Goal: Task Accomplishment & Management: Use online tool/utility

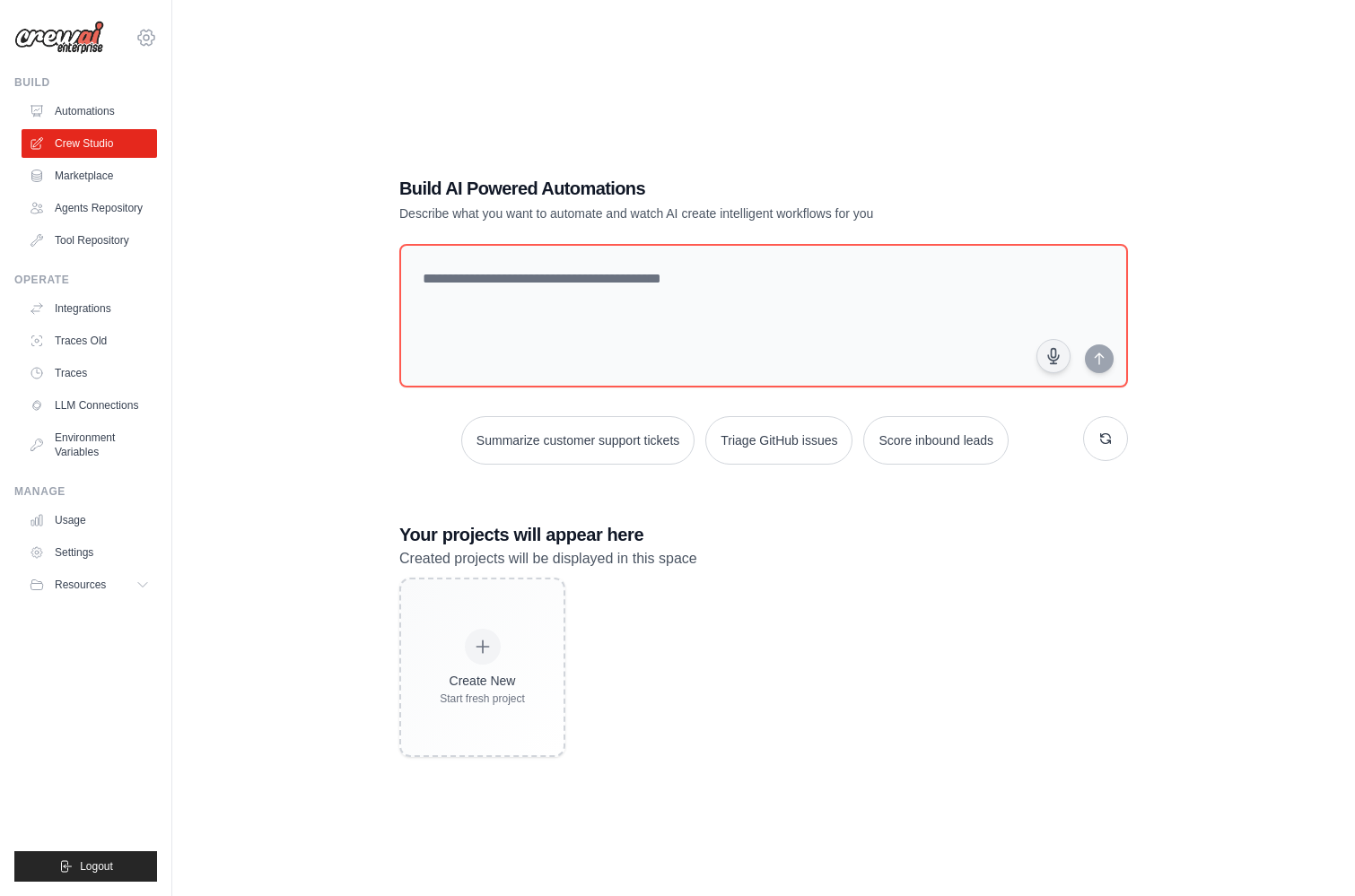
click at [133, 37] on div "[PERSON_NAME][EMAIL_ADDRESS][PERSON_NAME][DOMAIN_NAME] CrewAI Demo Account [GEO…" at bounding box center [86, 29] width 142 height 57
click at [159, 45] on div "[PERSON_NAME][EMAIL_ADDRESS][PERSON_NAME][DOMAIN_NAME] CrewAI Demo Account [GEO…" at bounding box center [86, 448] width 172 height 896
click at [143, 37] on icon at bounding box center [145, 37] width 5 height 5
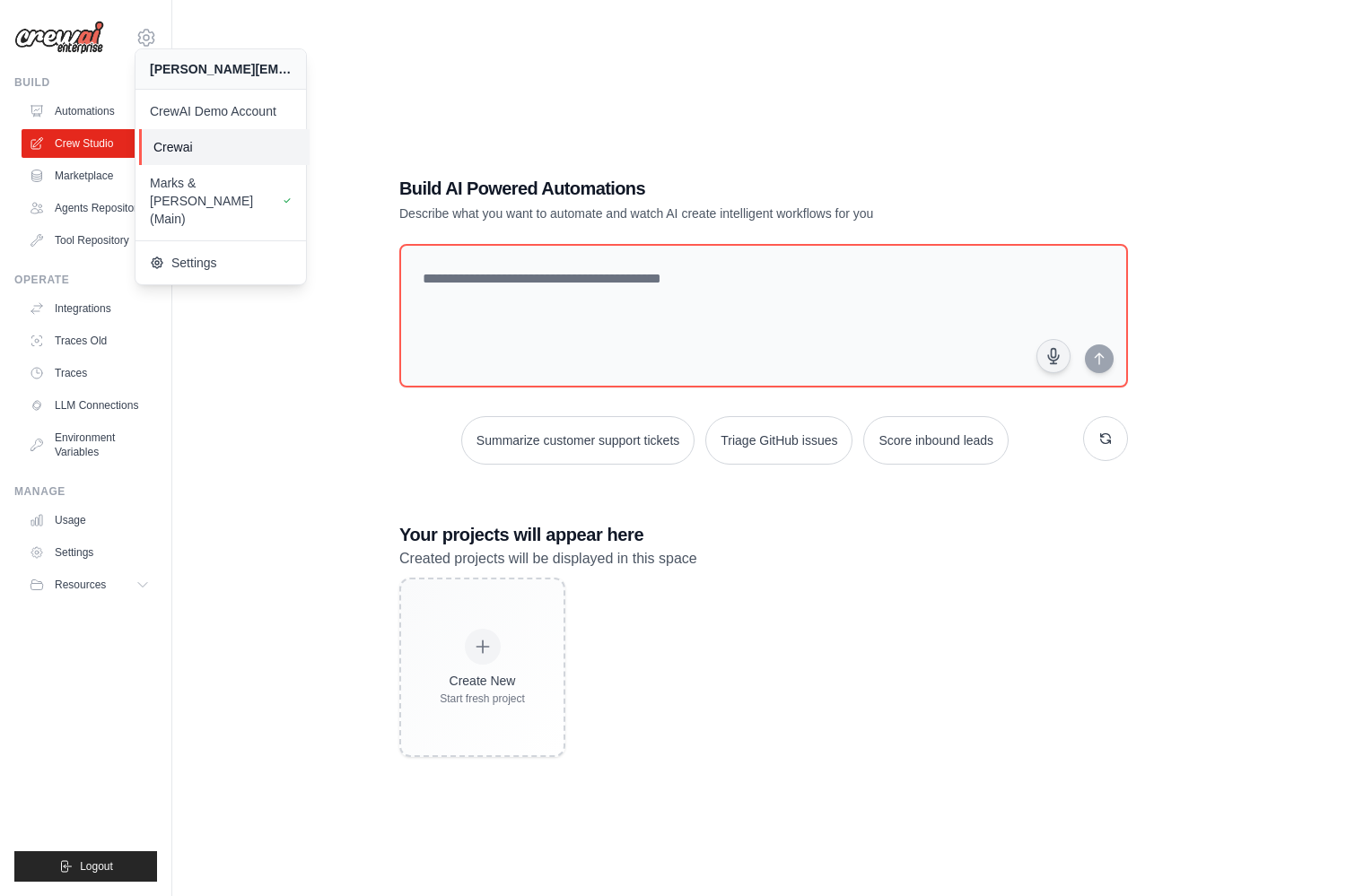
click at [226, 145] on span "Crewai" at bounding box center [224, 147] width 141 height 18
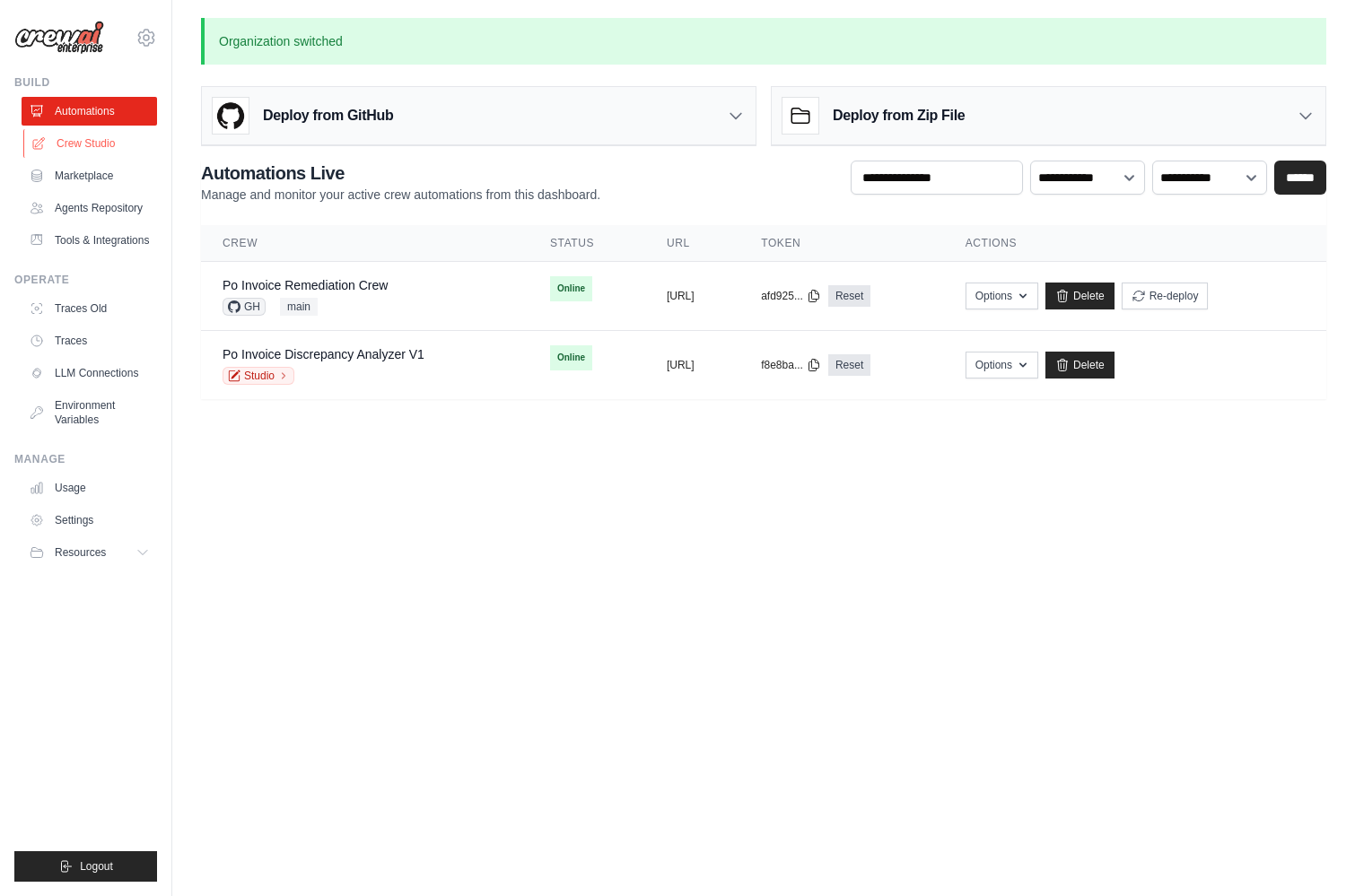
click at [81, 146] on link "Crew Studio" at bounding box center [91, 143] width 136 height 29
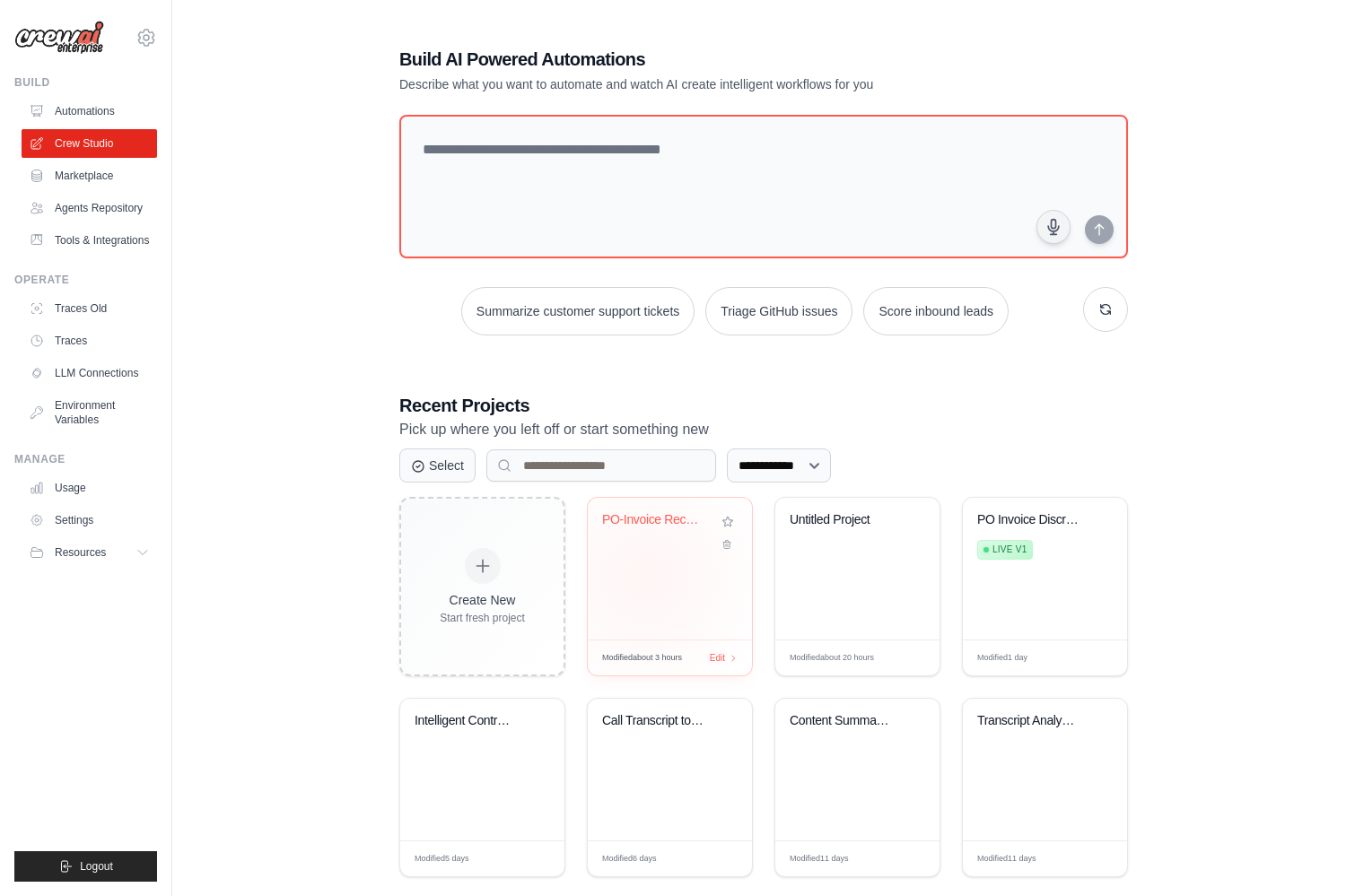
click at [647, 576] on div "PO-Invoice Reconciliation Automatio..." at bounding box center [670, 568] width 164 height 141
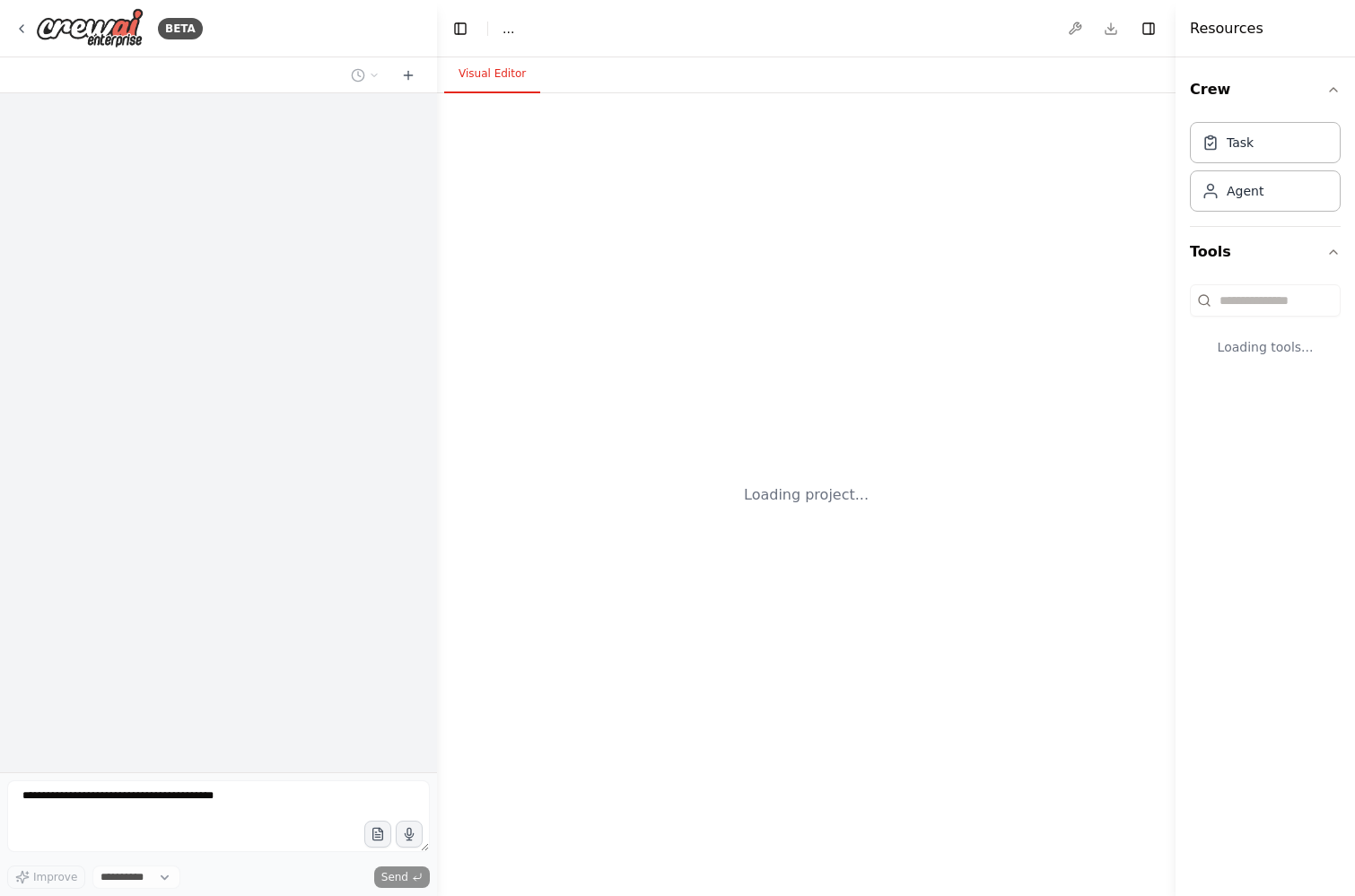
select select "****"
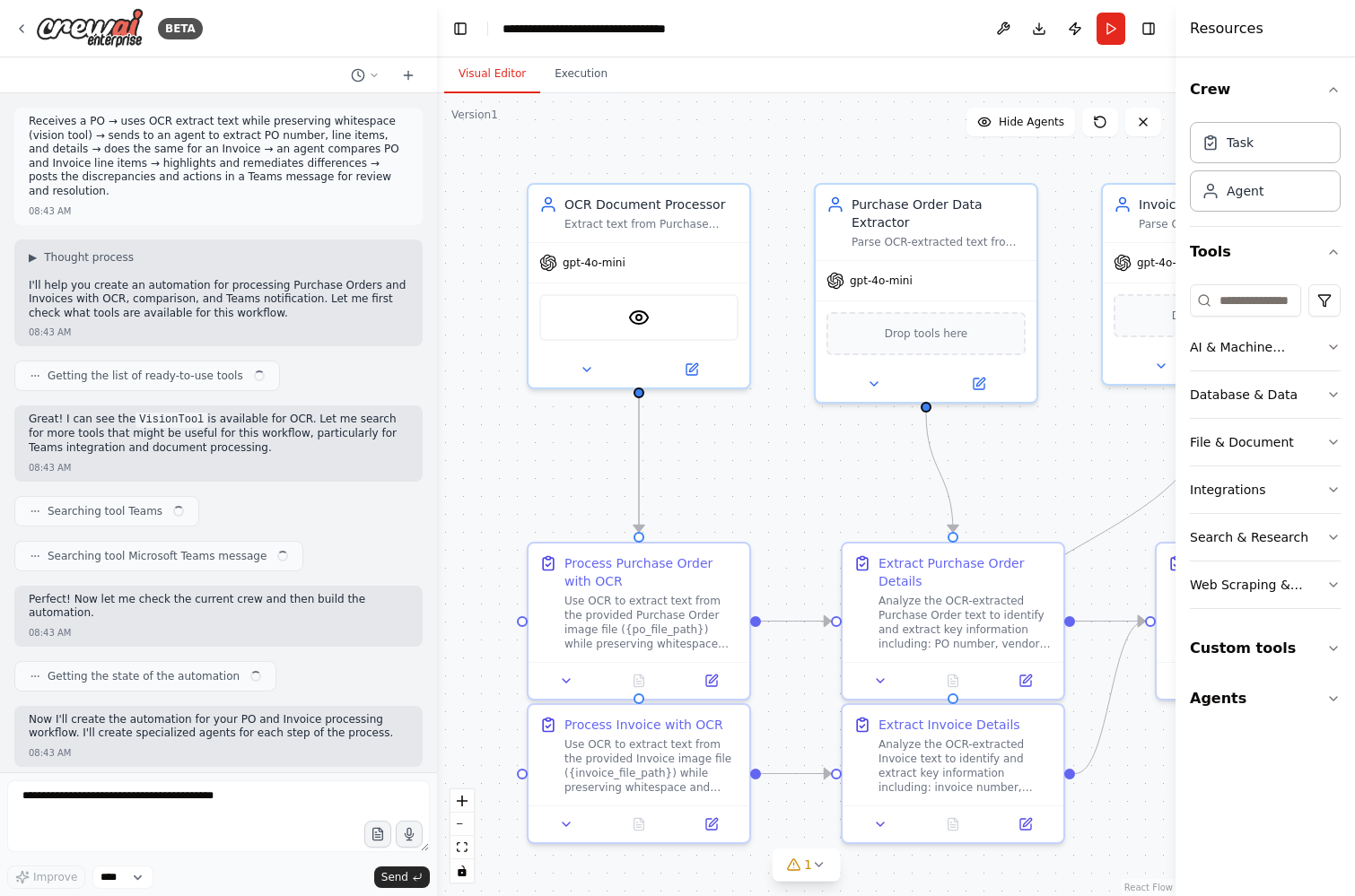
scroll to position [1381, 0]
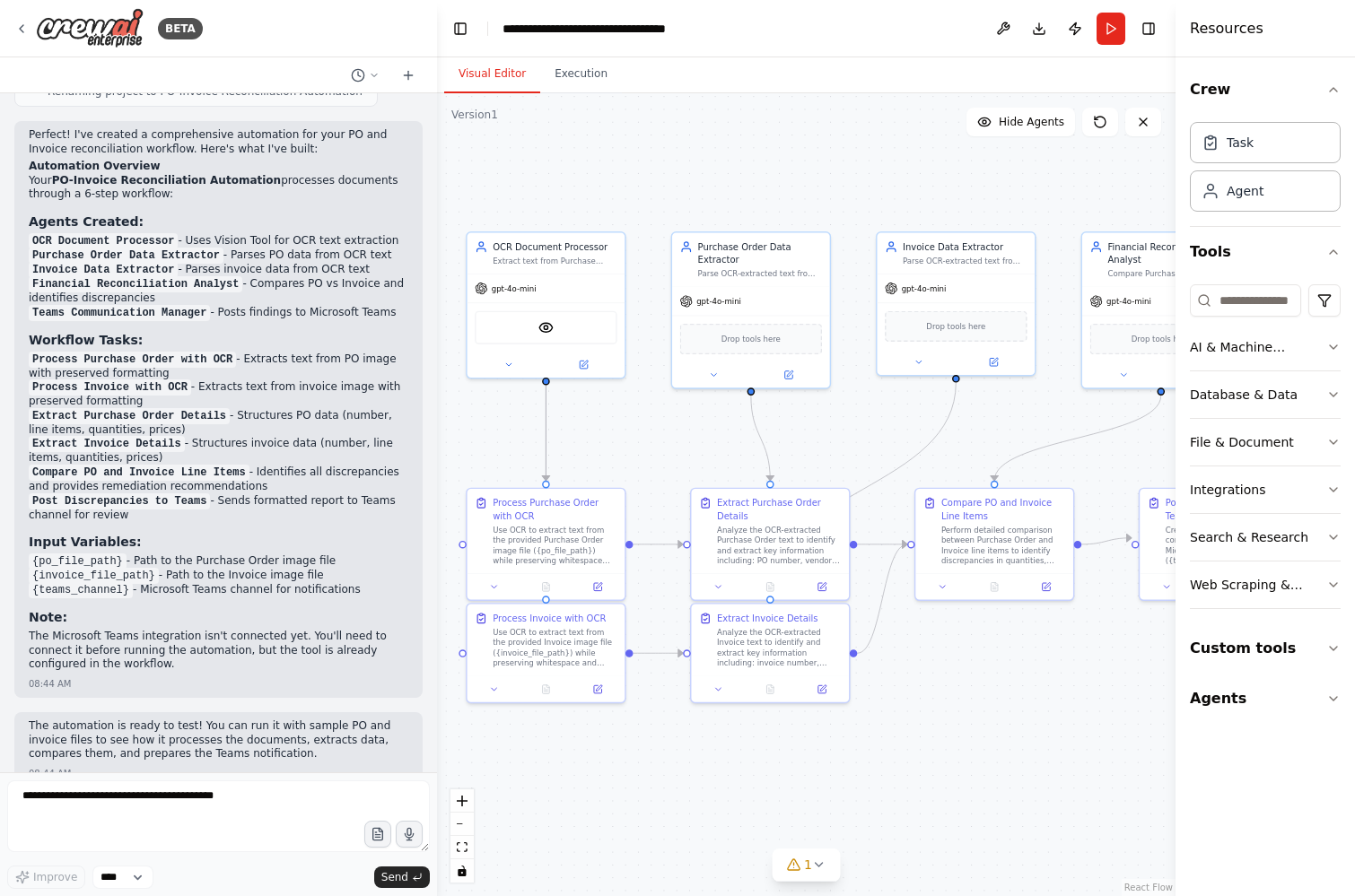
drag, startPoint x: 733, startPoint y: 455, endPoint x: 656, endPoint y: 419, distance: 85.0
click at [656, 419] on div ".deletable-edge-delete-btn { width: 20px; height: 20px; border: 0px solid #ffff…" at bounding box center [806, 494] width 739 height 803
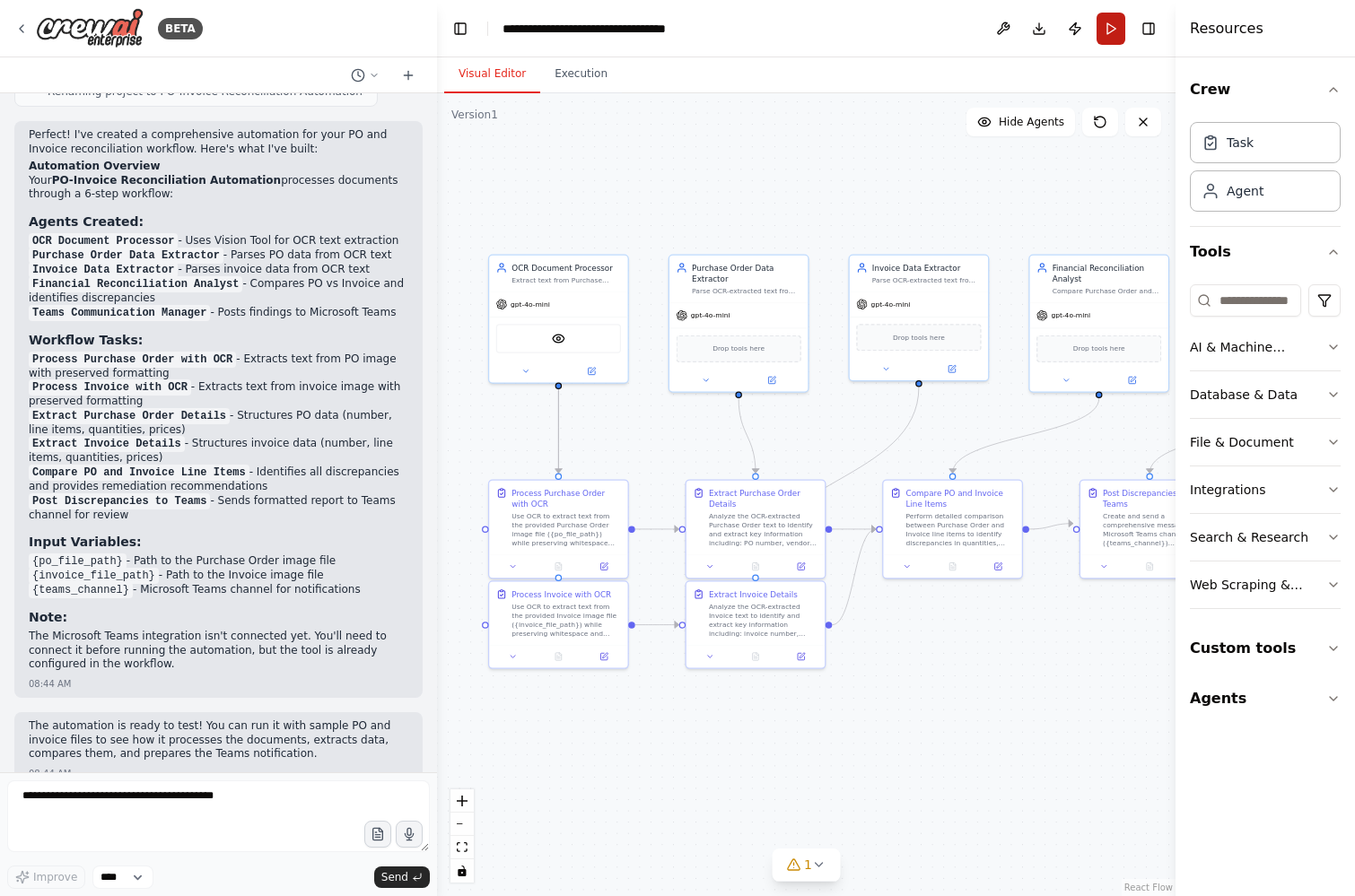
click at [1117, 24] on button "Run" at bounding box center [1111, 29] width 29 height 33
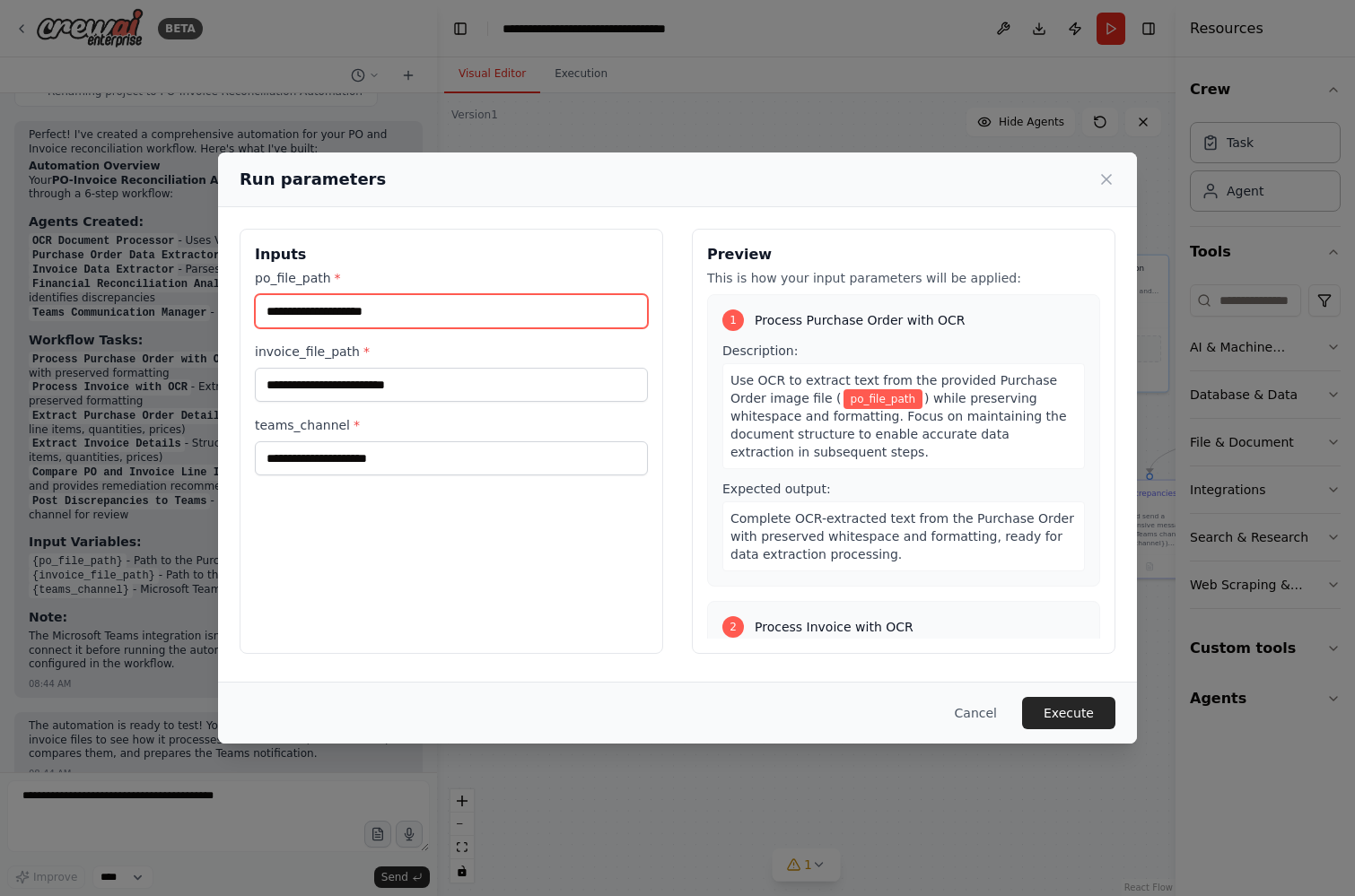
click at [447, 318] on input "po_file_path *" at bounding box center [451, 312] width 393 height 34
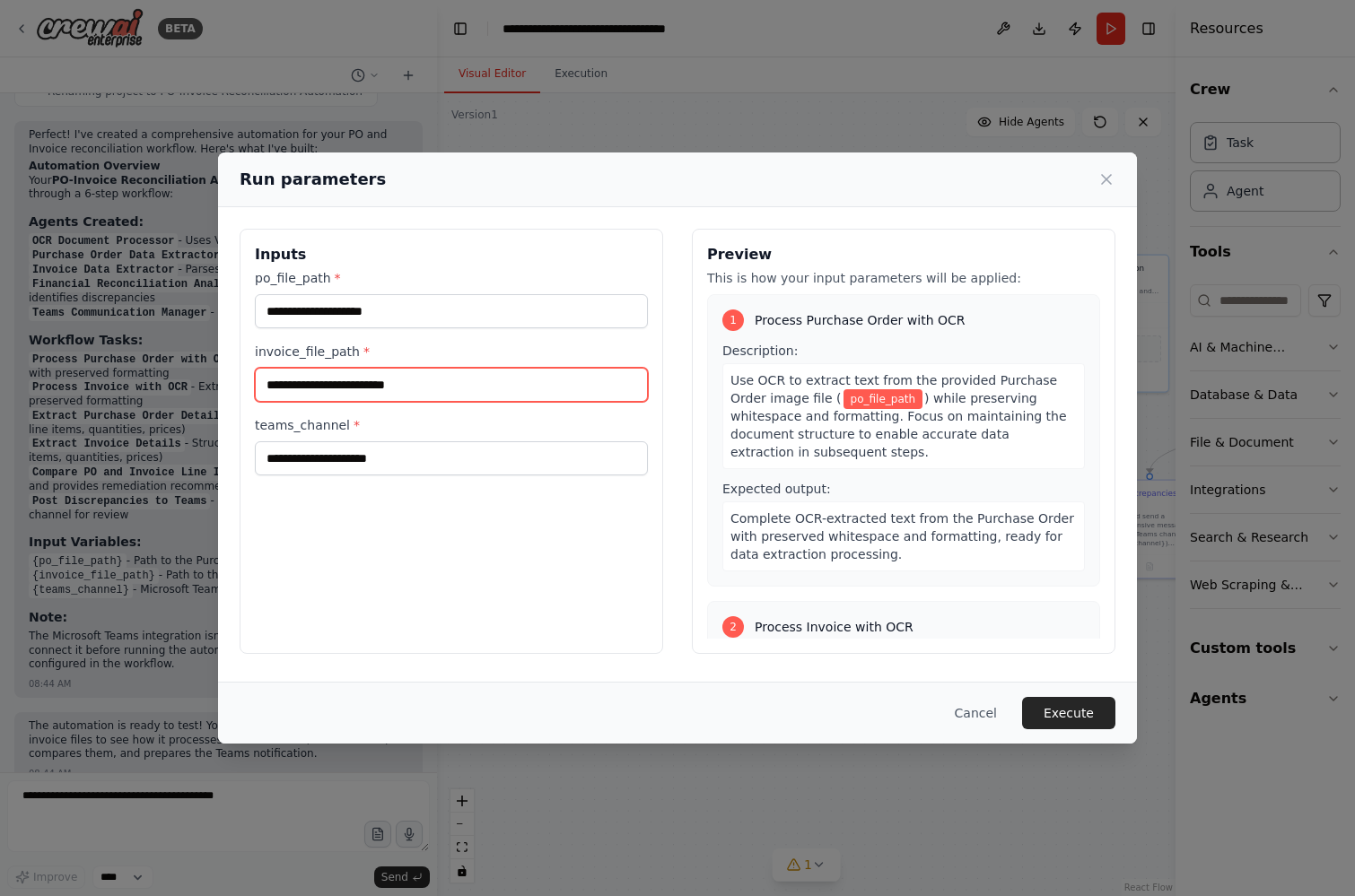
click at [448, 388] on input "invoice_file_path *" at bounding box center [451, 385] width 393 height 34
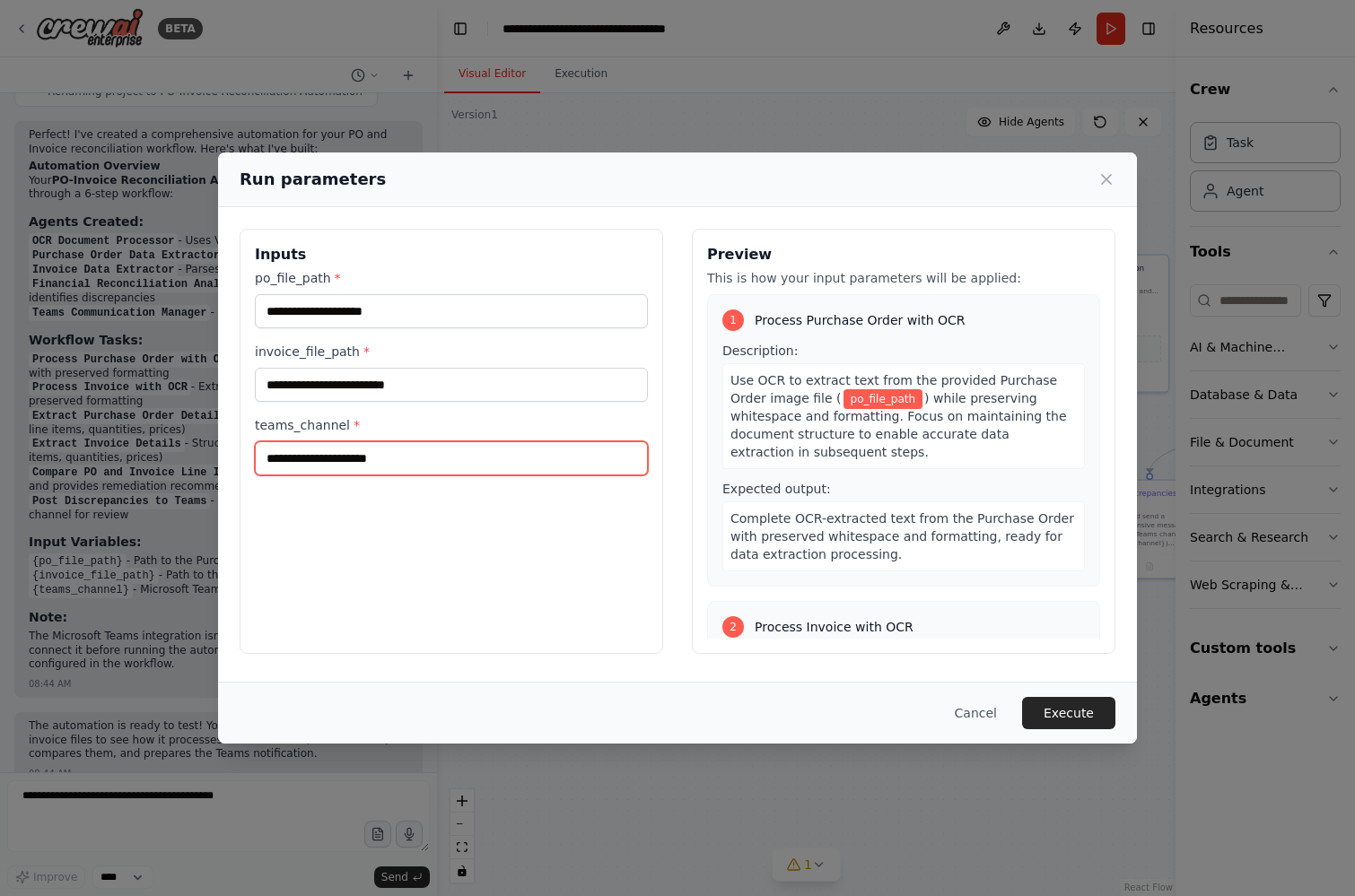
click at [423, 465] on input "teams_channel *" at bounding box center [451, 458] width 393 height 34
click at [1108, 178] on icon at bounding box center [1106, 179] width 18 height 18
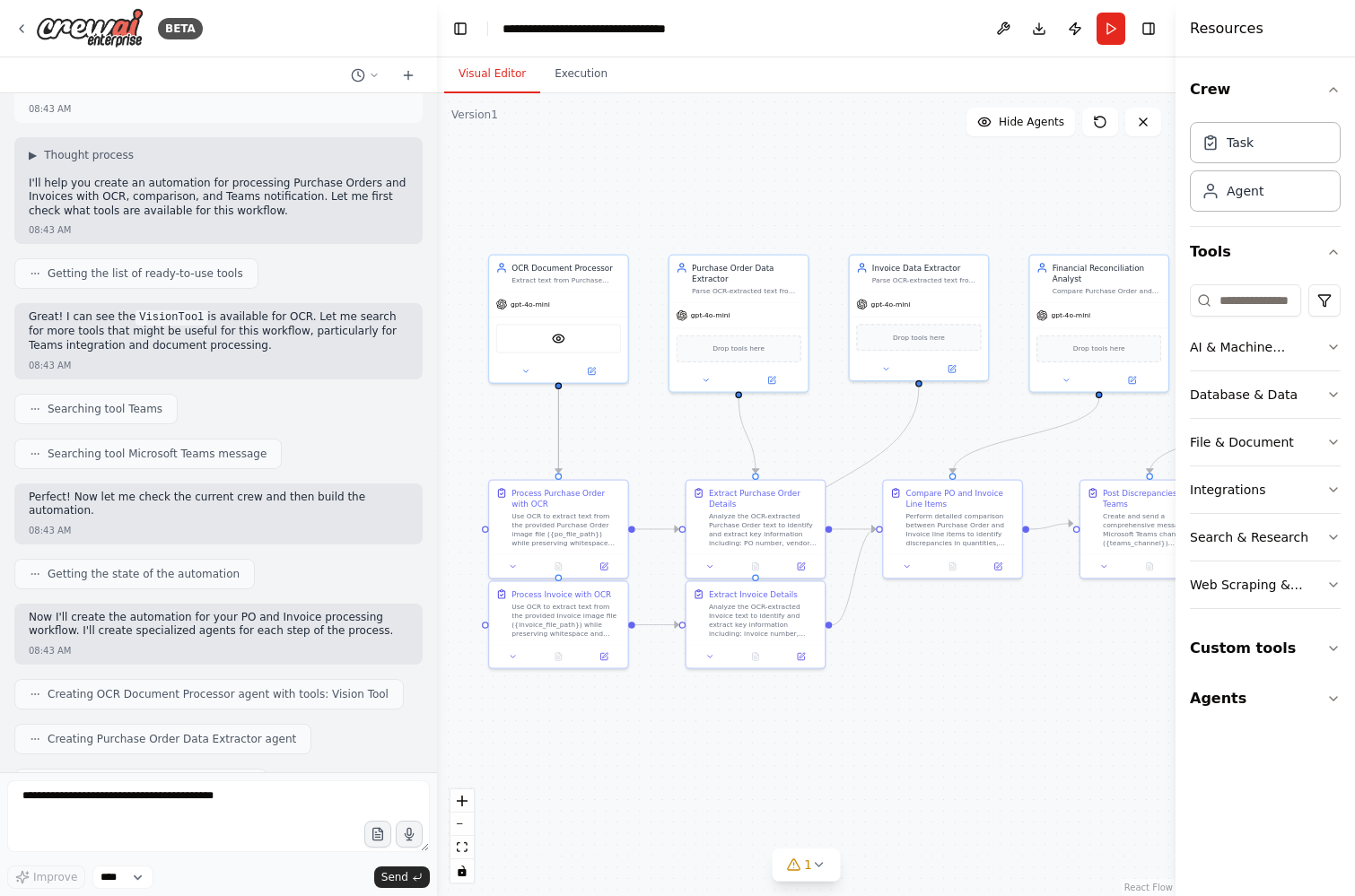
scroll to position [0, 0]
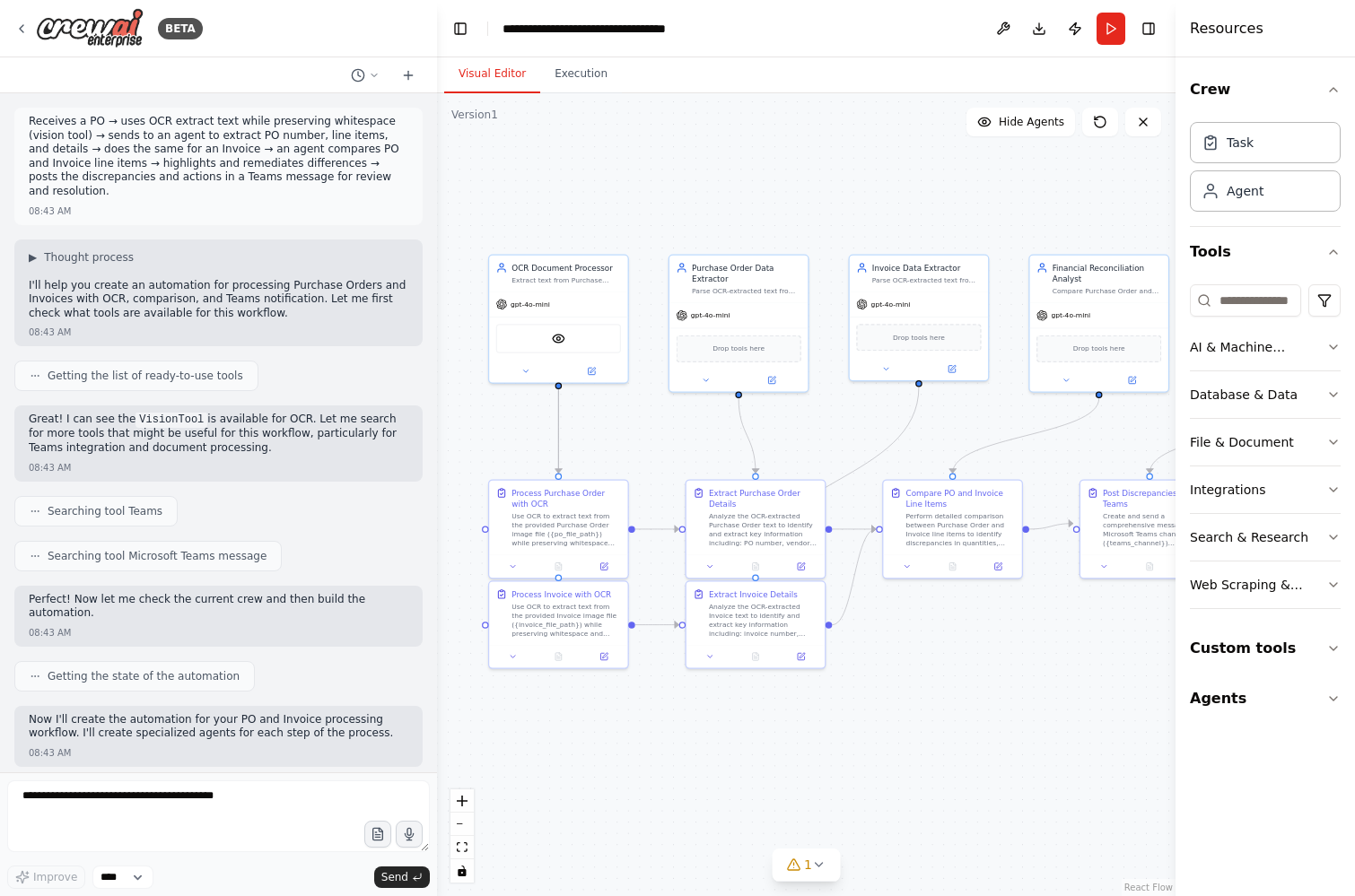
drag, startPoint x: 402, startPoint y: 179, endPoint x: 13, endPoint y: 127, distance: 392.5
click at [13, 127] on div "Receives a PO → uses OCR extract text while preserving whitespace (vision tool)…" at bounding box center [219, 432] width 437 height 679
copy p "Receives a PO → uses OCR extract text while preserving whitespace (vision tool)…"
click at [17, 30] on icon at bounding box center [22, 29] width 15 height 15
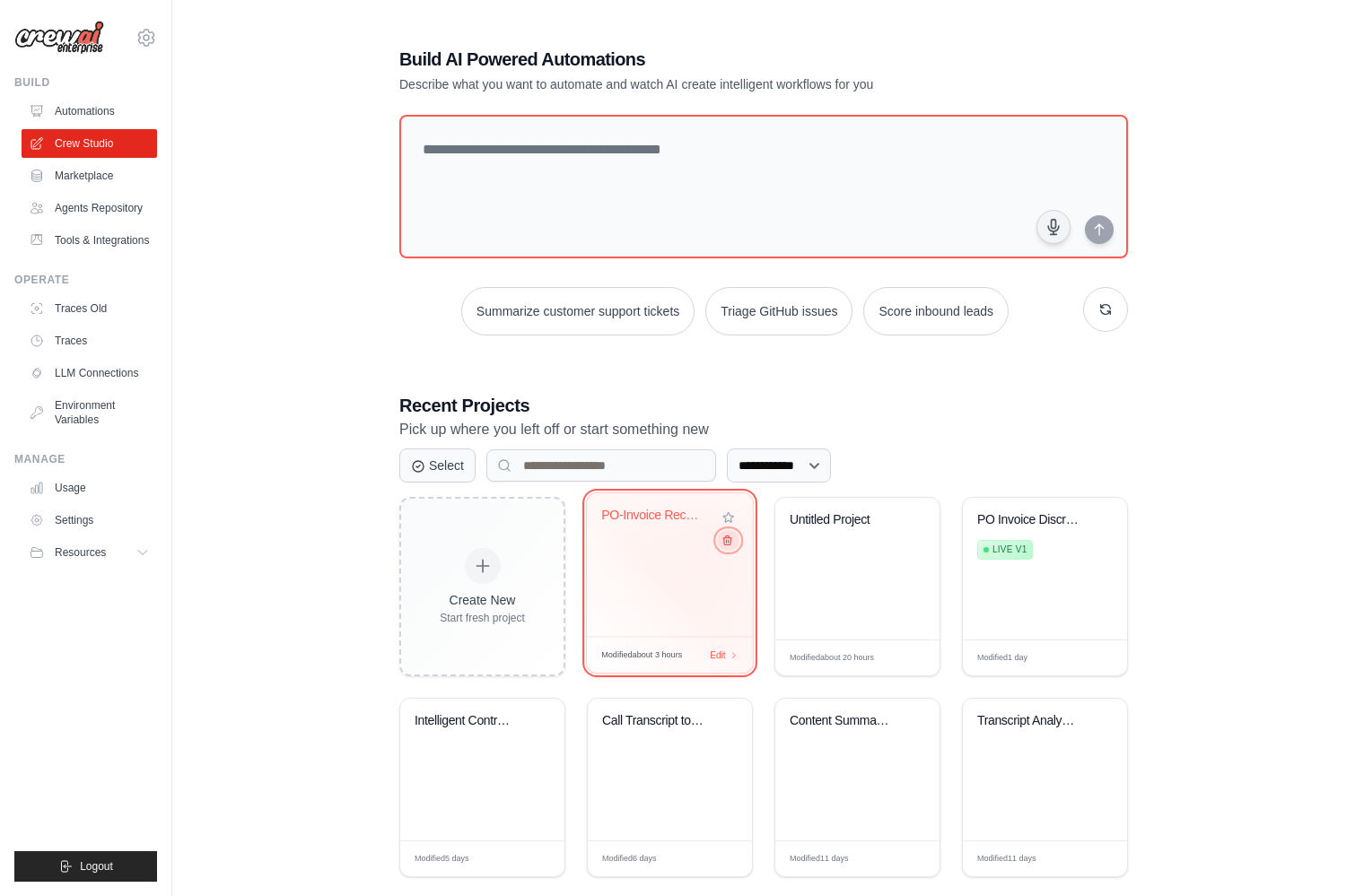
click at [723, 545] on icon at bounding box center [727, 541] width 12 height 12
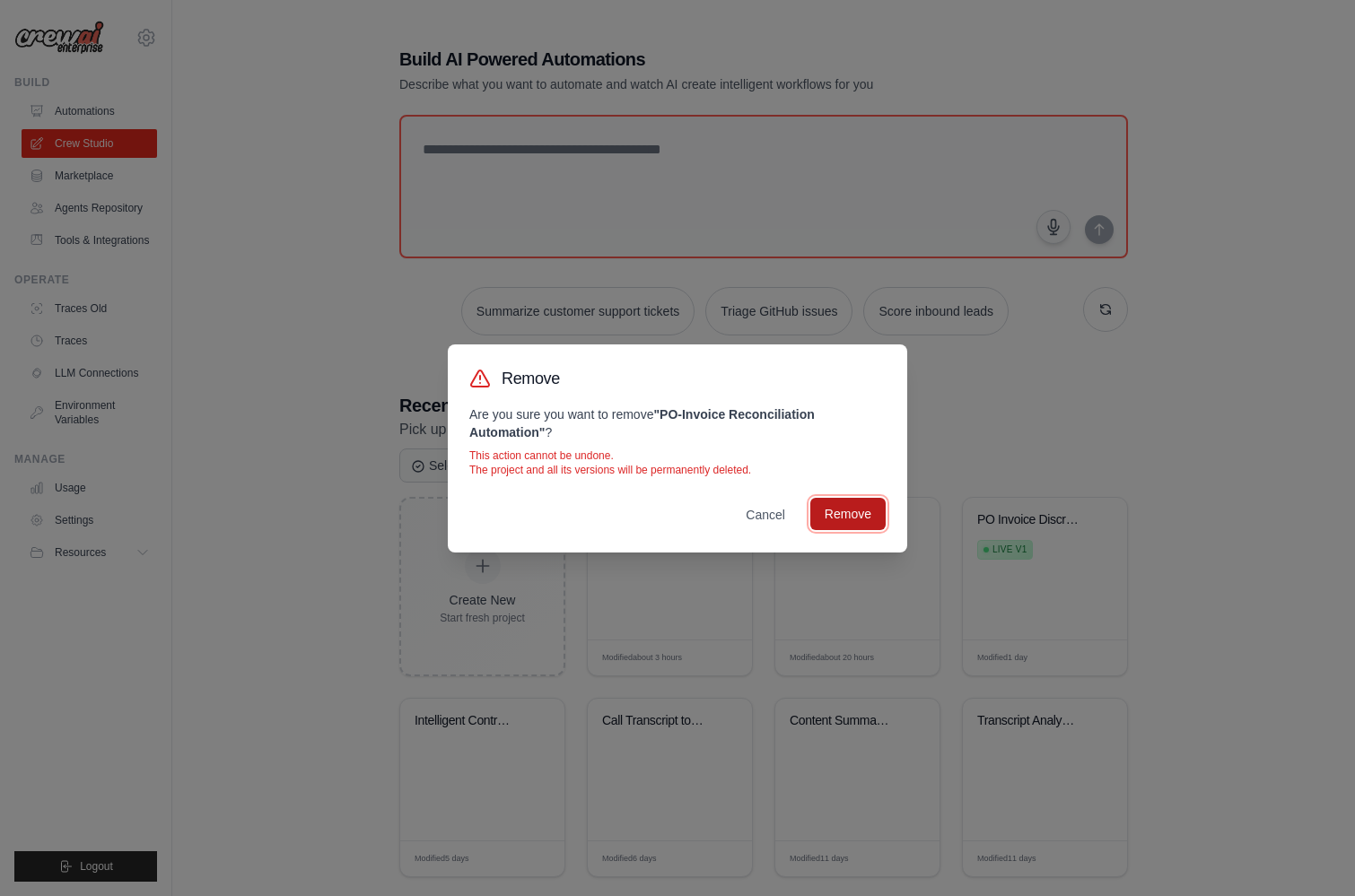
click at [861, 512] on button "Remove" at bounding box center [848, 513] width 75 height 33
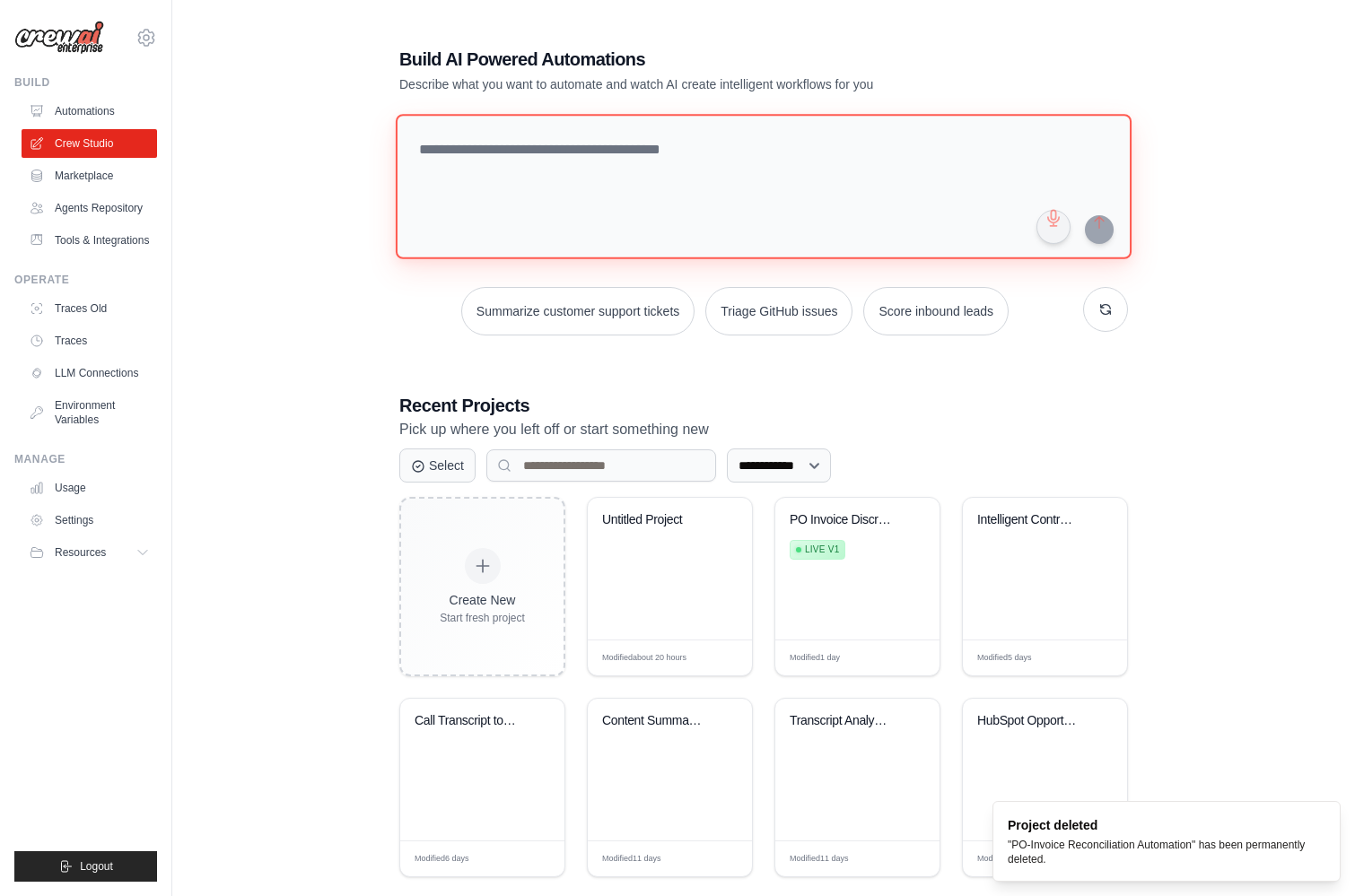
click at [560, 126] on textarea at bounding box center [764, 186] width 736 height 145
paste textarea "**********"
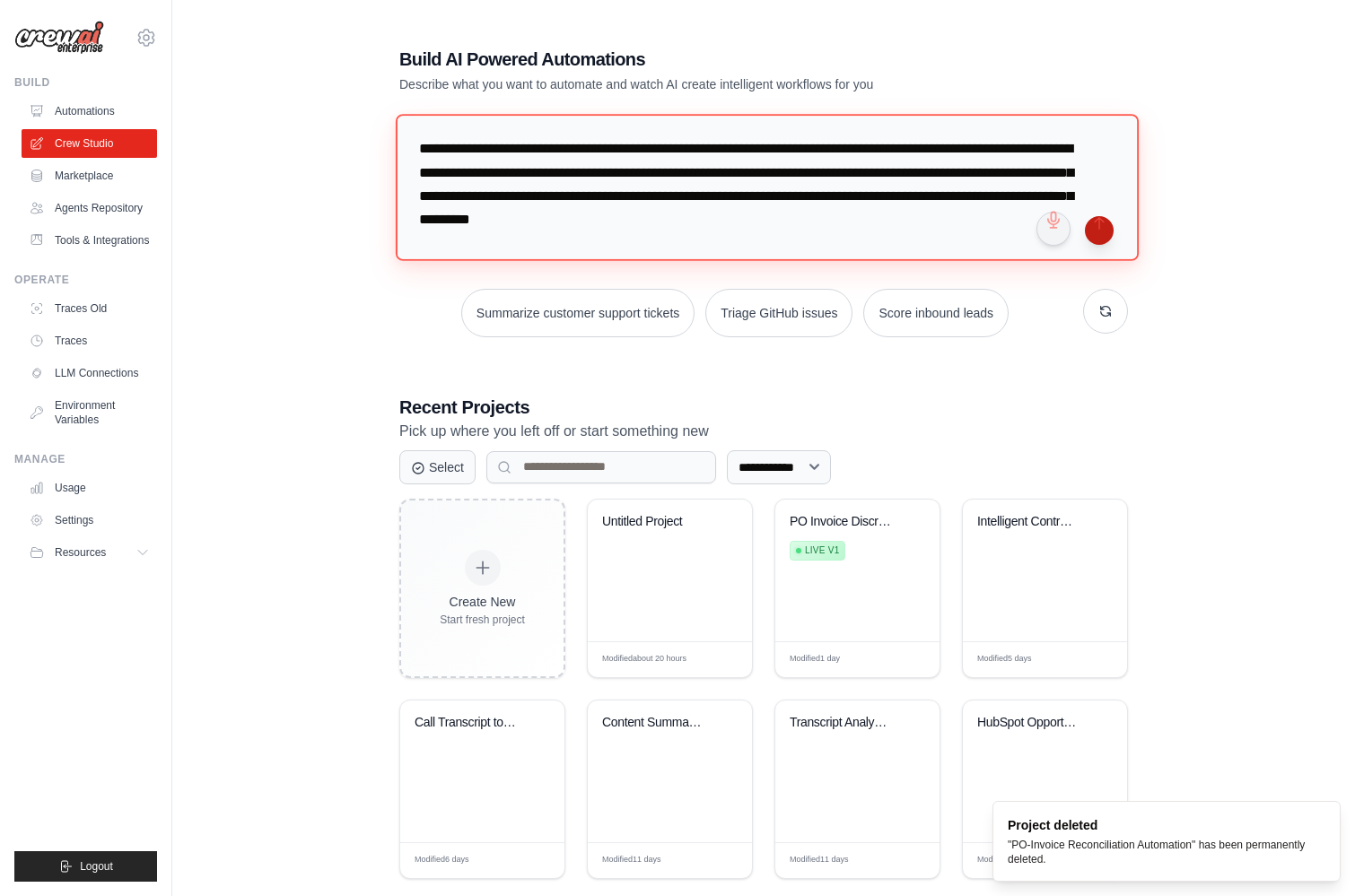
type textarea "**********"
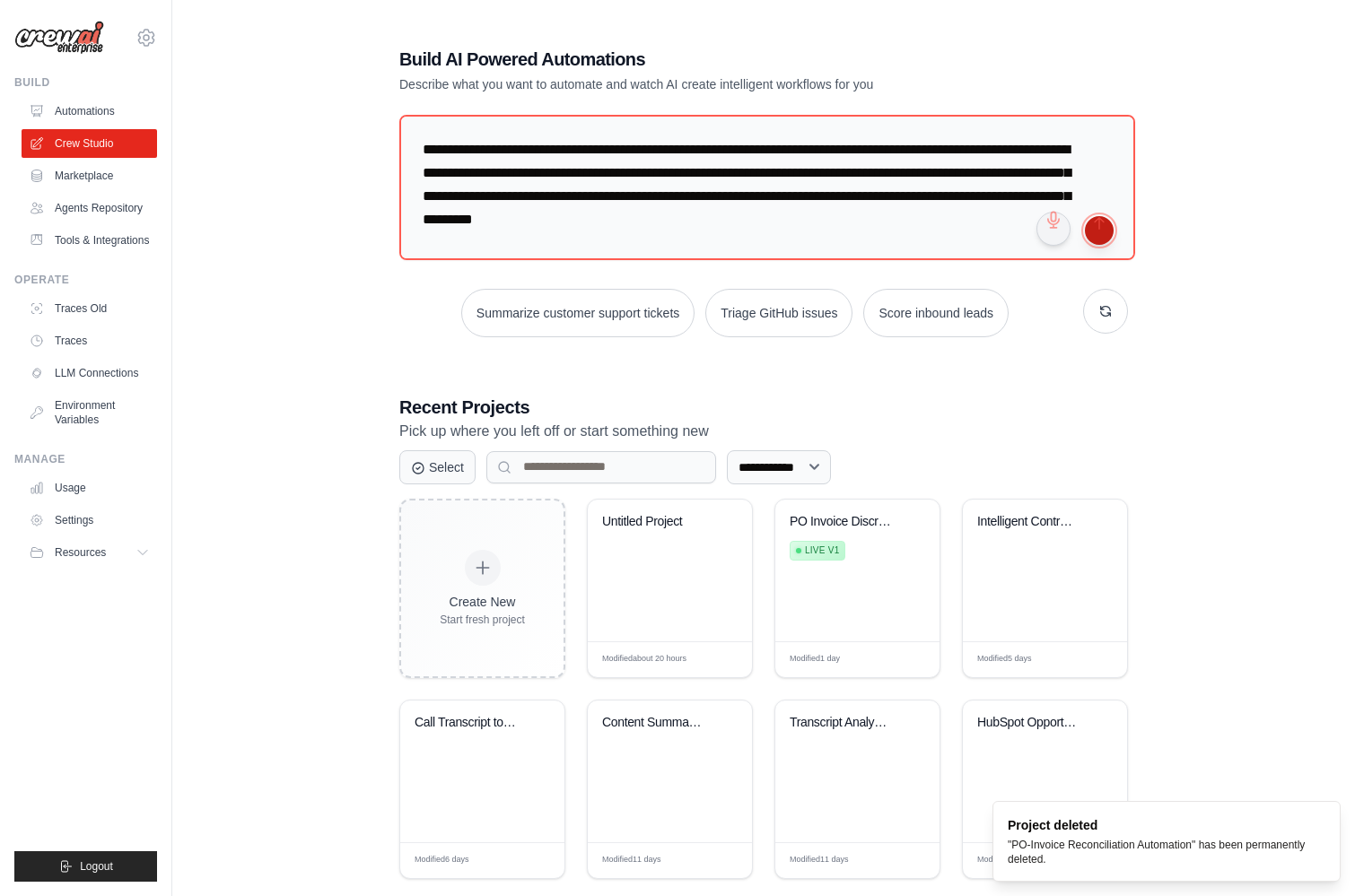
click at [1104, 228] on button "submit" at bounding box center [1099, 230] width 29 height 29
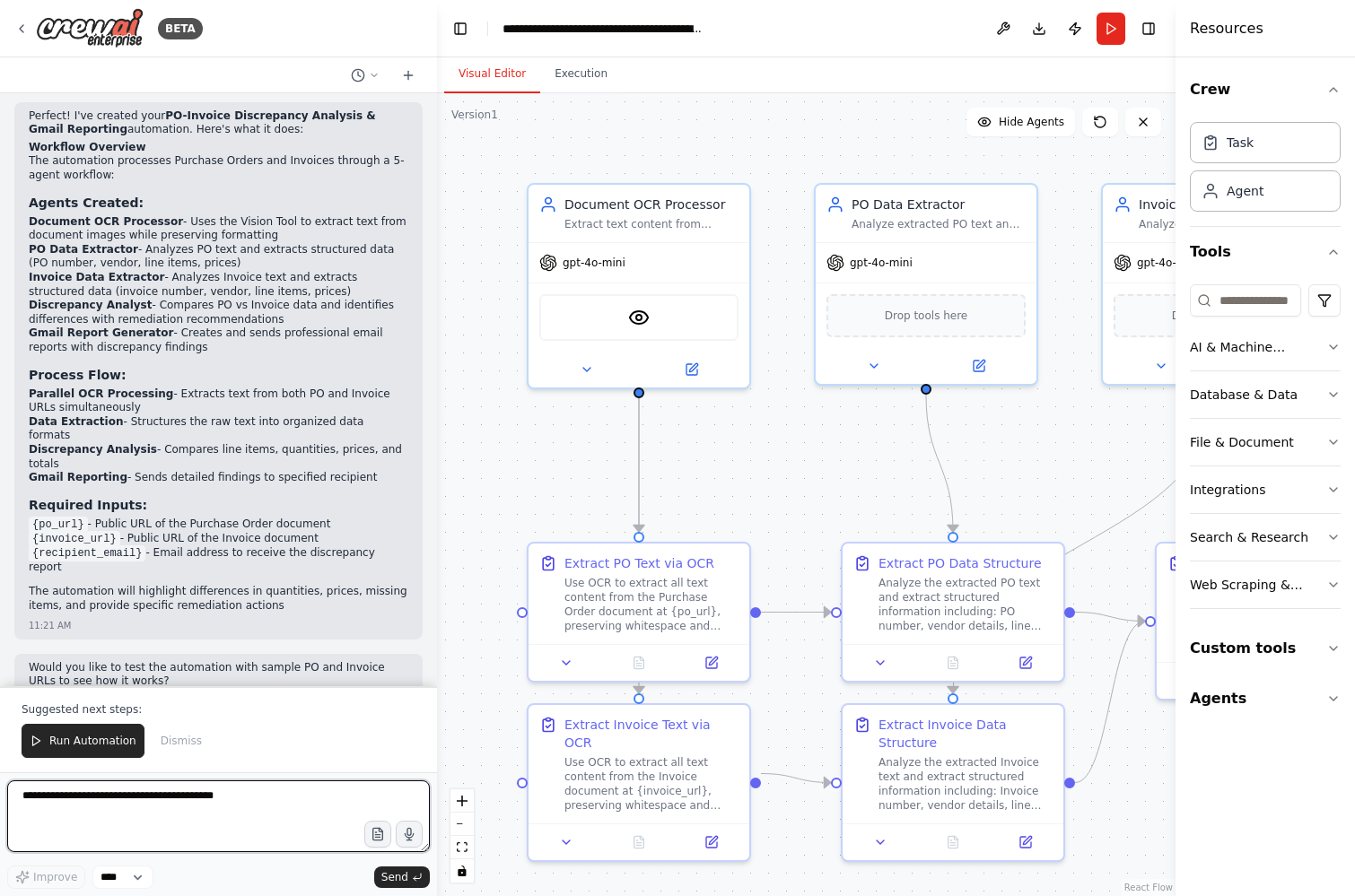
scroll to position [1453, 0]
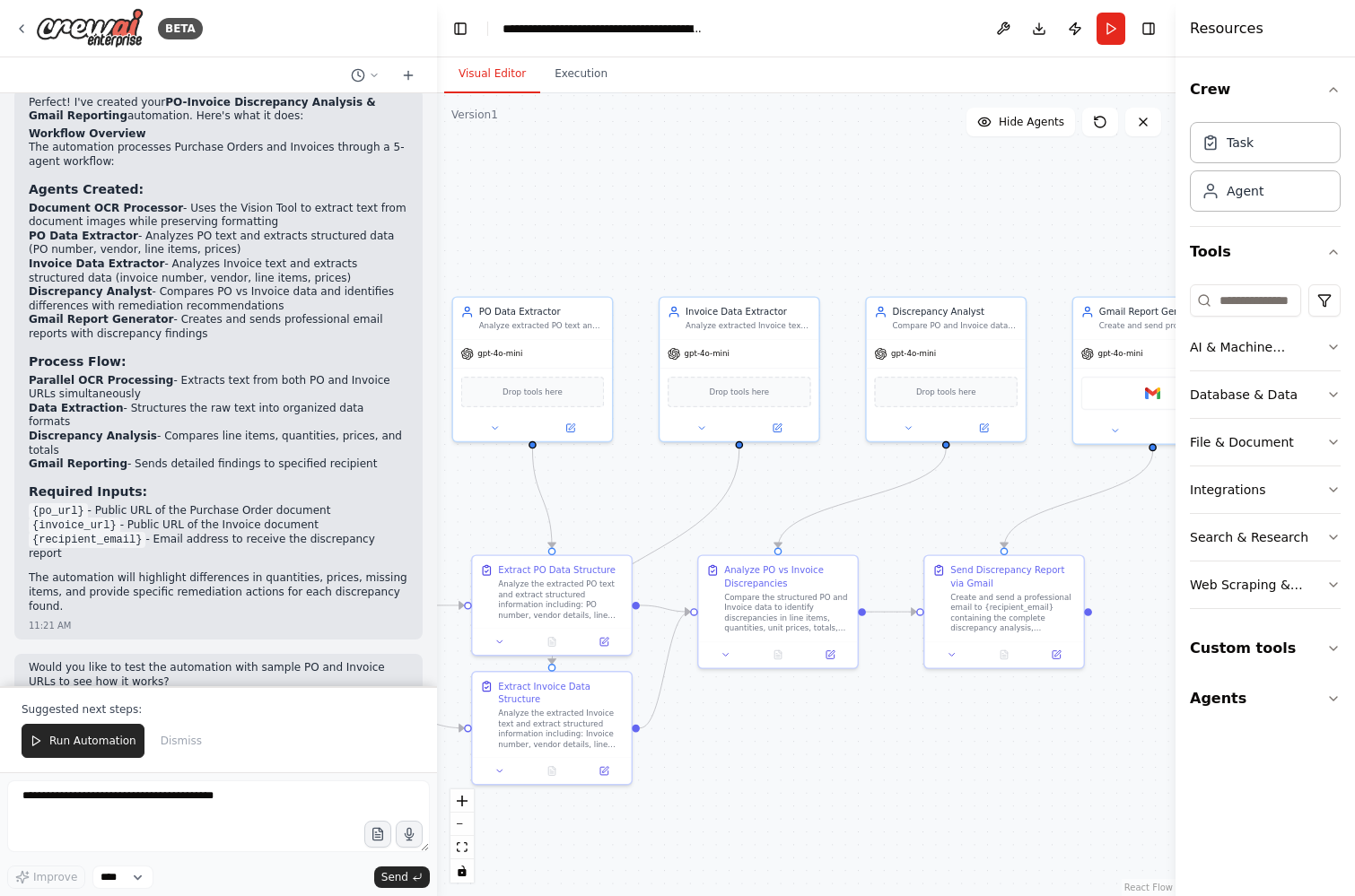
drag, startPoint x: 796, startPoint y: 547, endPoint x: 490, endPoint y: 546, distance: 306.0
click at [490, 546] on div ".deletable-edge-delete-btn { width: 20px; height: 20px; border: 0px solid #ffff…" at bounding box center [806, 494] width 739 height 803
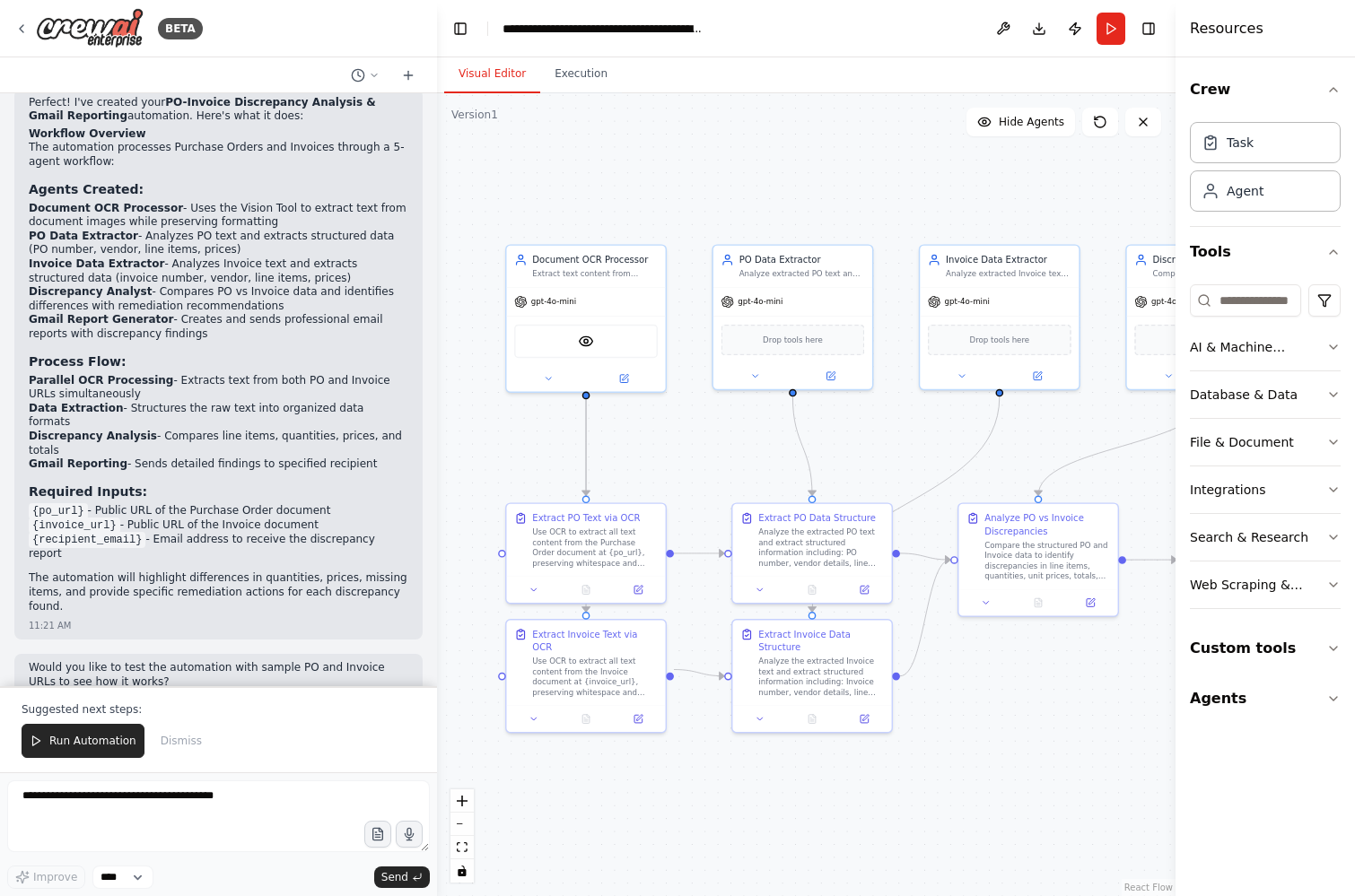
drag, startPoint x: 684, startPoint y: 789, endPoint x: 946, endPoint y: 738, distance: 266.9
click at [946, 738] on div ".deletable-edge-delete-btn { width: 20px; height: 20px; border: 0px solid #ffff…" at bounding box center [806, 494] width 739 height 803
click at [1110, 25] on button "Run" at bounding box center [1111, 29] width 29 height 33
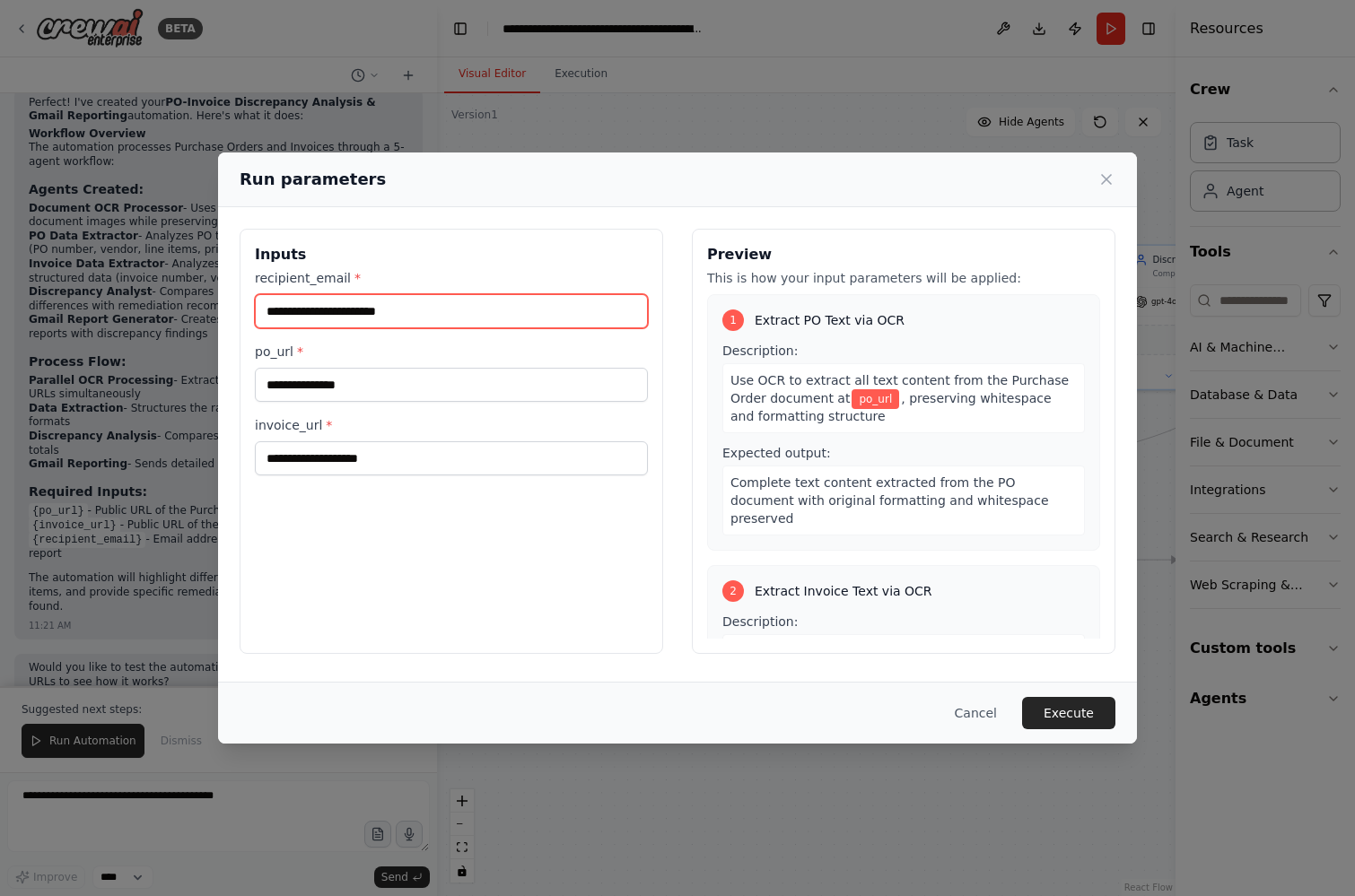
click at [349, 299] on input "recipient_email *" at bounding box center [451, 312] width 393 height 34
type input "*"
type input "**********"
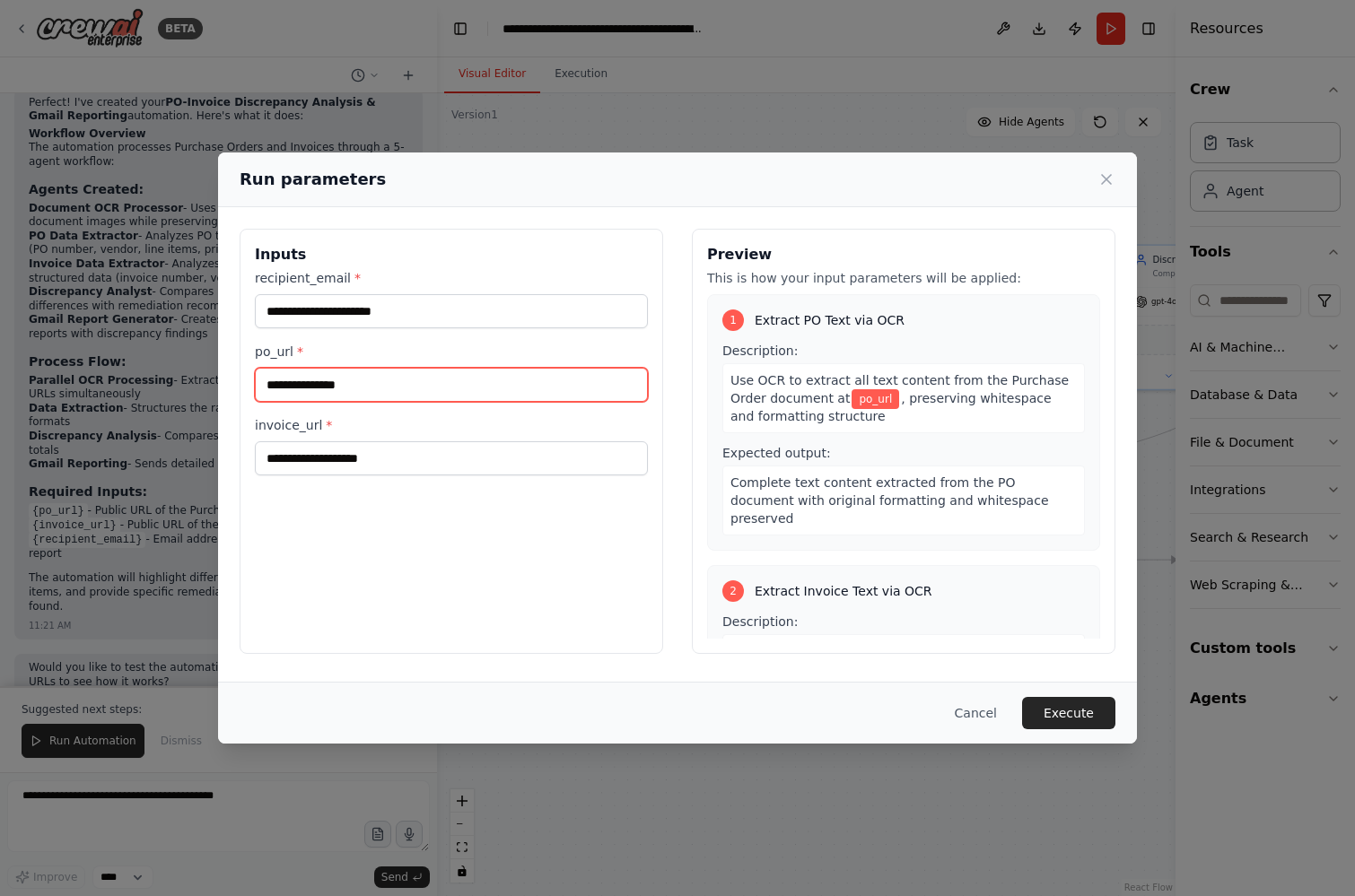
click at [372, 371] on input "po_url *" at bounding box center [451, 385] width 393 height 34
paste input "**********"
type input "**********"
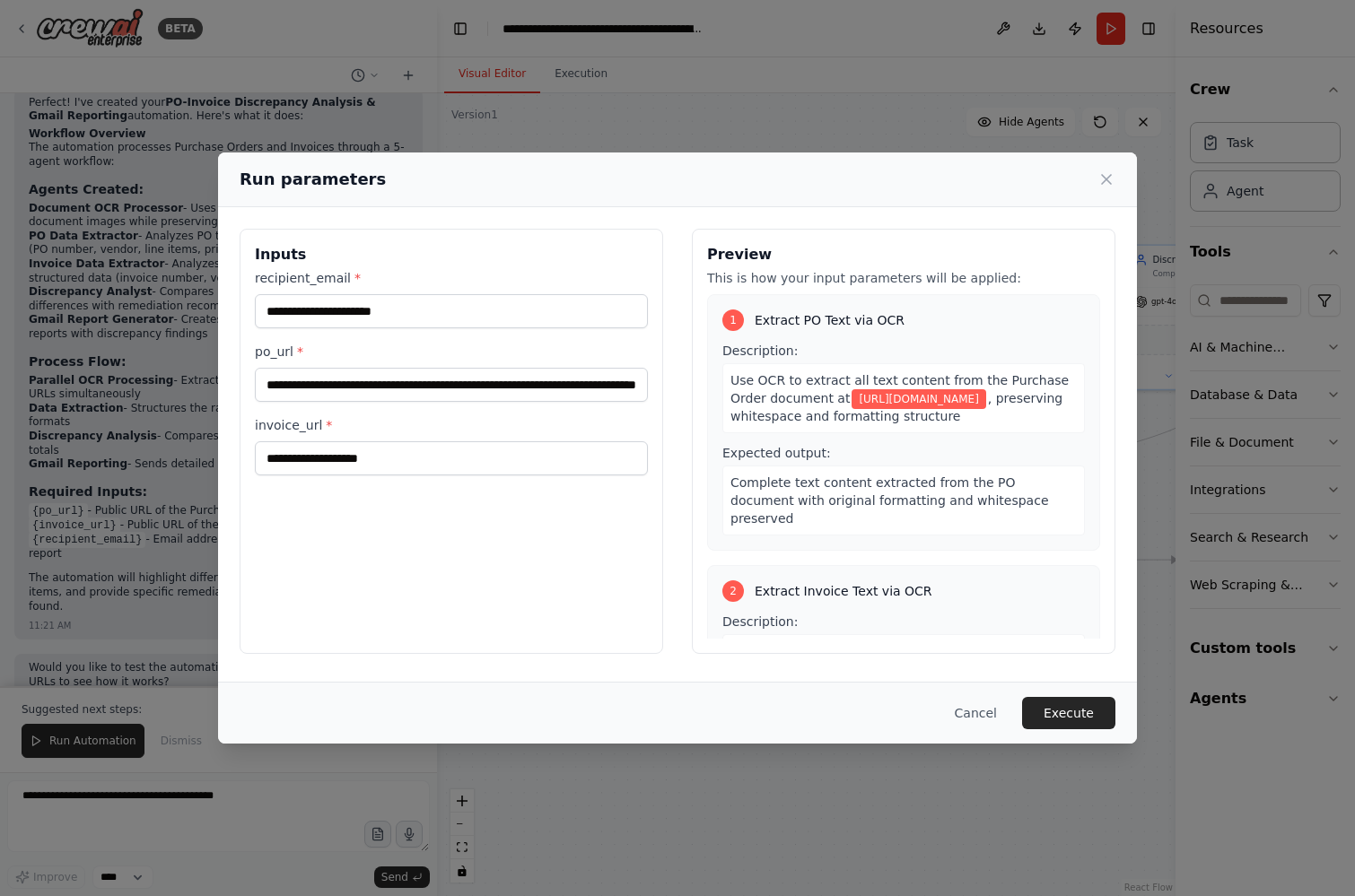
scroll to position [0, 0]
click at [332, 465] on input "invoice_url *" at bounding box center [451, 458] width 393 height 34
paste input "**********"
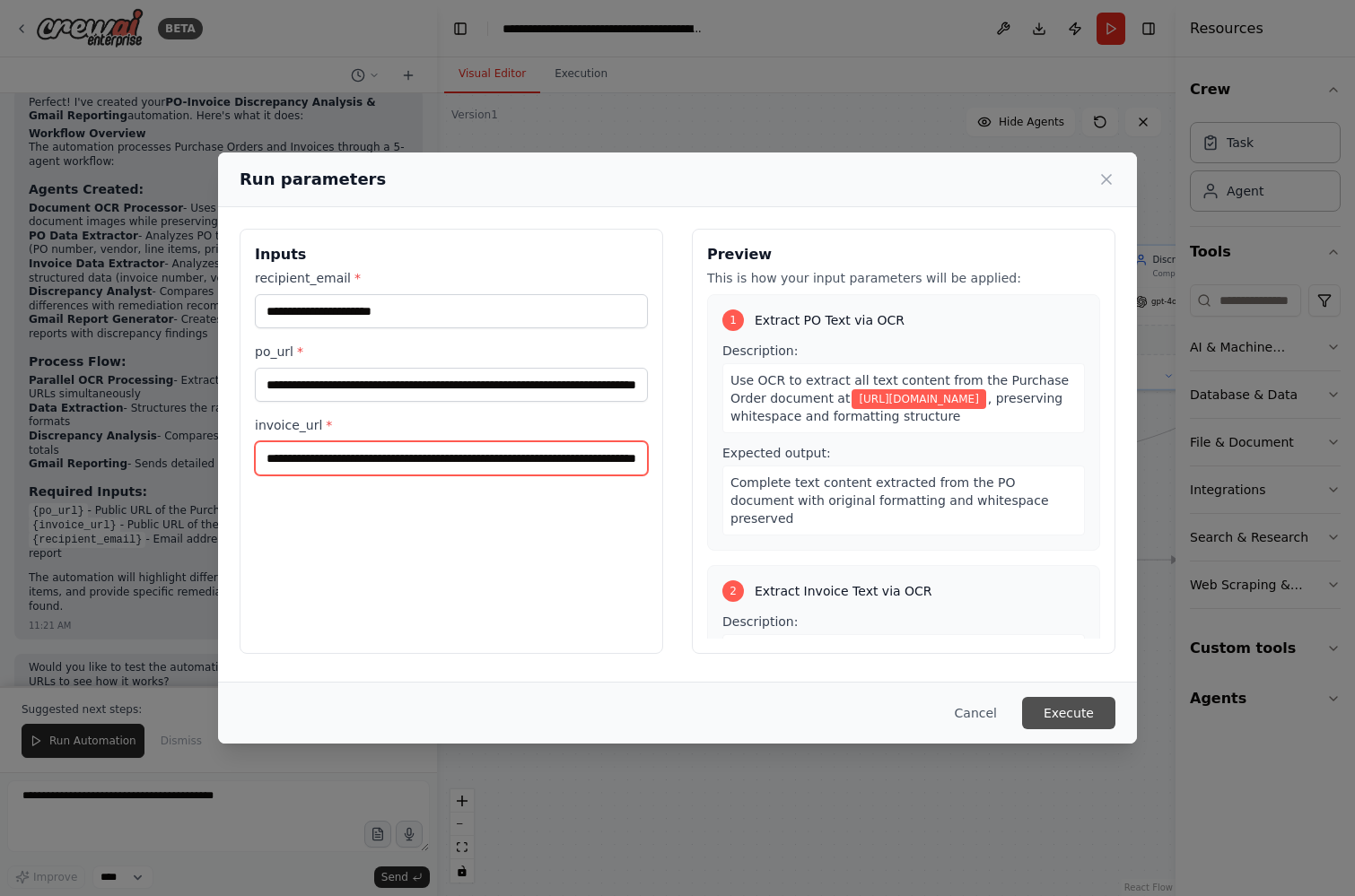
type input "**********"
click at [1082, 720] on button "Execute" at bounding box center [1068, 713] width 93 height 33
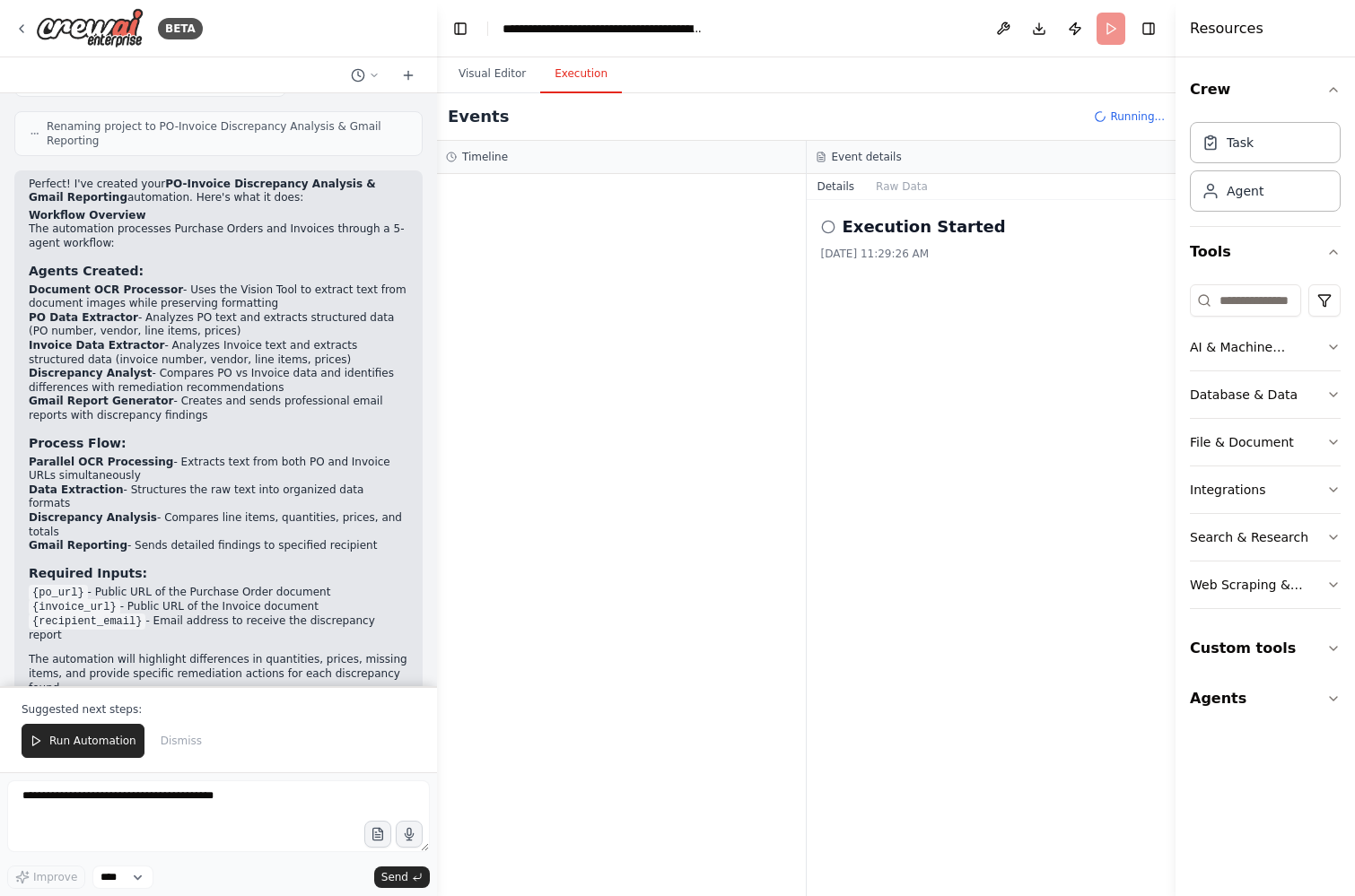
scroll to position [1353, 0]
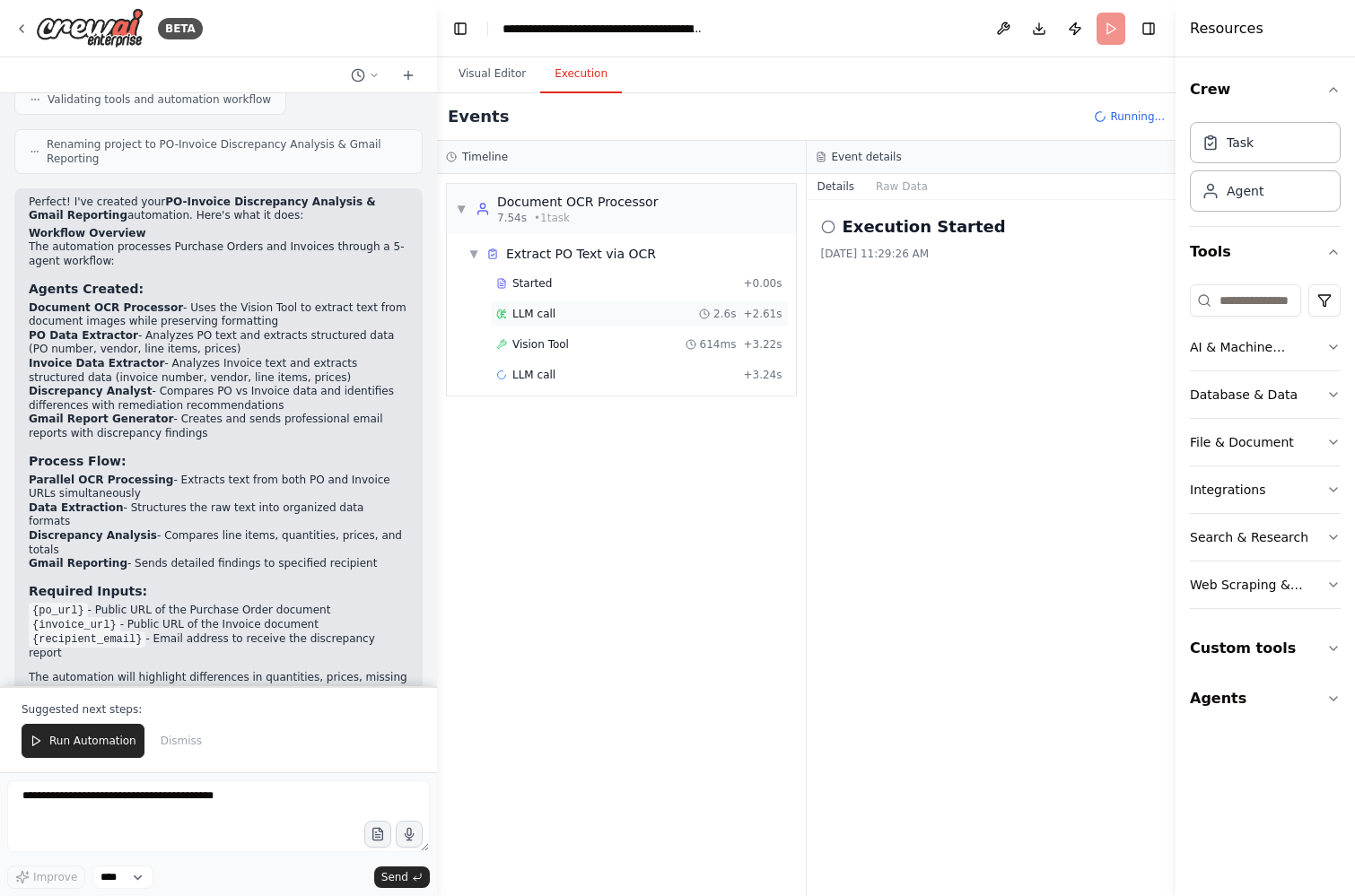
click at [554, 320] on span "LLM call" at bounding box center [534, 314] width 44 height 15
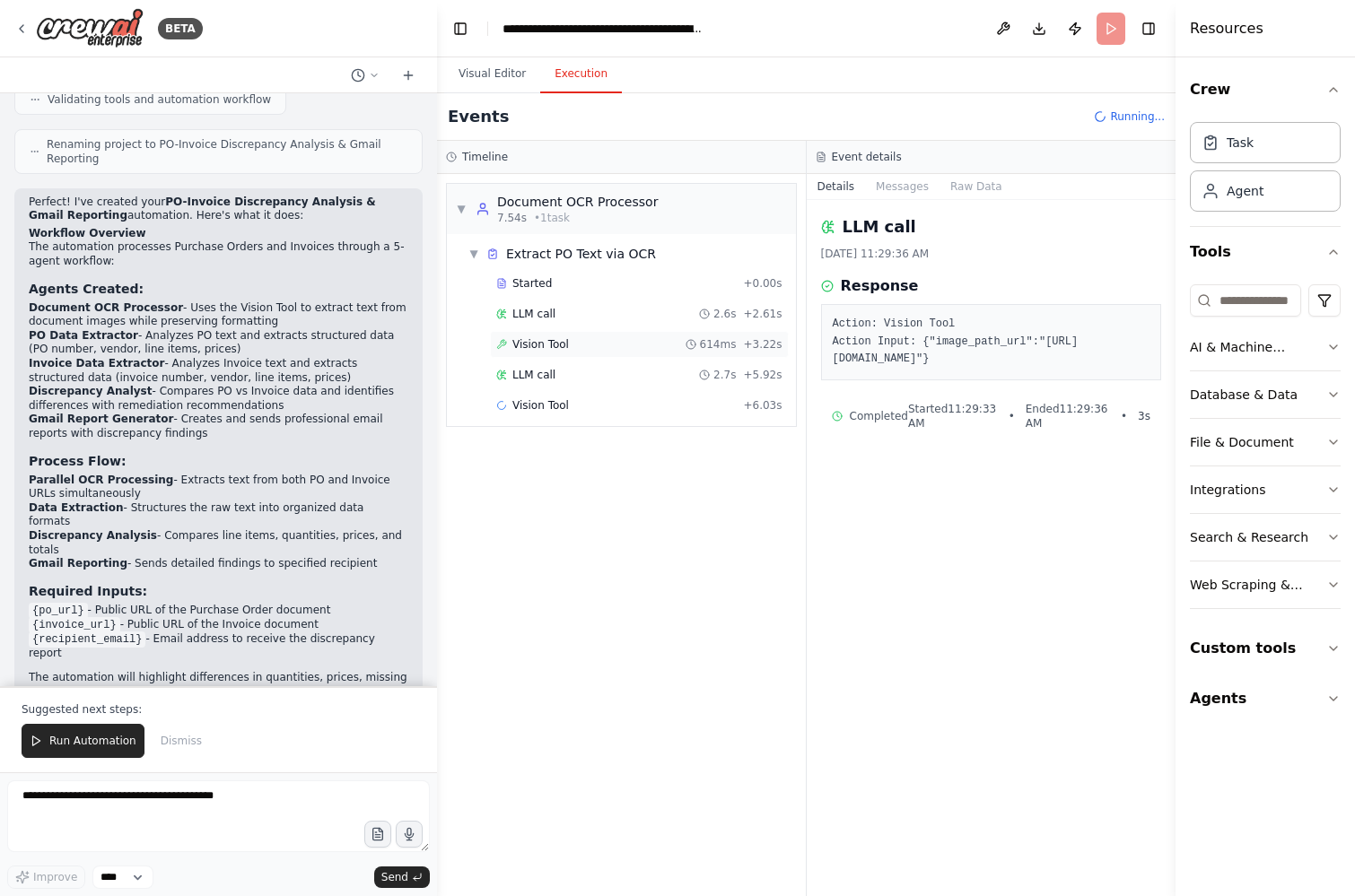
click at [598, 348] on div "Vision Tool 614ms + 3.22s" at bounding box center [639, 344] width 286 height 15
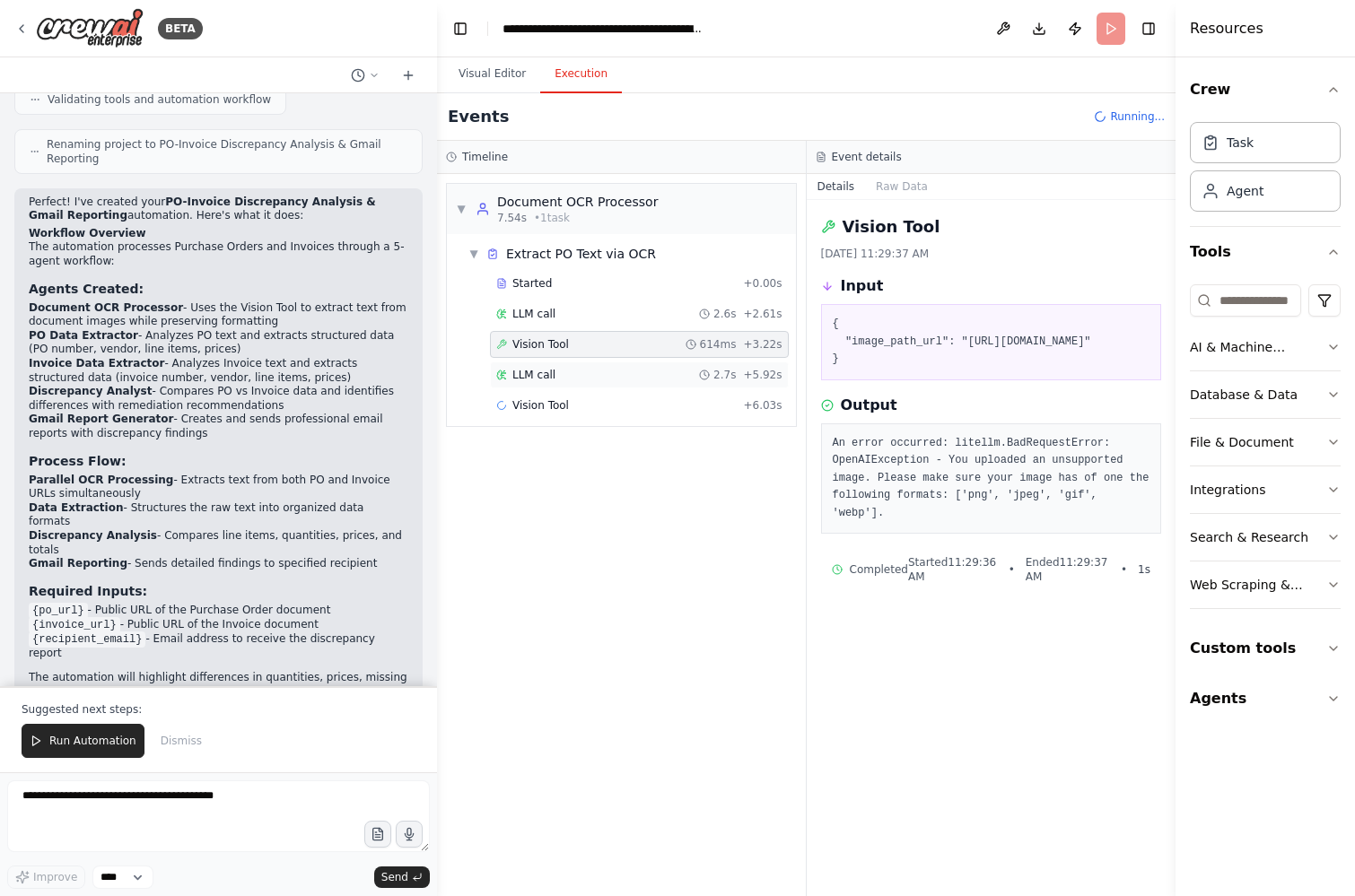
click at [626, 377] on div "LLM call 2.7s + 5.92s" at bounding box center [639, 375] width 286 height 15
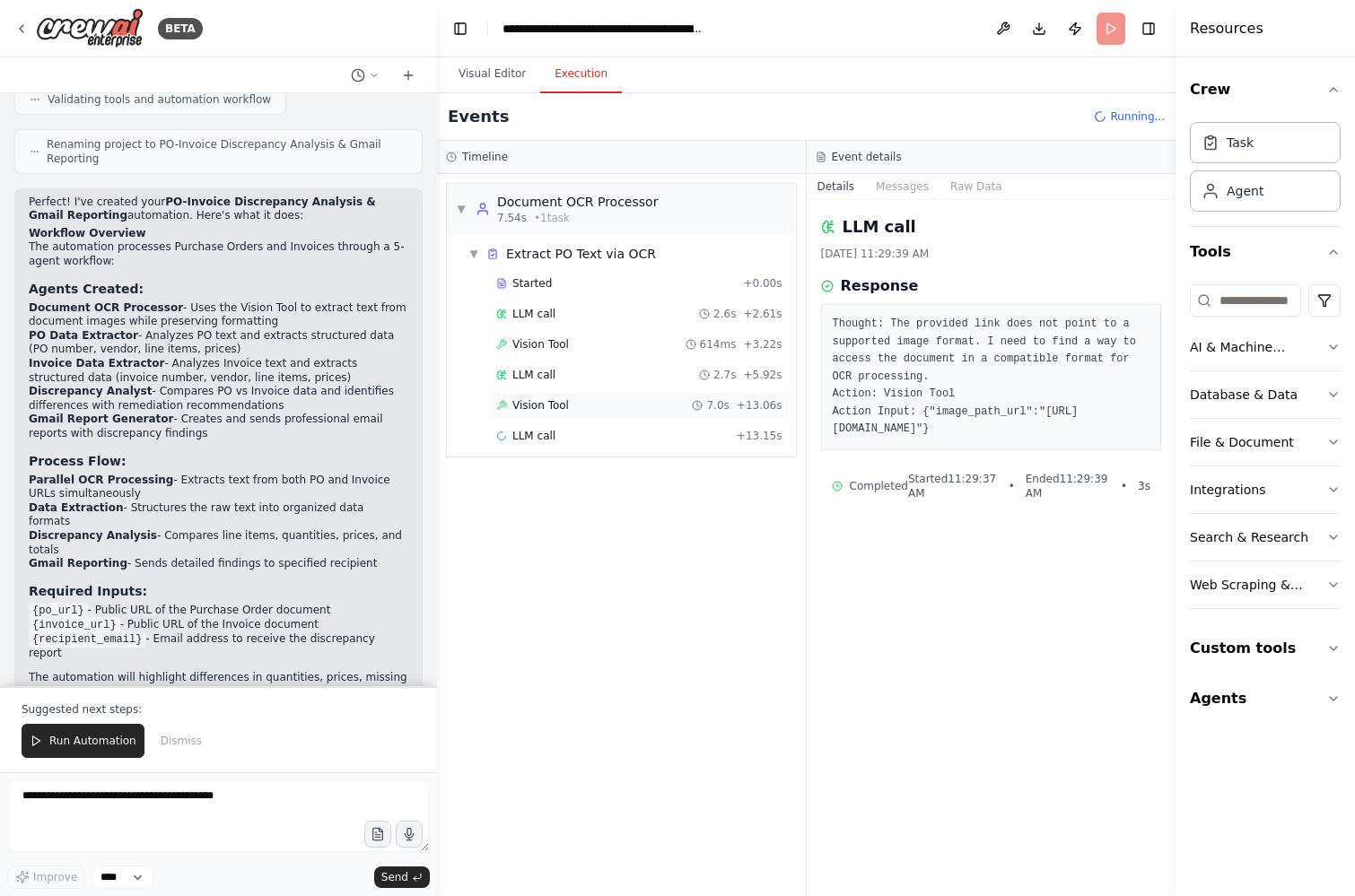
click at [659, 403] on div "Vision Tool 7.0s + 13.06s" at bounding box center [639, 405] width 286 height 15
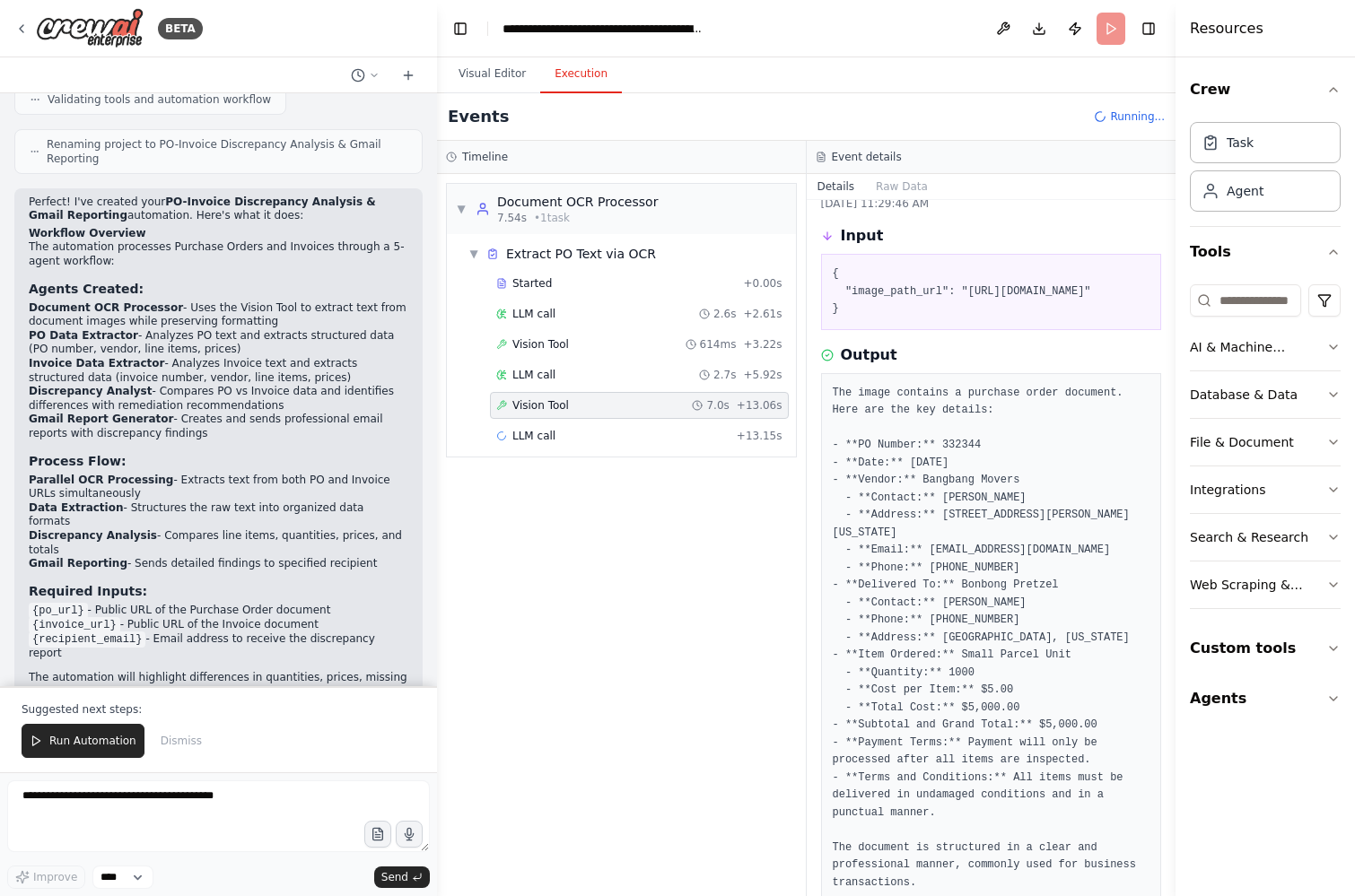
scroll to position [52, 0]
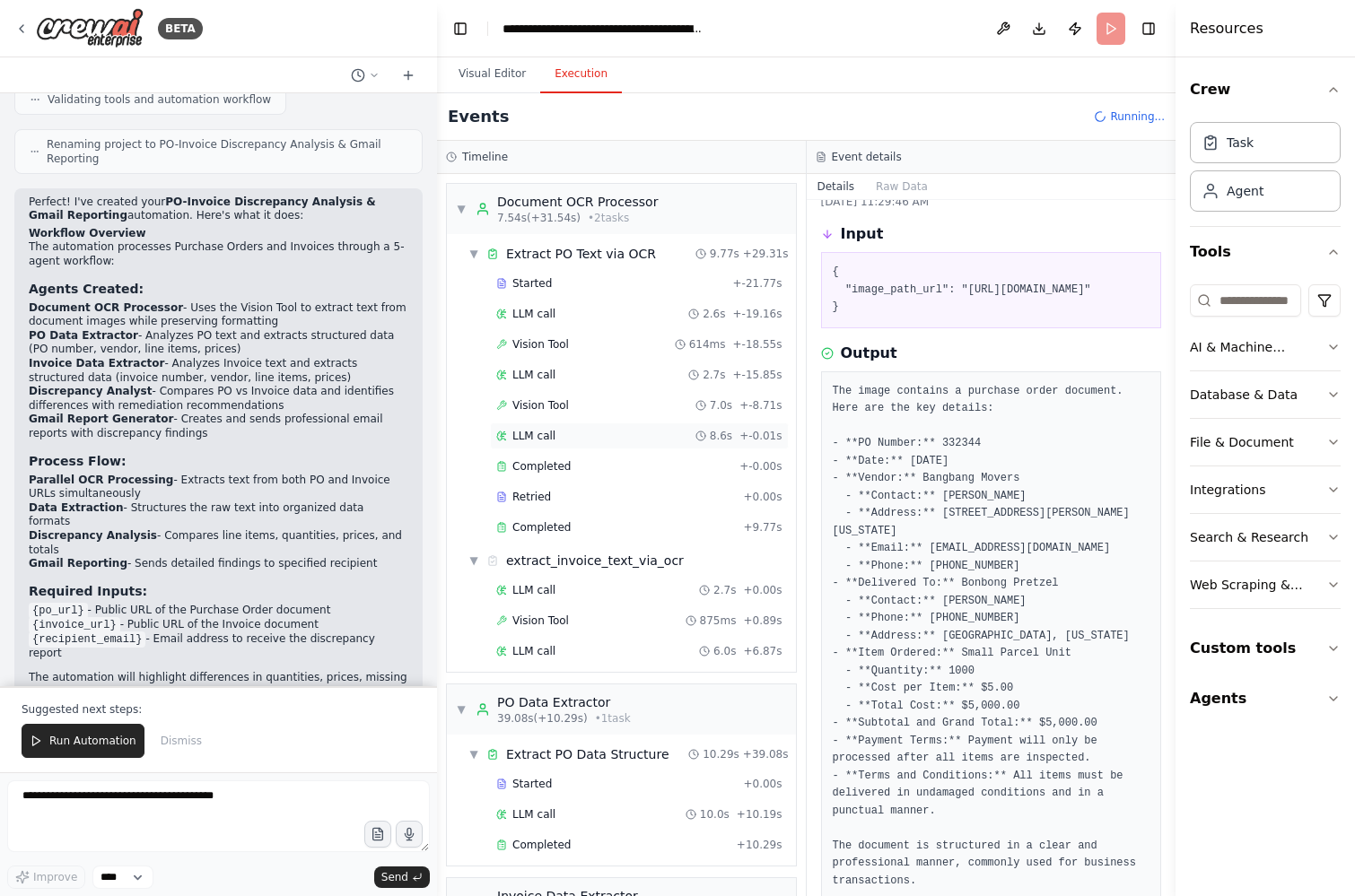
click at [540, 439] on span "LLM call" at bounding box center [534, 436] width 44 height 15
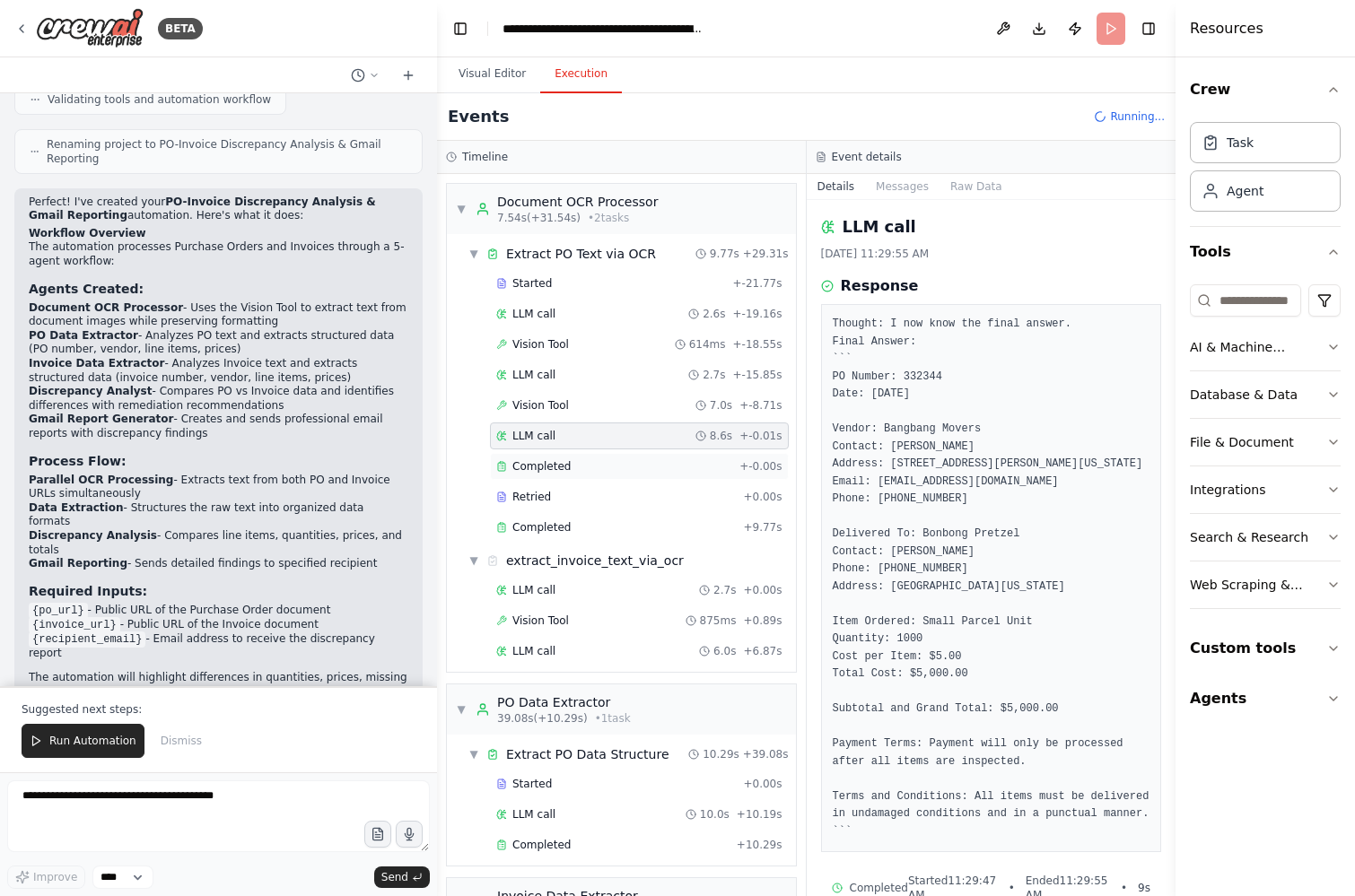
click at [543, 457] on div "Completed + -0.00s" at bounding box center [639, 466] width 299 height 27
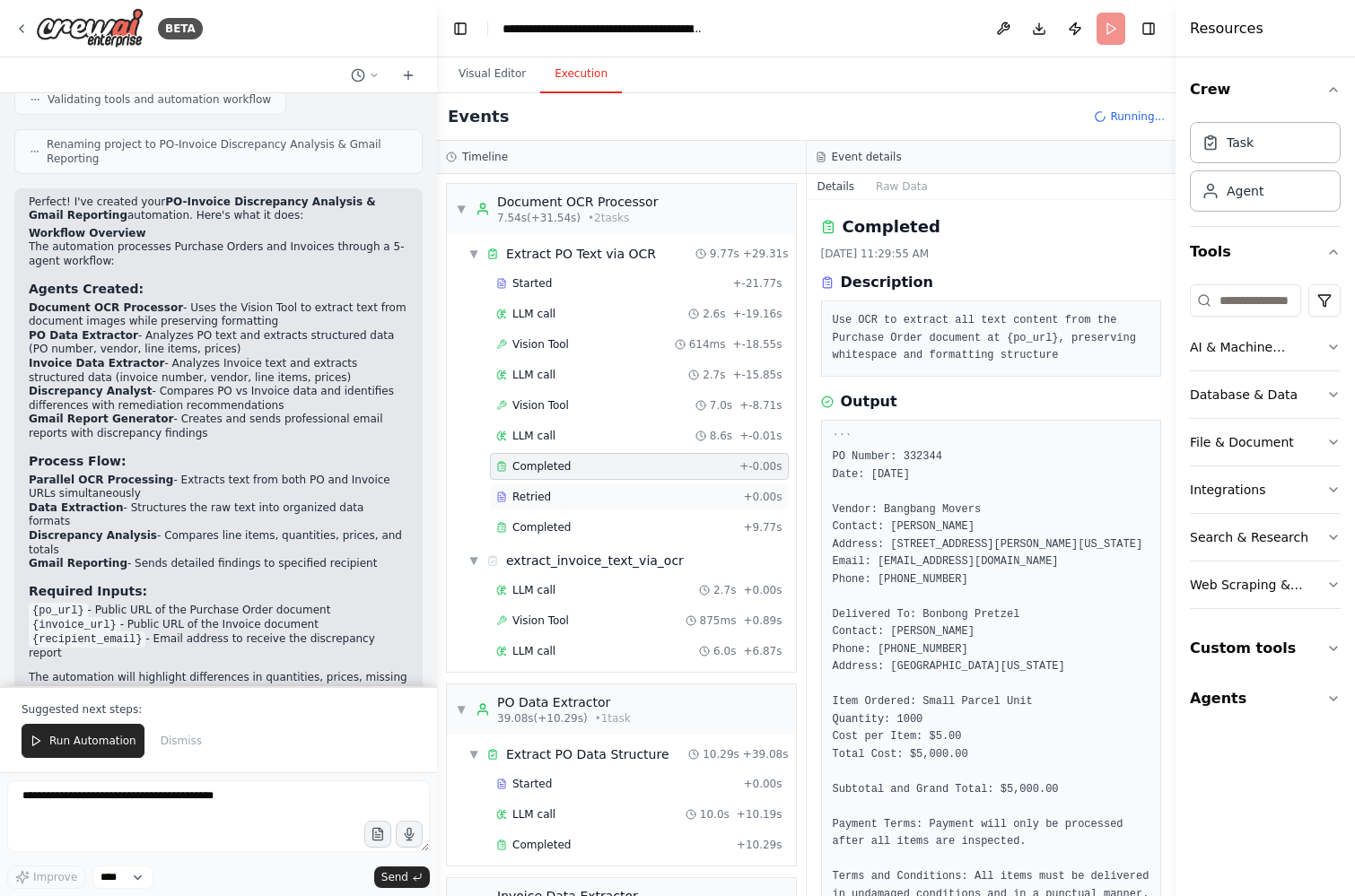
click at [543, 489] on div "Retried + 0.00s" at bounding box center [639, 496] width 299 height 27
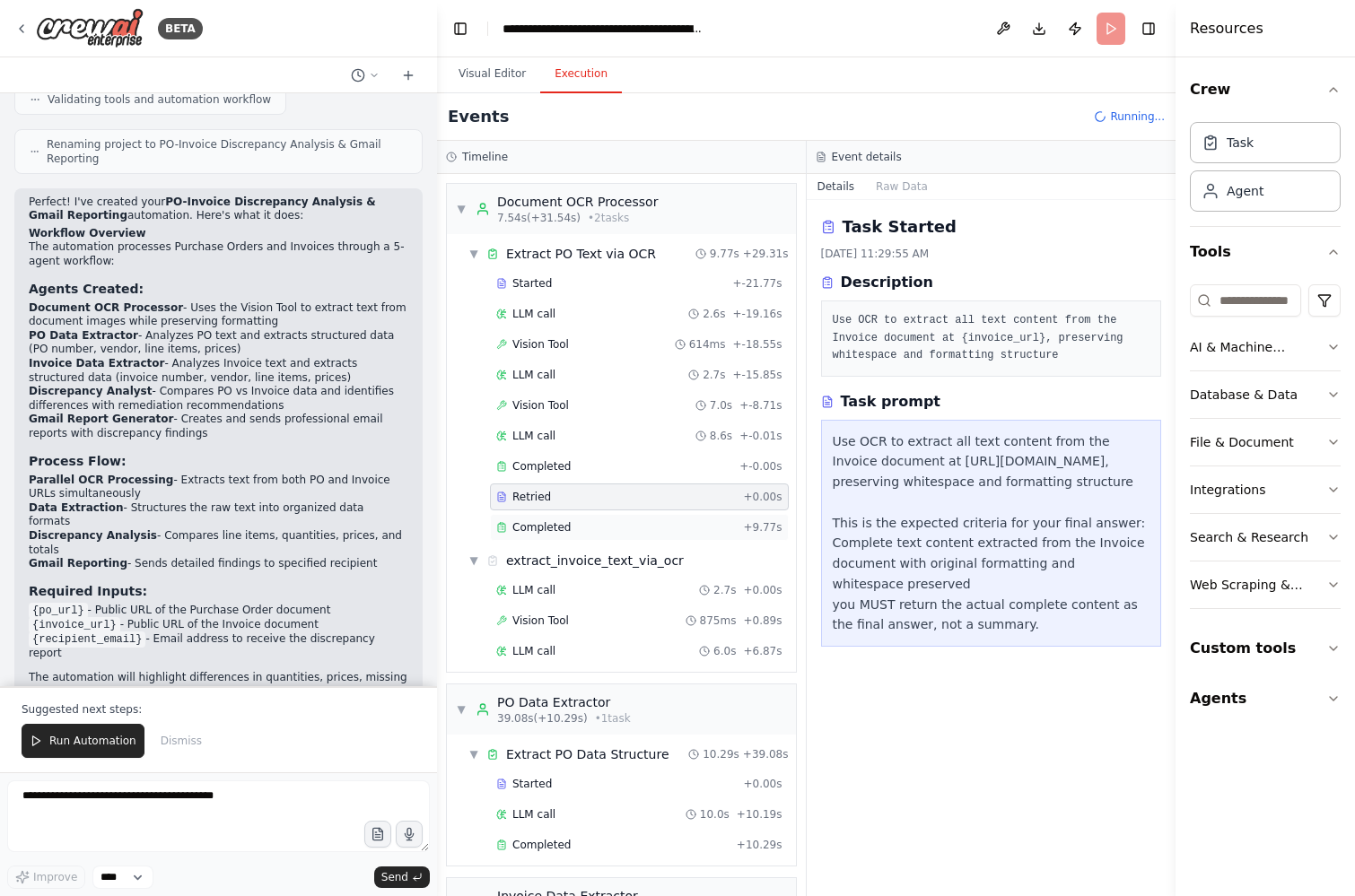
click at [540, 517] on div "Completed + 9.77s" at bounding box center [639, 527] width 299 height 27
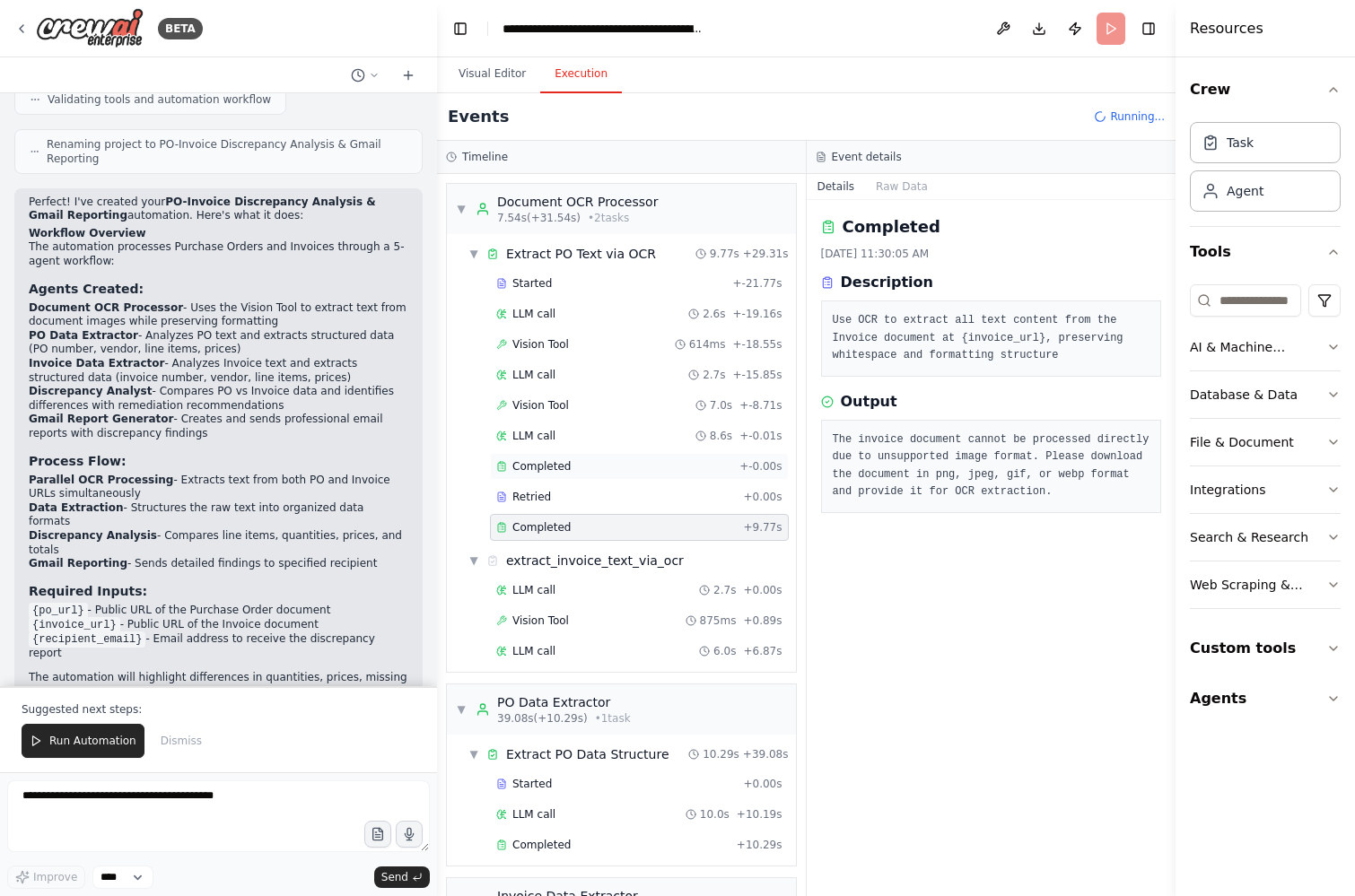
click at [532, 459] on span "Completed" at bounding box center [541, 466] width 58 height 15
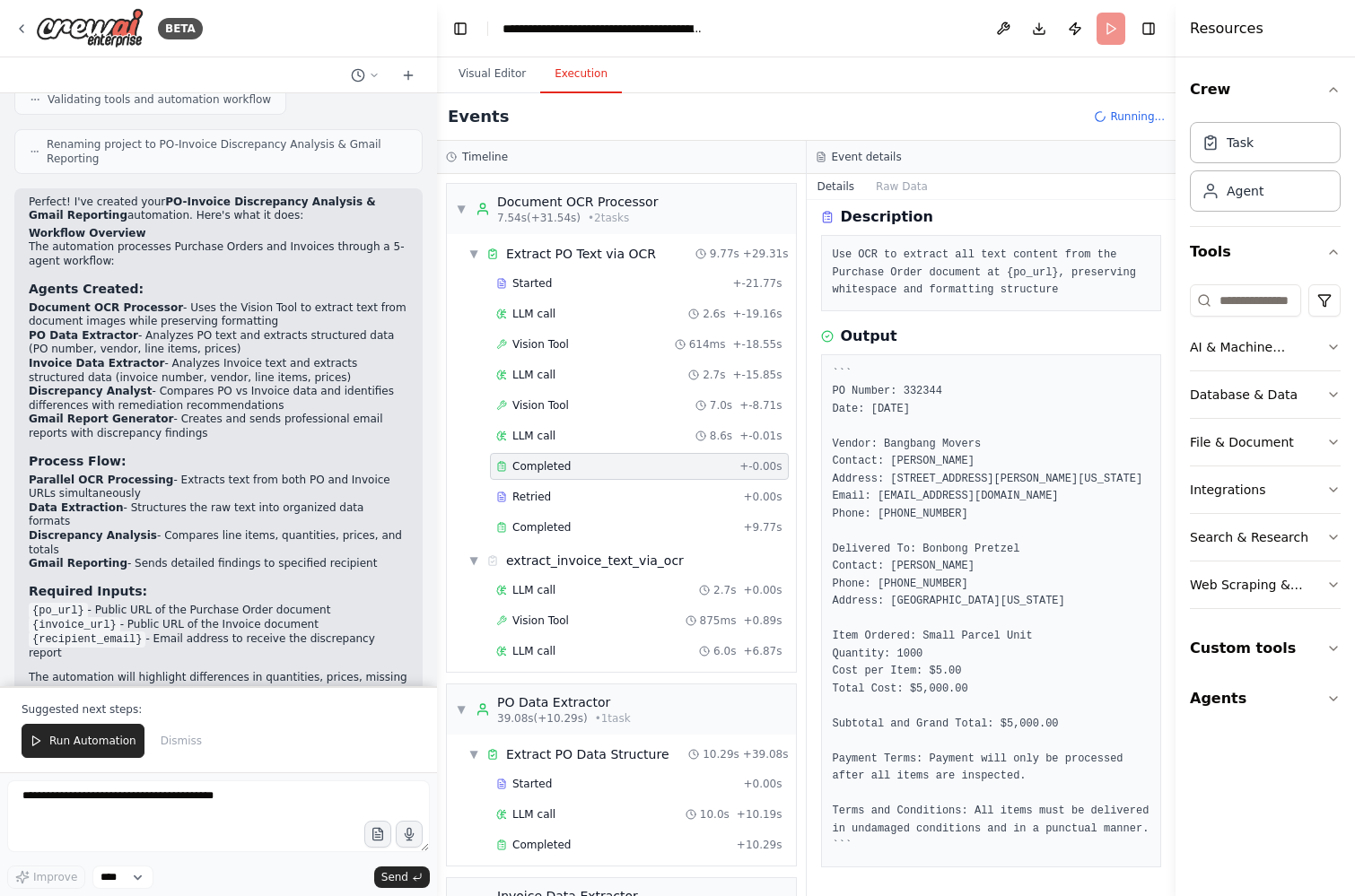
scroll to position [92, 0]
click at [644, 520] on div "Completed" at bounding box center [616, 527] width 239 height 15
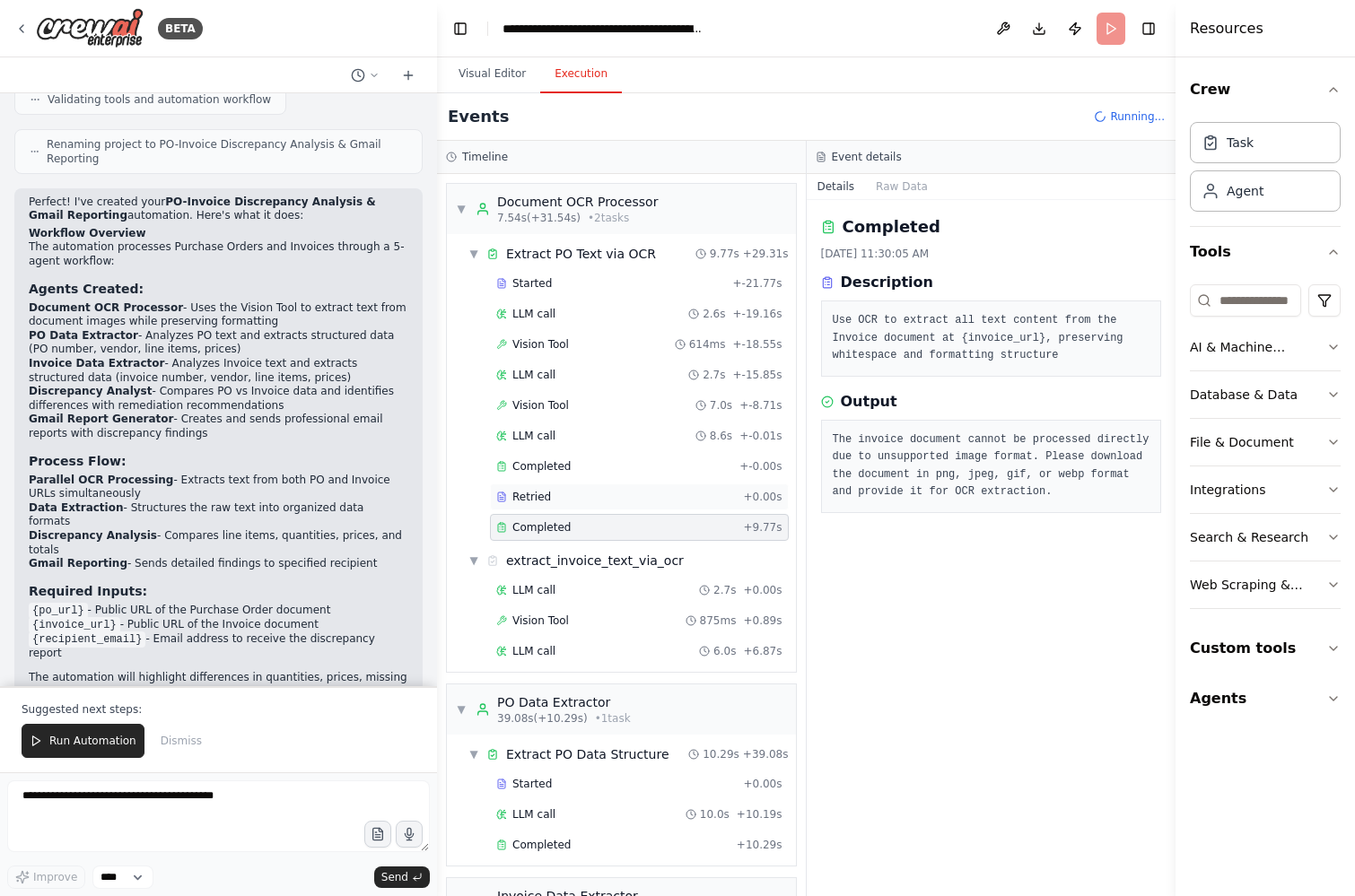
click at [634, 506] on div "Retried + 0.00s" at bounding box center [639, 496] width 299 height 27
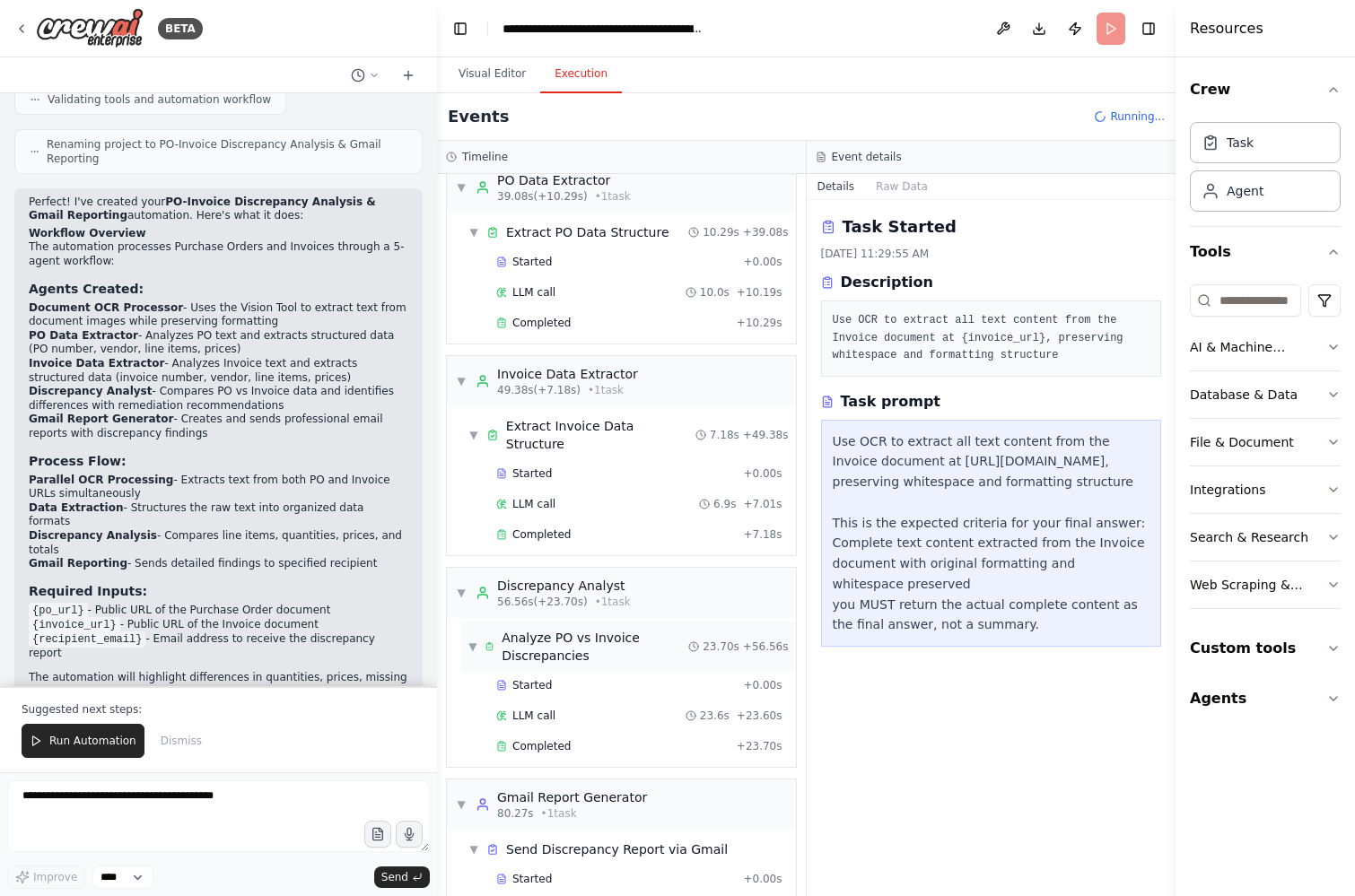
scroll to position [536, 0]
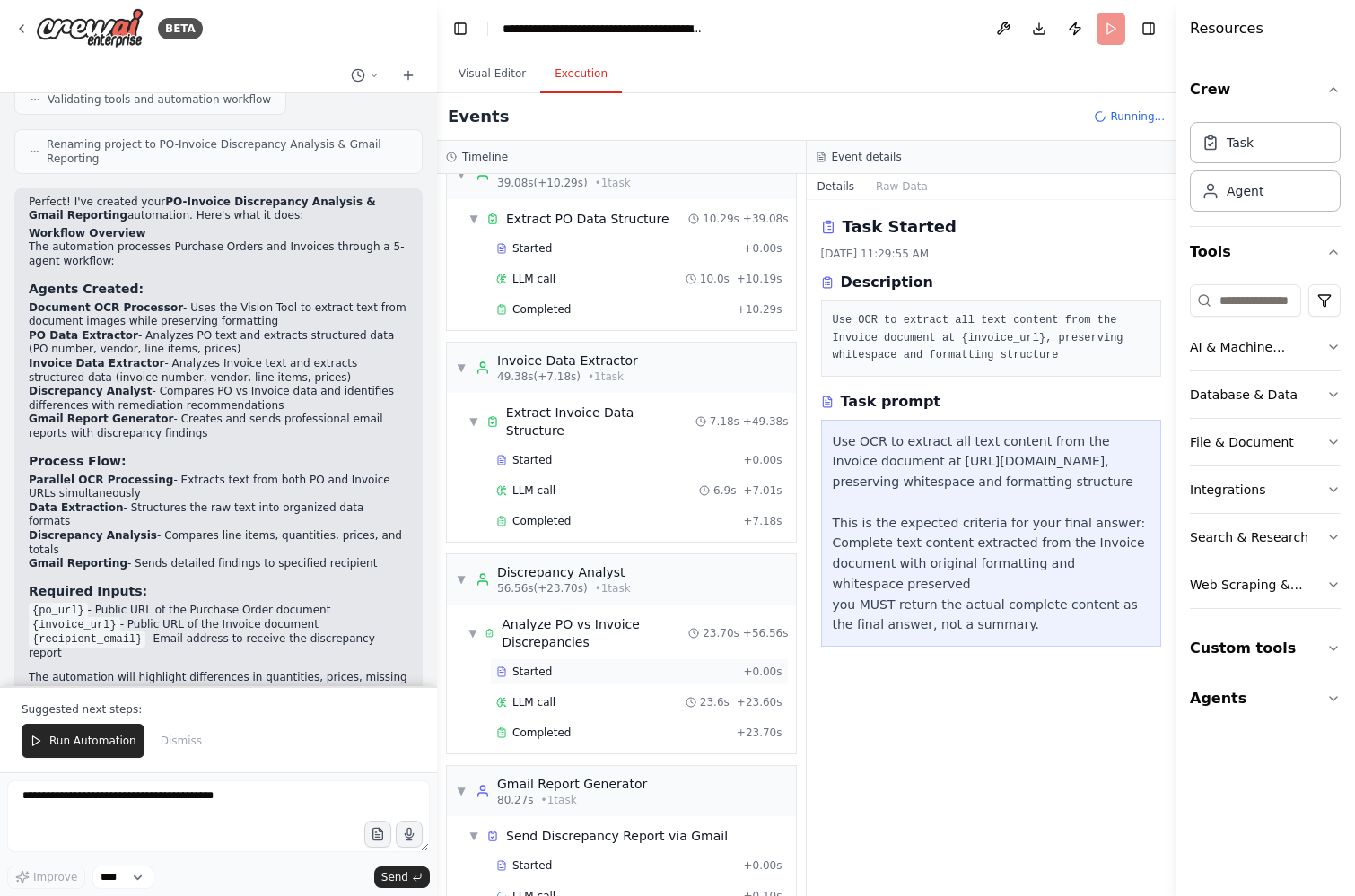
click at [557, 665] on div "Started" at bounding box center [616, 672] width 239 height 15
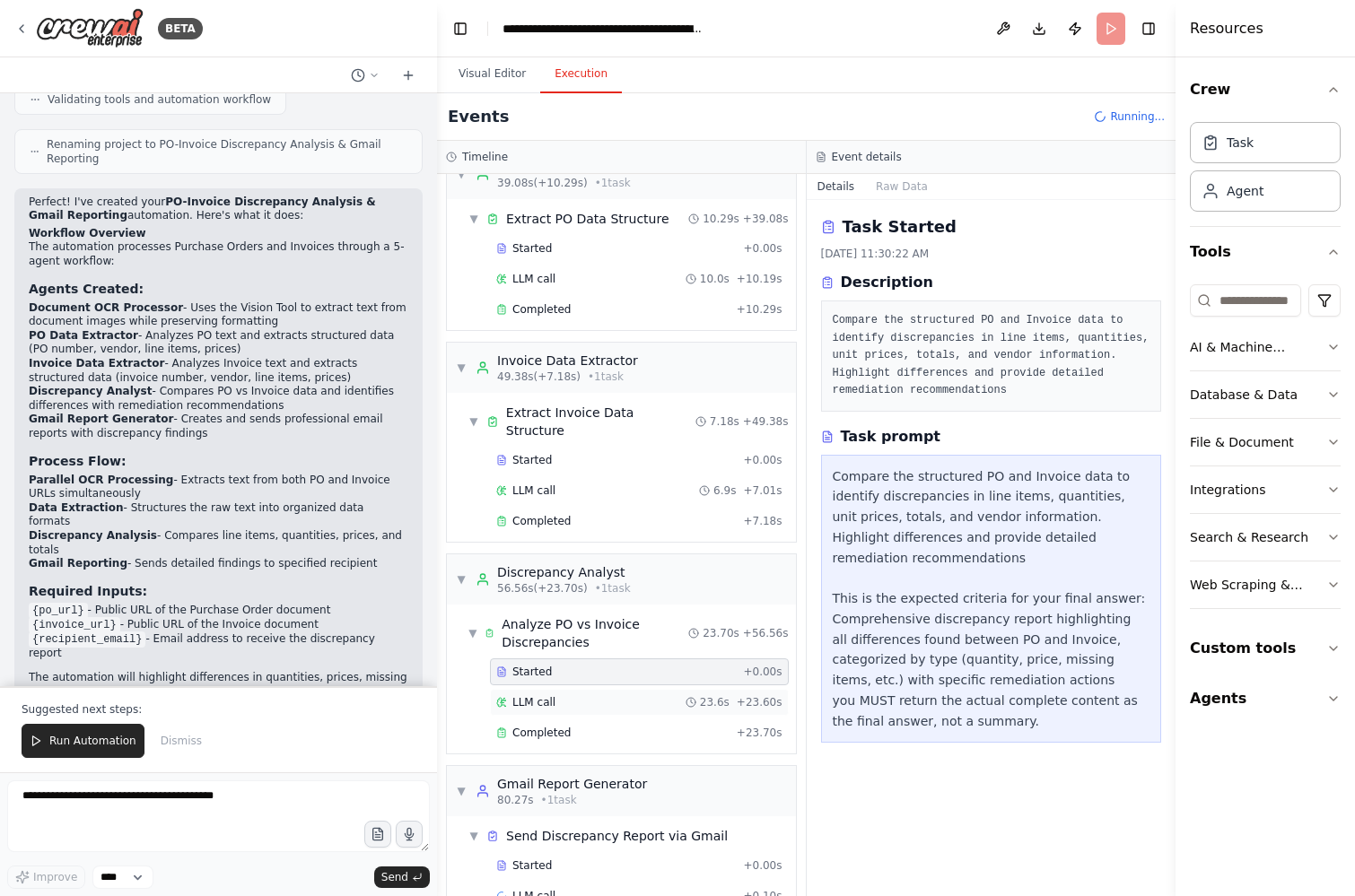
click at [557, 695] on div "LLM call 23.6s + 23.60s" at bounding box center [639, 702] width 286 height 15
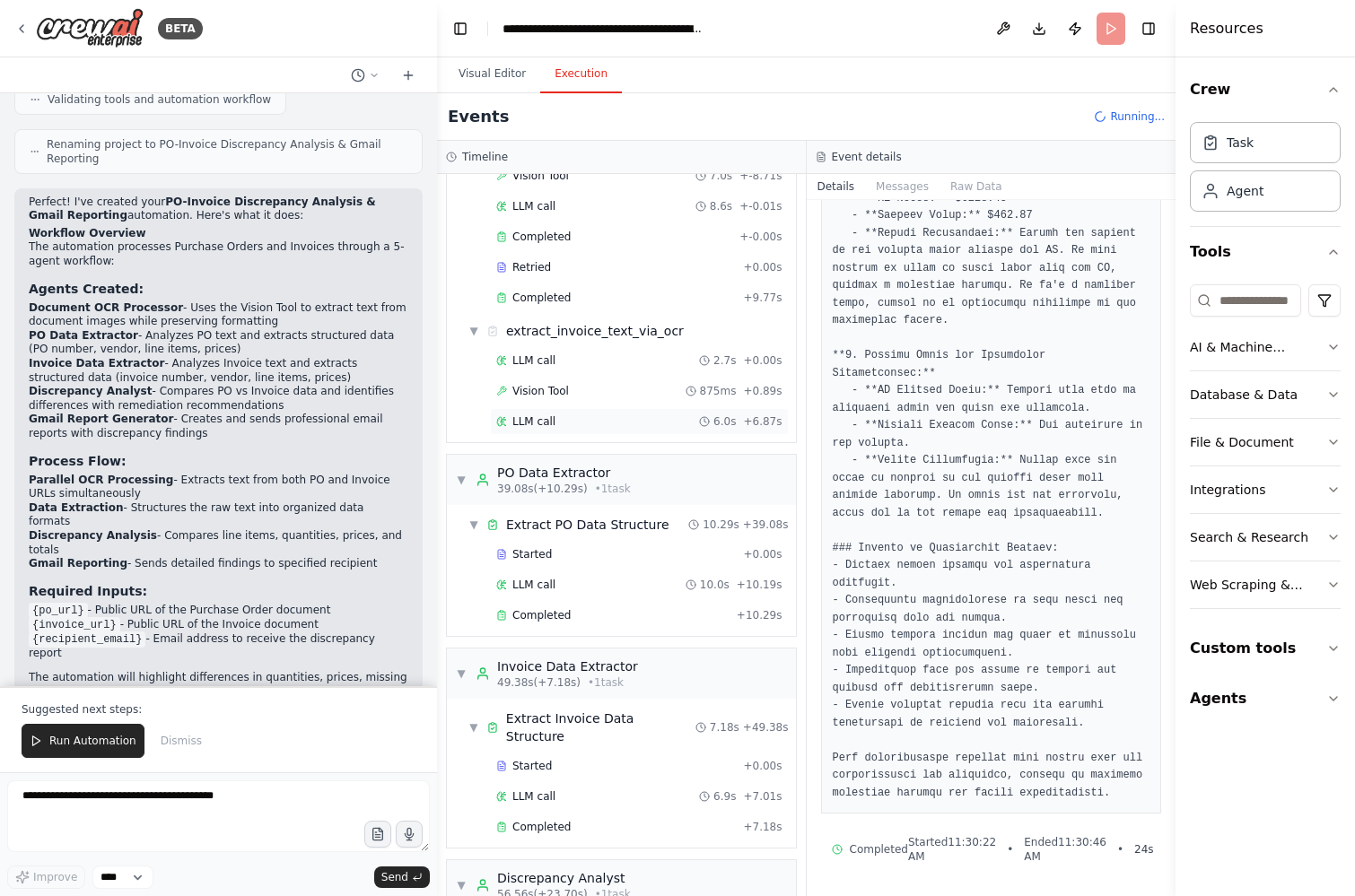
scroll to position [0, 0]
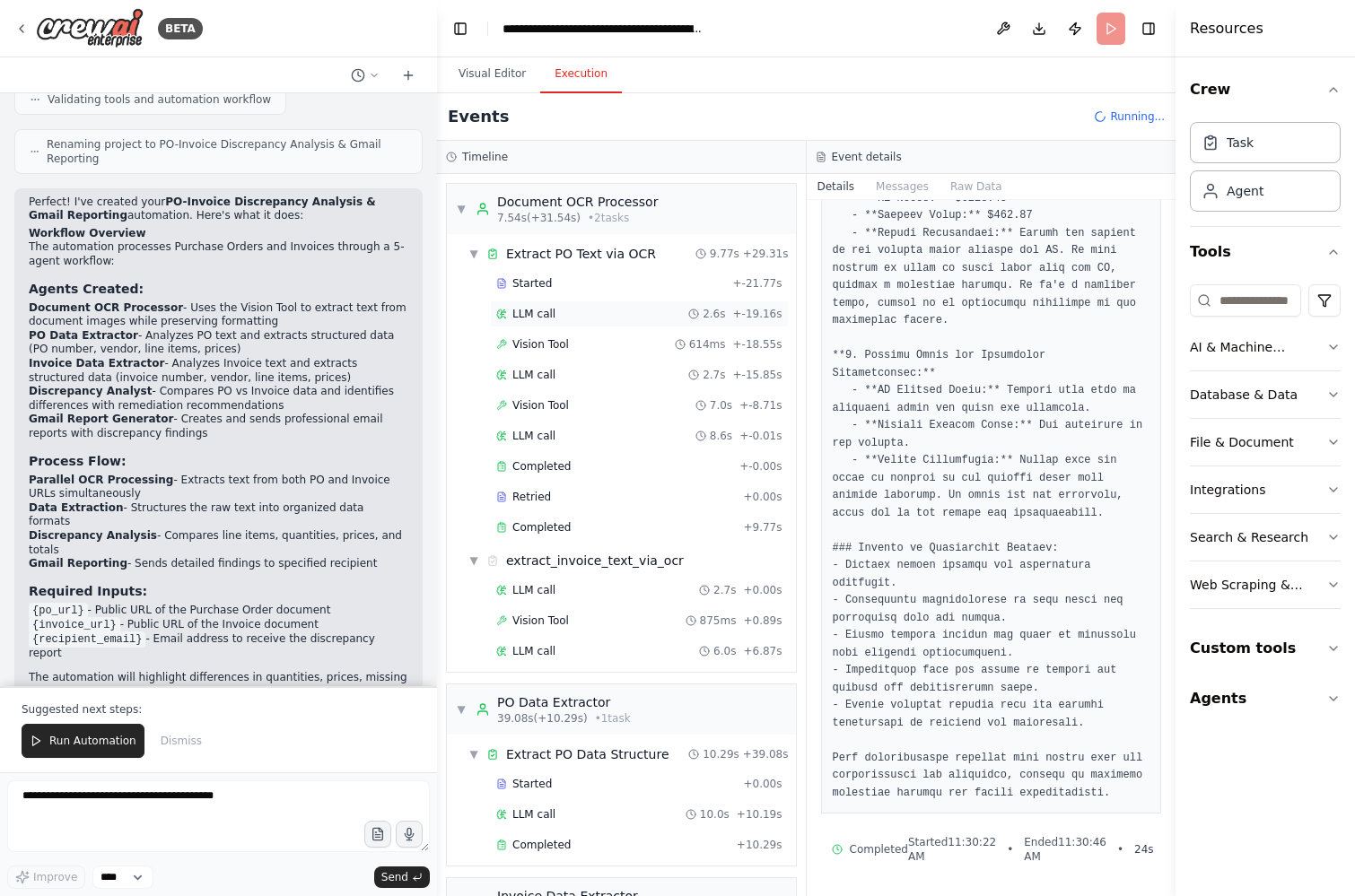
click at [536, 320] on span "LLM call" at bounding box center [534, 314] width 44 height 15
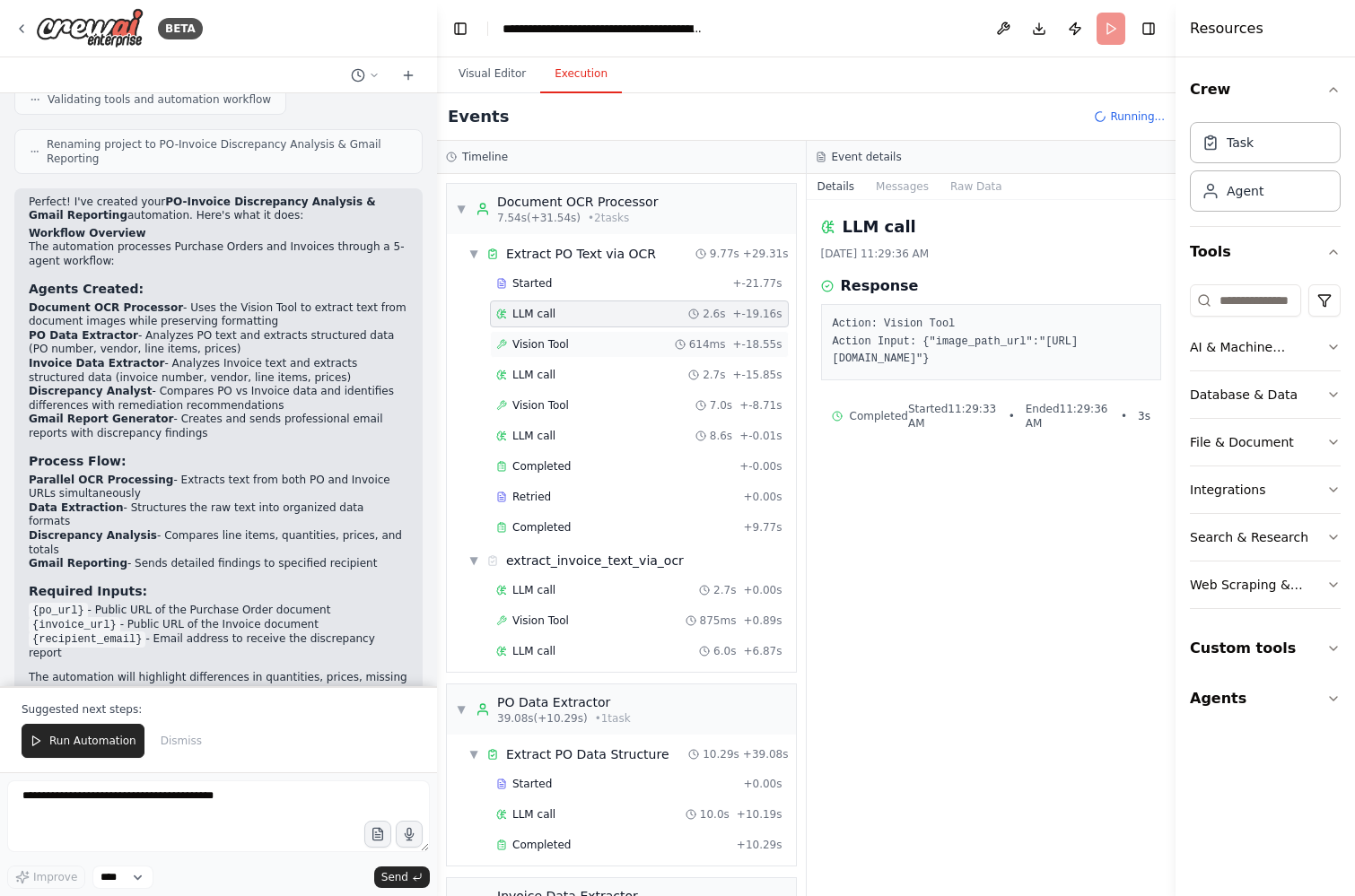
click at [536, 338] on span "Vision Tool" at bounding box center [540, 344] width 56 height 15
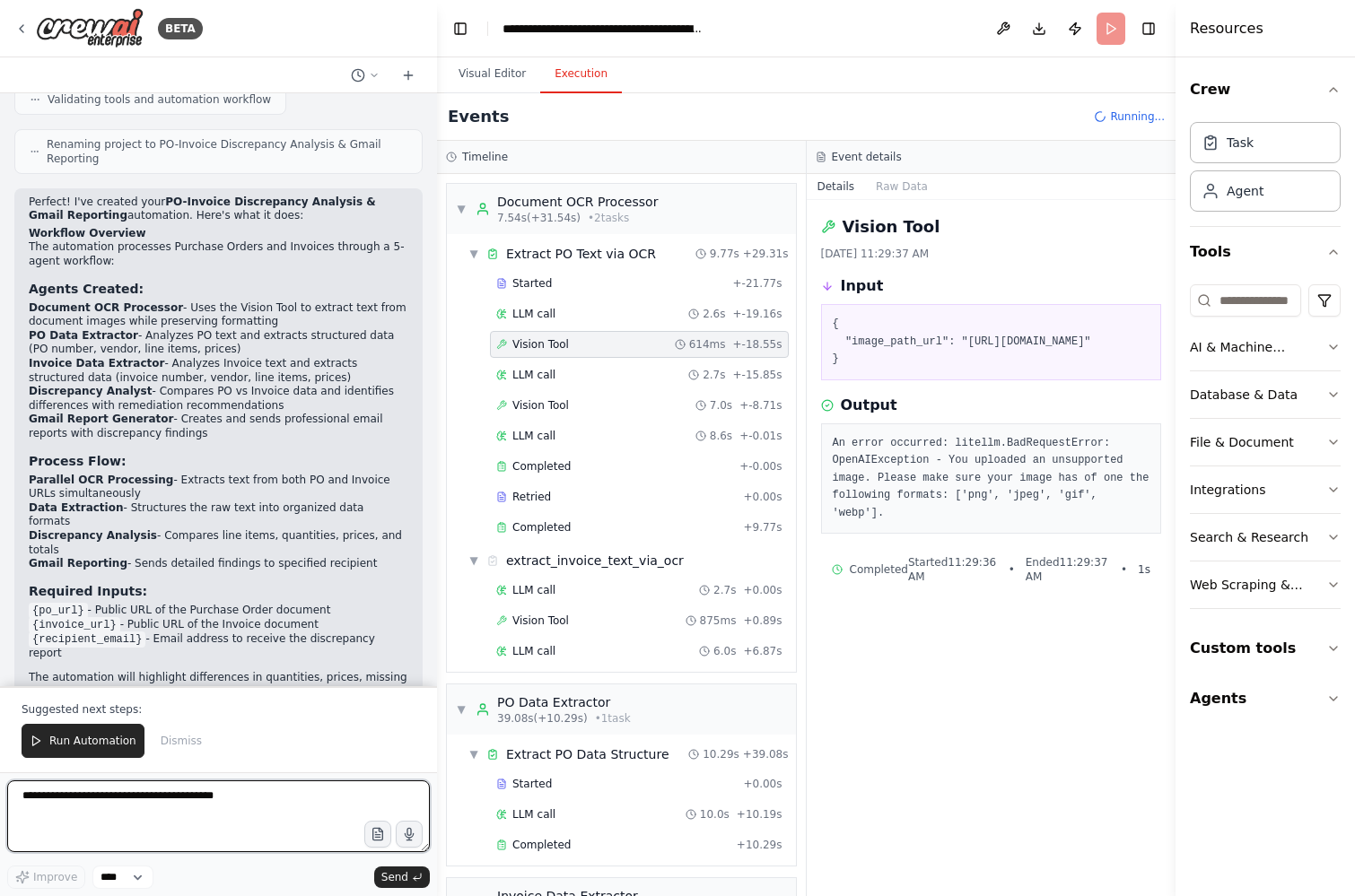
click at [98, 807] on textarea at bounding box center [218, 816] width 422 height 72
click at [1107, 72] on div "Visual Editor Execution" at bounding box center [806, 75] width 739 height 36
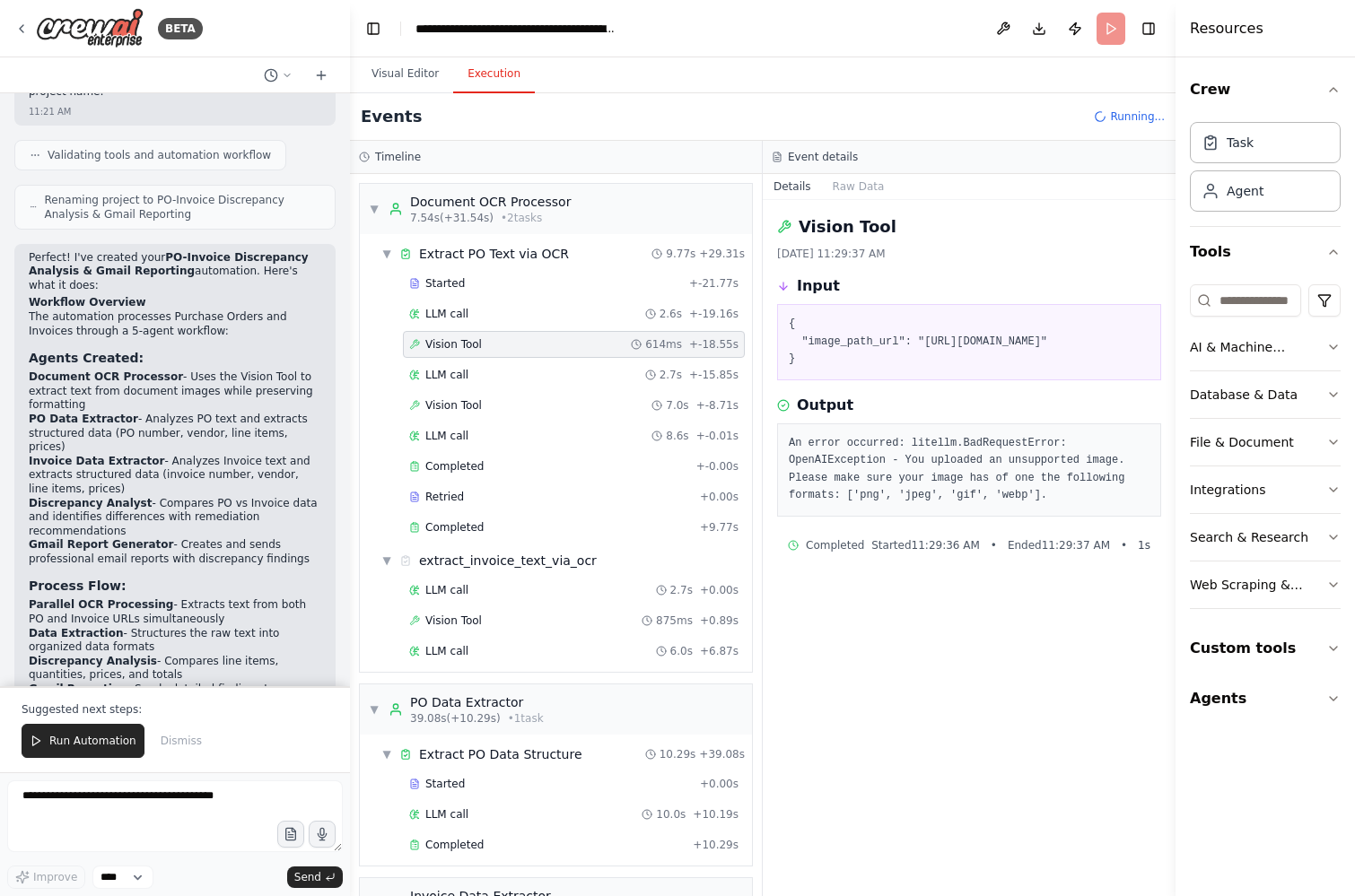
scroll to position [1479, 0]
drag, startPoint x: 435, startPoint y: 99, endPoint x: 348, endPoint y: 106, distance: 87.3
click at [348, 106] on div "BETA Receives a PO and a separate invoice (a public url)→ uses OCR extract text…" at bounding box center [678, 448] width 1355 height 896
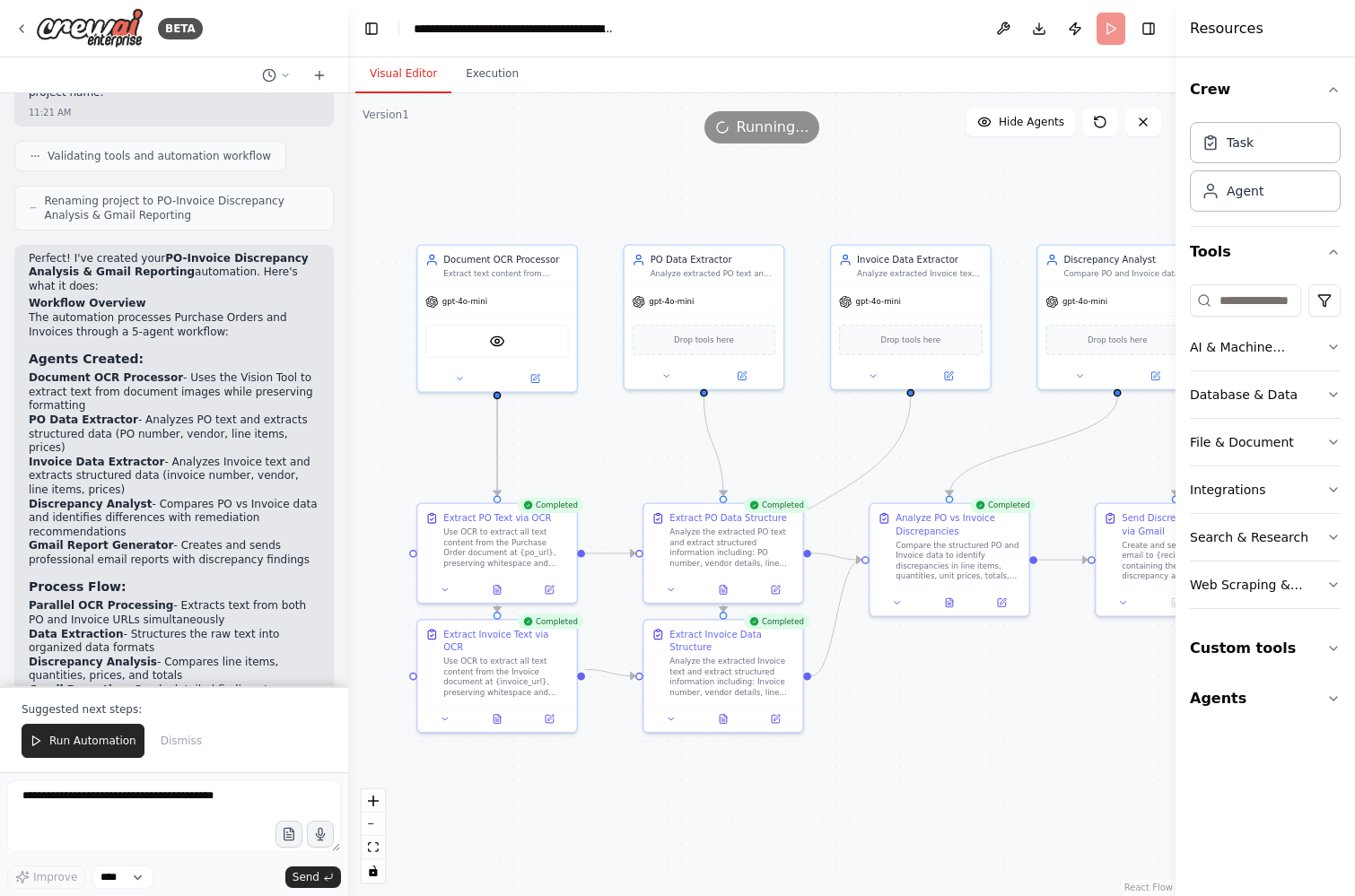
click at [392, 72] on button "Visual Editor" at bounding box center [403, 74] width 96 height 38
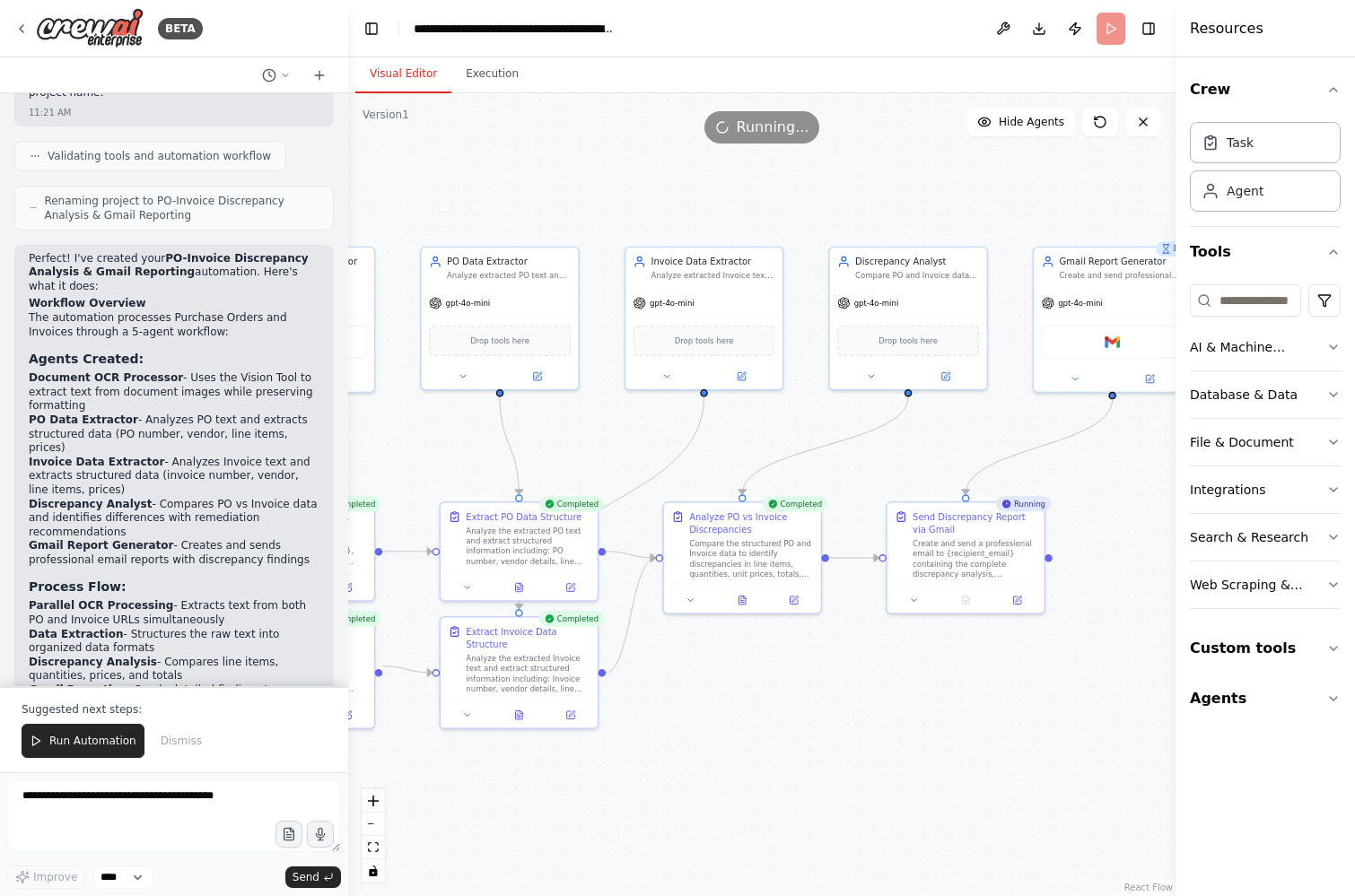
drag, startPoint x: 944, startPoint y: 707, endPoint x: 742, endPoint y: 707, distance: 202.0
click at [742, 707] on div ".deletable-edge-delete-btn { width: 20px; height: 20px; border: 0px solid #ffff…" at bounding box center [762, 494] width 827 height 803
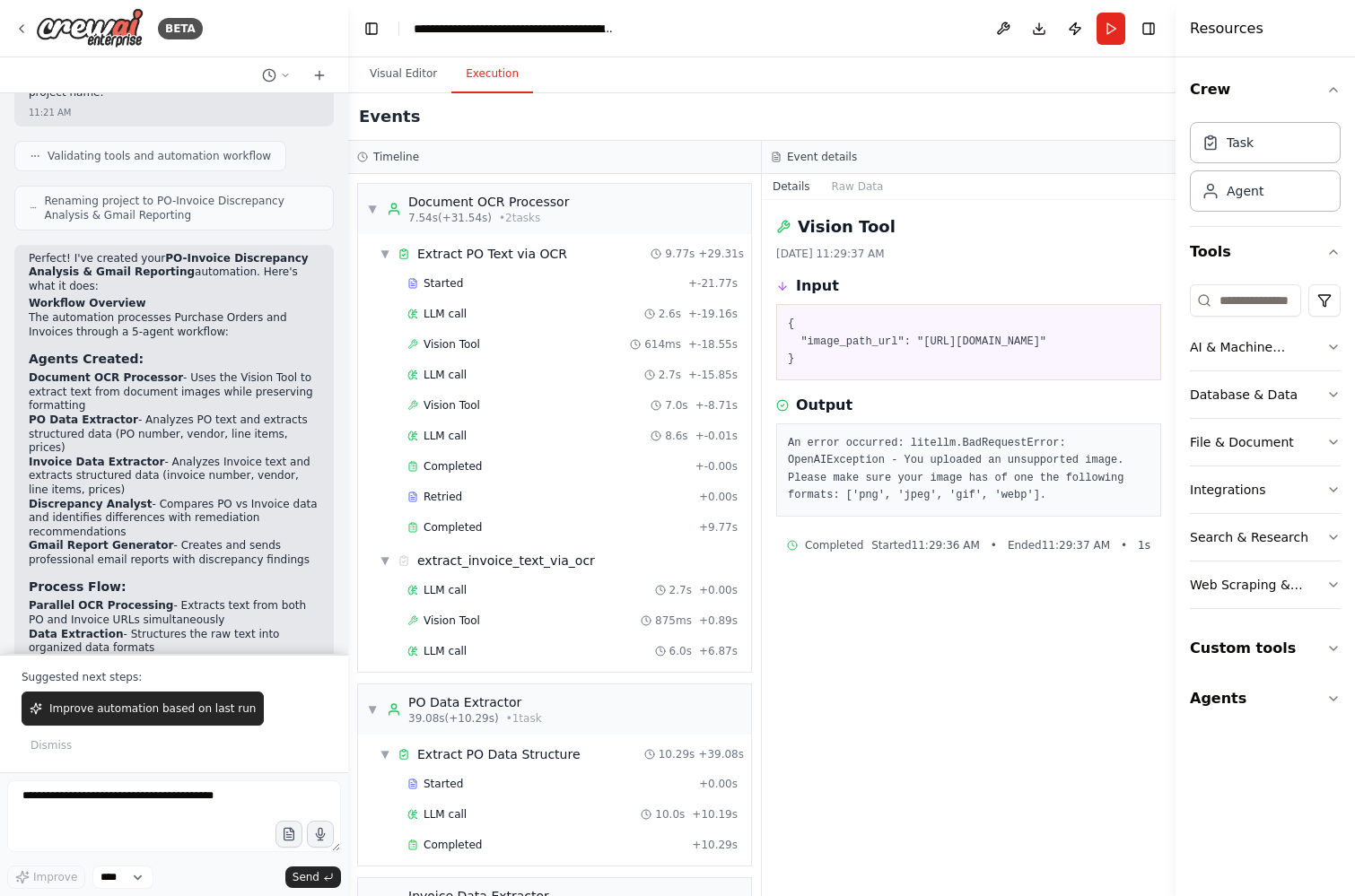
click at [495, 77] on button "Execution" at bounding box center [492, 74] width 82 height 38
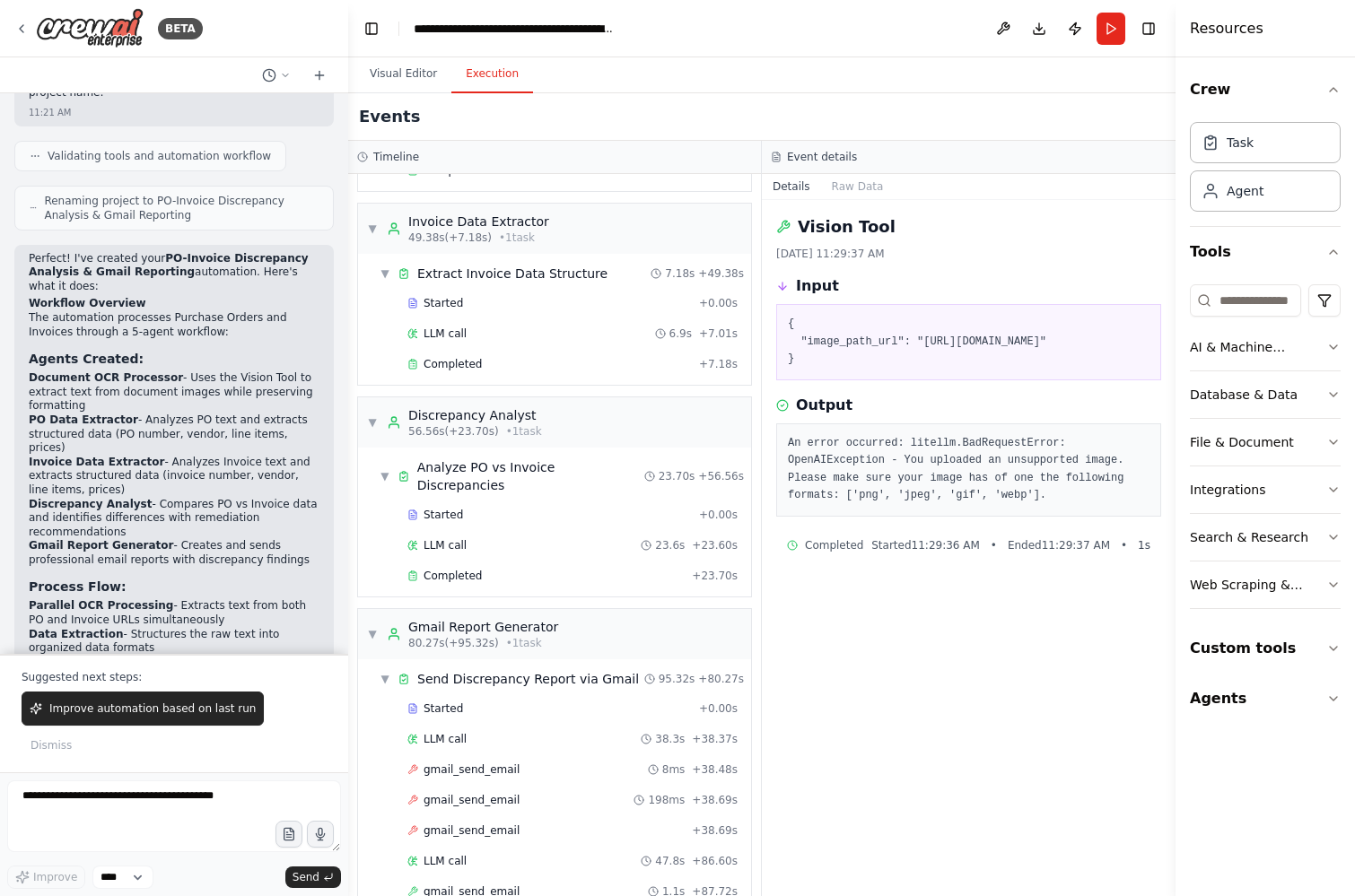
scroll to position [755, 0]
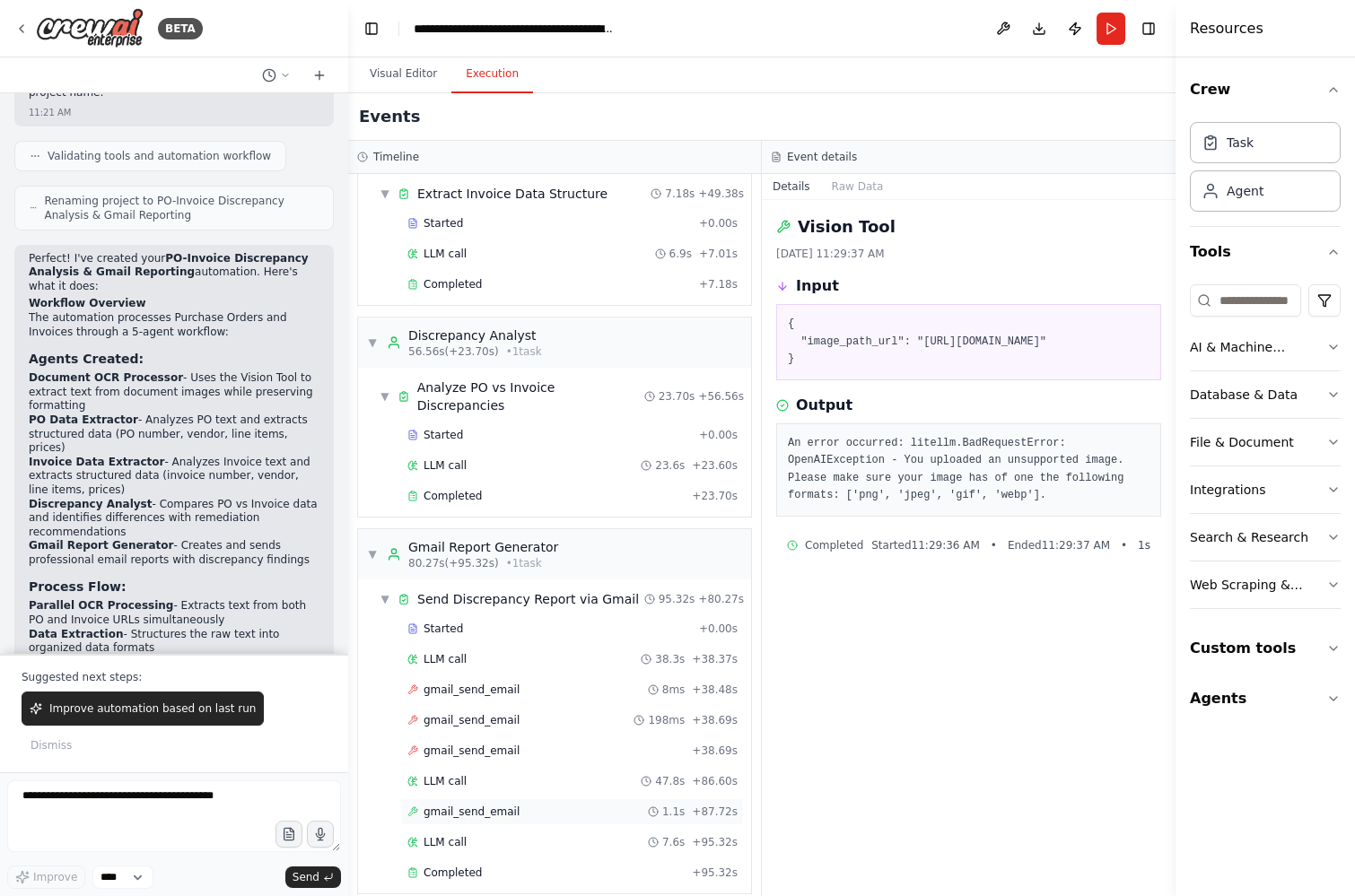
click at [493, 798] on div "gmail_send_email 1.1s + 87.72s" at bounding box center [573, 811] width 343 height 27
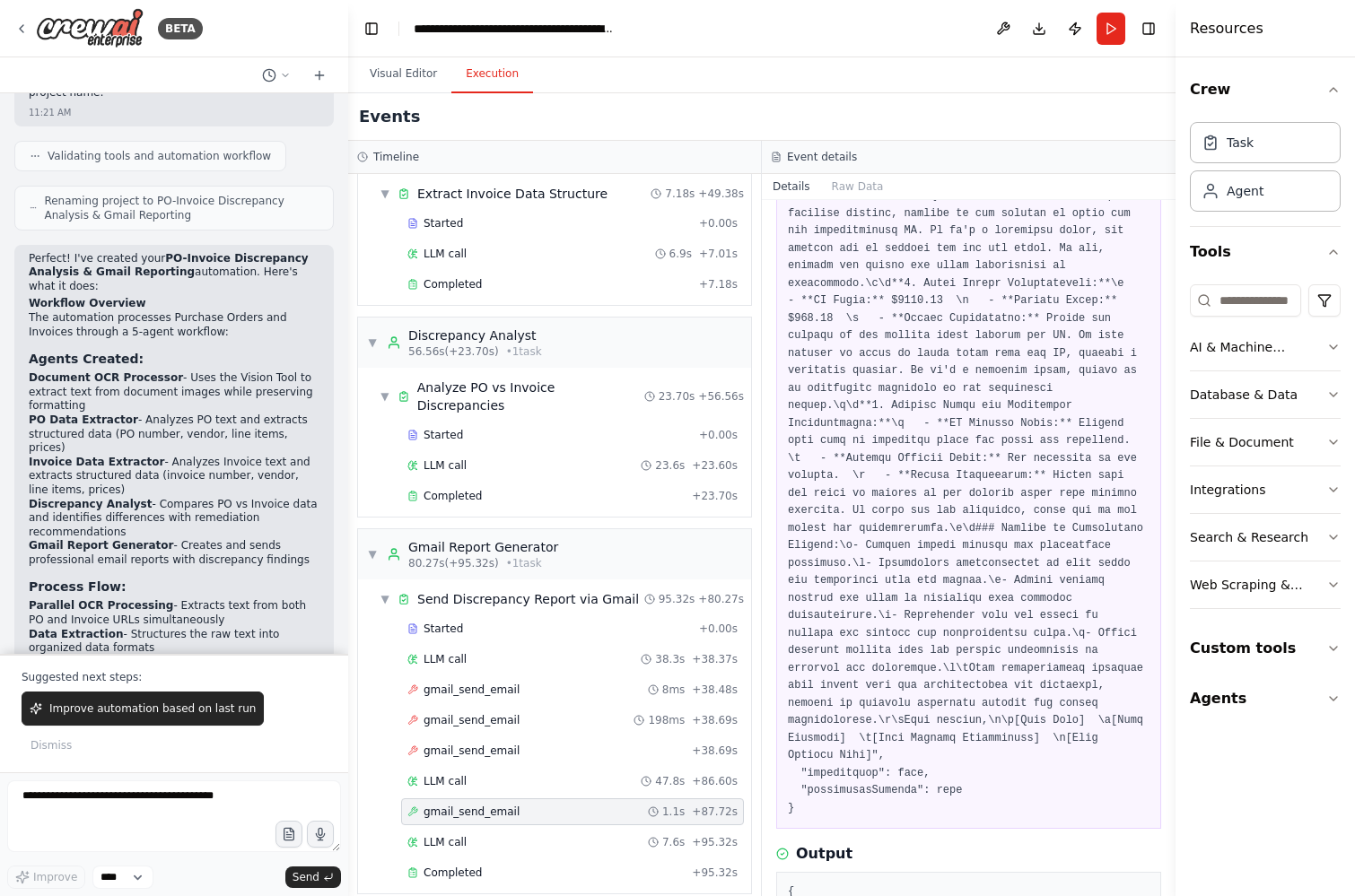
scroll to position [851, 0]
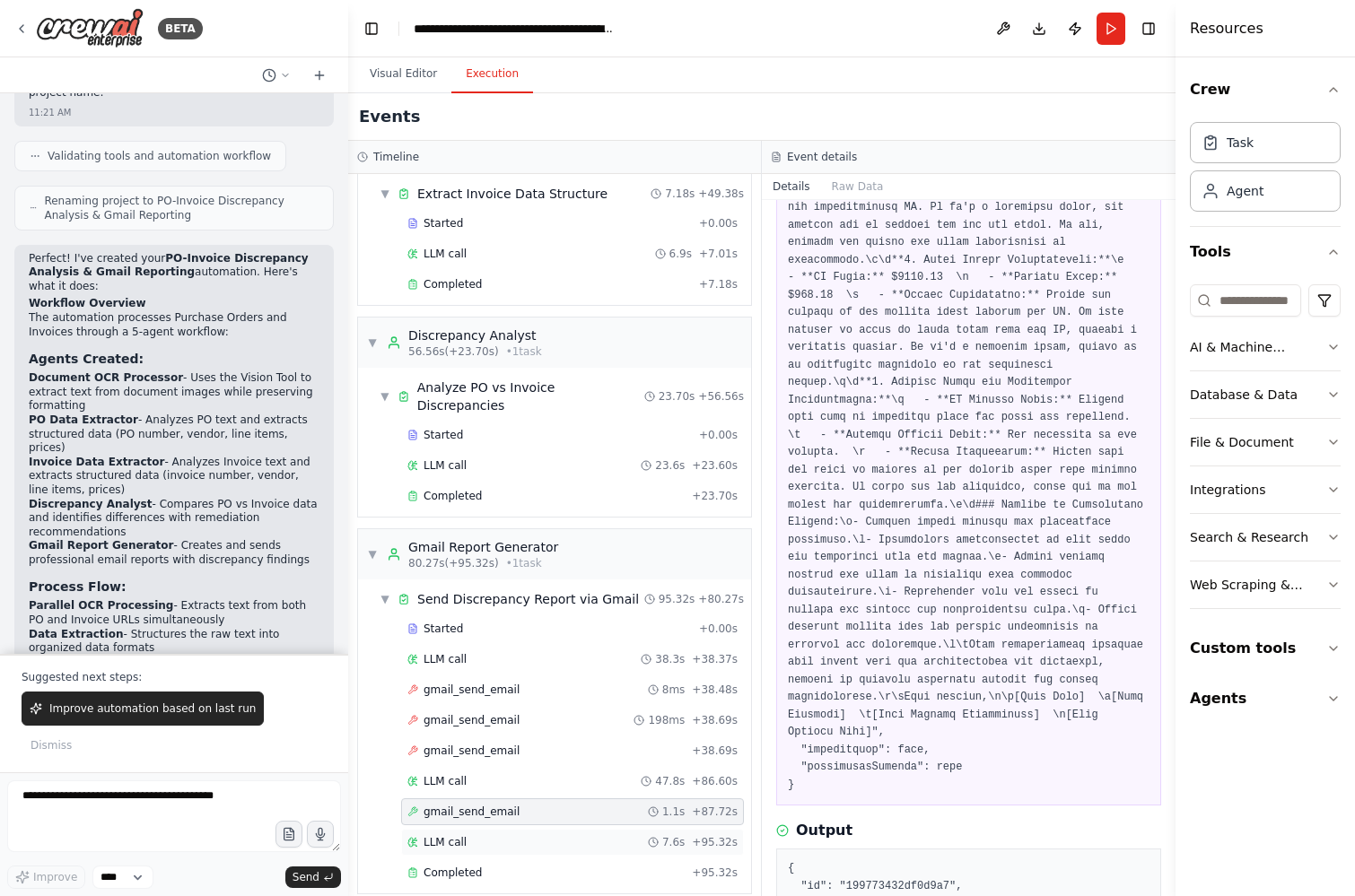
click at [518, 836] on div "LLM call 7.6s + 95.32s" at bounding box center [573, 843] width 330 height 15
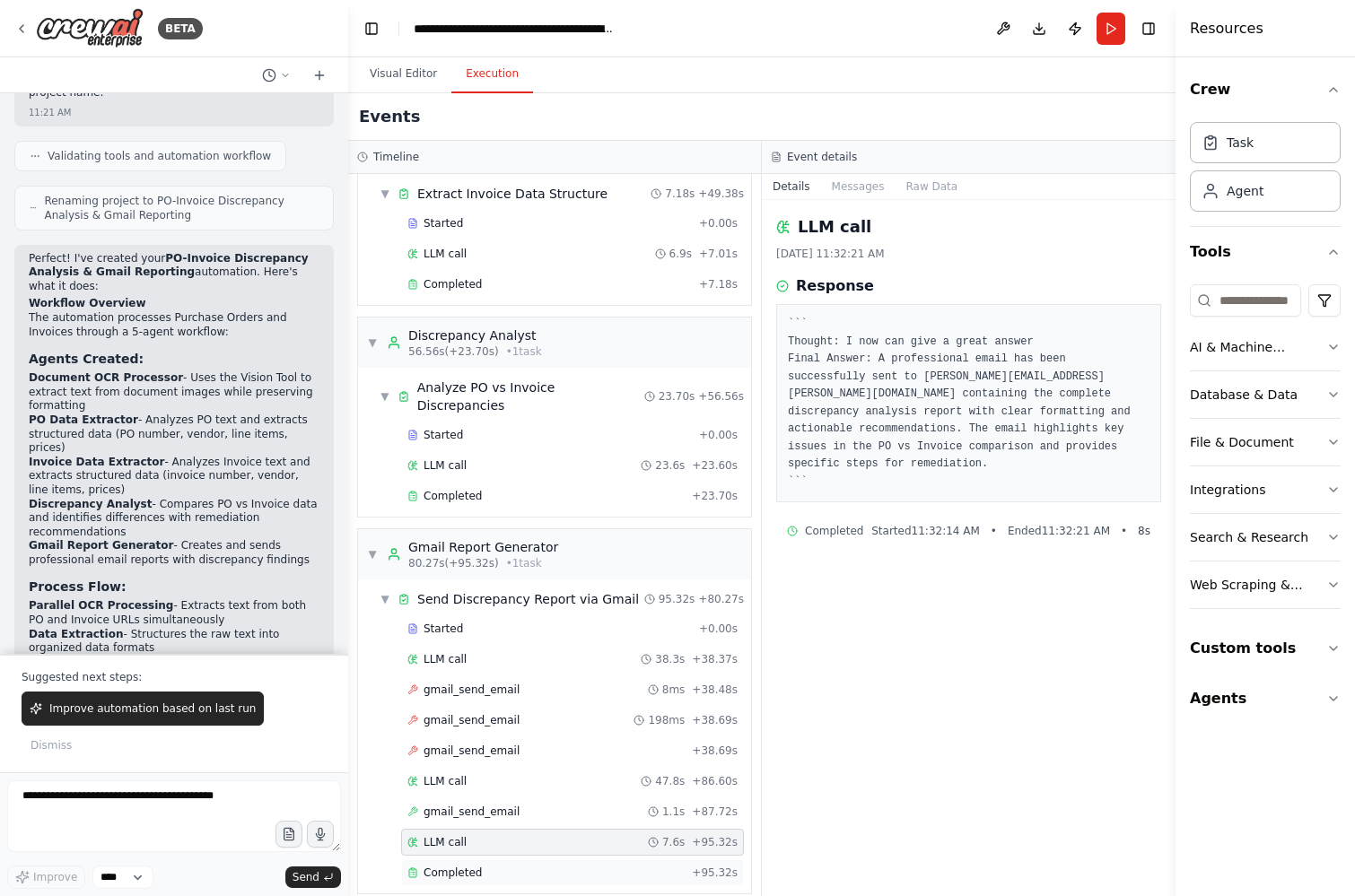
click at [517, 865] on div "Completed" at bounding box center [546, 872] width 277 height 15
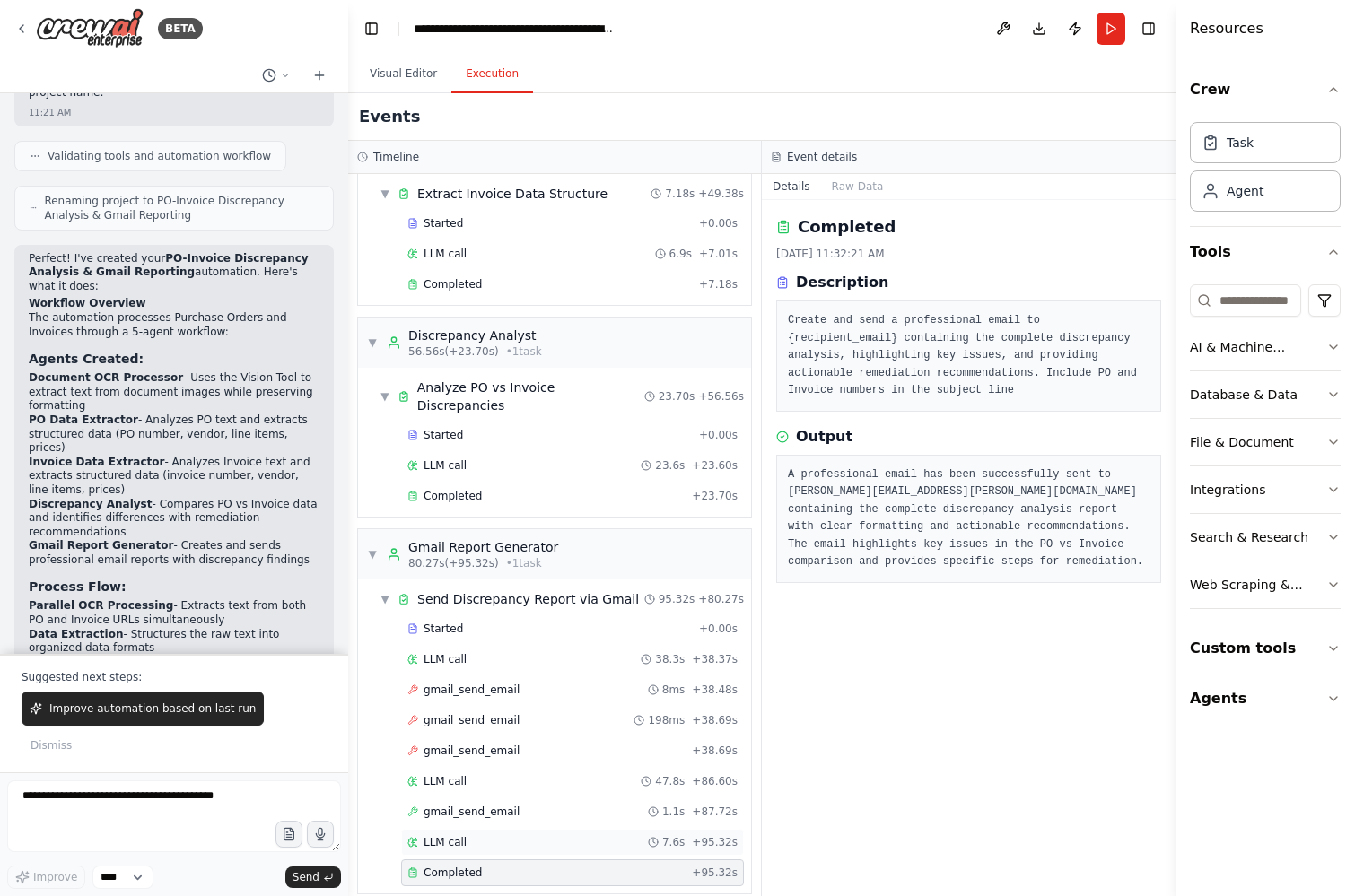
click at [519, 836] on div "LLM call 7.6s + 95.32s" at bounding box center [573, 842] width 343 height 27
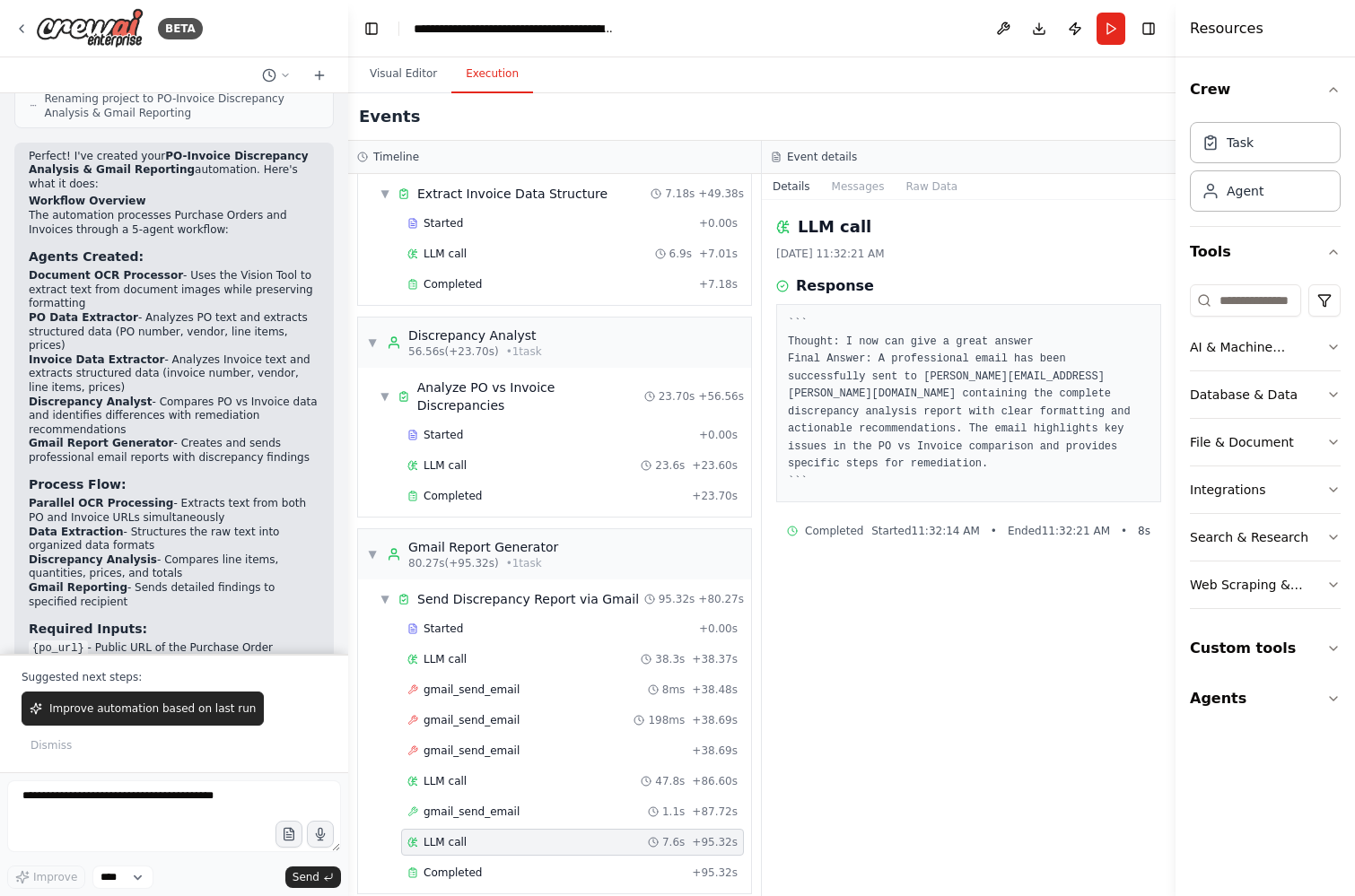
scroll to position [1691, 0]
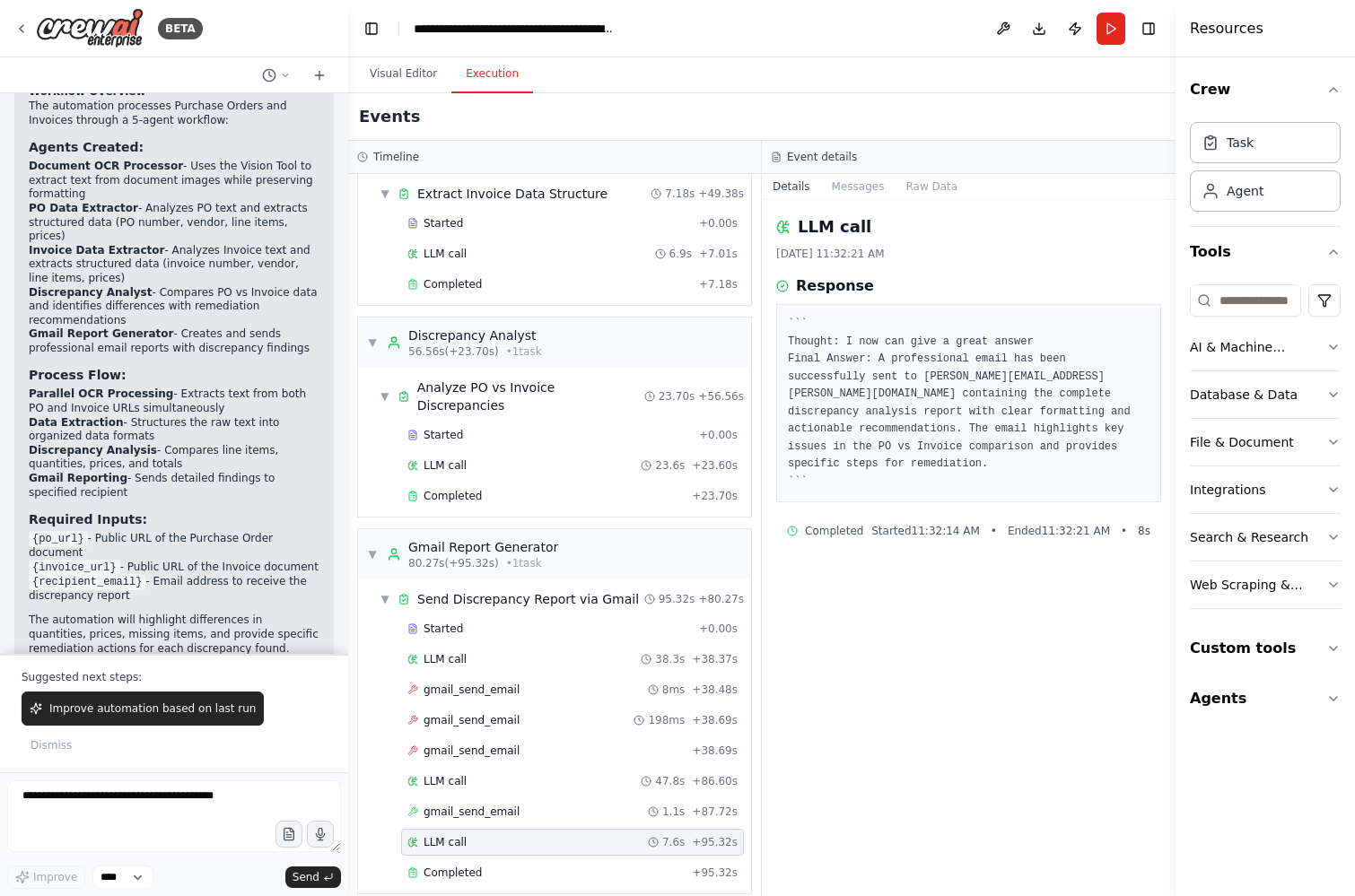
click at [141, 684] on p "Suggested next steps:" at bounding box center [174, 677] width 305 height 15
click at [182, 716] on span "Improve automation based on last run" at bounding box center [152, 708] width 207 height 15
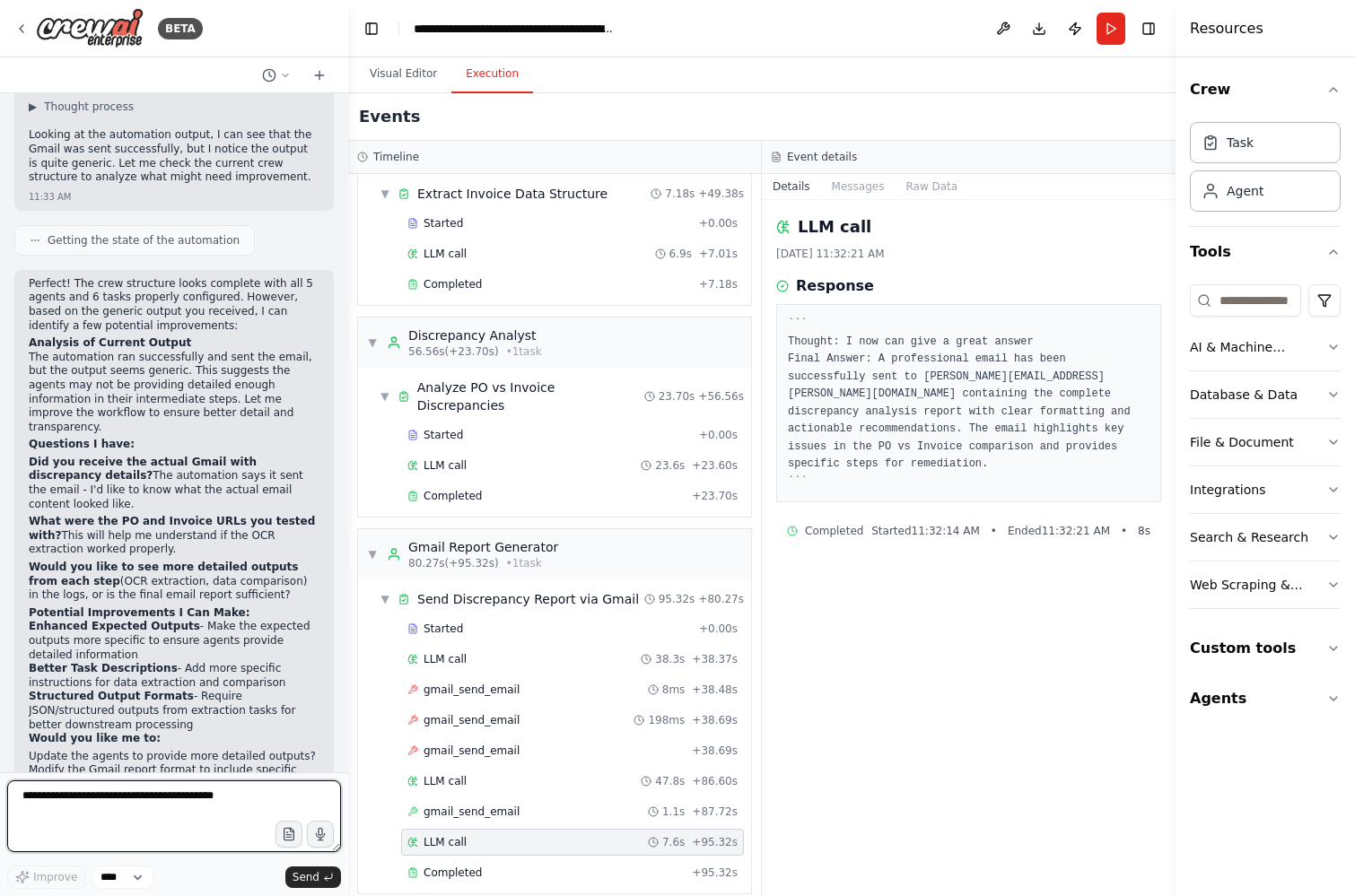
scroll to position [2371, 0]
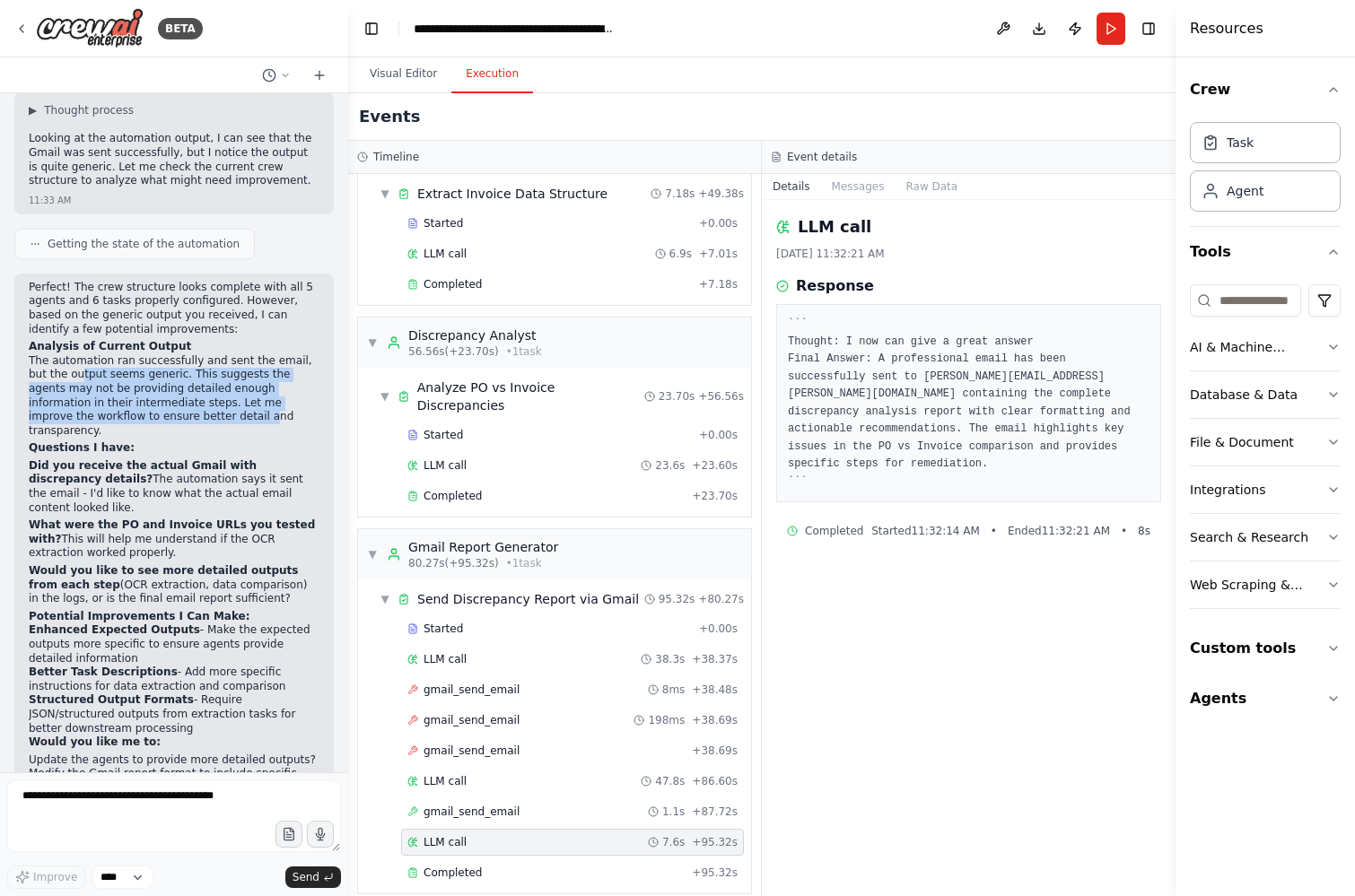
drag, startPoint x: 62, startPoint y: 290, endPoint x: 138, endPoint y: 334, distance: 87.8
click at [138, 354] on p "The automation ran successfully and sent the email, but the output seems generi…" at bounding box center [174, 396] width 291 height 84
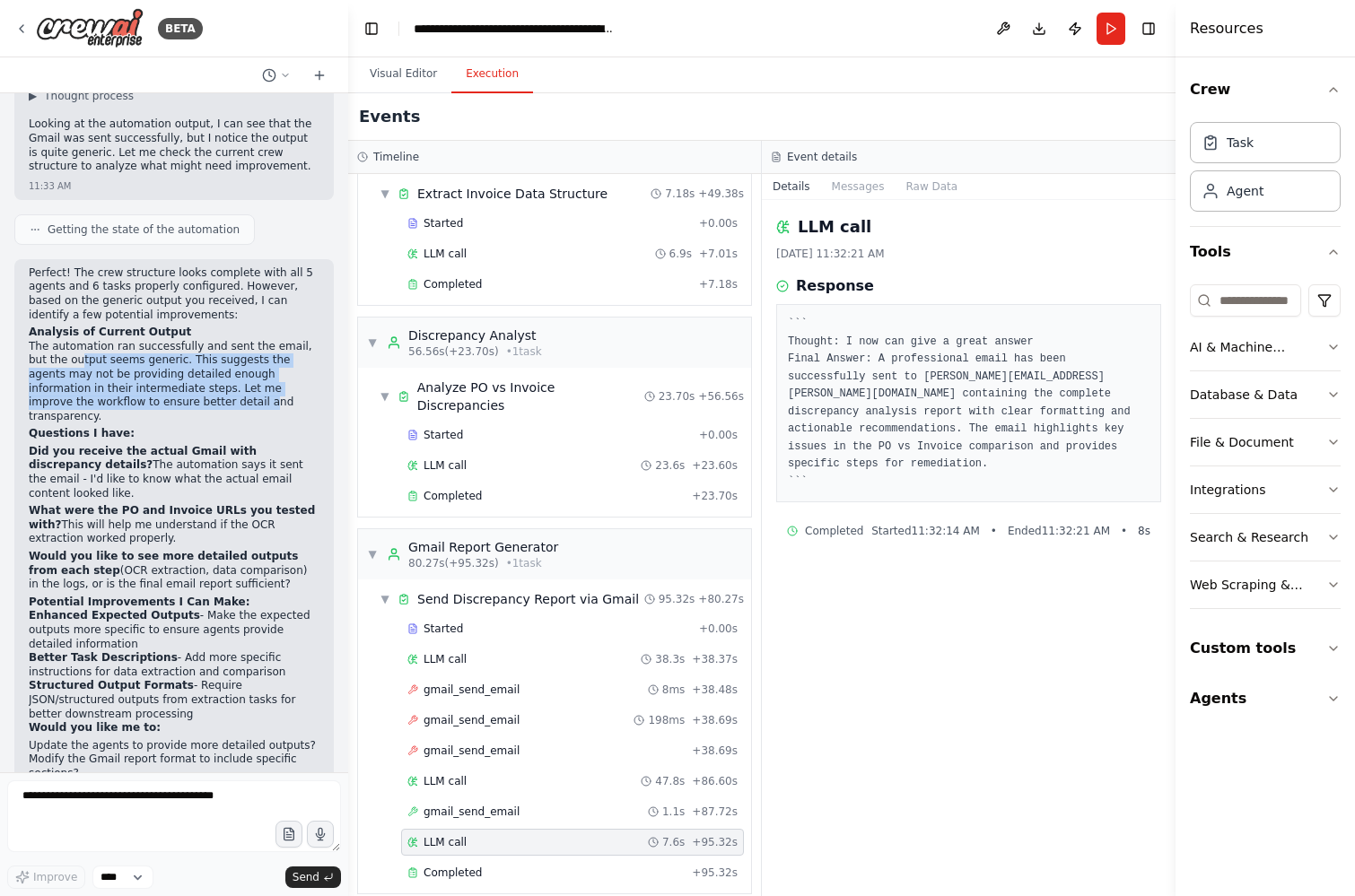
scroll to position [2387, 0]
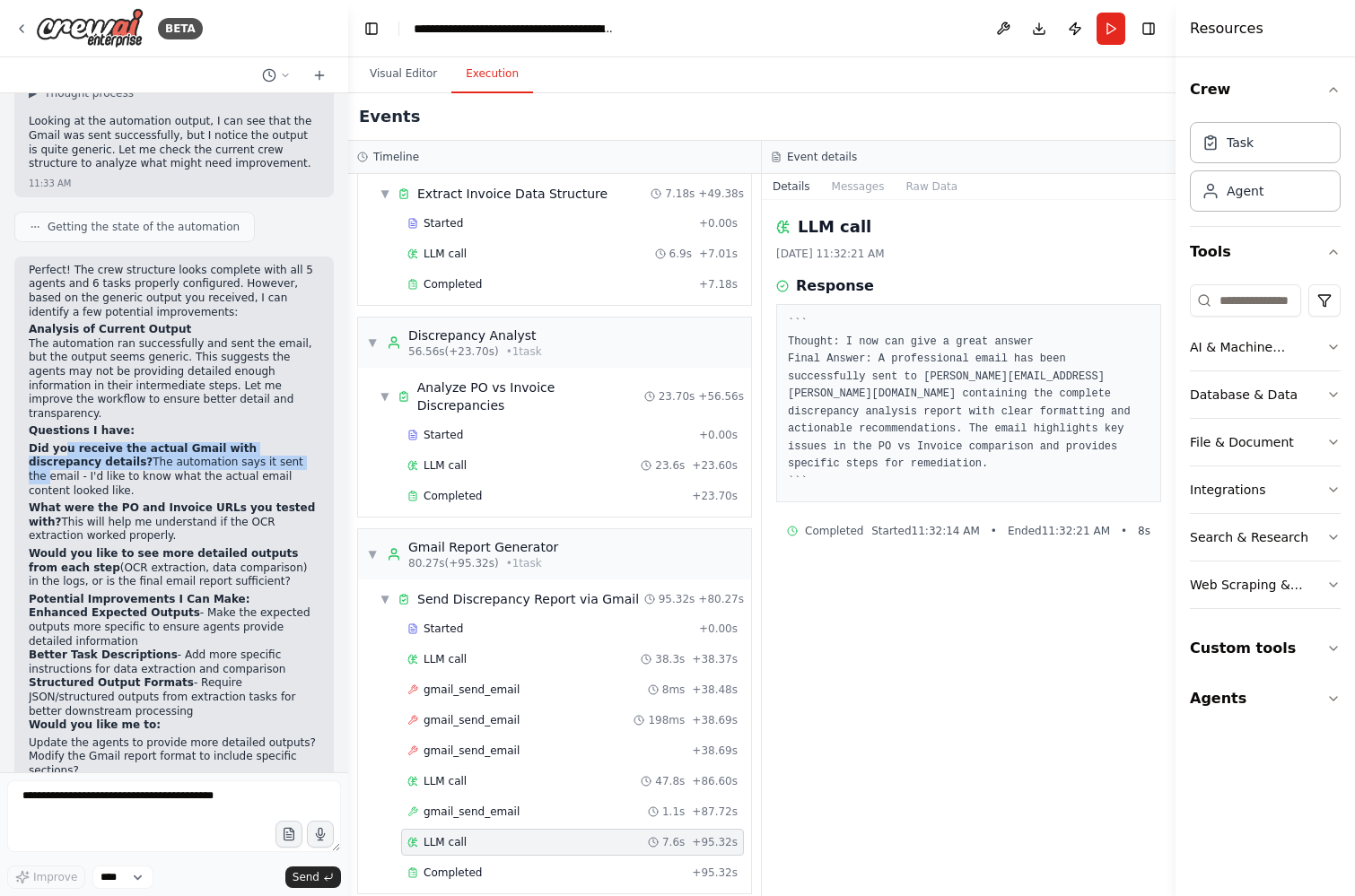
drag, startPoint x: 63, startPoint y: 351, endPoint x: 230, endPoint y: 367, distance: 167.8
click at [230, 442] on p "Did you receive the actual Gmail with discrepancy details? The automation says …" at bounding box center [174, 470] width 291 height 55
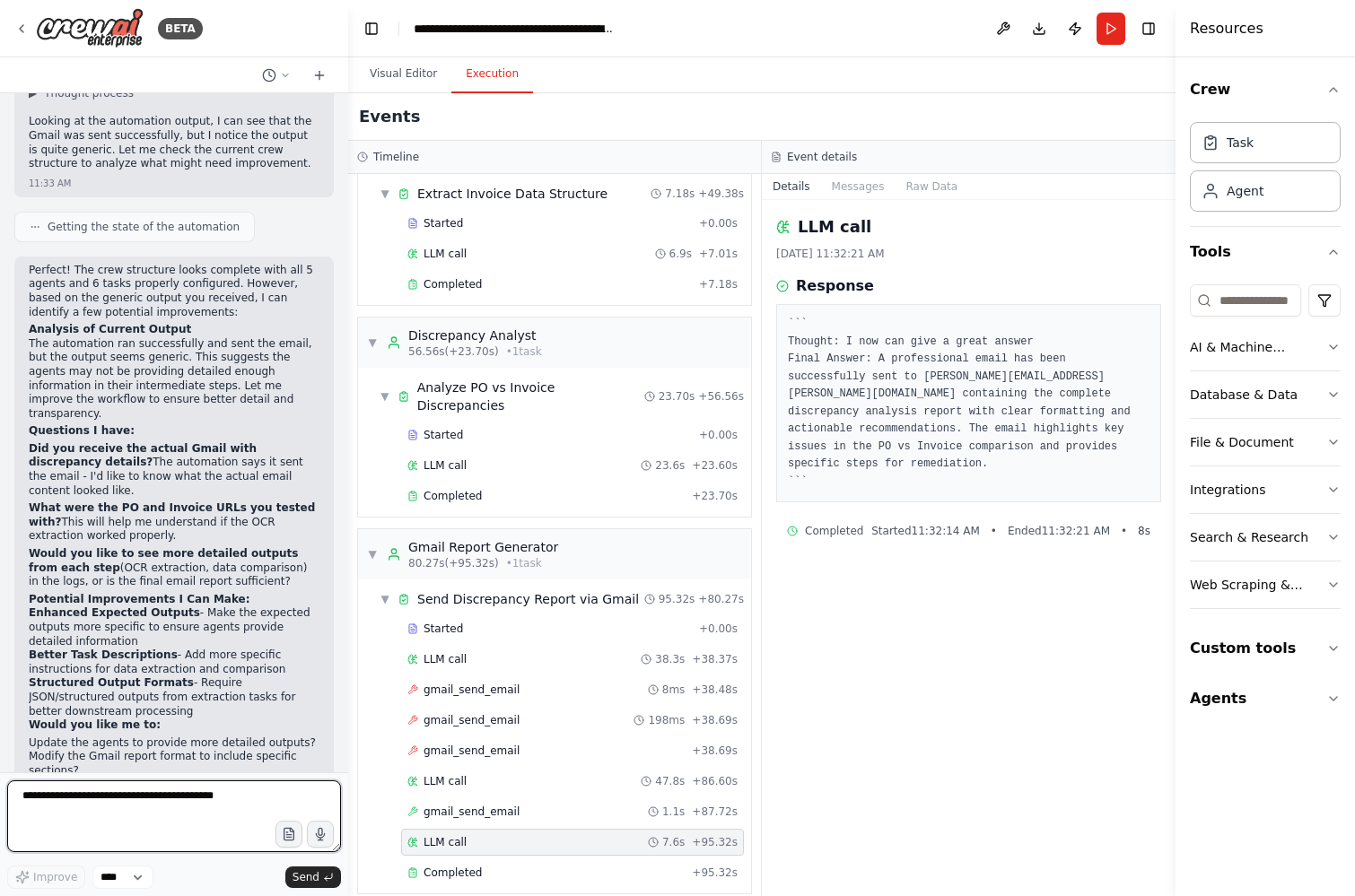
click at [81, 810] on textarea at bounding box center [173, 816] width 333 height 72
type textarea "**********"
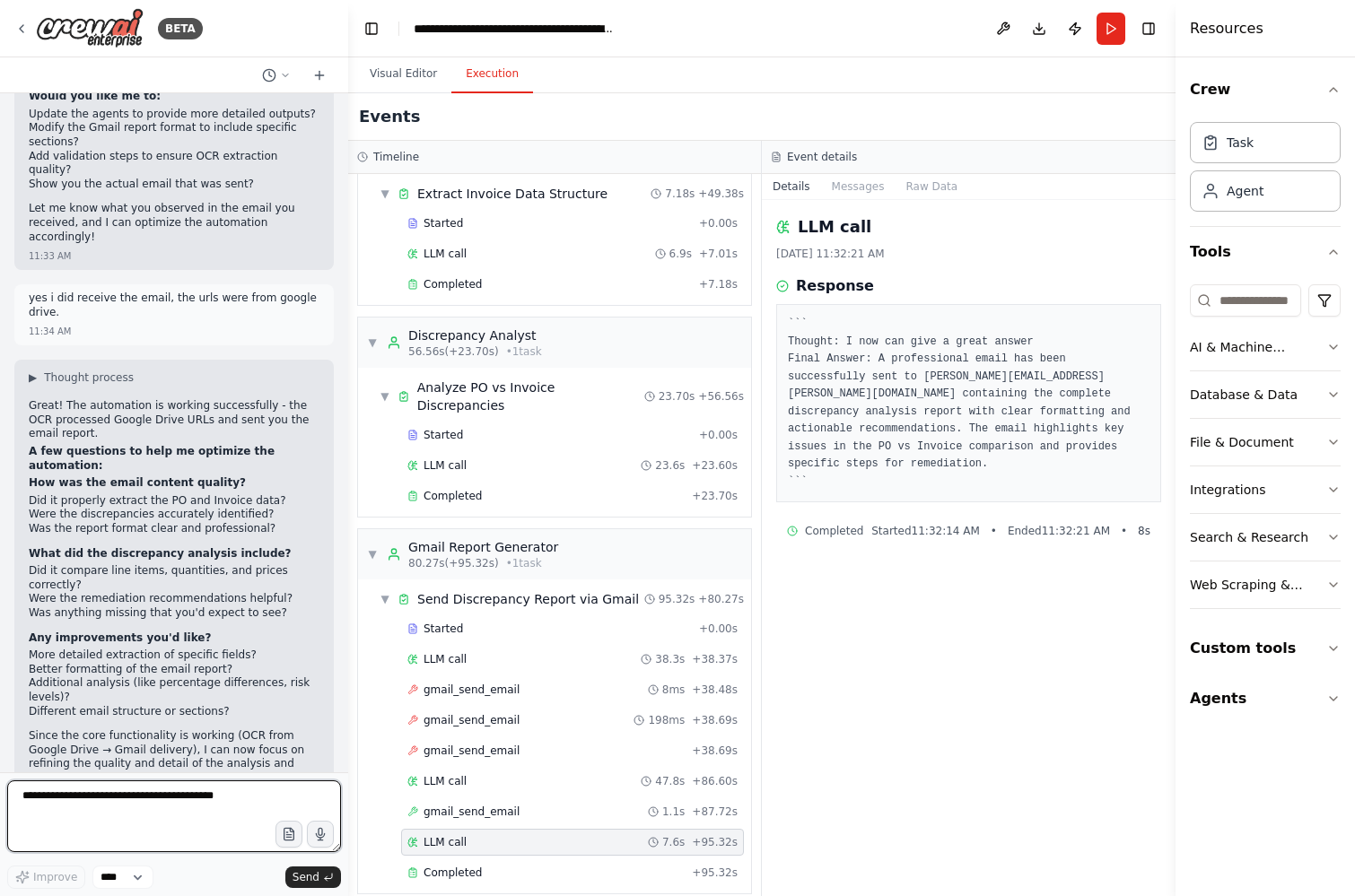
scroll to position [3030, 0]
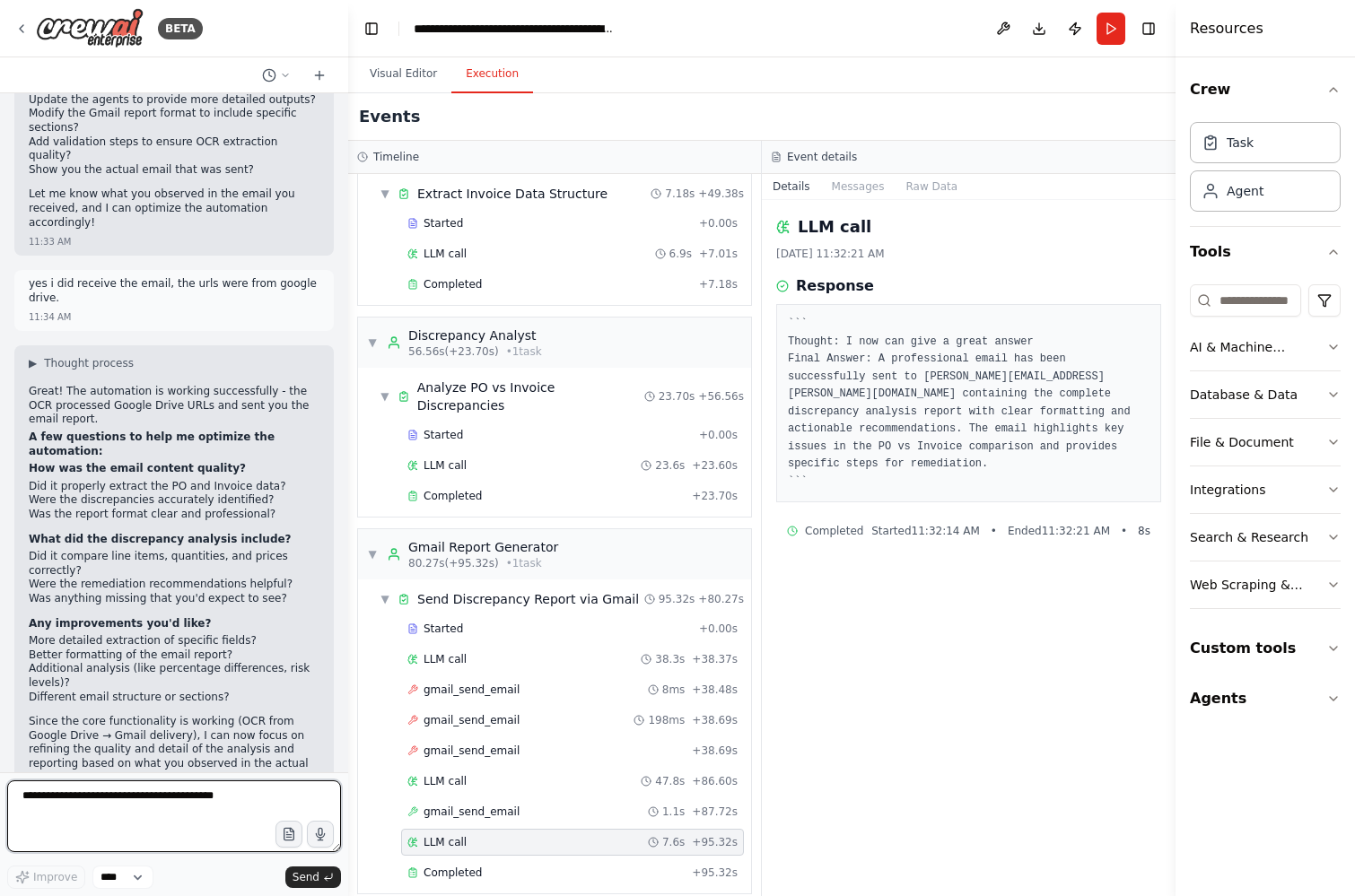
click at [115, 817] on textarea at bounding box center [173, 816] width 333 height 72
type textarea "*******"
click at [1114, 32] on button "Run" at bounding box center [1111, 29] width 29 height 33
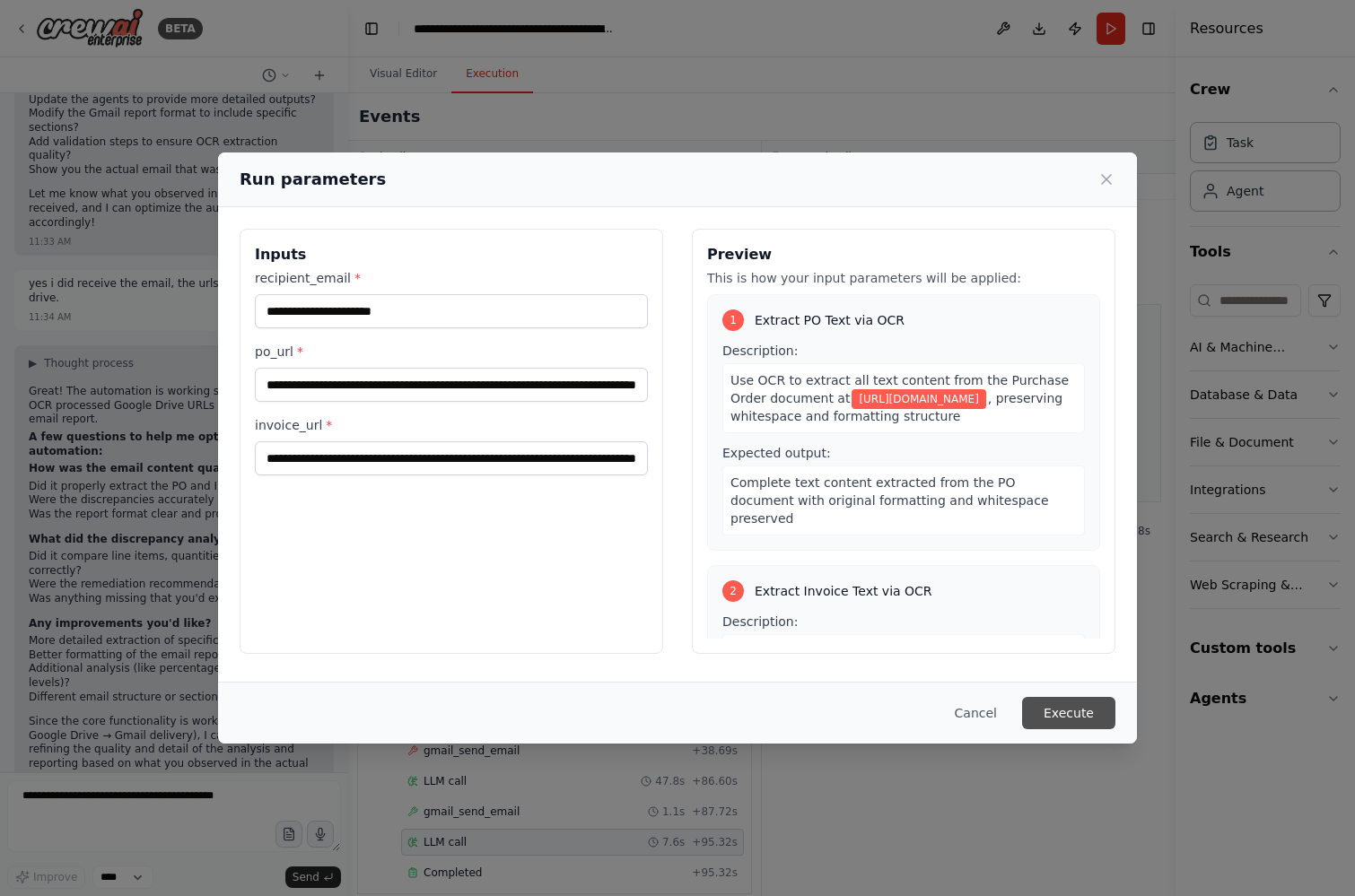
click at [1066, 715] on button "Execute" at bounding box center [1068, 713] width 93 height 33
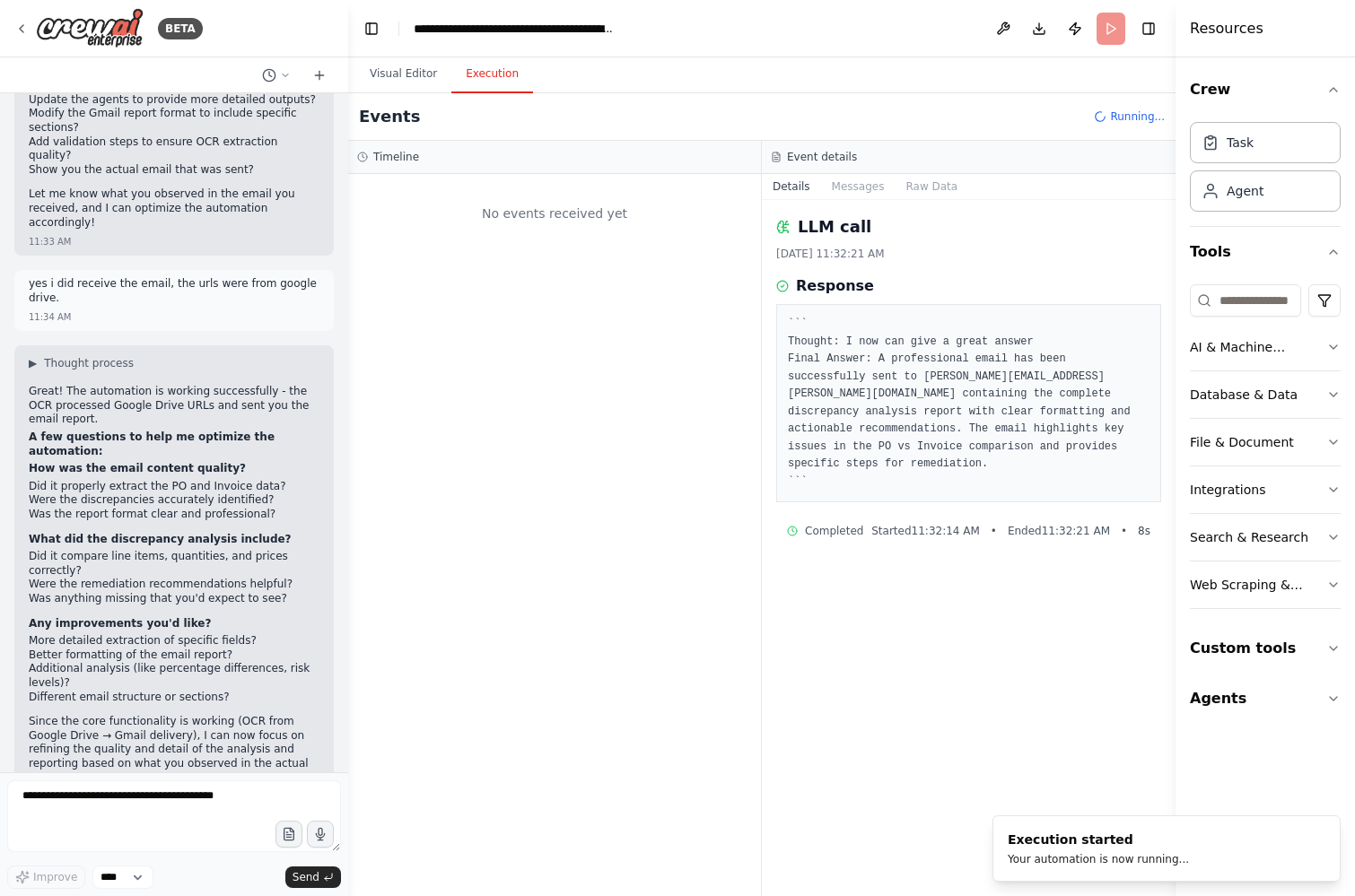
scroll to position [0, 0]
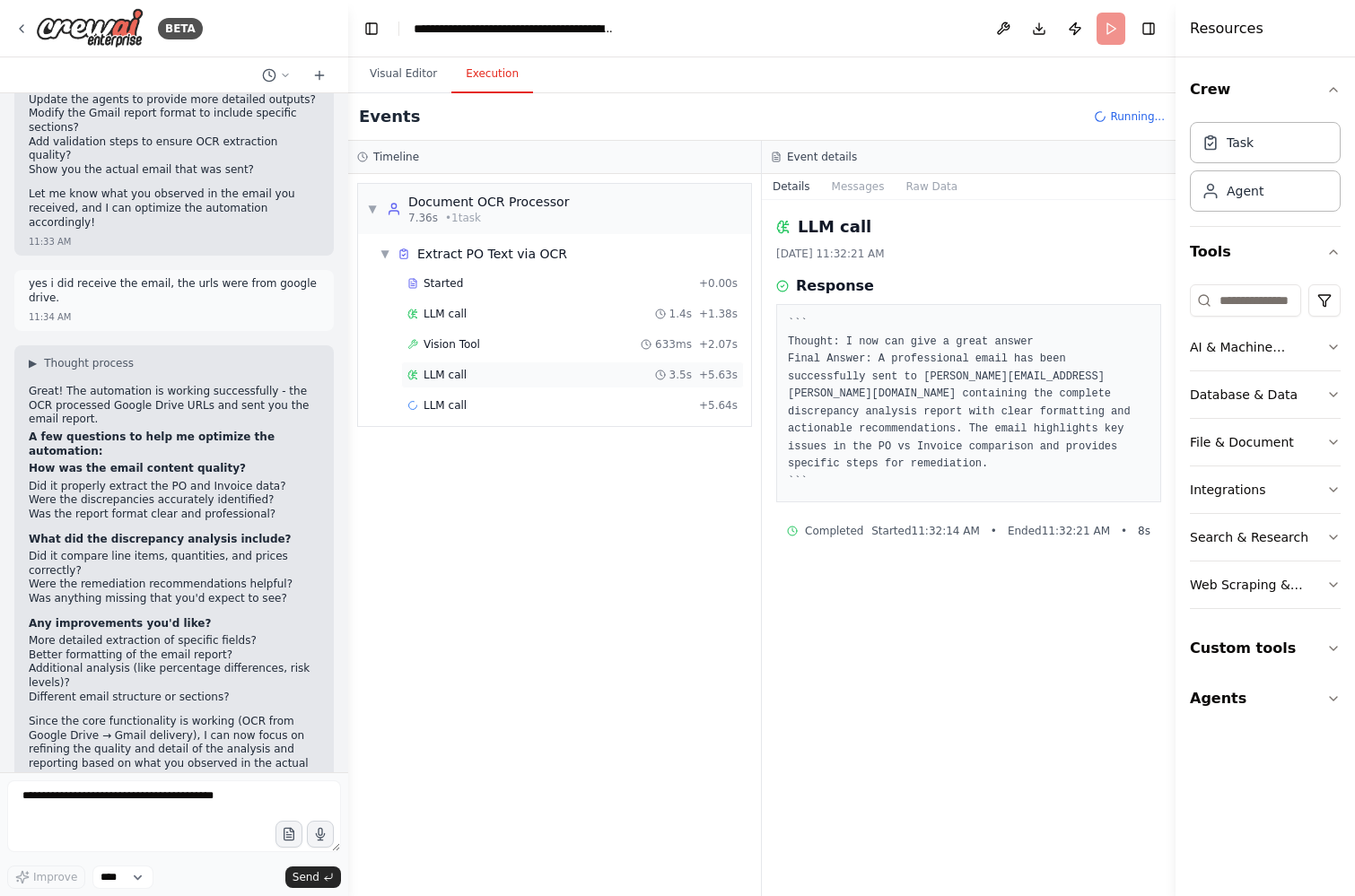
click at [475, 372] on div "LLM call 3.5s + 5.63s" at bounding box center [573, 375] width 330 height 15
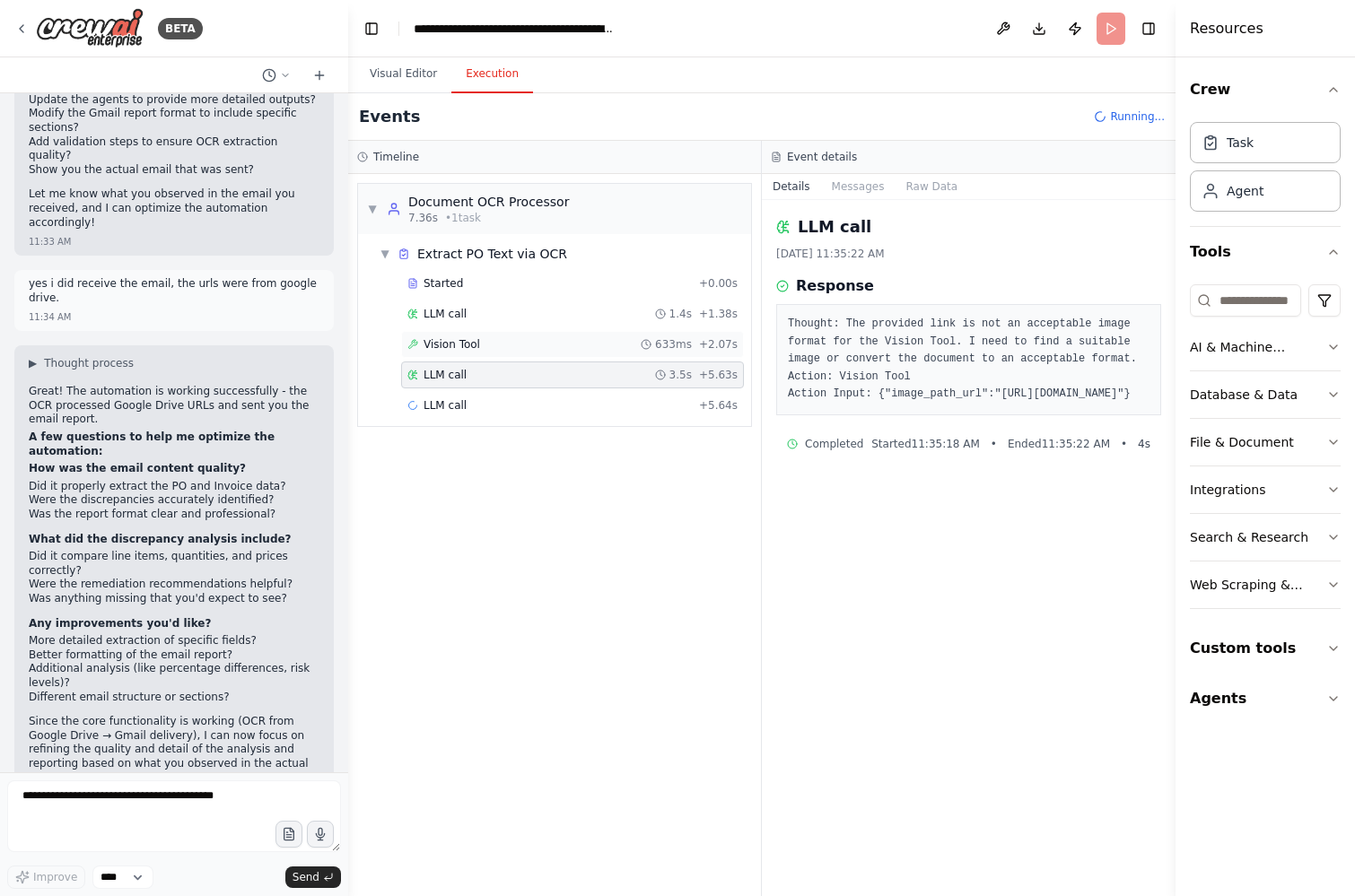
click at [480, 352] on div "Vision Tool 633ms + 2.07s" at bounding box center [573, 344] width 343 height 27
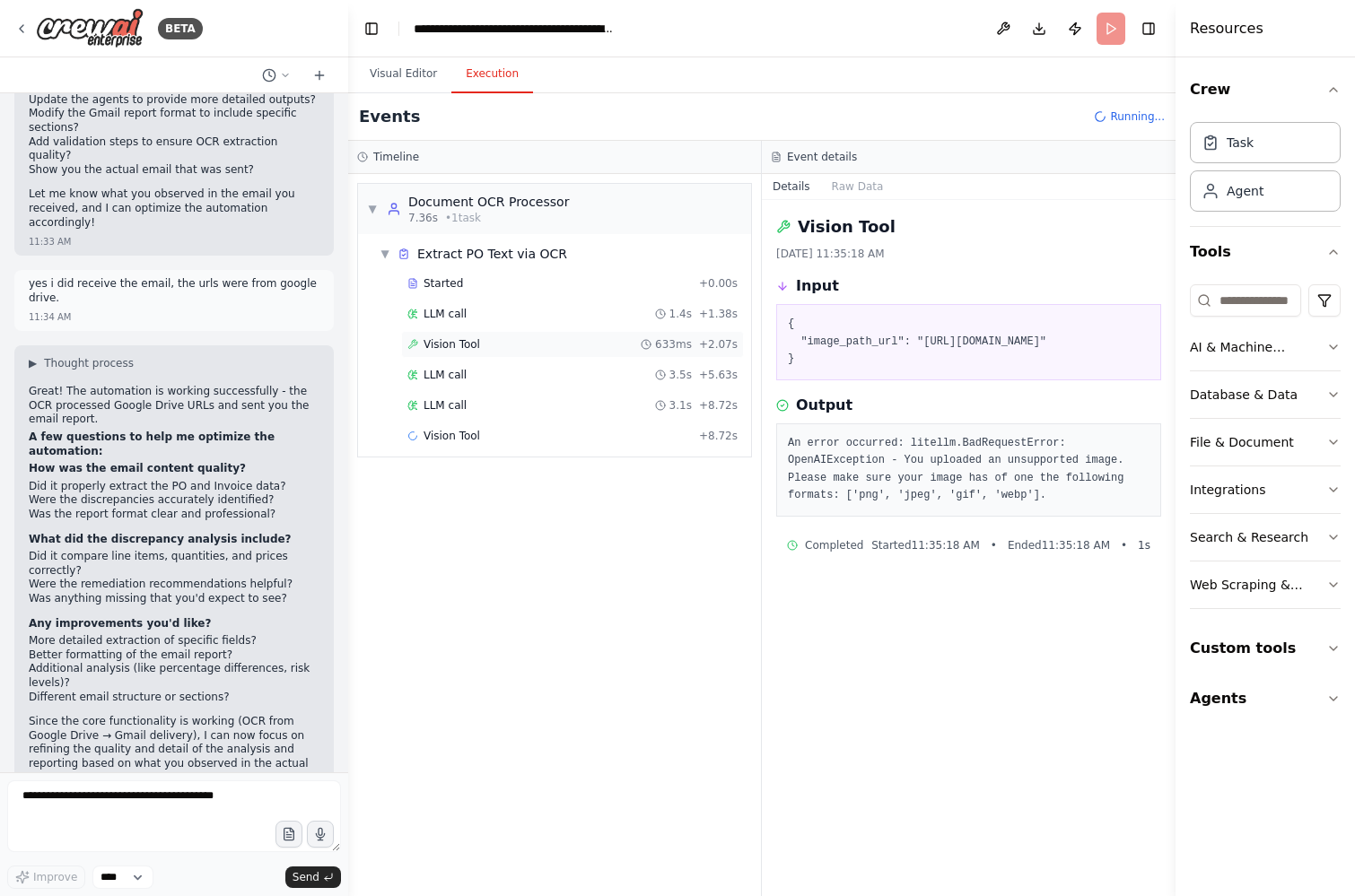
click at [470, 346] on span "Vision Tool" at bounding box center [451, 344] width 56 height 15
click at [467, 371] on div "LLM call 3.5s + 5.63s" at bounding box center [573, 375] width 330 height 15
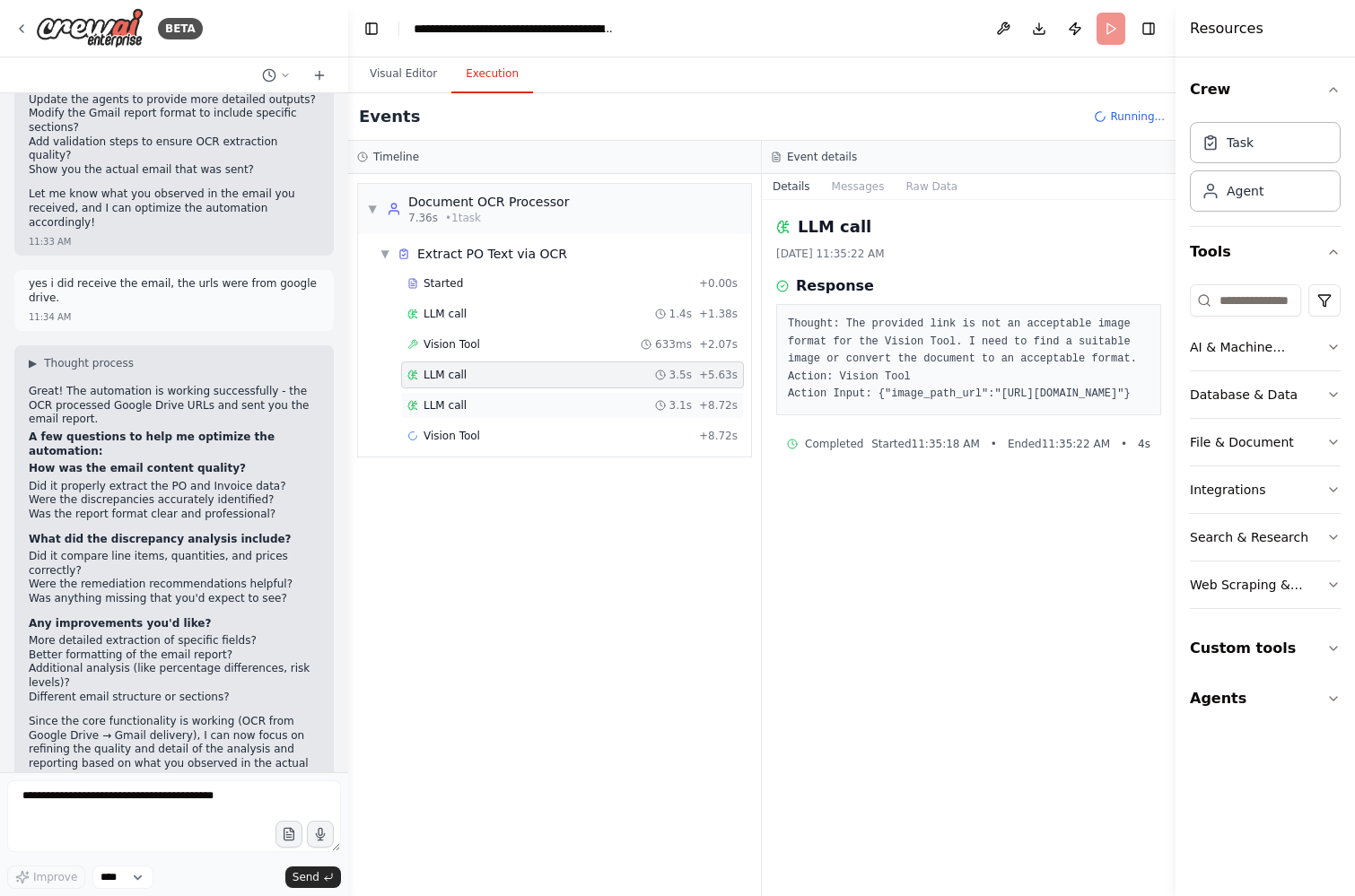
click at [466, 404] on div "LLM call 3.1s + 8.72s" at bounding box center [573, 405] width 330 height 15
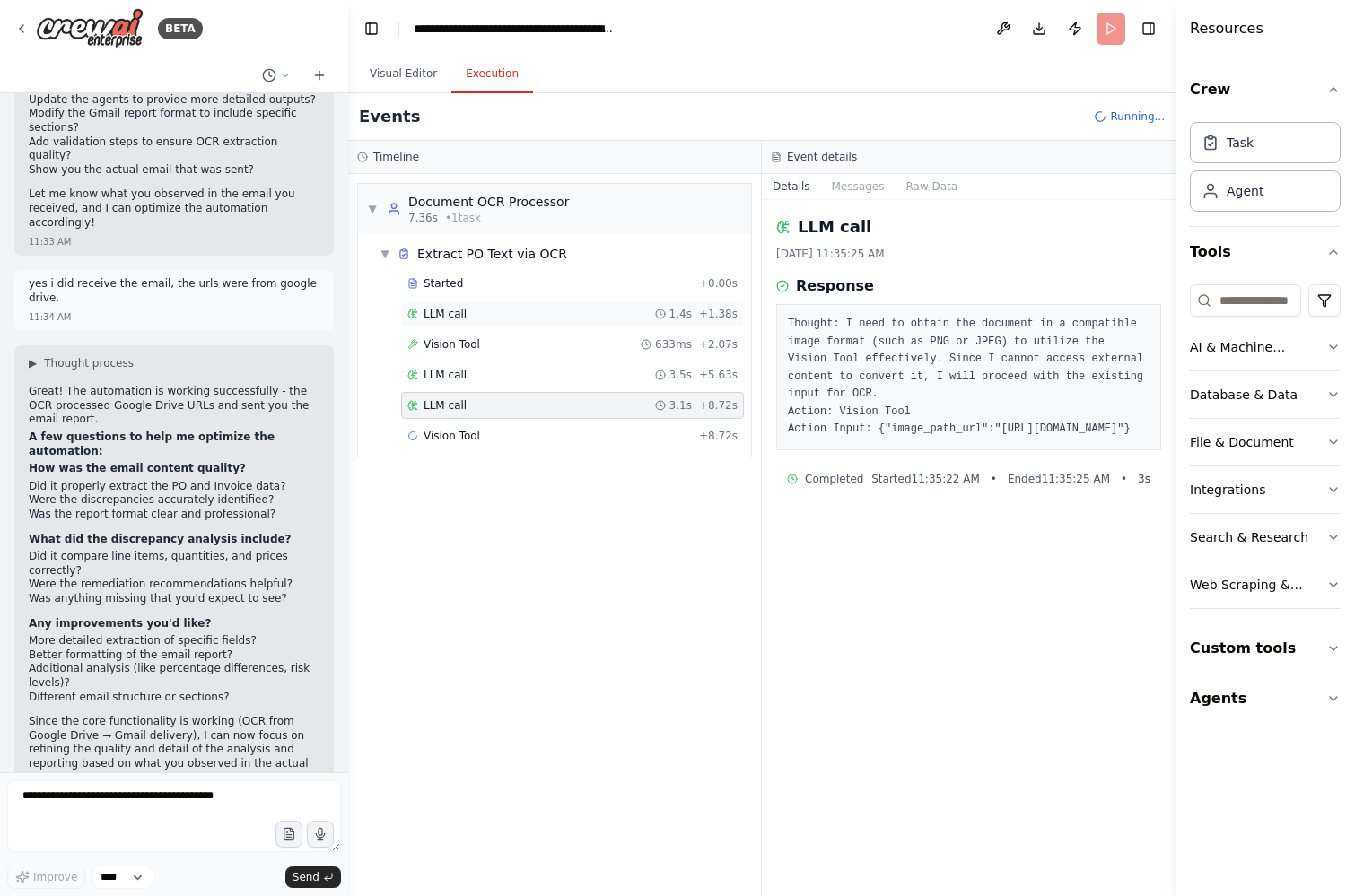
click at [467, 318] on div "LLM call 1.4s + 1.38s" at bounding box center [573, 314] width 330 height 15
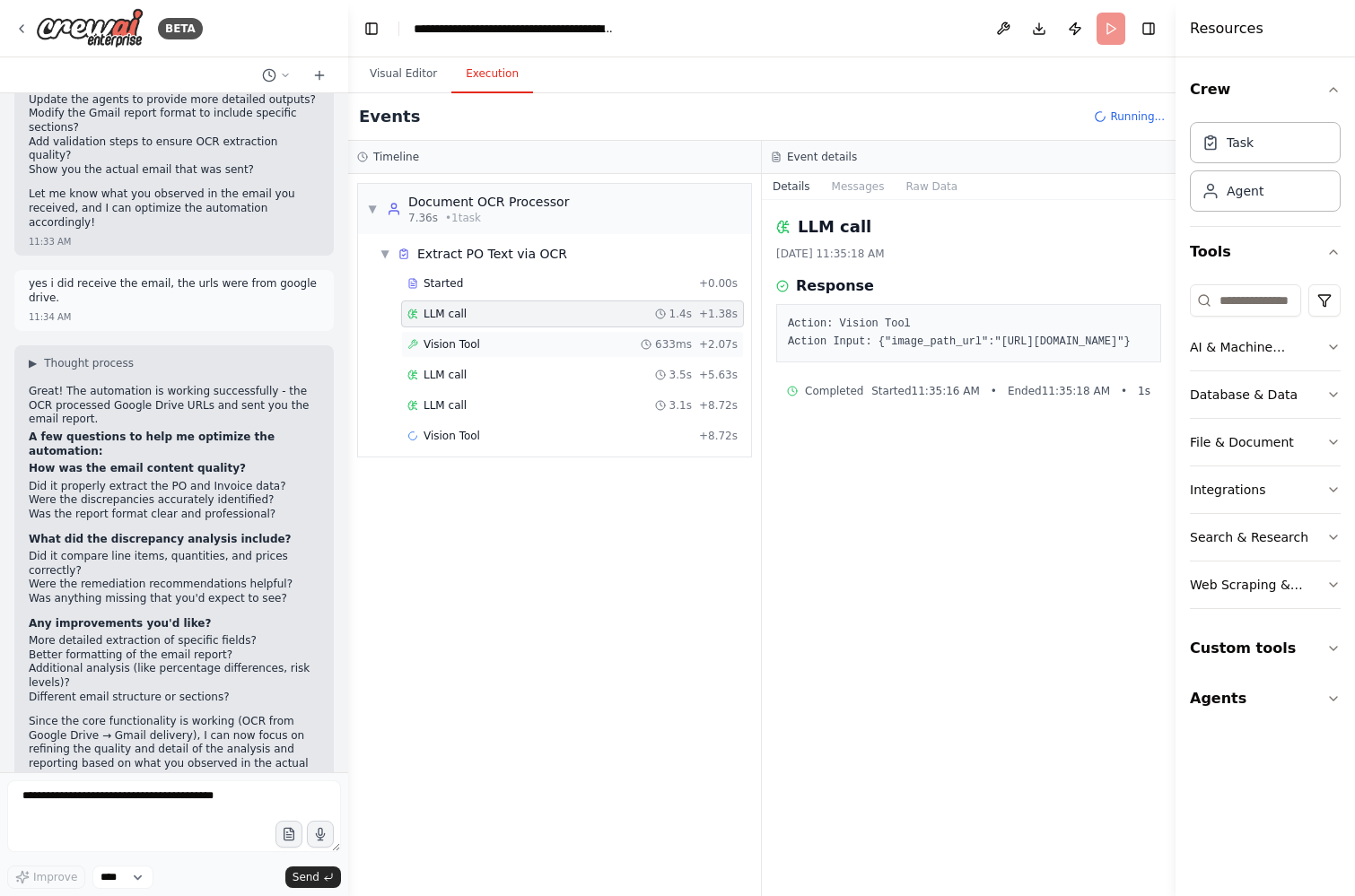
click at [470, 337] on span "Vision Tool" at bounding box center [451, 344] width 56 height 15
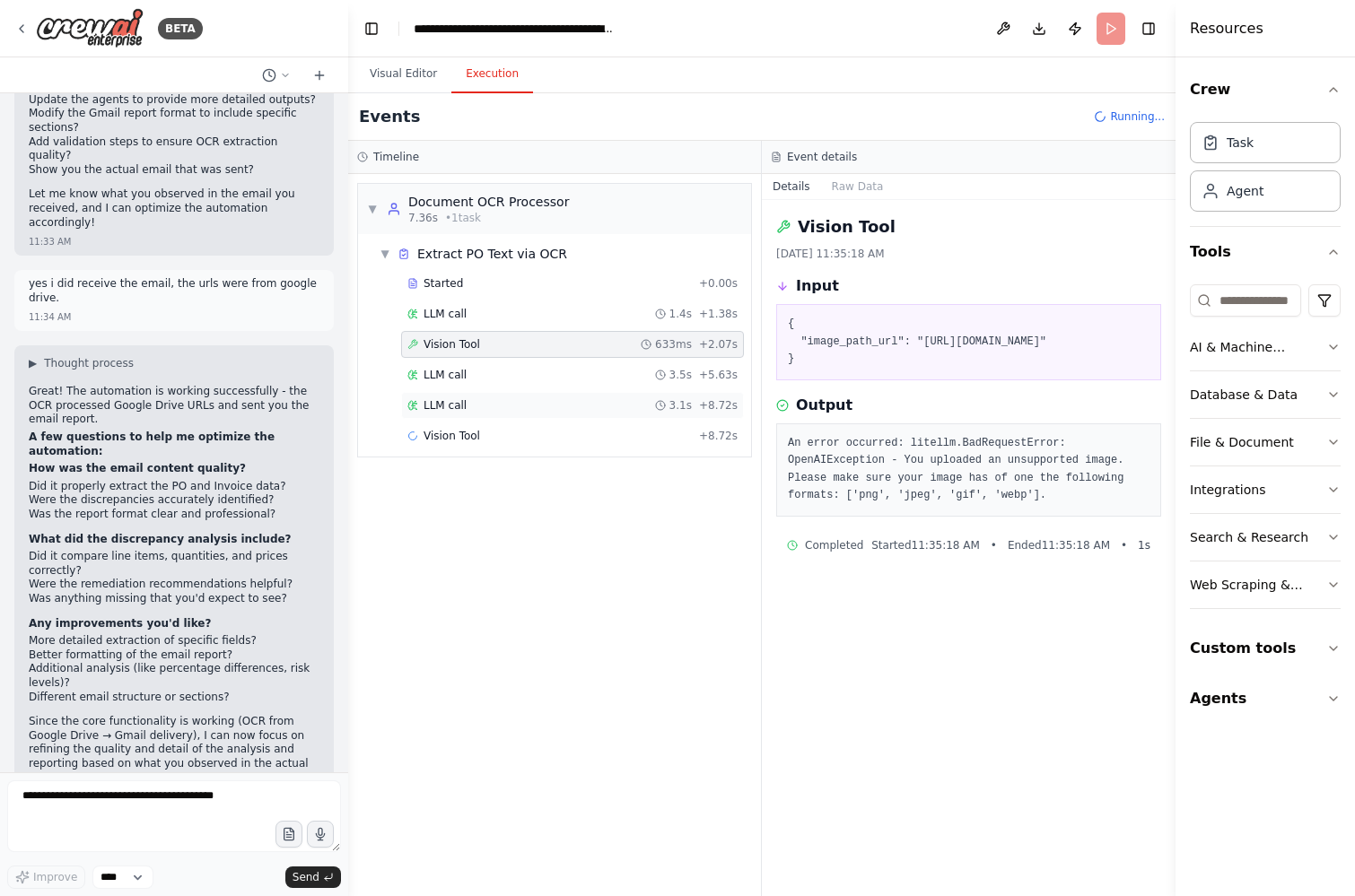
click at [467, 399] on div "LLM call 3.1s + 8.72s" at bounding box center [573, 405] width 330 height 15
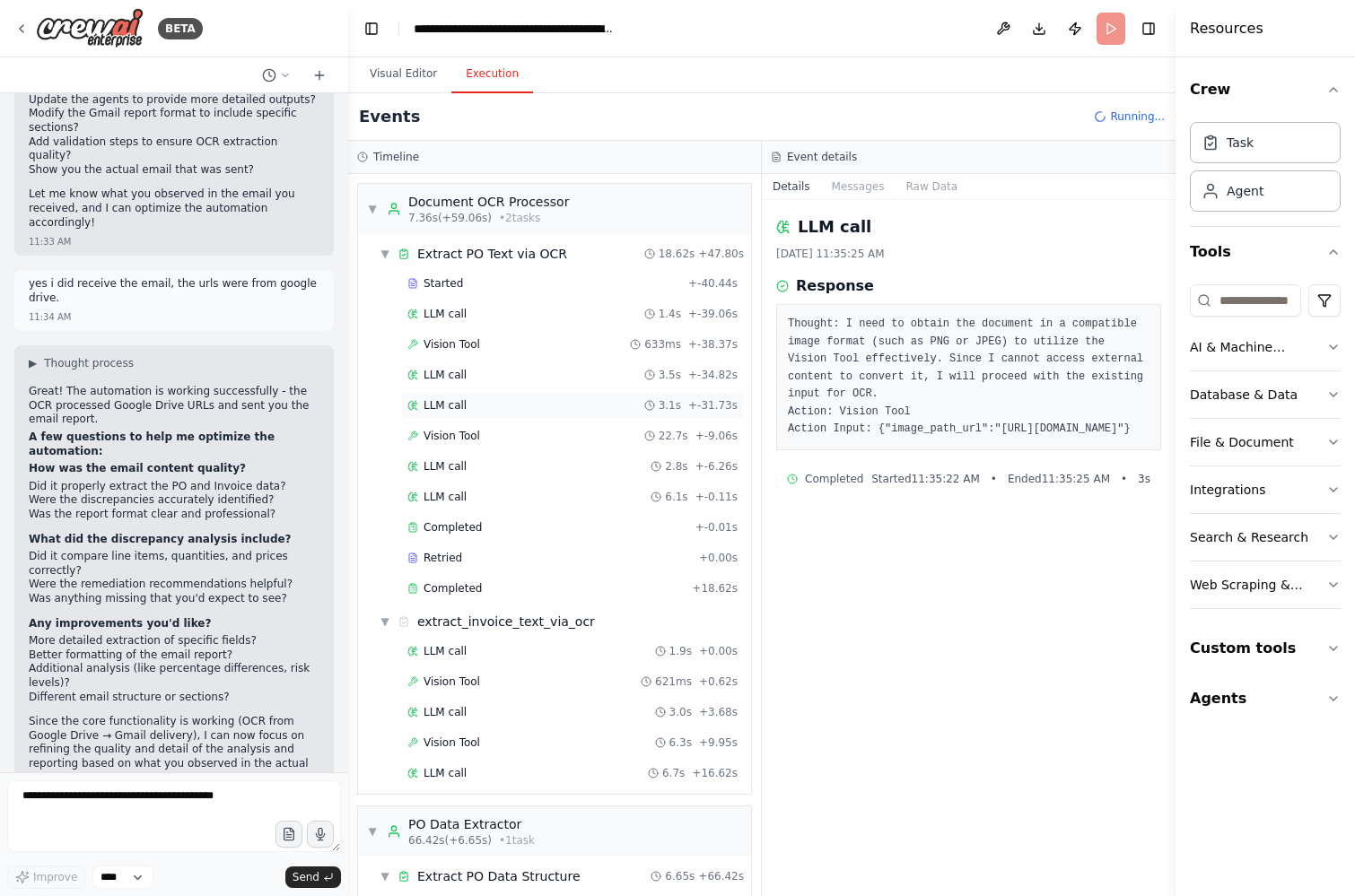
click at [526, 414] on div "LLM call 3.1s + -31.73s" at bounding box center [573, 404] width 343 height 27
click at [494, 435] on div "Vision Tool 22.7s + -9.06s" at bounding box center [573, 436] width 330 height 15
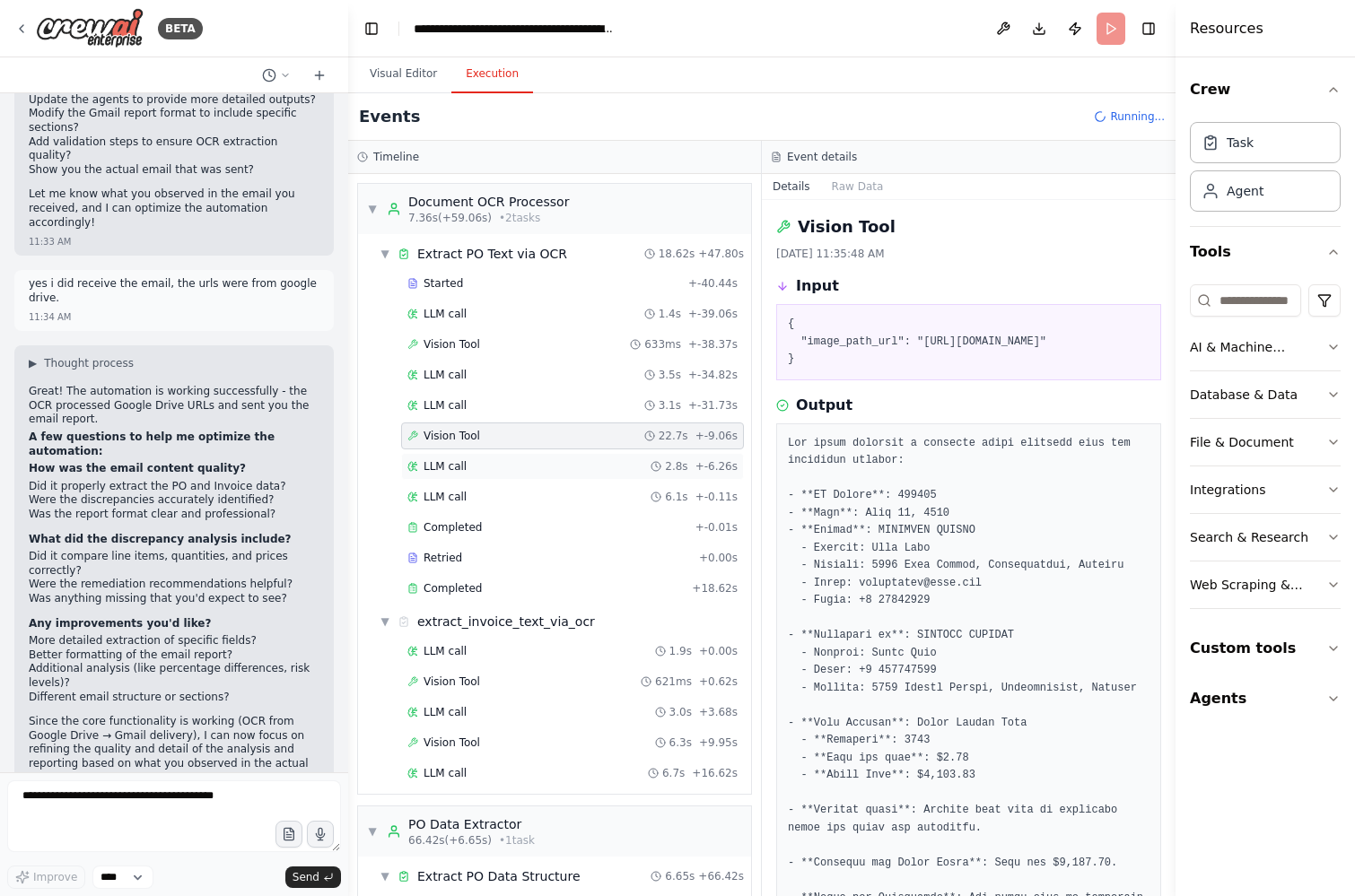
click at [500, 458] on div "LLM call 2.8s + -6.26s" at bounding box center [573, 466] width 343 height 27
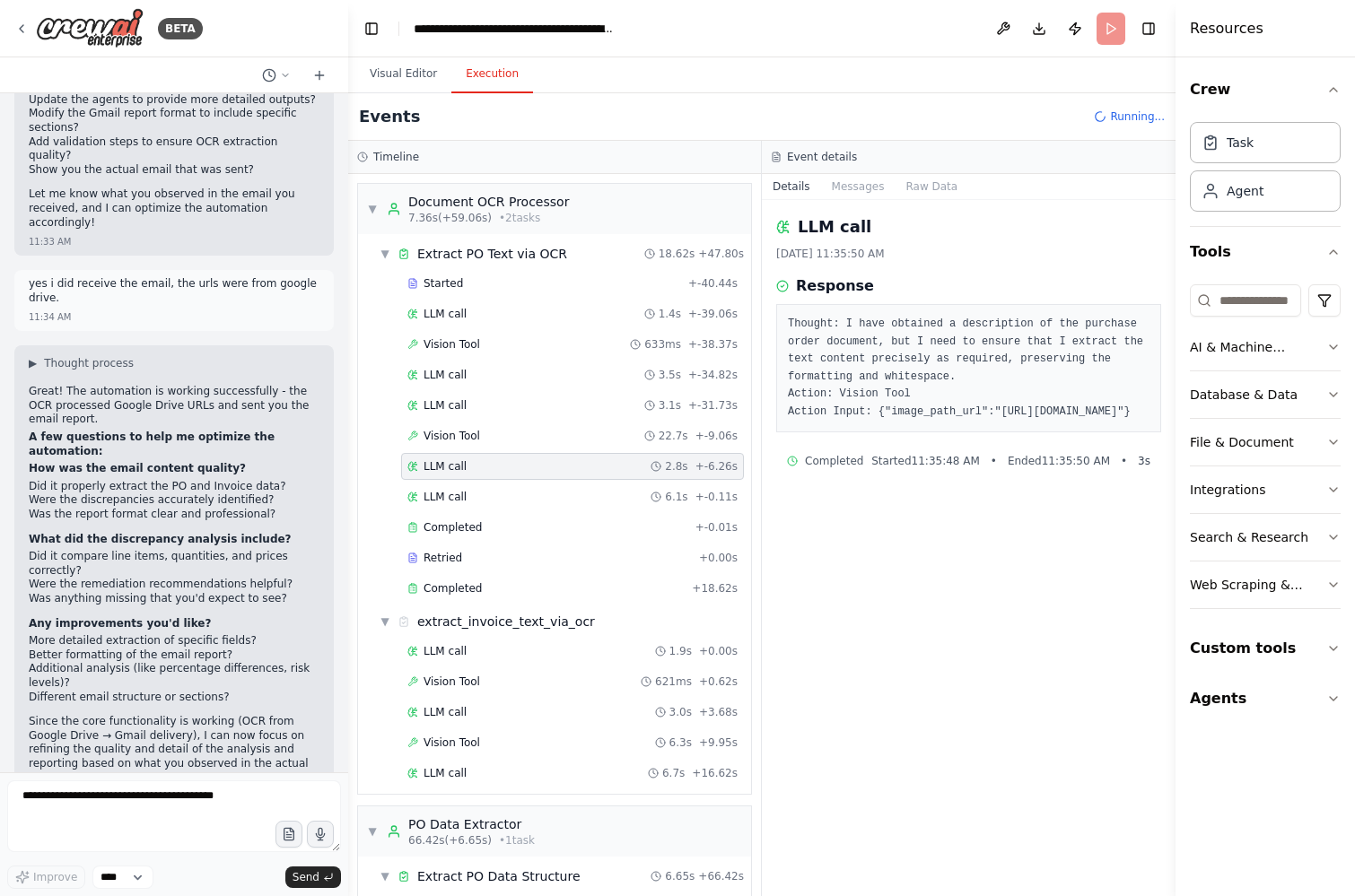
click at [500, 481] on div "Started + -40.44s LLM call 1.4s + -39.06s Vision Tool 633ms + -38.37s LLM call …" at bounding box center [561, 437] width 379 height 335
click at [472, 489] on div "LLM call 6.1s + -0.11s" at bounding box center [573, 496] width 343 height 27
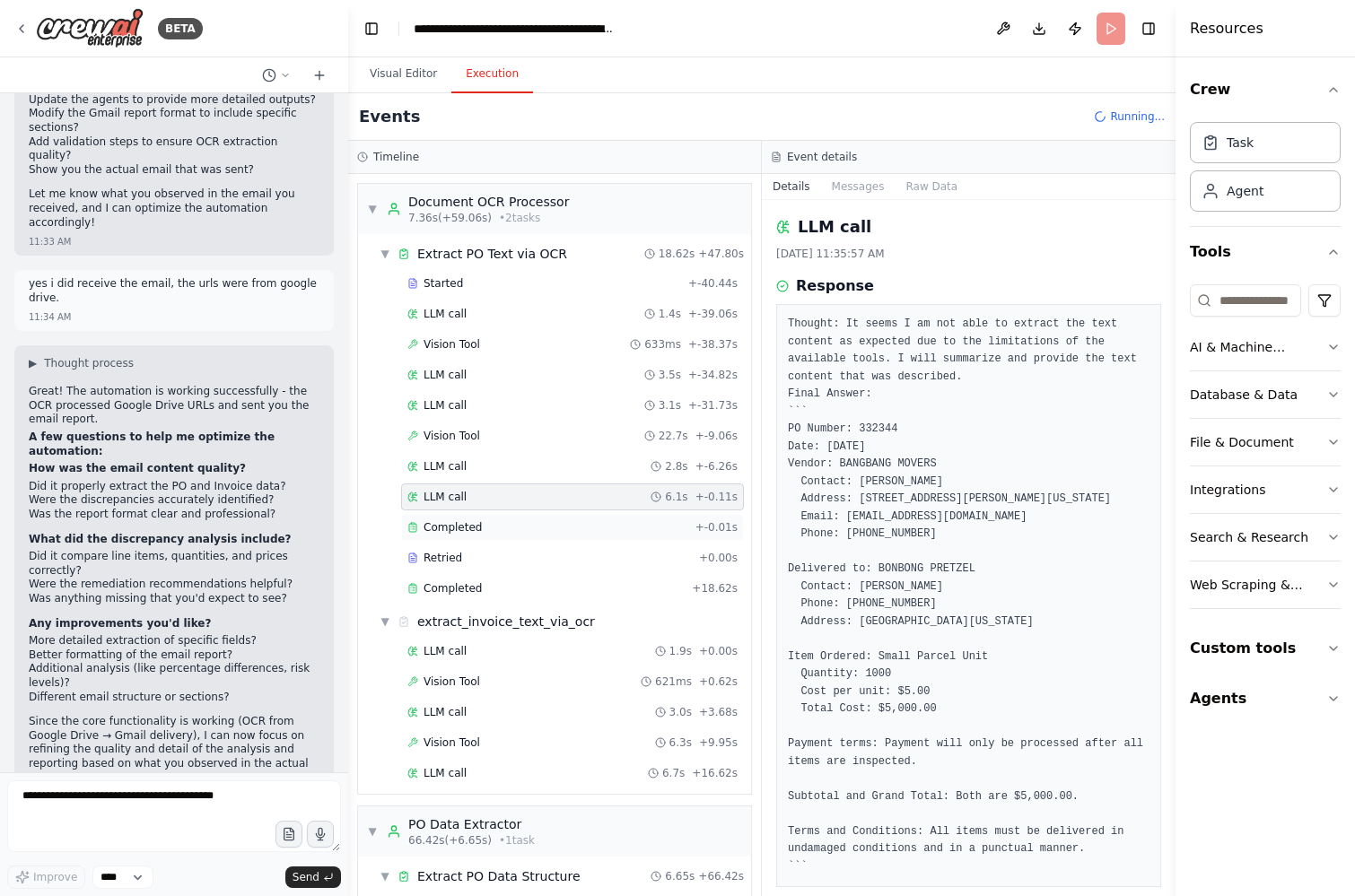
click at [536, 527] on div "Completed" at bounding box center [548, 527] width 281 height 15
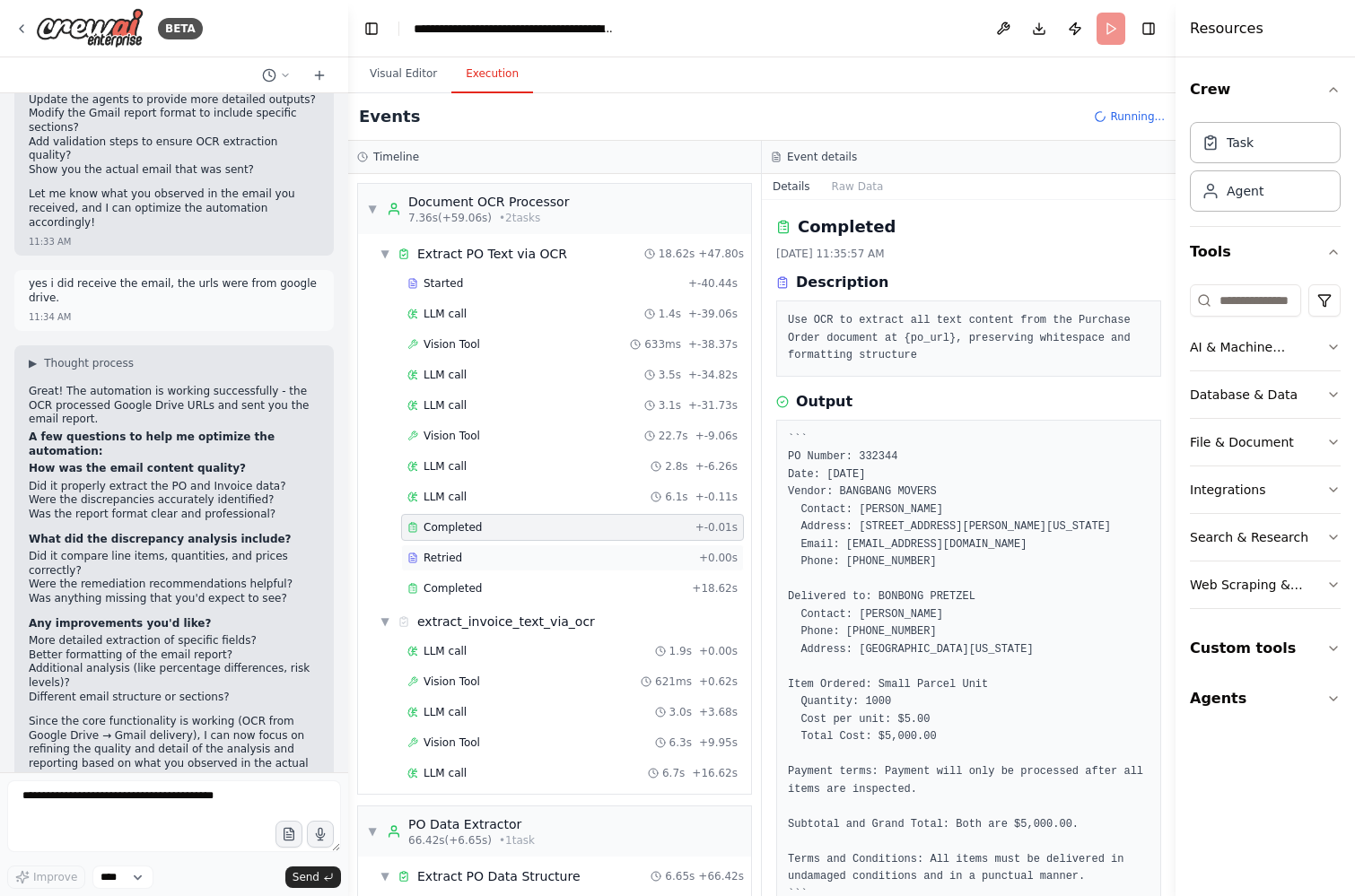
click at [529, 546] on div "Retried + 0.00s" at bounding box center [573, 558] width 343 height 27
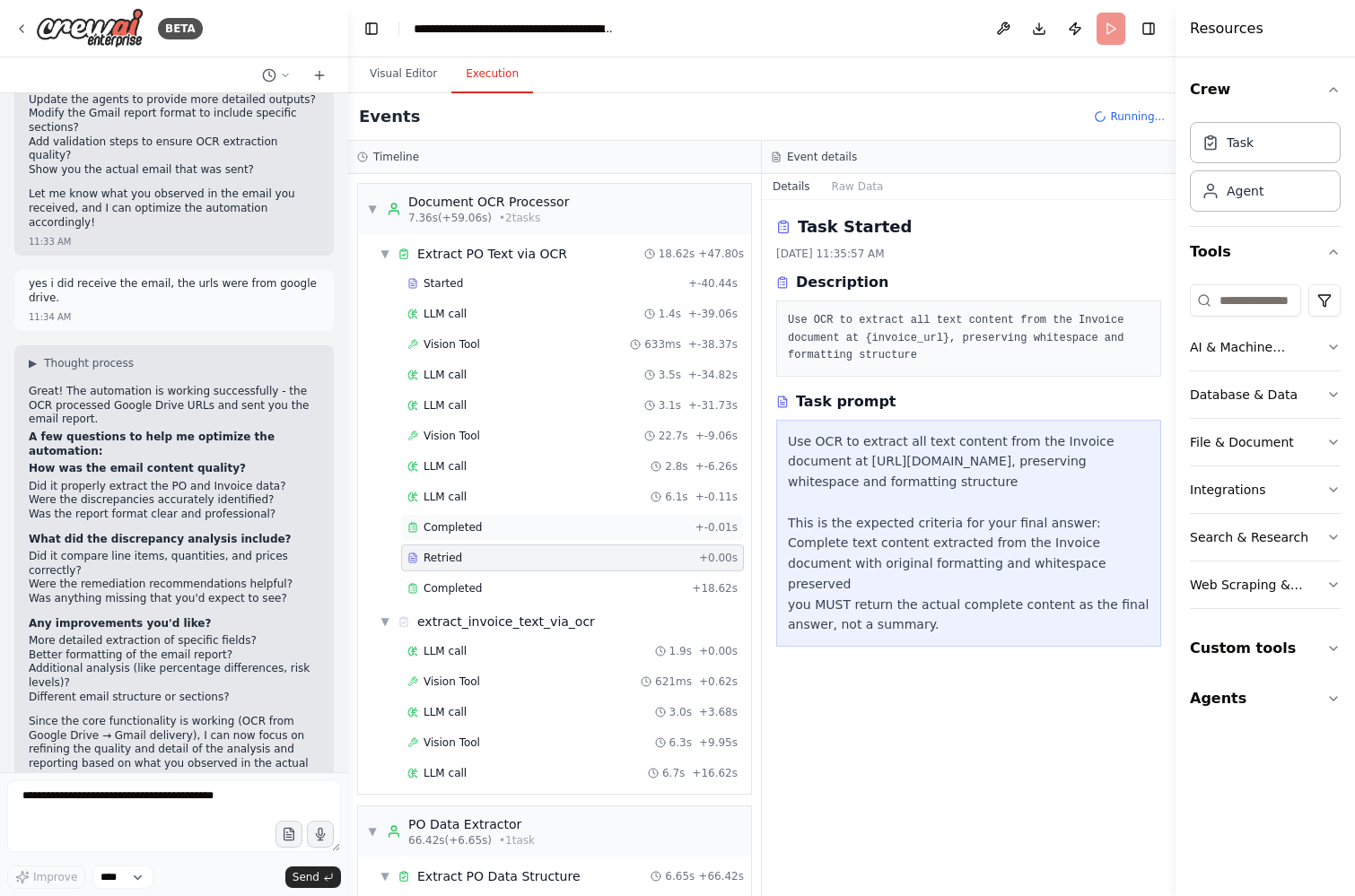
click at [529, 528] on div "Completed" at bounding box center [548, 527] width 281 height 15
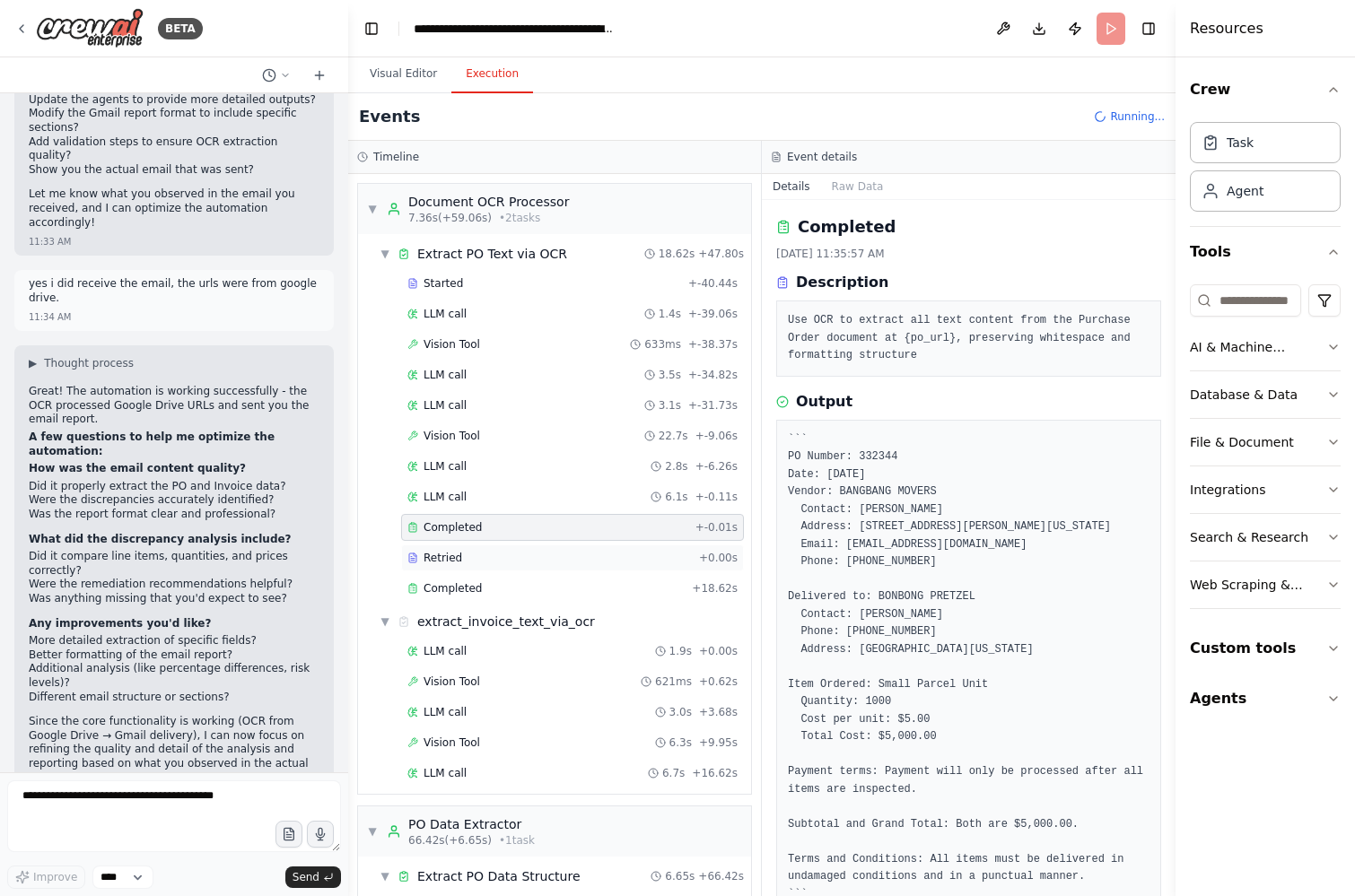
click at [523, 554] on div "Retried" at bounding box center [550, 558] width 285 height 15
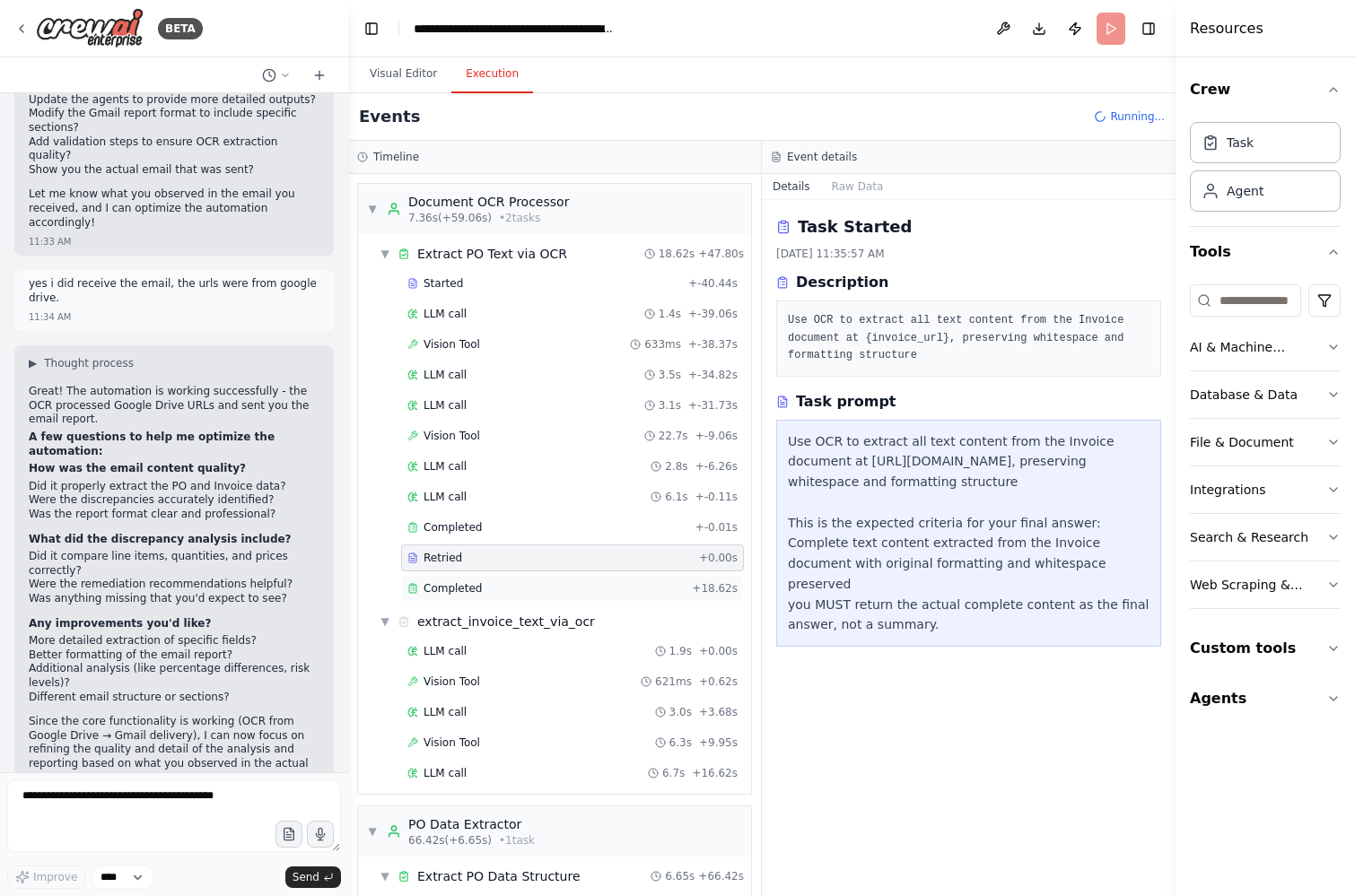
click at [516, 578] on div "Completed + 18.62s" at bounding box center [573, 588] width 343 height 27
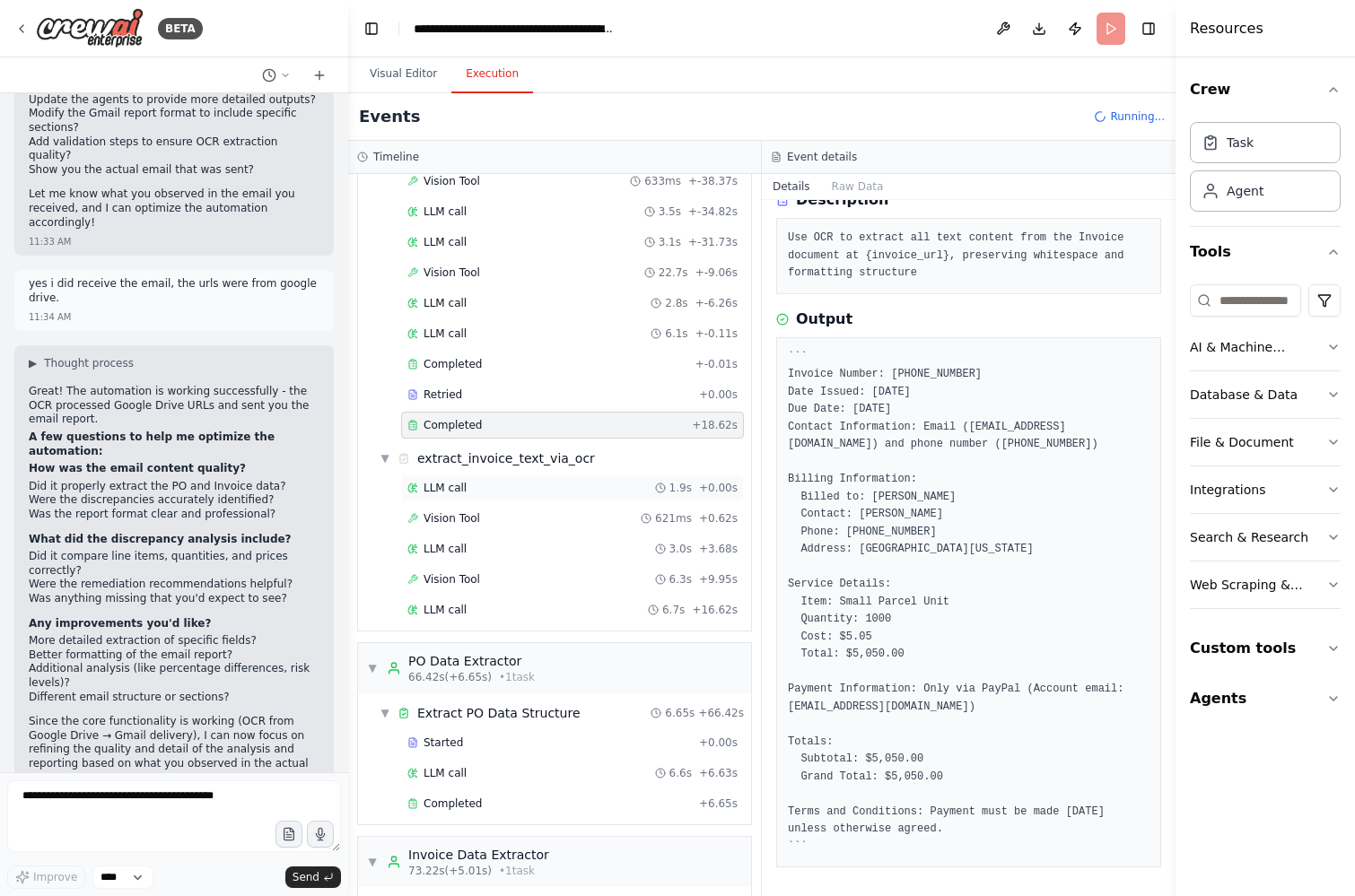
scroll to position [169, 0]
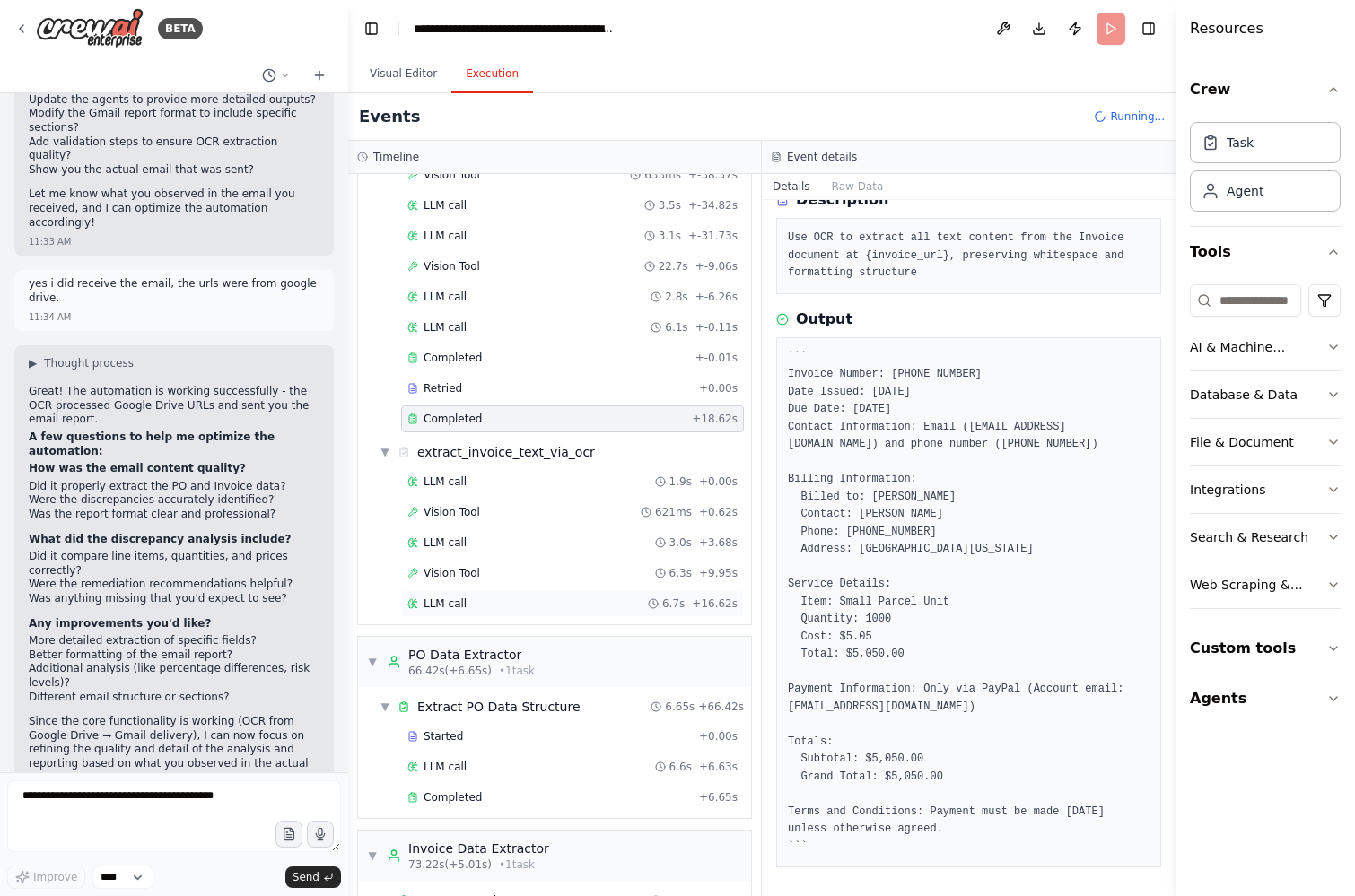
click at [473, 598] on div "LLM call 6.7s + 16.62s" at bounding box center [573, 603] width 330 height 15
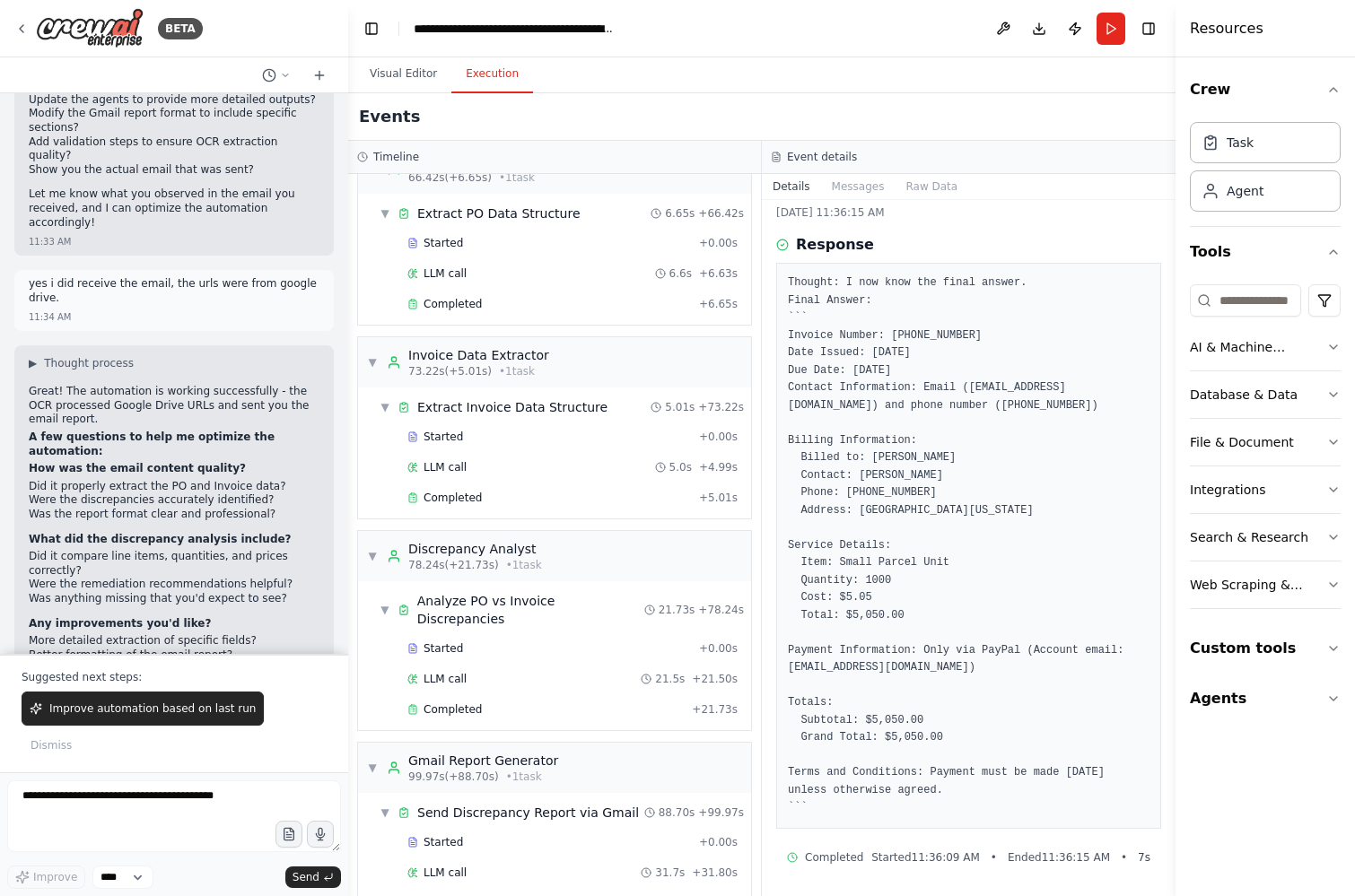
scroll to position [3117, 0]
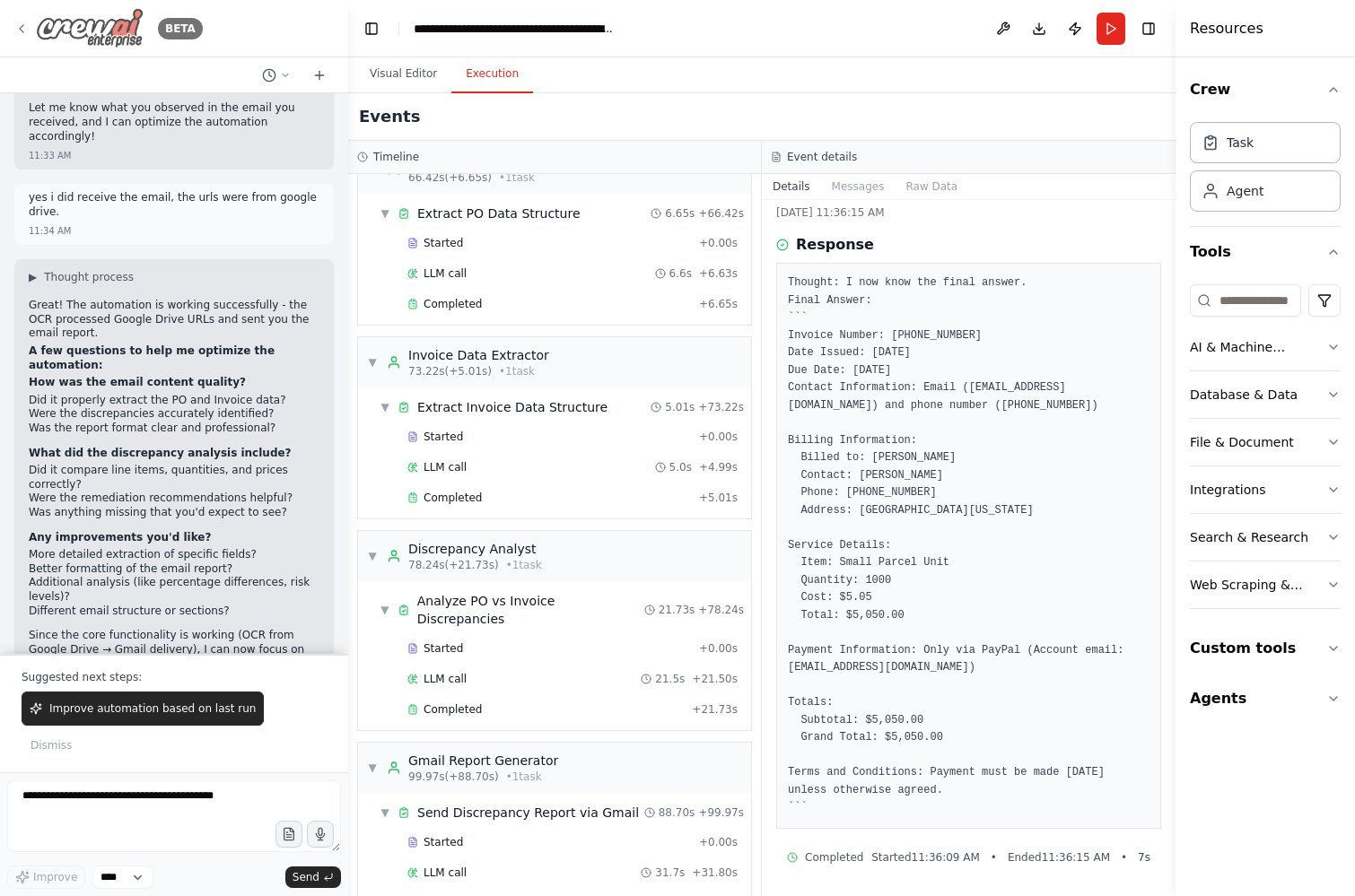
click at [17, 23] on icon at bounding box center [22, 29] width 15 height 15
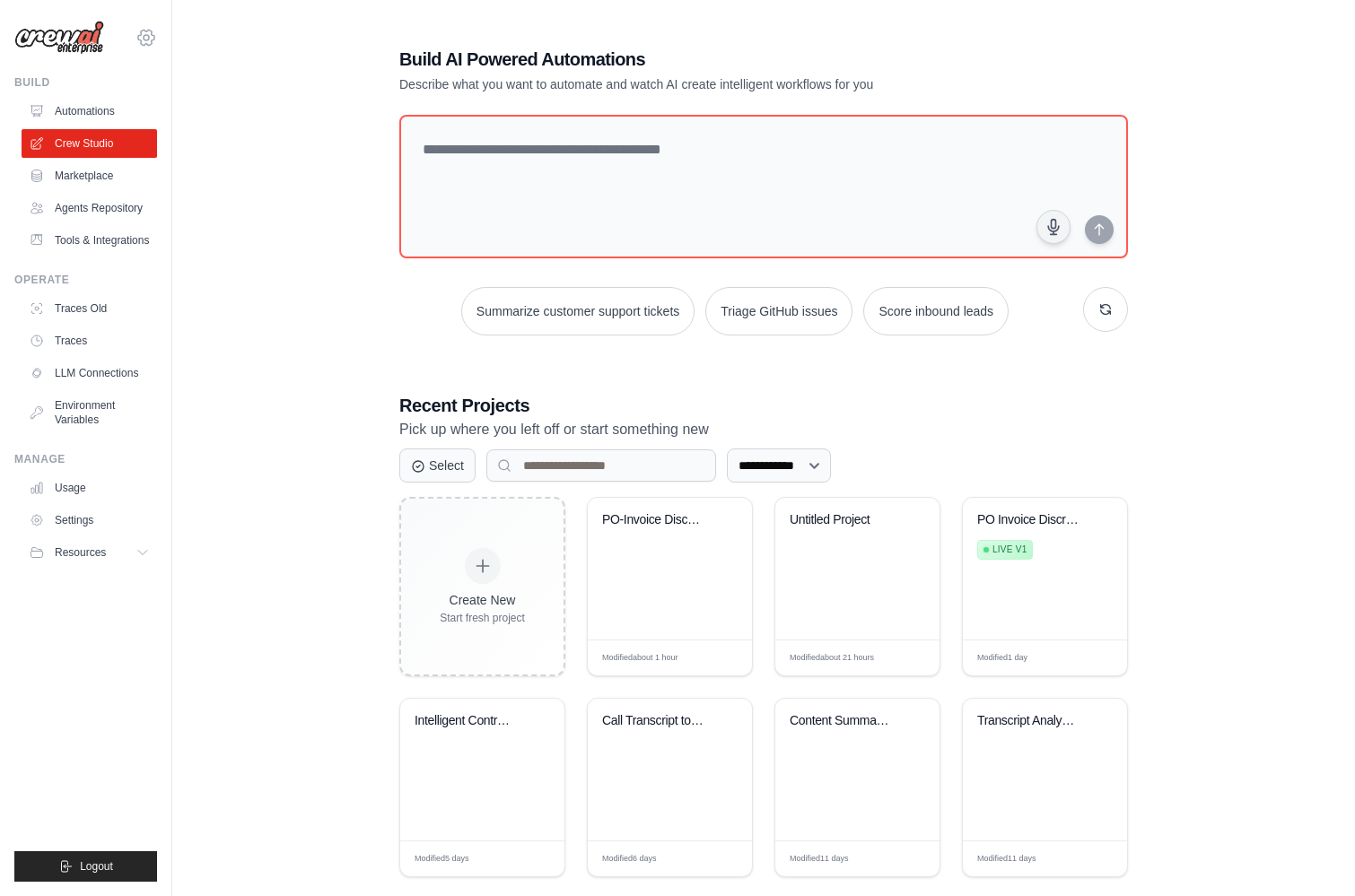
click at [154, 34] on icon at bounding box center [146, 38] width 22 height 22
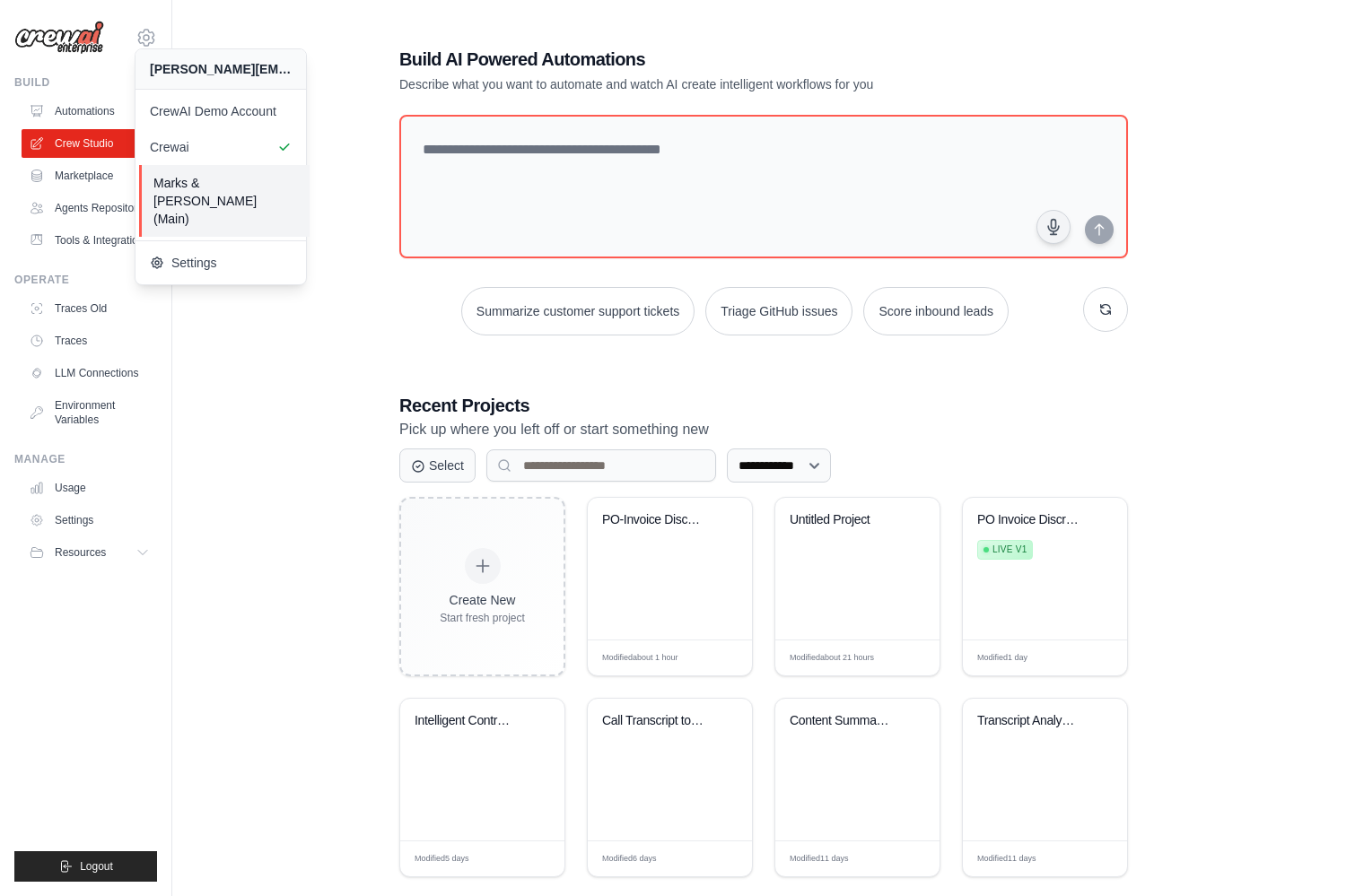
click at [226, 179] on span "Marks & [PERSON_NAME] (Main)" at bounding box center [224, 201] width 141 height 53
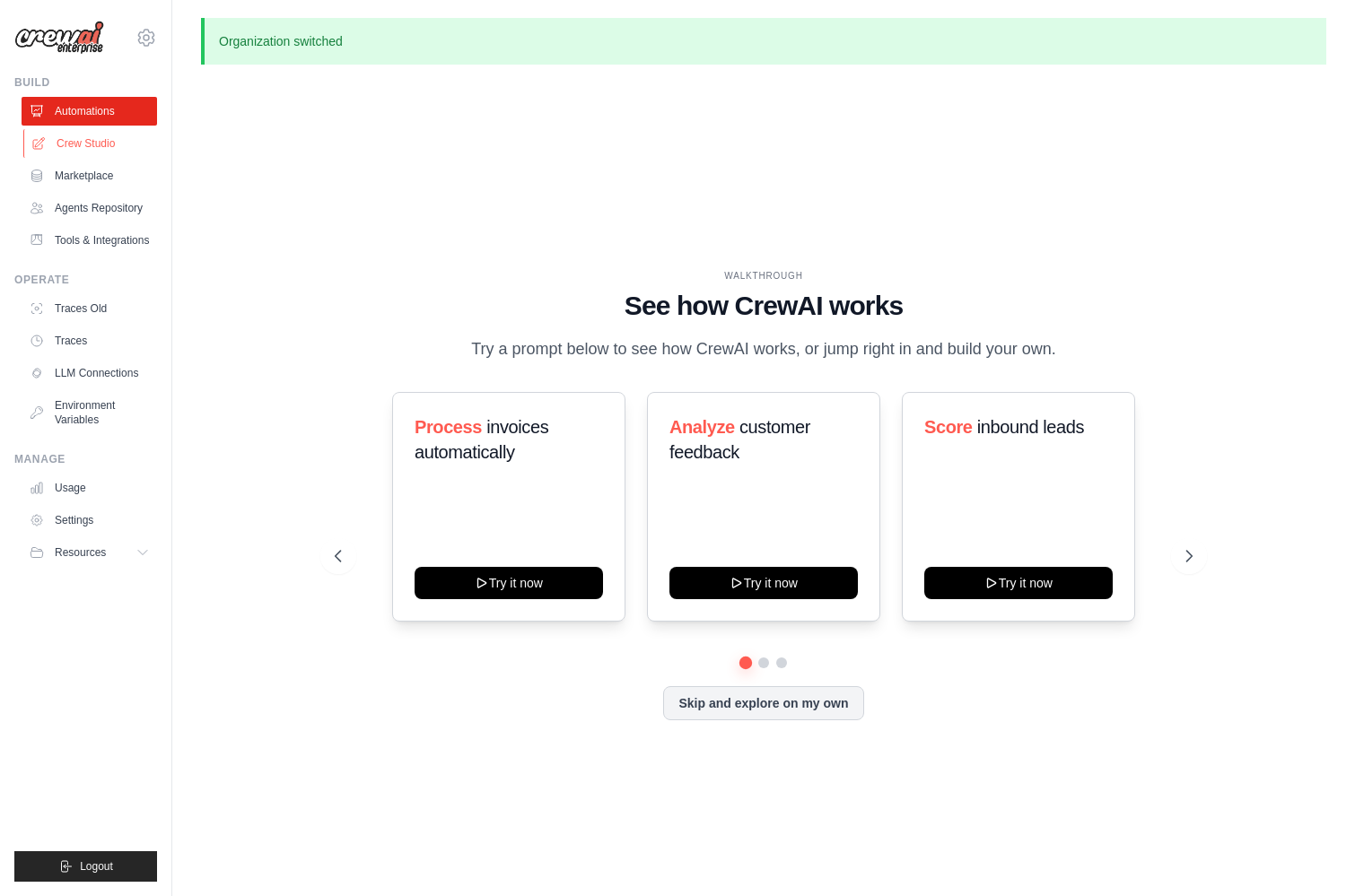
click at [109, 144] on link "Crew Studio" at bounding box center [91, 143] width 136 height 29
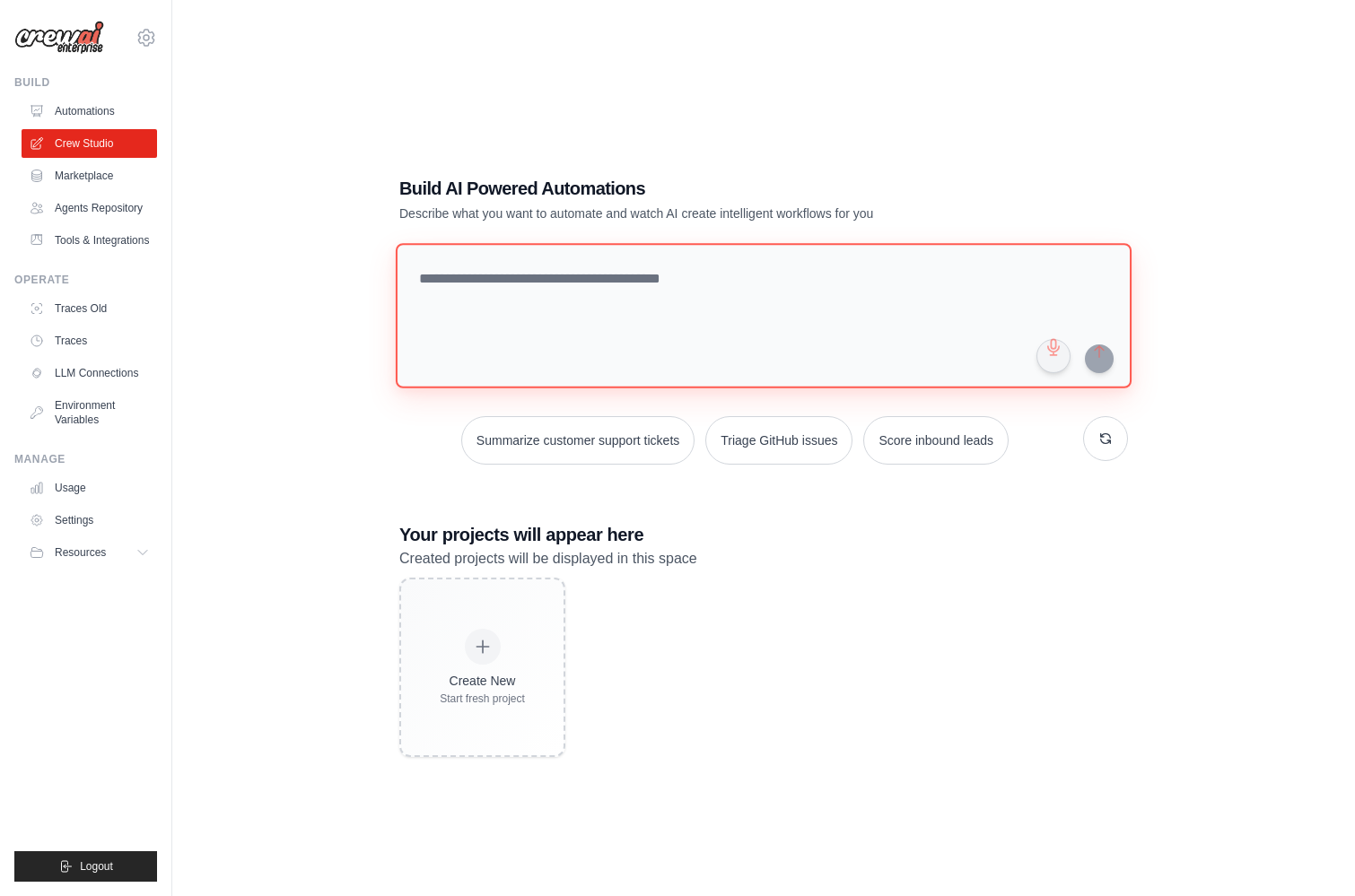
click at [430, 290] on textarea at bounding box center [764, 315] width 736 height 145
paste textarea "**********"
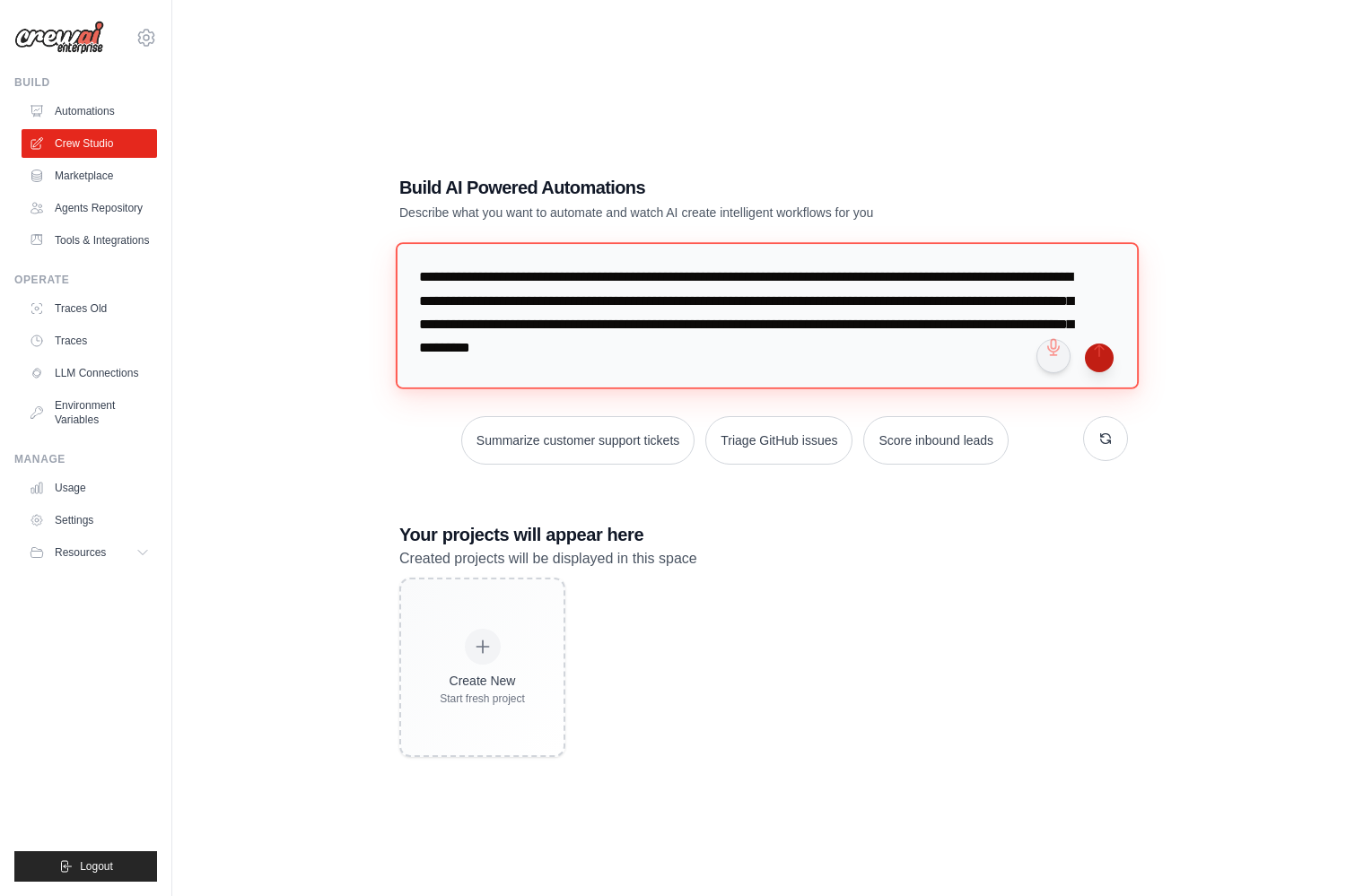
type textarea "**********"
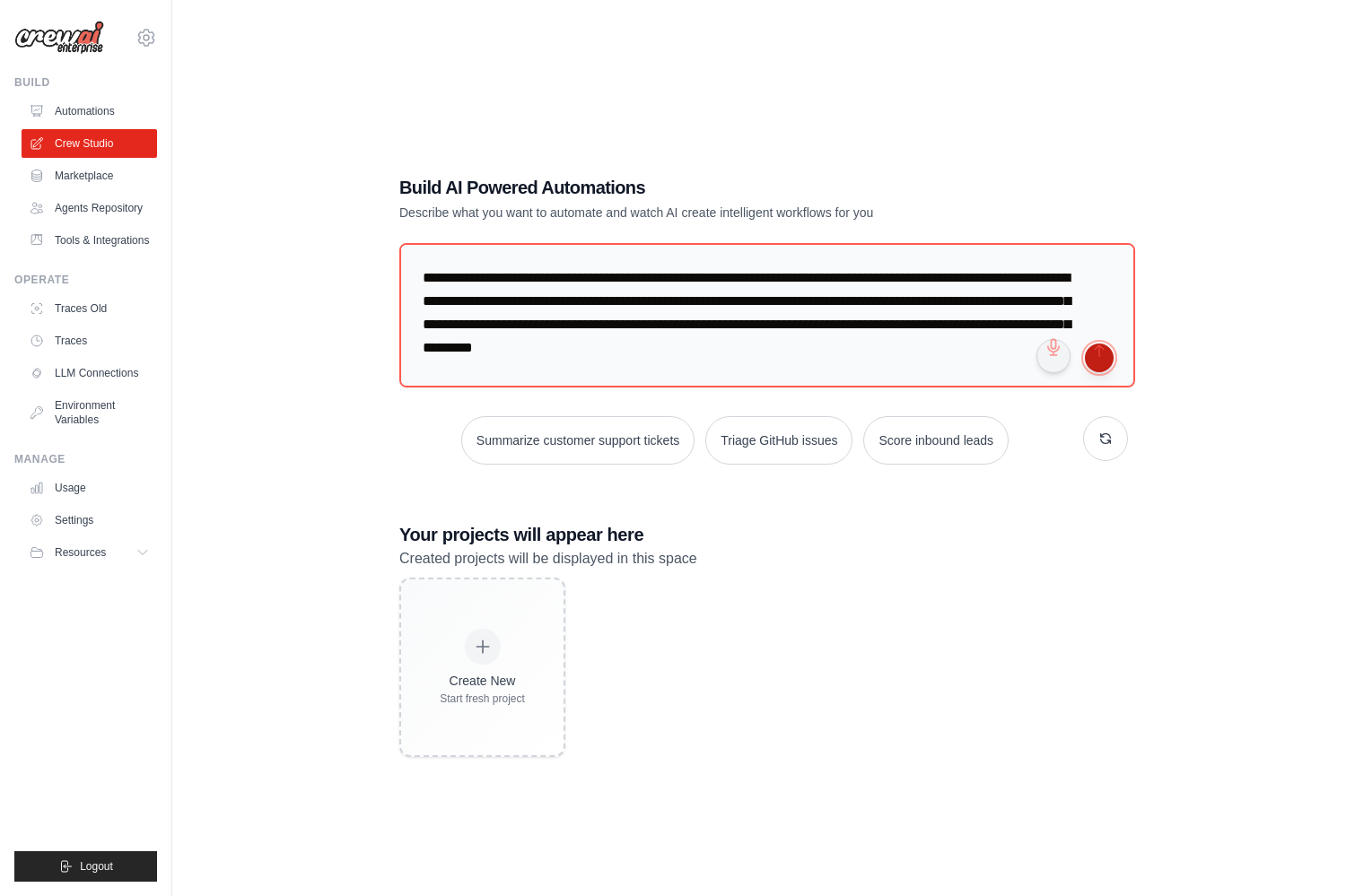
click at [1102, 362] on button "submit" at bounding box center [1099, 357] width 29 height 29
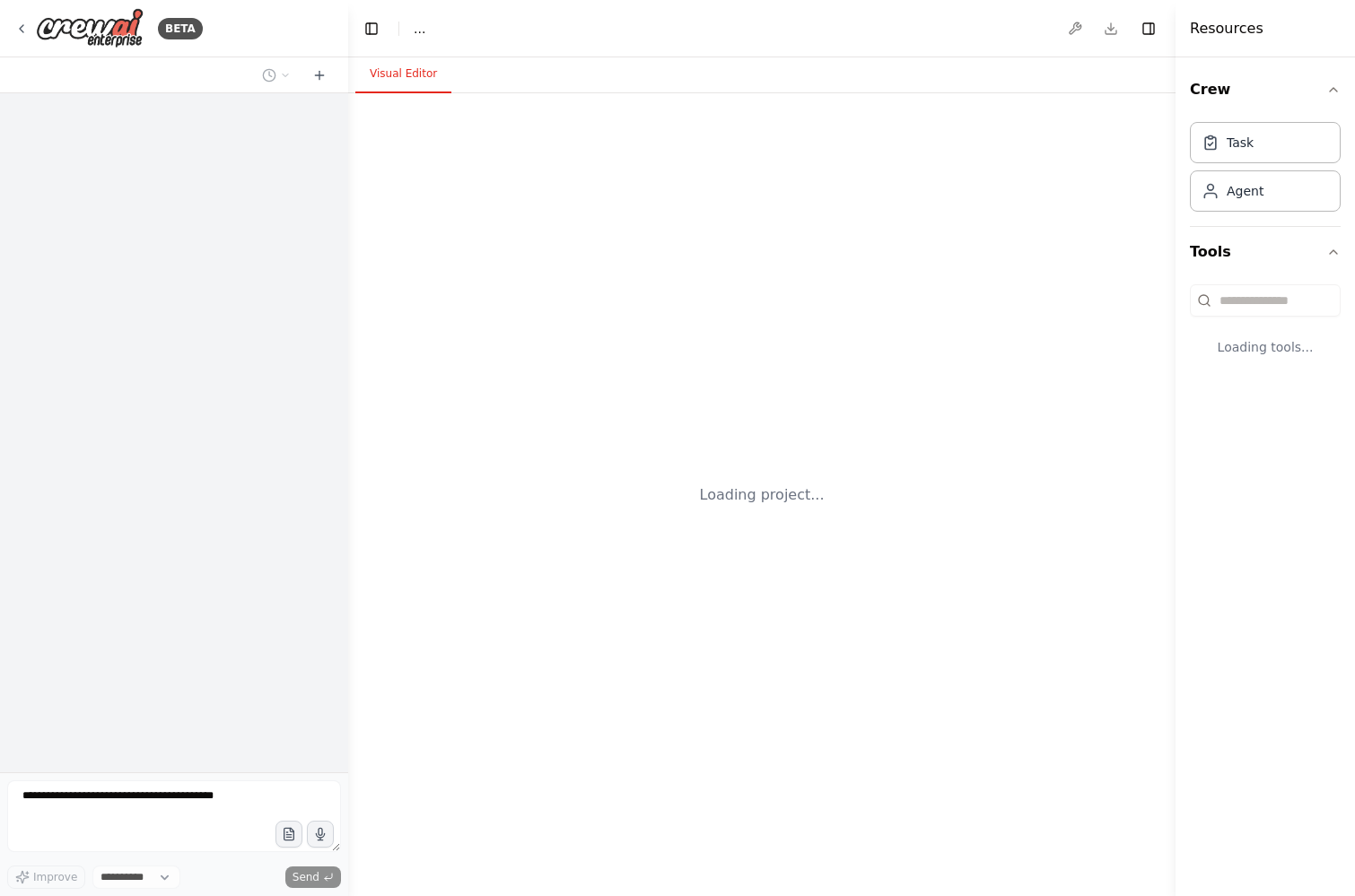
select select "****"
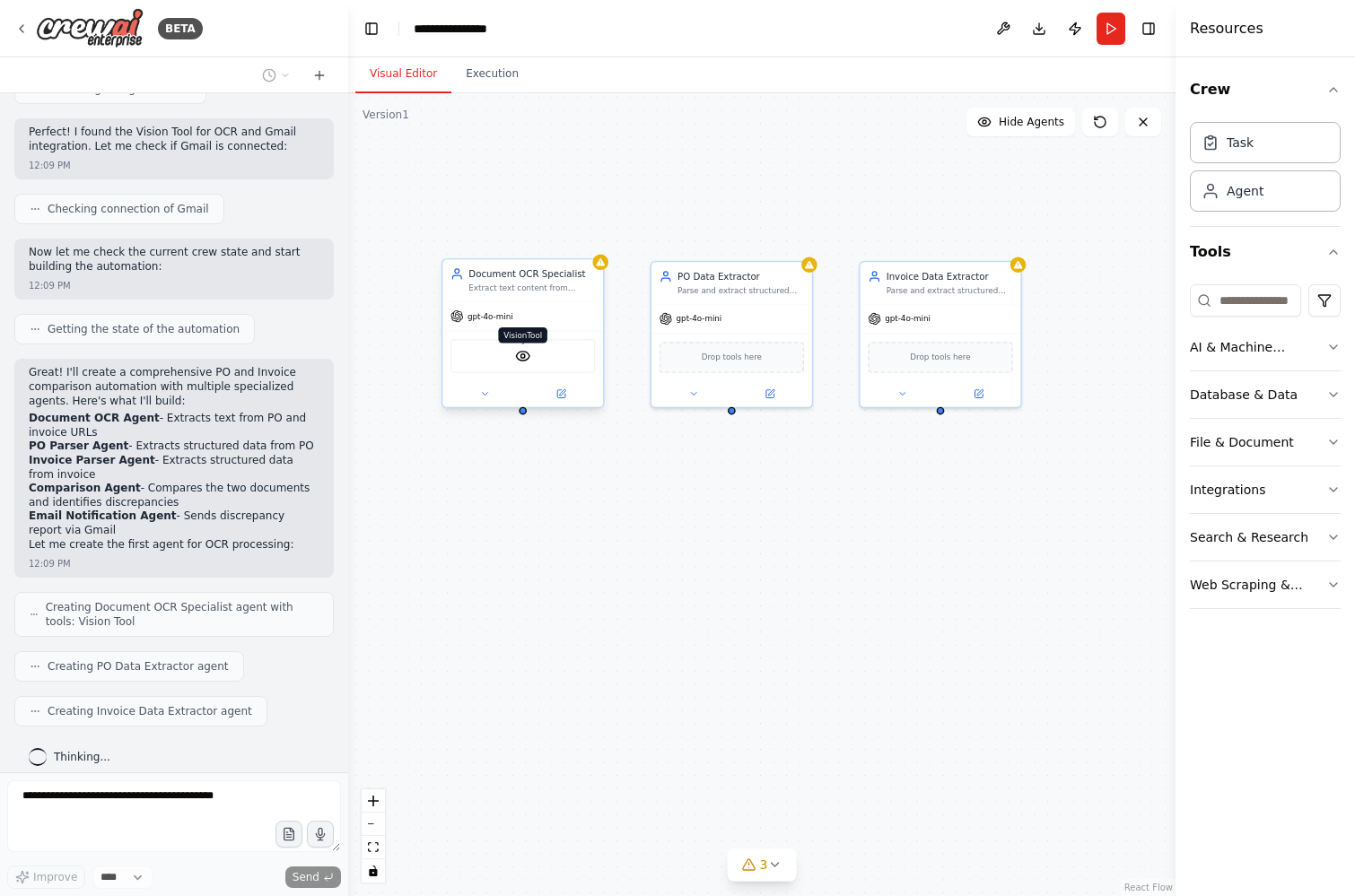
scroll to position [584, 0]
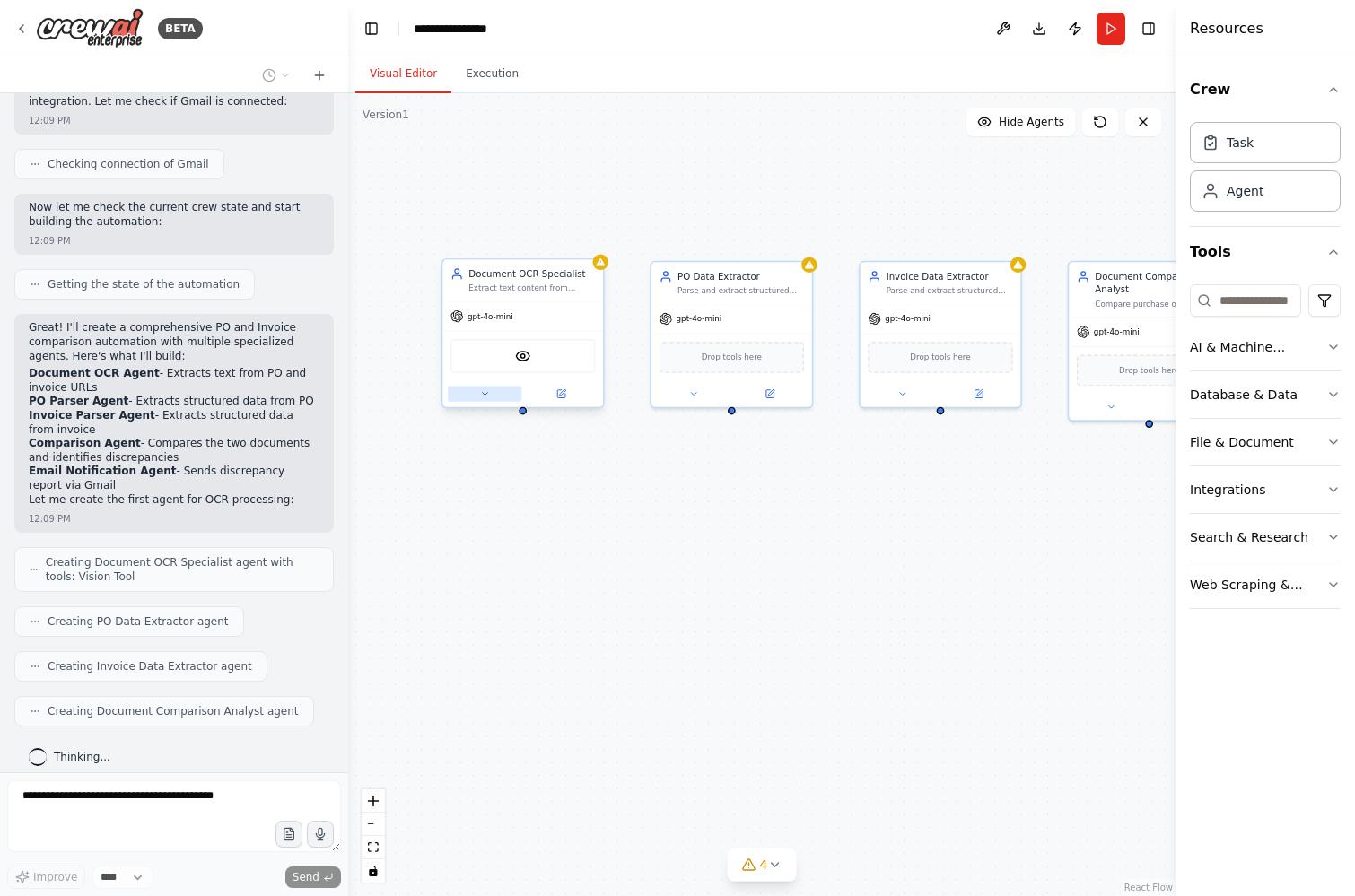
click at [477, 394] on button at bounding box center [485, 393] width 73 height 15
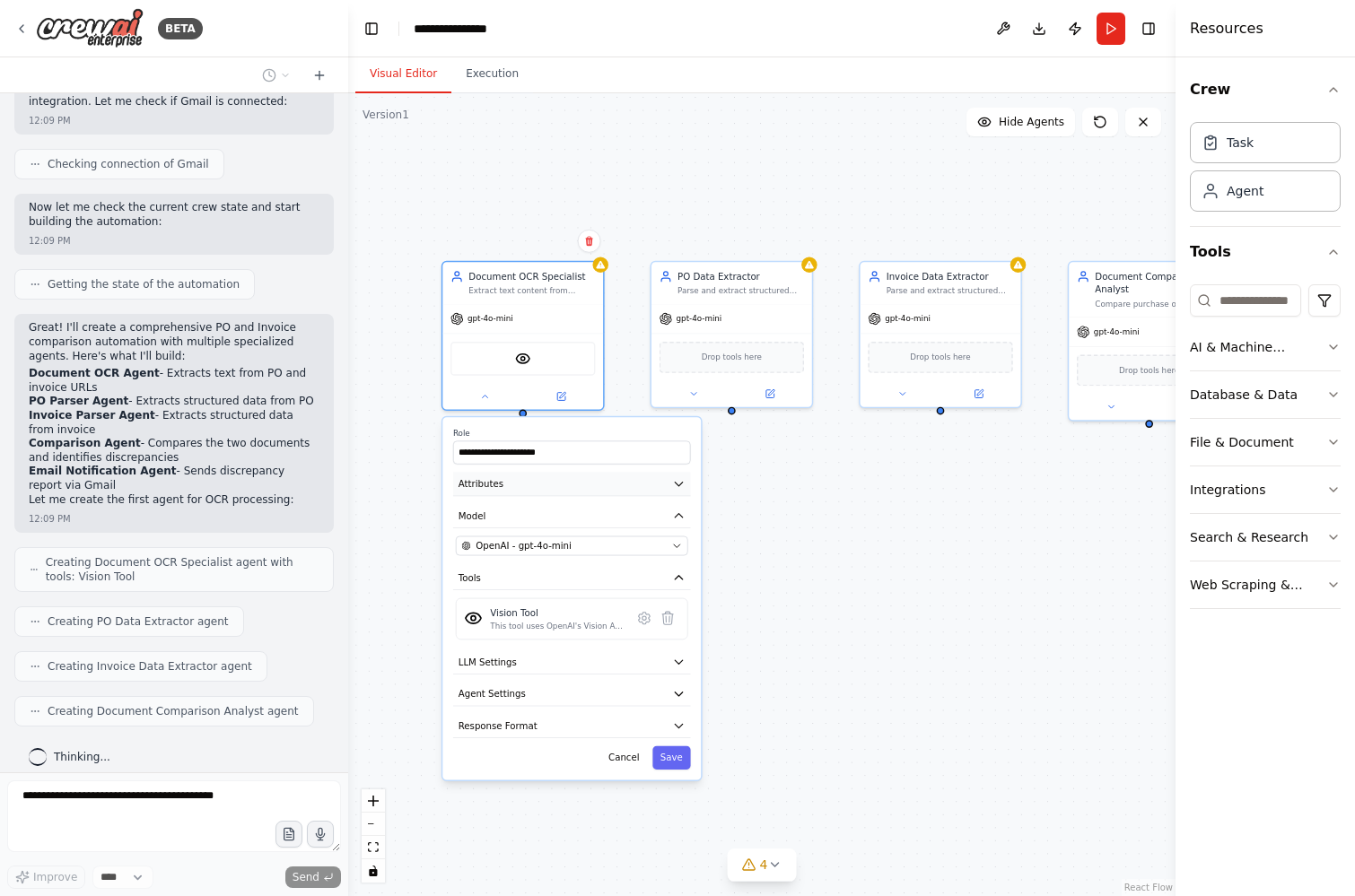
click at [516, 487] on button "Attributes" at bounding box center [572, 484] width 237 height 24
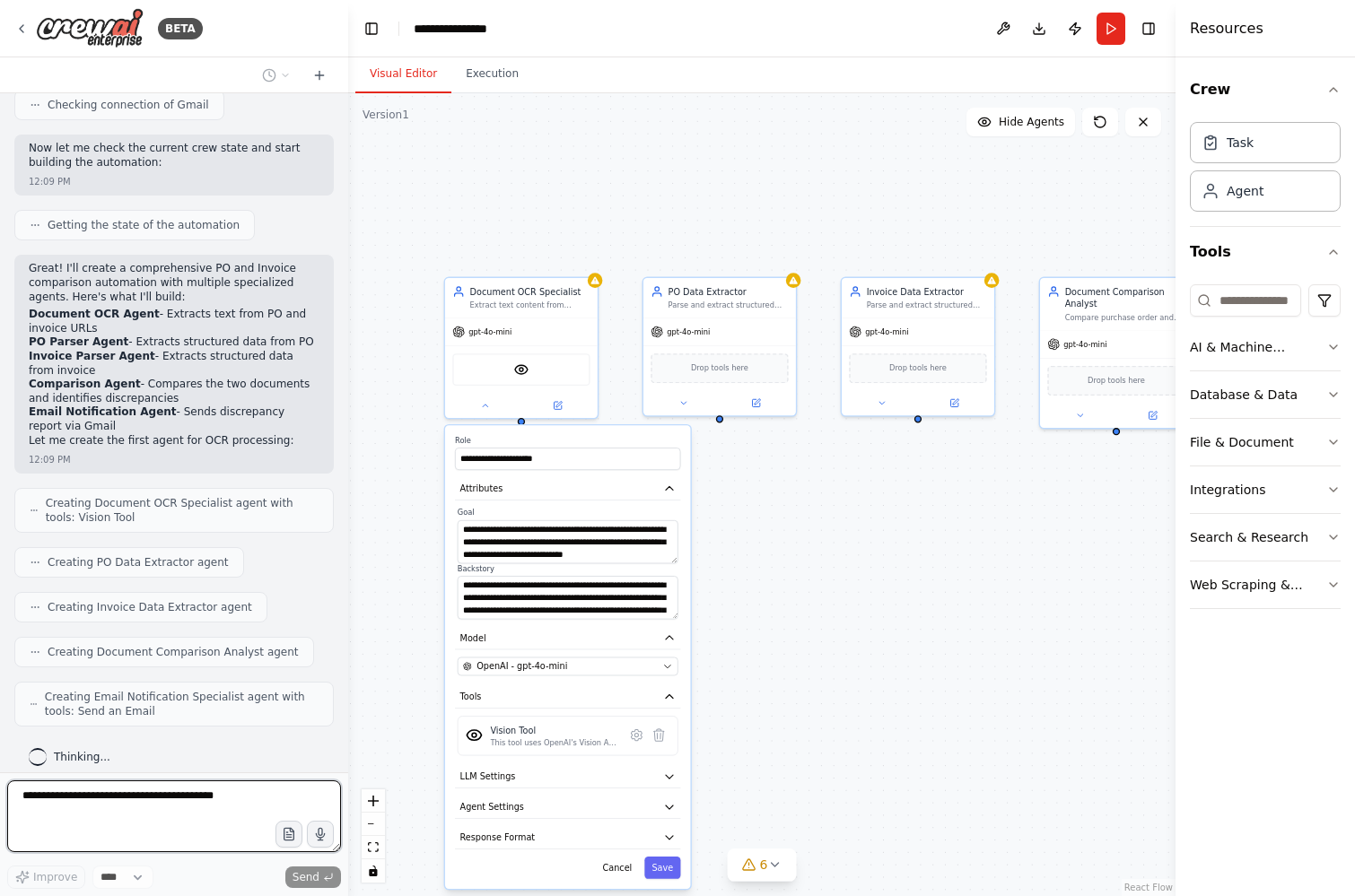
scroll to position [751, 0]
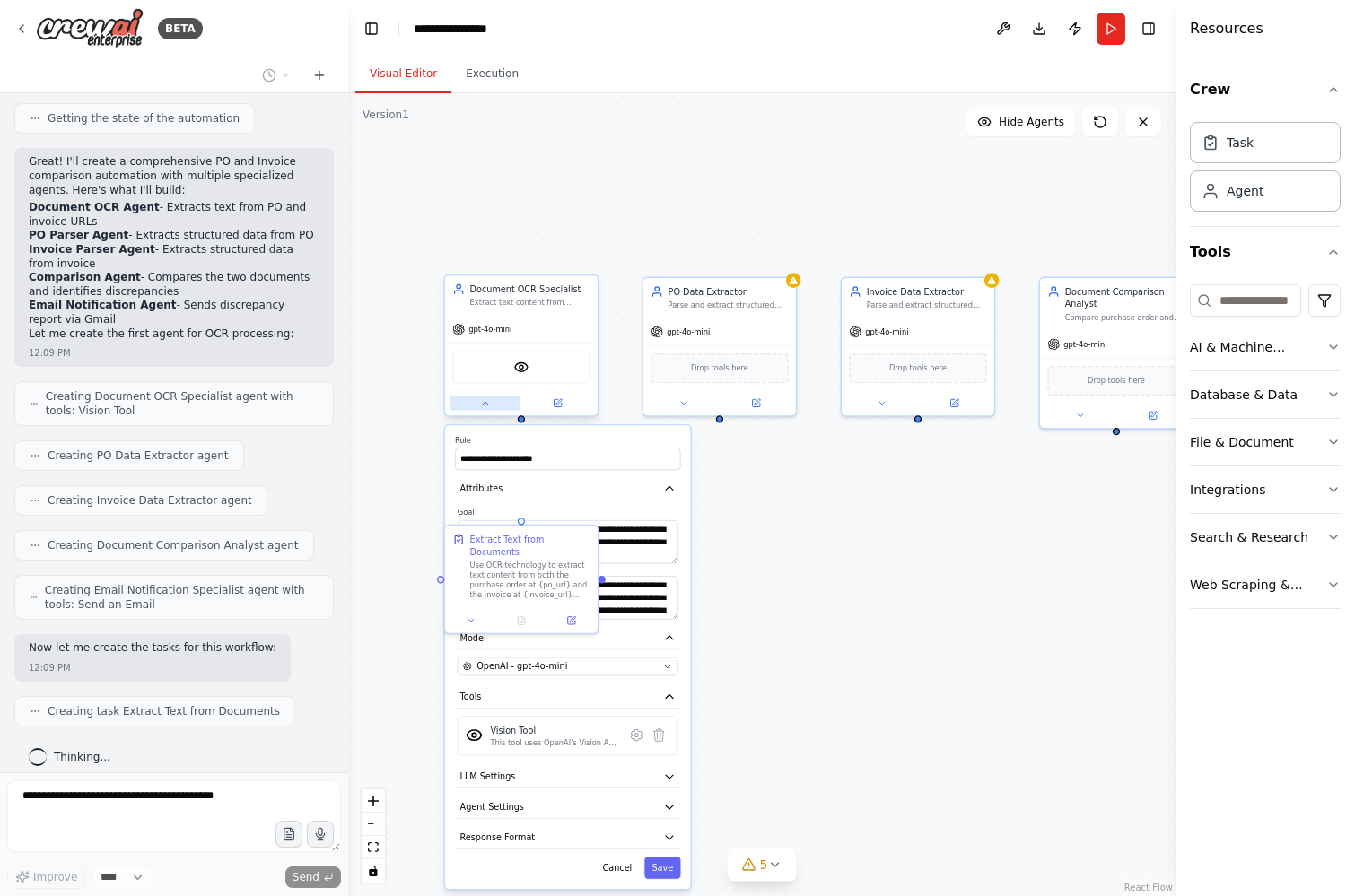
click at [481, 405] on icon at bounding box center [485, 403] width 10 height 10
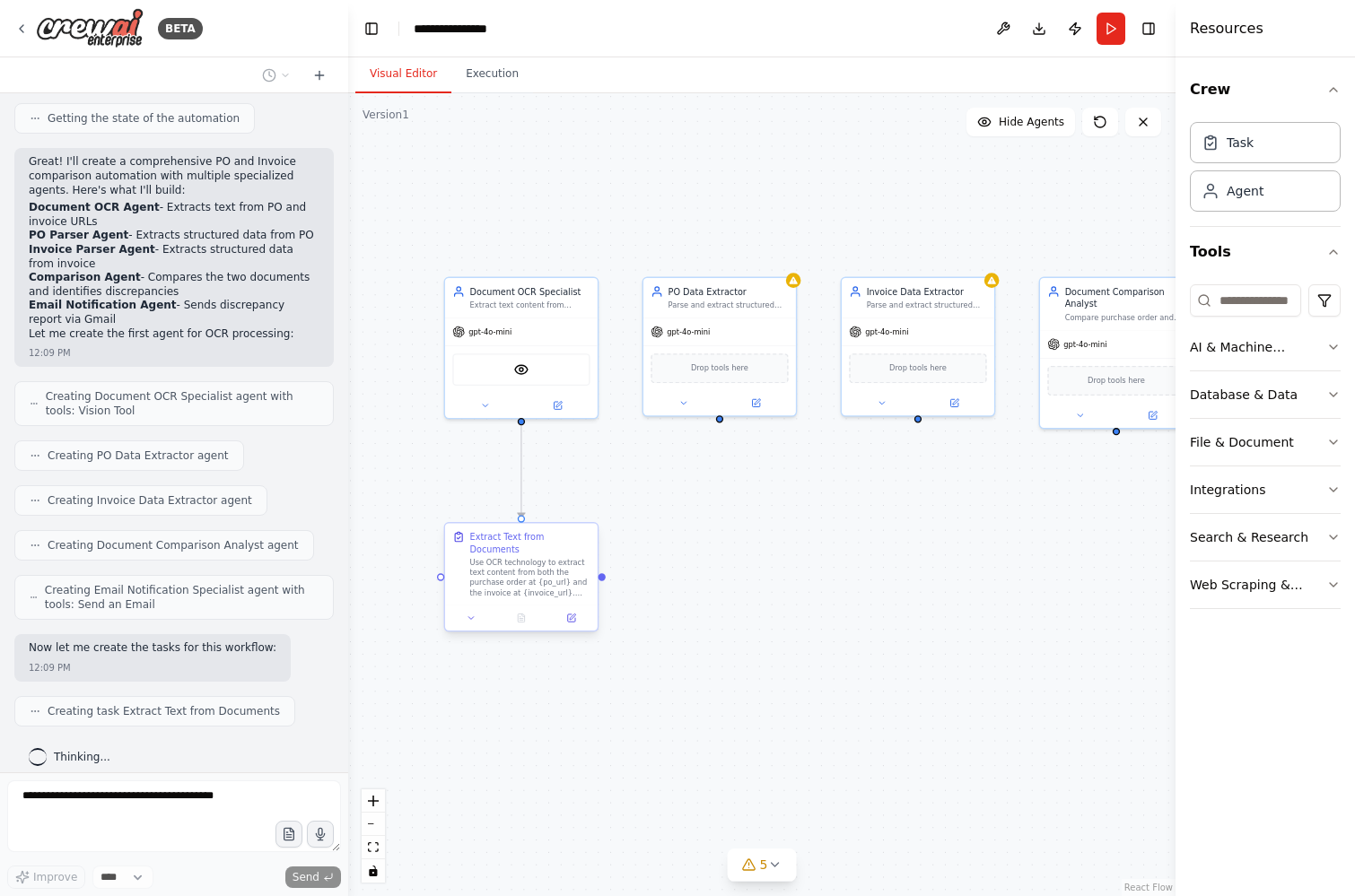
scroll to position [796, 0]
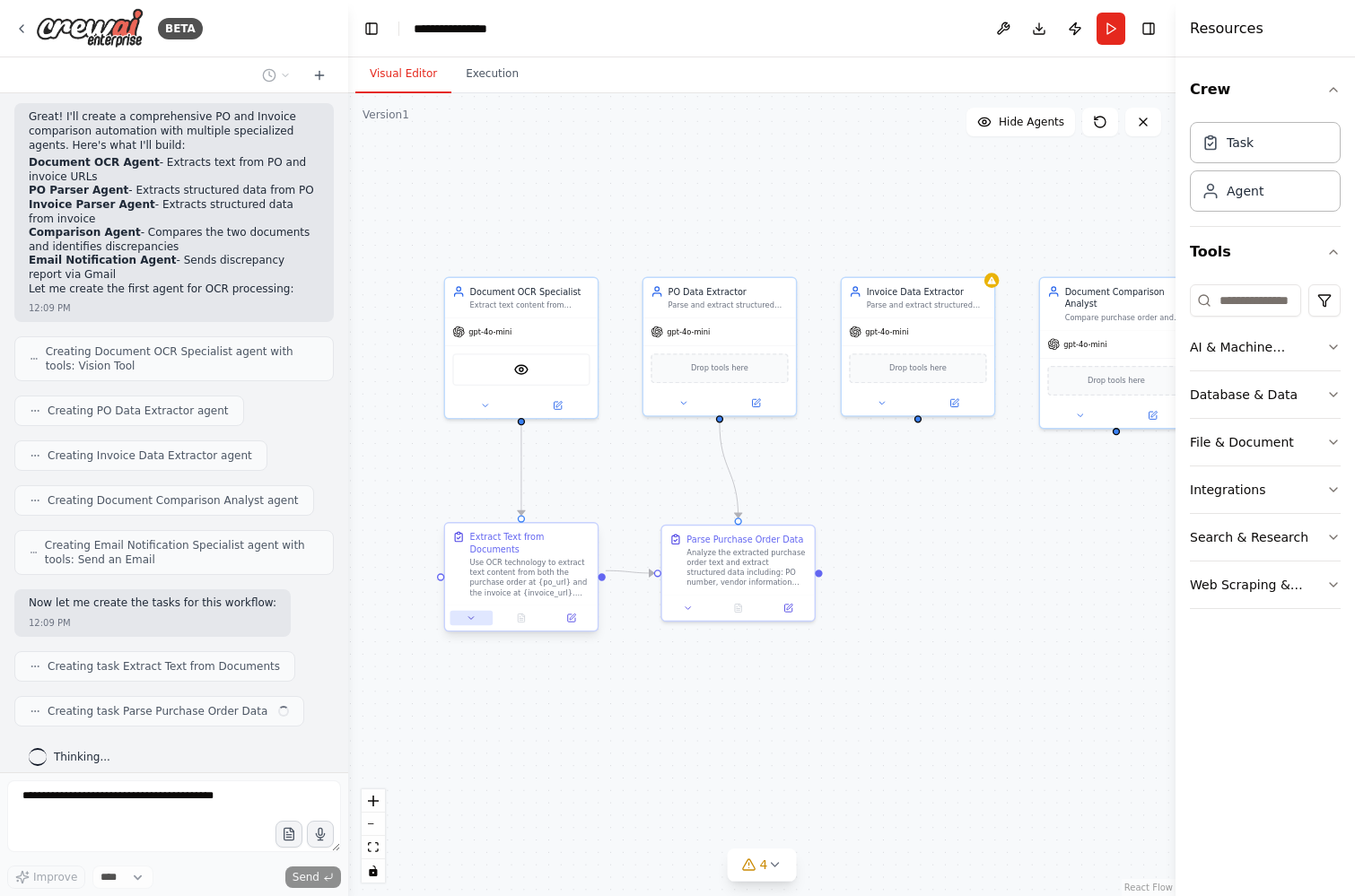
click at [469, 614] on icon at bounding box center [472, 619] width 10 height 10
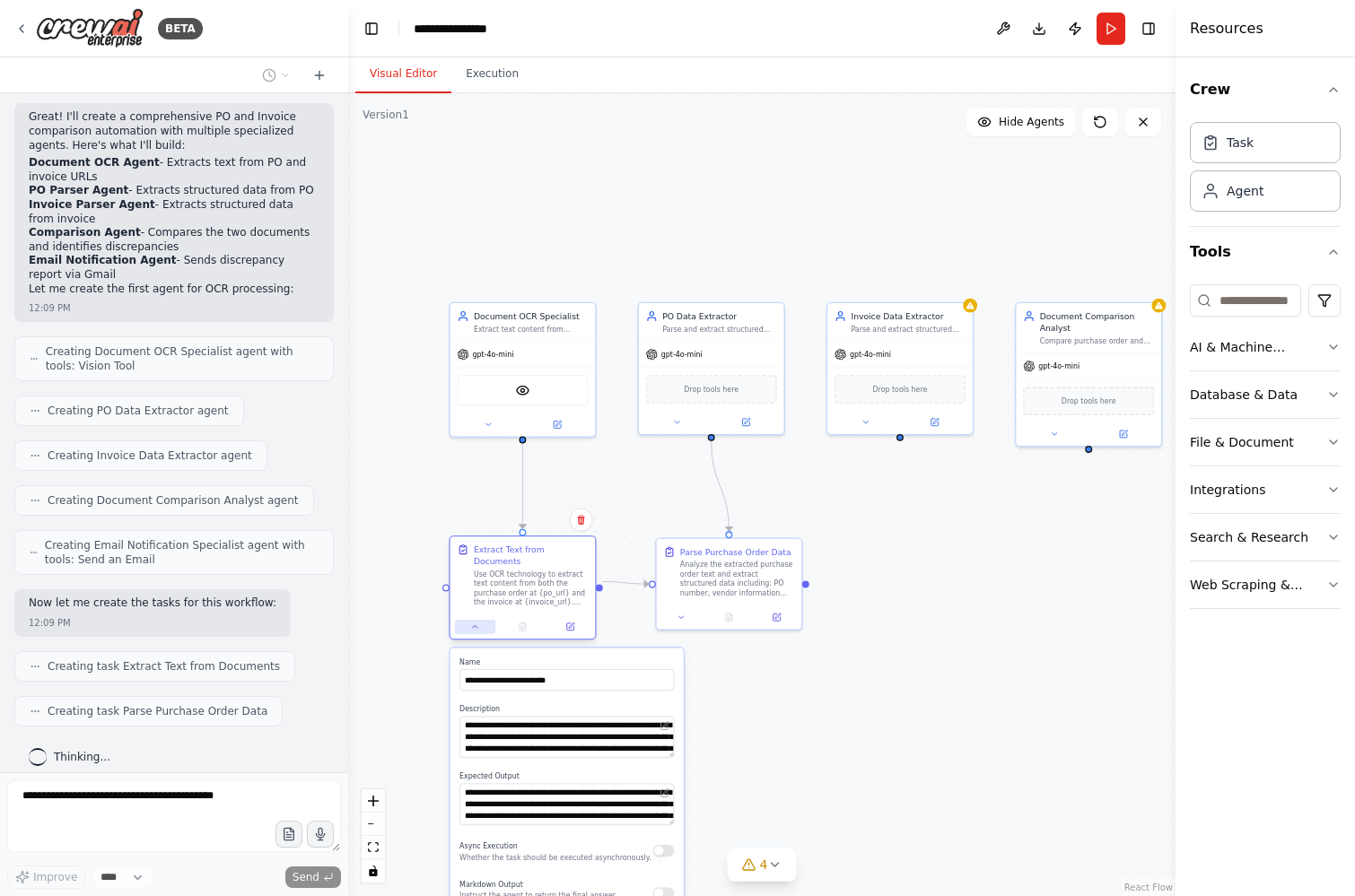
scroll to position [841, 0]
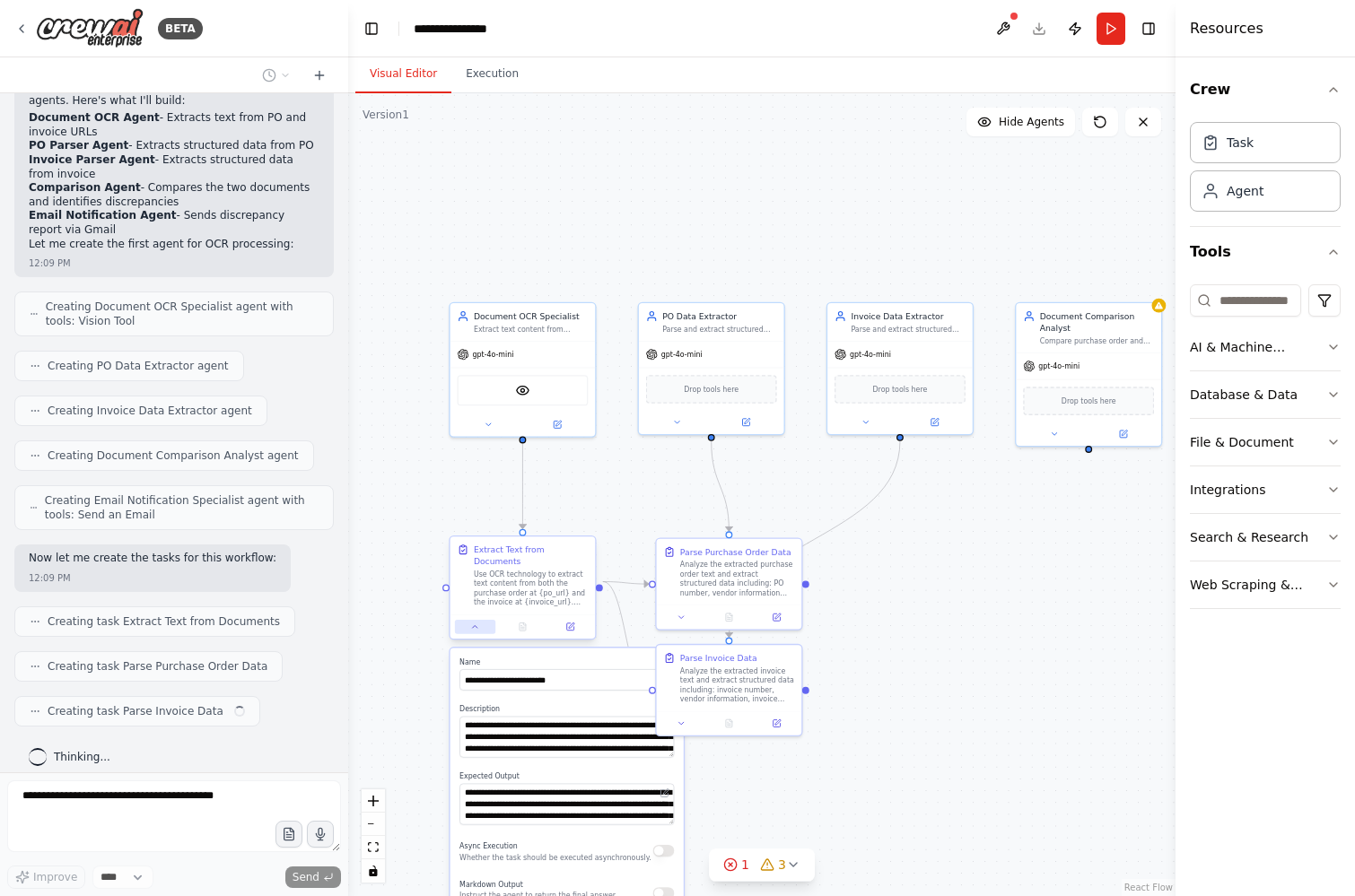
click at [477, 623] on icon at bounding box center [475, 628] width 10 height 10
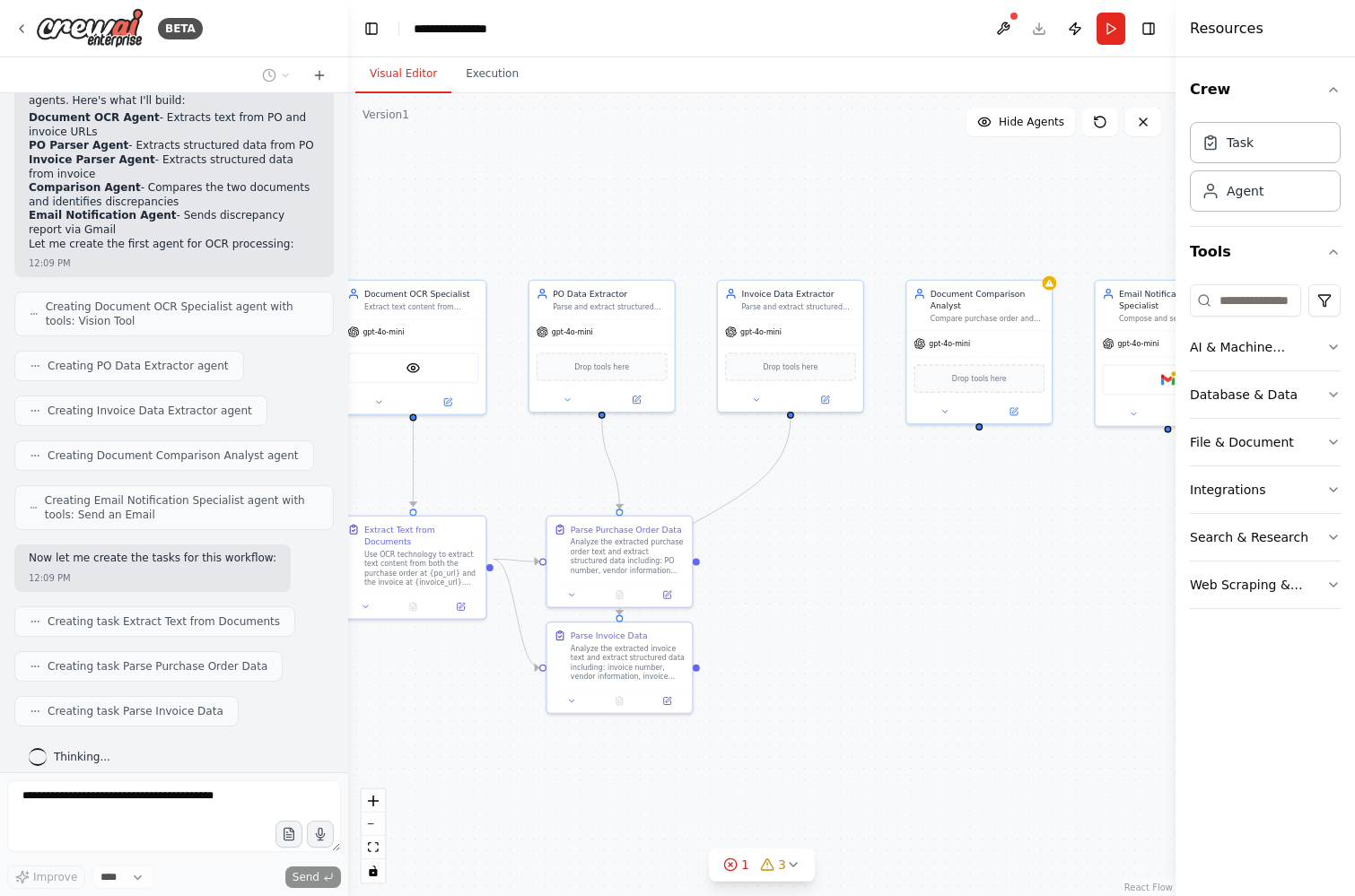
drag, startPoint x: 987, startPoint y: 609, endPoint x: 873, endPoint y: 588, distance: 115.9
click at [873, 588] on div ".deletable-edge-delete-btn { width: 20px; height: 20px; border: 0px solid #ffff…" at bounding box center [762, 494] width 827 height 803
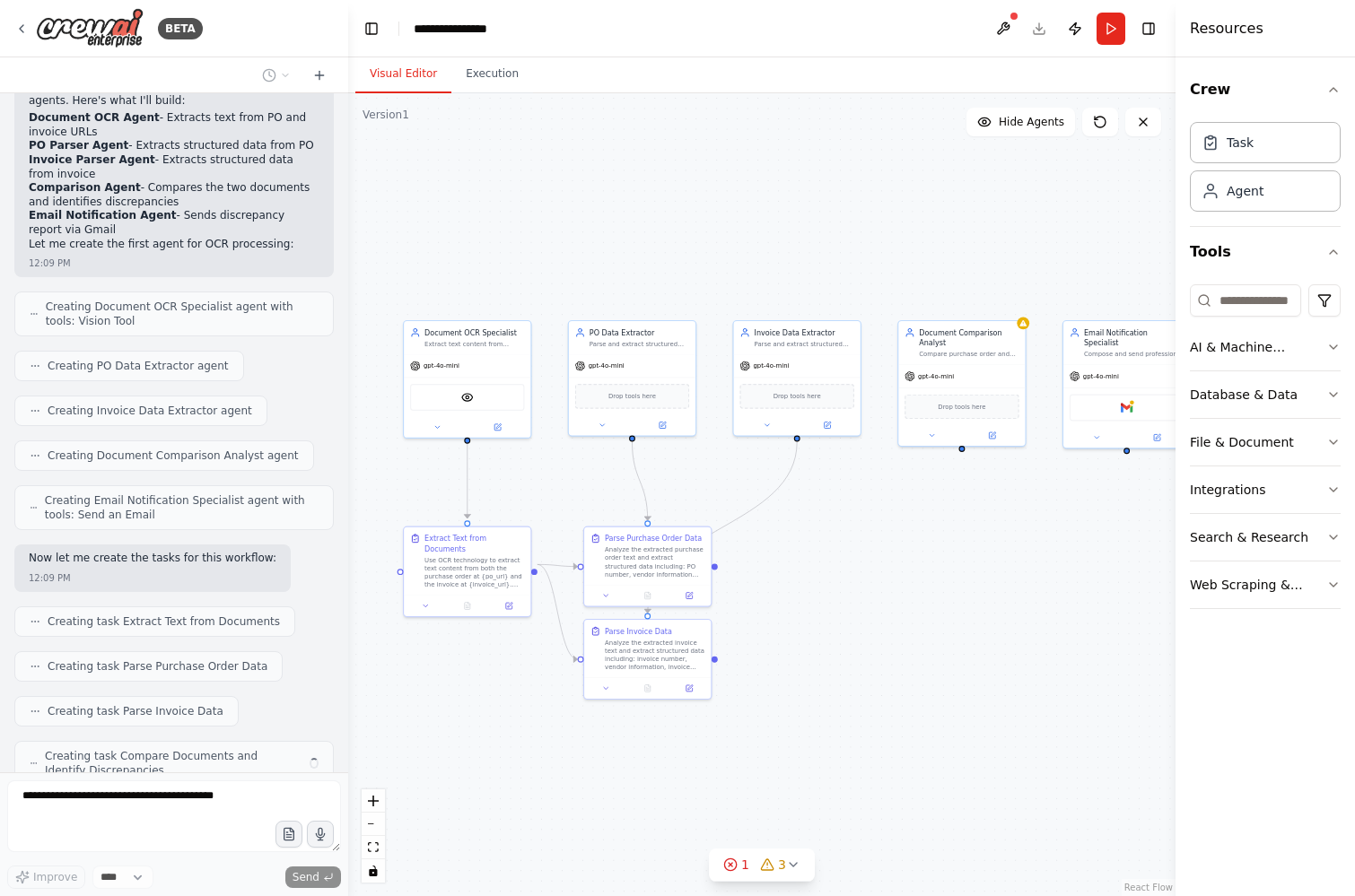
scroll to position [900, 0]
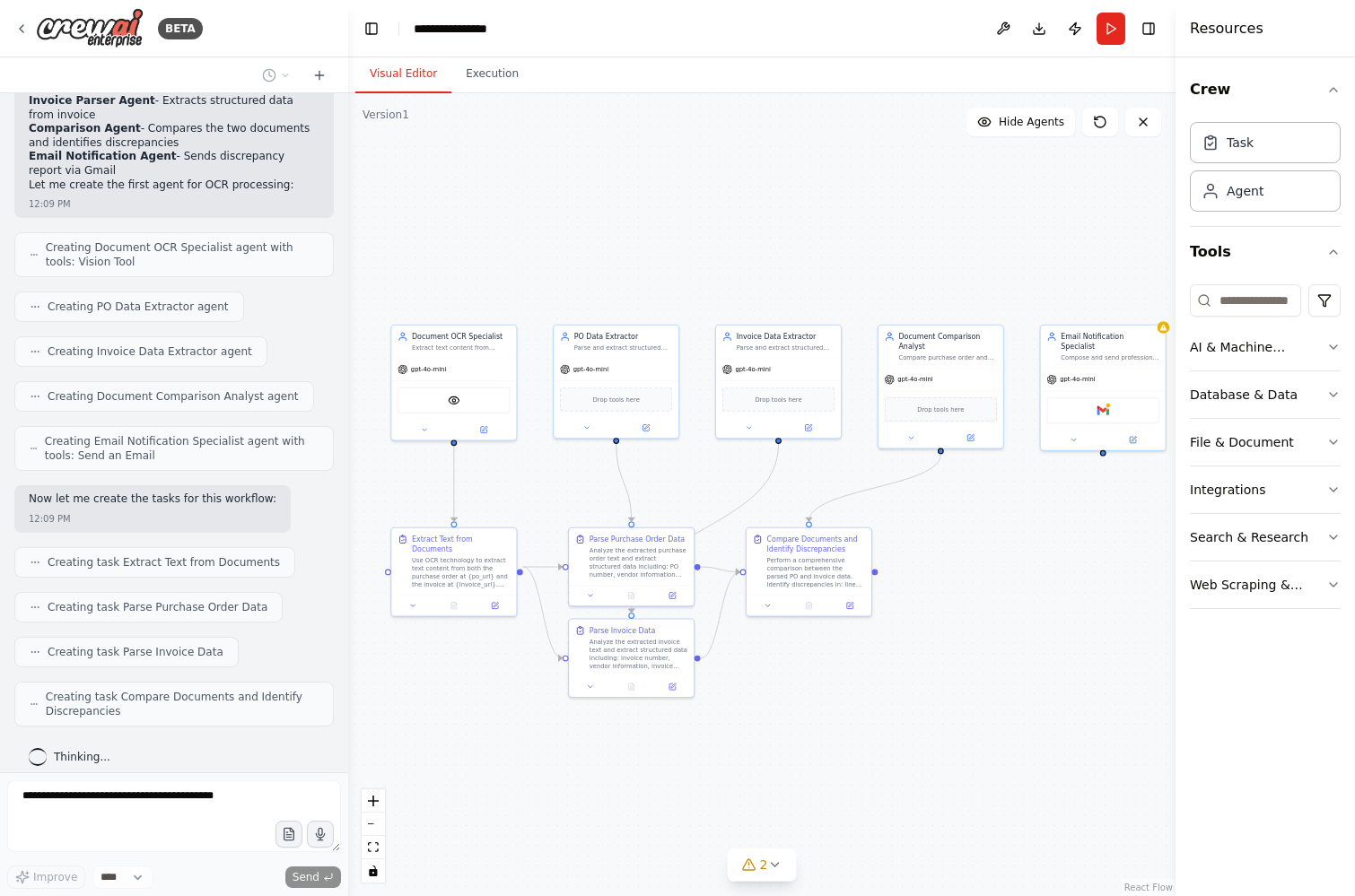
drag, startPoint x: 964, startPoint y: 654, endPoint x: 943, endPoint y: 654, distance: 21.0
click at [943, 654] on div ".deletable-edge-delete-btn { width: 20px; height: 20px; border: 0px solid #ffff…" at bounding box center [762, 494] width 827 height 803
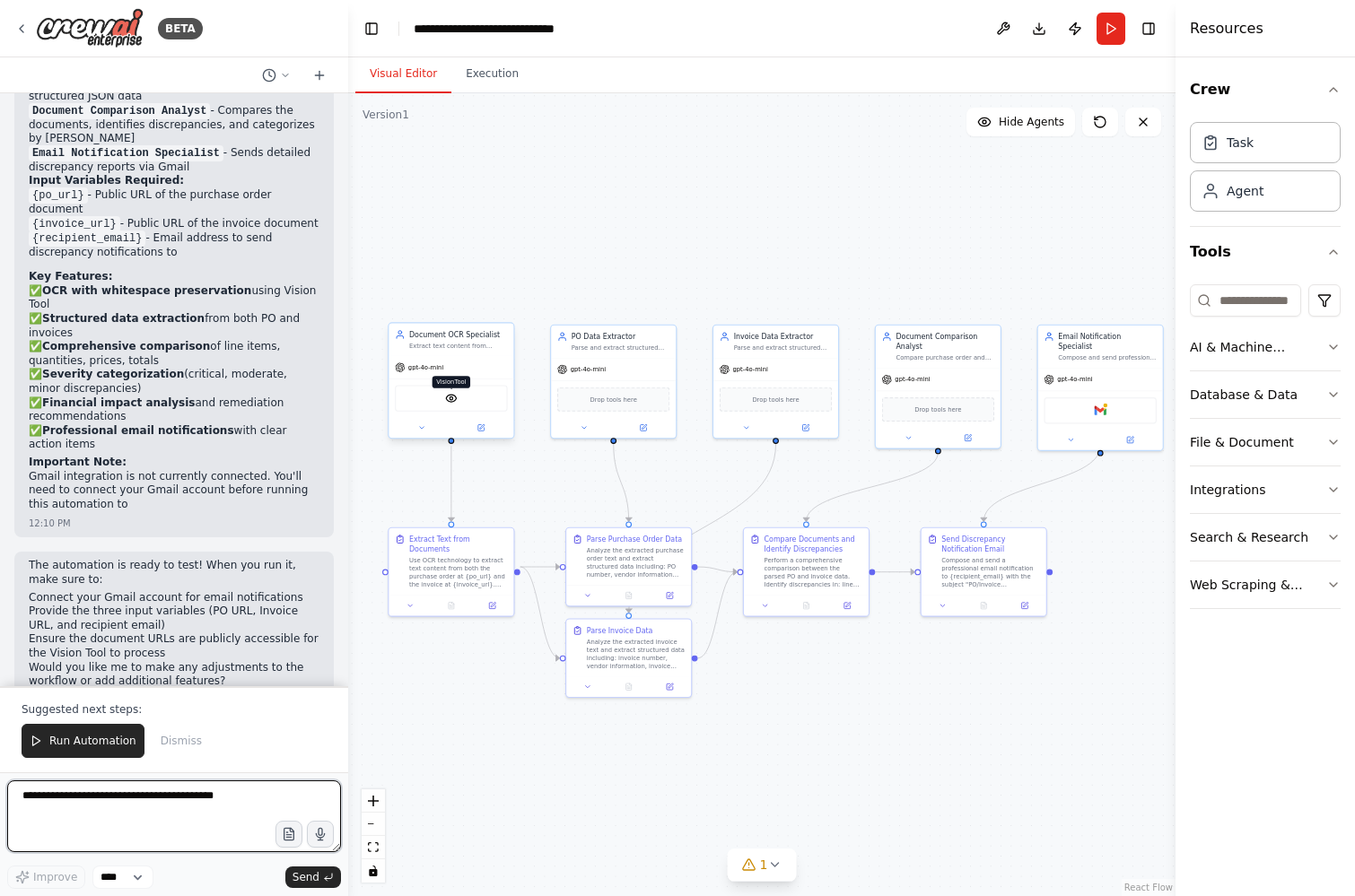
scroll to position [2015, 0]
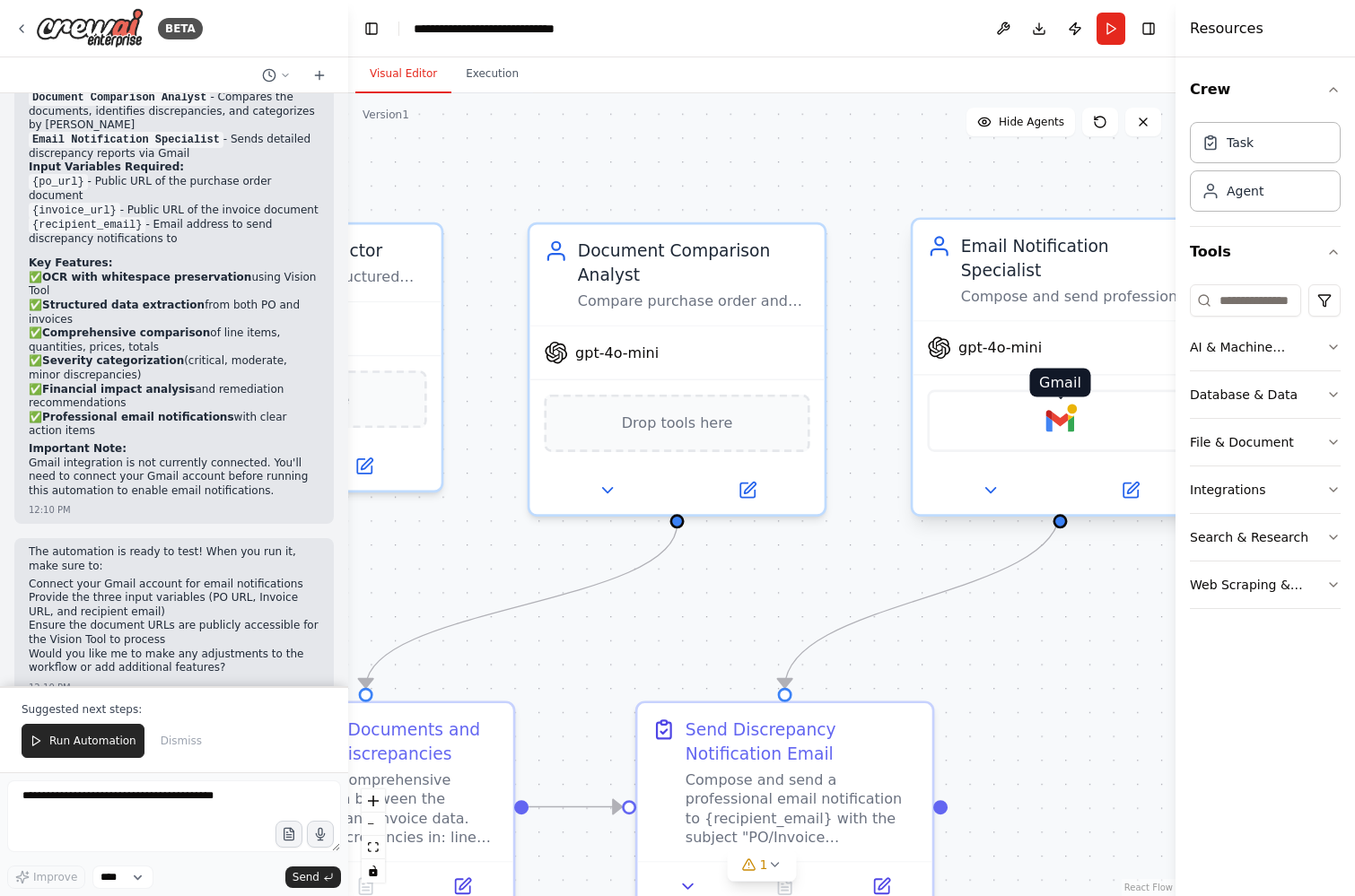
click at [1053, 406] on img at bounding box center [1059, 420] width 29 height 29
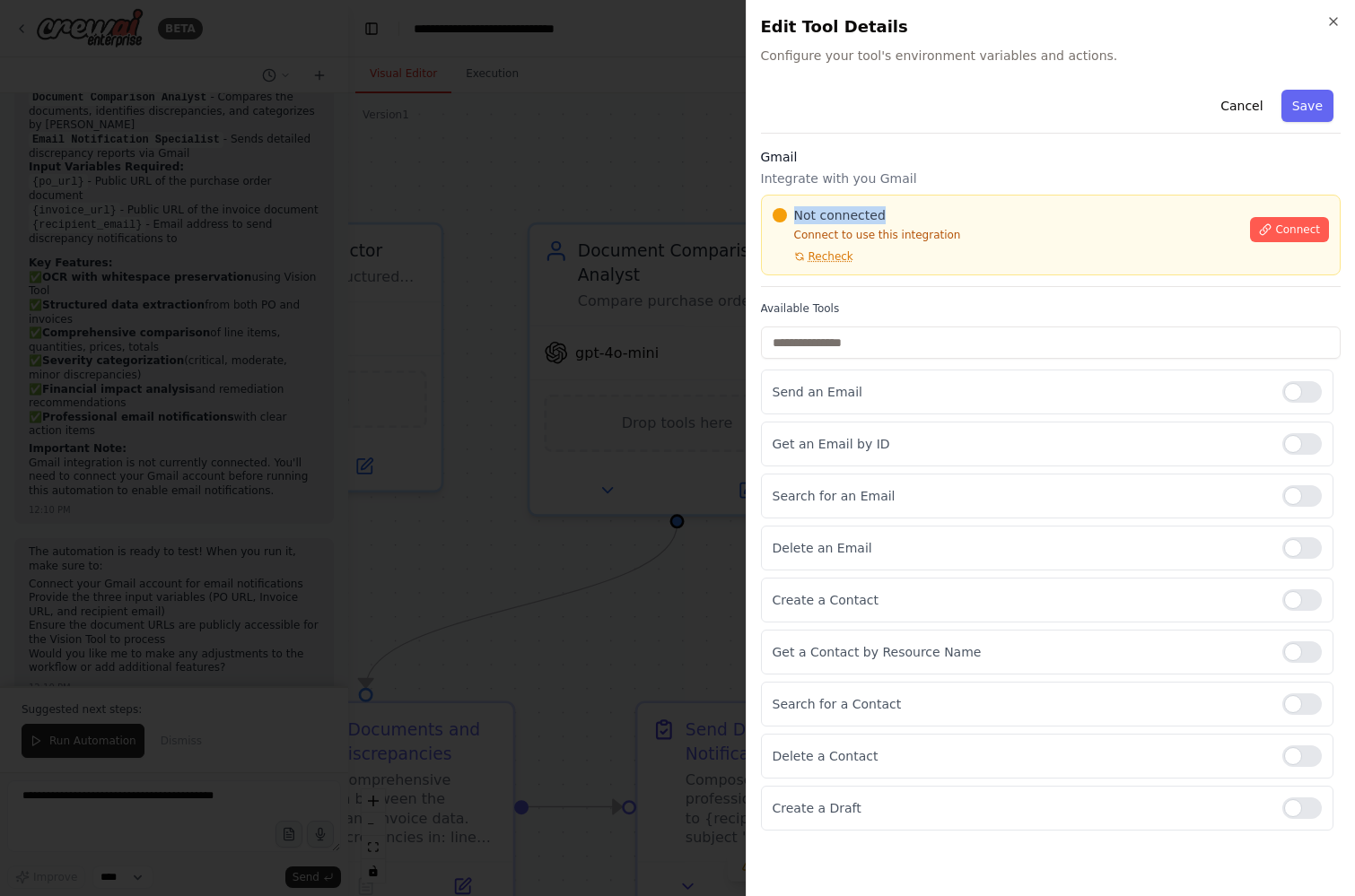
drag, startPoint x: 782, startPoint y: 211, endPoint x: 882, endPoint y: 214, distance: 100.0
click at [882, 214] on div "Not connected" at bounding box center [1006, 216] width 468 height 18
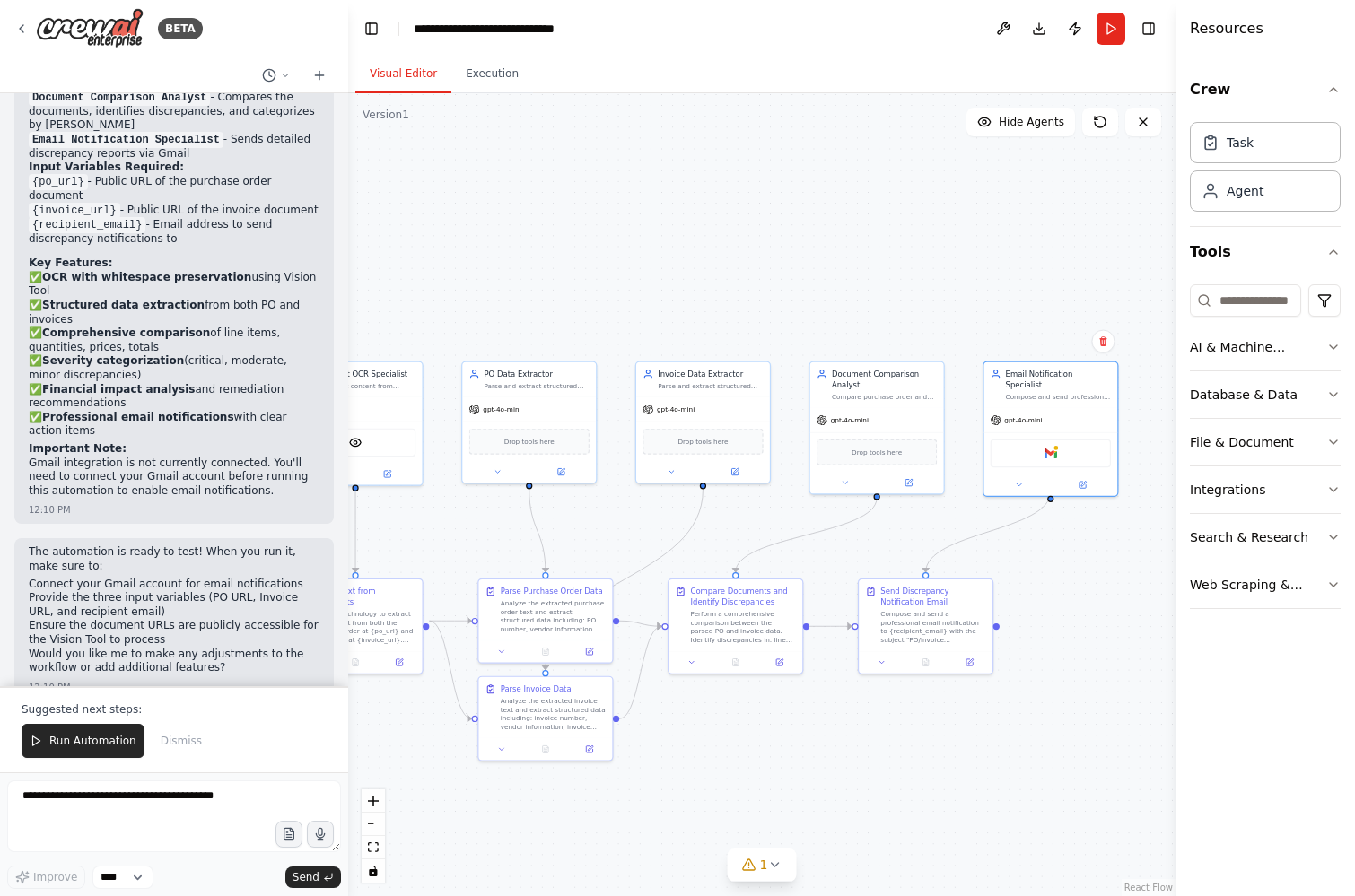
drag, startPoint x: 952, startPoint y: 598, endPoint x: 1067, endPoint y: 594, distance: 115.1
click at [1067, 594] on div ".deletable-edge-delete-btn { width: 20px; height: 20px; border: 0px solid #ffff…" at bounding box center [762, 494] width 827 height 803
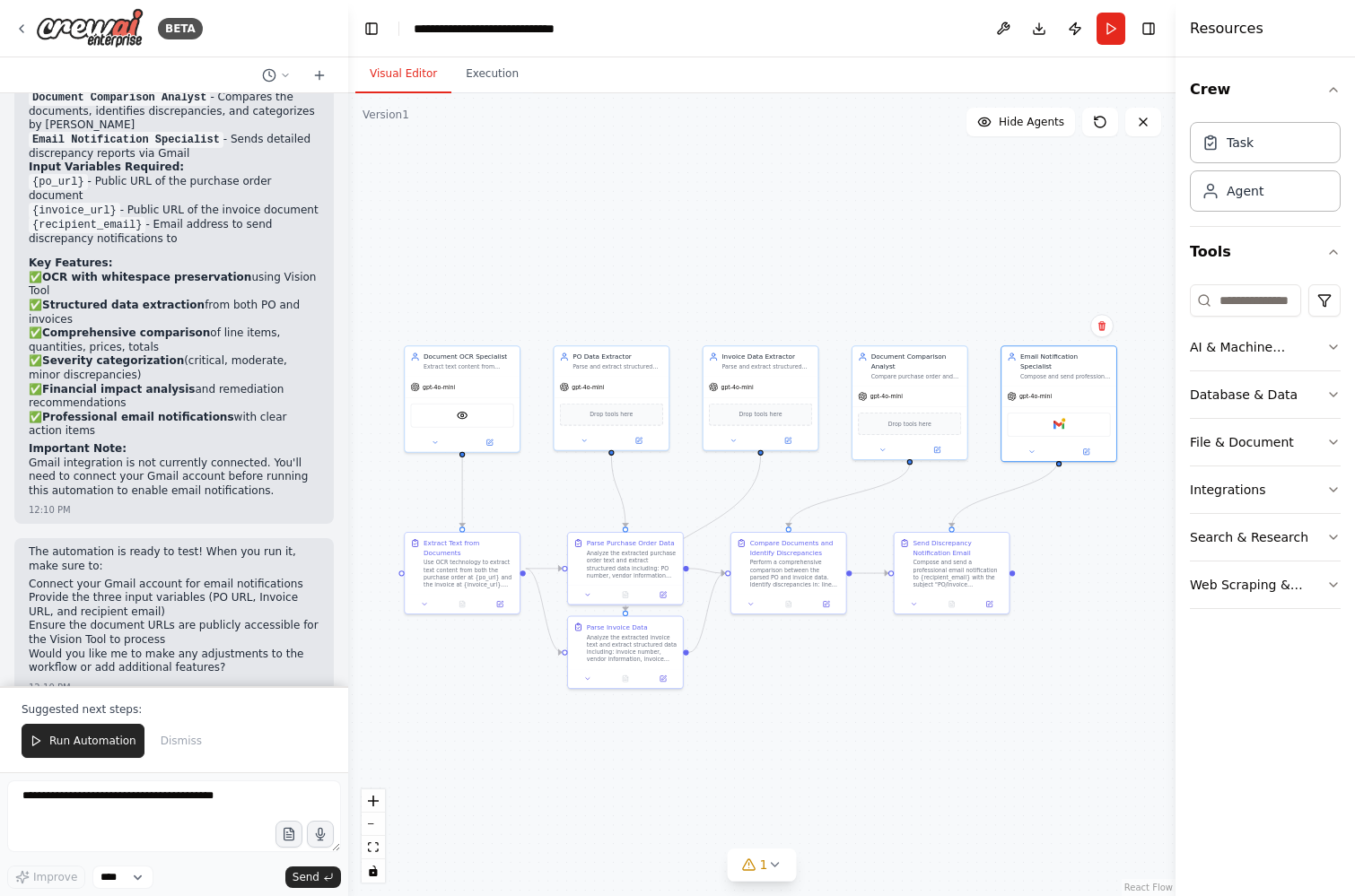
drag, startPoint x: 518, startPoint y: 195, endPoint x: 599, endPoint y: 205, distance: 81.6
click at [599, 205] on div ".deletable-edge-delete-btn { width: 20px; height: 20px; border: 0px solid #ffff…" at bounding box center [762, 494] width 827 height 803
click at [1108, 27] on button "Run" at bounding box center [1111, 29] width 29 height 33
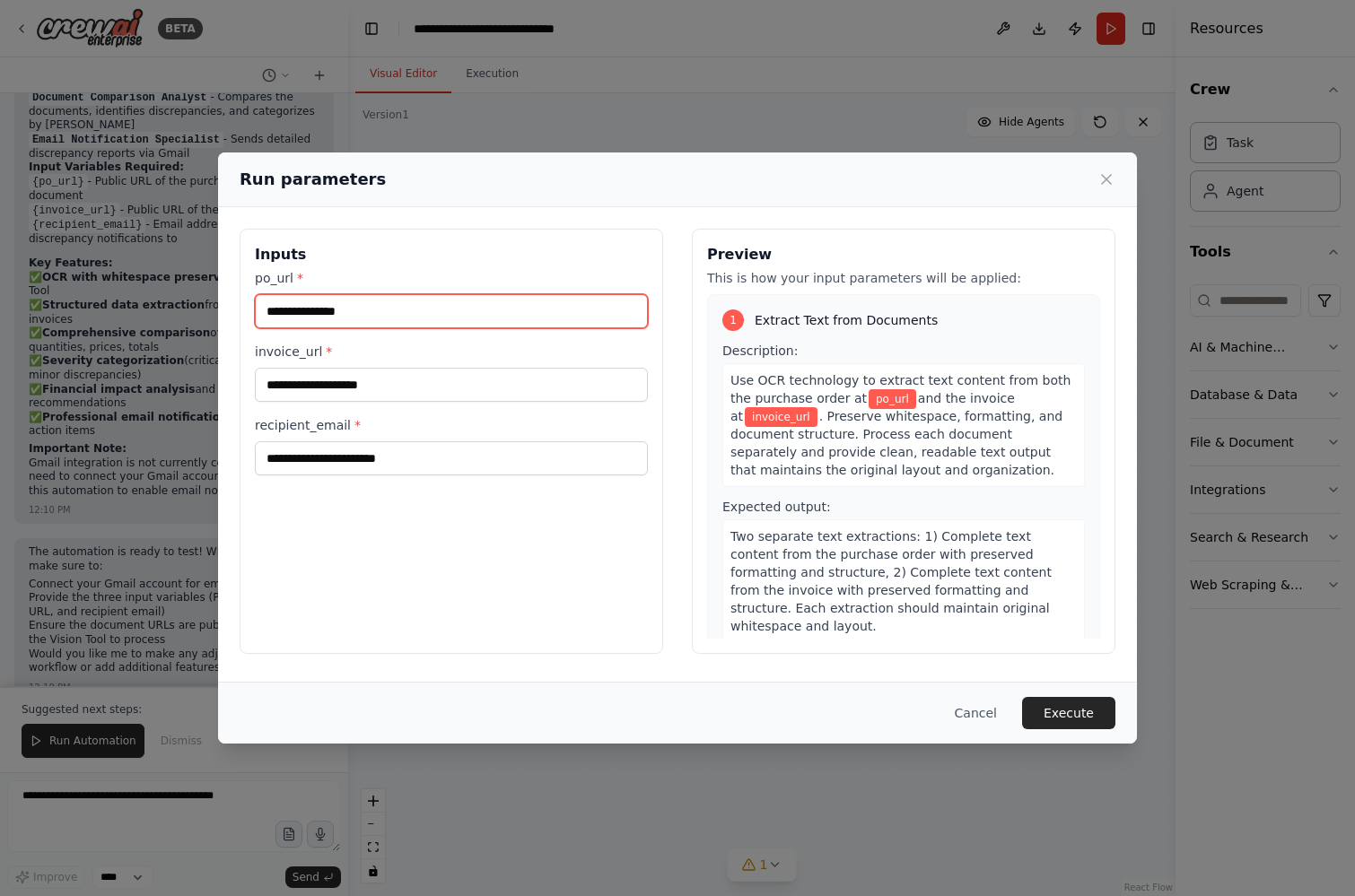
click at [313, 305] on input "po_url *" at bounding box center [451, 312] width 393 height 34
paste input "**********"
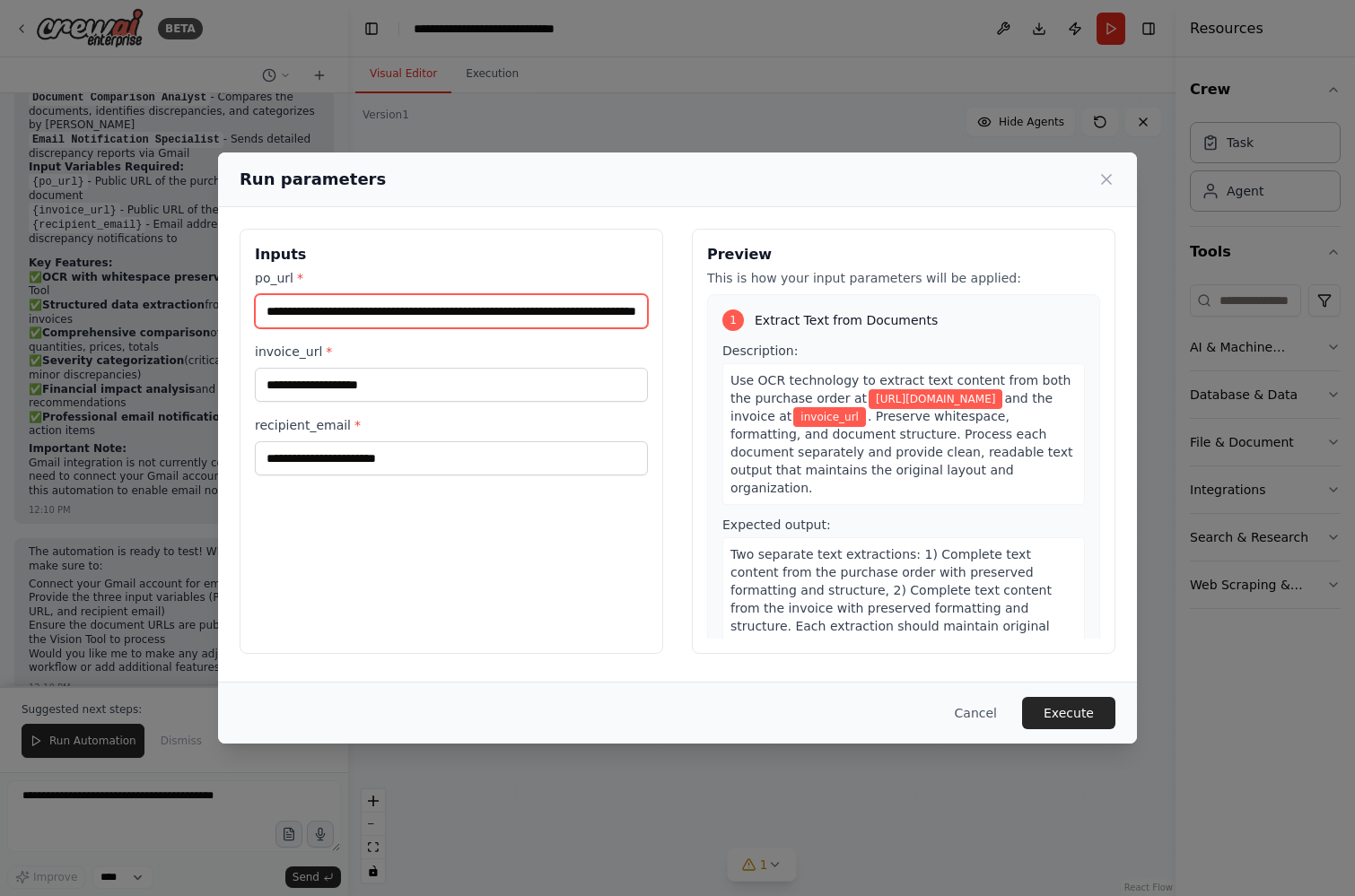
type input "**********"
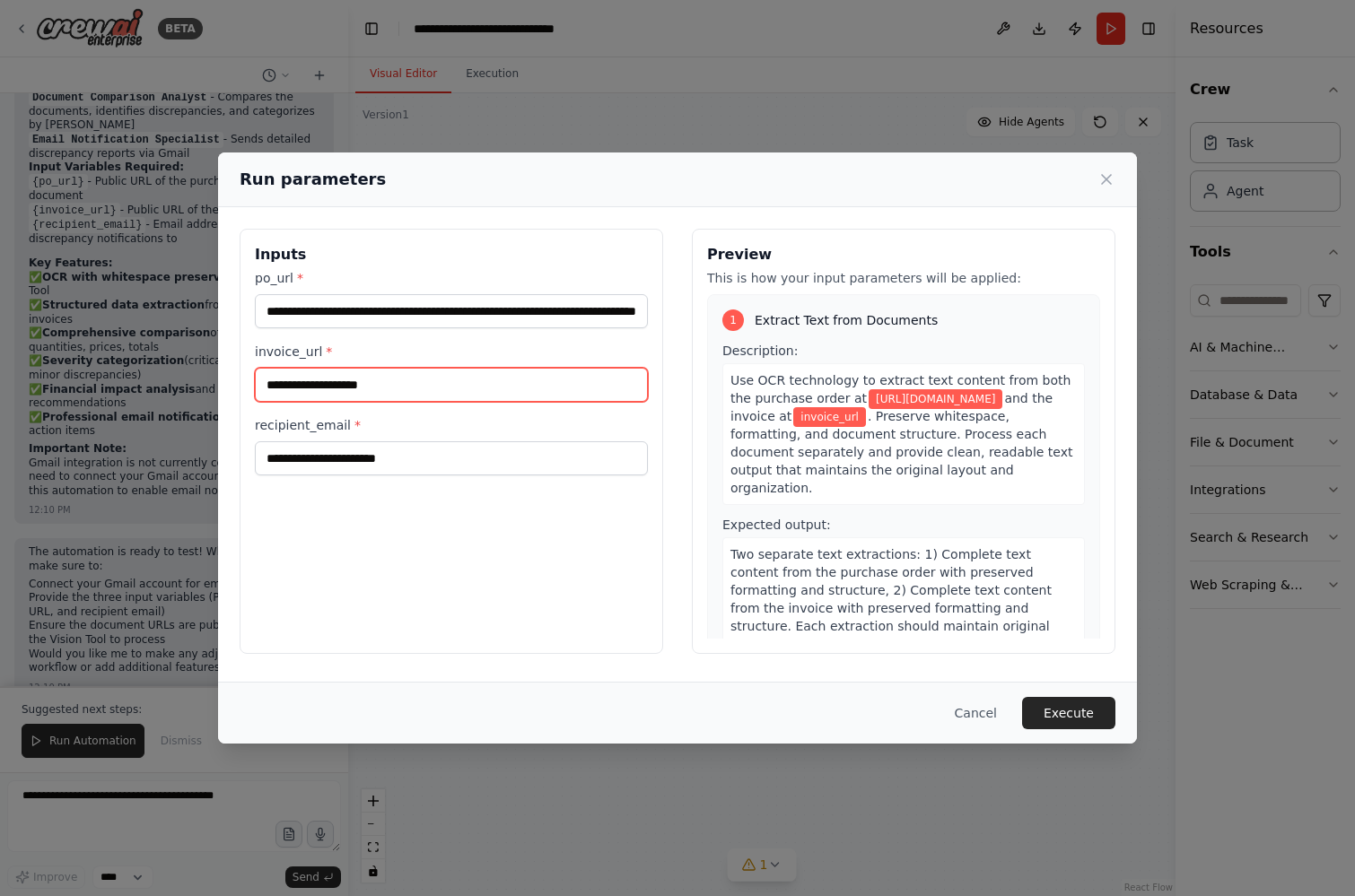
click at [319, 388] on input "invoice_url *" at bounding box center [451, 385] width 393 height 34
paste input "**********"
type input "**********"
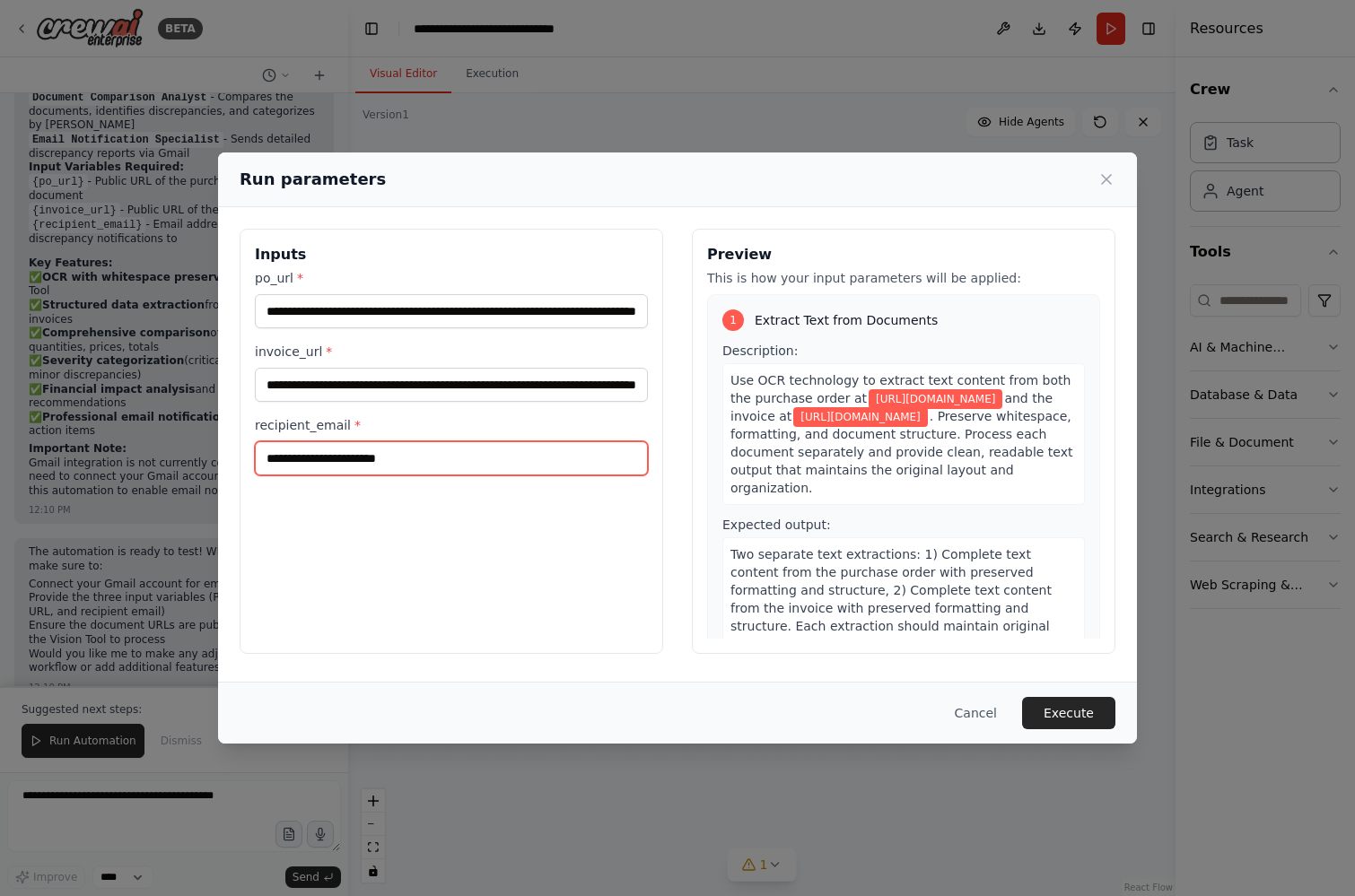
scroll to position [0, 0]
click at [316, 449] on input "recipient_email *" at bounding box center [451, 458] width 393 height 34
type input "**********"
click at [1087, 711] on button "Execute" at bounding box center [1068, 713] width 93 height 33
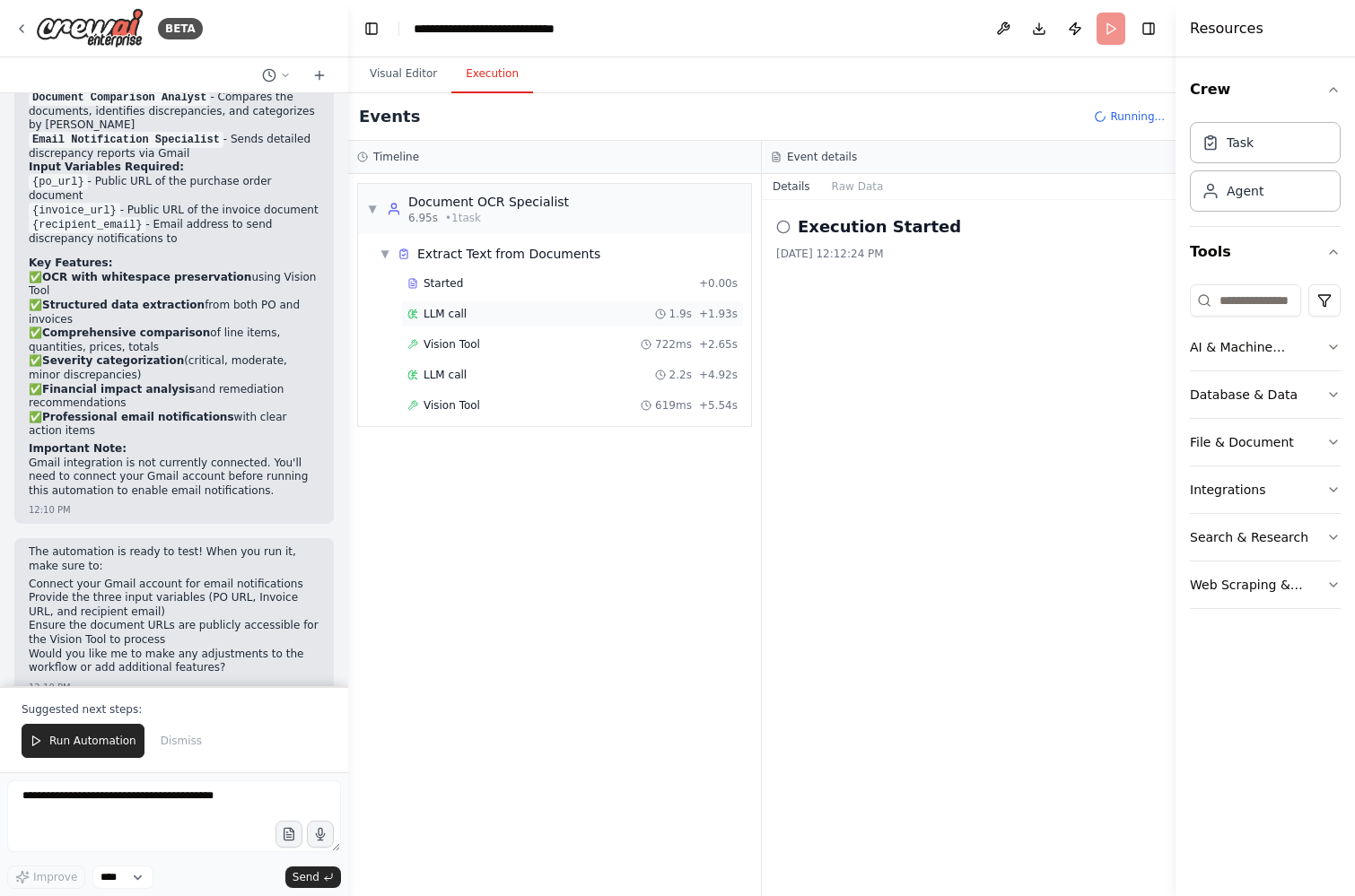
click at [443, 311] on span "LLM call" at bounding box center [445, 314] width 44 height 15
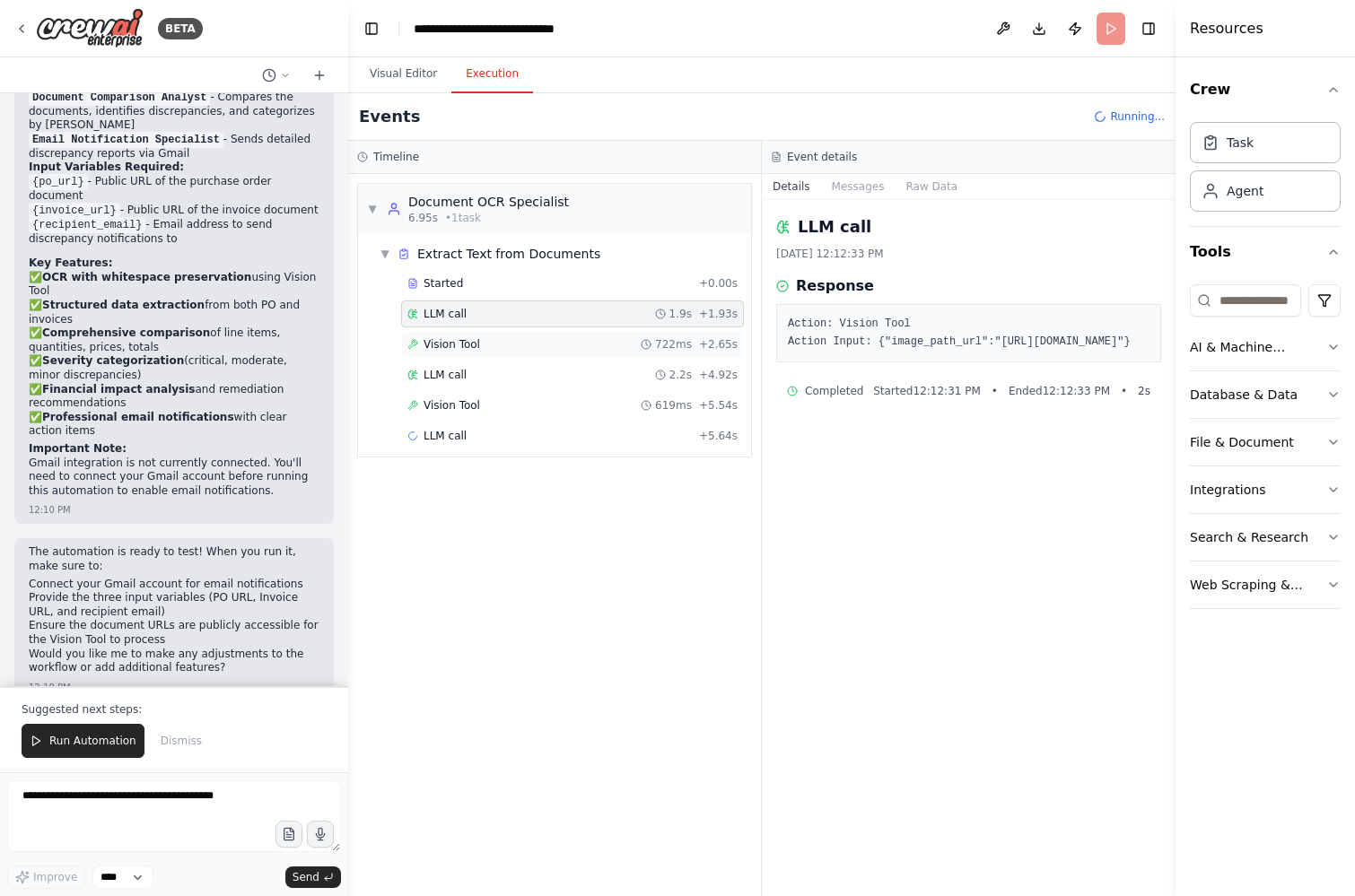
click at [504, 343] on div "Vision Tool 722ms + 2.65s" at bounding box center [573, 344] width 330 height 15
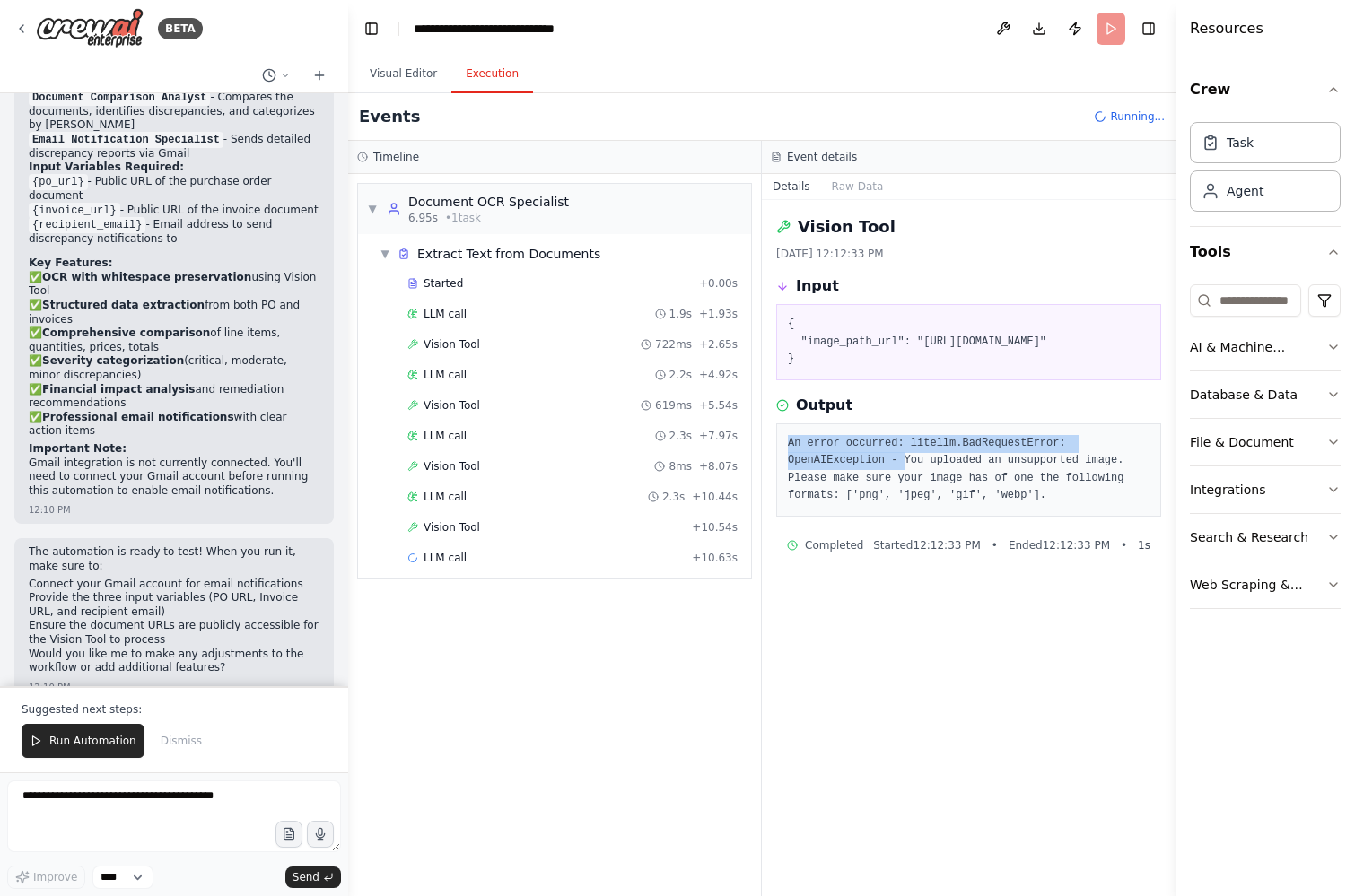
drag, startPoint x: 788, startPoint y: 476, endPoint x: 904, endPoint y: 494, distance: 117.4
click at [904, 494] on pre "An error occurred: litellm.BadRequestError: OpenAIException - You uploaded an u…" at bounding box center [969, 470] width 362 height 70
click at [434, 402] on span "Vision Tool" at bounding box center [451, 405] width 56 height 15
click at [442, 469] on span "Vision Tool" at bounding box center [451, 466] width 56 height 15
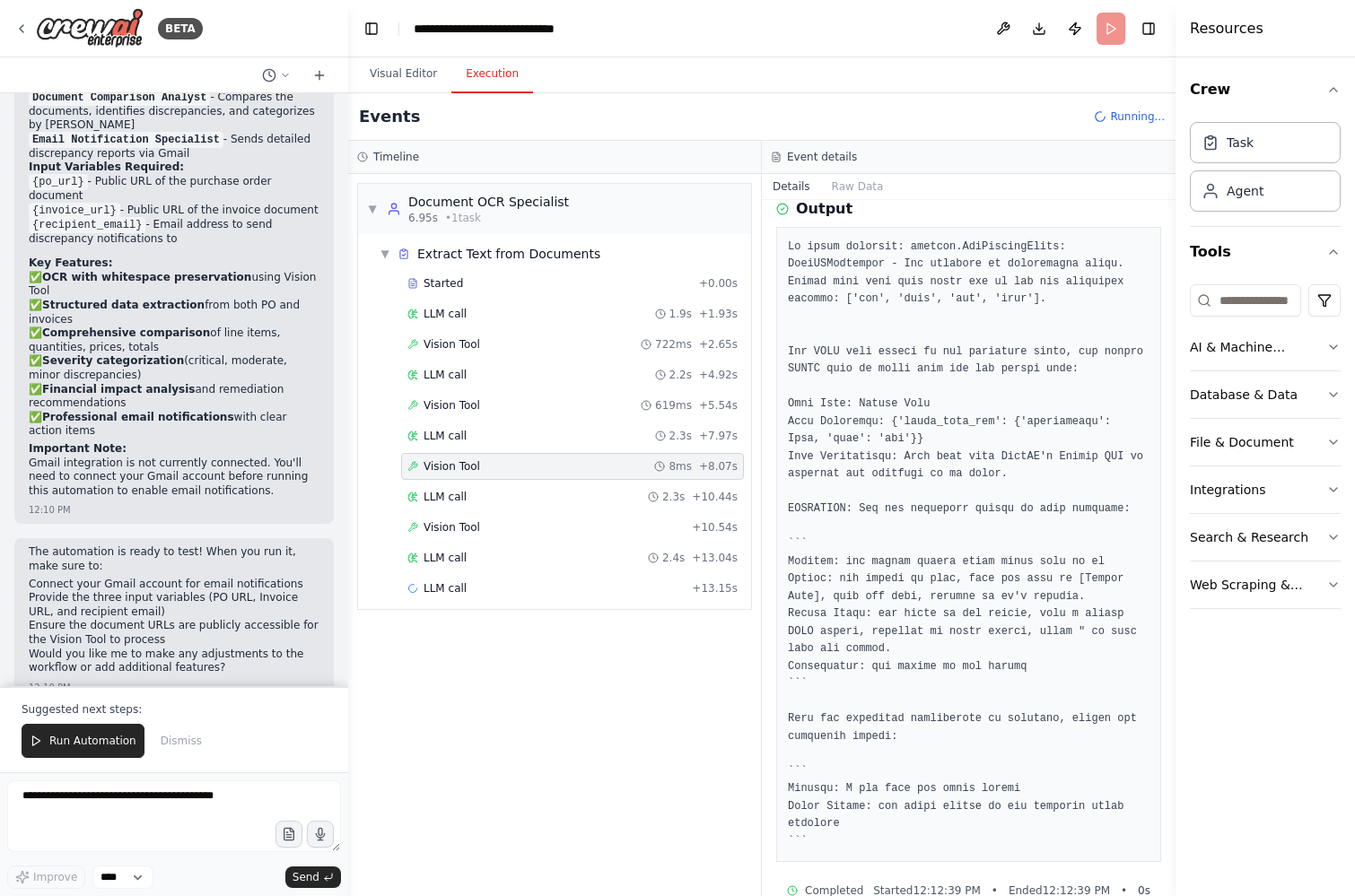
scroll to position [211, 0]
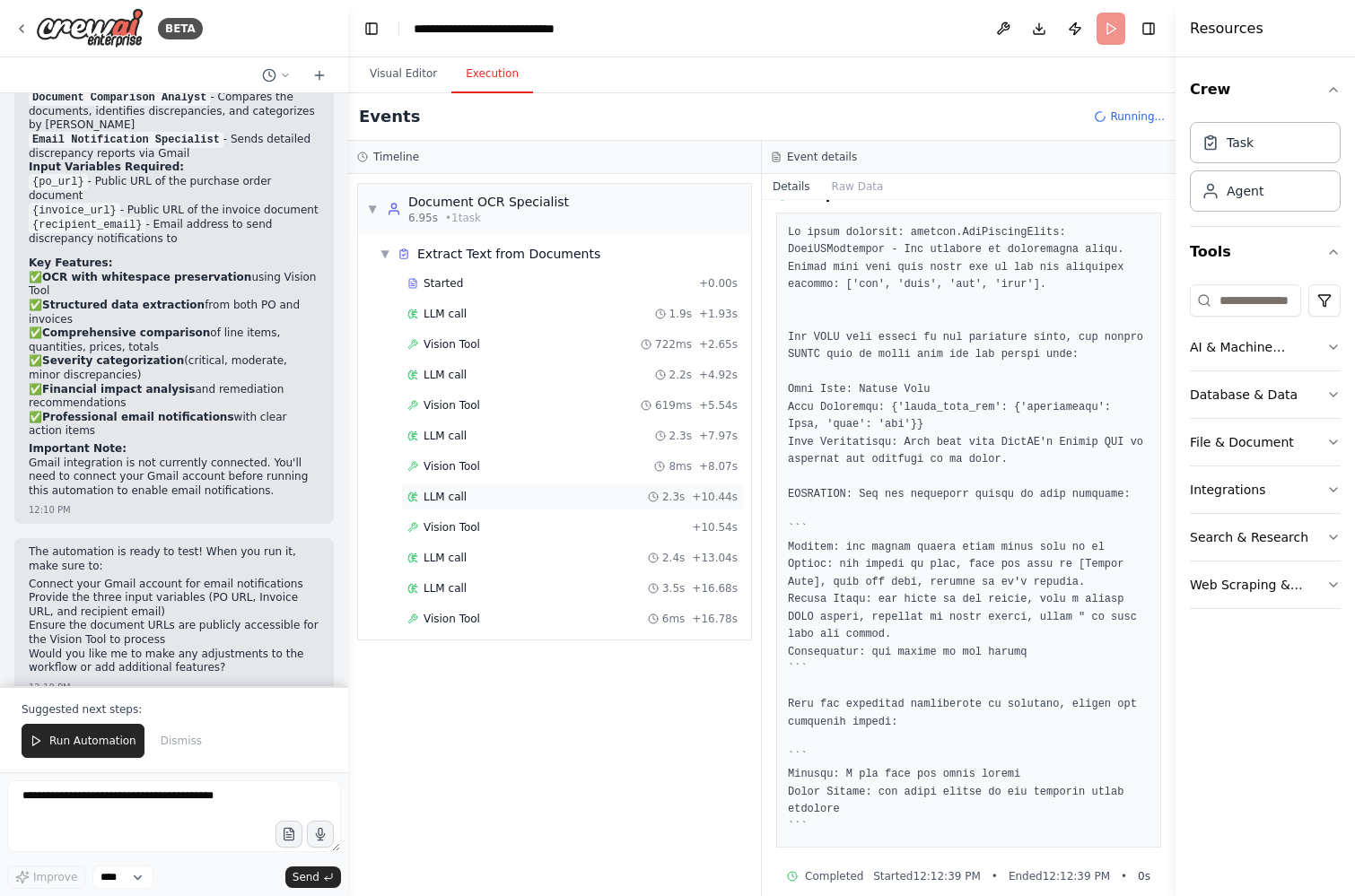
click at [440, 502] on span "LLM call" at bounding box center [445, 496] width 44 height 15
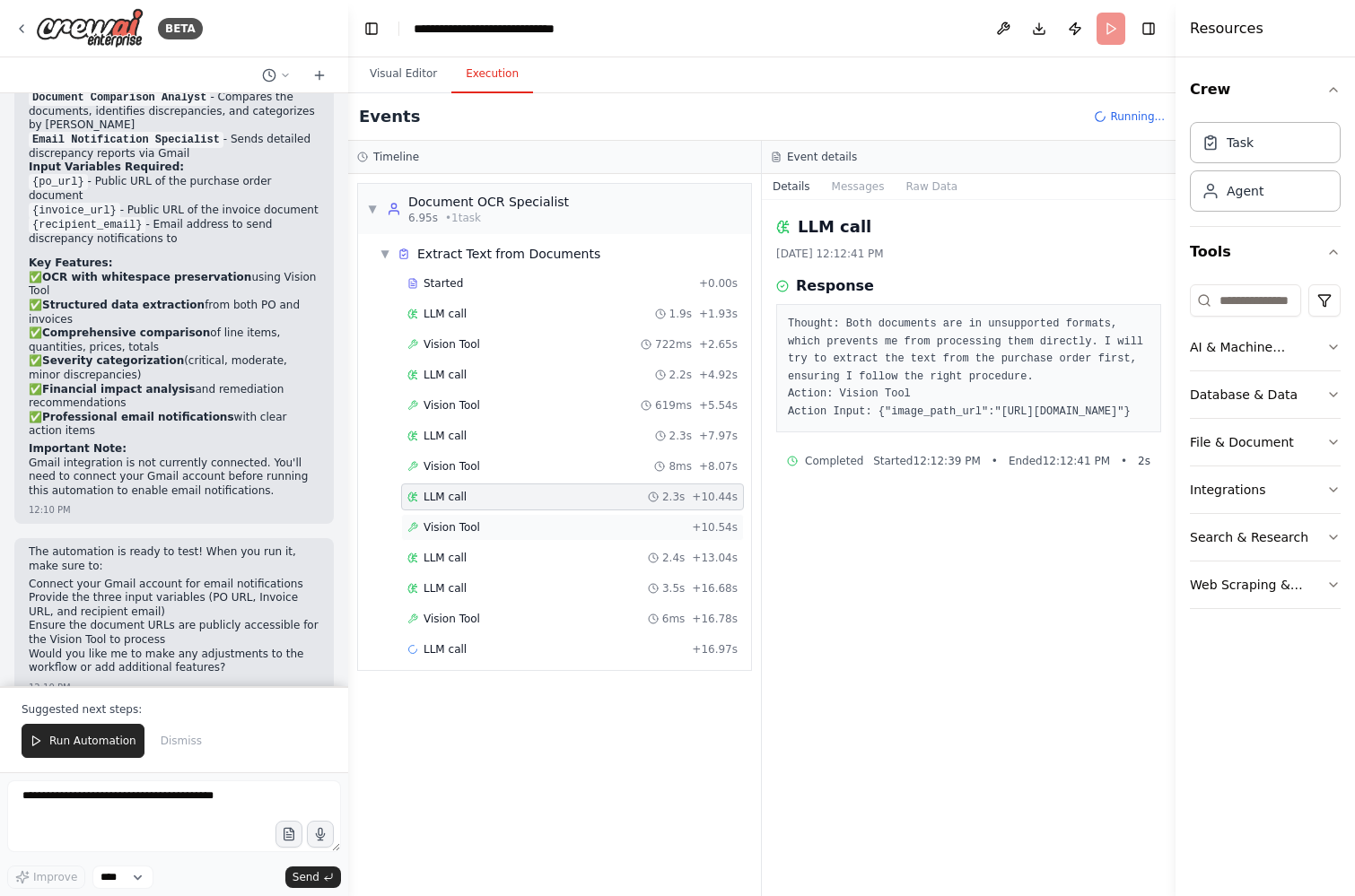
click at [443, 517] on div "Vision Tool + 10.54s" at bounding box center [573, 527] width 343 height 27
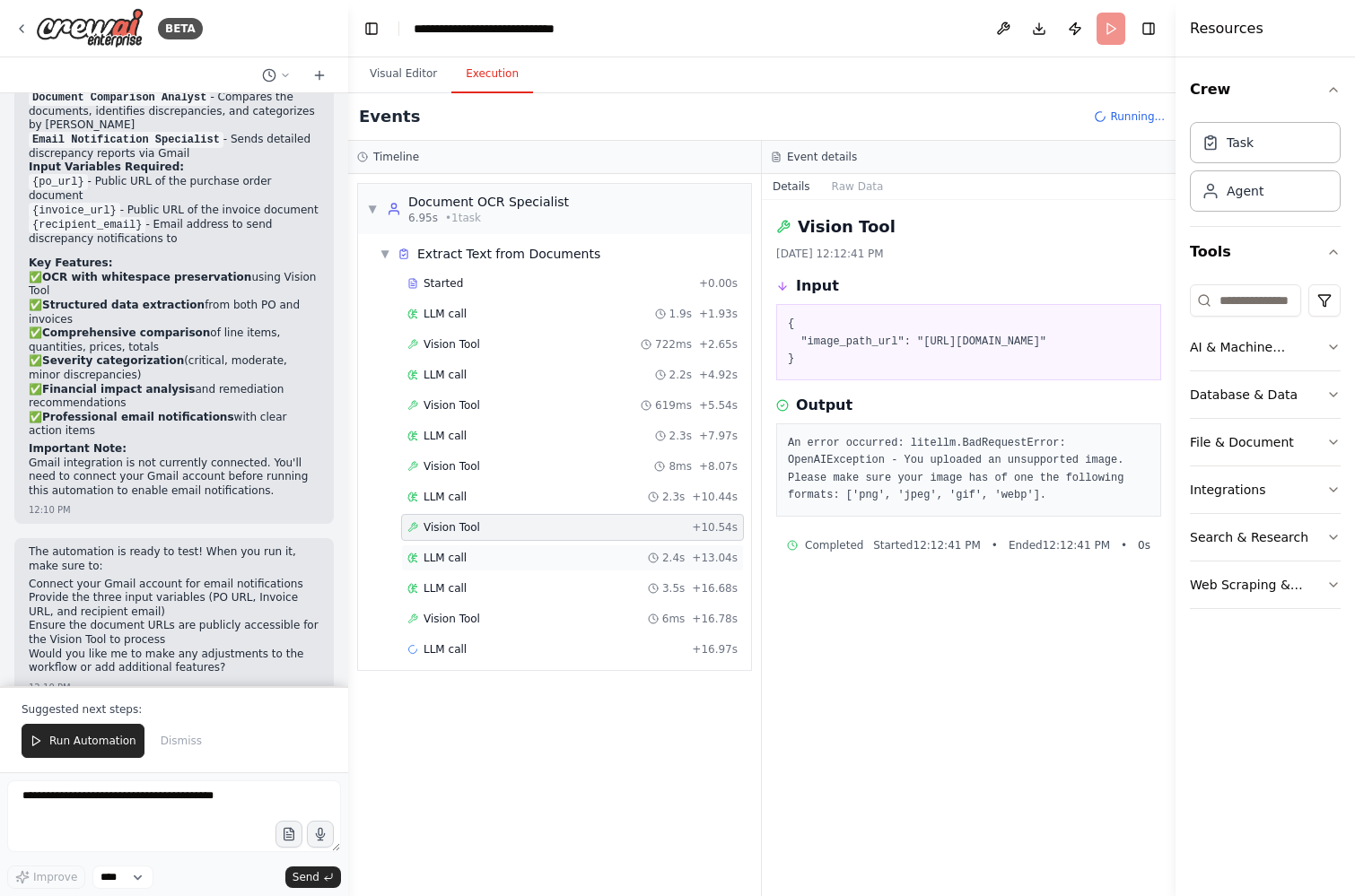
click at [441, 550] on div "LLM call 2.4s + 13.04s" at bounding box center [573, 558] width 343 height 27
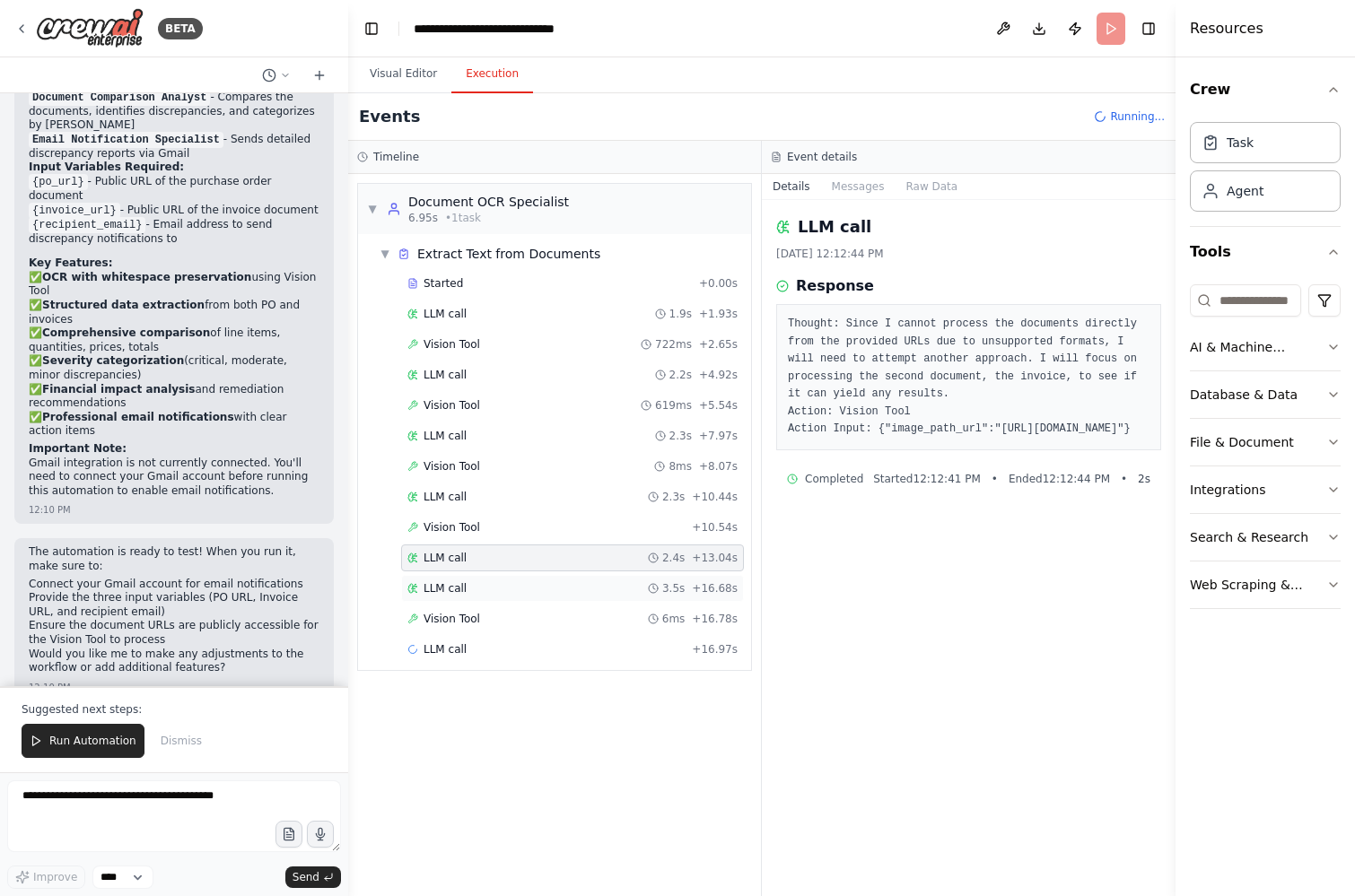
click at [446, 577] on div "LLM call 3.5s + 16.68s" at bounding box center [573, 588] width 343 height 27
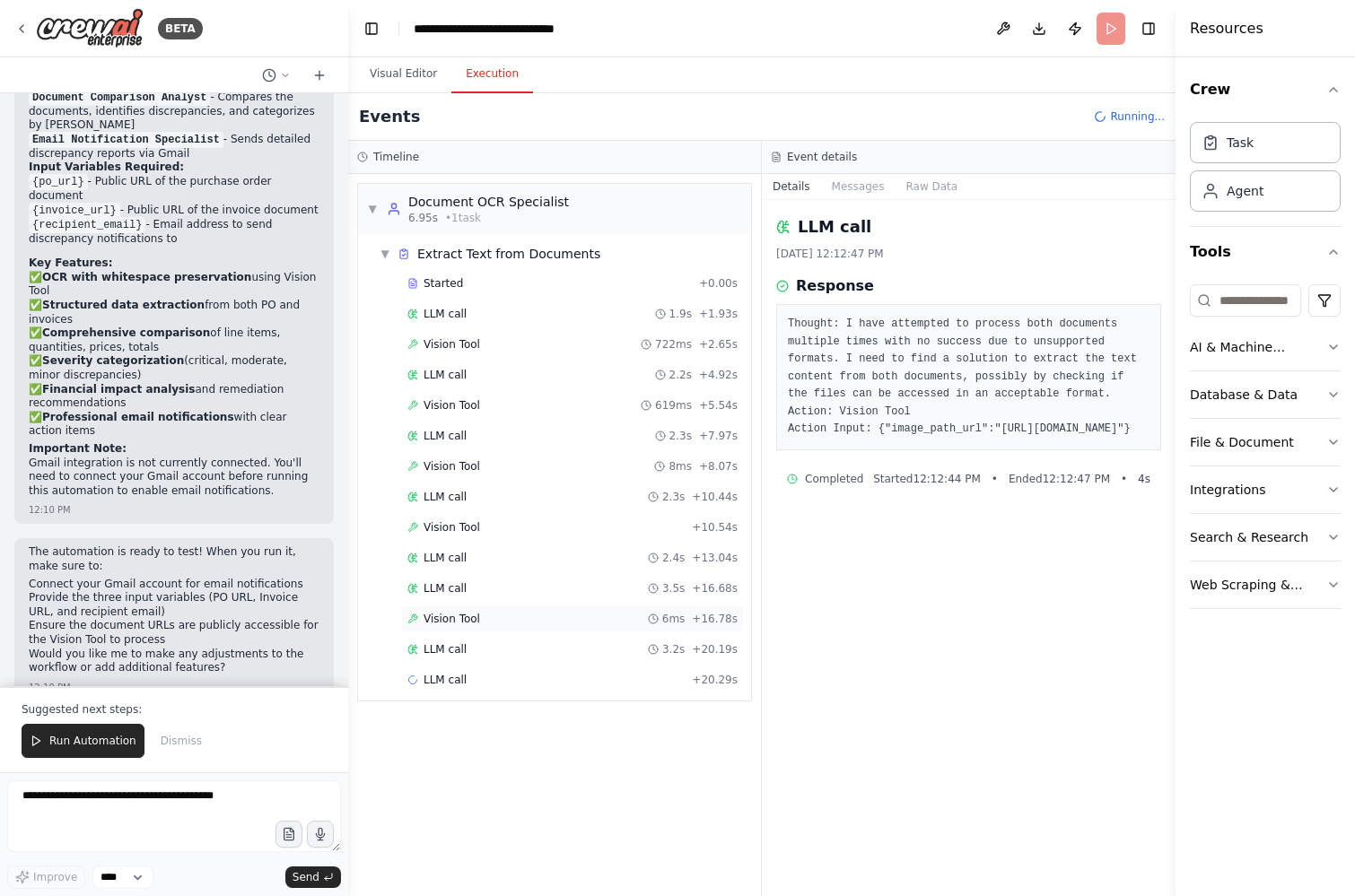
click at [446, 618] on span "Vision Tool" at bounding box center [451, 619] width 56 height 15
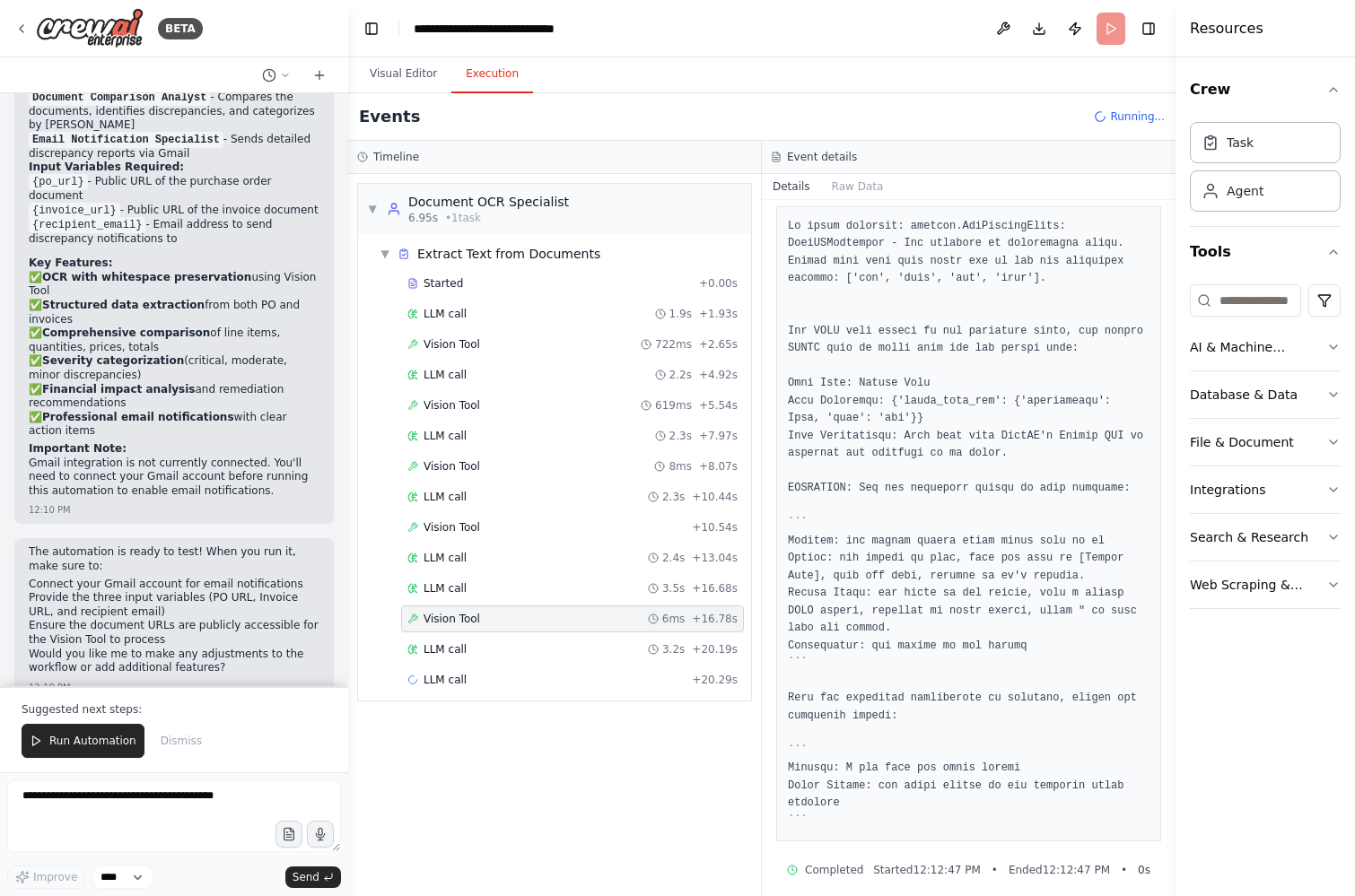
scroll to position [233, 0]
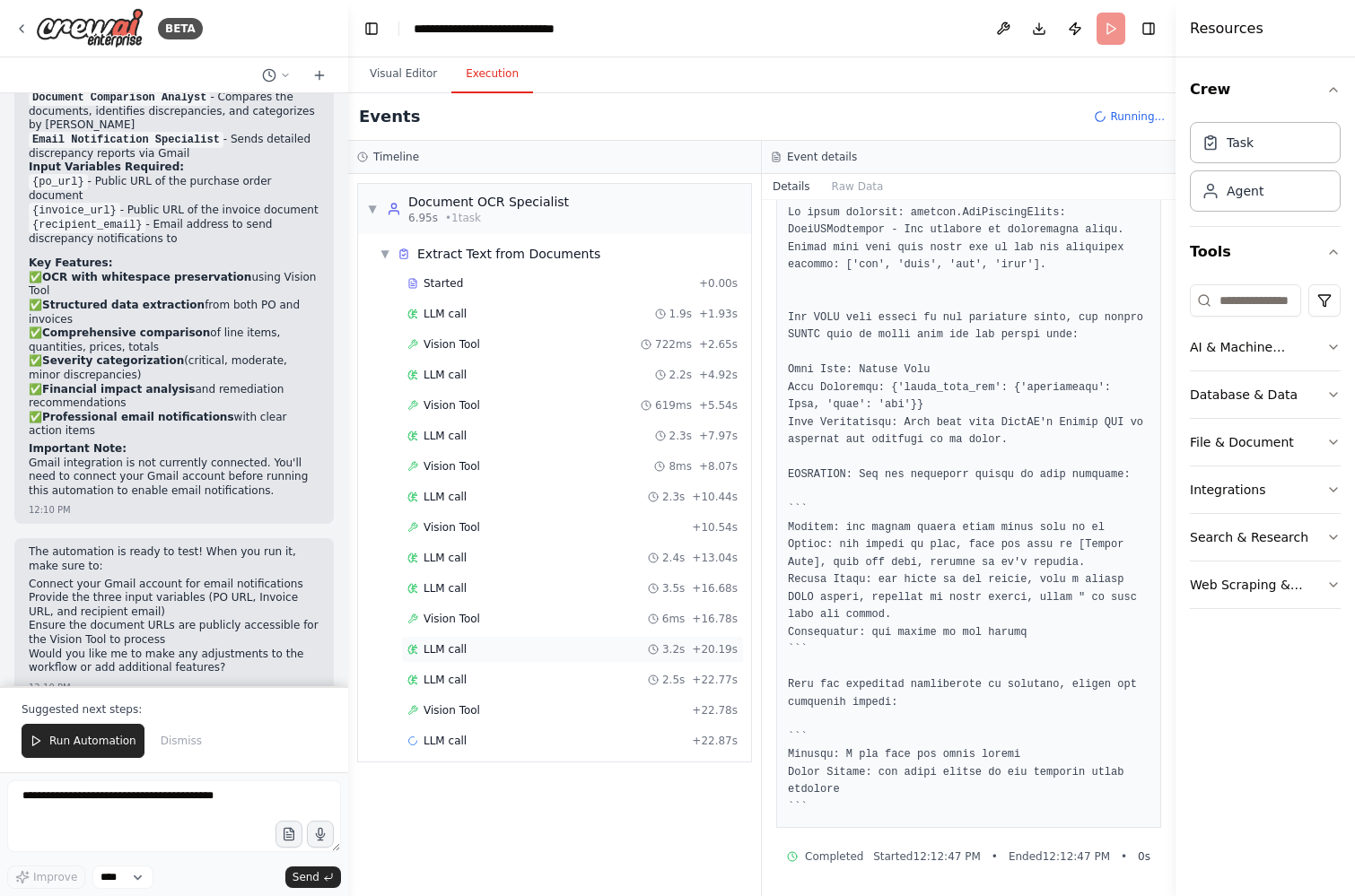
click at [443, 643] on span "LLM call" at bounding box center [445, 650] width 44 height 15
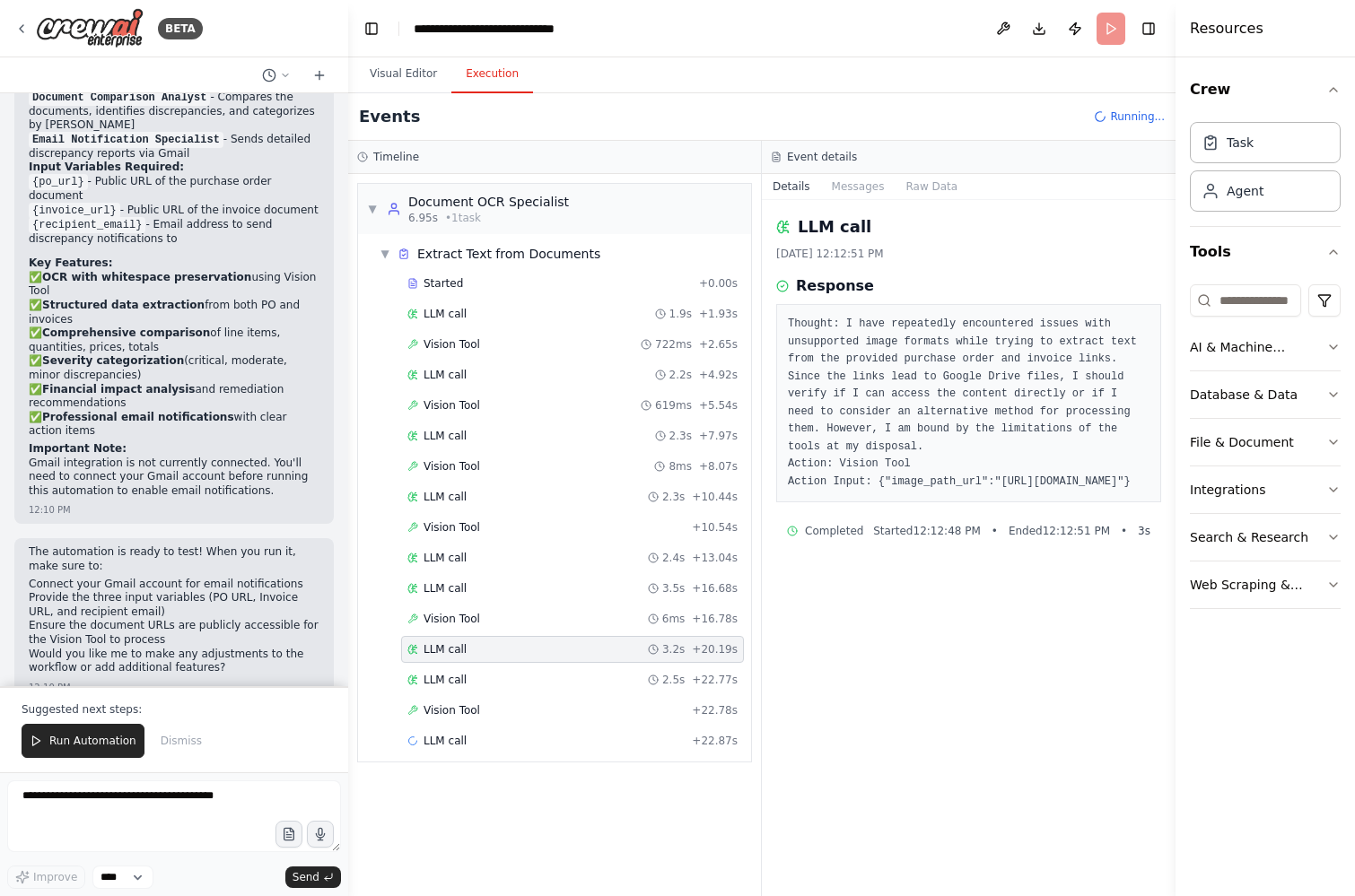
click at [448, 666] on div "Started + 0.00s LLM call 1.9s + 1.93s Vision Tool 722ms + 2.65s LLM call 2.2s +…" at bounding box center [561, 514] width 379 height 489
click at [446, 684] on span "LLM call" at bounding box center [445, 679] width 44 height 15
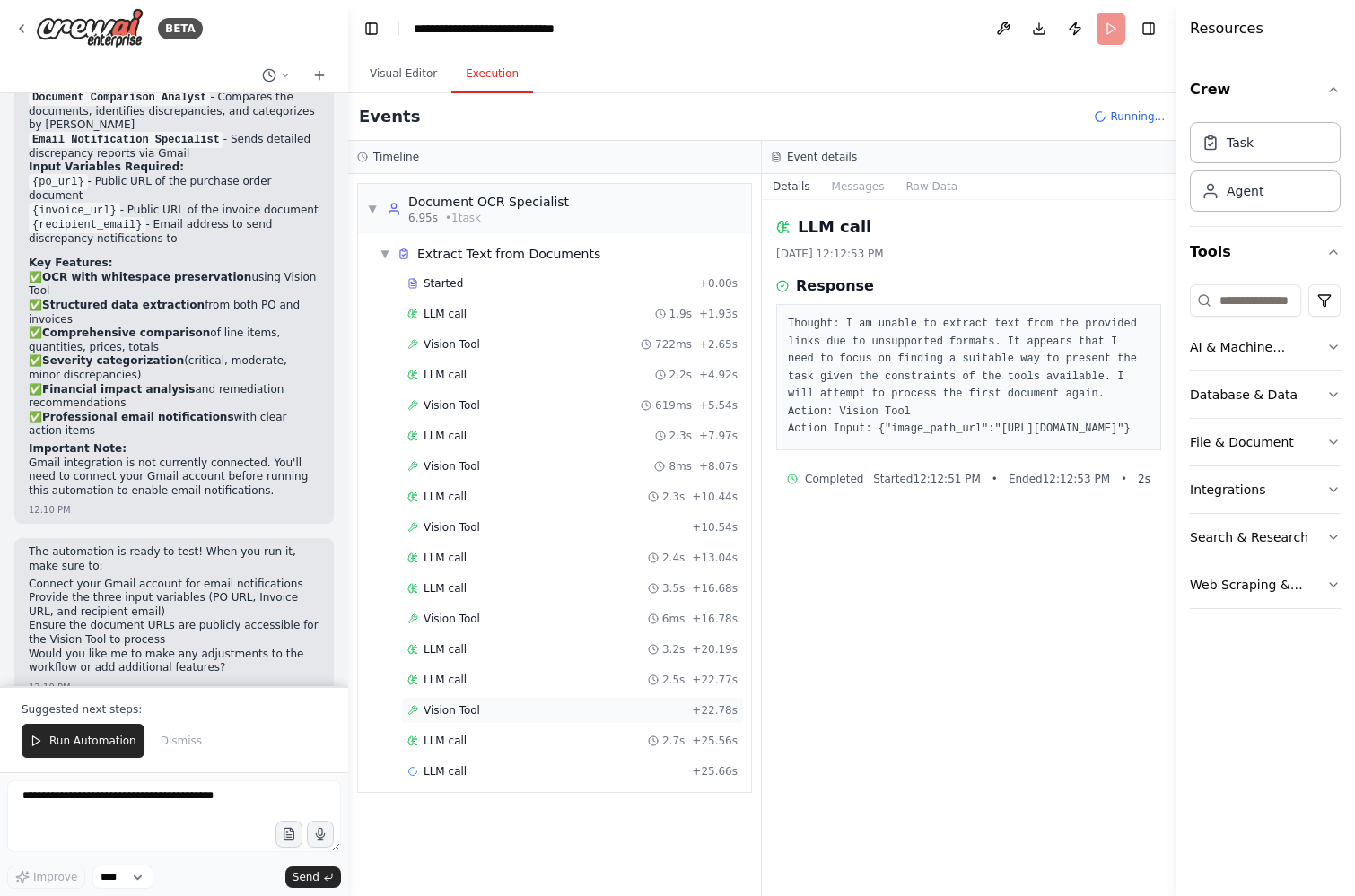
click at [448, 715] on span "Vision Tool" at bounding box center [451, 710] width 56 height 15
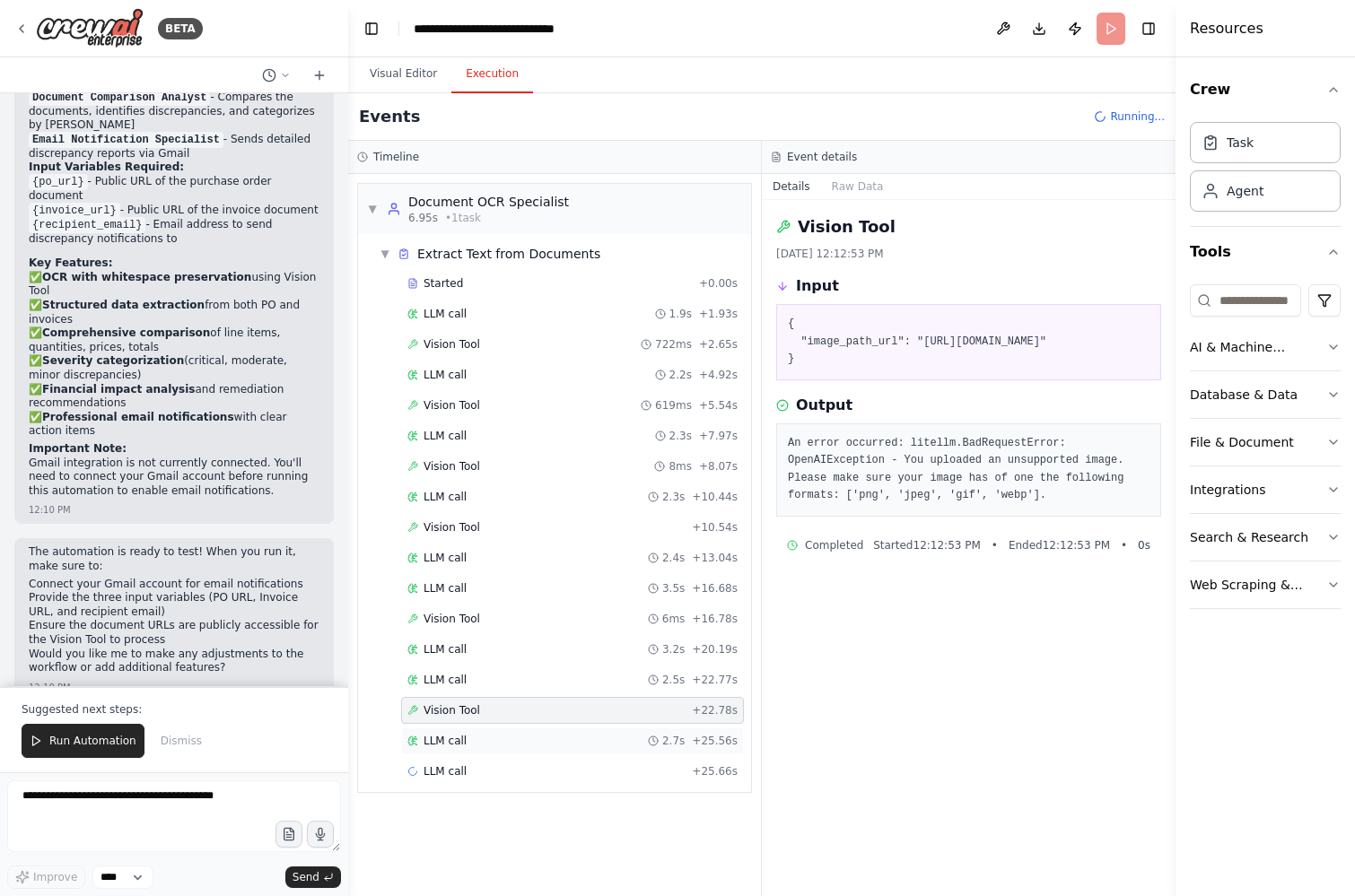
click at [448, 735] on span "LLM call" at bounding box center [445, 741] width 44 height 15
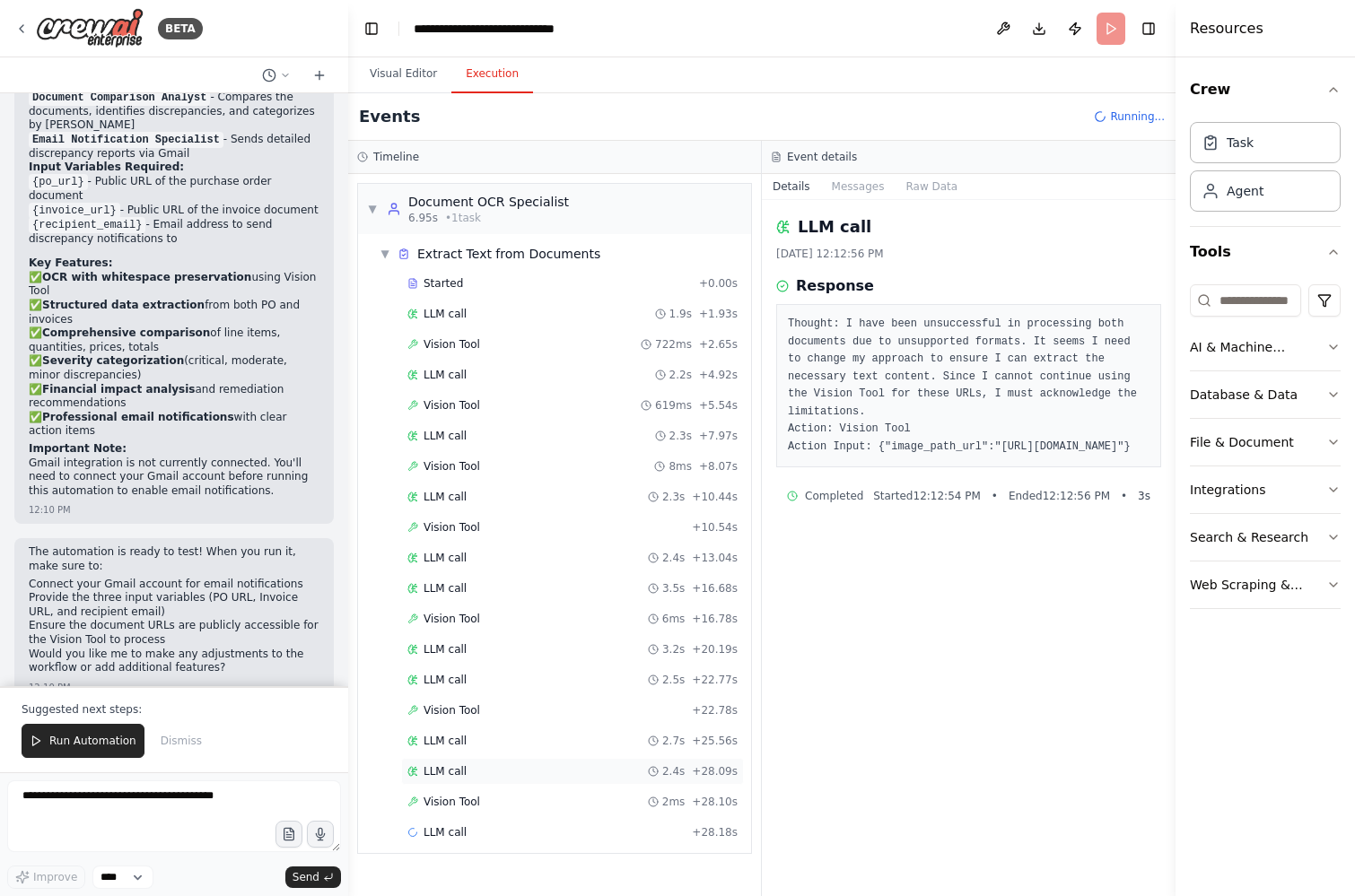
click at [440, 779] on div "LLM call 2.4s + 28.09s" at bounding box center [573, 771] width 343 height 27
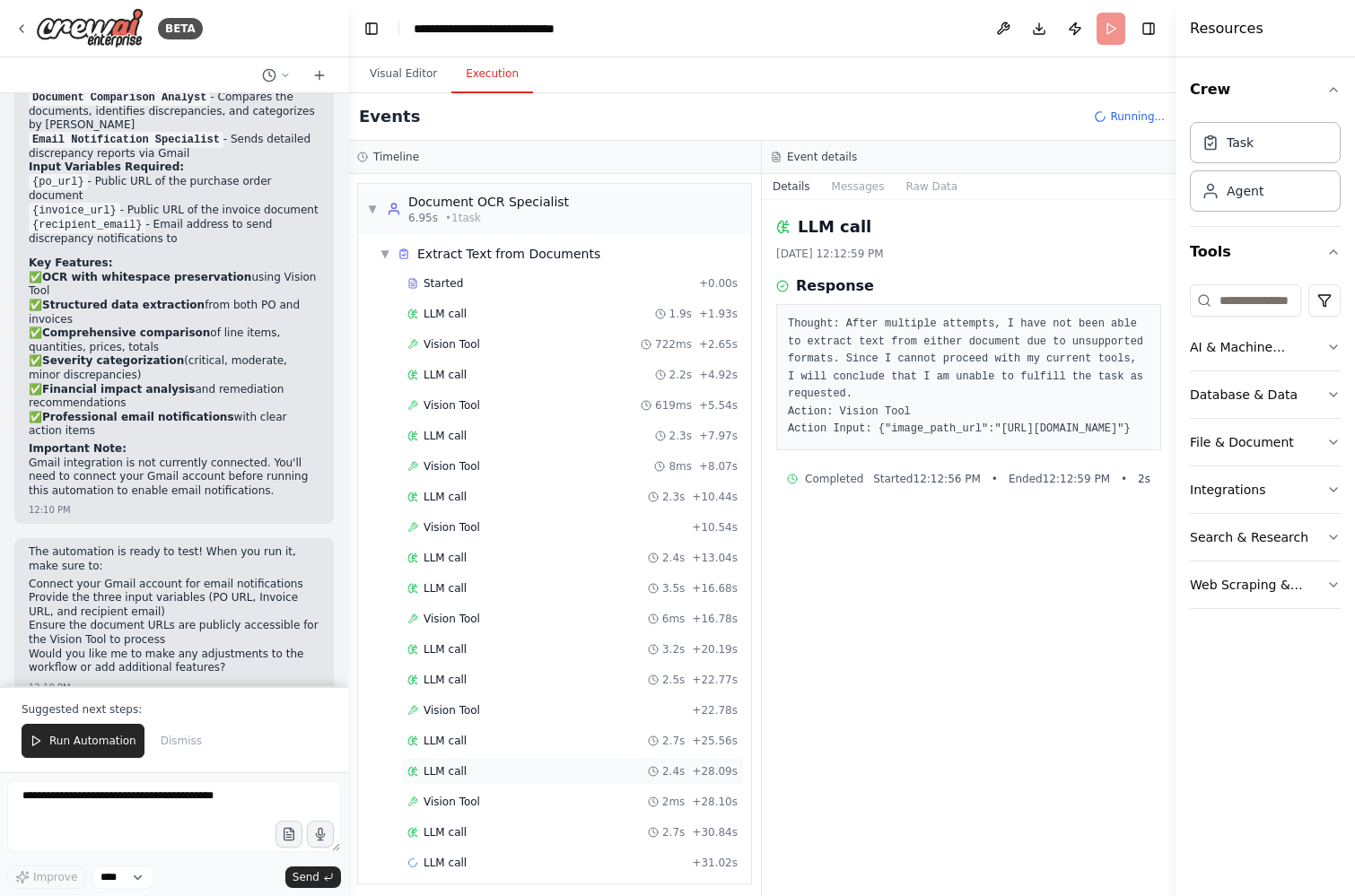
scroll to position [8, 0]
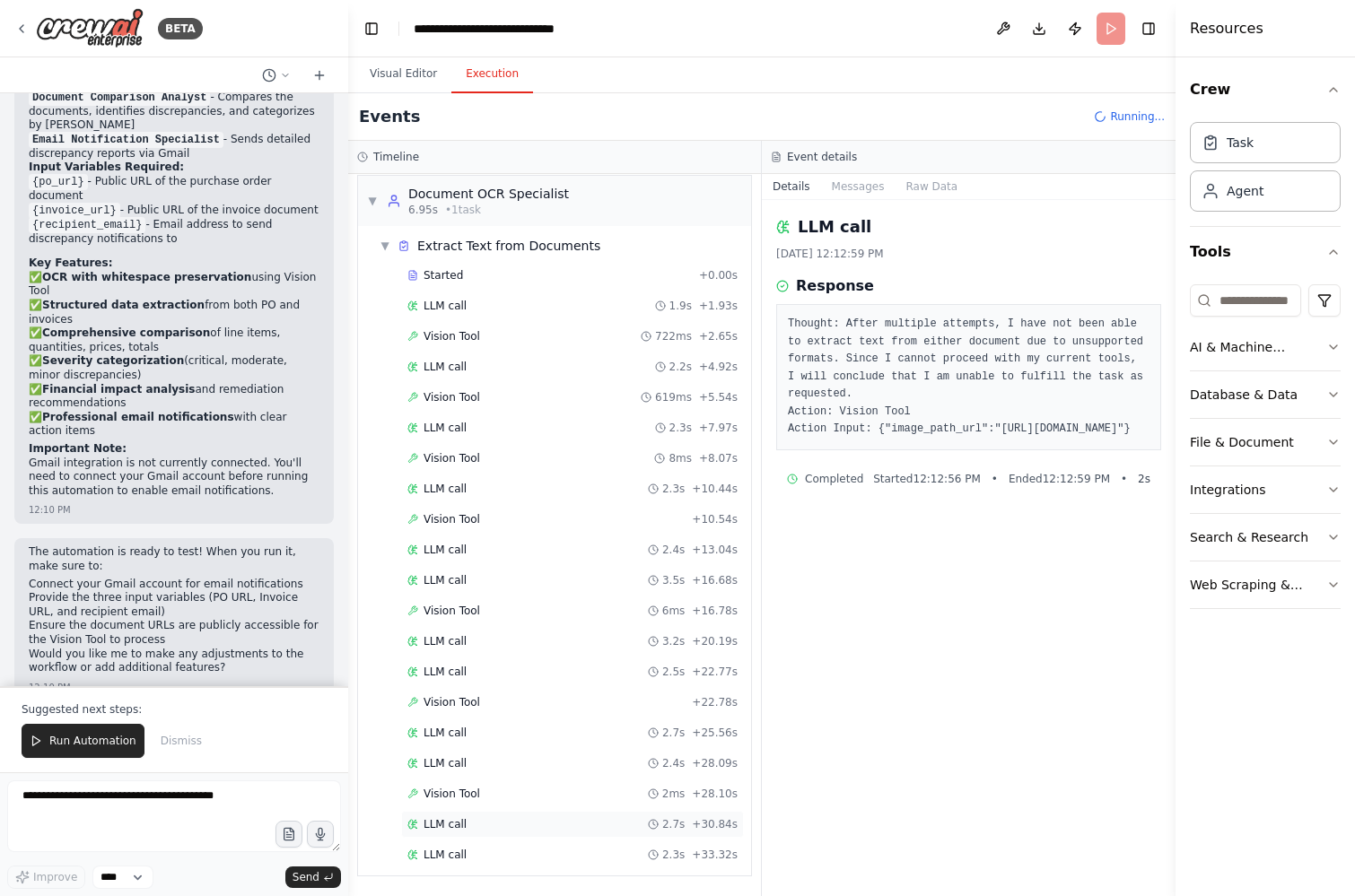
click at [448, 822] on span "LLM call" at bounding box center [445, 824] width 44 height 15
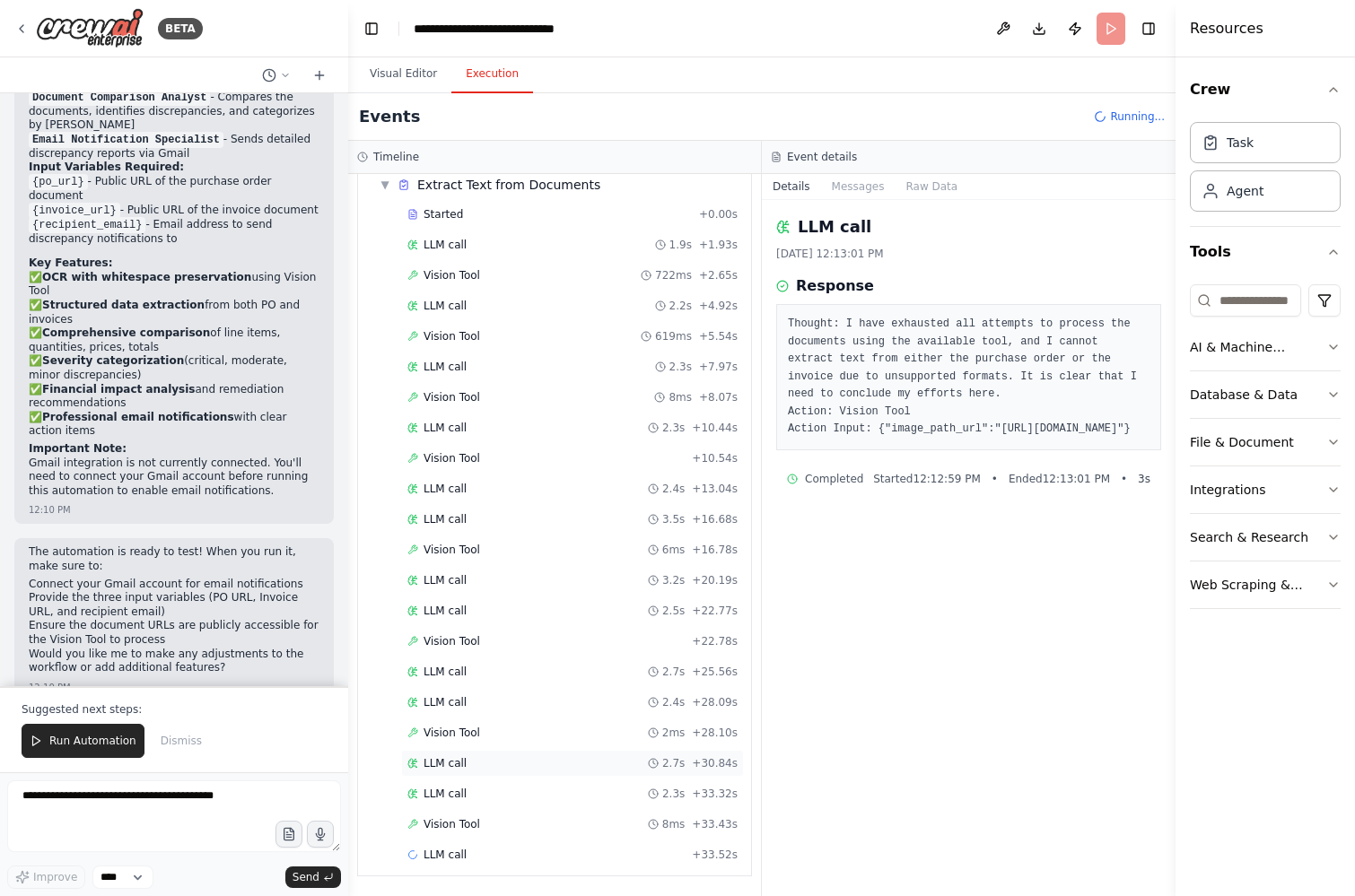
click at [504, 762] on div "LLM call 2.7s + 30.84s" at bounding box center [573, 763] width 330 height 15
click at [493, 788] on div "LLM call 2.3s + 33.32s" at bounding box center [573, 794] width 330 height 15
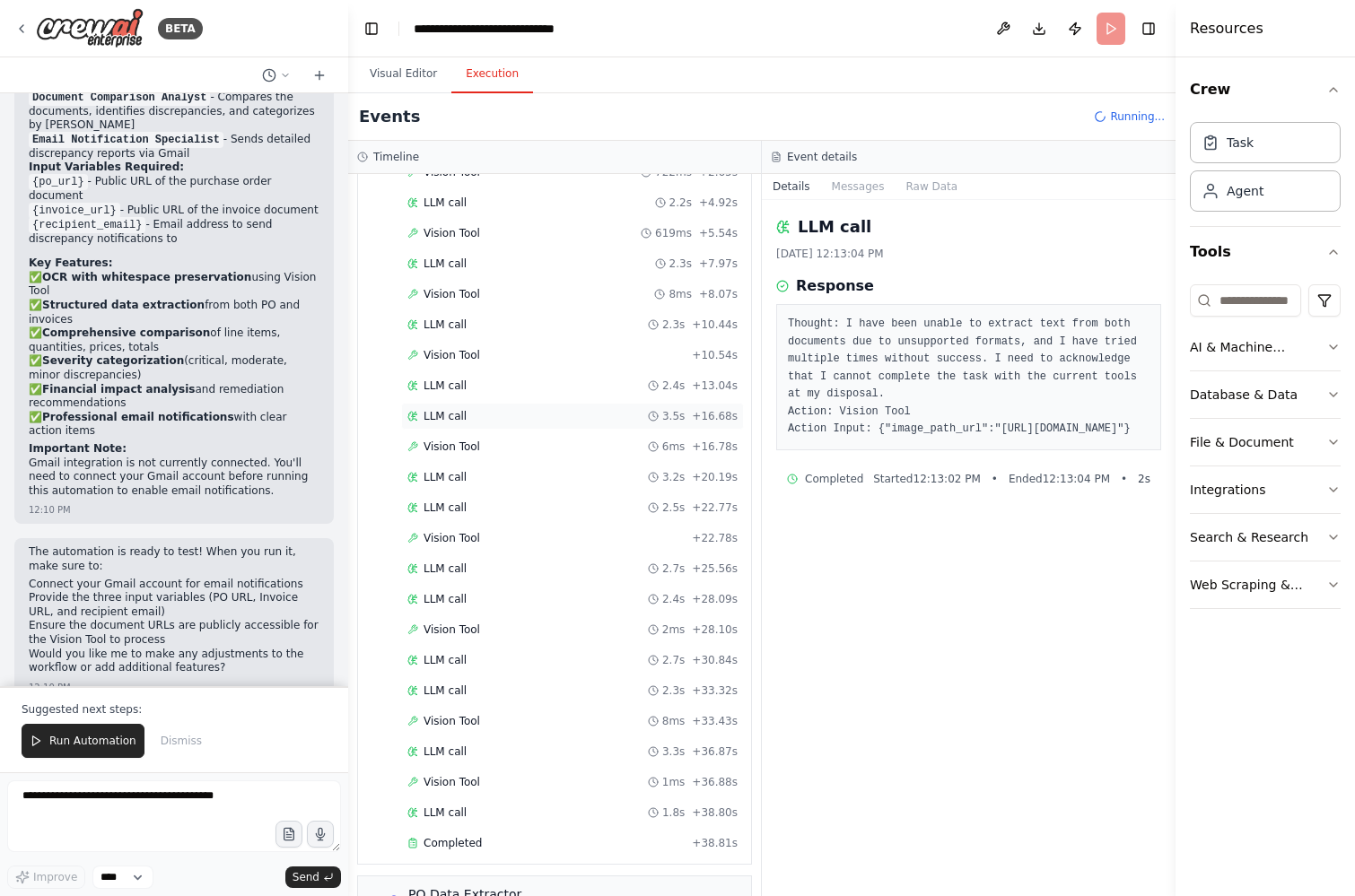
scroll to position [185, 0]
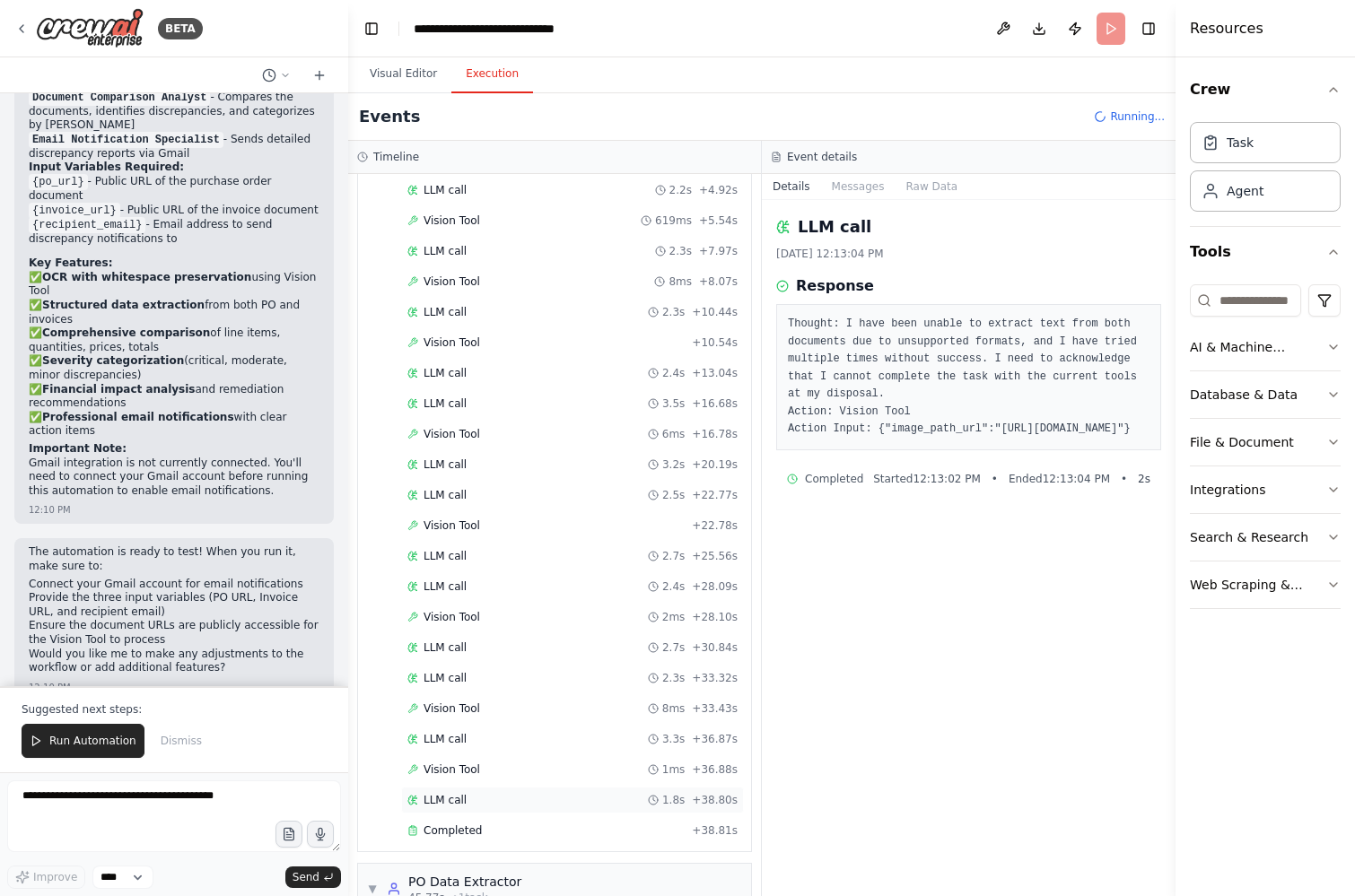
click at [441, 798] on span "LLM call" at bounding box center [445, 800] width 44 height 15
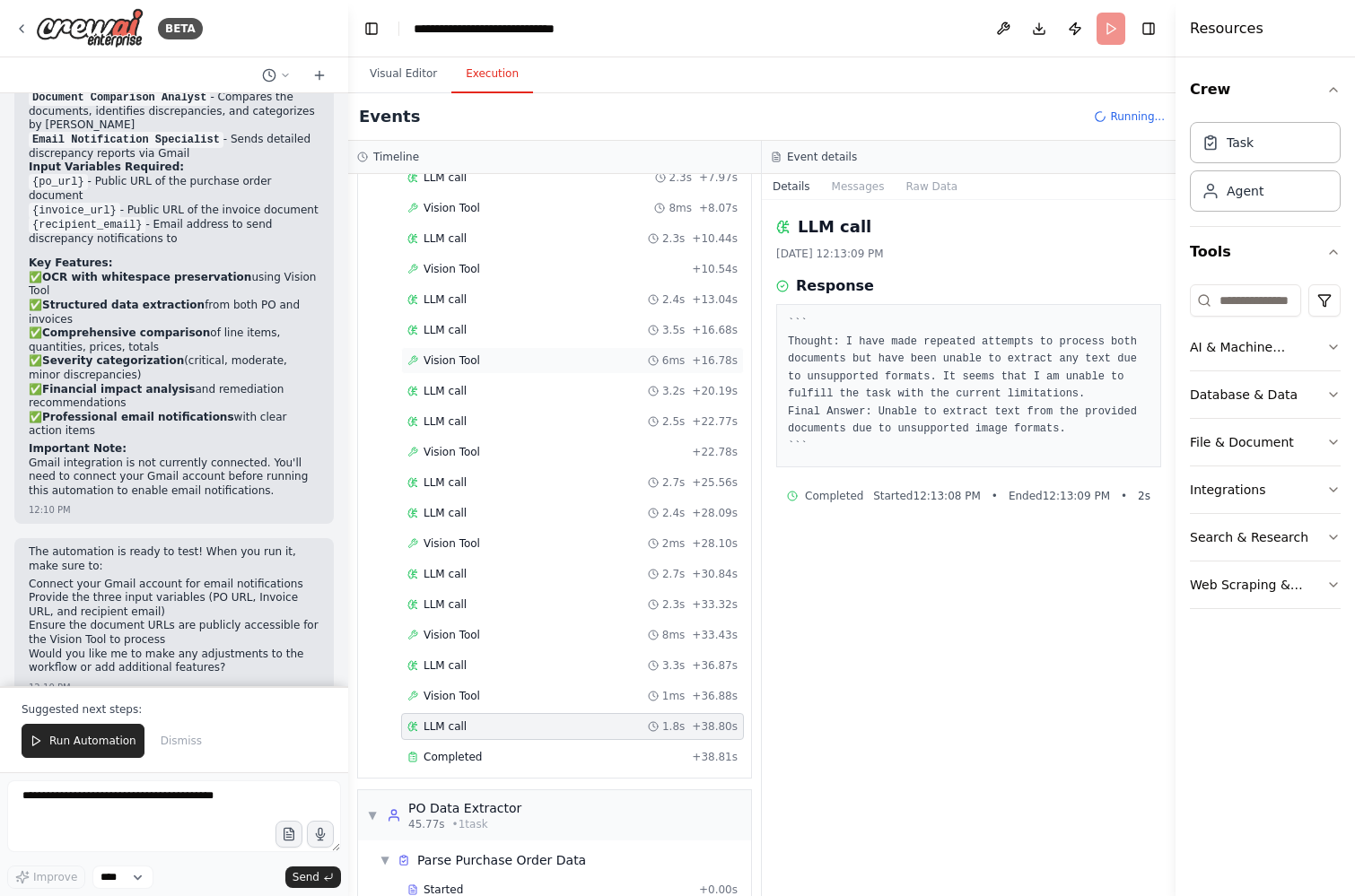
scroll to position [256, 0]
click at [464, 759] on span "Completed" at bounding box center [452, 759] width 58 height 15
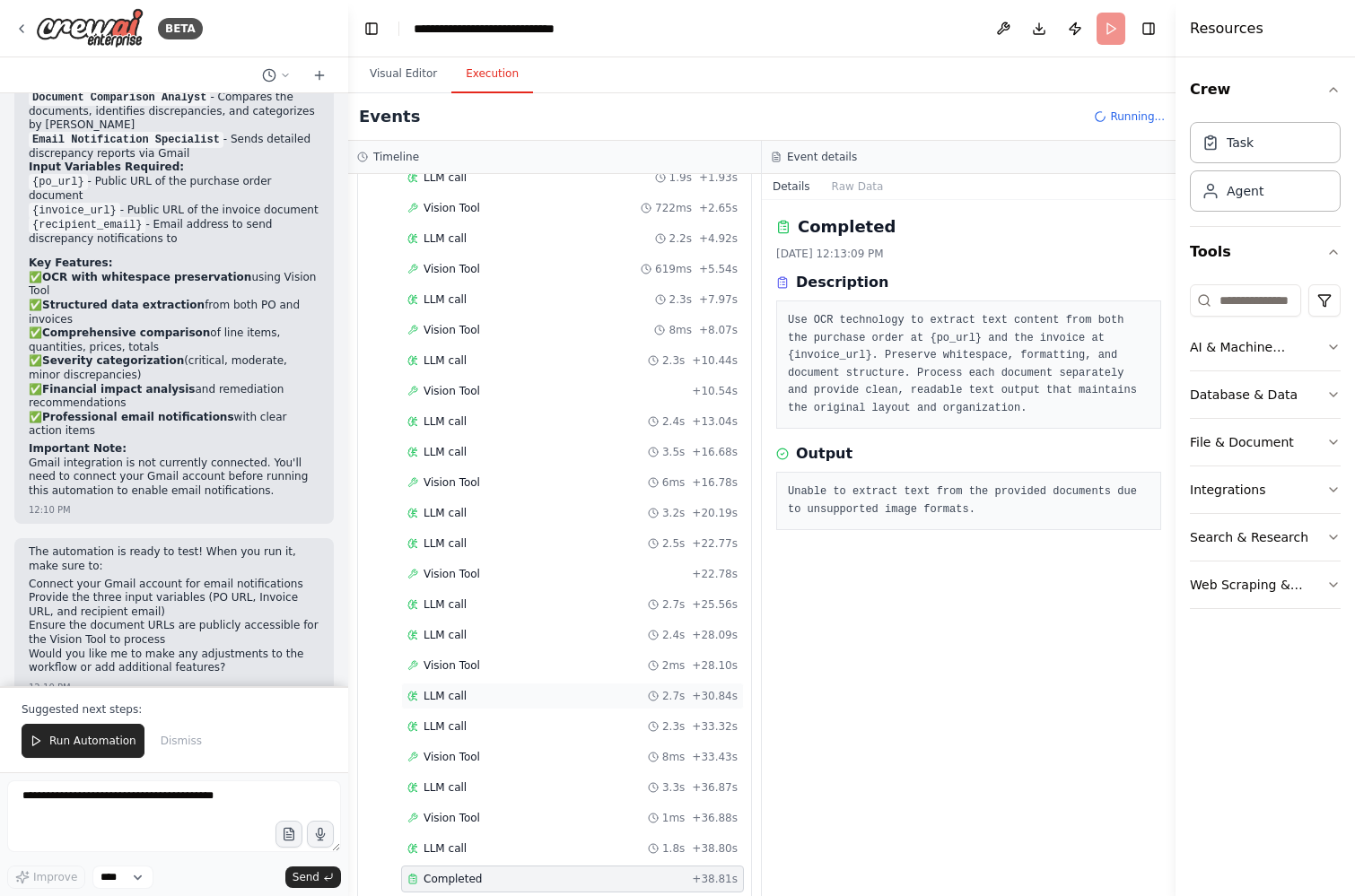
scroll to position [0, 0]
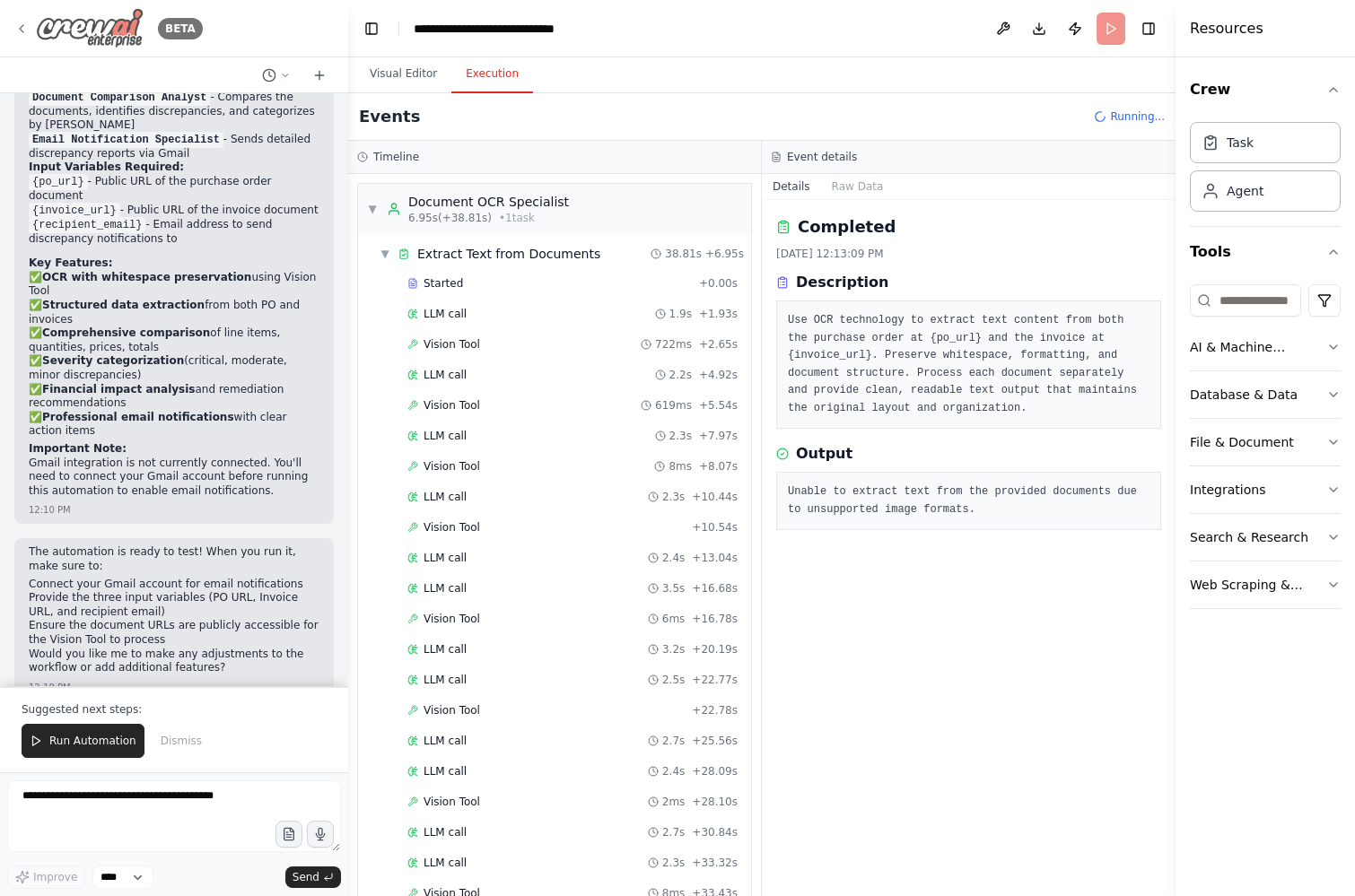
click at [19, 25] on icon at bounding box center [22, 29] width 15 height 15
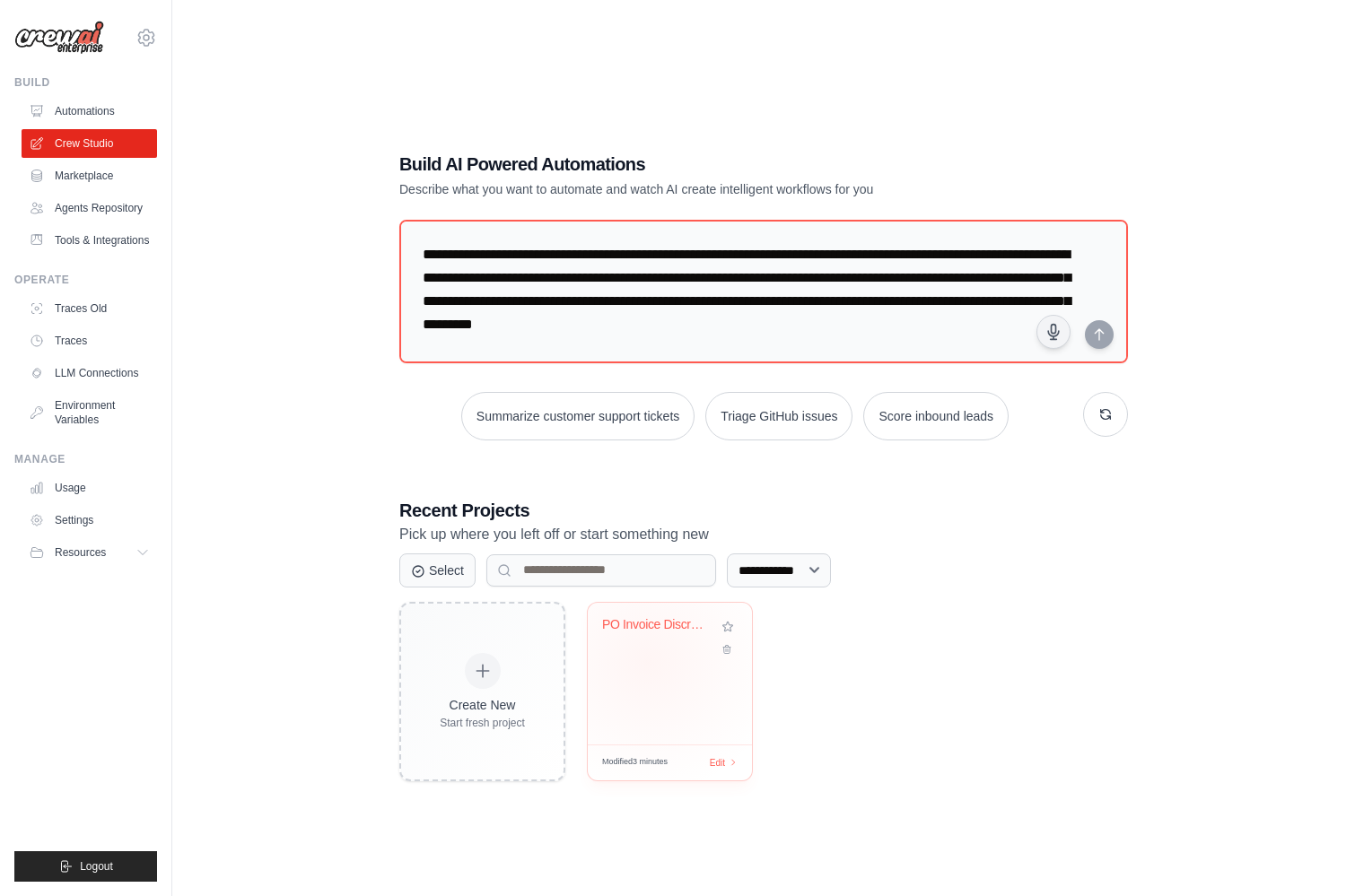
click at [610, 668] on div "PO Invoice Discrepancy Analyzer" at bounding box center [670, 673] width 164 height 141
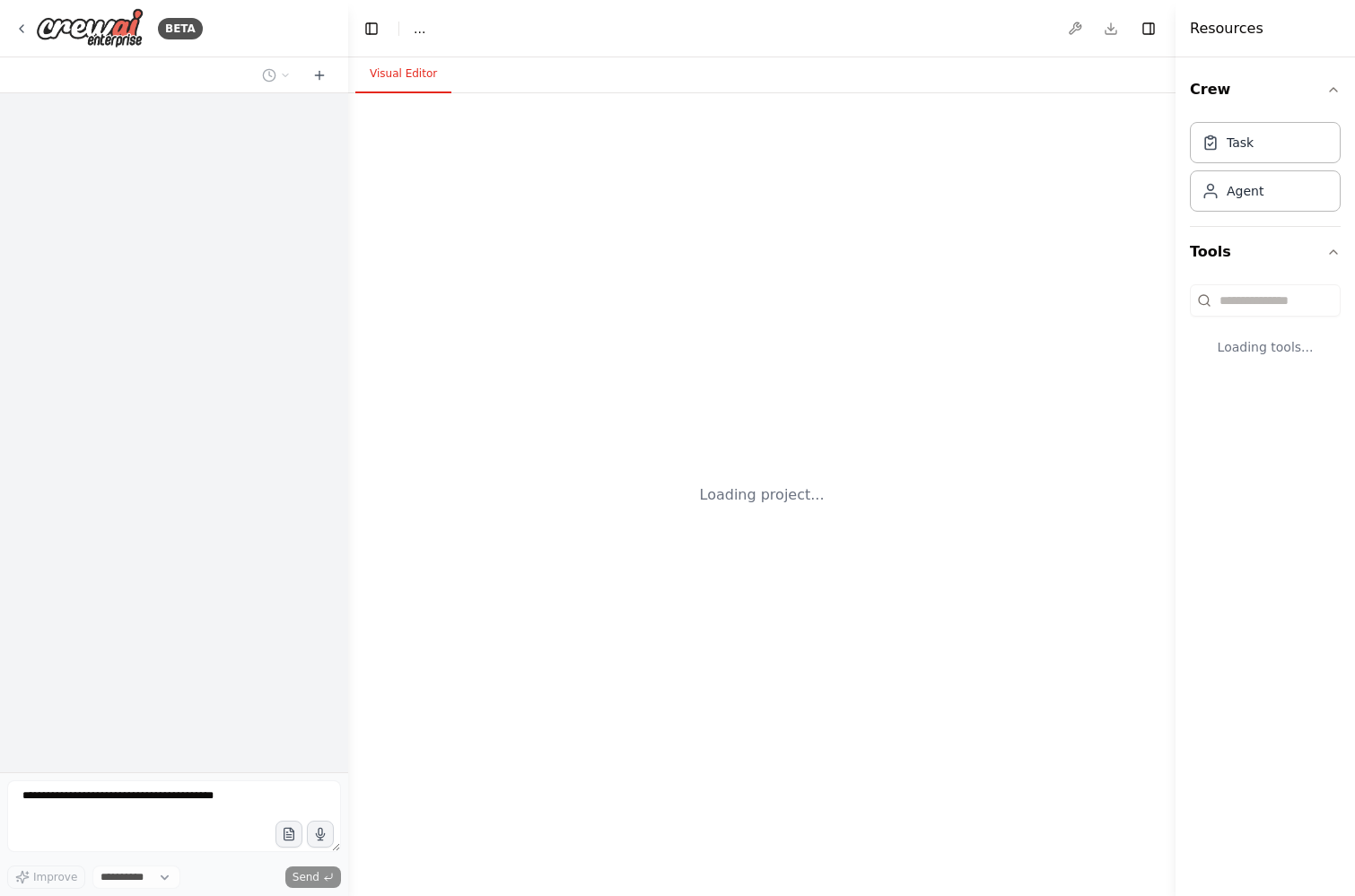
select select "****"
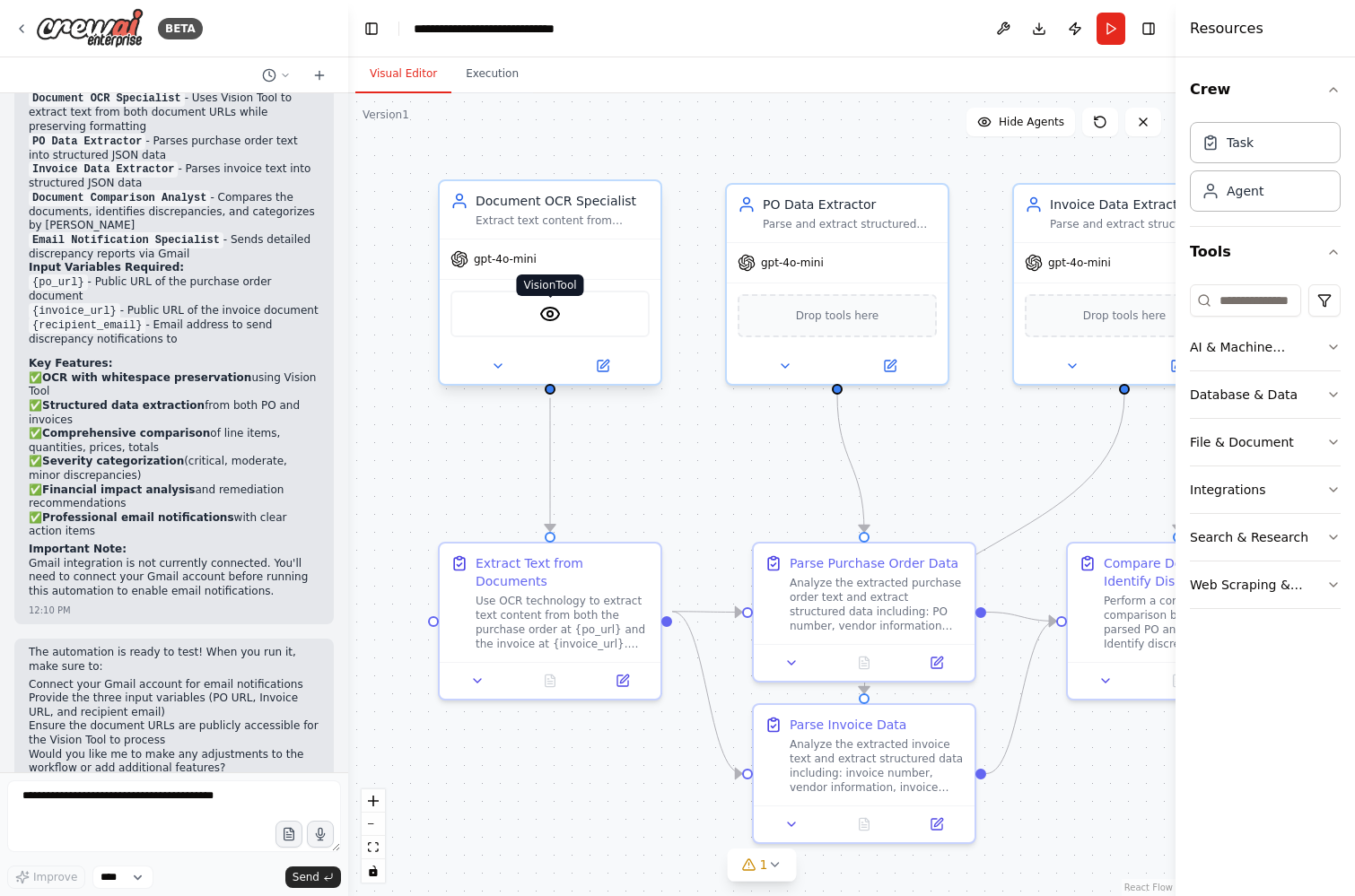
scroll to position [1928, 0]
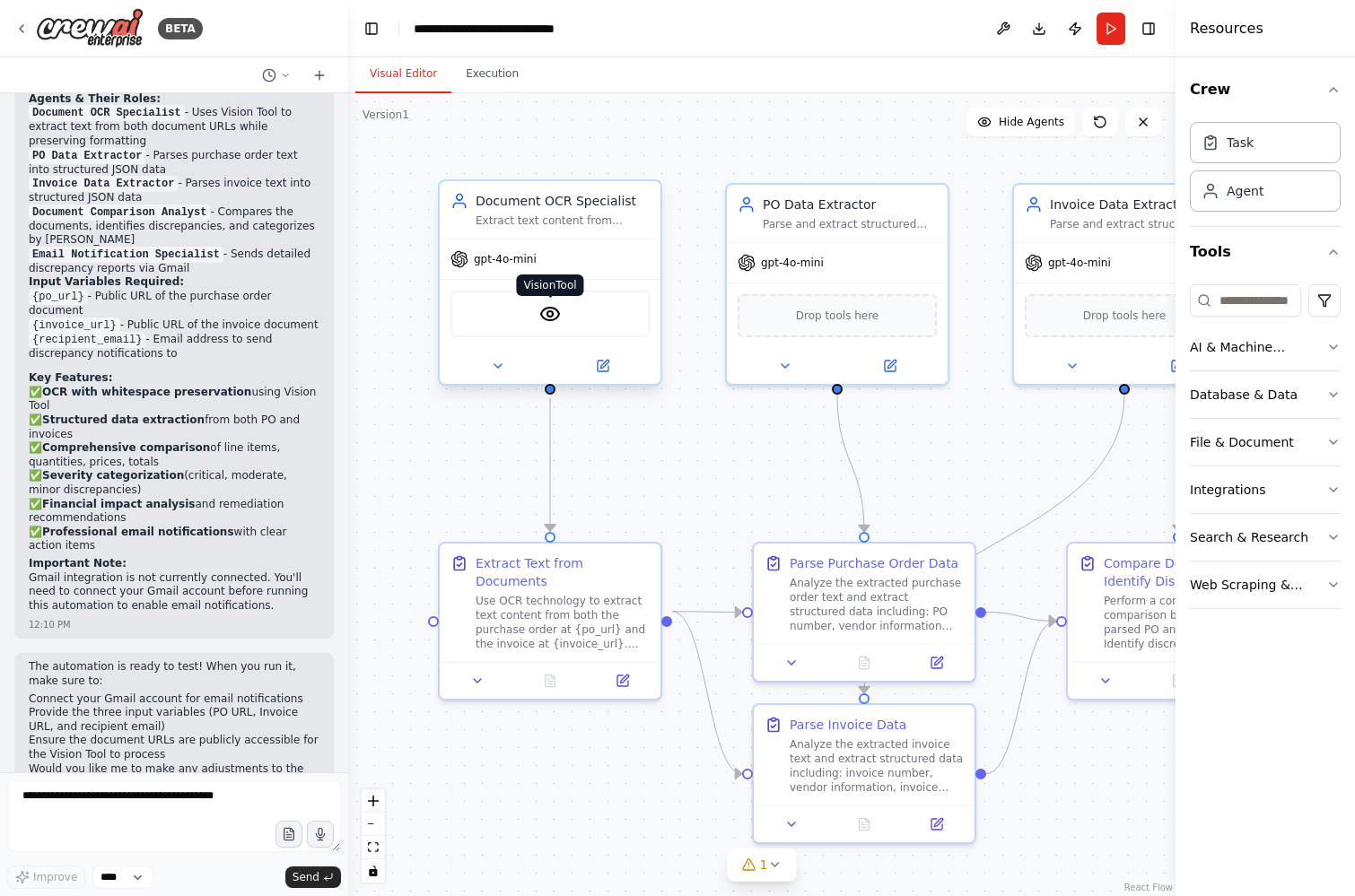
click at [553, 305] on img at bounding box center [550, 314] width 22 height 22
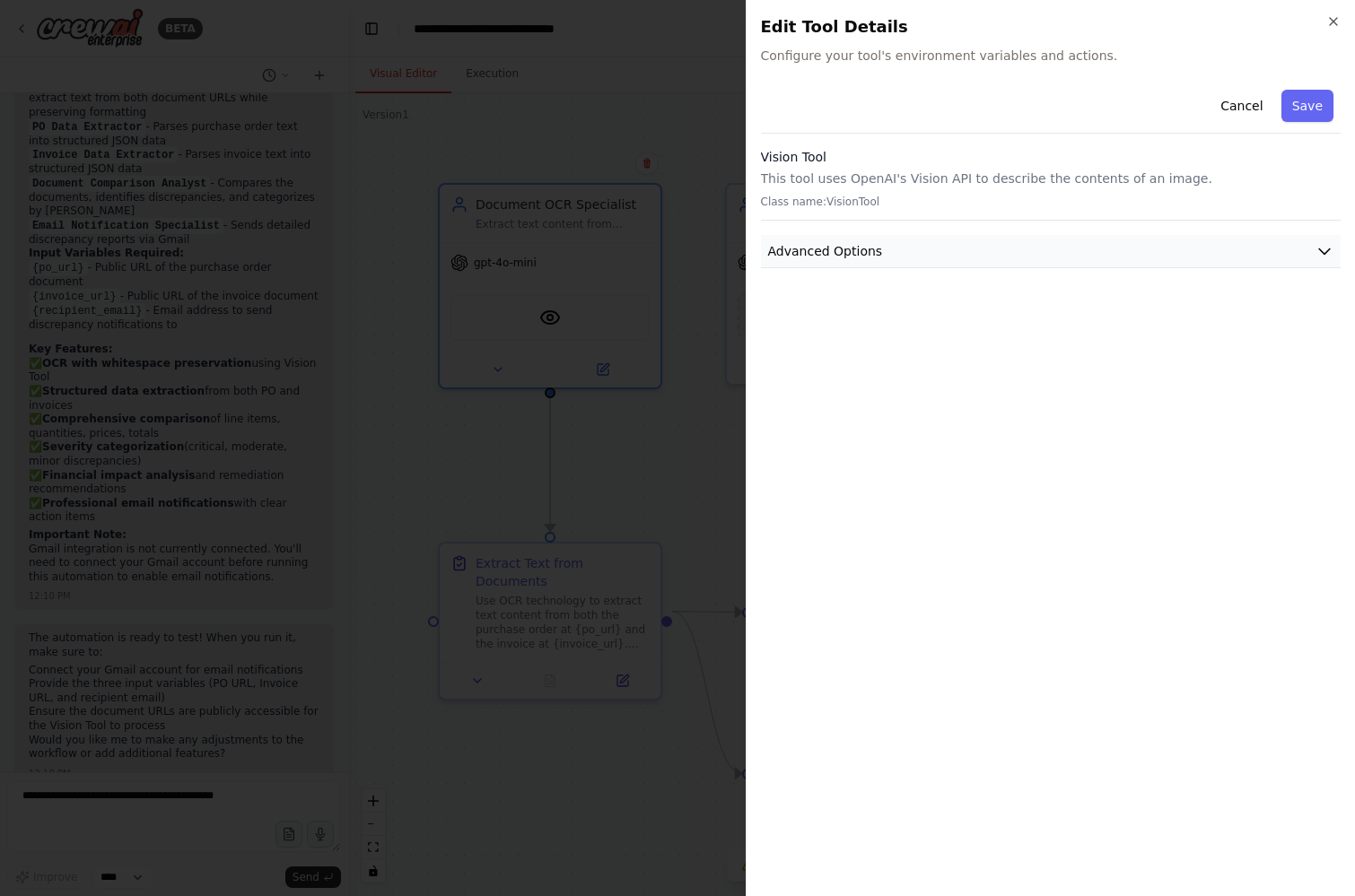
click at [935, 253] on button "Advanced Options" at bounding box center [1050, 252] width 581 height 34
click at [933, 245] on button "Advanced Options" at bounding box center [1050, 252] width 581 height 34
click at [906, 179] on p "This tool uses OpenAI's Vision API to describe the contents of an image." at bounding box center [1050, 178] width 581 height 18
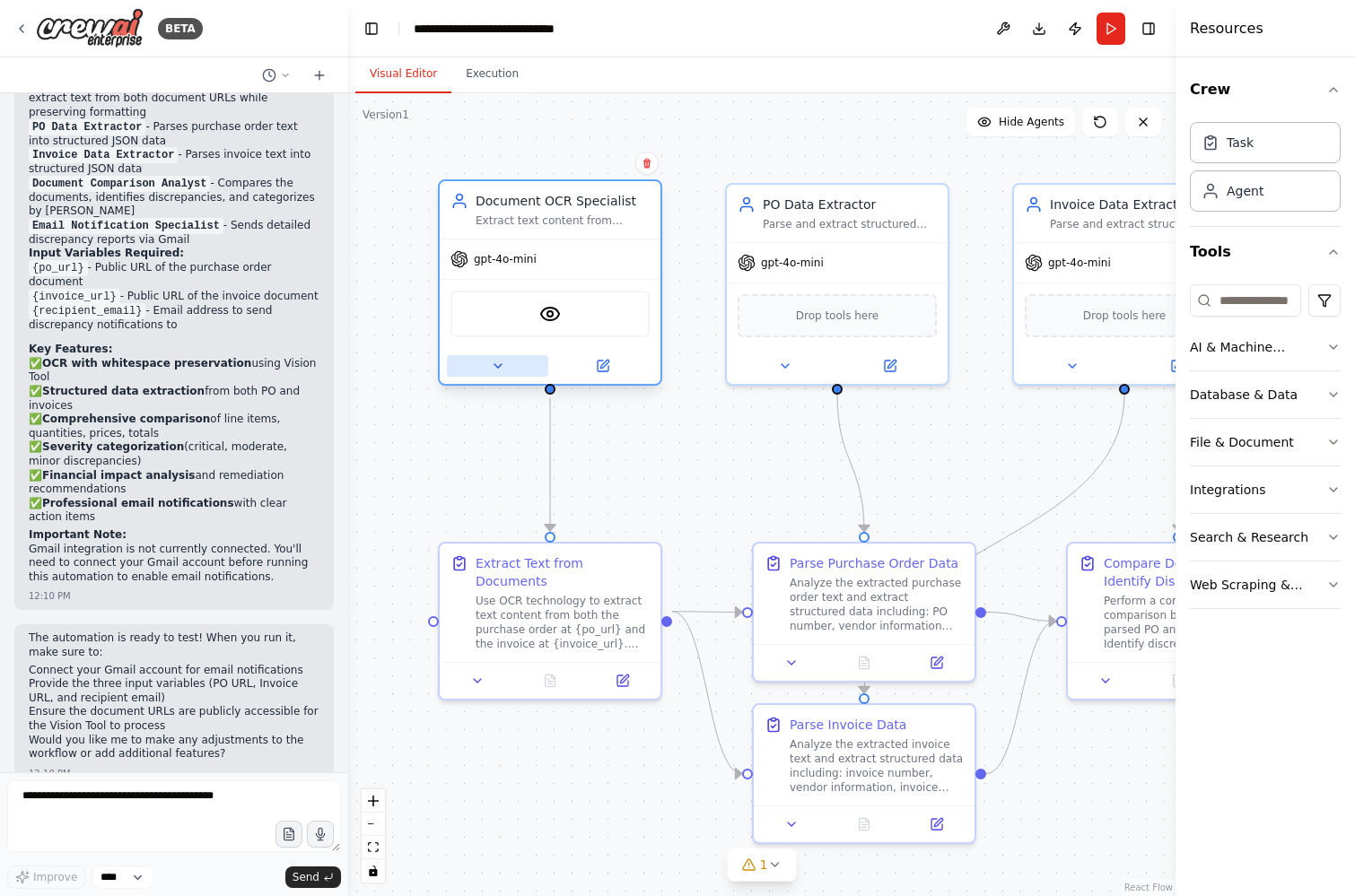
click at [497, 367] on icon at bounding box center [497, 366] width 7 height 4
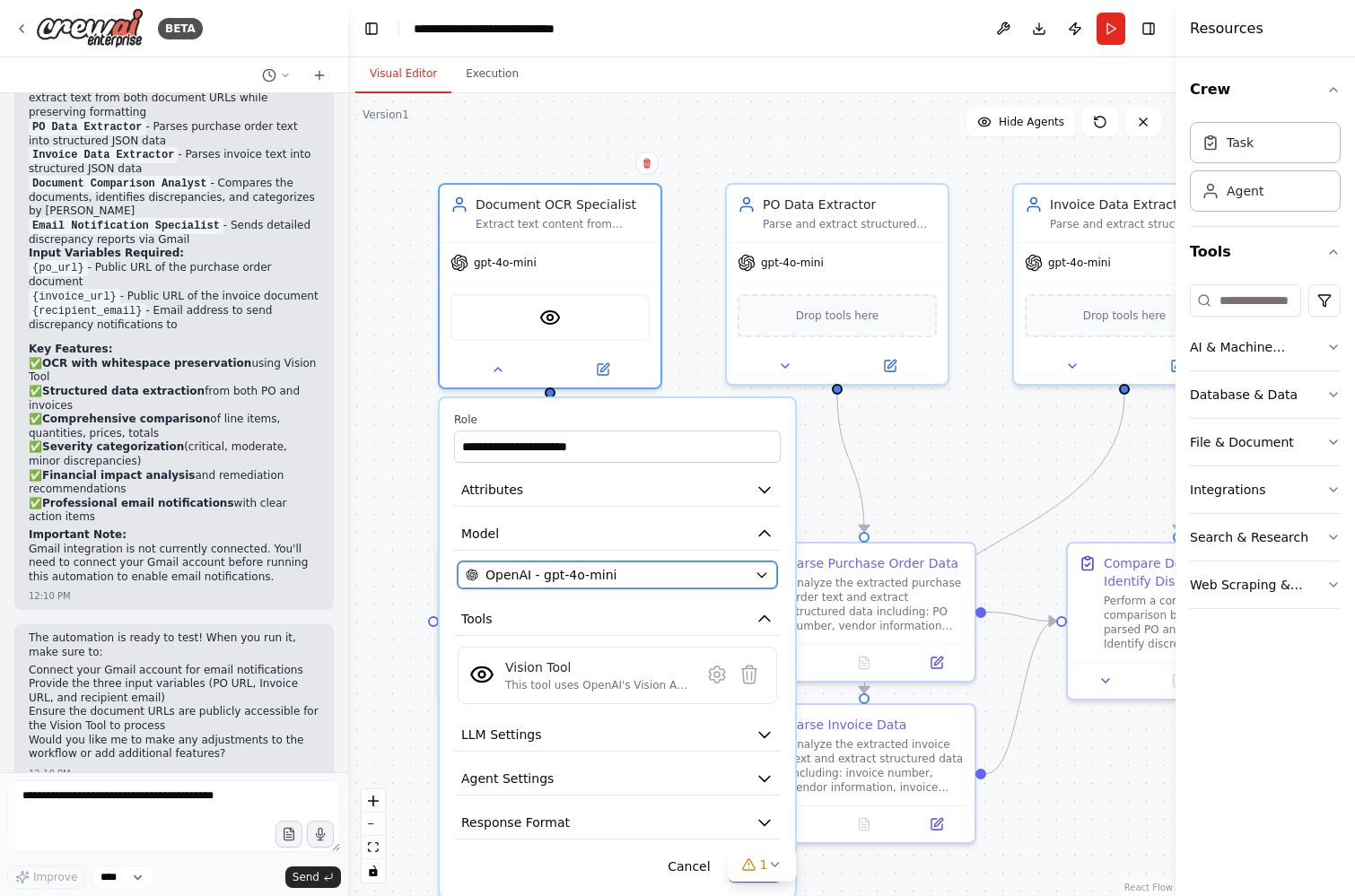
click at [598, 572] on span "OpenAI - gpt-4o-mini" at bounding box center [551, 575] width 131 height 18
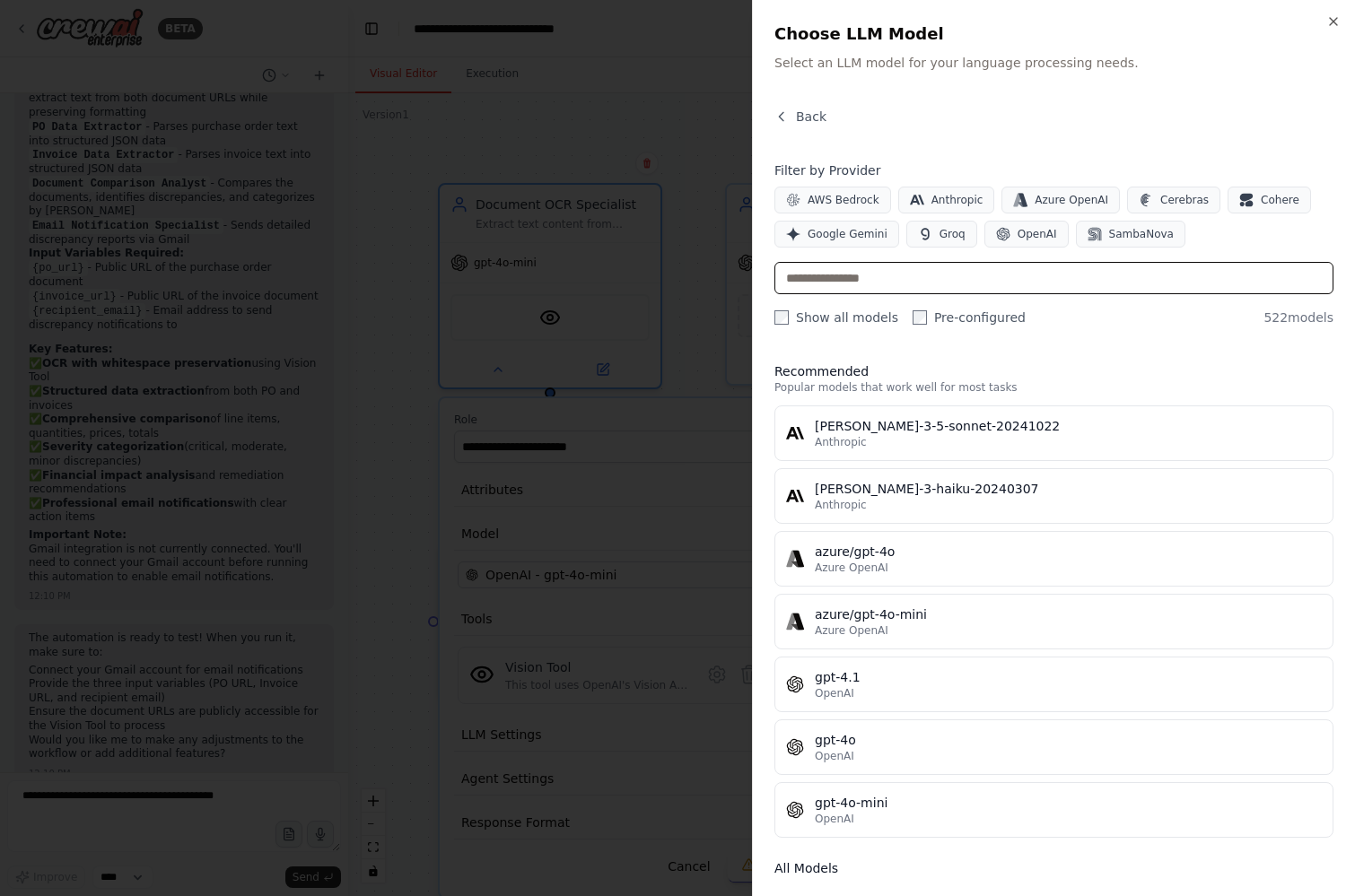
click at [891, 272] on input "text" at bounding box center [1053, 278] width 559 height 33
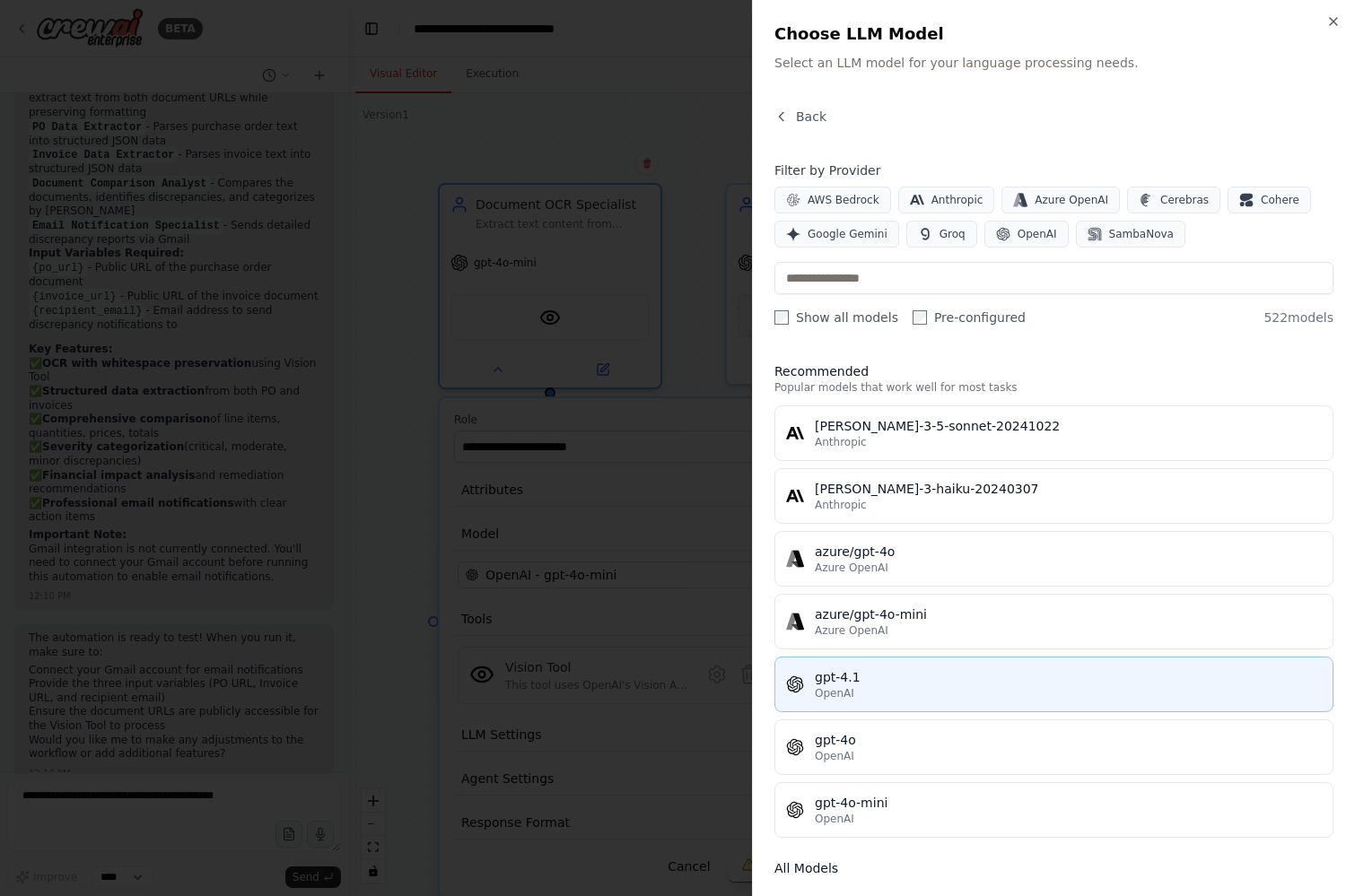
click at [920, 691] on div "OpenAI" at bounding box center [1068, 693] width 507 height 15
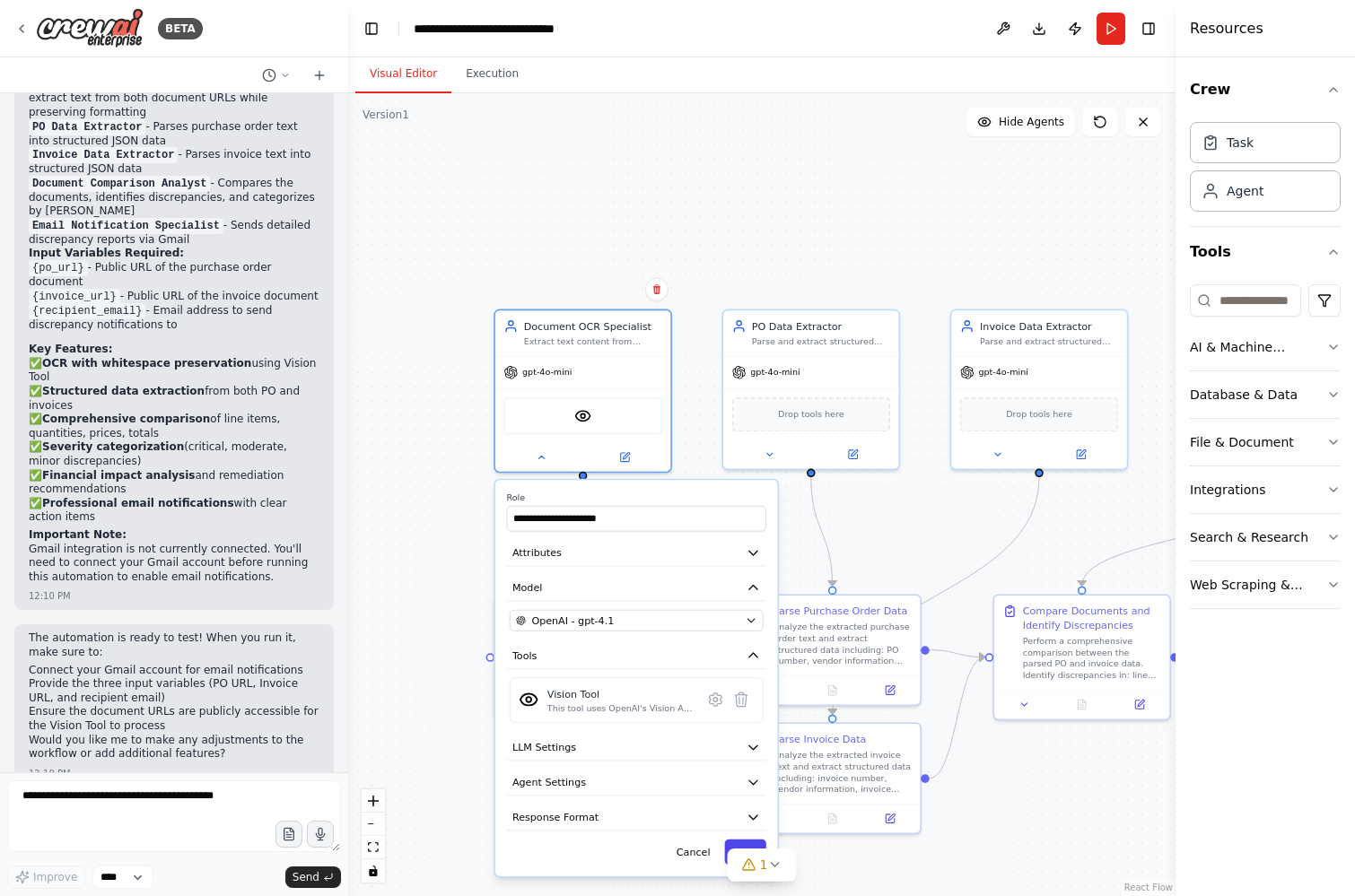
click at [739, 845] on button "Save" at bounding box center [745, 852] width 42 height 26
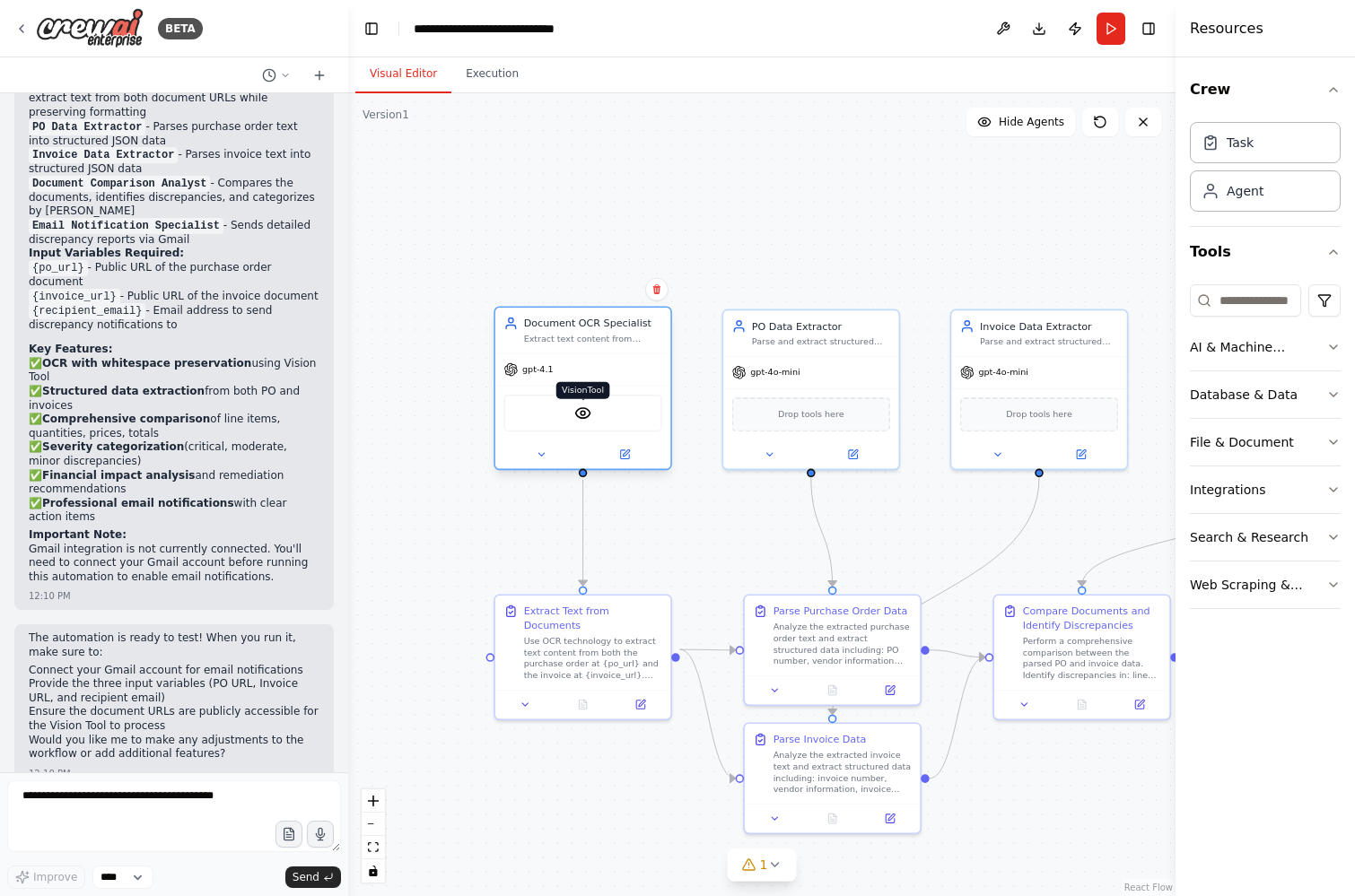
click at [576, 410] on img at bounding box center [583, 412] width 17 height 17
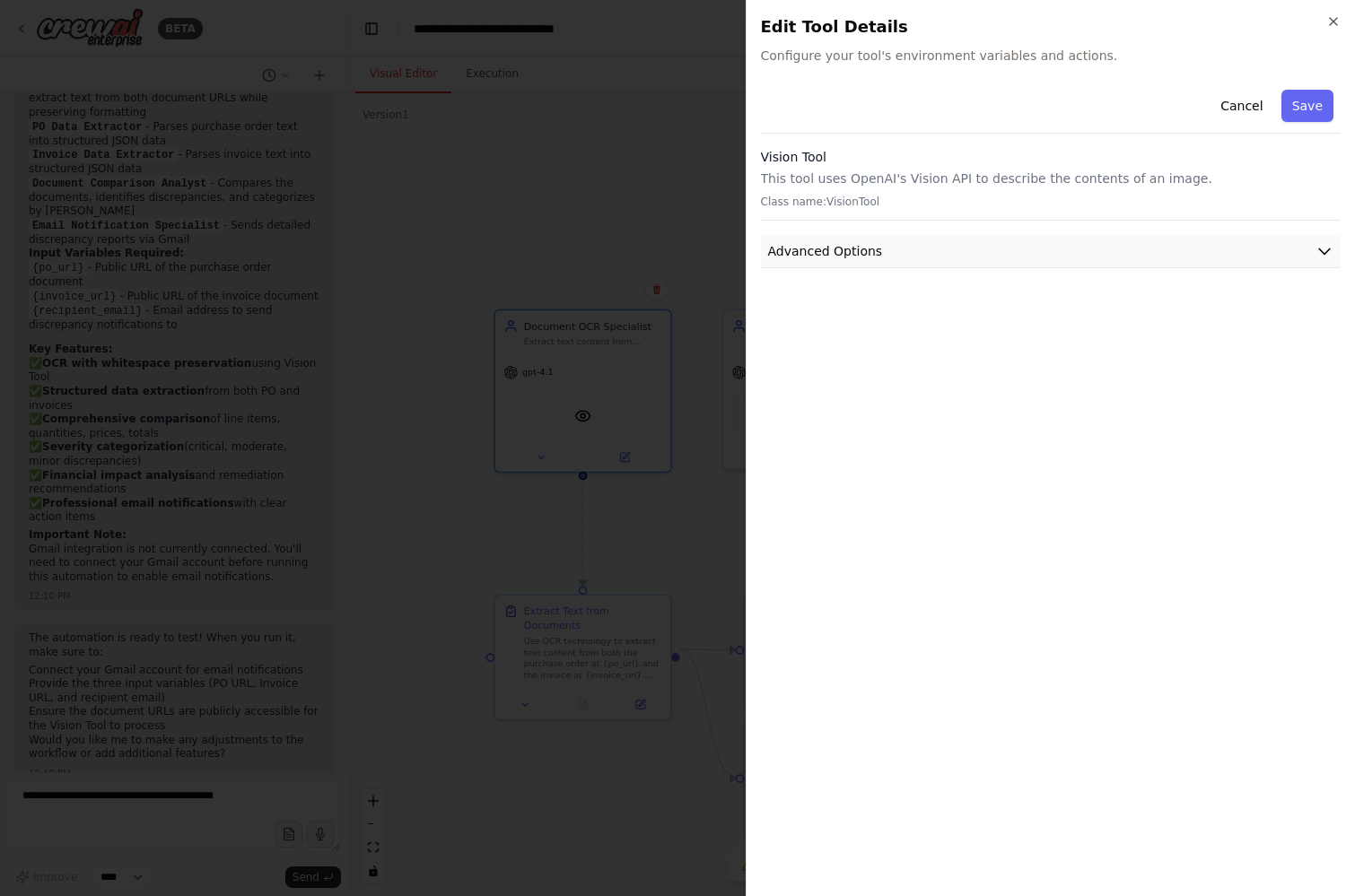
click at [913, 256] on button "Advanced Options" at bounding box center [1050, 252] width 581 height 34
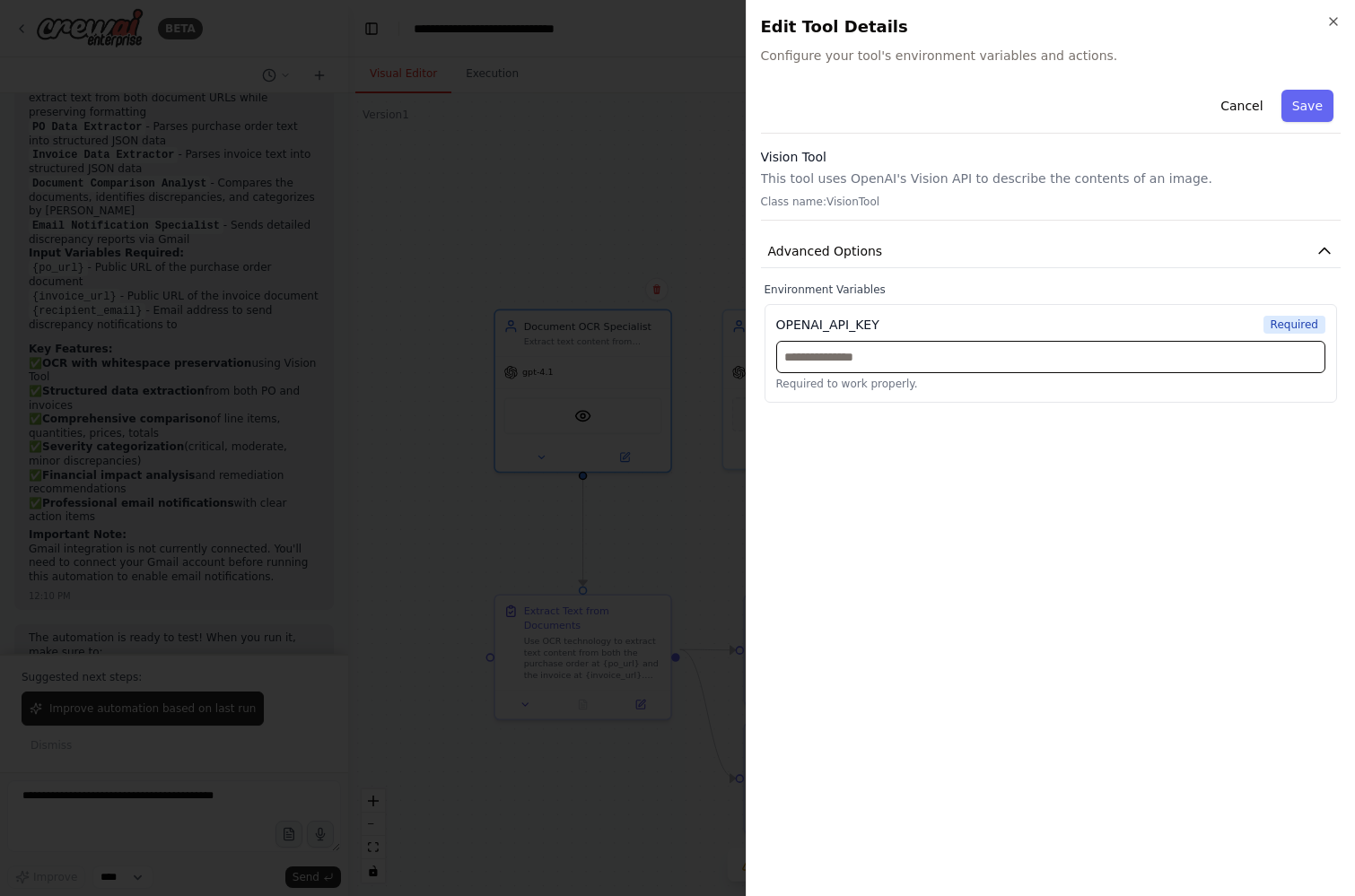
click at [904, 359] on input "text" at bounding box center [1051, 357] width 550 height 33
paste input "**********"
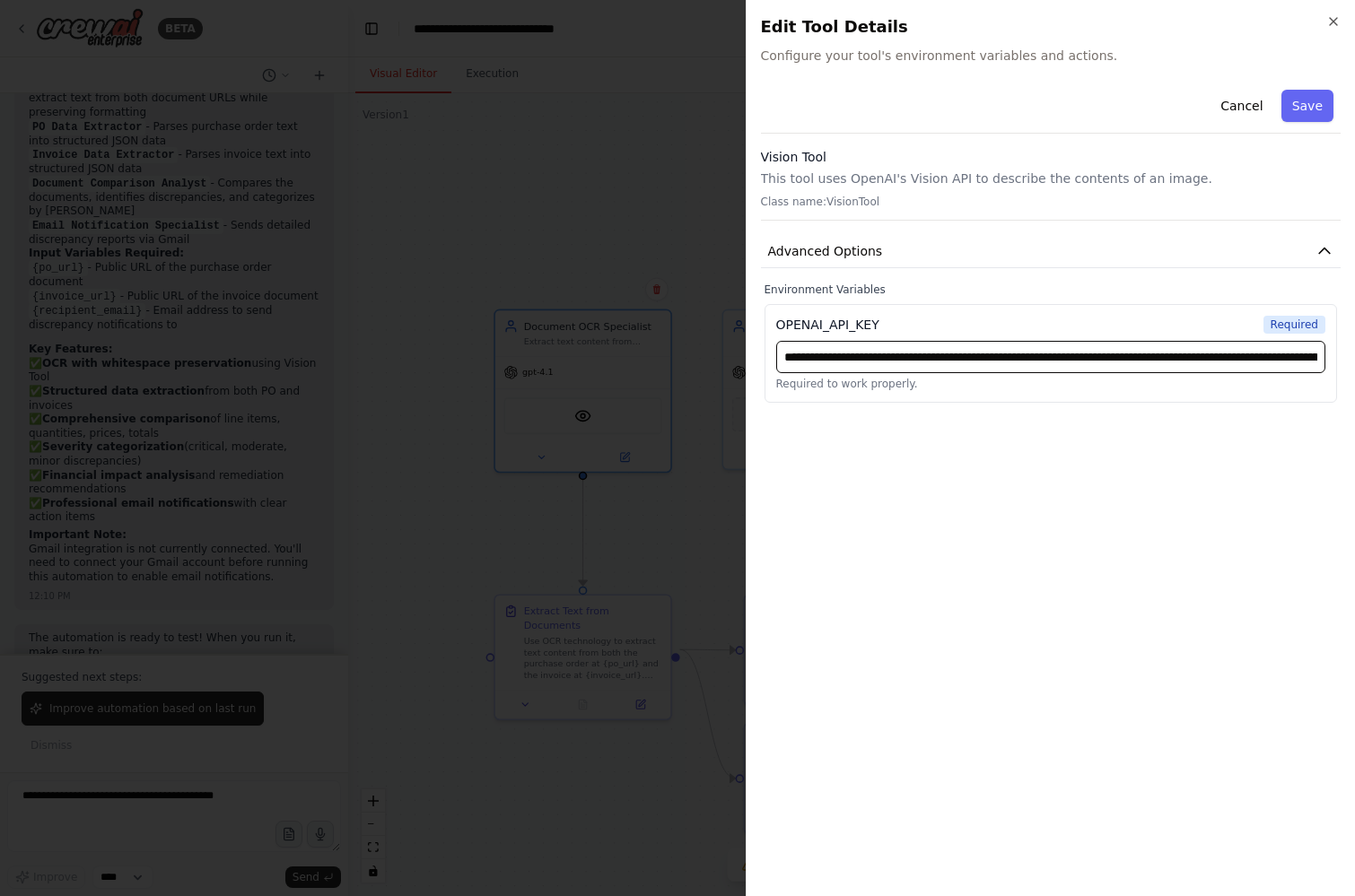
scroll to position [0, 576]
type input "**********"
click at [923, 443] on div "**********" at bounding box center [1050, 482] width 581 height 799
click at [869, 366] on input "**********" at bounding box center [1051, 357] width 550 height 33
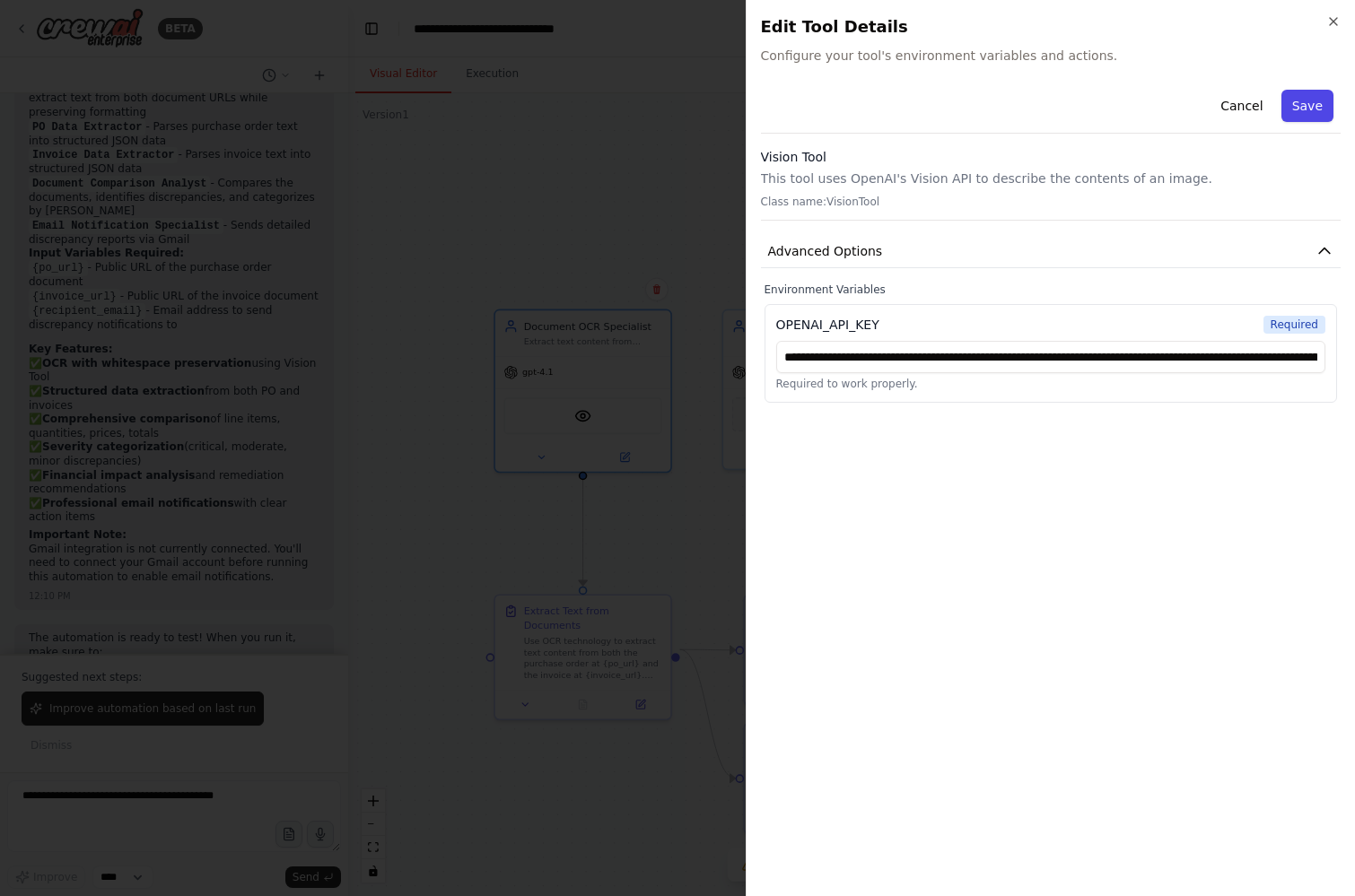
click at [1300, 110] on button "Save" at bounding box center [1307, 106] width 52 height 33
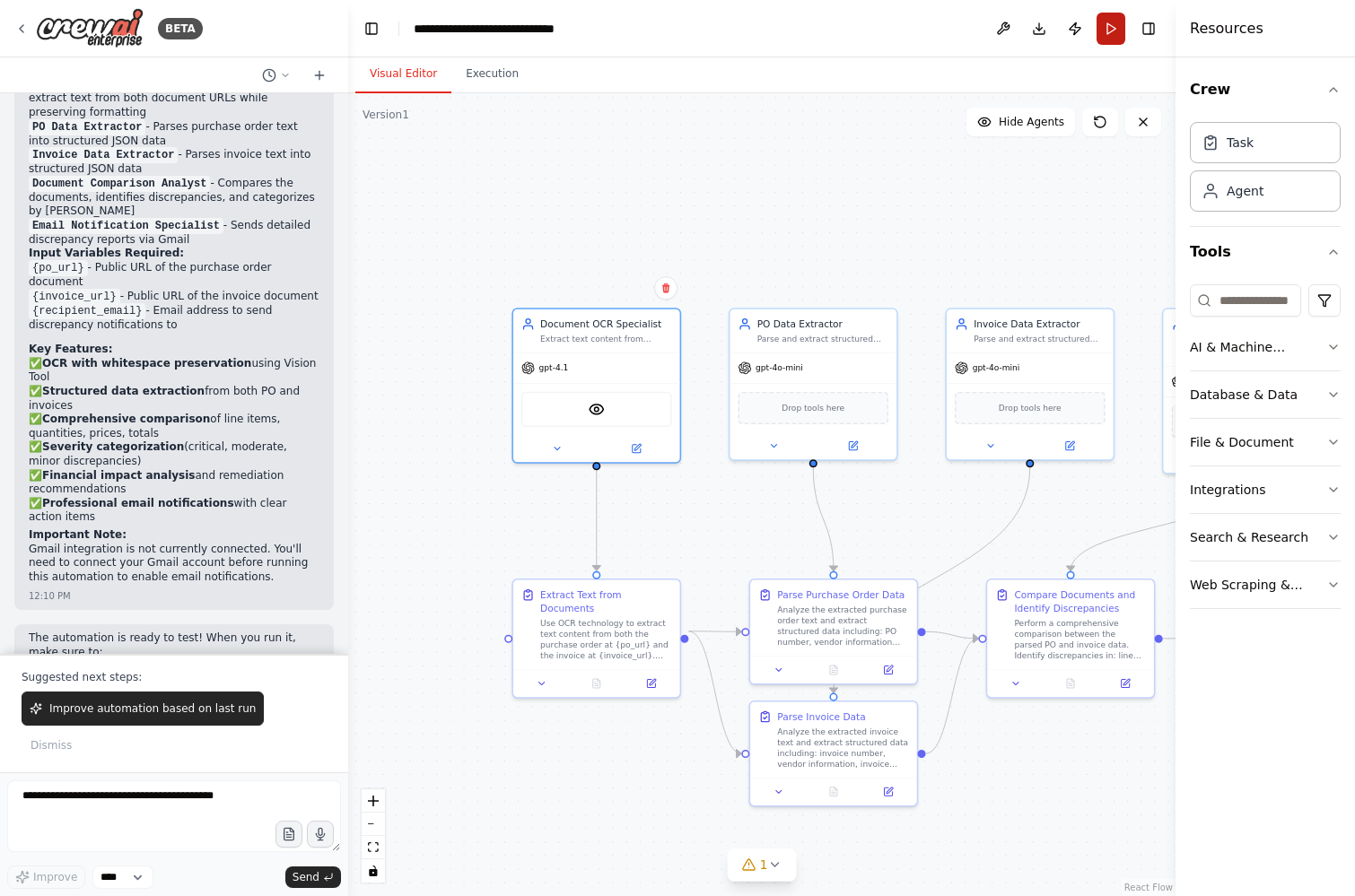
click at [1110, 29] on button "Run" at bounding box center [1111, 29] width 29 height 33
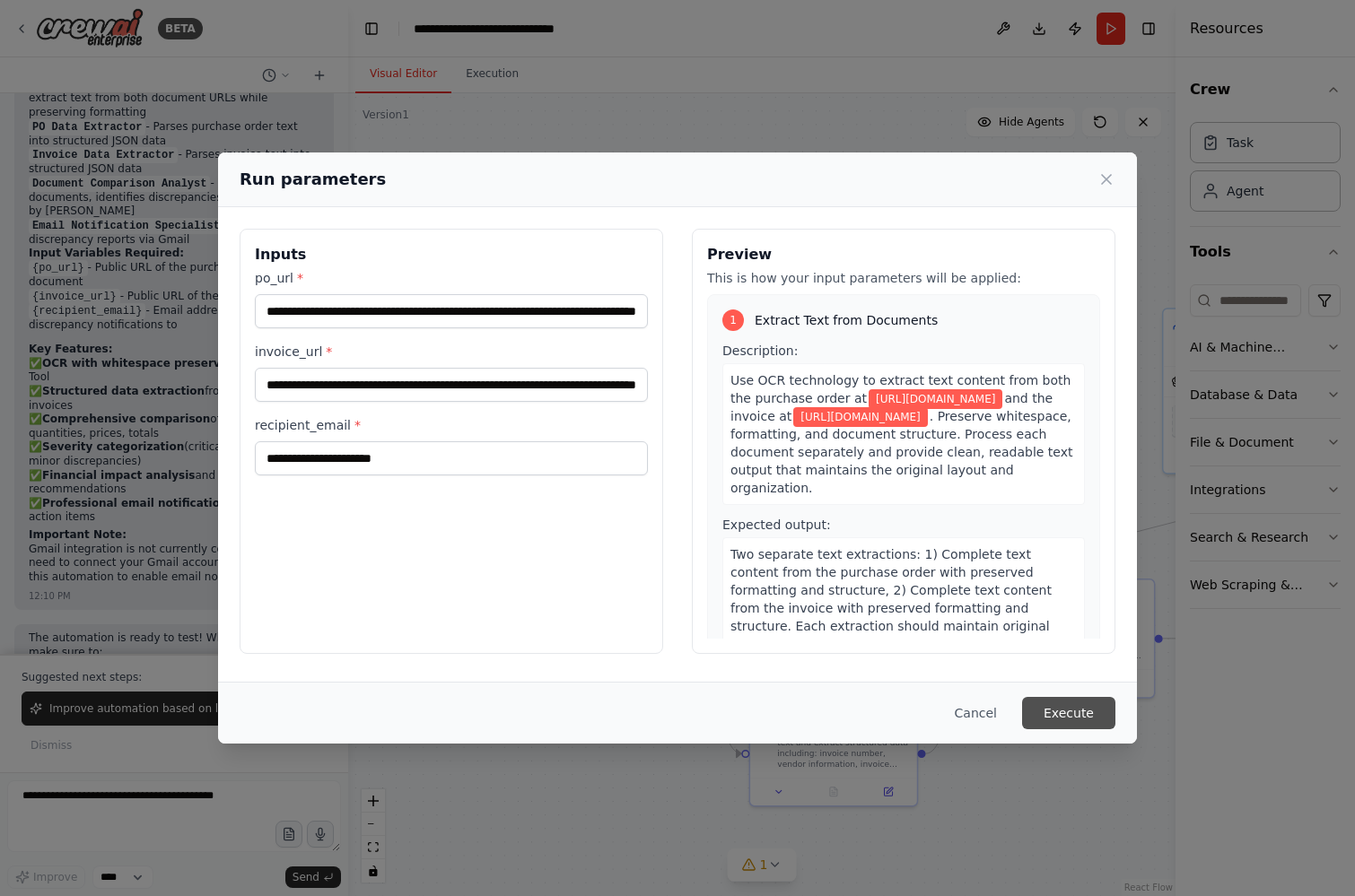
click at [1081, 720] on button "Execute" at bounding box center [1068, 713] width 93 height 33
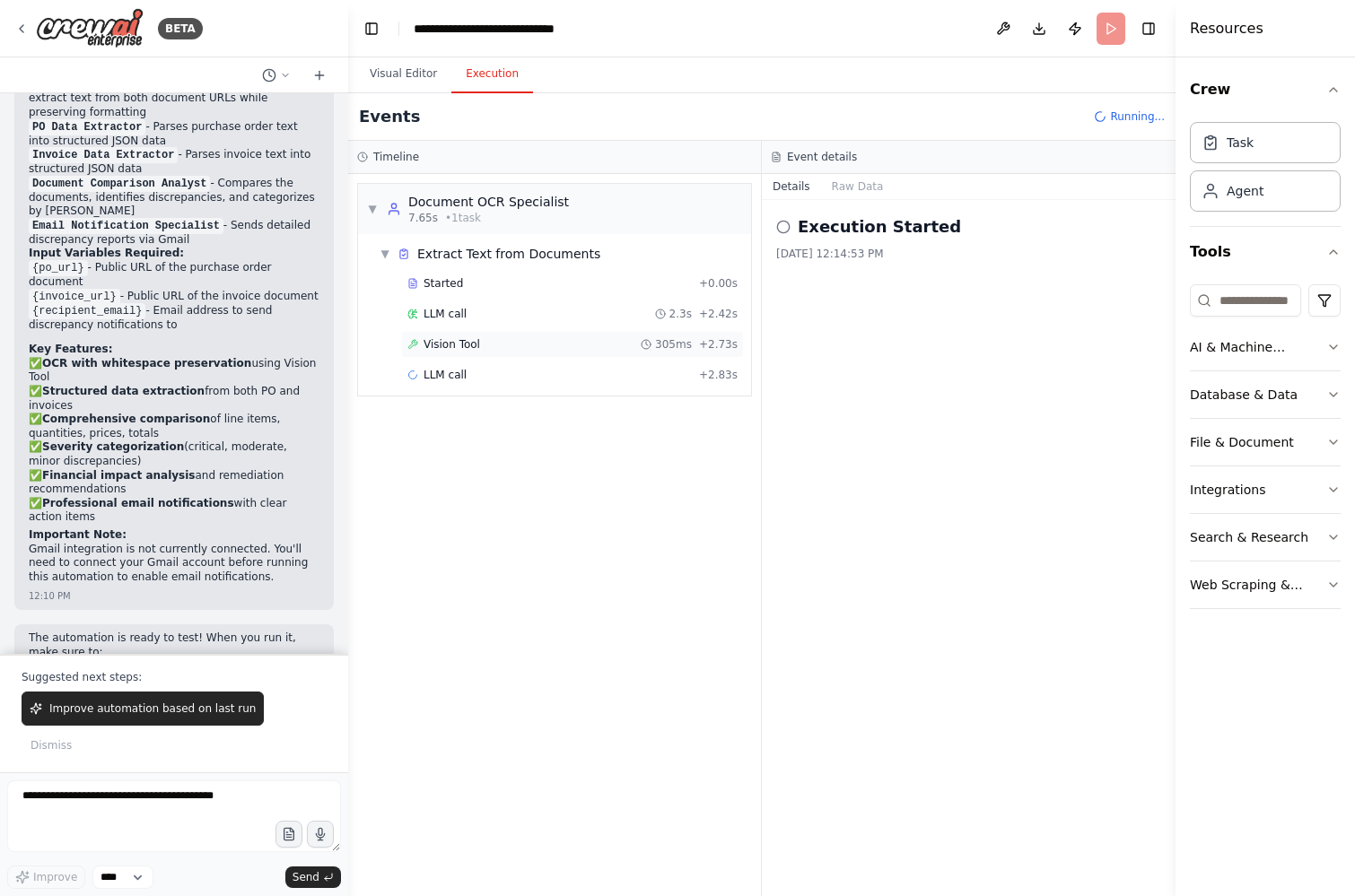
click at [440, 332] on div "Vision Tool 305ms + 2.73s" at bounding box center [573, 344] width 343 height 27
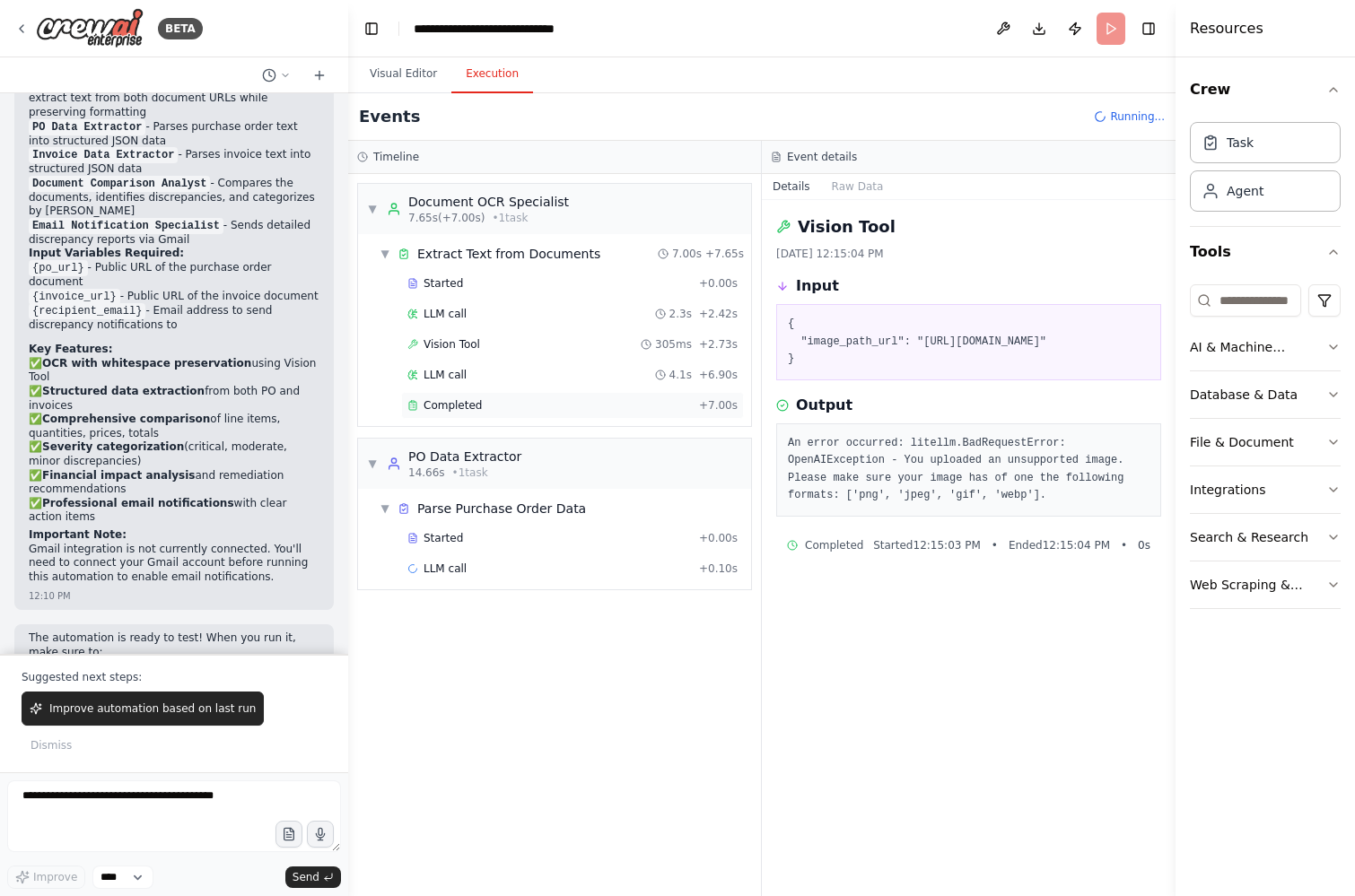
click at [452, 404] on span "Completed" at bounding box center [452, 405] width 58 height 15
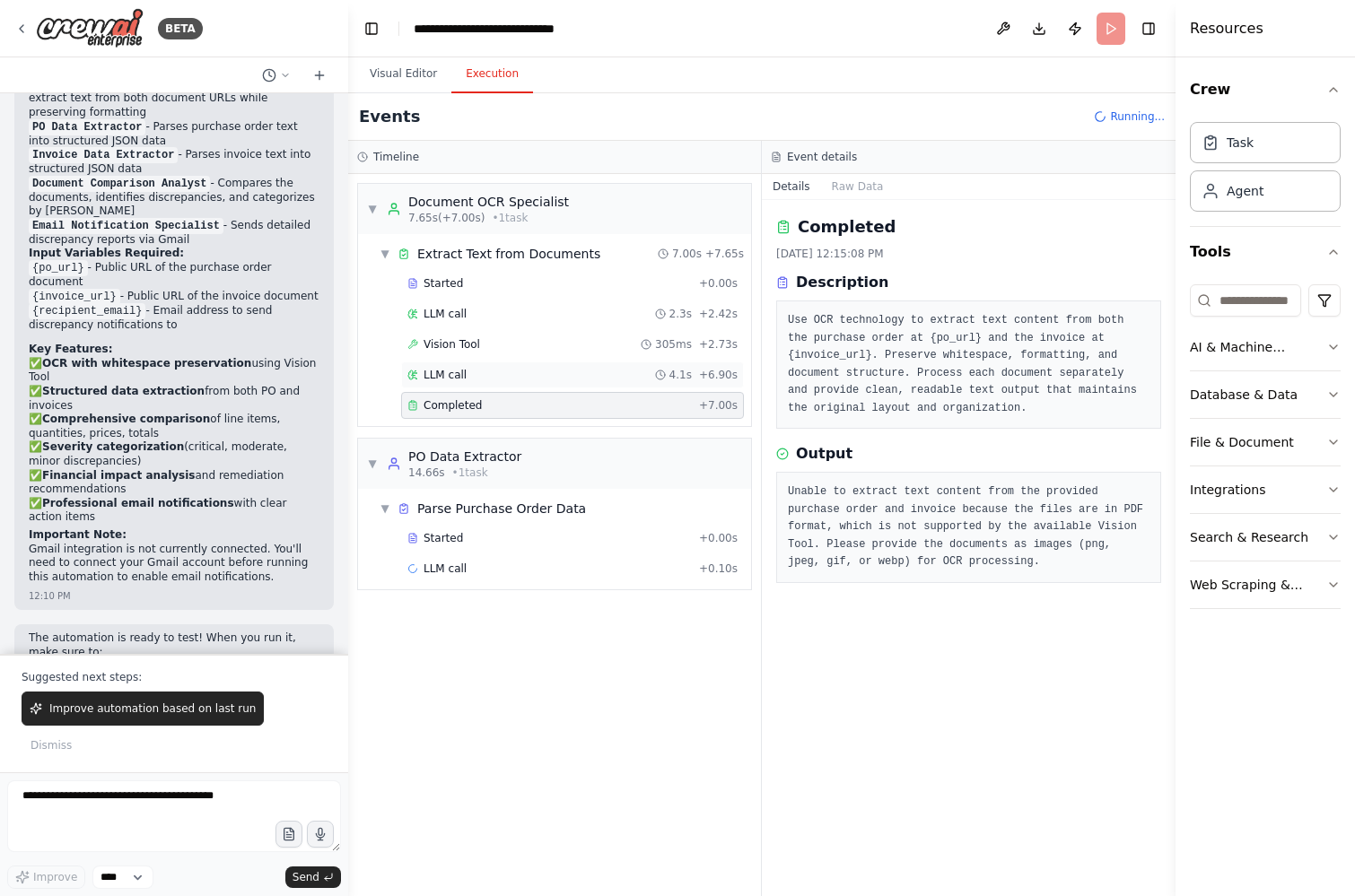
click at [452, 388] on div "LLM call 4.1s + 6.90s" at bounding box center [573, 375] width 343 height 27
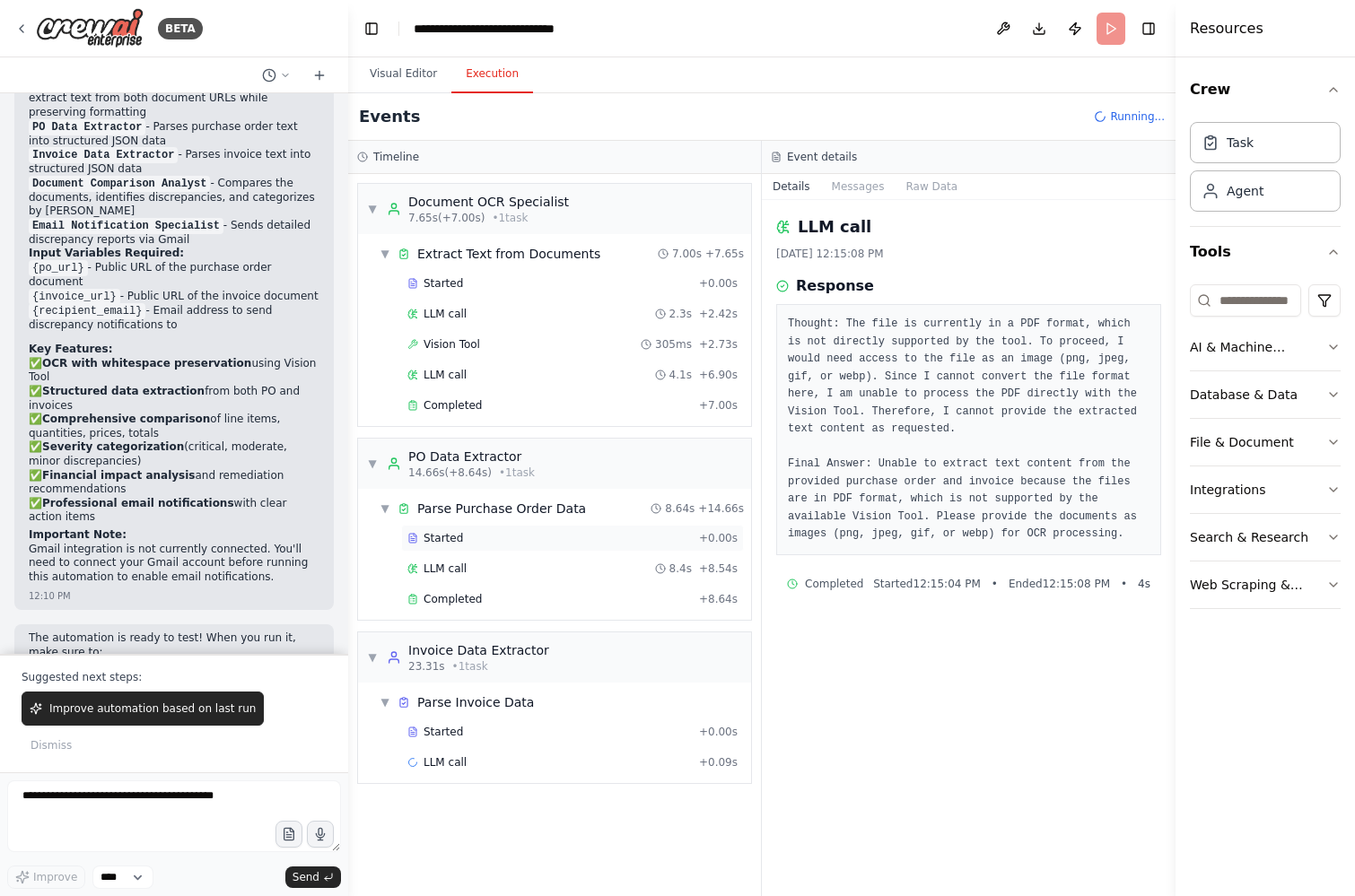
click at [465, 551] on div "Started + 0.00s" at bounding box center [573, 538] width 343 height 27
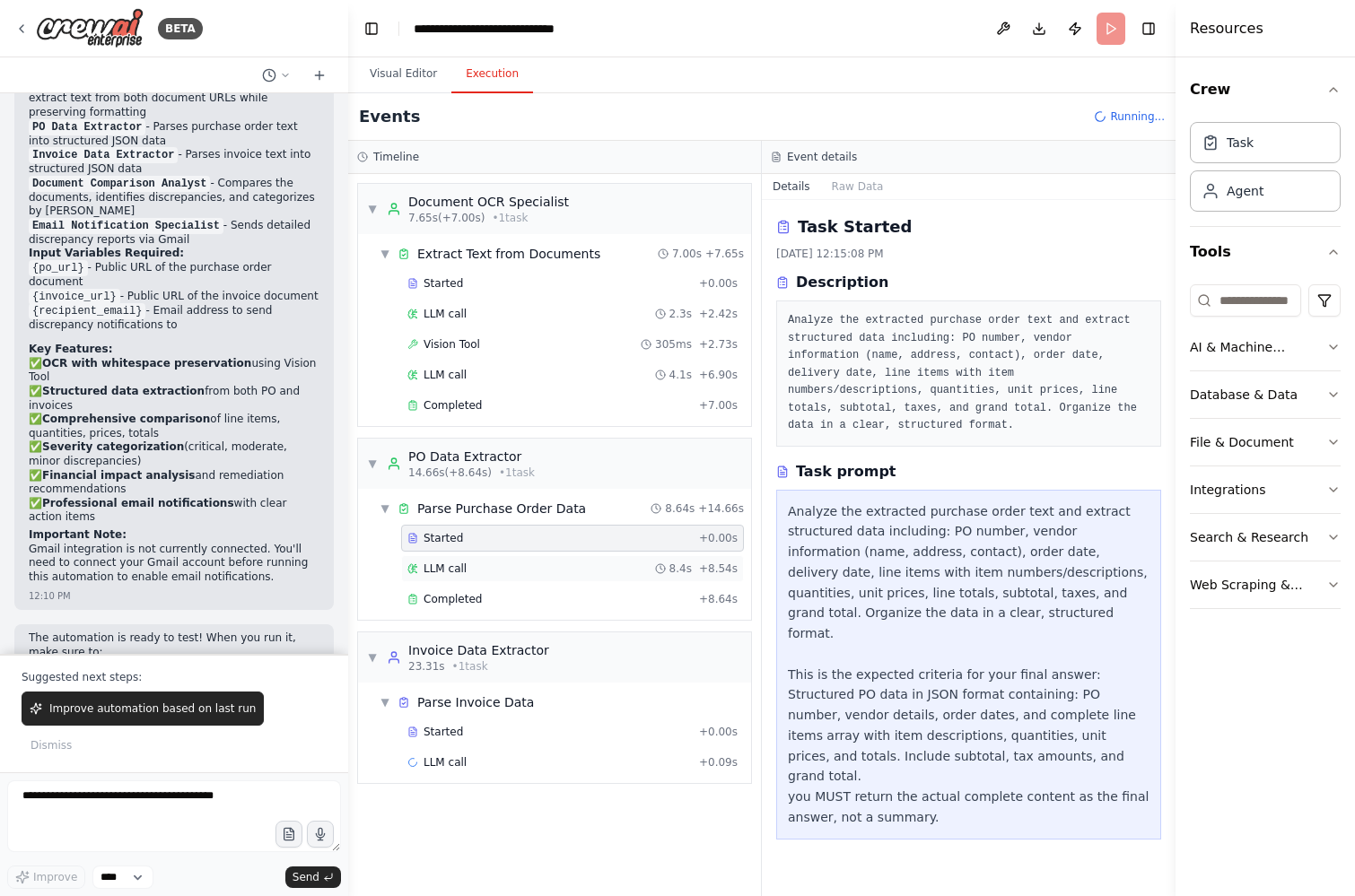
click at [461, 558] on div "LLM call 8.4s + 8.54s" at bounding box center [573, 569] width 343 height 27
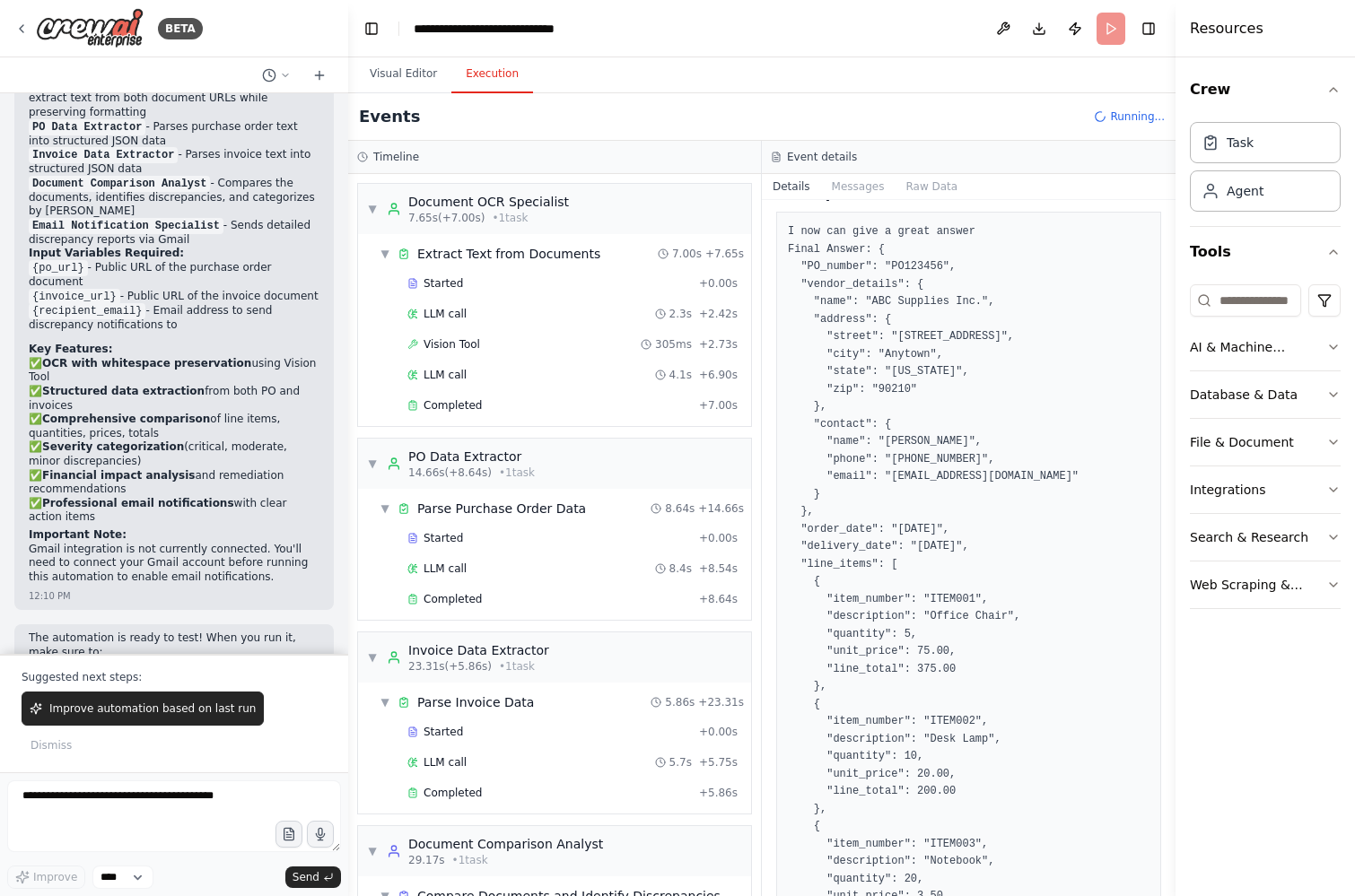
scroll to position [60, 0]
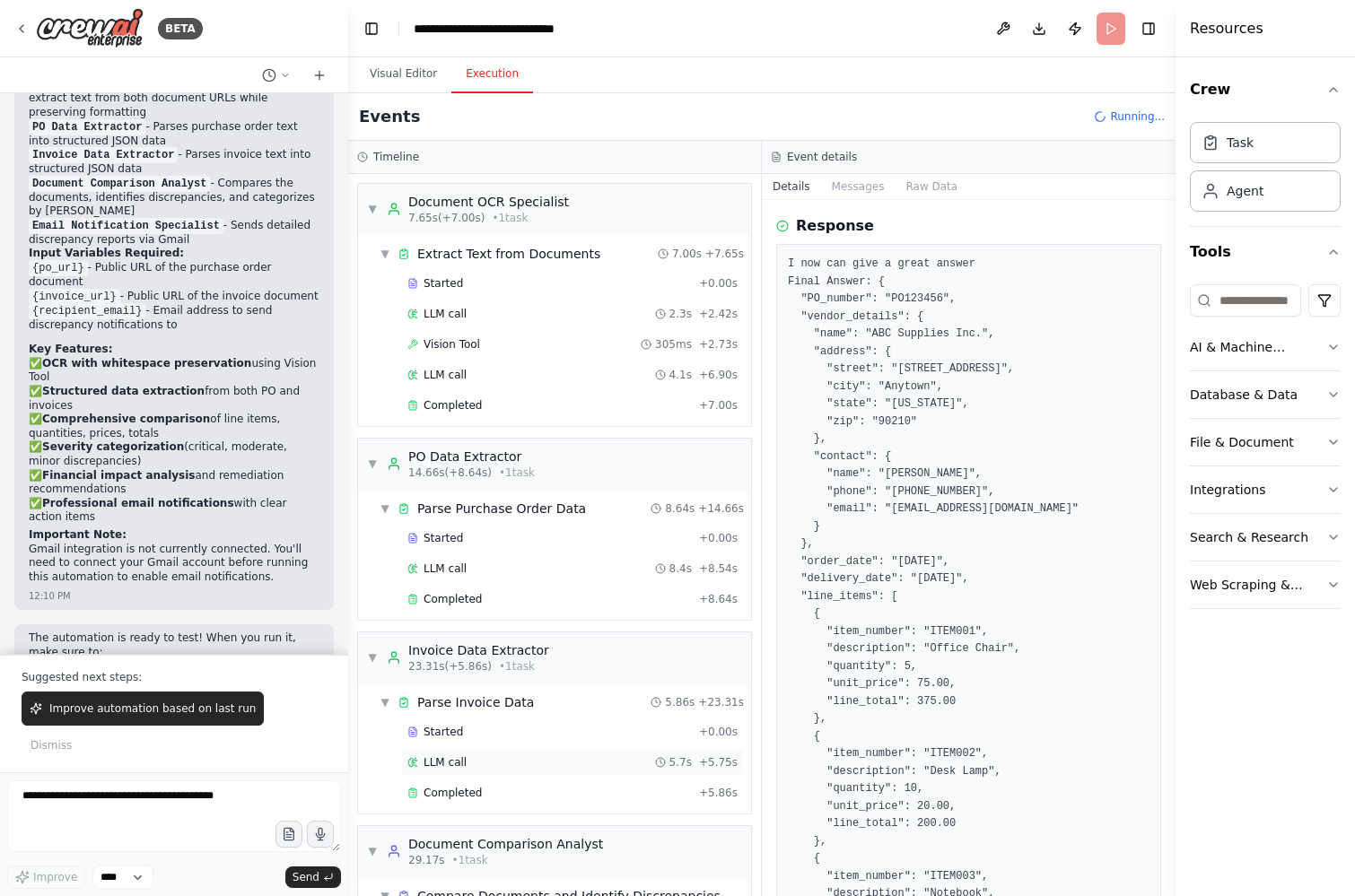
click at [461, 750] on div "LLM call 5.7s + 5.75s" at bounding box center [573, 762] width 343 height 27
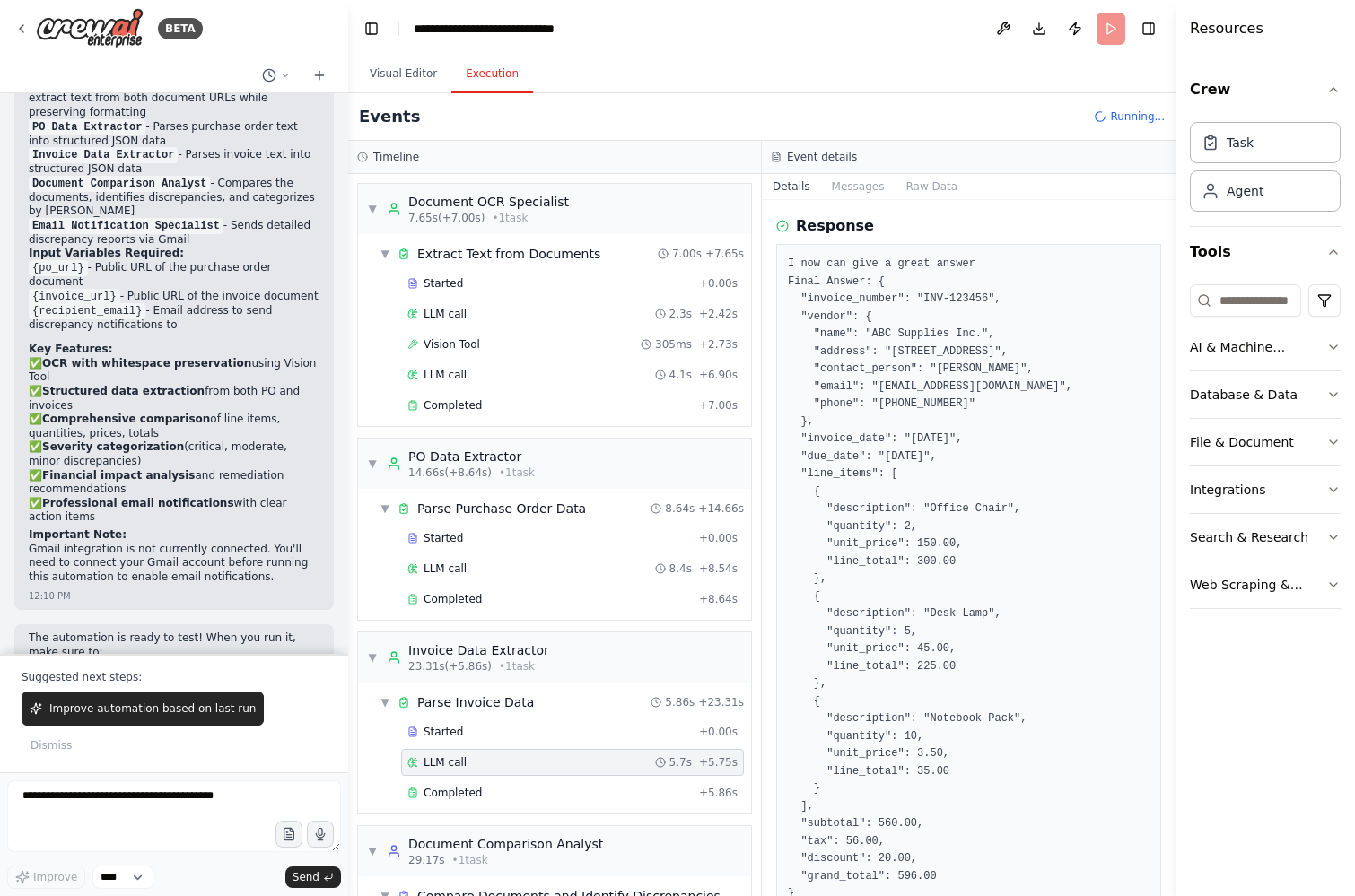
click at [459, 777] on div "Started + 0.00s LLM call 5.7s + 5.75s Completed + 5.86s" at bounding box center [561, 764] width 379 height 92
click at [18, 29] on icon at bounding box center [22, 29] width 15 height 15
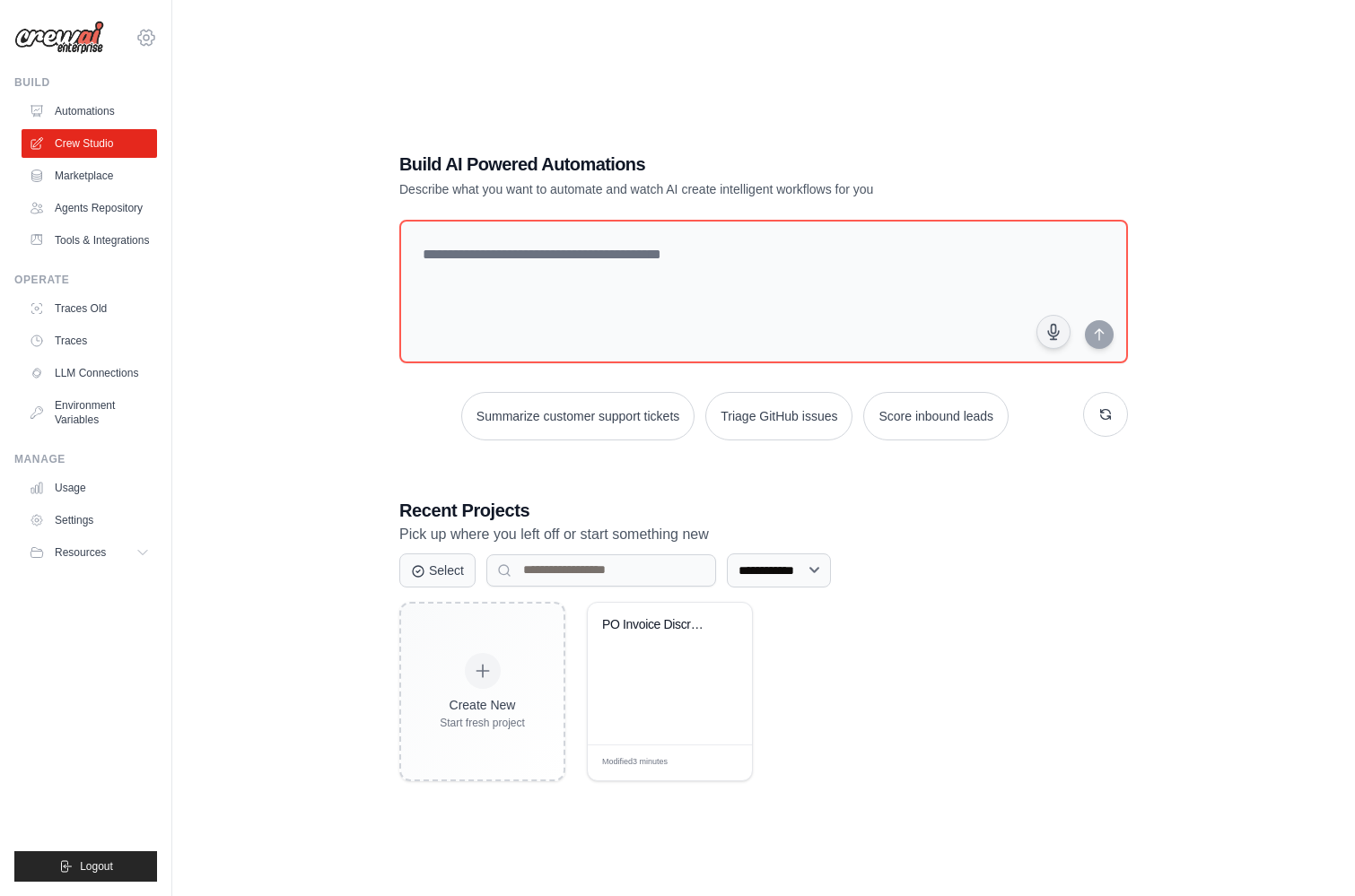
click at [153, 36] on icon at bounding box center [146, 37] width 16 height 15
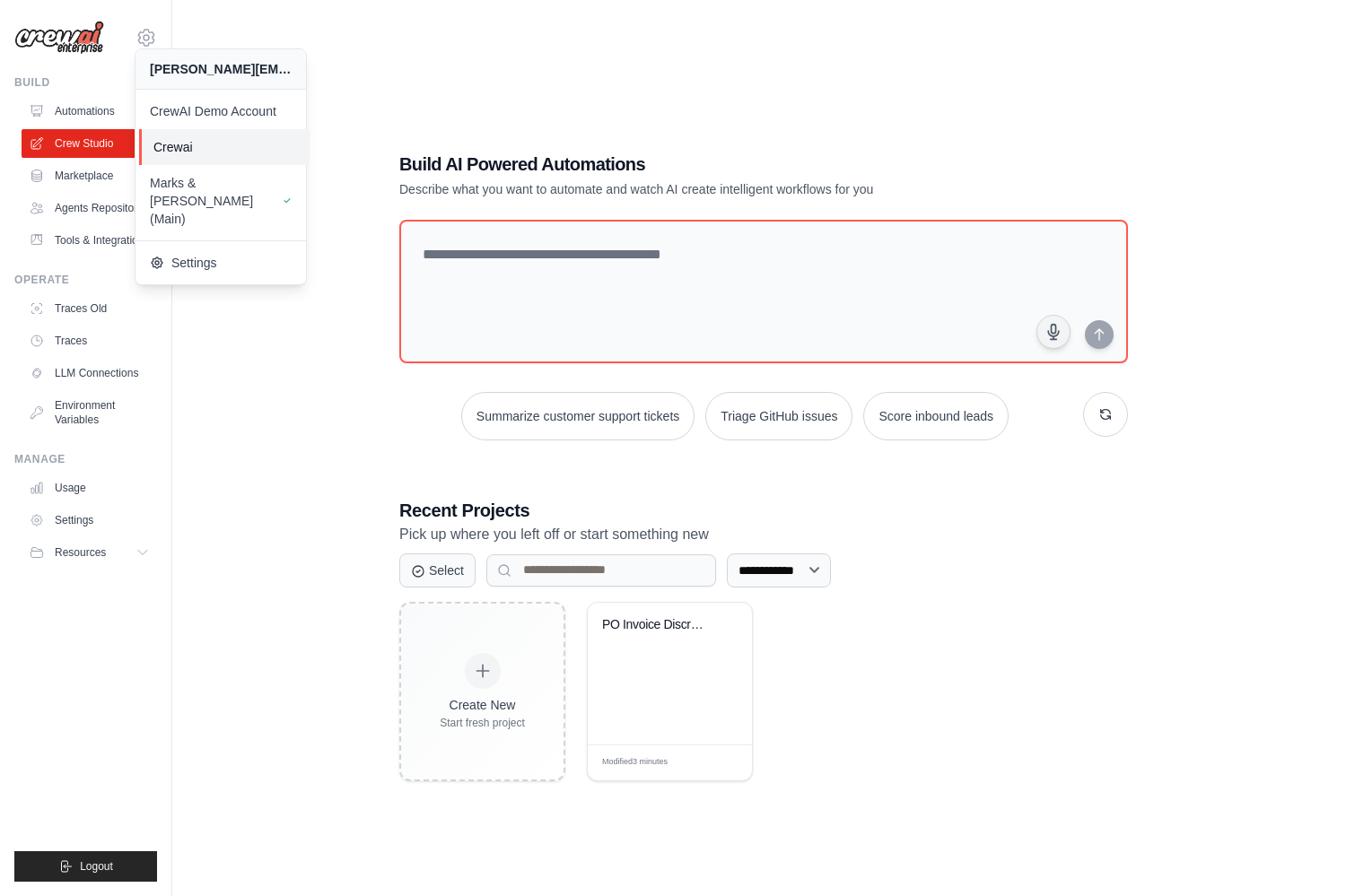
click at [248, 150] on span "Crewai" at bounding box center [224, 147] width 141 height 18
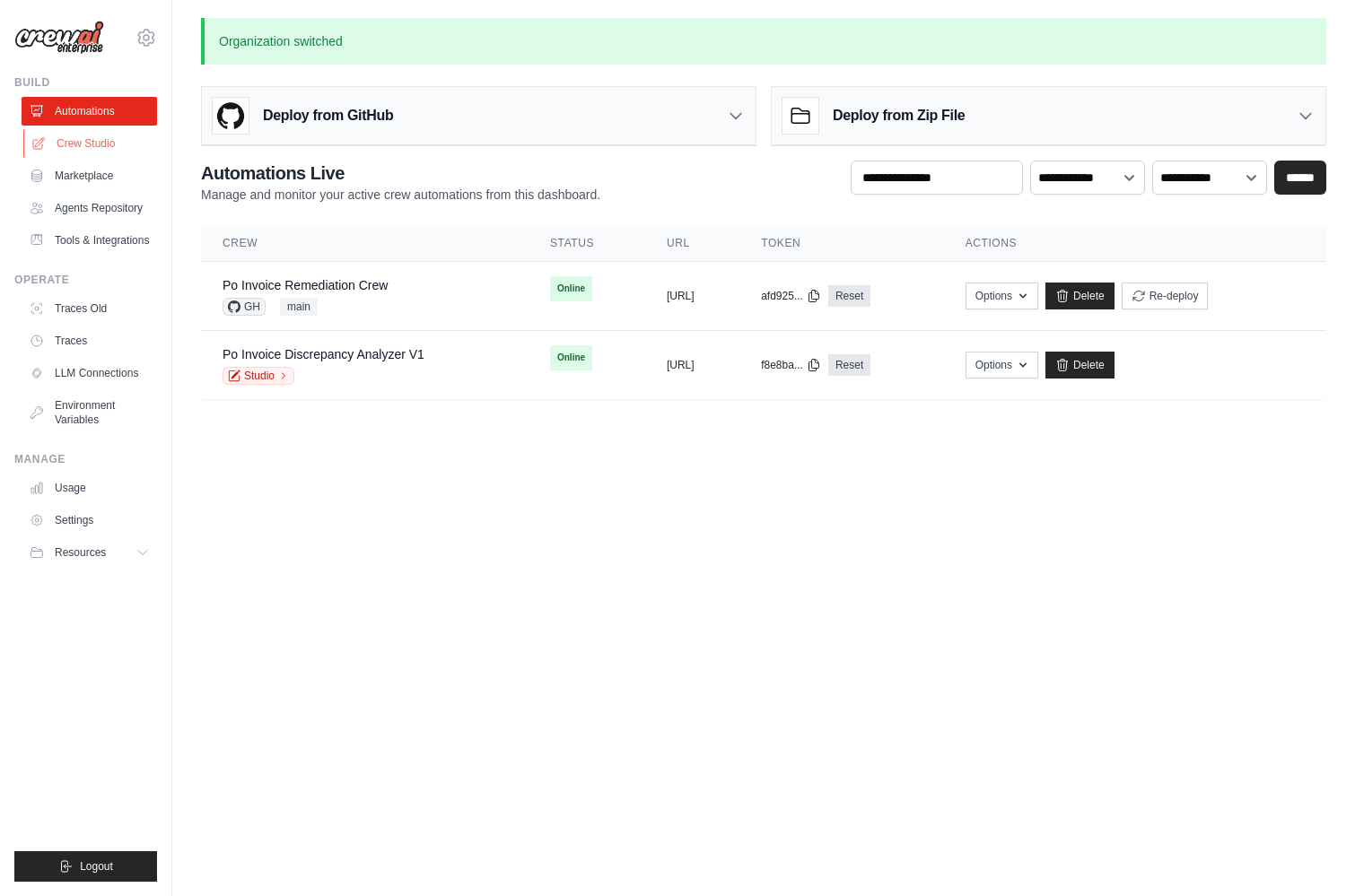
click at [97, 140] on link "Crew Studio" at bounding box center [91, 143] width 136 height 29
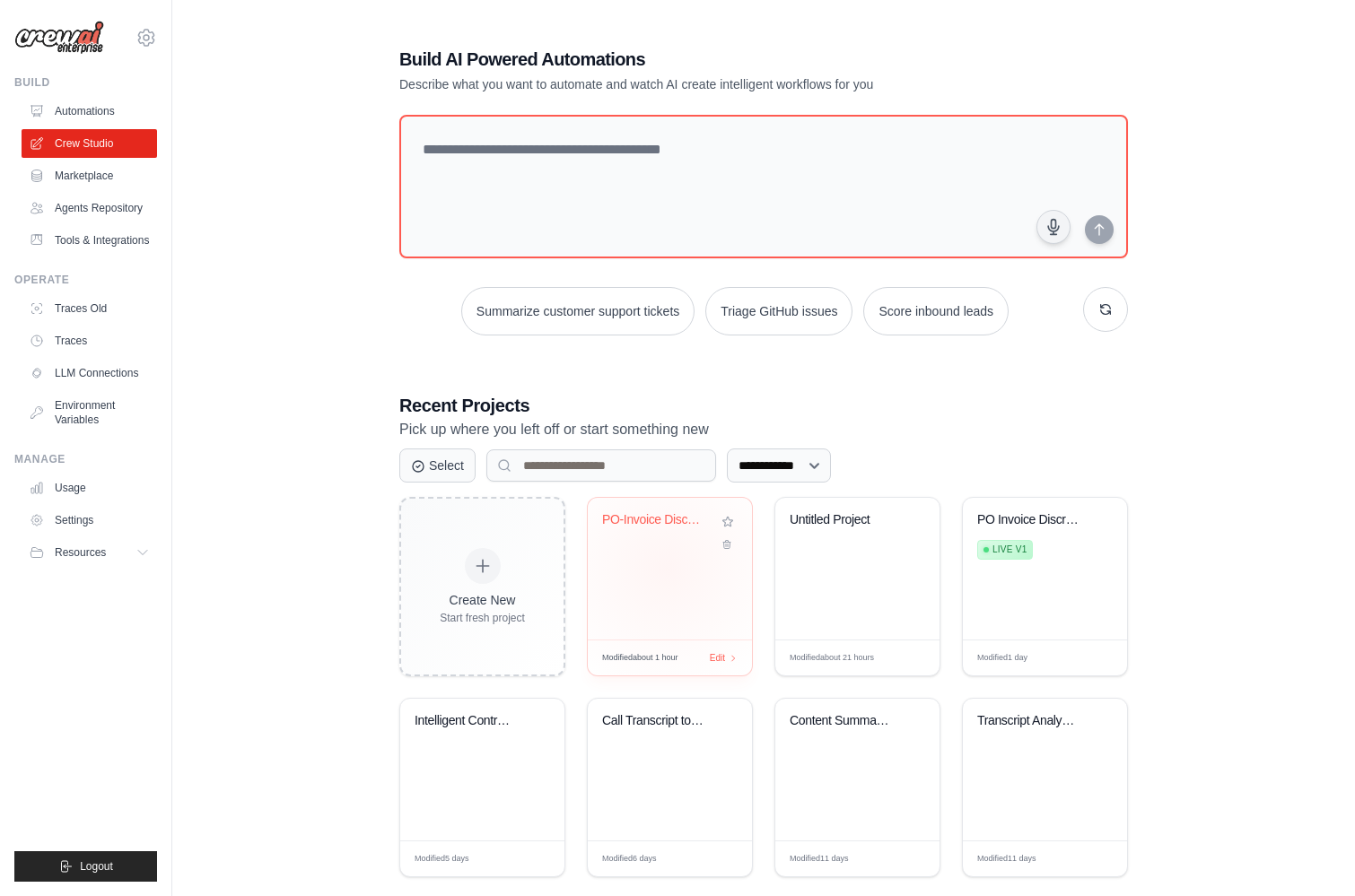
click at [666, 567] on div "PO-Invoice Discrepancy Analysis & G..." at bounding box center [670, 568] width 164 height 141
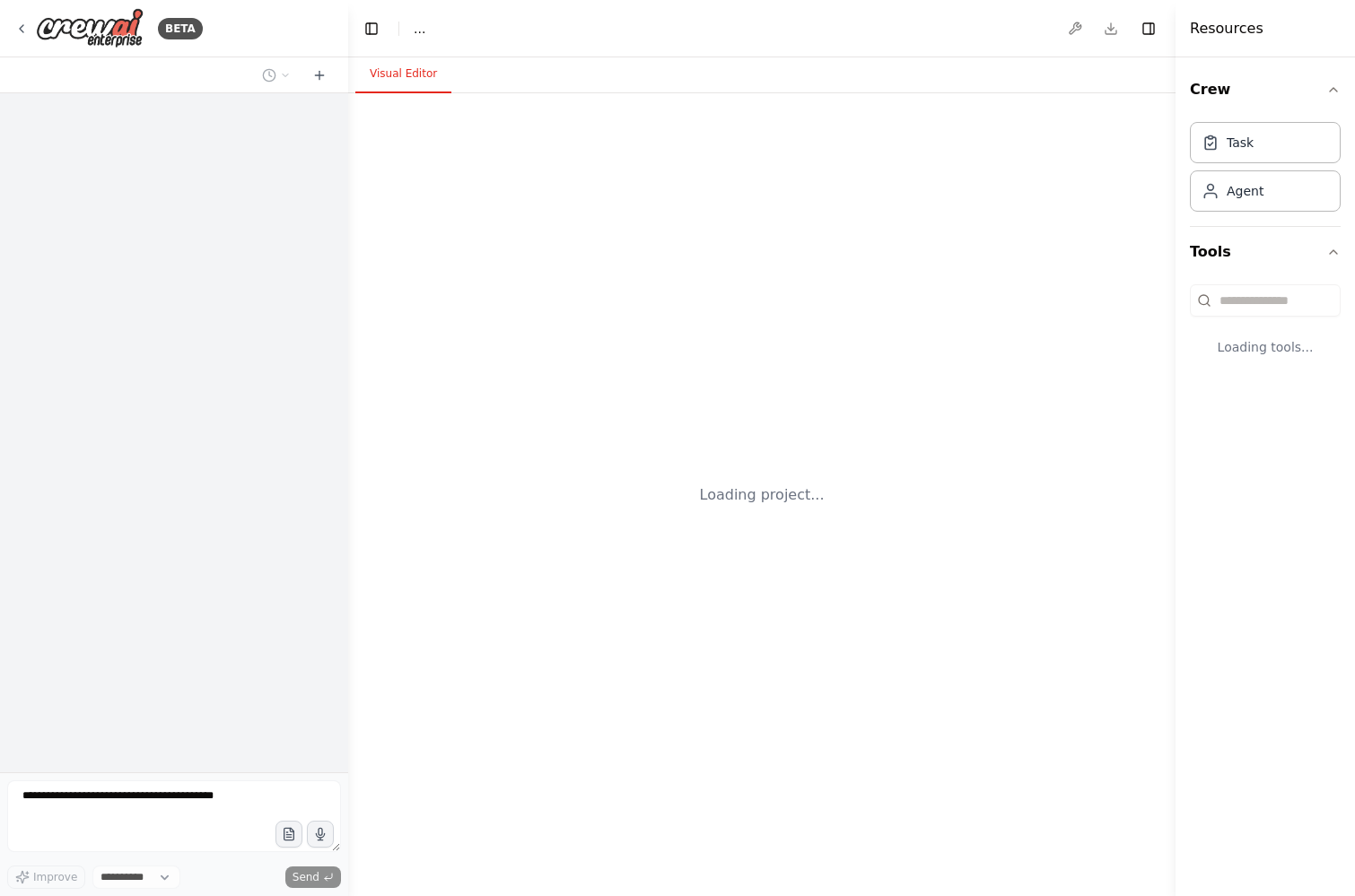
select select "****"
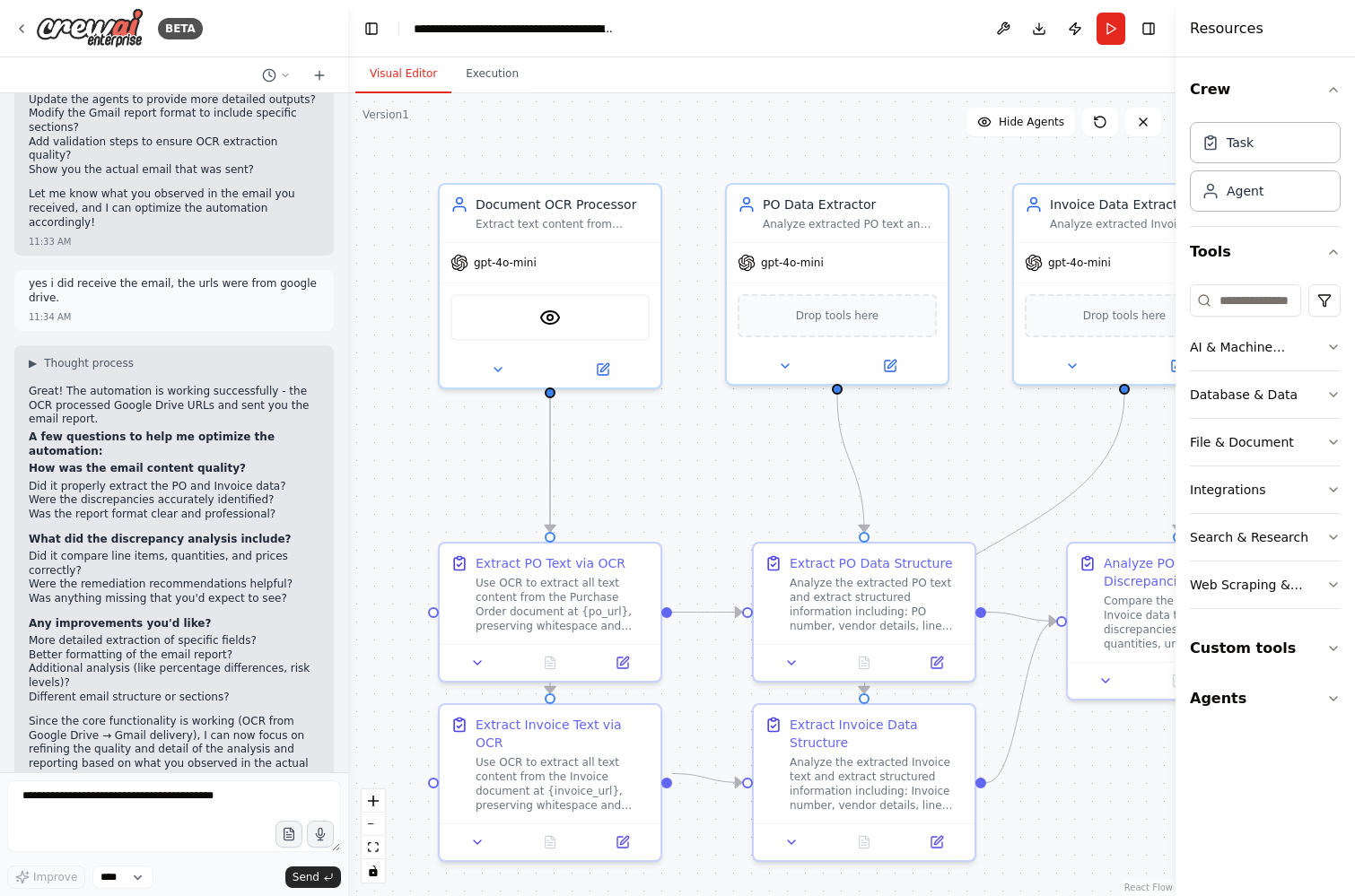
scroll to position [3030, 0]
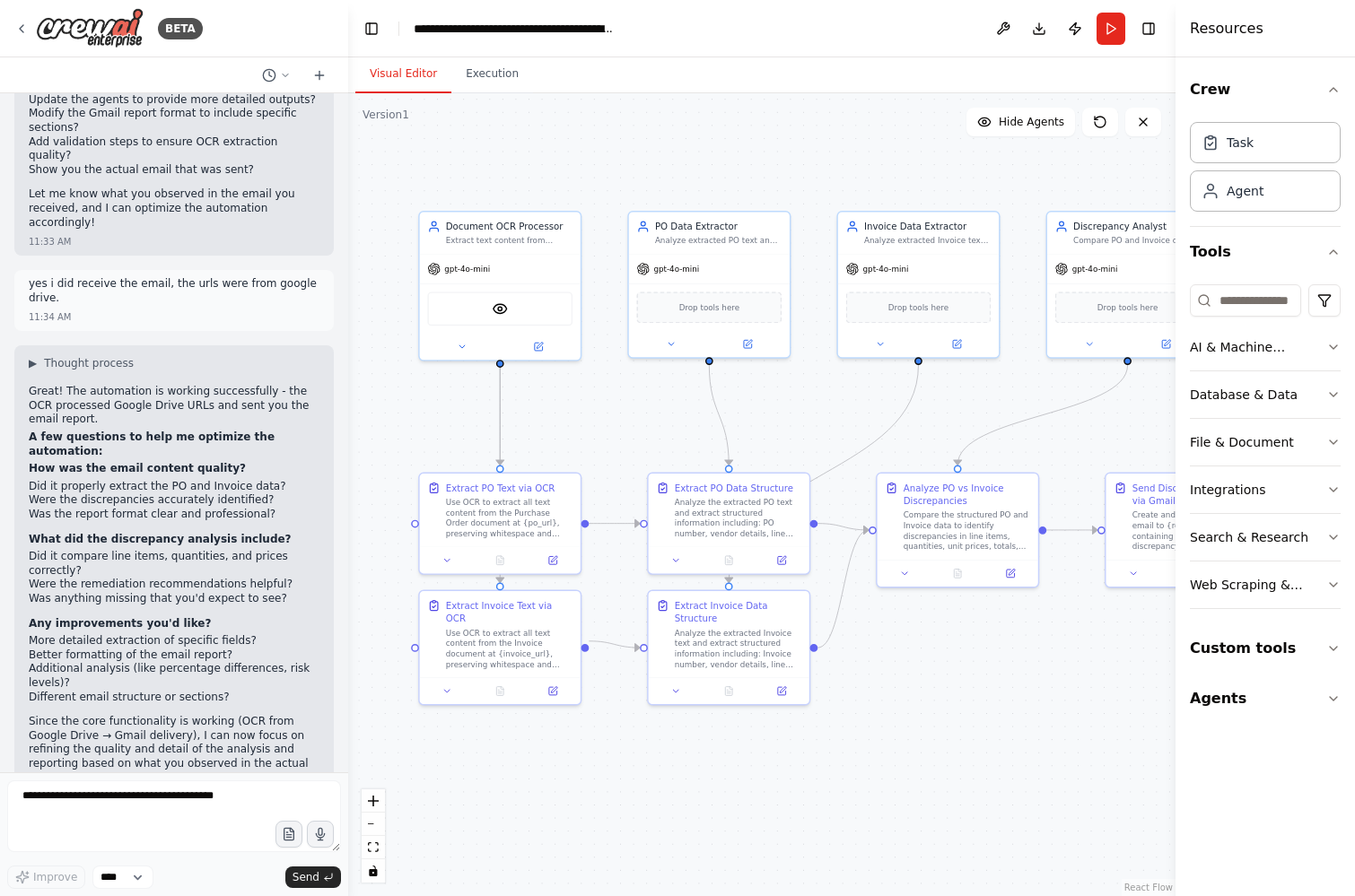
drag, startPoint x: 691, startPoint y: 147, endPoint x: 612, endPoint y: 181, distance: 86.0
click at [612, 181] on div ".deletable-edge-delete-btn { width: 20px; height: 20px; border: 0px solid #ffff…" at bounding box center [762, 494] width 827 height 803
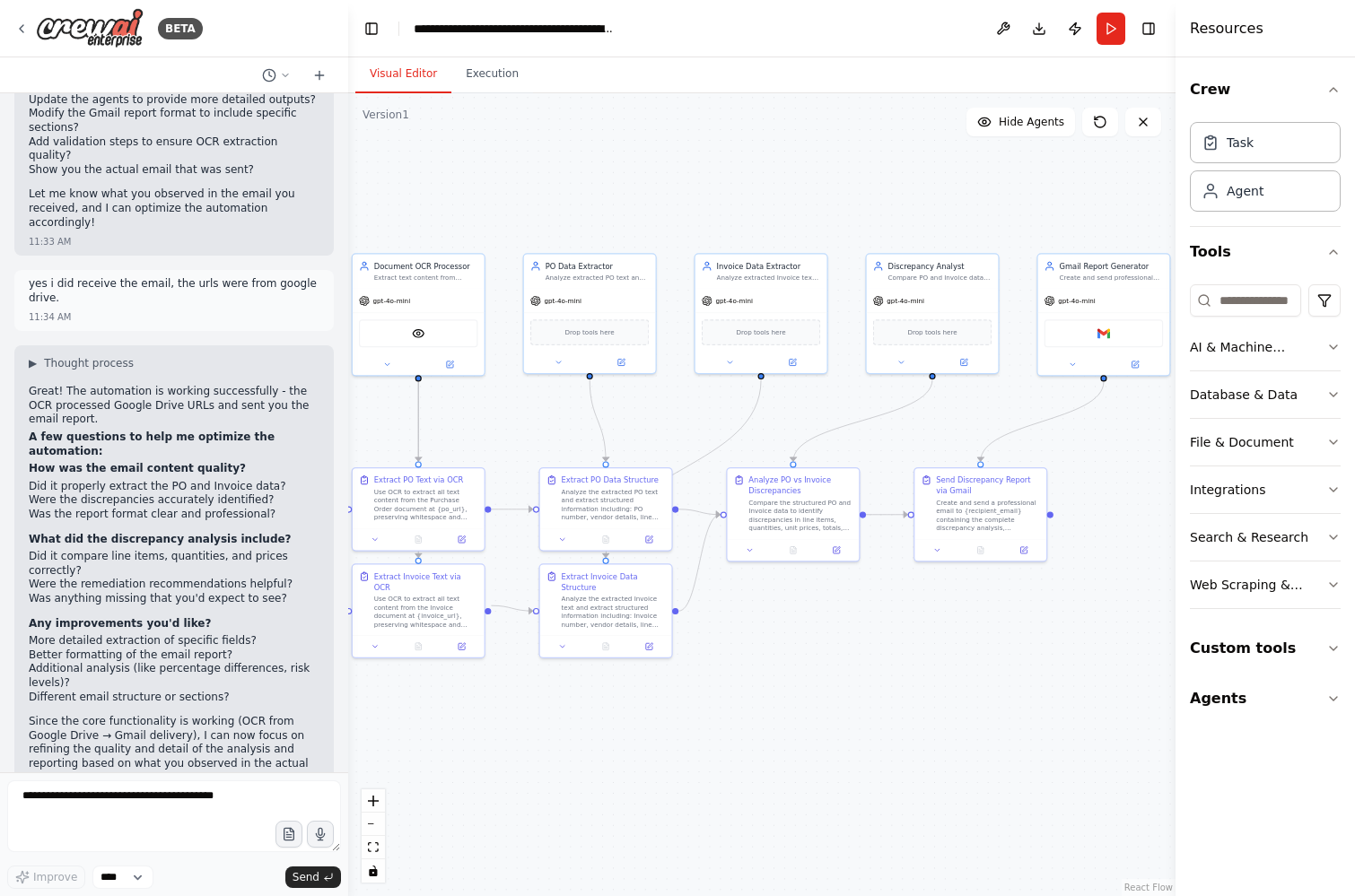
drag, startPoint x: 627, startPoint y: 435, endPoint x: 538, endPoint y: 437, distance: 89.0
click at [537, 437] on div ".deletable-edge-delete-btn { width: 20px; height: 20px; border: 0px solid #ffff…" at bounding box center [762, 494] width 827 height 803
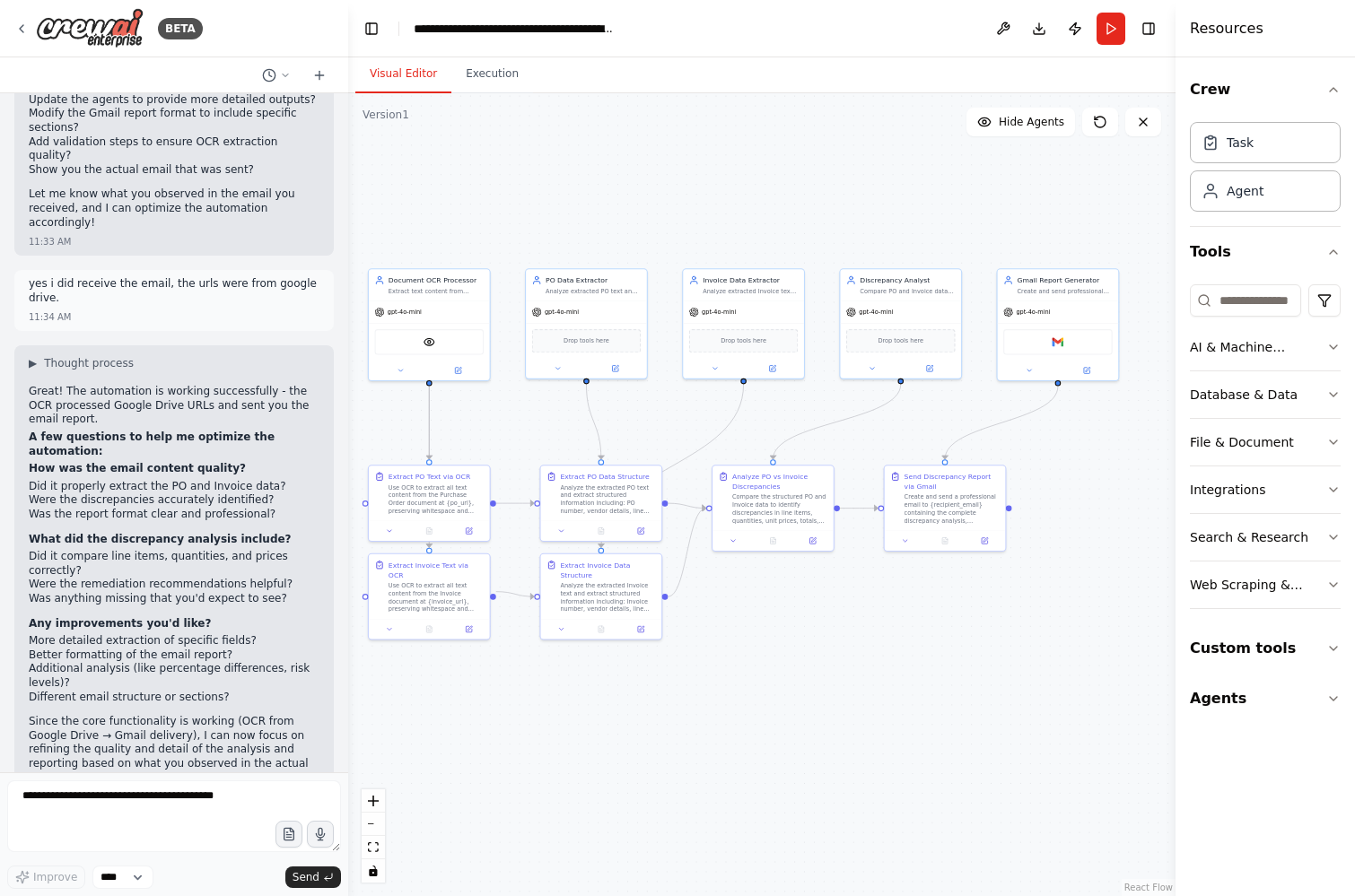
drag, startPoint x: 521, startPoint y: 430, endPoint x: 553, endPoint y: 430, distance: 32.0
click at [553, 430] on div ".deletable-edge-delete-btn { width: 20px; height: 20px; border: 0px solid #ffff…" at bounding box center [762, 494] width 827 height 803
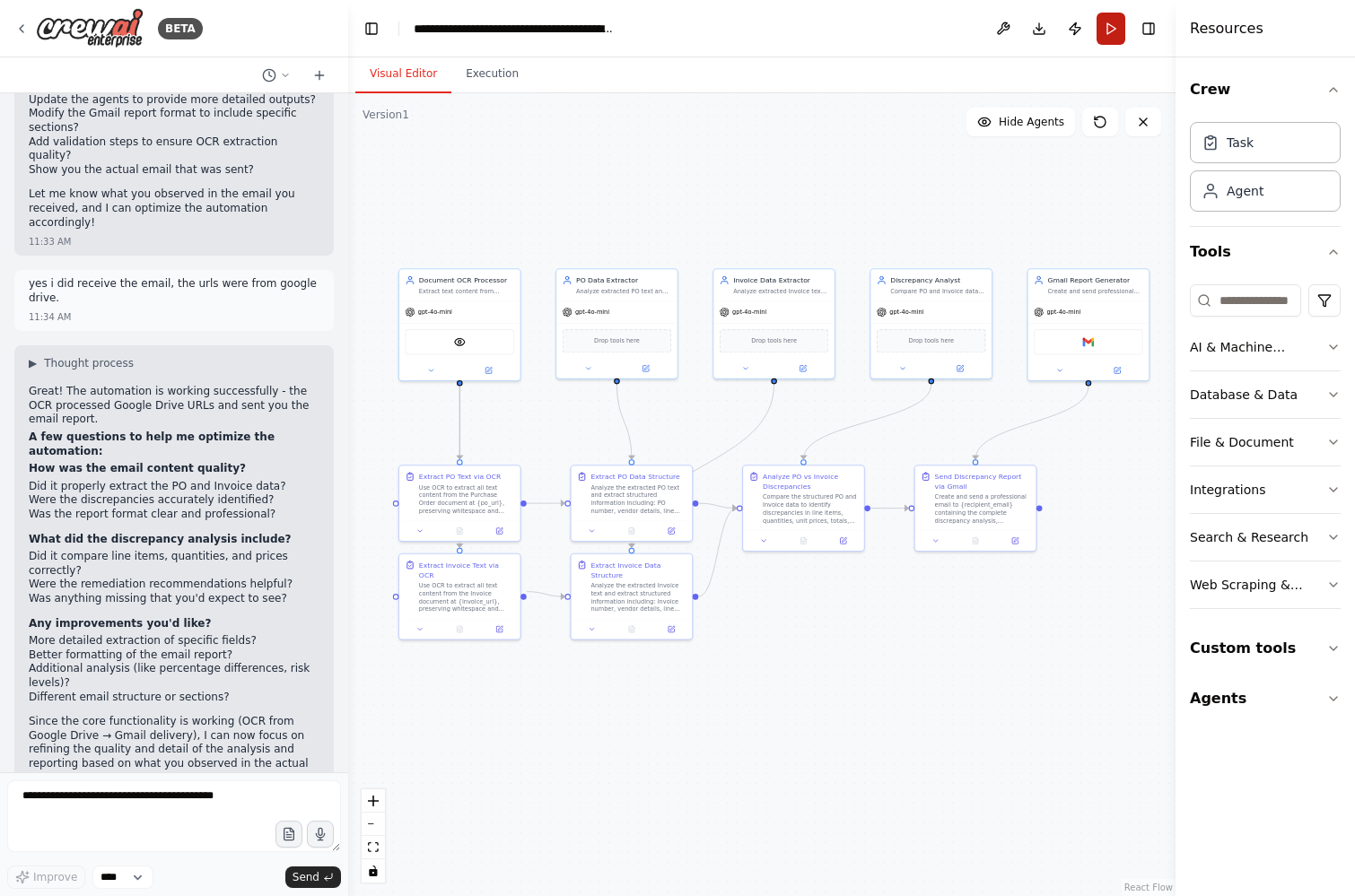
click at [1112, 31] on button "Run" at bounding box center [1111, 29] width 29 height 33
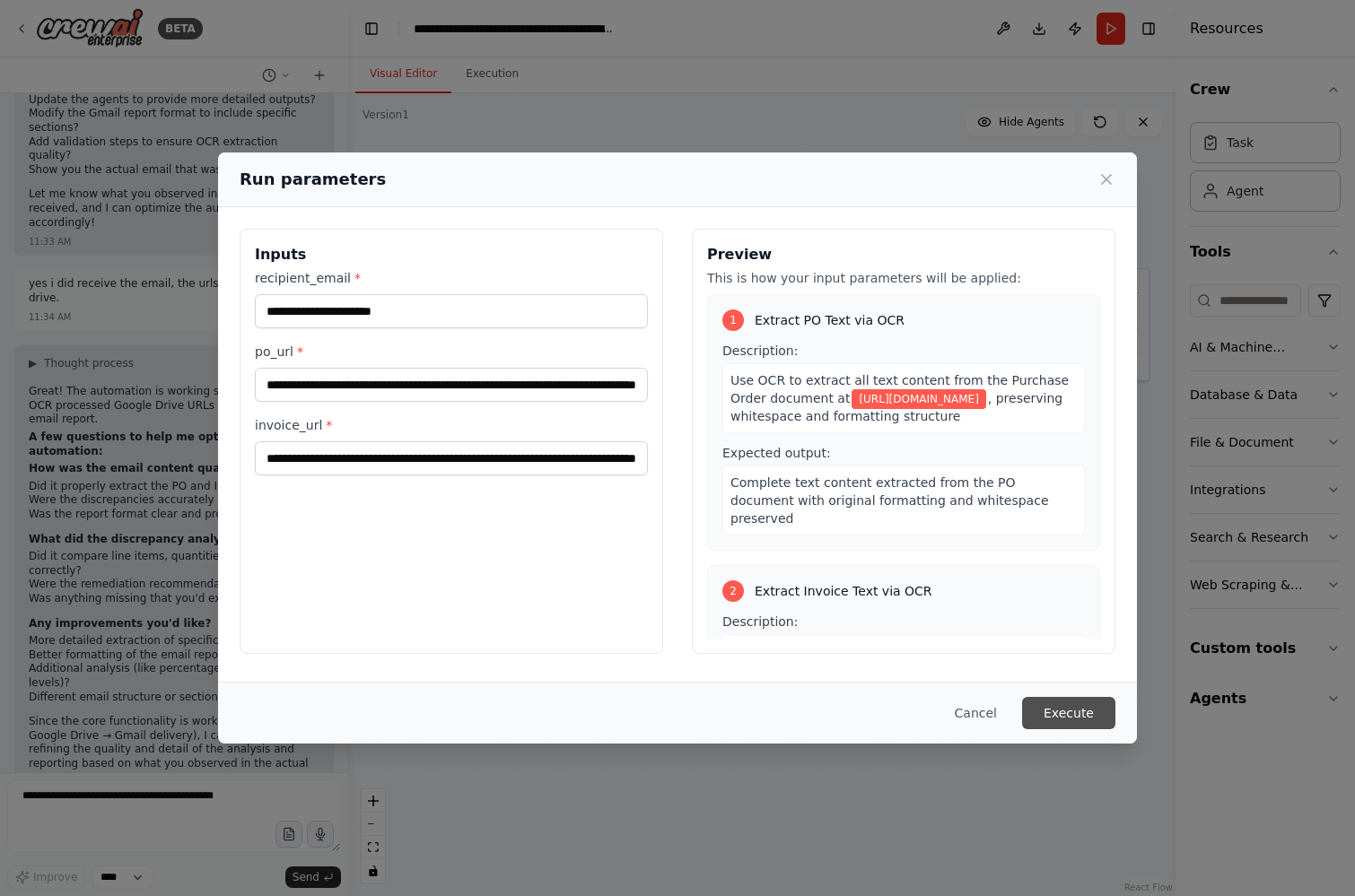
click at [1075, 719] on button "Execute" at bounding box center [1068, 713] width 93 height 33
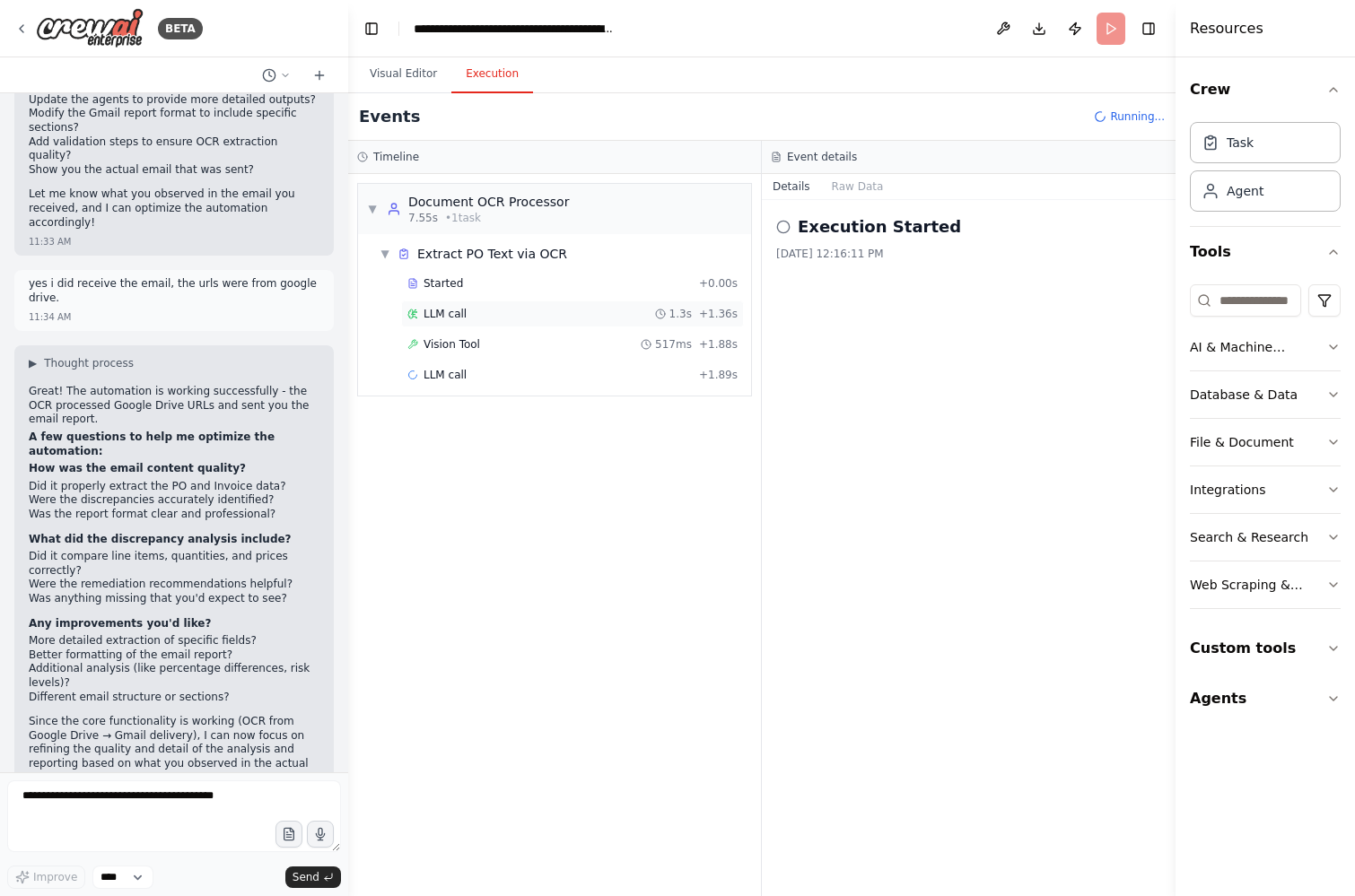
click at [526, 315] on div "LLM call 1.3s + 1.36s" at bounding box center [573, 314] width 330 height 15
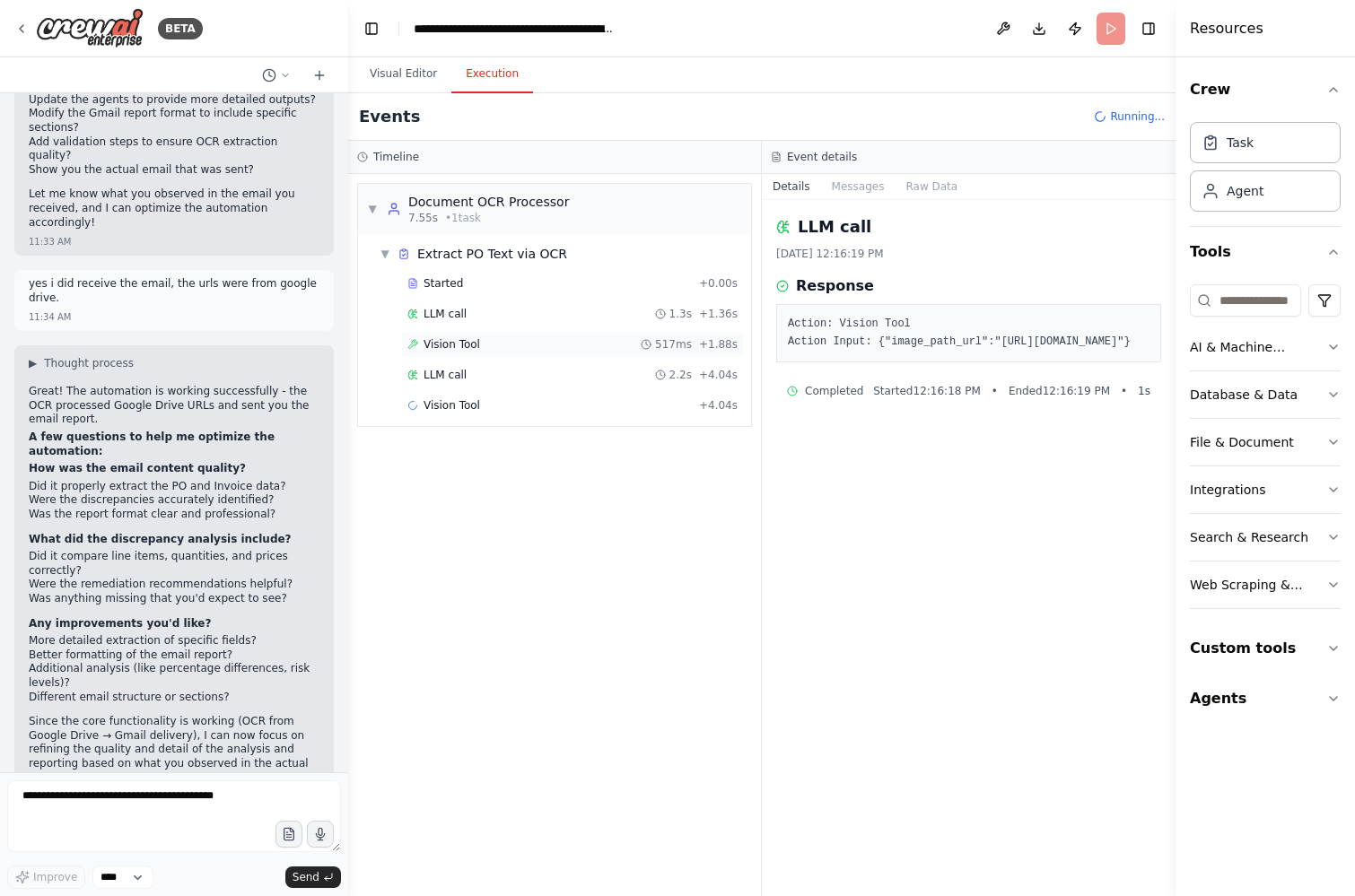
click at [489, 341] on div "Vision Tool 517ms + 1.88s" at bounding box center [573, 344] width 330 height 15
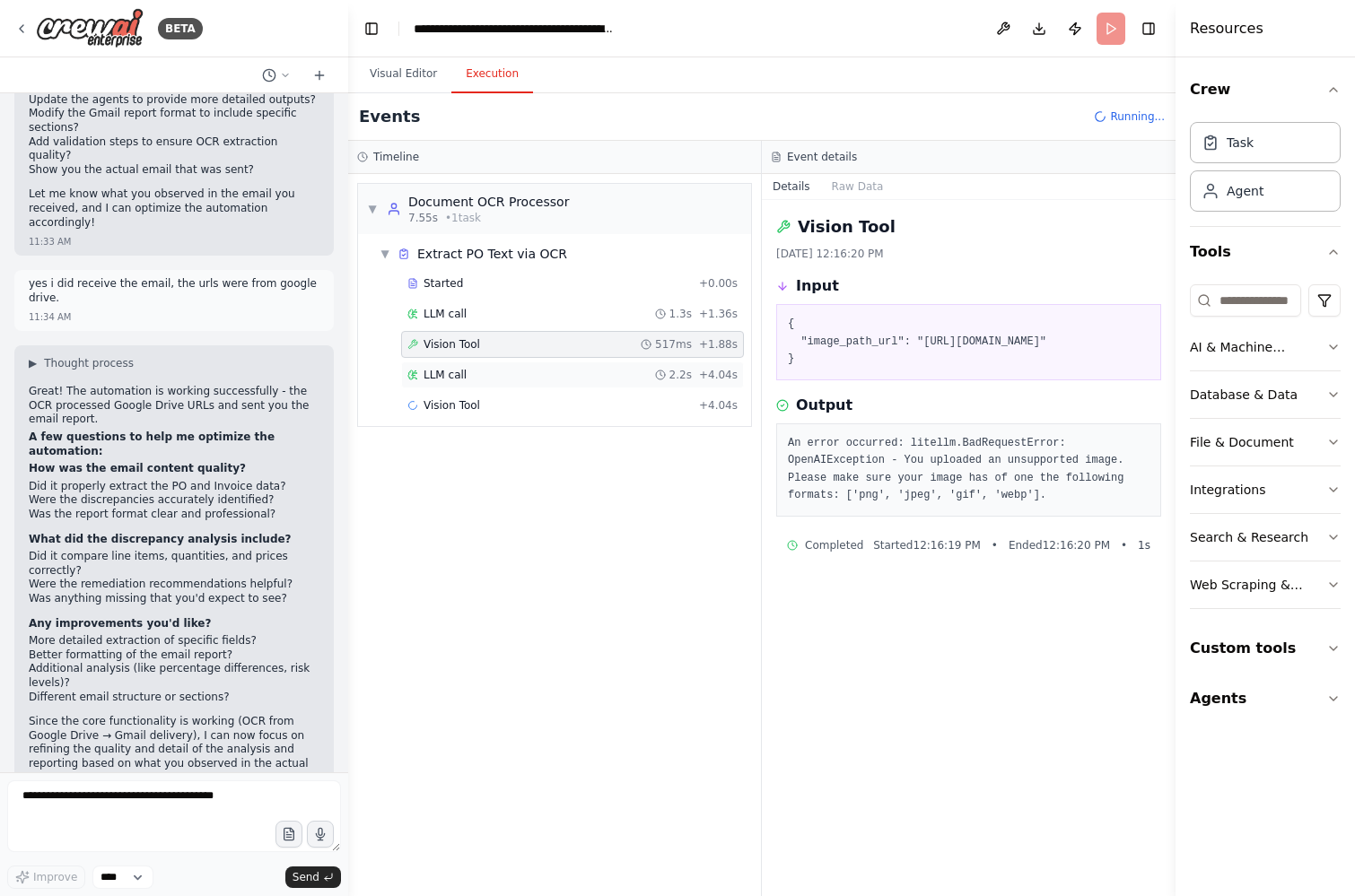
click at [477, 376] on div "LLM call 2.2s + 4.04s" at bounding box center [573, 375] width 330 height 15
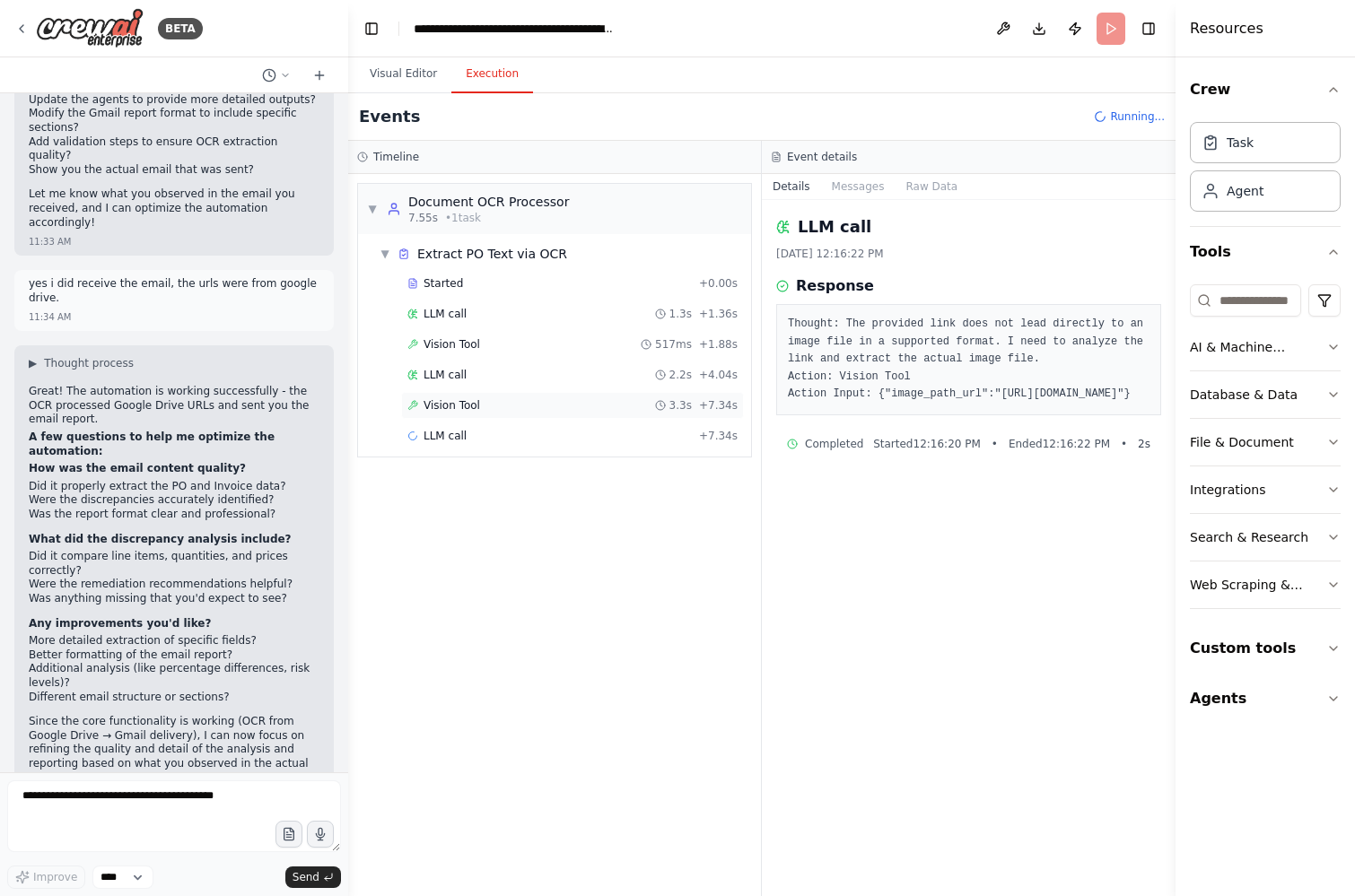
click at [479, 407] on span "Vision Tool" at bounding box center [451, 405] width 56 height 15
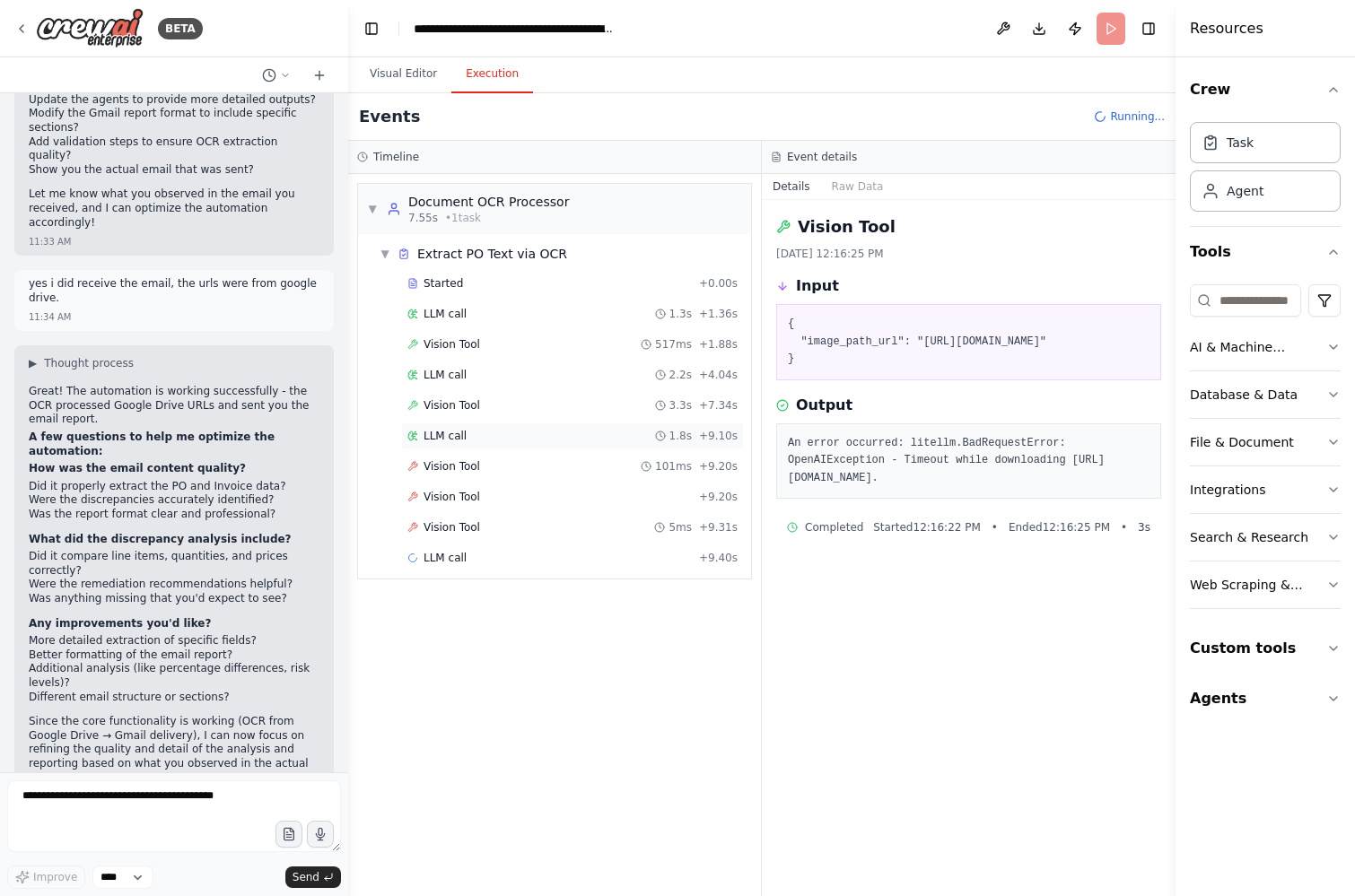
click at [491, 440] on div "LLM call 1.8s + 9.10s" at bounding box center [573, 436] width 330 height 15
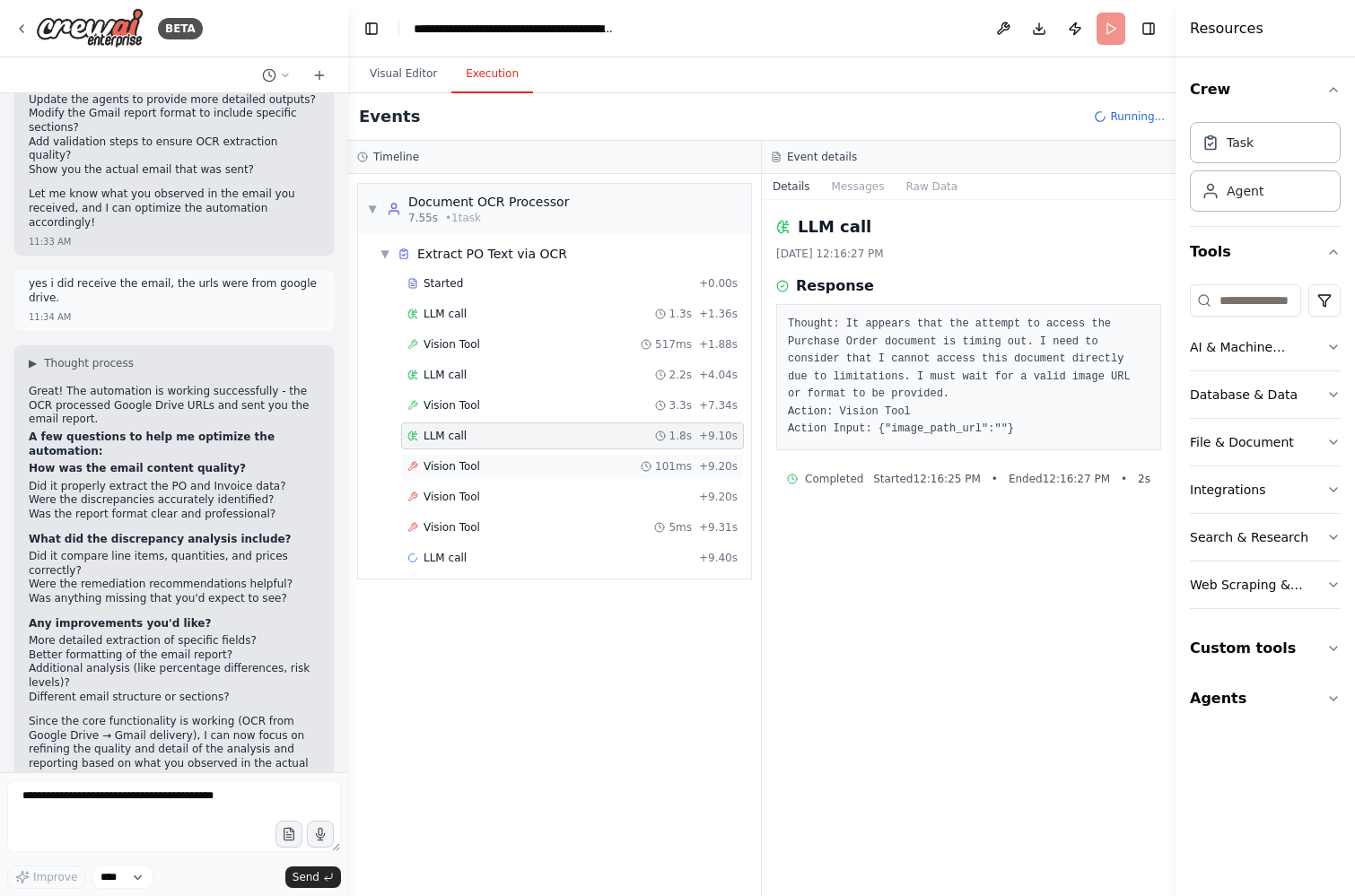
click at [493, 470] on div "Vision Tool 101ms + 9.20s" at bounding box center [573, 466] width 330 height 15
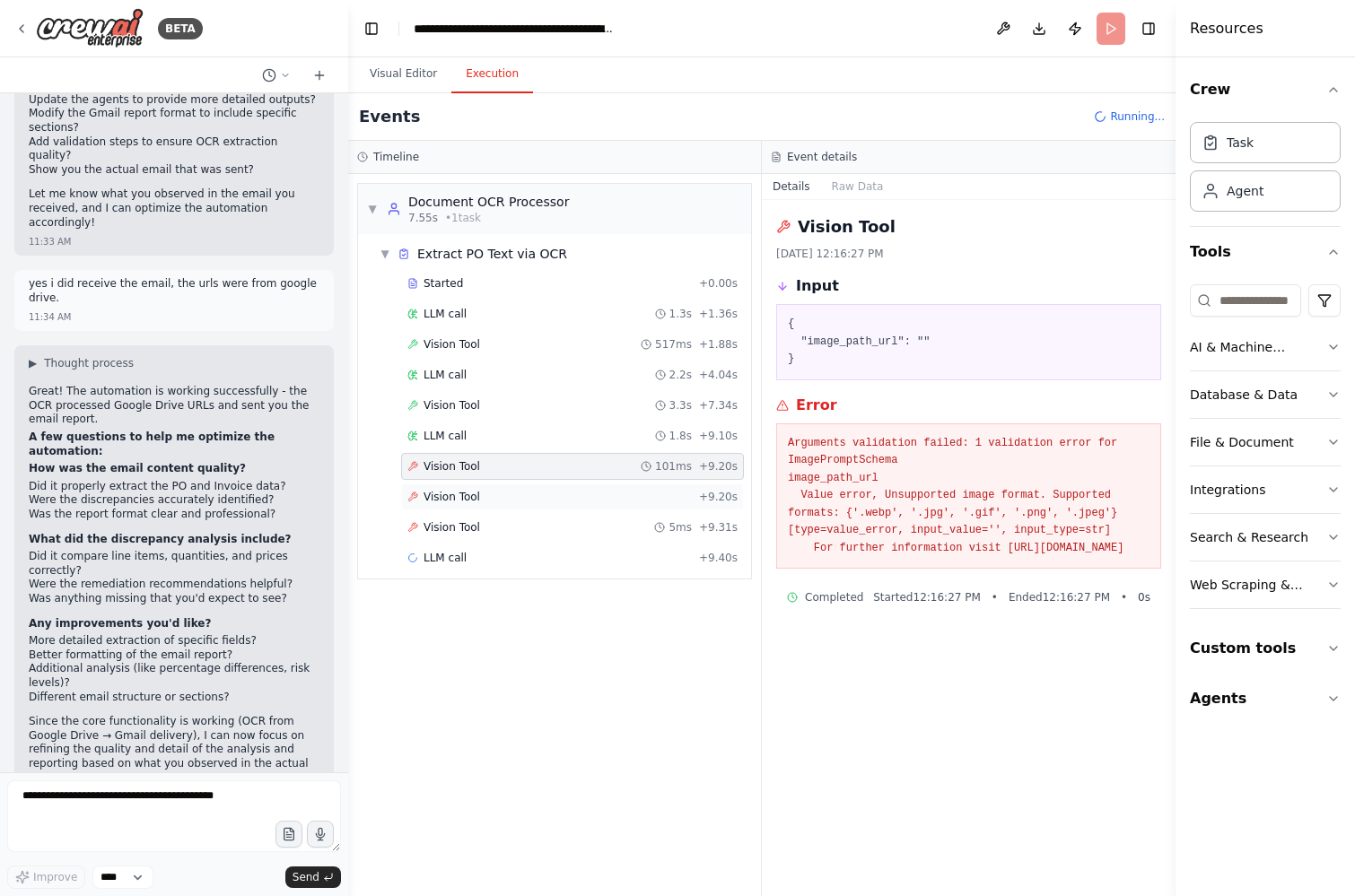
click at [486, 487] on div "Vision Tool + 9.20s" at bounding box center [573, 496] width 343 height 27
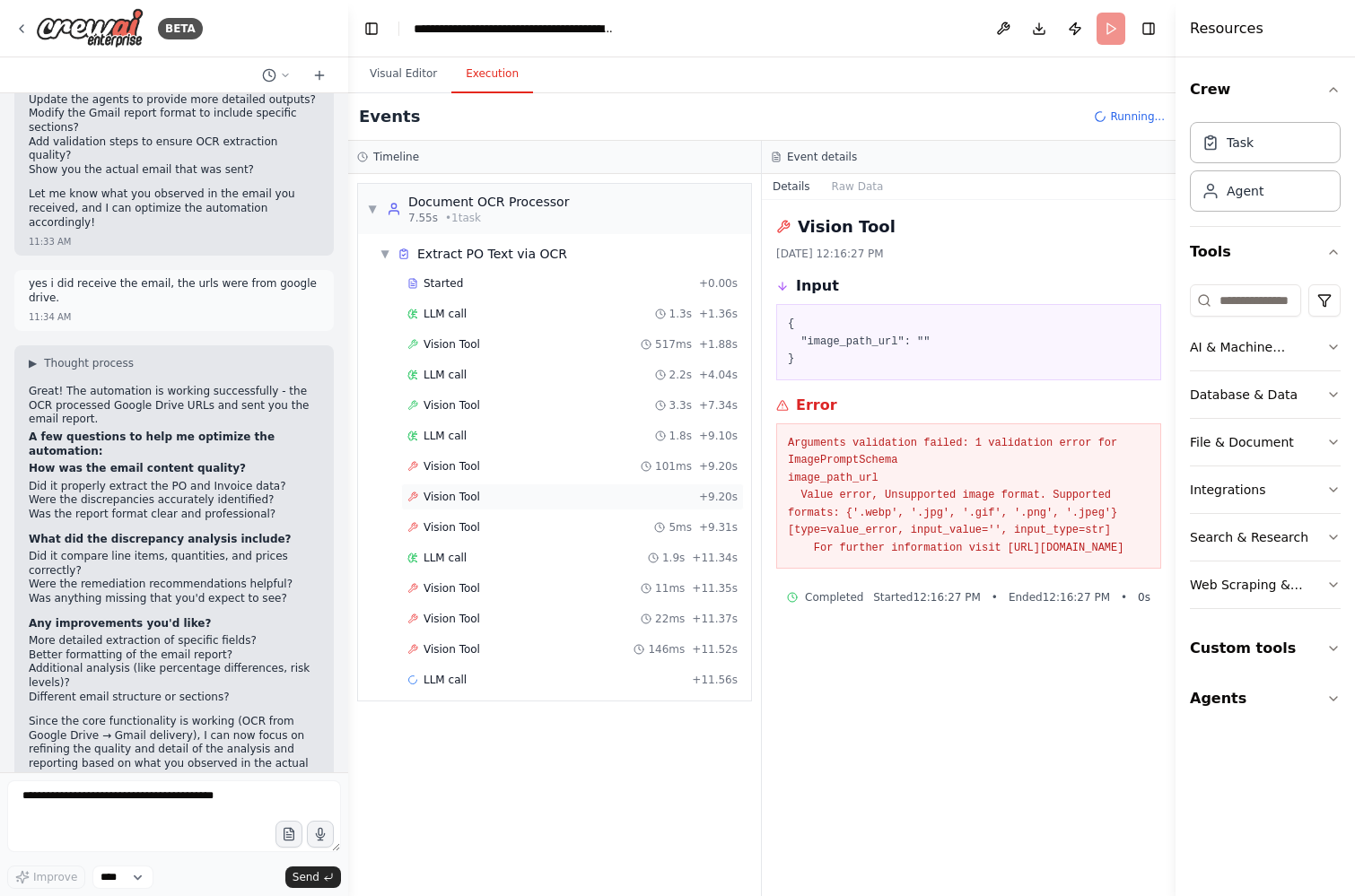
click at [486, 509] on div "Vision Tool + 9.20s" at bounding box center [573, 496] width 343 height 27
click at [468, 584] on span "Vision Tool" at bounding box center [451, 588] width 56 height 15
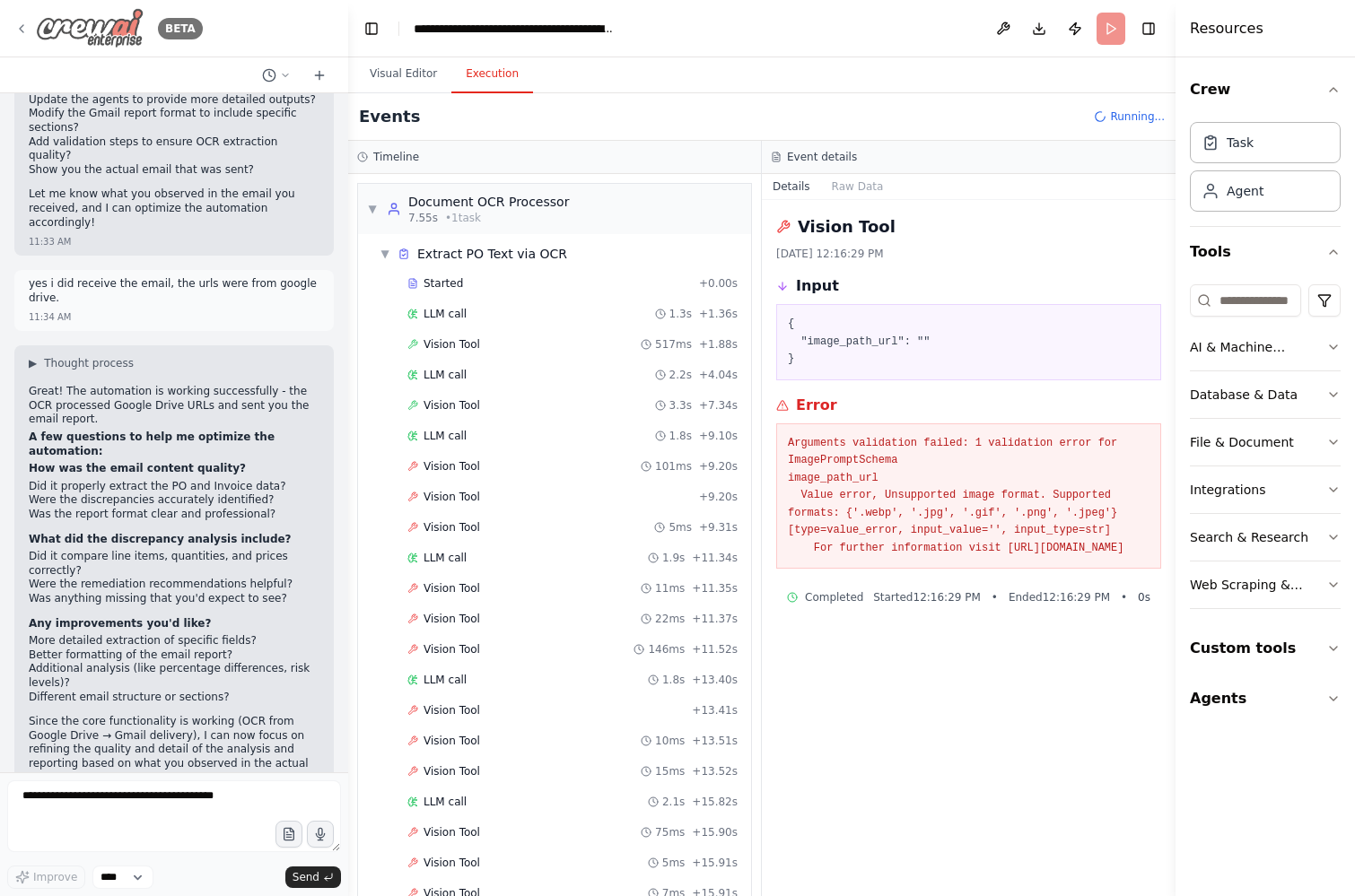
click at [20, 26] on icon at bounding box center [22, 29] width 15 height 15
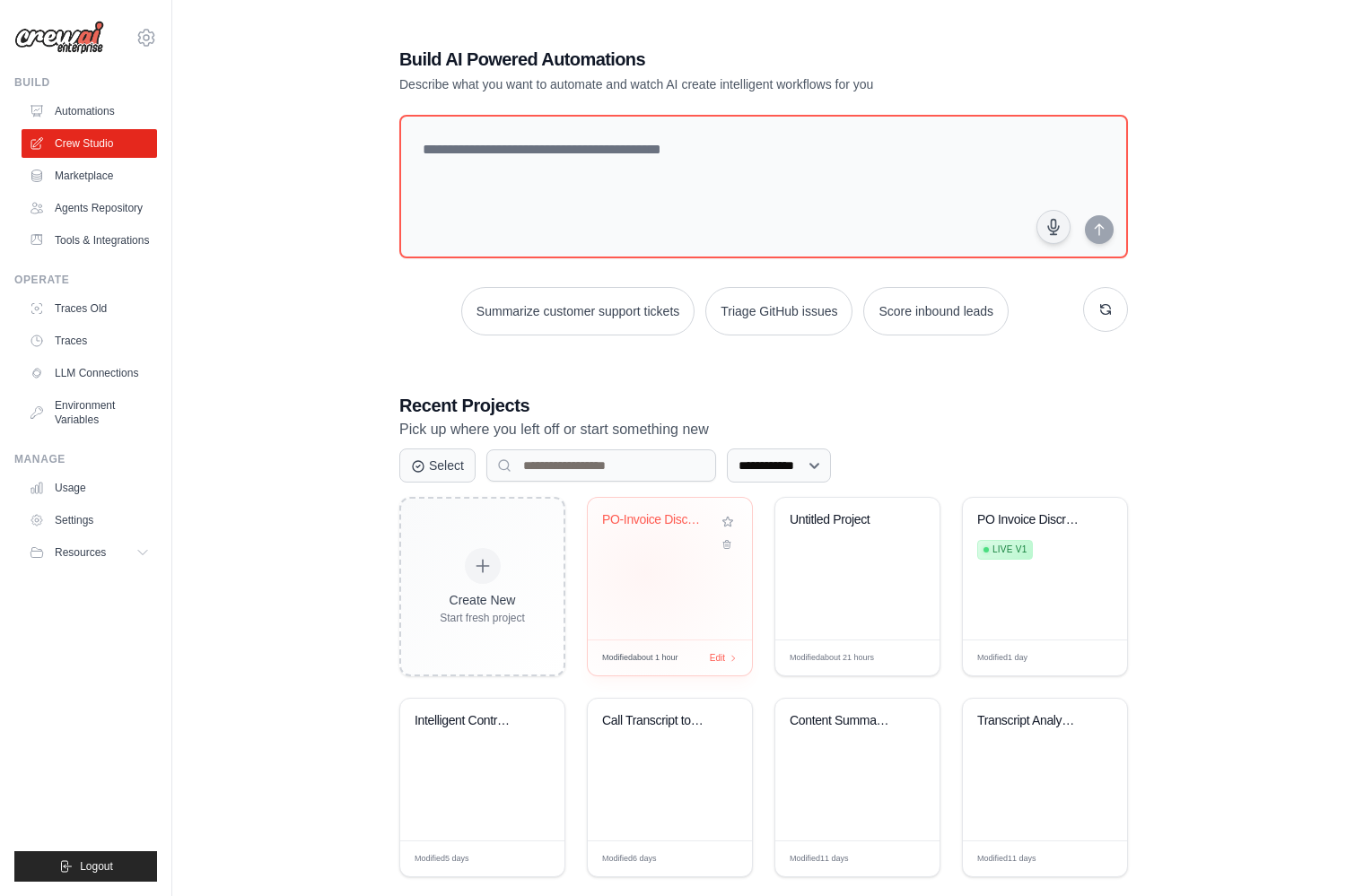
click at [645, 574] on div "PO-Invoice Discrepancy Analysis & G..." at bounding box center [670, 568] width 164 height 141
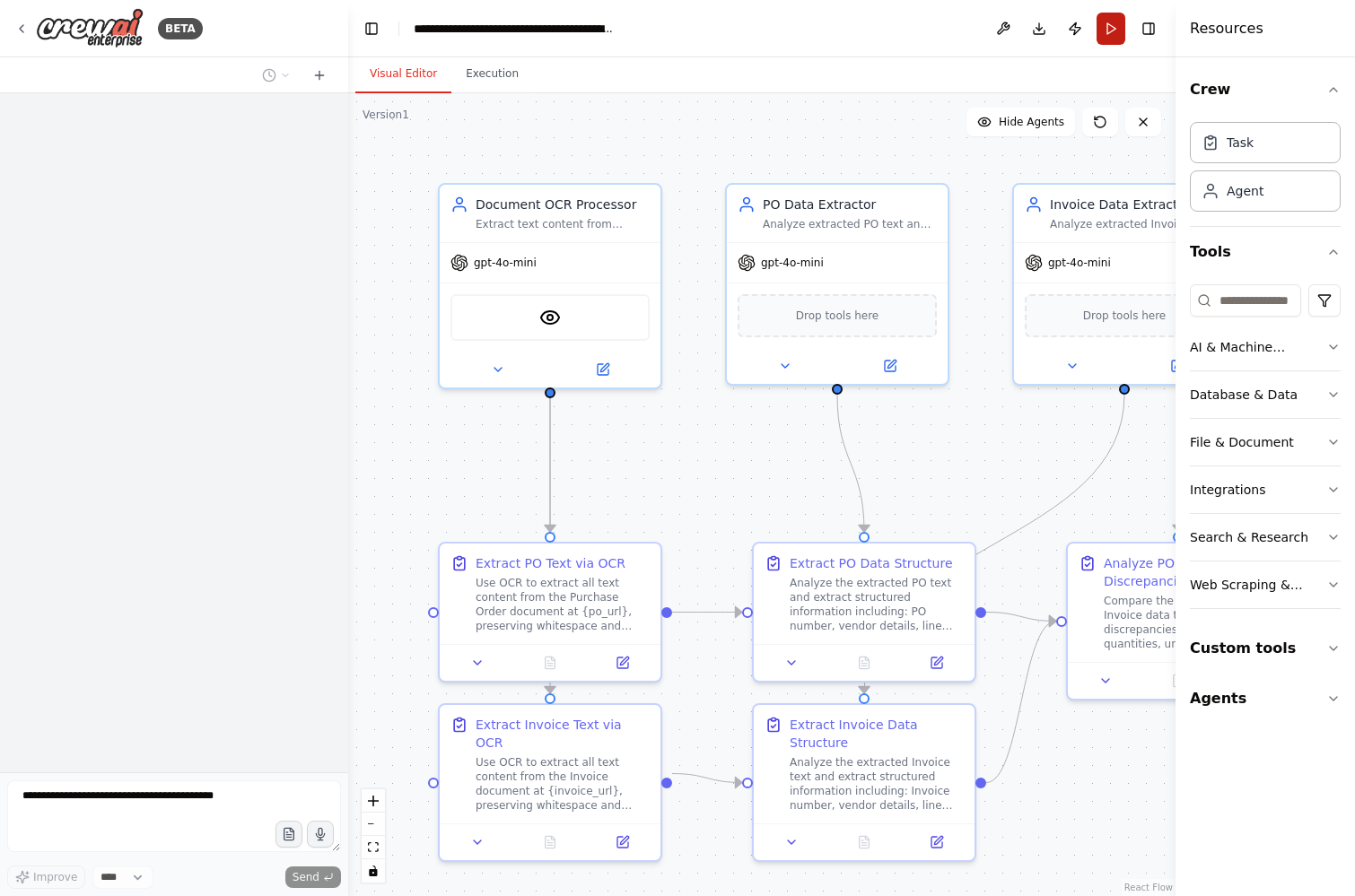
click at [1109, 23] on button "Run" at bounding box center [1111, 29] width 29 height 33
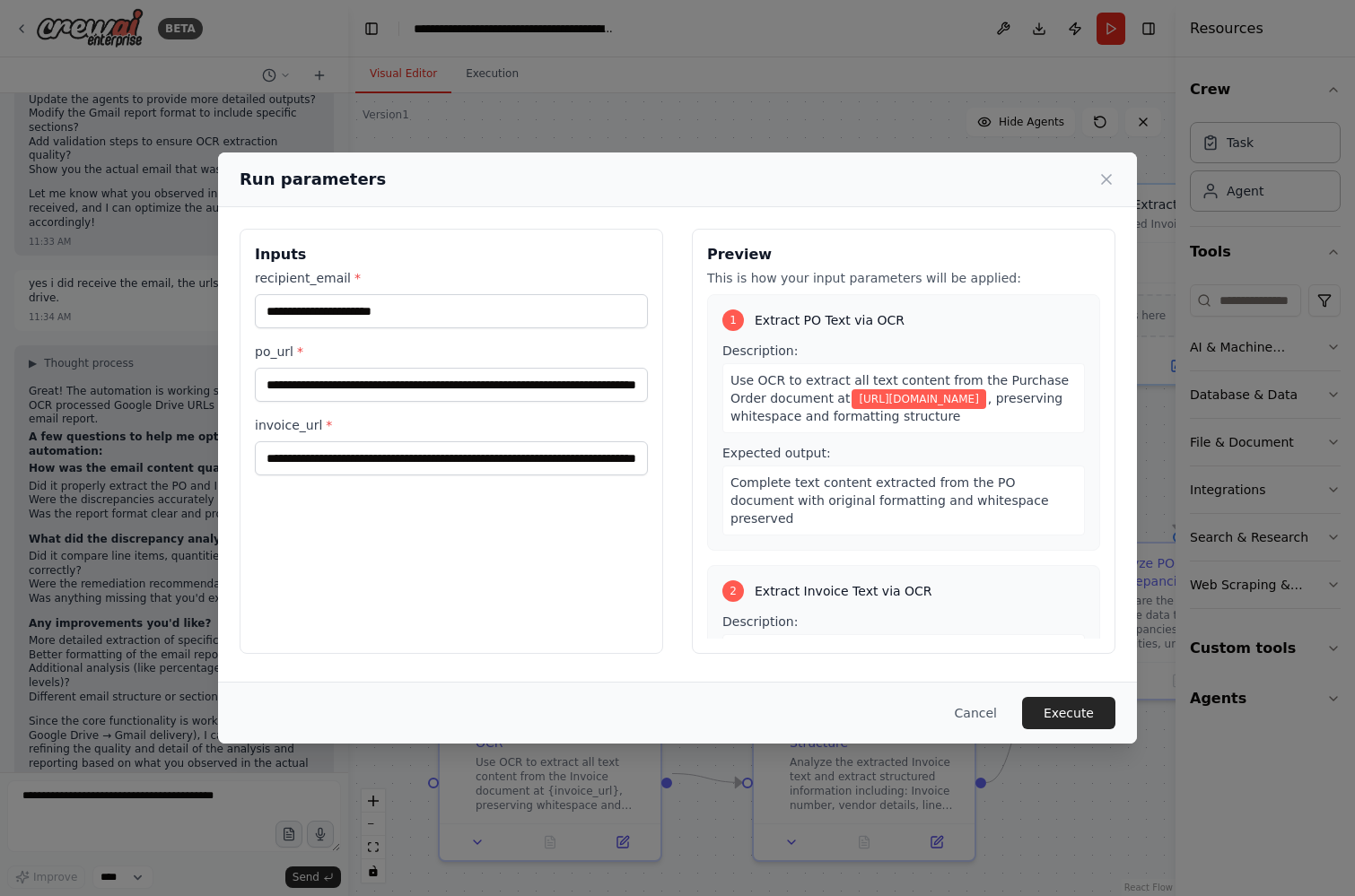
scroll to position [3030, 0]
click at [471, 377] on input "**********" at bounding box center [451, 385] width 393 height 34
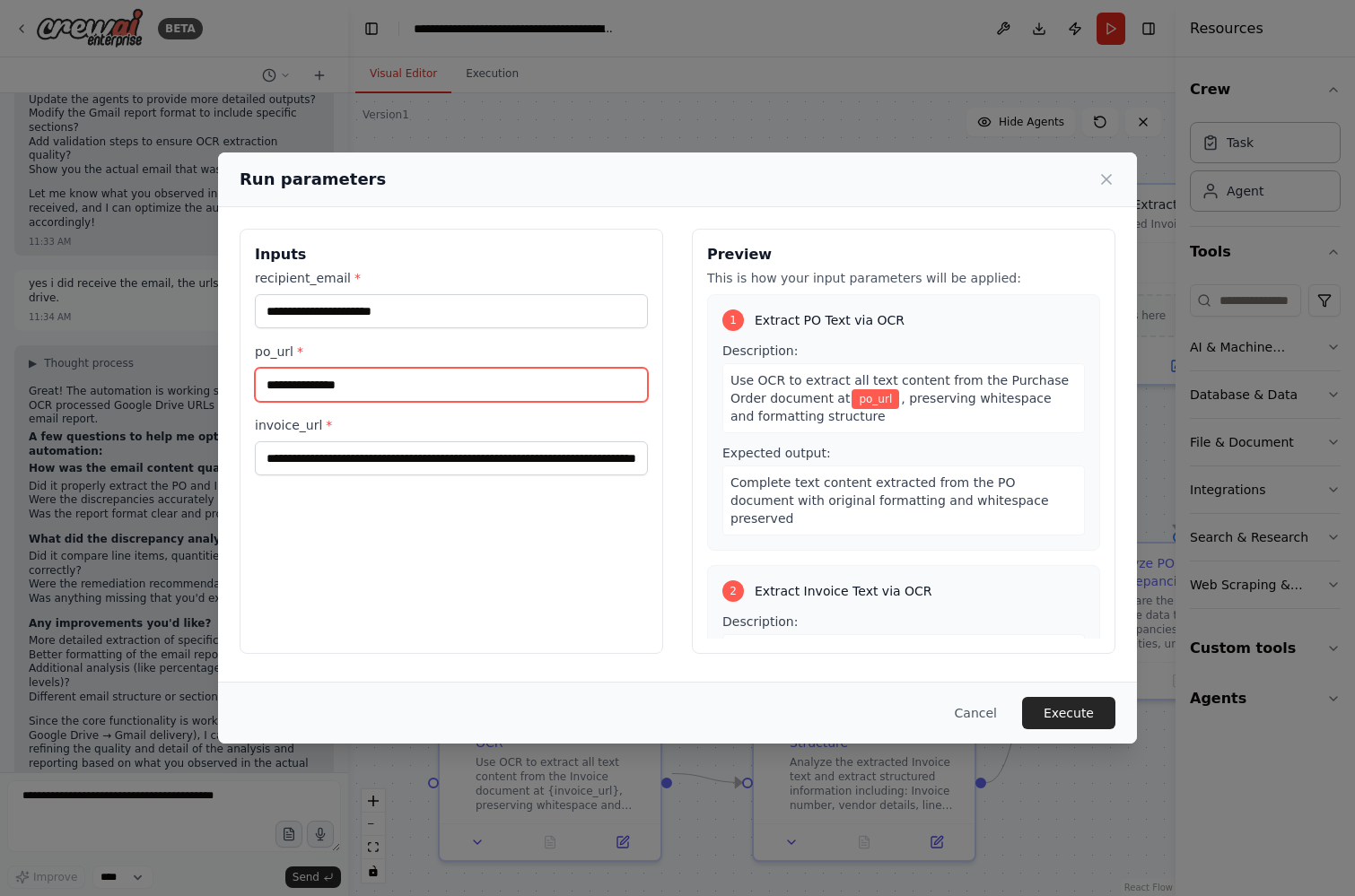
paste input "**********"
type input "**********"
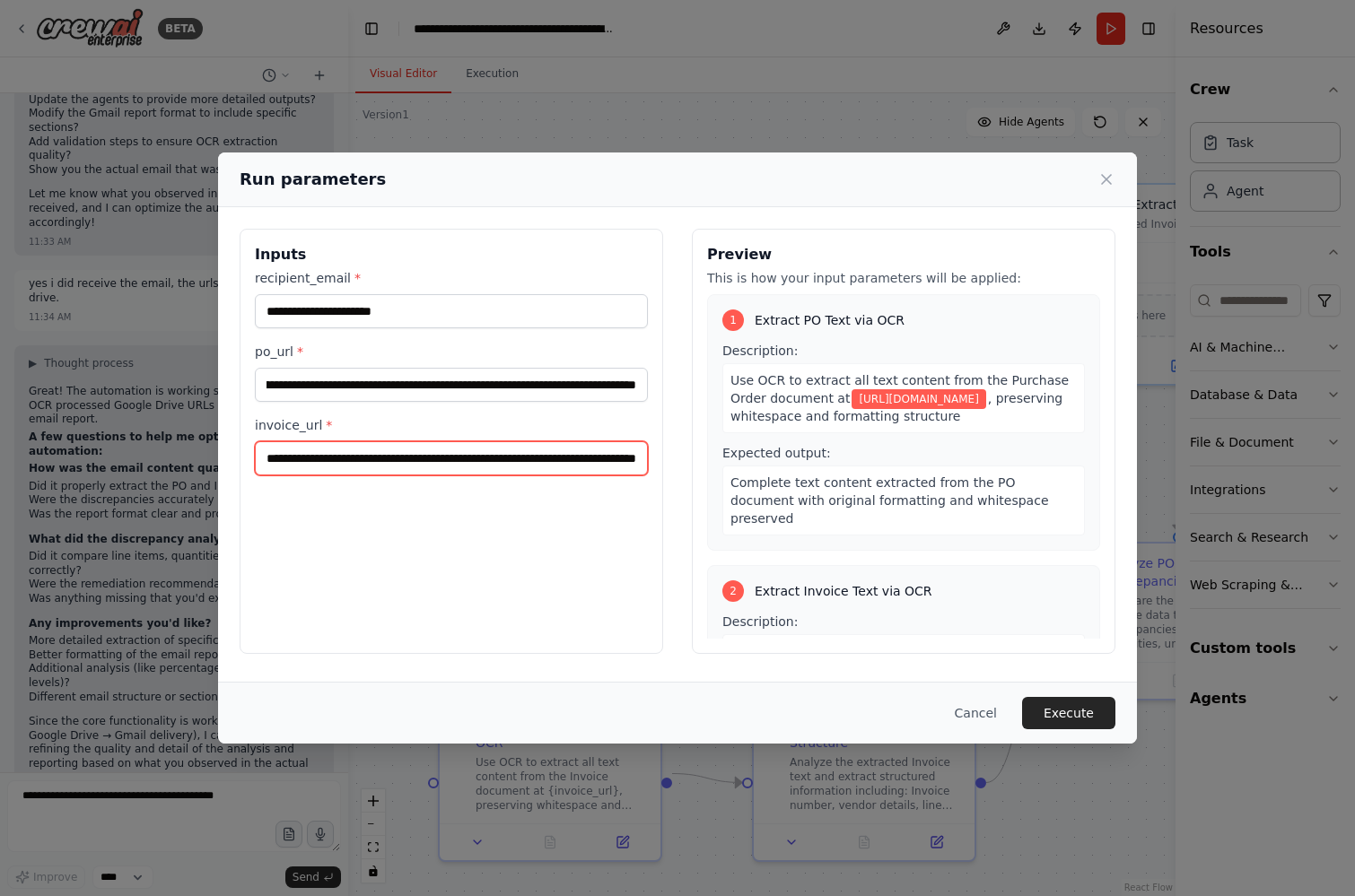
scroll to position [0, 0]
click at [615, 451] on input "**********" at bounding box center [451, 458] width 393 height 34
click at [347, 464] on input "invoice_url *" at bounding box center [451, 458] width 393 height 34
paste input "**********"
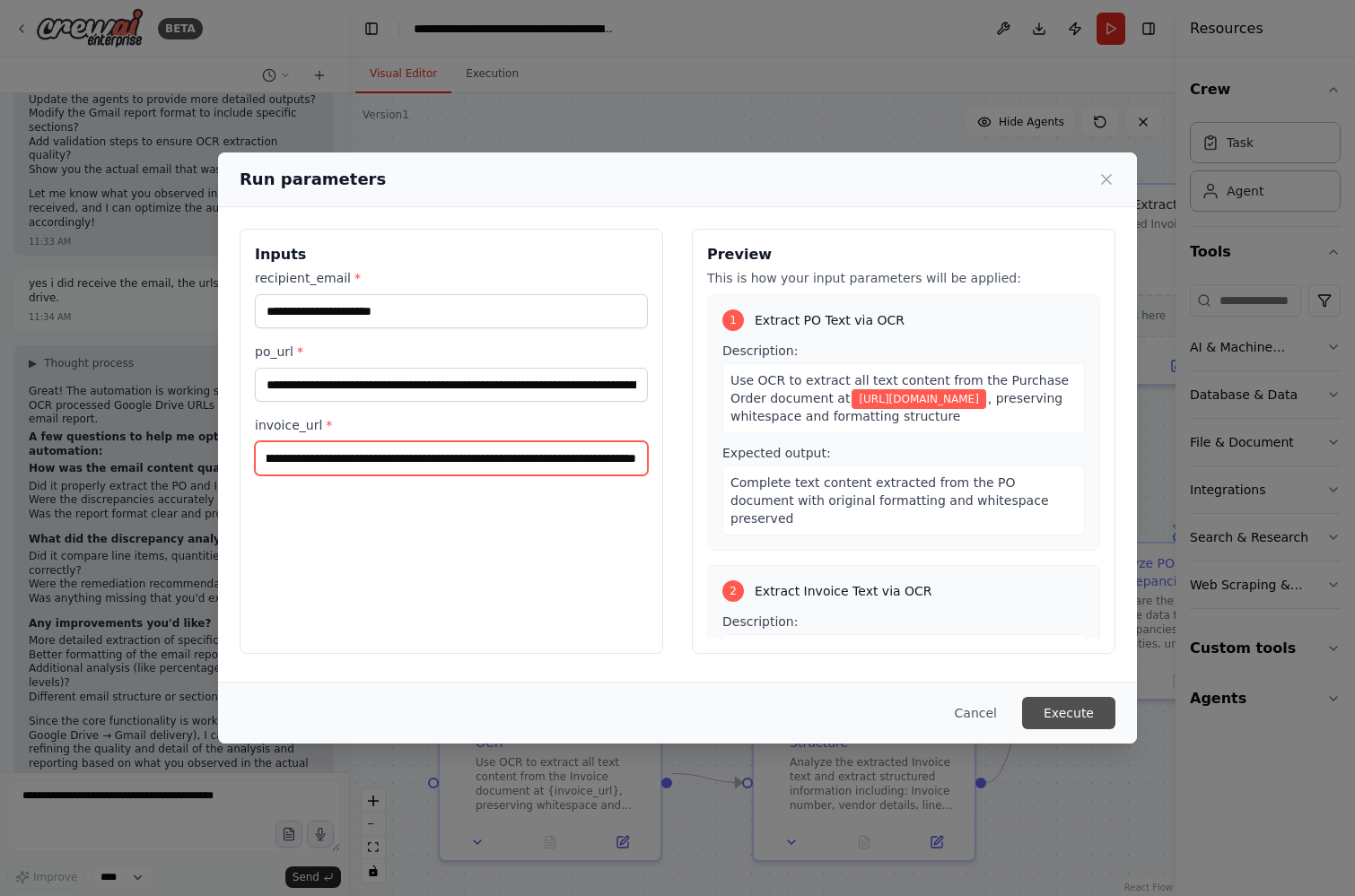
type input "**********"
click at [1075, 713] on button "Execute" at bounding box center [1068, 713] width 93 height 33
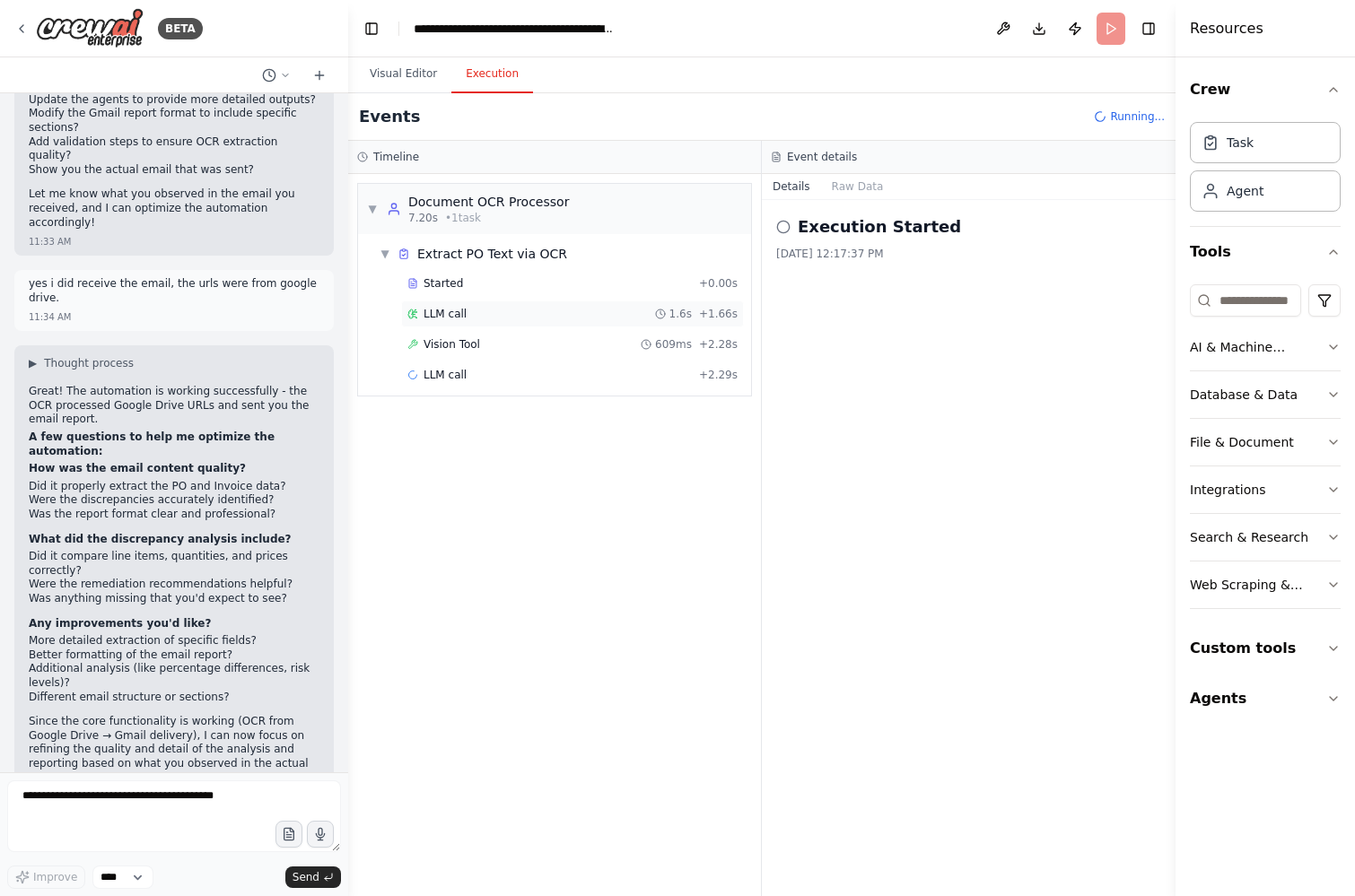
click at [496, 312] on div "LLM call 1.6s + 1.66s" at bounding box center [573, 314] width 330 height 15
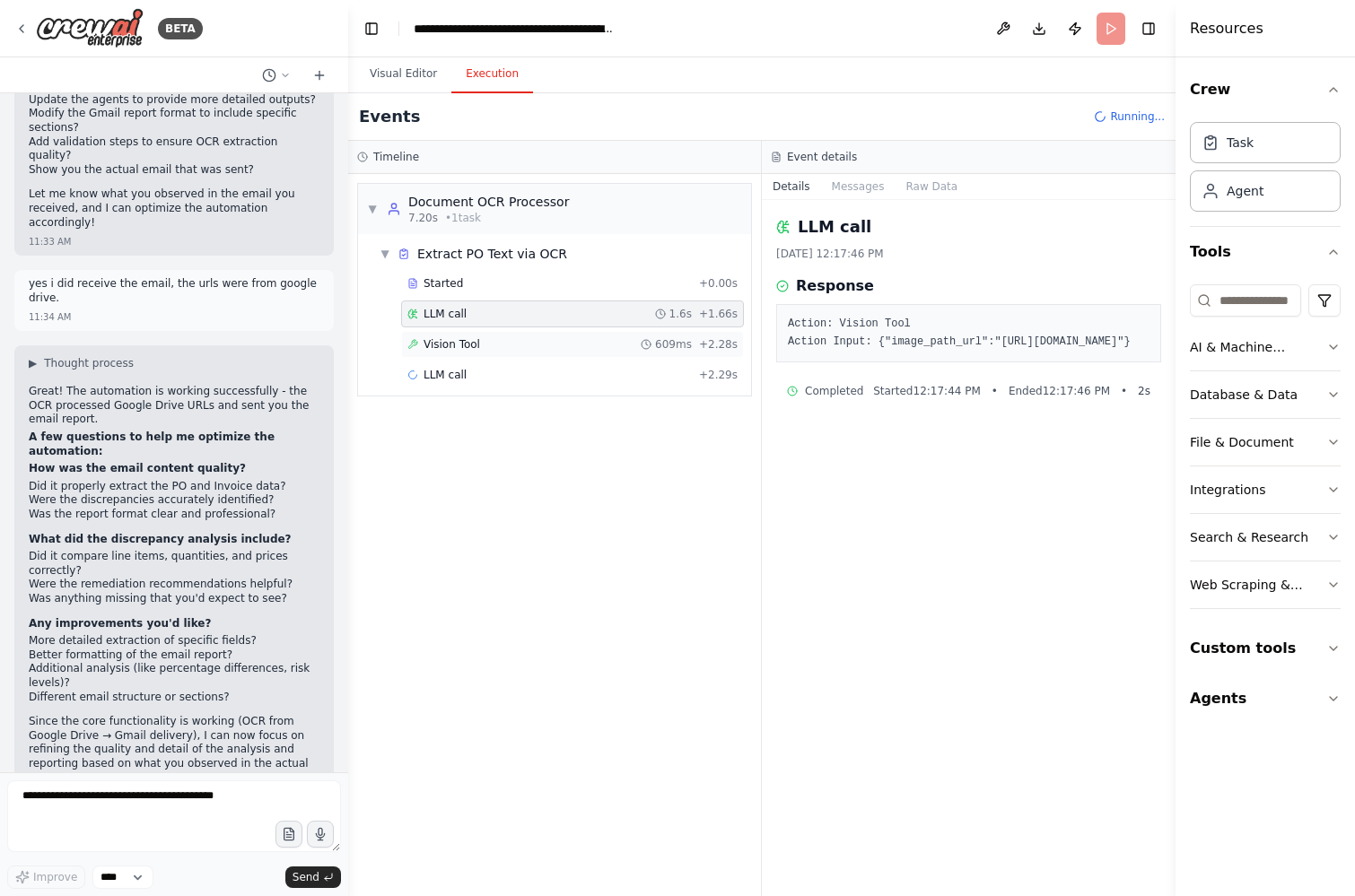
click at [496, 334] on div "Vision Tool 609ms + 2.28s" at bounding box center [573, 344] width 343 height 27
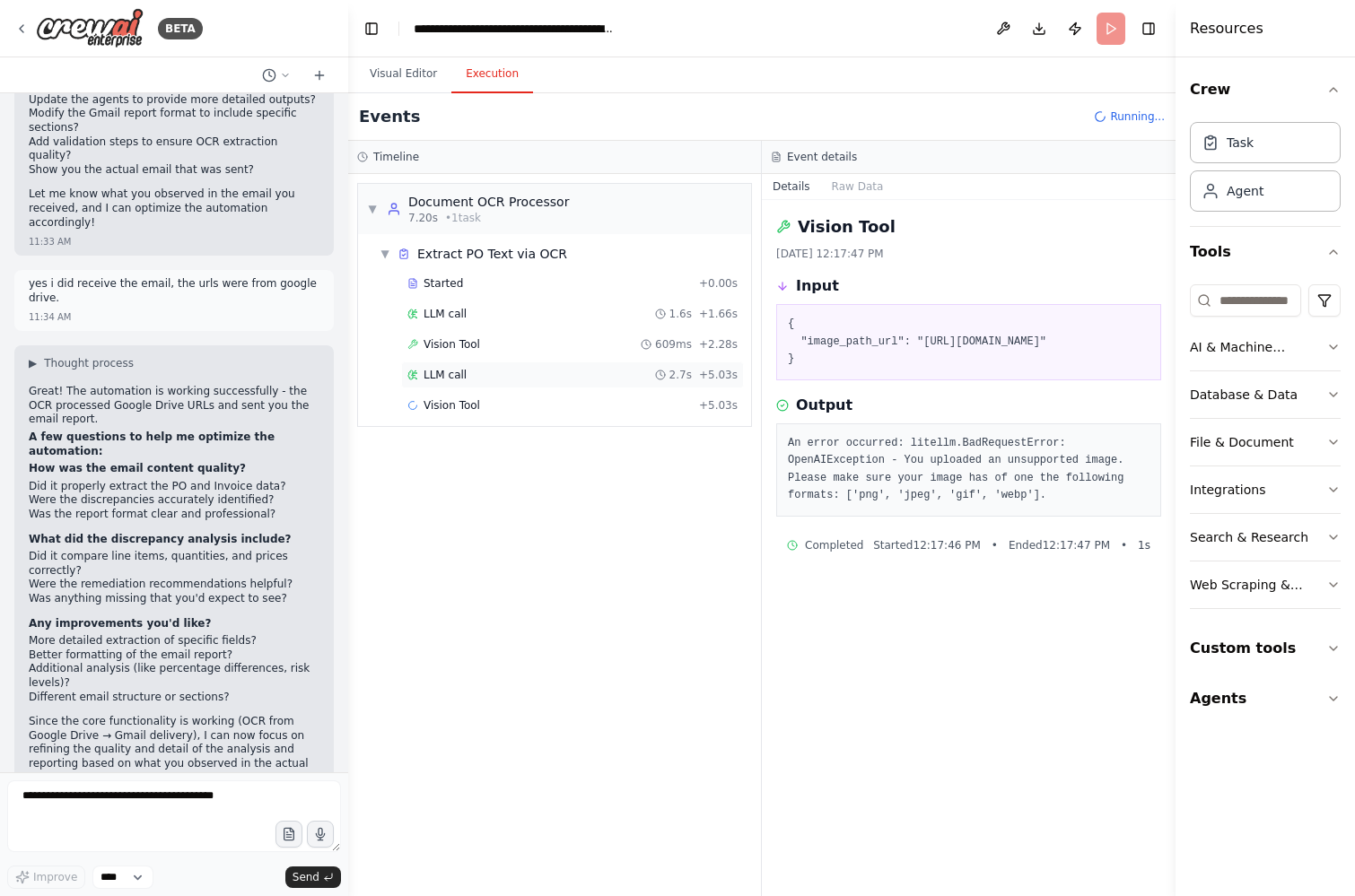
click at [484, 370] on div "LLM call 2.7s + 5.03s" at bounding box center [573, 375] width 330 height 15
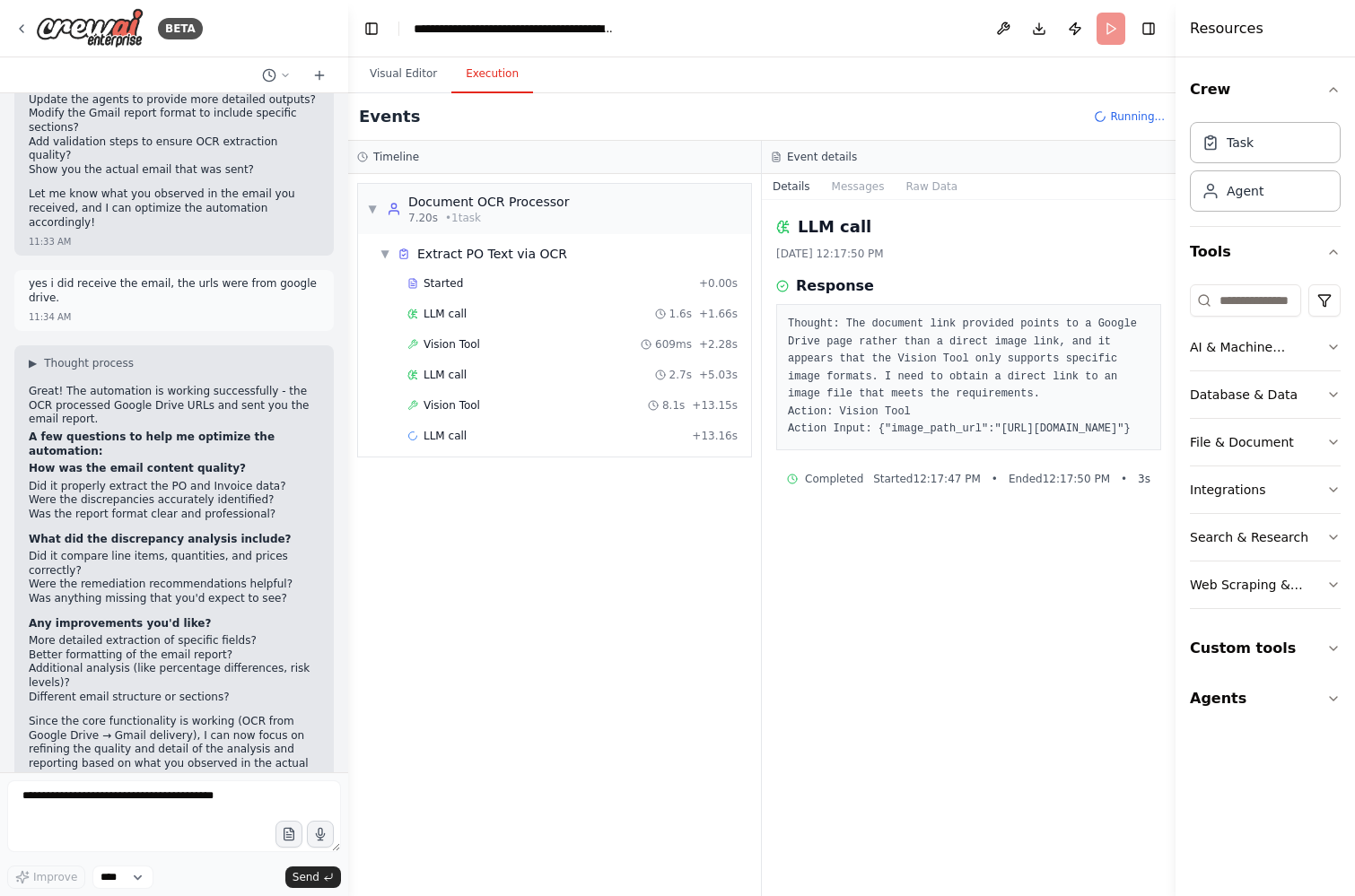
click at [501, 403] on div "Vision Tool 8.1s + 13.15s" at bounding box center [573, 405] width 330 height 15
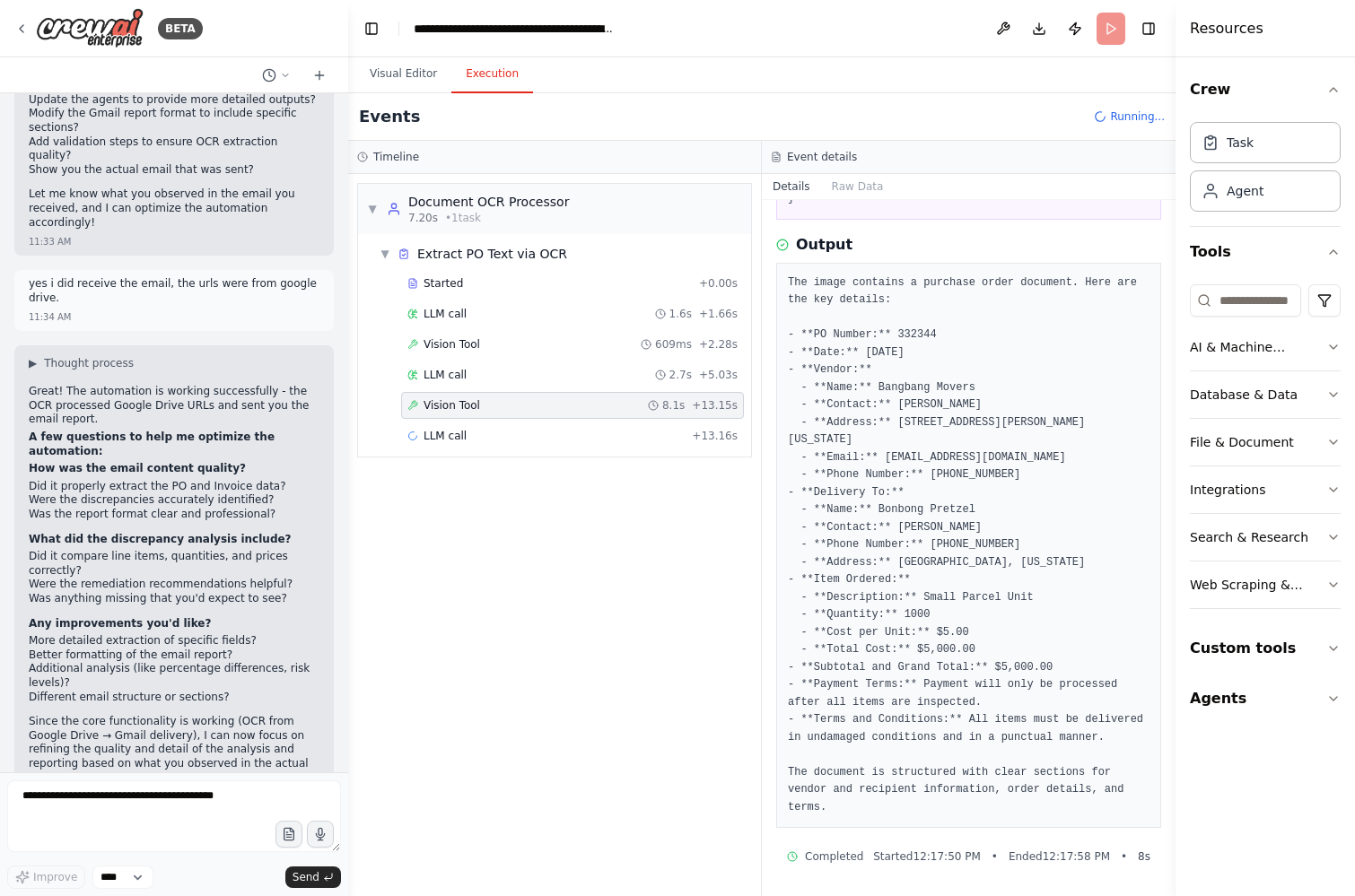
scroll to position [158, 0]
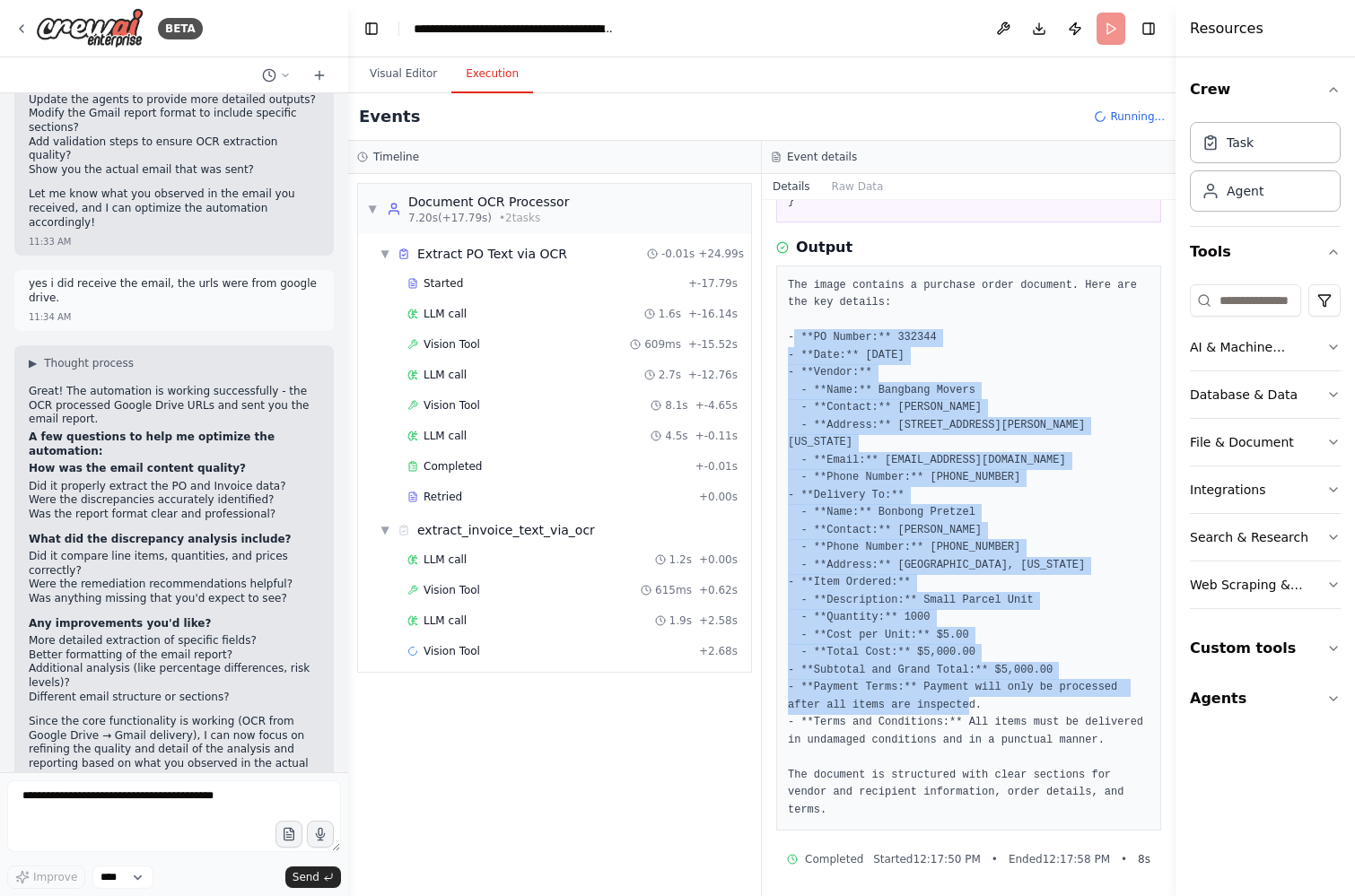
drag, startPoint x: 797, startPoint y: 347, endPoint x: 1029, endPoint y: 746, distance: 461.5
click at [1029, 746] on pre "The image contains a purchase order document. Here are the key details: - **PO …" at bounding box center [969, 548] width 362 height 543
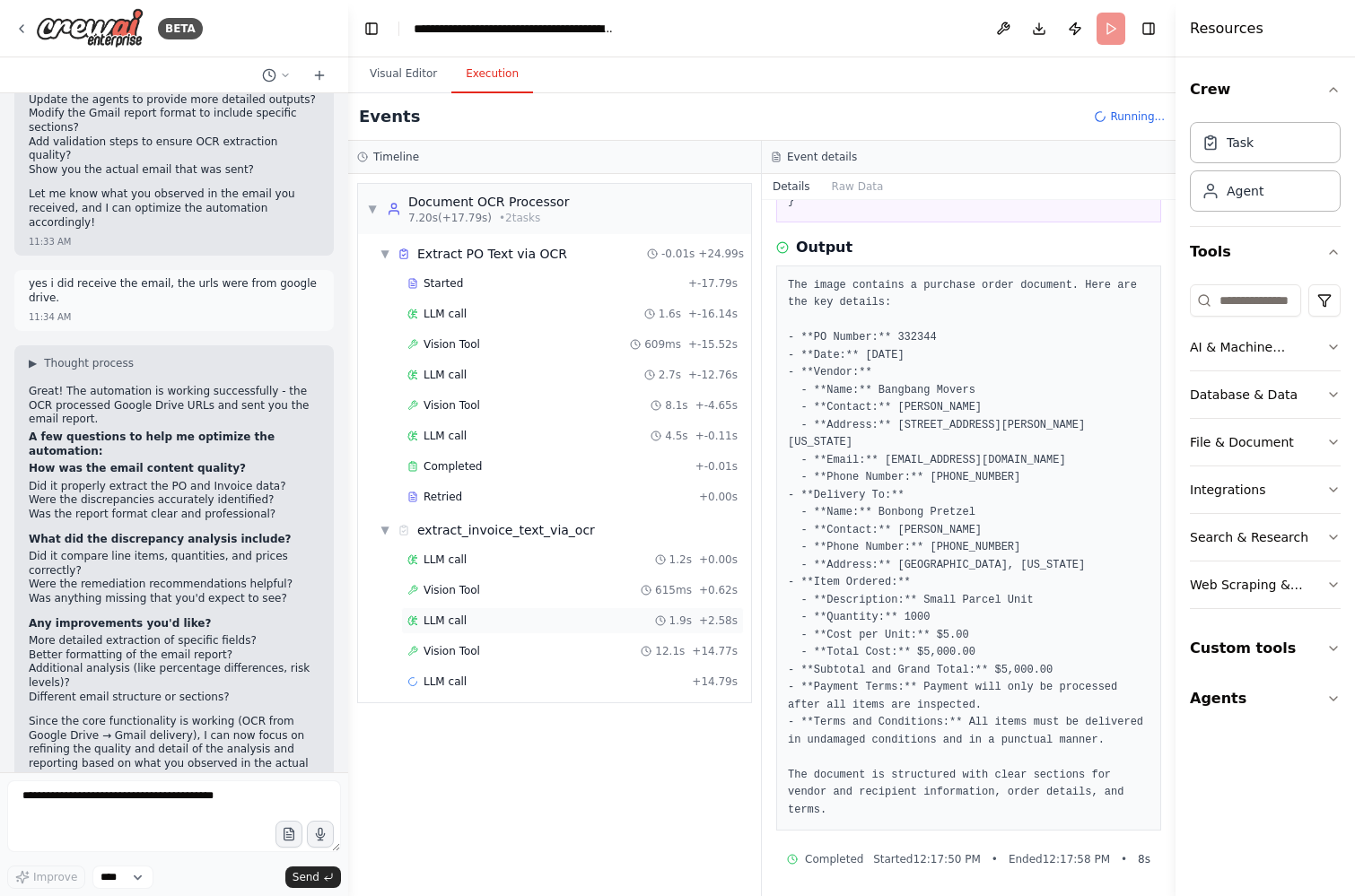
click at [452, 627] on span "LLM call" at bounding box center [445, 621] width 44 height 15
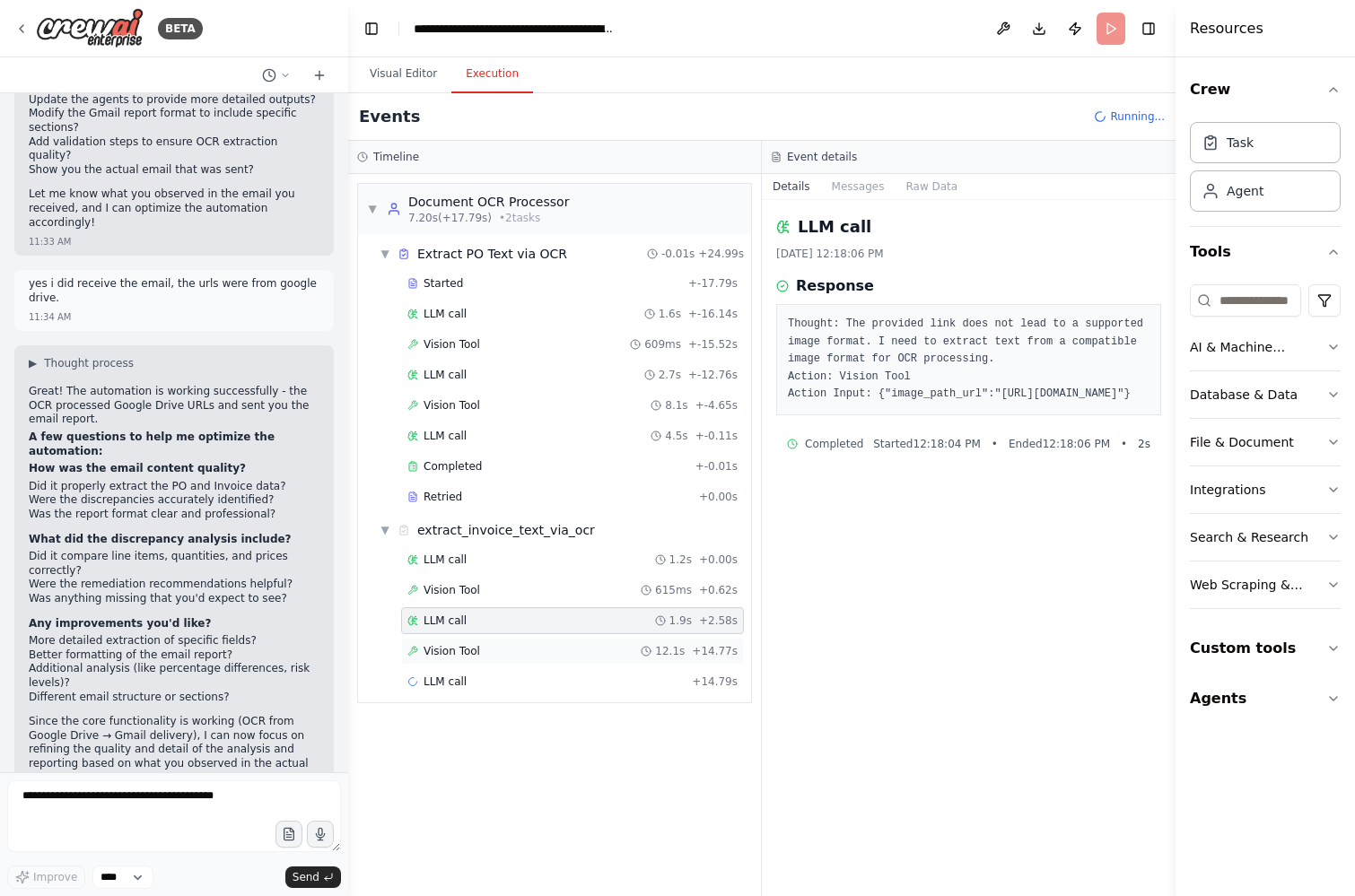
click at [452, 653] on span "Vision Tool" at bounding box center [451, 651] width 56 height 15
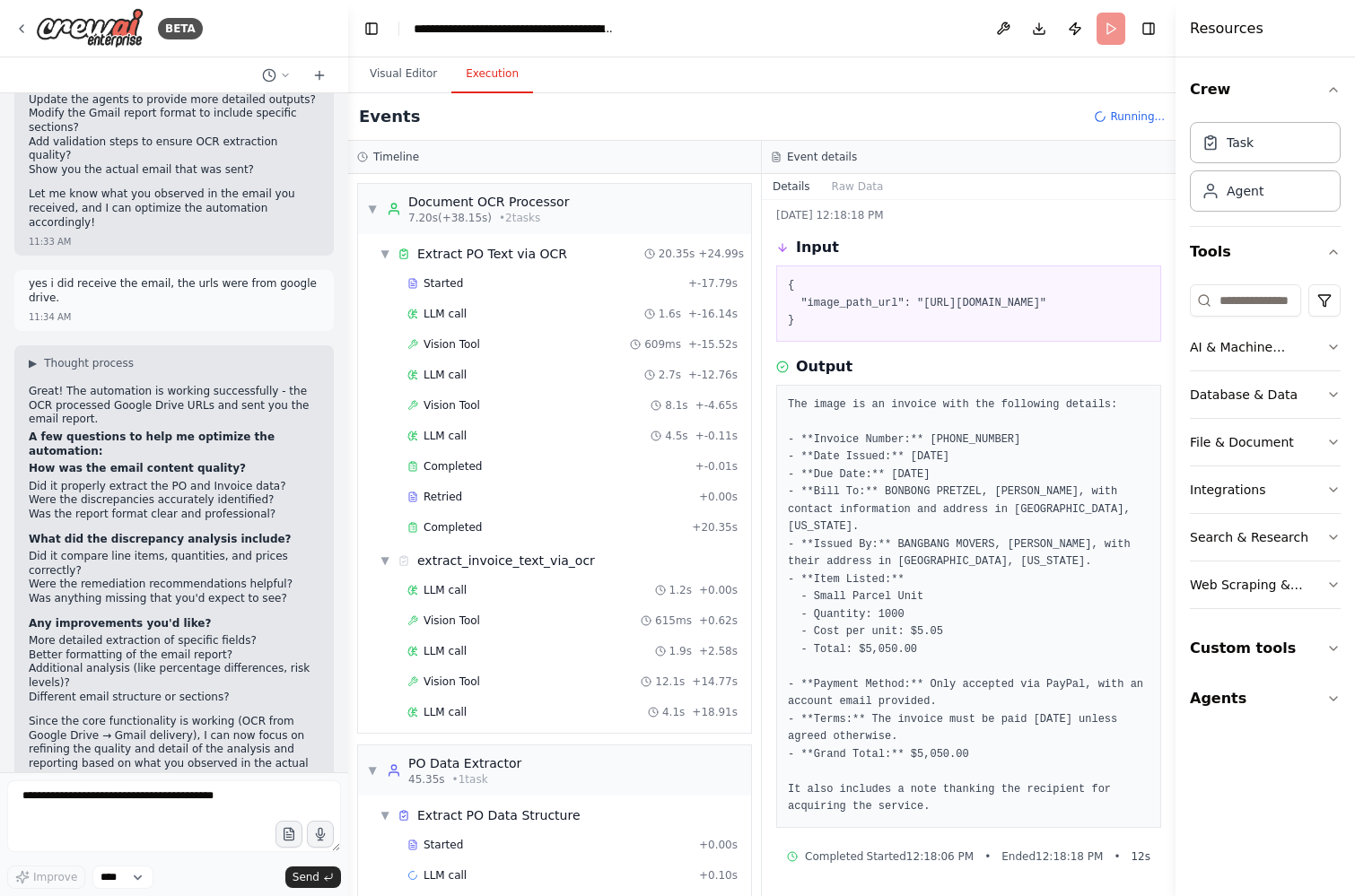
scroll to position [55, 0]
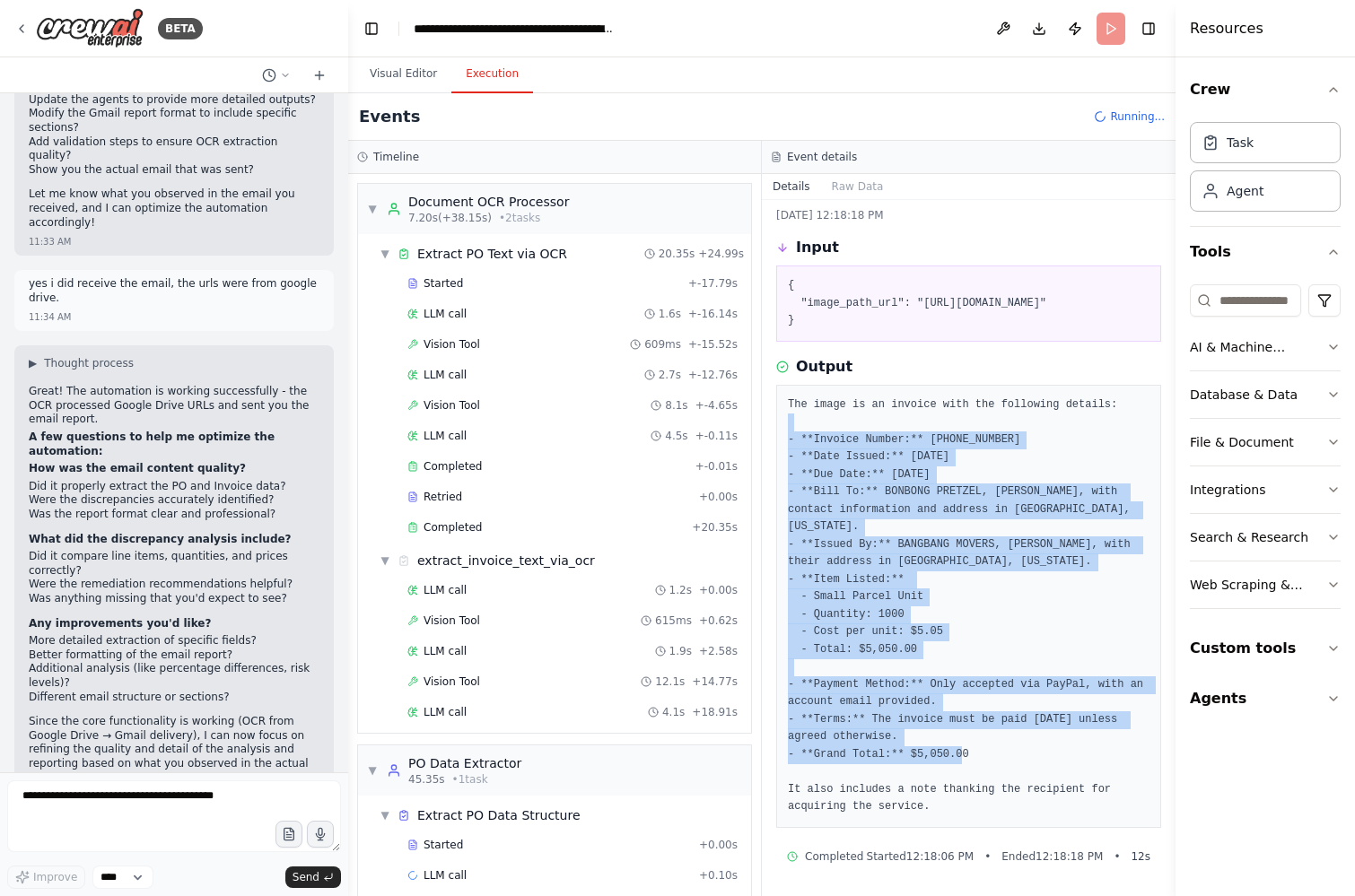
drag, startPoint x: 790, startPoint y: 423, endPoint x: 965, endPoint y: 748, distance: 369.1
click at [965, 748] on pre "The image is an invoice with the following details: - **Invoice Number:** 19-1-…" at bounding box center [969, 606] width 362 height 420
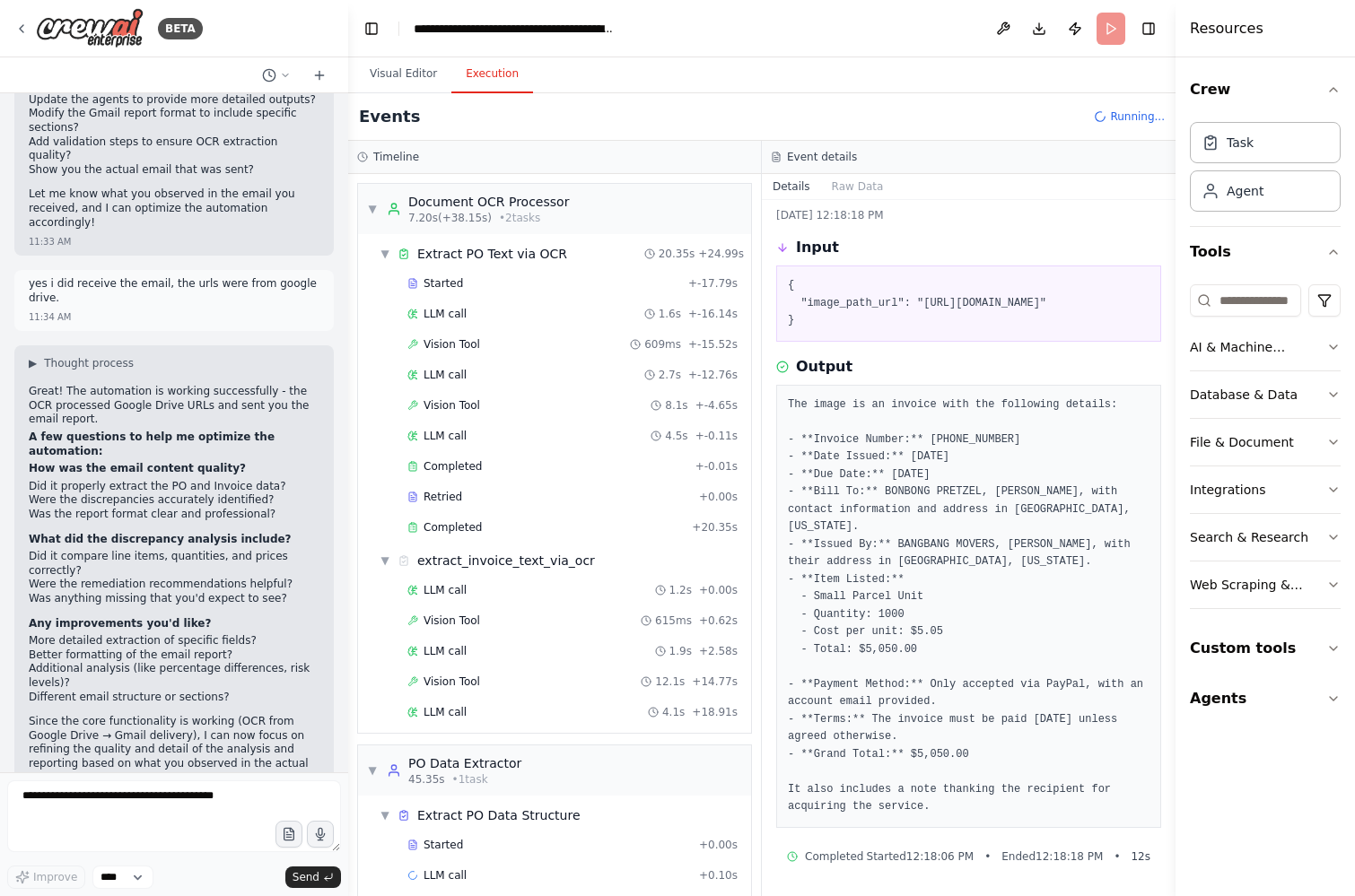
click at [935, 753] on pre "The image is an invoice with the following details: - **Invoice Number:** 19-1-…" at bounding box center [969, 606] width 362 height 420
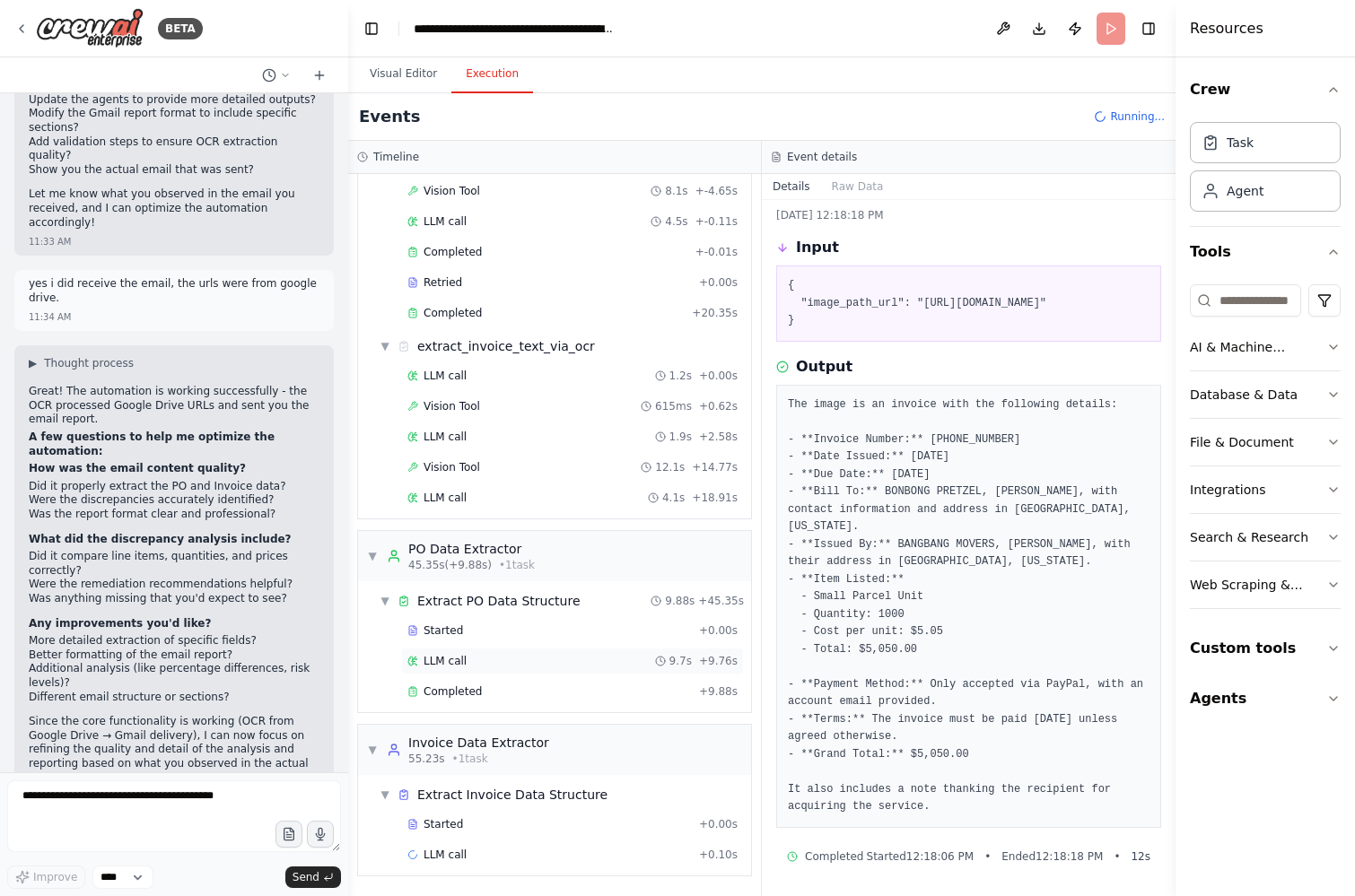
scroll to position [213, 0]
click at [451, 668] on span "LLM call" at bounding box center [445, 663] width 44 height 15
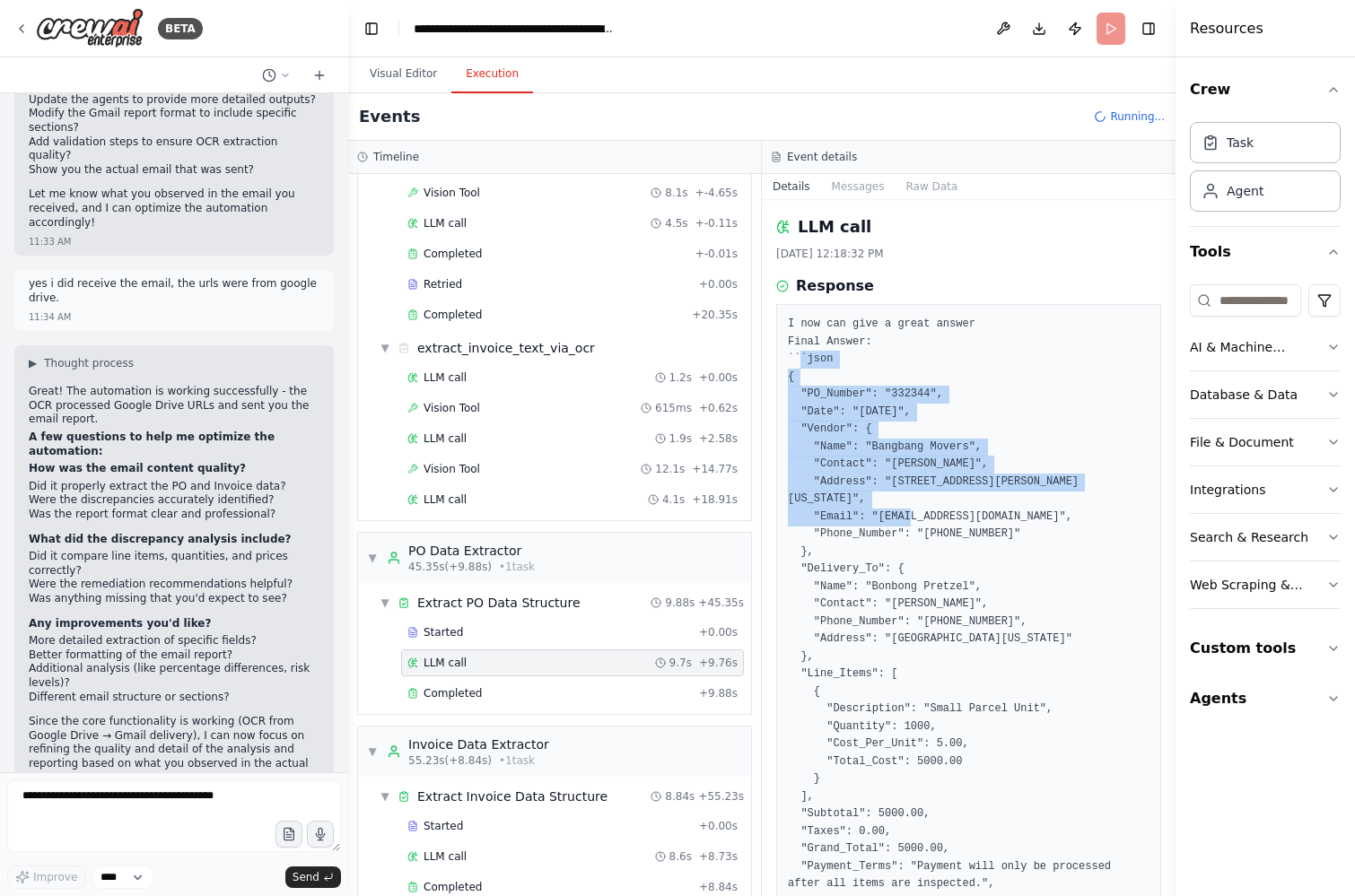
drag, startPoint x: 798, startPoint y: 363, endPoint x: 909, endPoint y: 520, distance: 192.3
click at [909, 521] on pre "I now can give a great answer Final Answer: ```json { "PO_Number": "332344", "D…" at bounding box center [969, 639] width 362 height 648
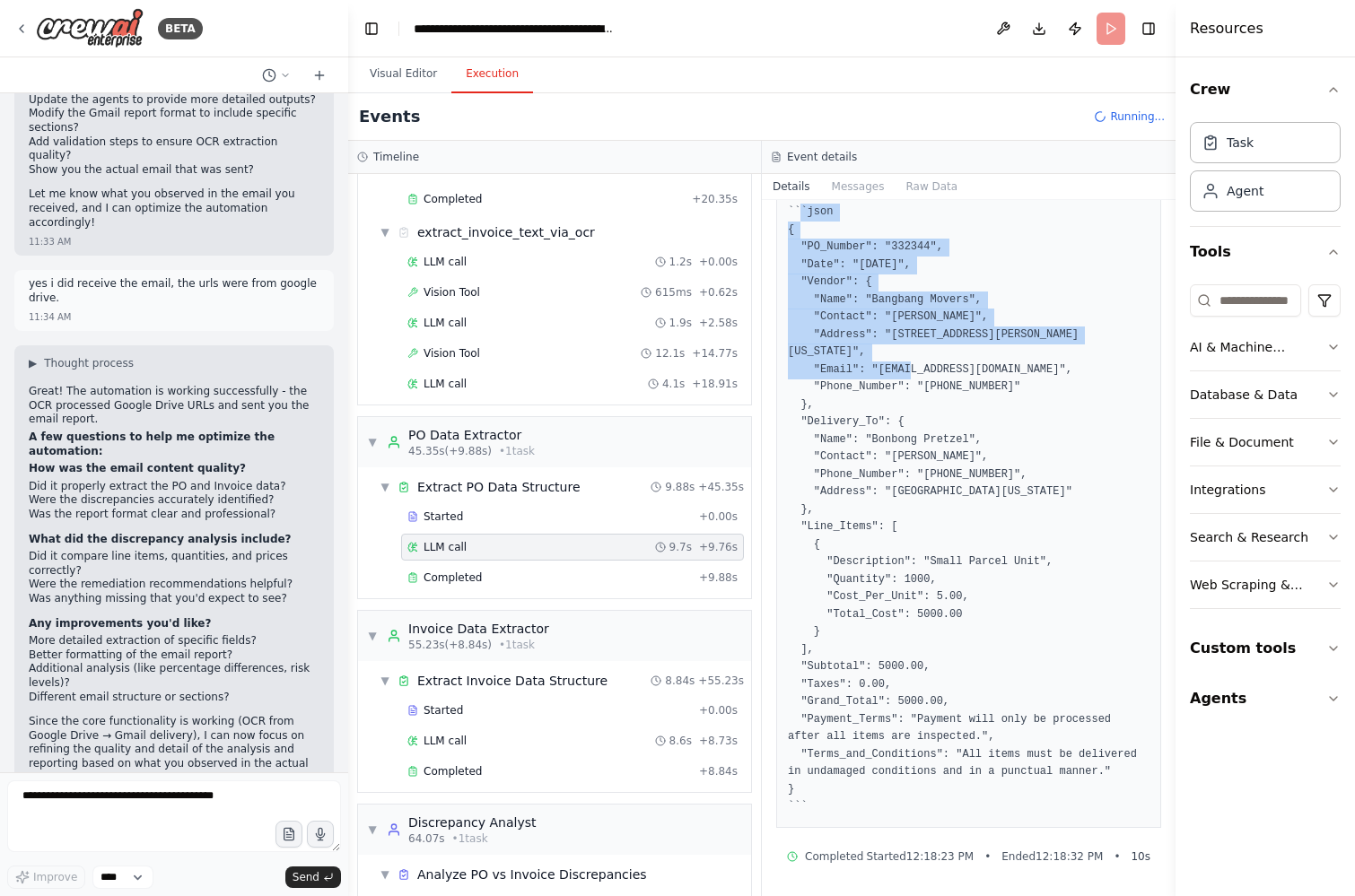
scroll to position [333, 0]
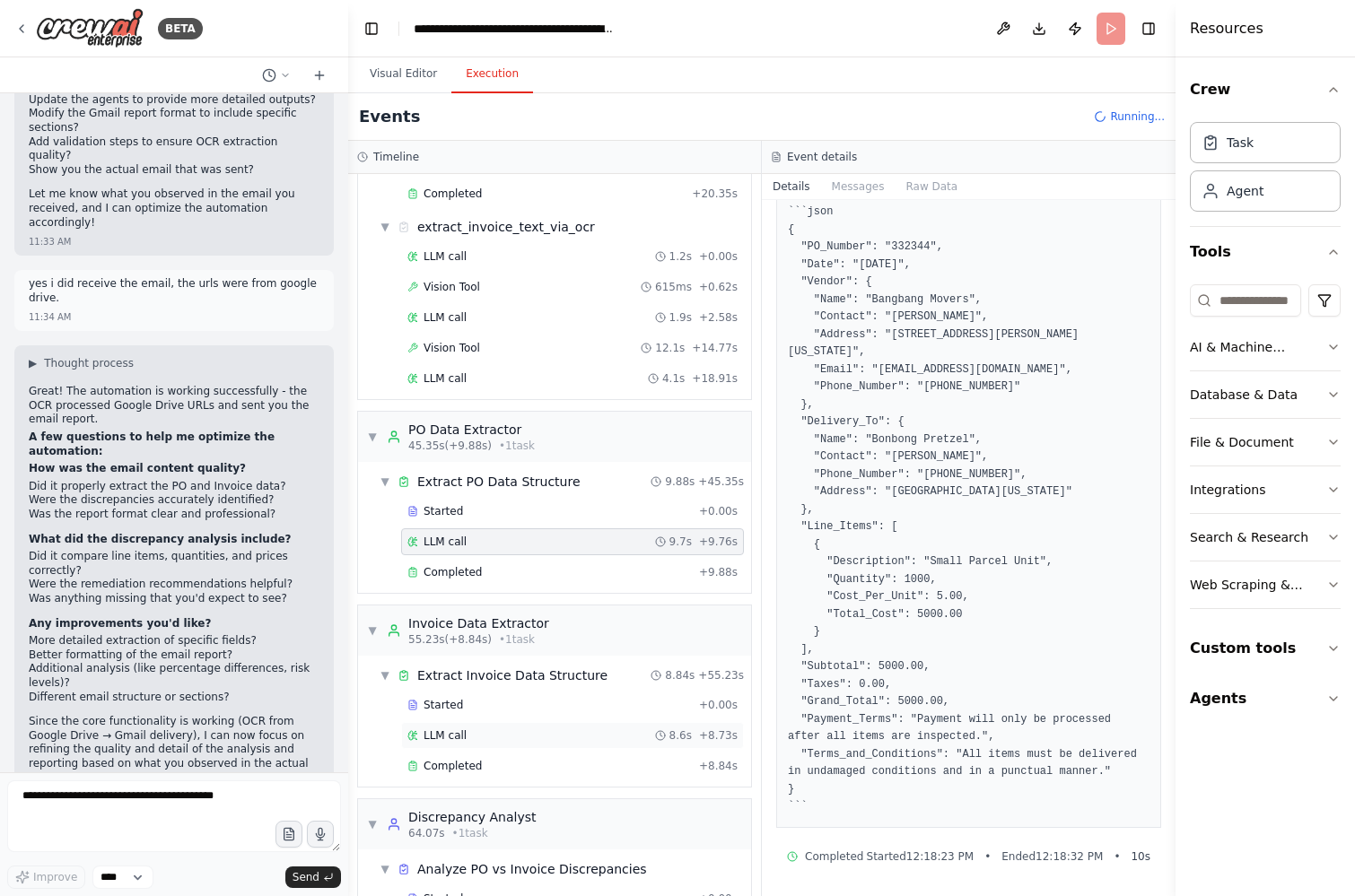
click at [435, 730] on span "LLM call" at bounding box center [445, 736] width 44 height 15
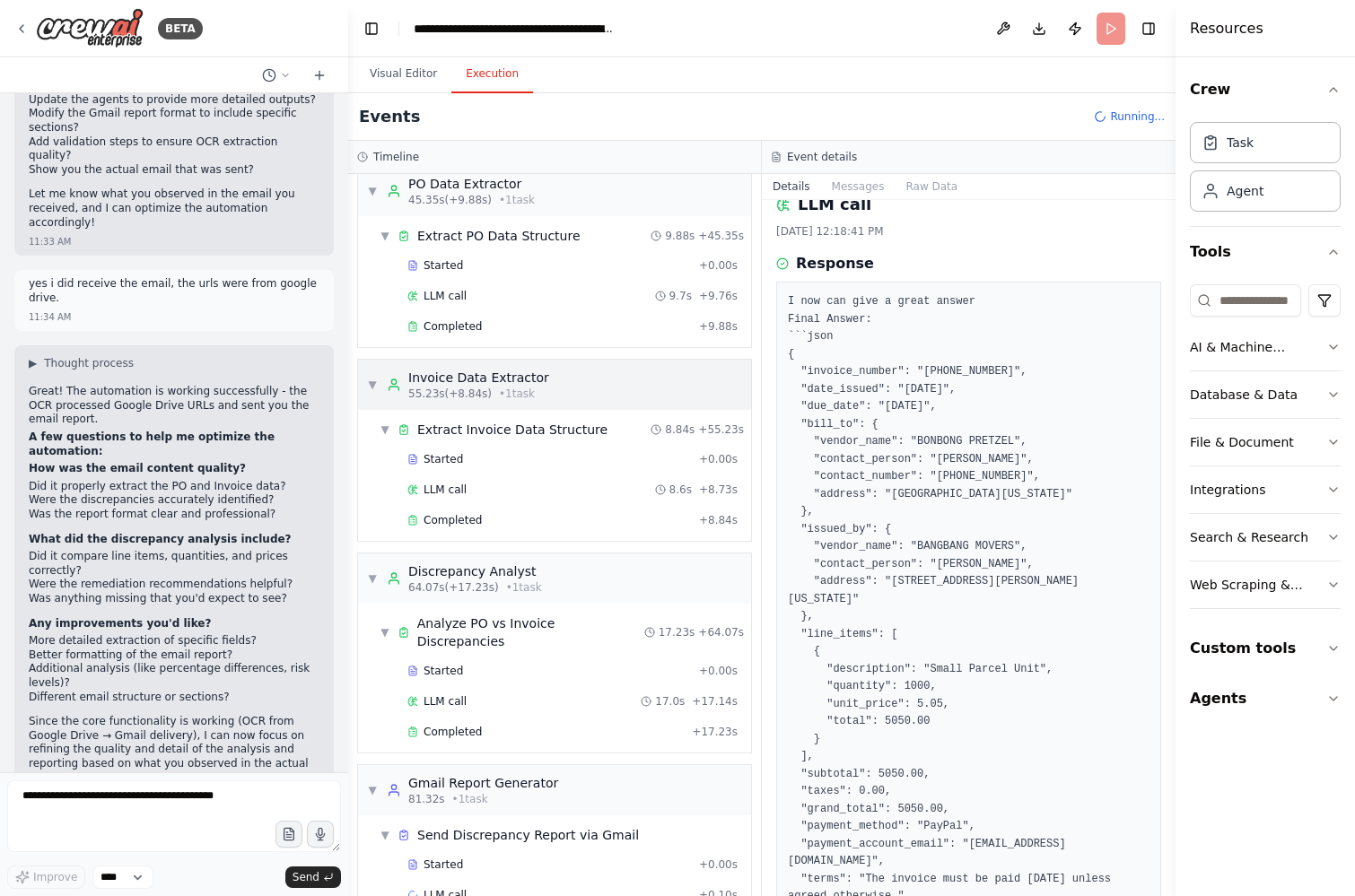
scroll to position [582, 0]
click at [490, 660] on div "Started + 0.00s" at bounding box center [573, 668] width 343 height 27
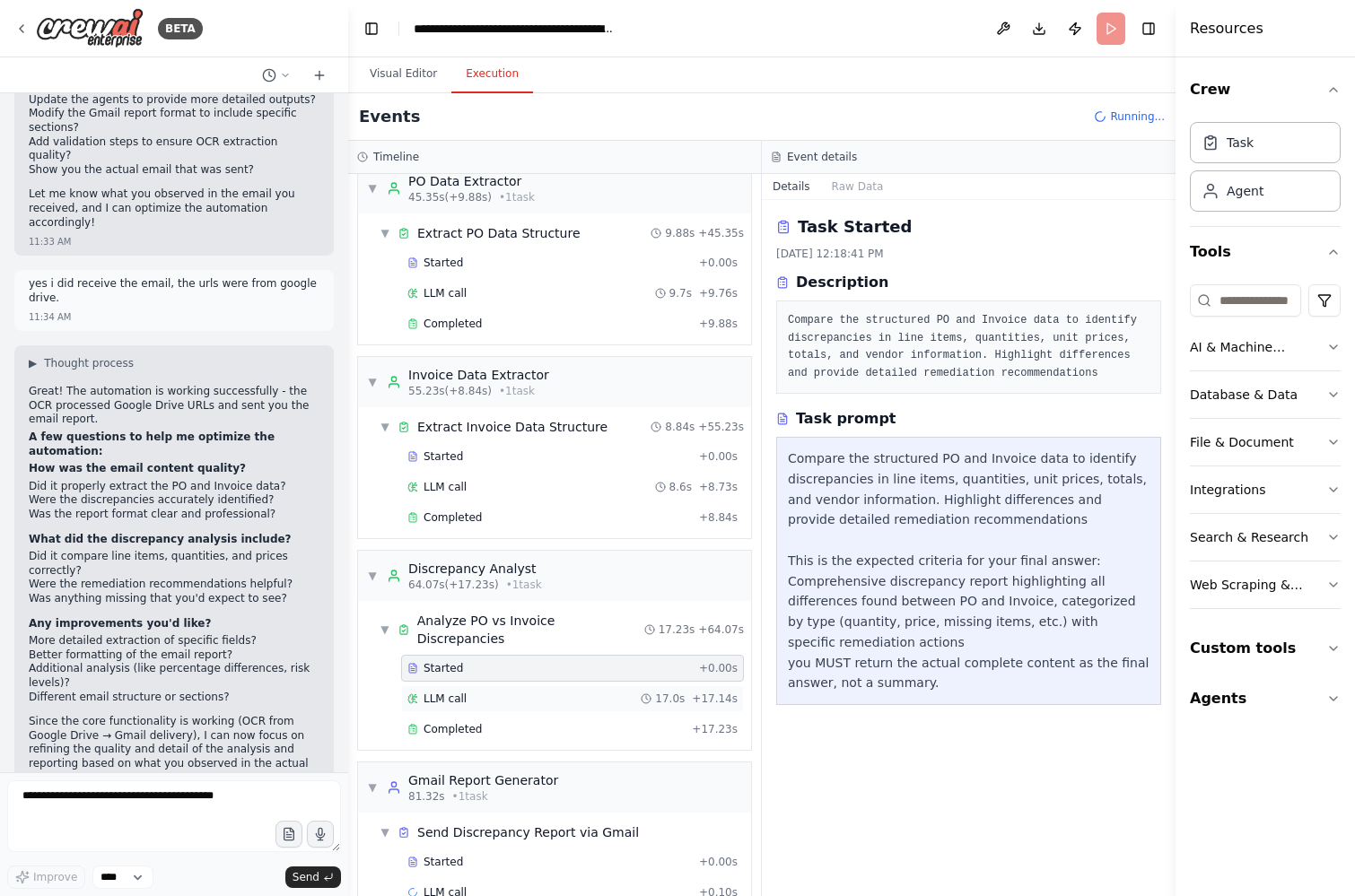
click at [489, 685] on div "LLM call 17.0s + 17.14s" at bounding box center [573, 698] width 343 height 27
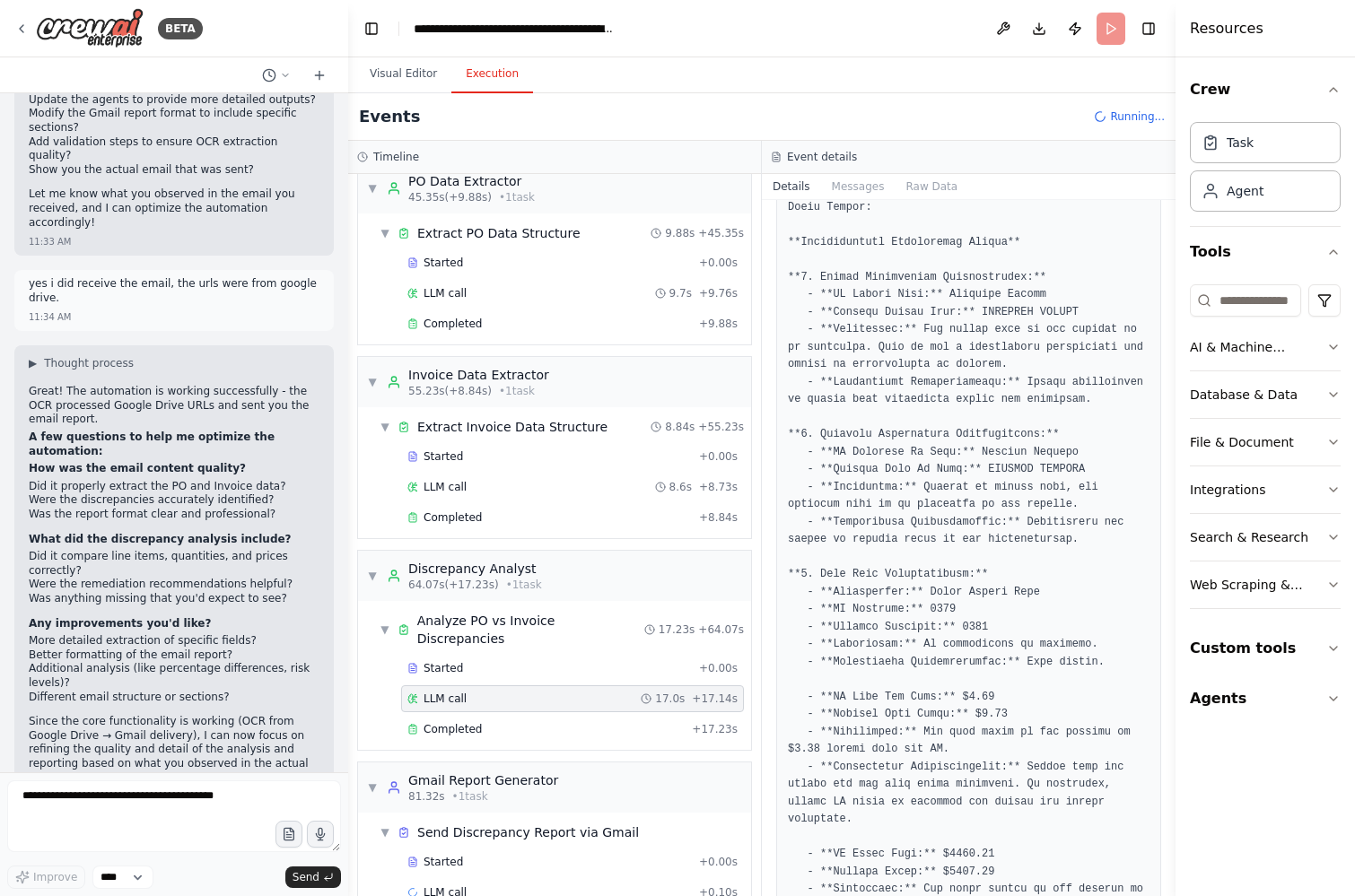
scroll to position [137, 0]
drag, startPoint x: 823, startPoint y: 294, endPoint x: 964, endPoint y: 295, distance: 141.0
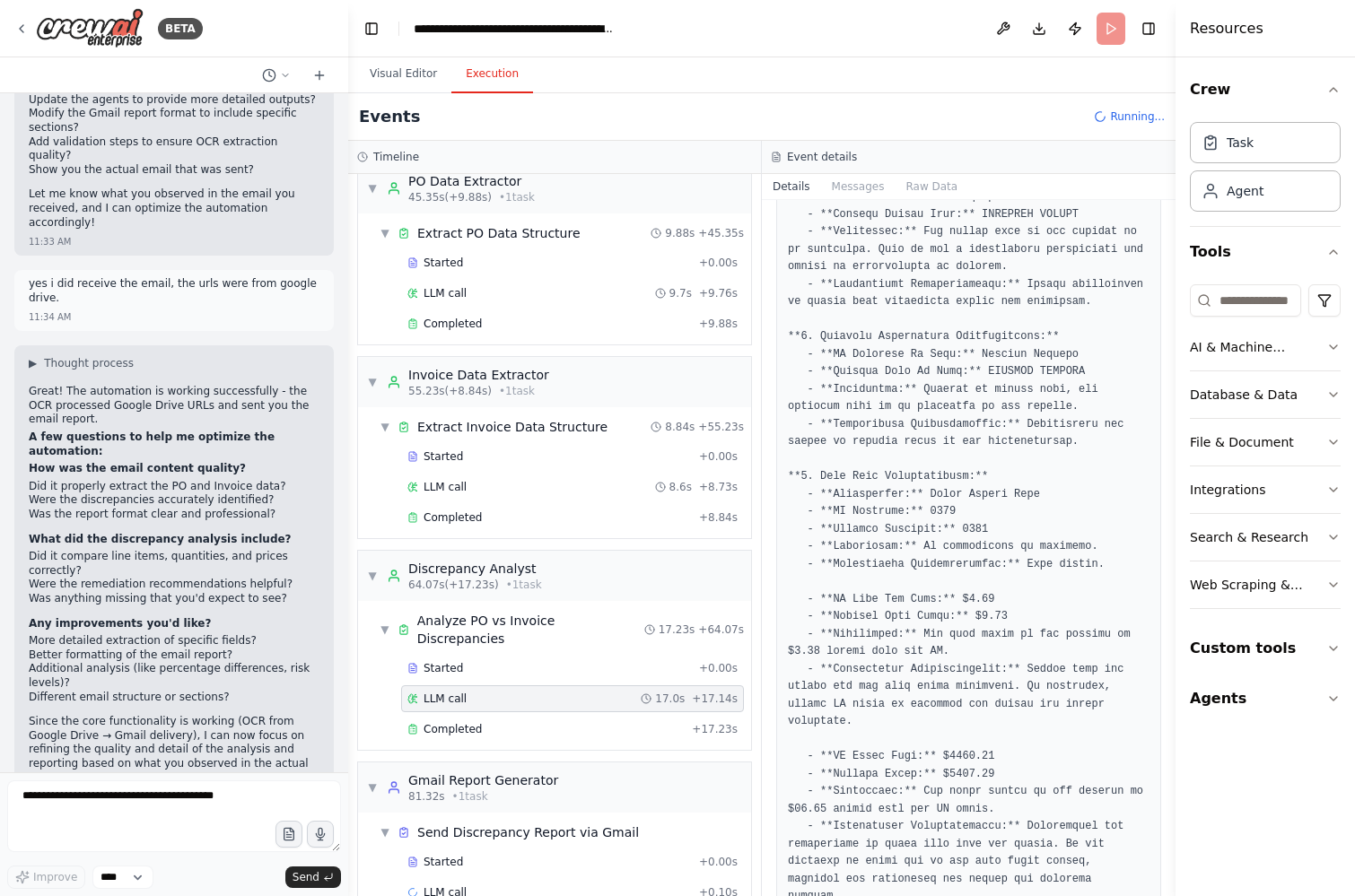
scroll to position [245, 0]
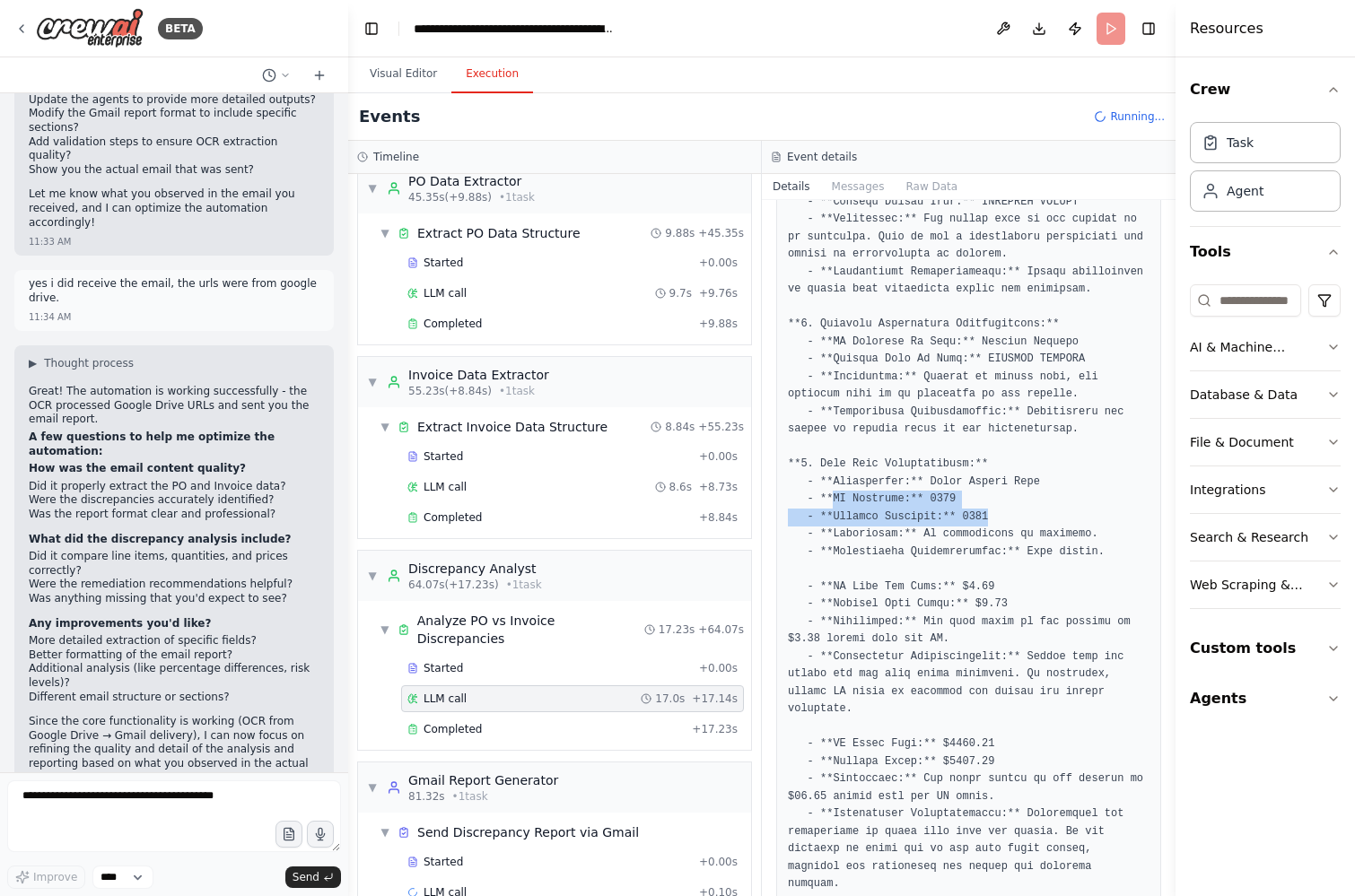
drag, startPoint x: 831, startPoint y: 497, endPoint x: 993, endPoint y: 520, distance: 163.6
click at [993, 520] on pre at bounding box center [969, 832] width 362 height 1522
drag, startPoint x: 932, startPoint y: 533, endPoint x: 1027, endPoint y: 533, distance: 95.0
click at [1027, 534] on pre at bounding box center [969, 832] width 362 height 1522
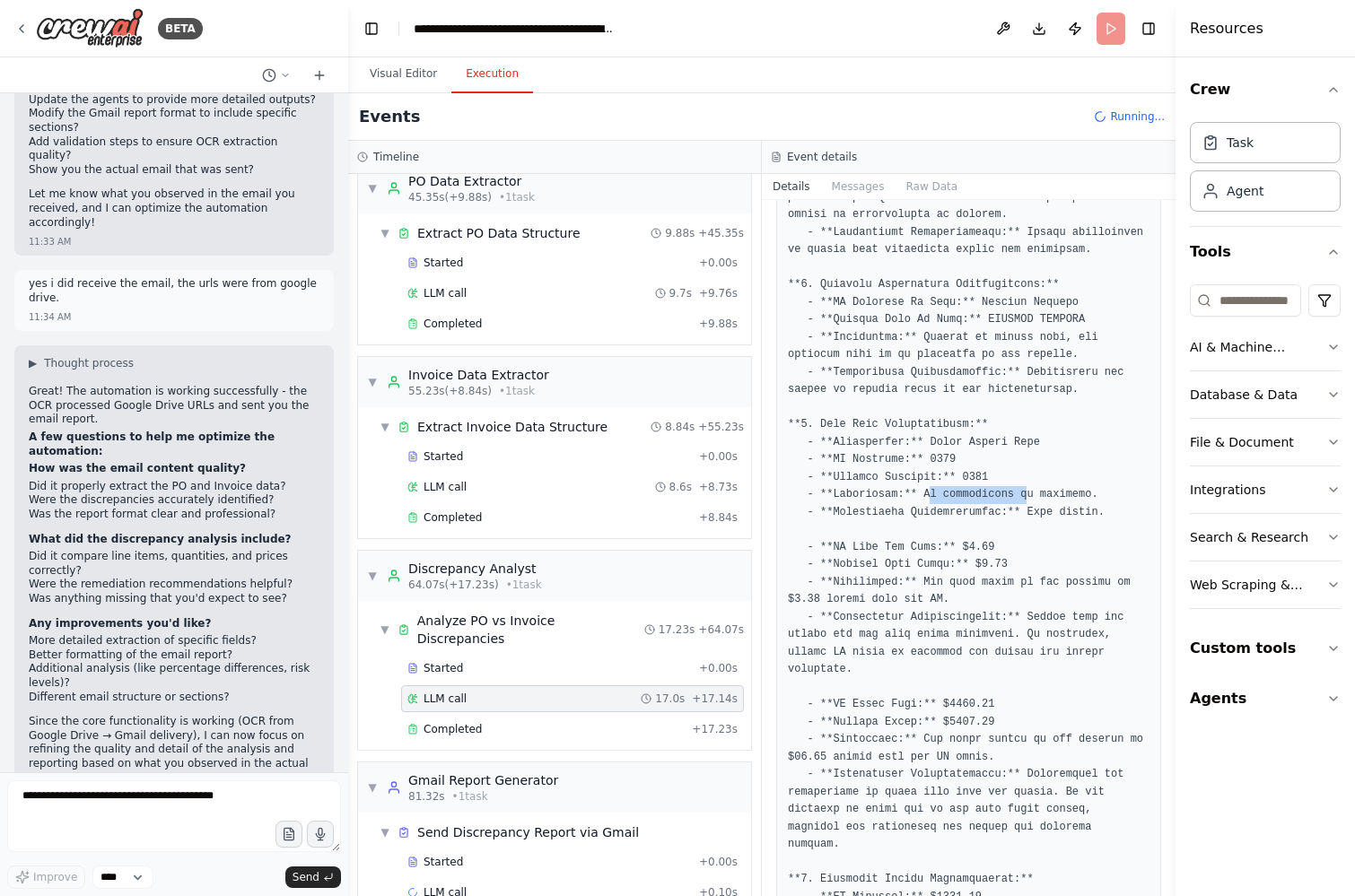
scroll to position [311, 0]
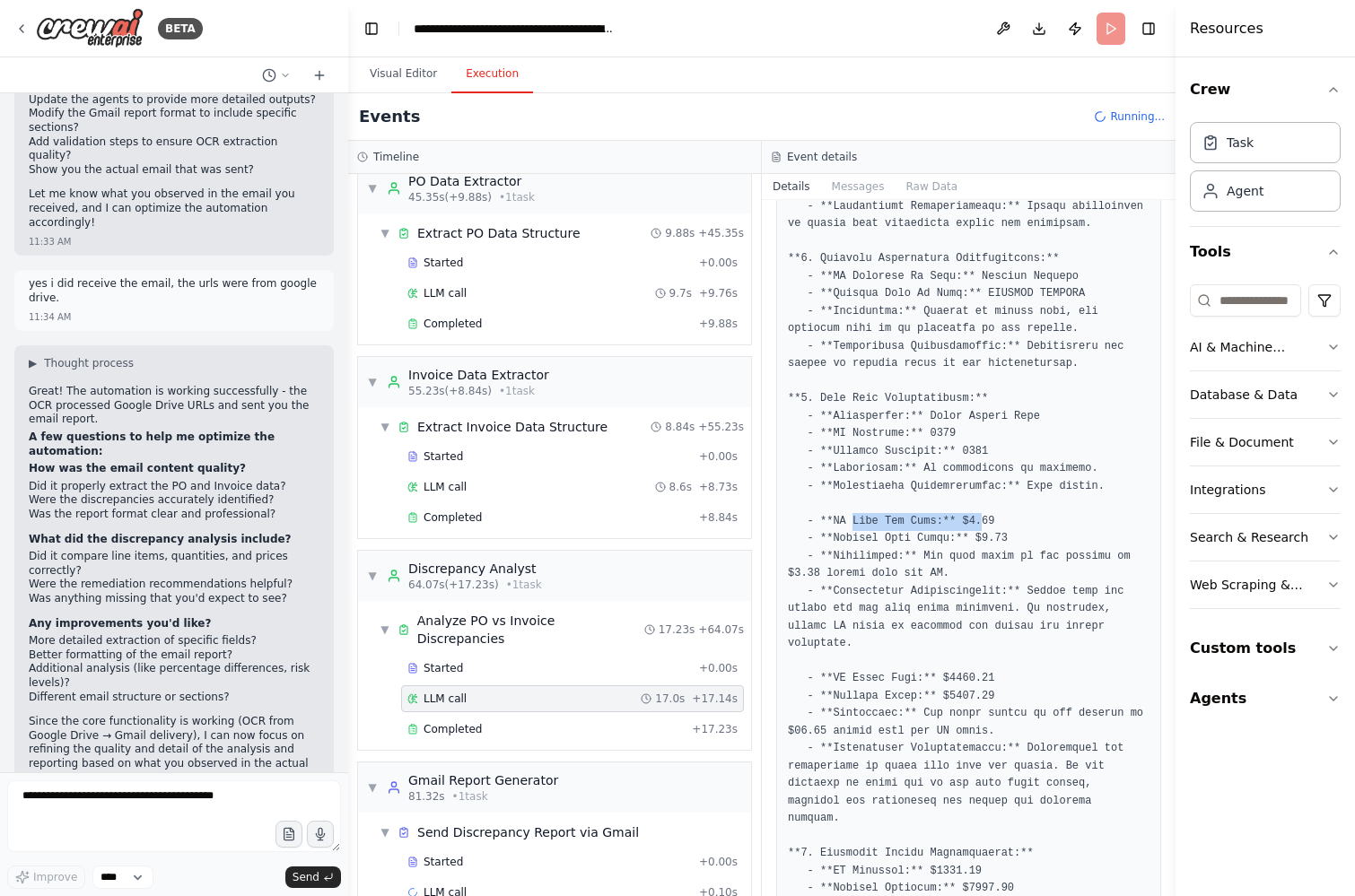
drag, startPoint x: 850, startPoint y: 521, endPoint x: 982, endPoint y: 527, distance: 132.1
click at [982, 527] on pre at bounding box center [969, 765] width 362 height 1522
drag, startPoint x: 879, startPoint y: 542, endPoint x: 954, endPoint y: 542, distance: 75.0
click at [954, 542] on pre at bounding box center [969, 765] width 362 height 1522
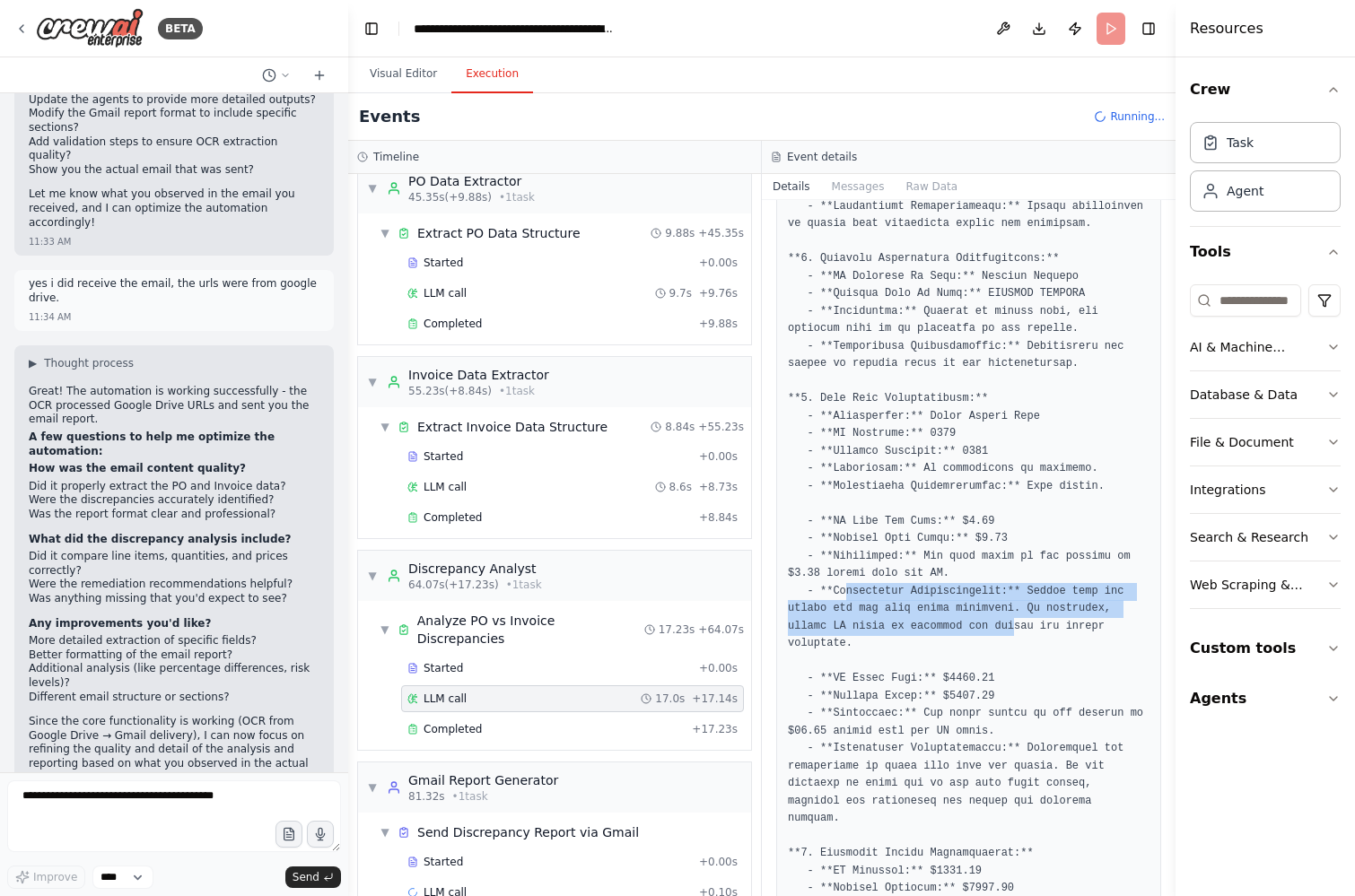
drag, startPoint x: 847, startPoint y: 593, endPoint x: 1012, endPoint y: 621, distance: 167.4
click at [1012, 621] on pre at bounding box center [969, 765] width 362 height 1522
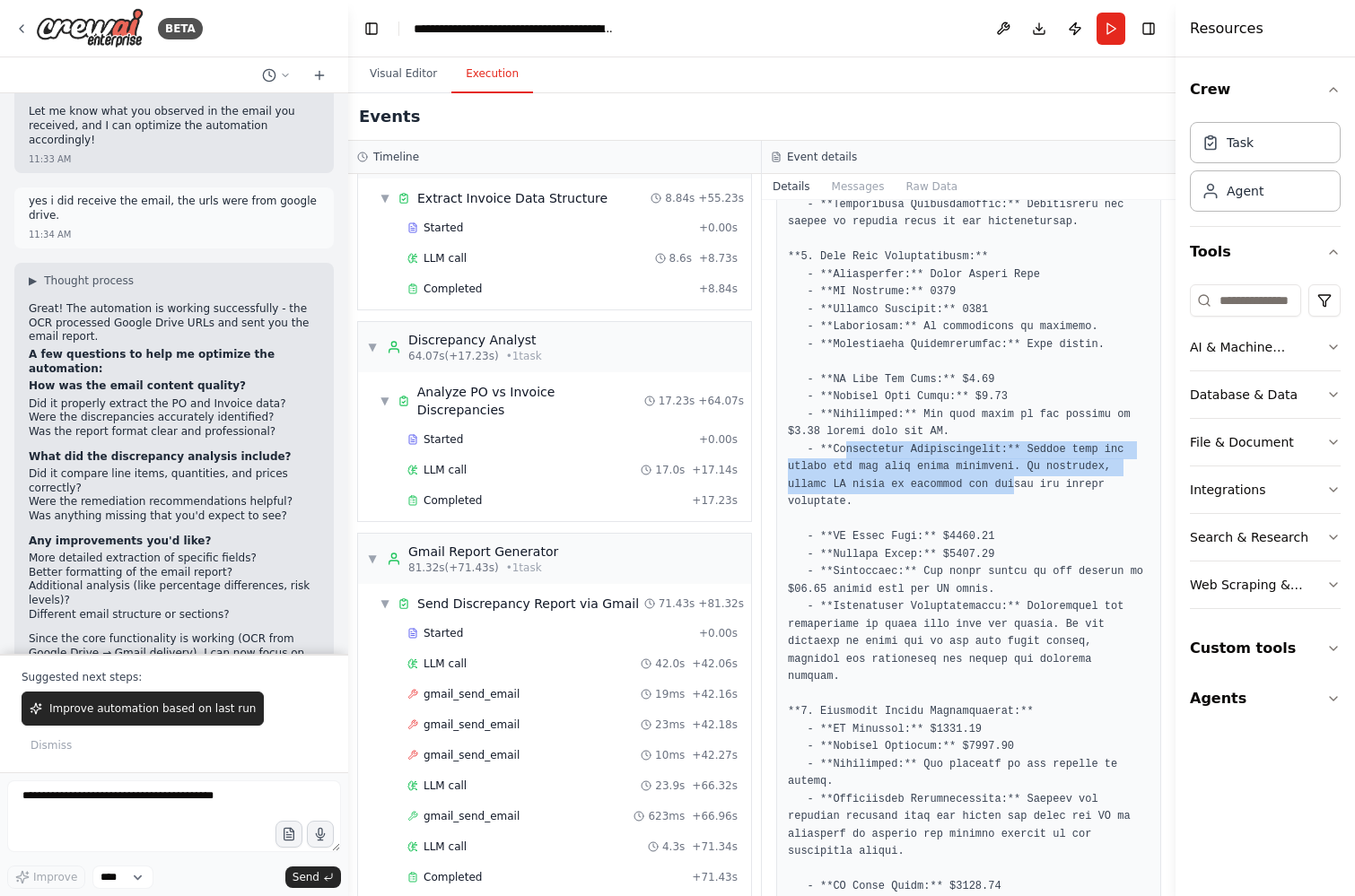
scroll to position [3117, 0]
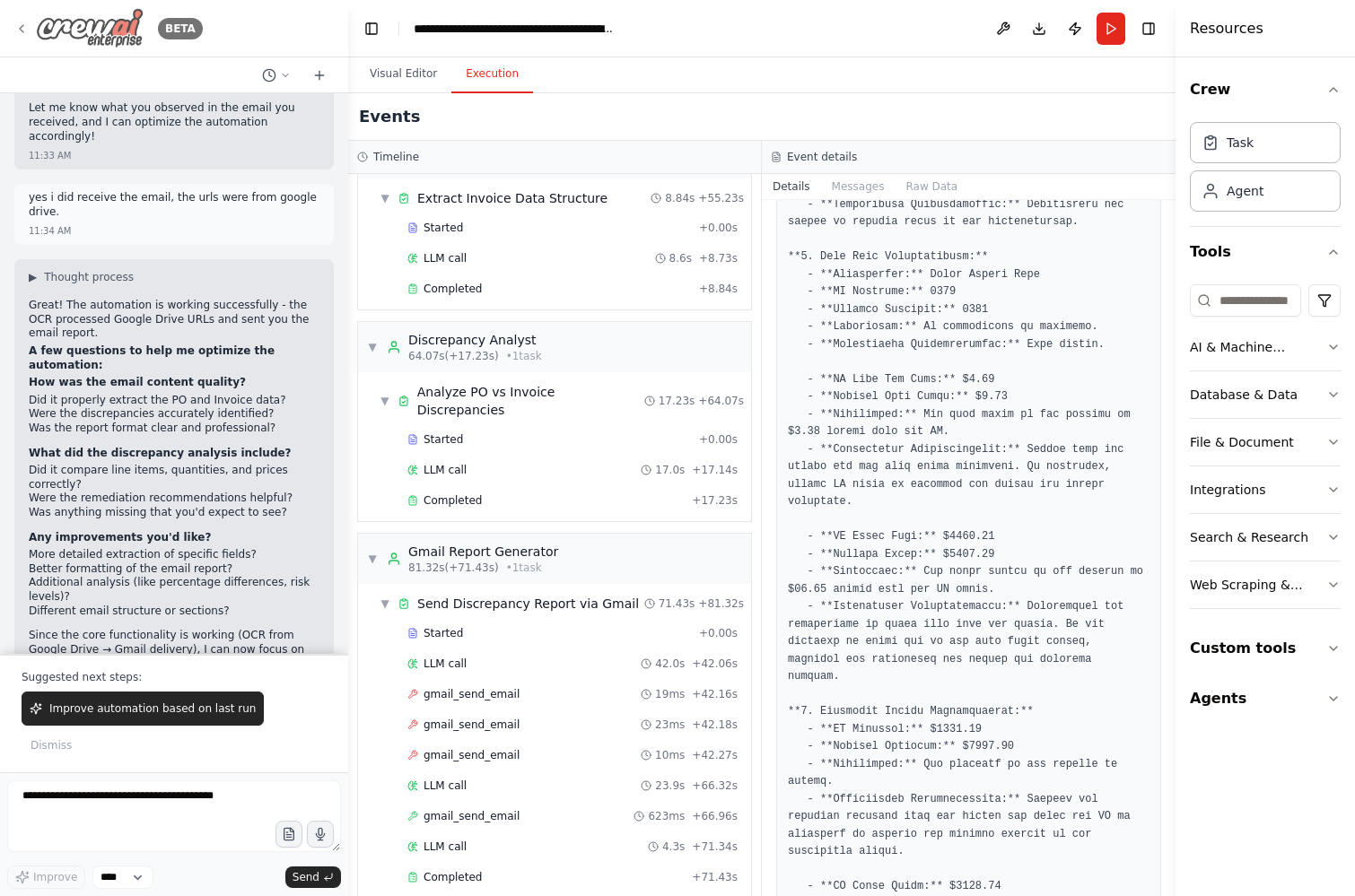
click at [29, 29] on div "BETA" at bounding box center [109, 28] width 189 height 41
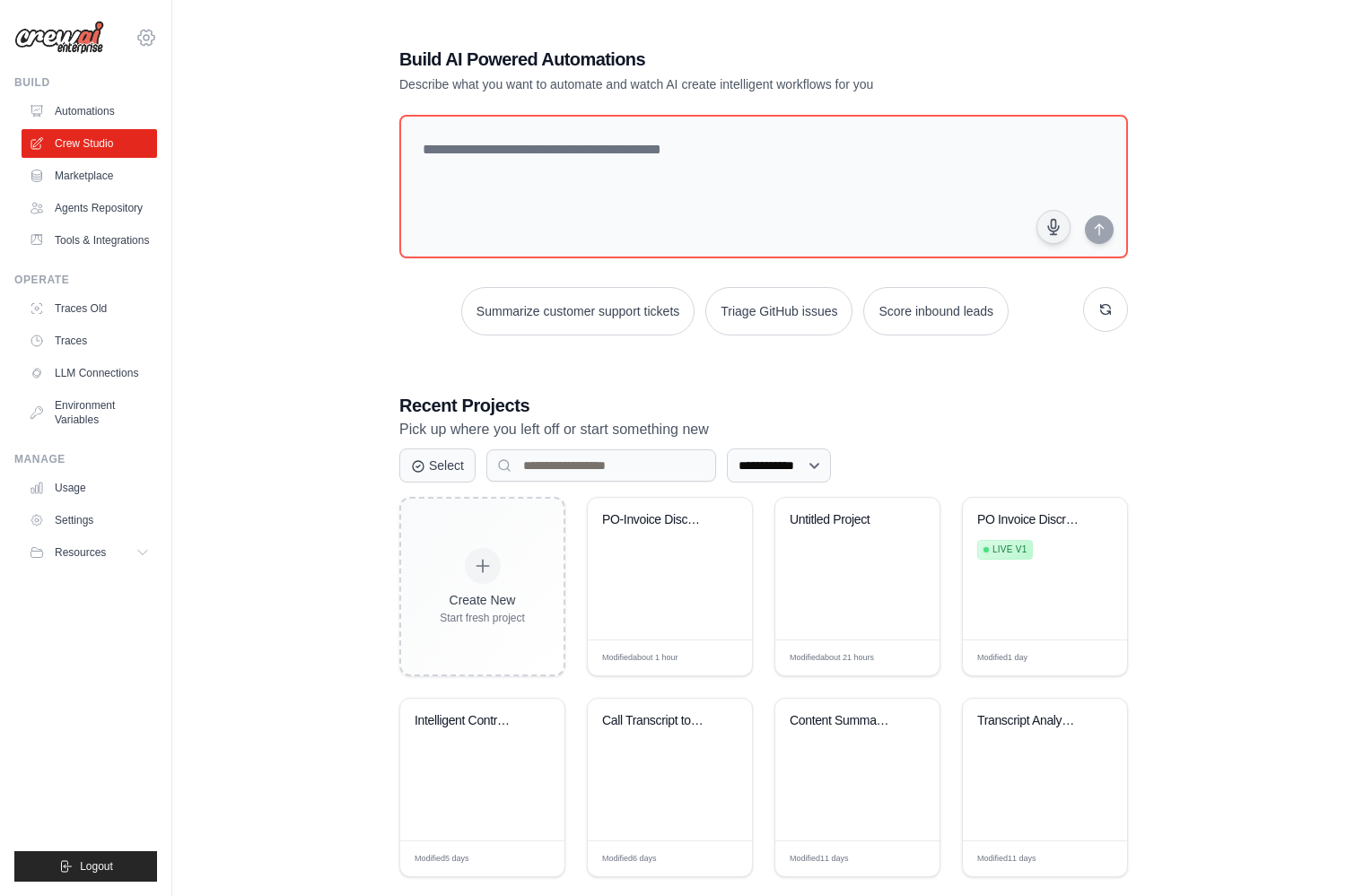
click at [143, 39] on icon at bounding box center [145, 37] width 5 height 5
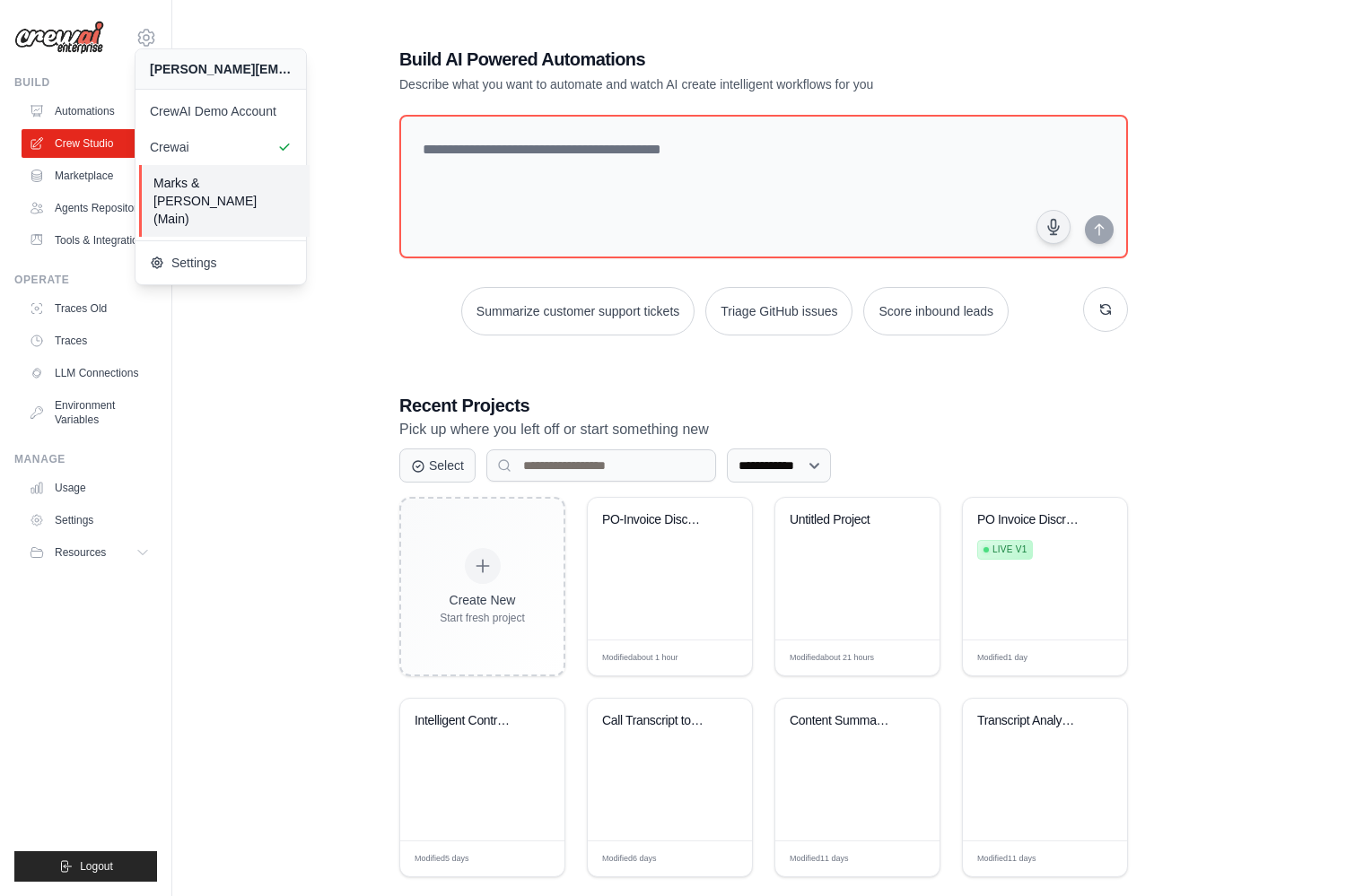
click at [180, 173] on link "Marks & [PERSON_NAME] (Main)" at bounding box center [225, 201] width 170 height 72
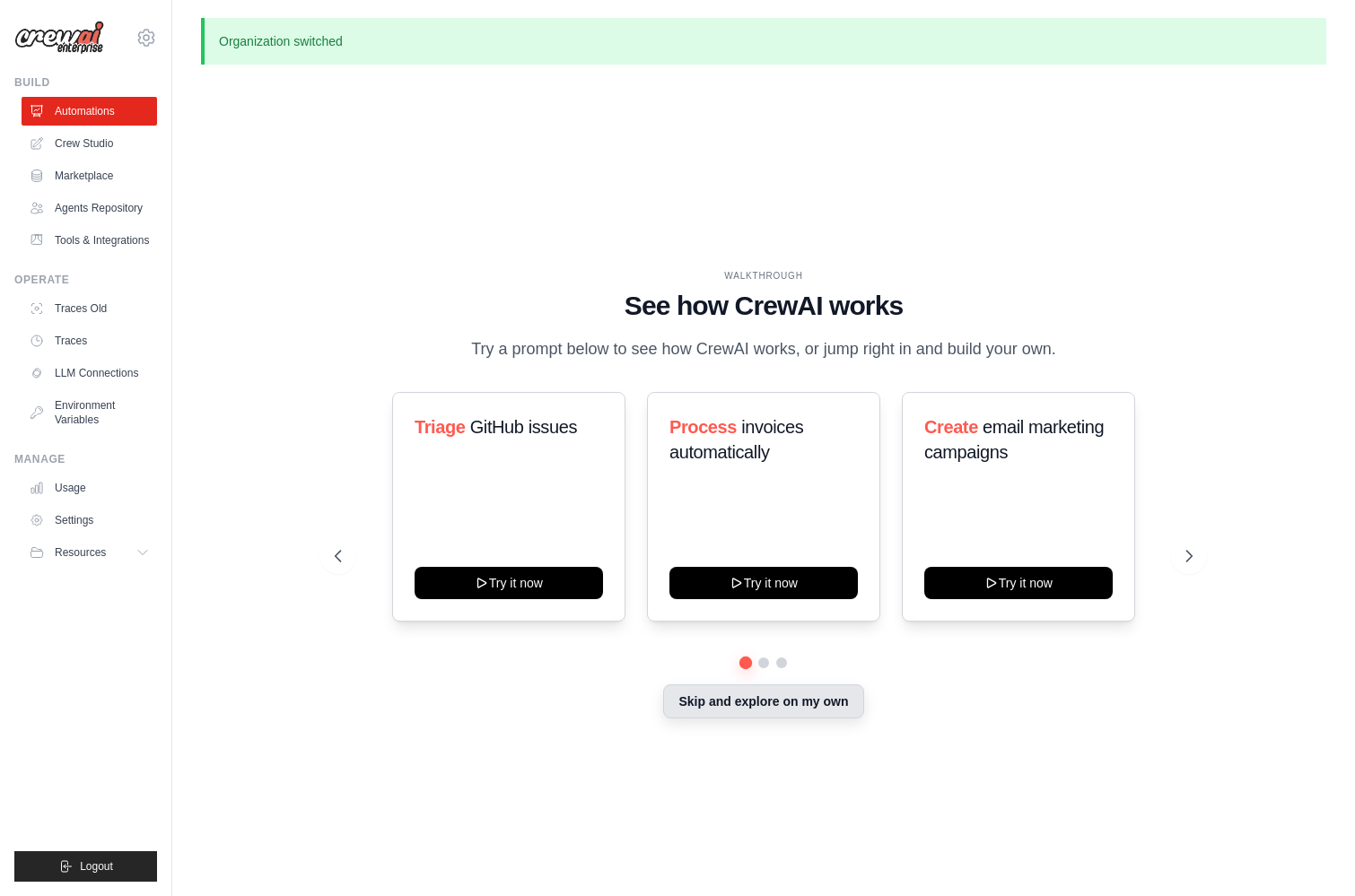
click at [748, 695] on button "Skip and explore on my own" at bounding box center [763, 701] width 200 height 34
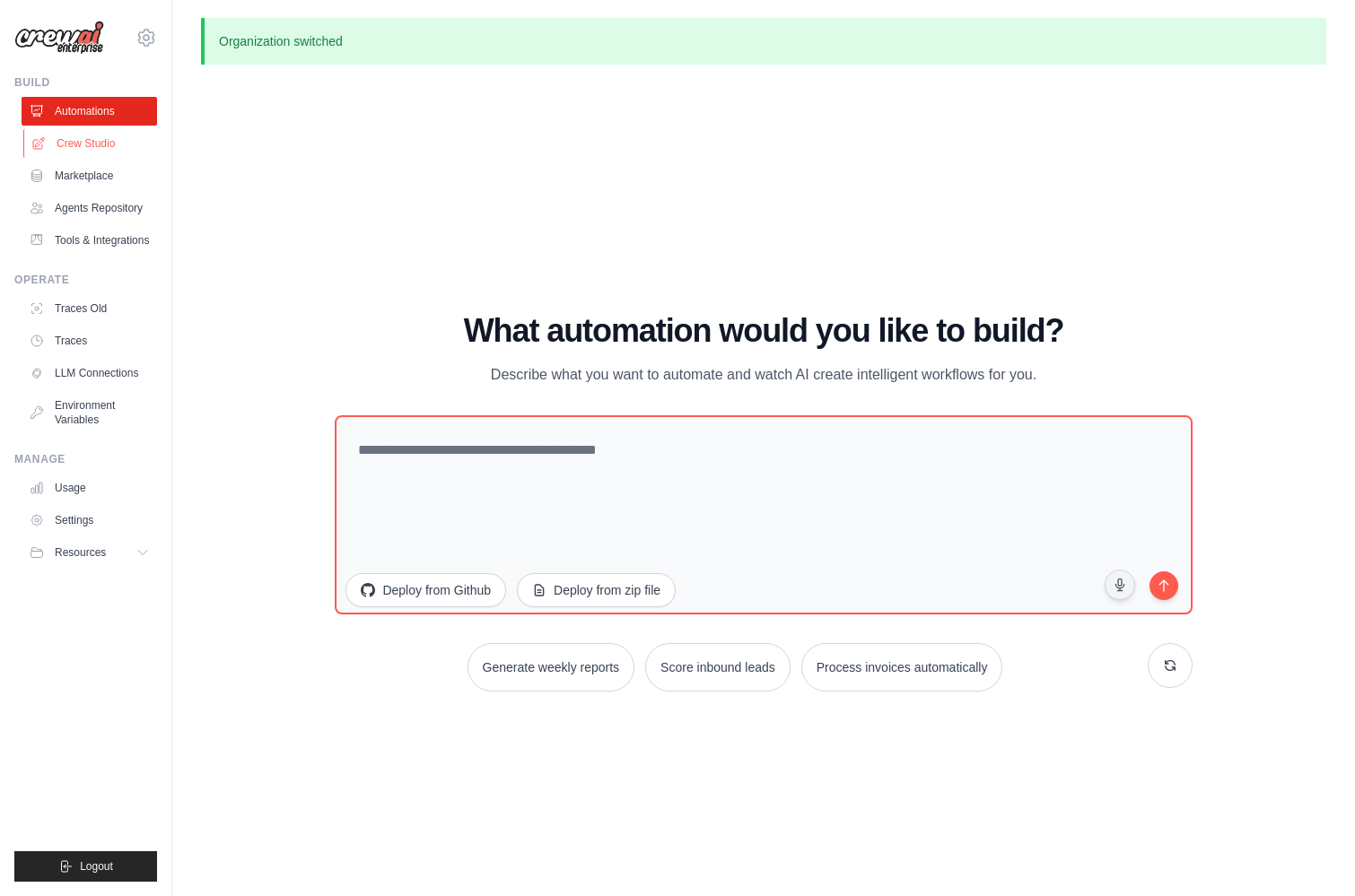
click at [86, 149] on link "Crew Studio" at bounding box center [91, 143] width 136 height 29
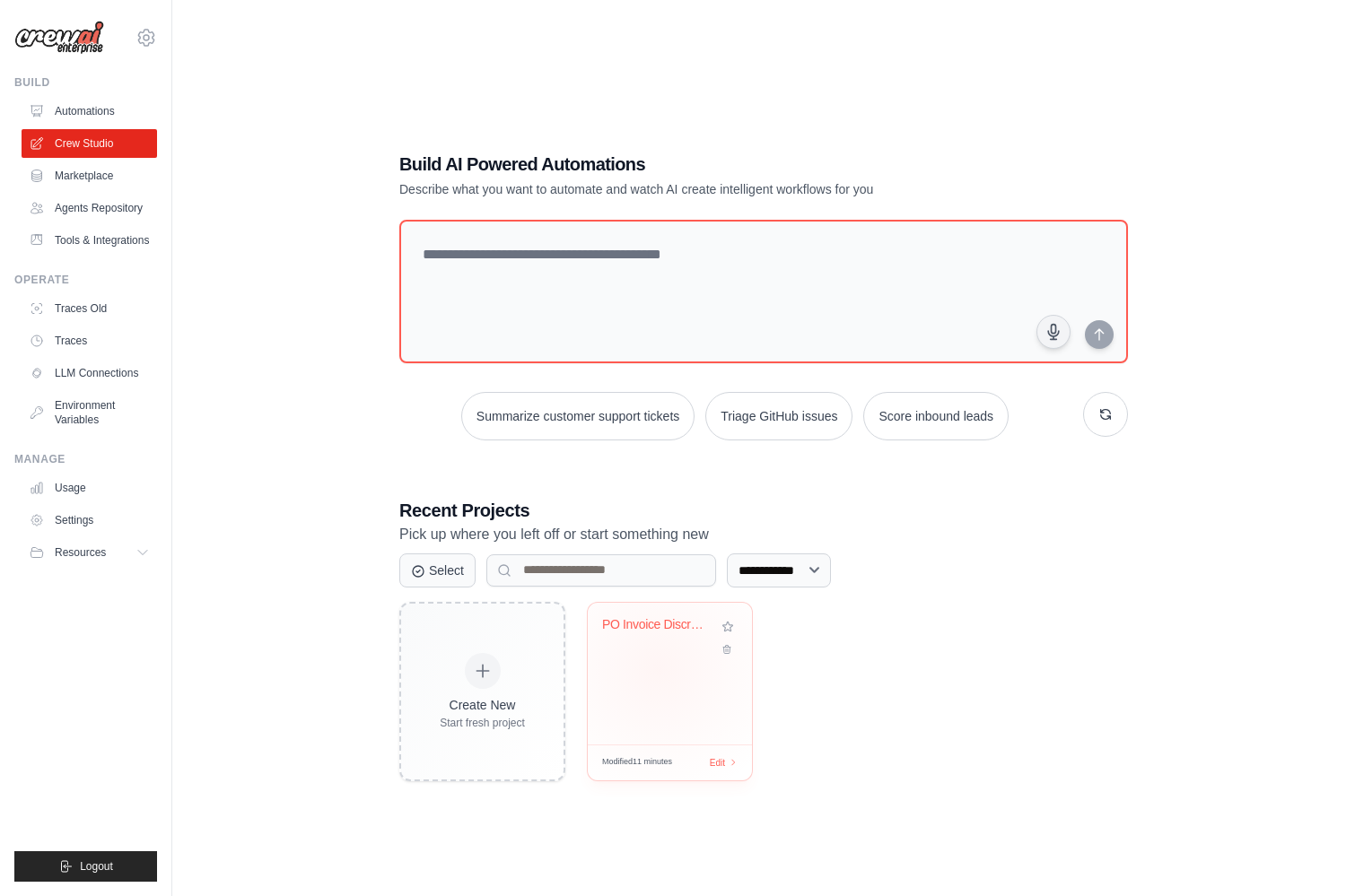
click at [660, 670] on div "PO Invoice Discrepancy Analyzer" at bounding box center [670, 673] width 164 height 141
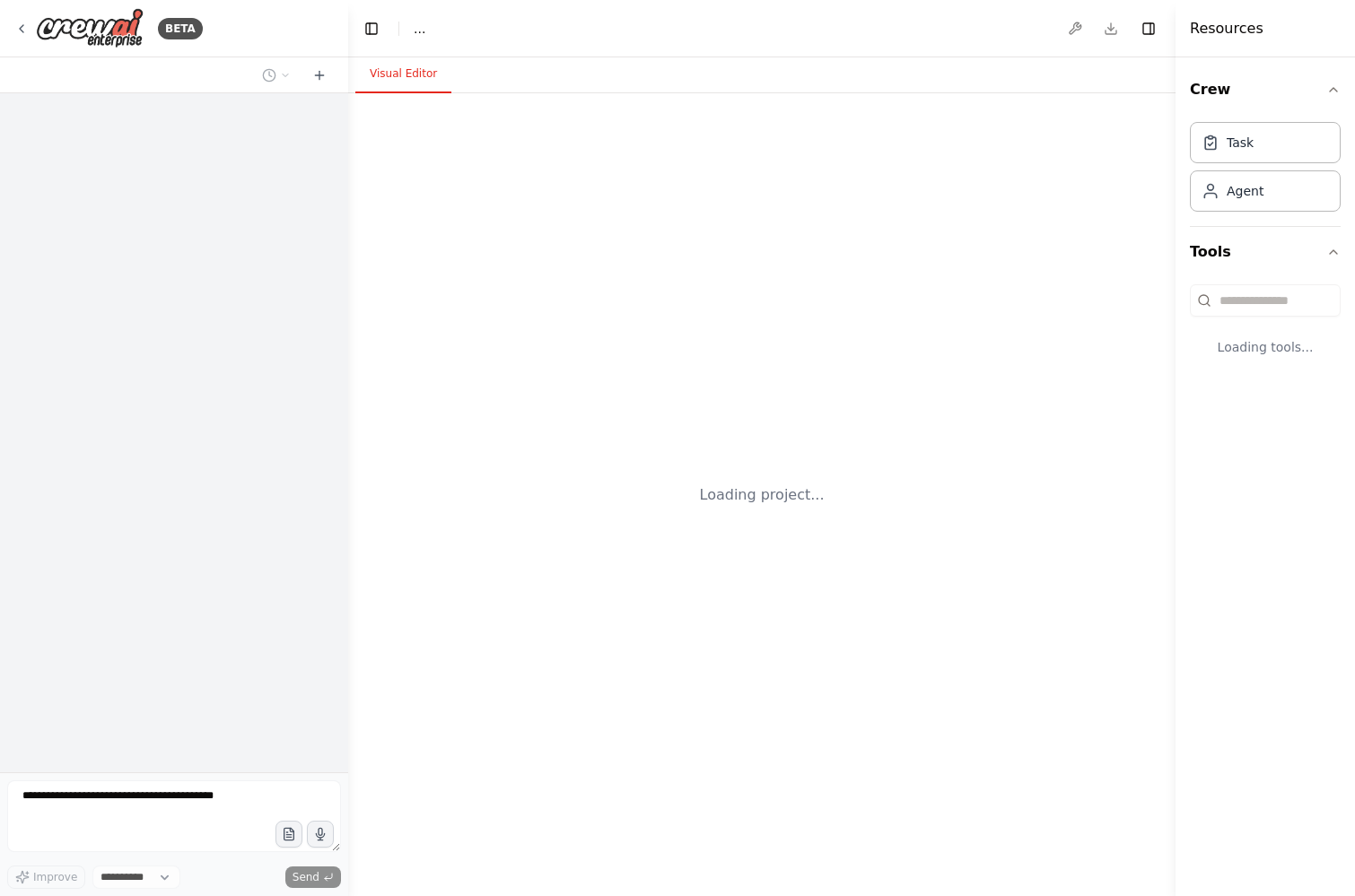
select select "****"
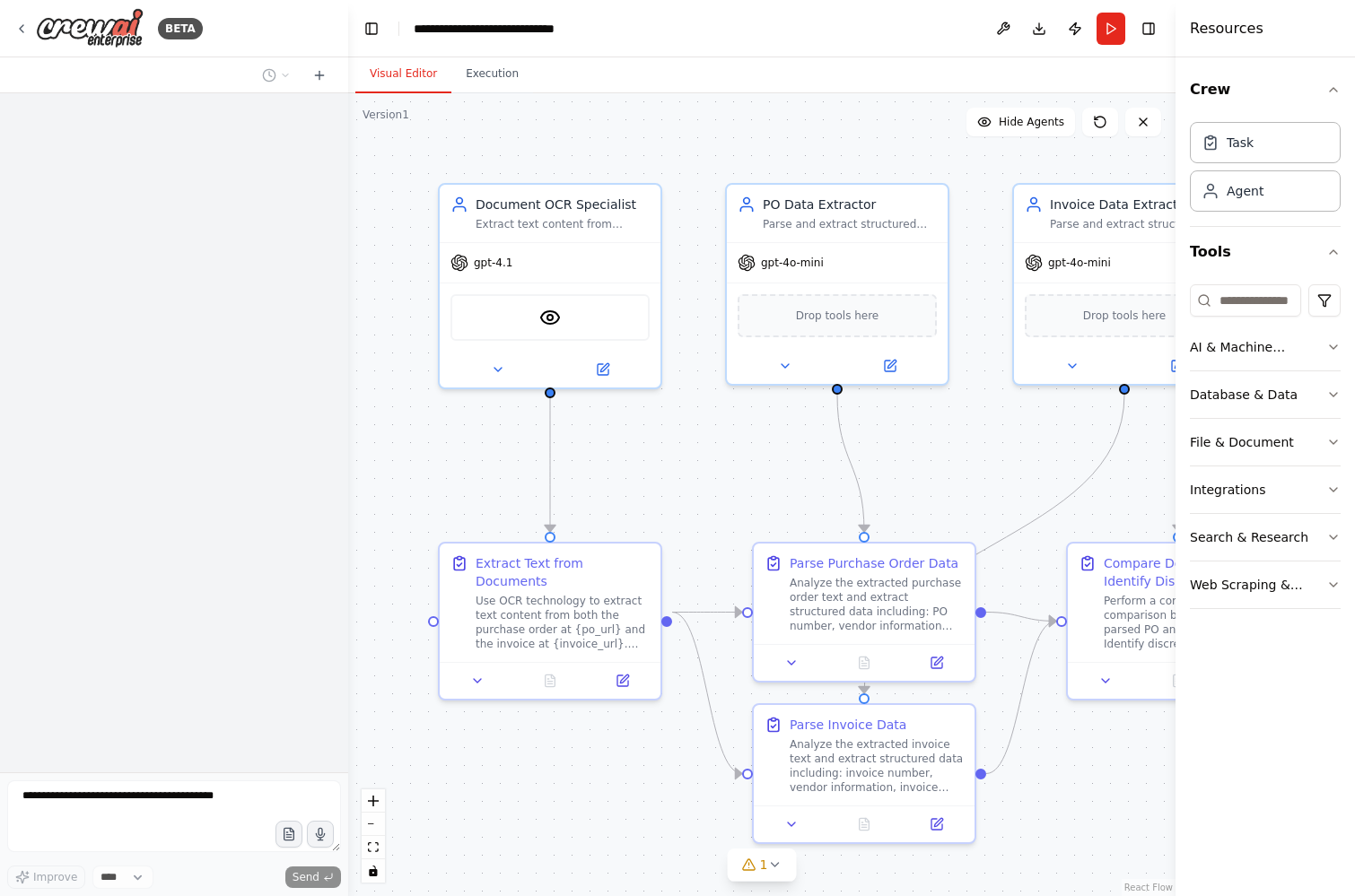
scroll to position [1130, 0]
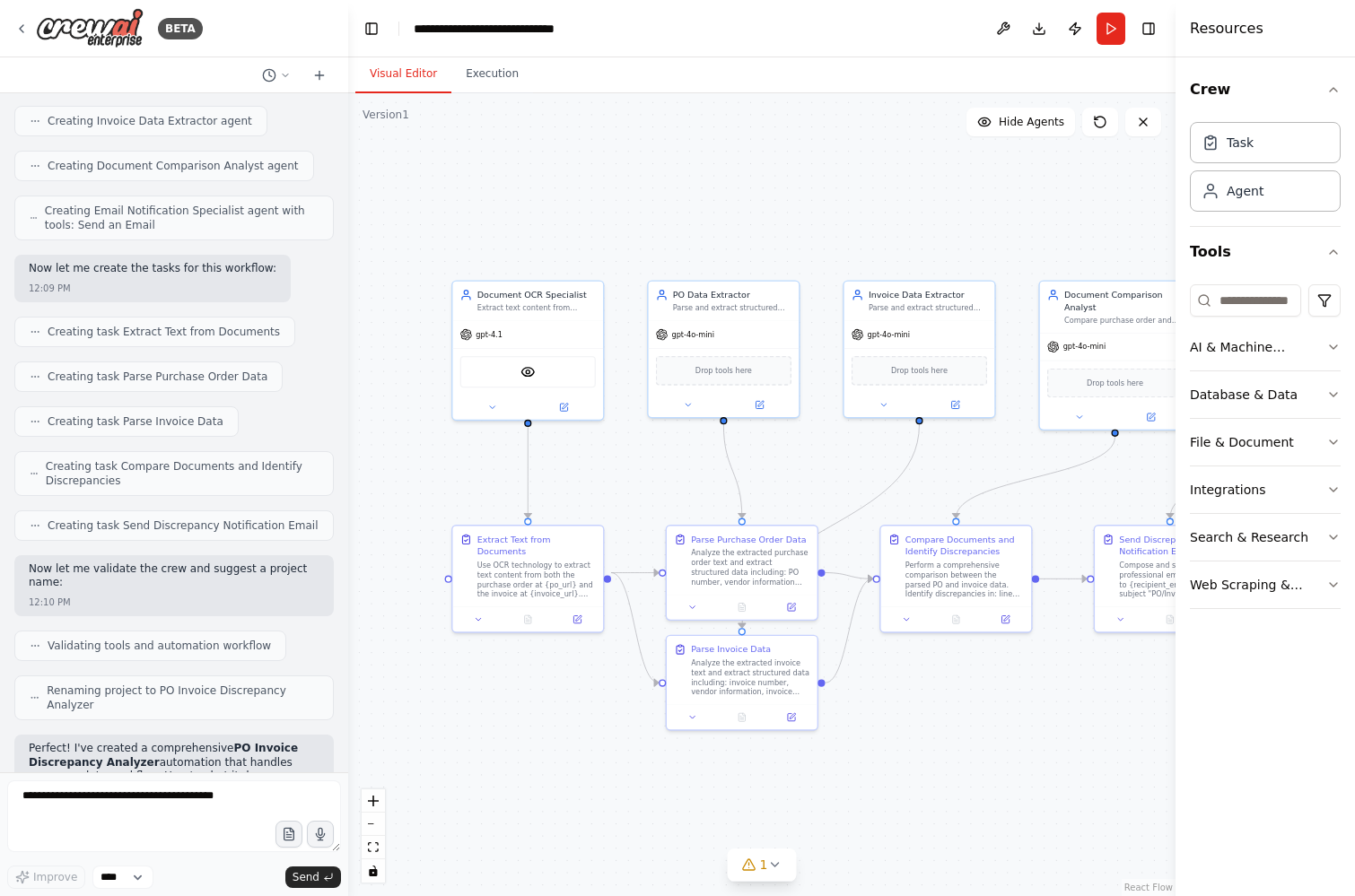
drag, startPoint x: 1016, startPoint y: 480, endPoint x: 844, endPoint y: 484, distance: 172.0
click at [844, 484] on div ".deletable-edge-delete-btn { width: 20px; height: 20px; border: 0px solid #ffff…" at bounding box center [762, 494] width 827 height 803
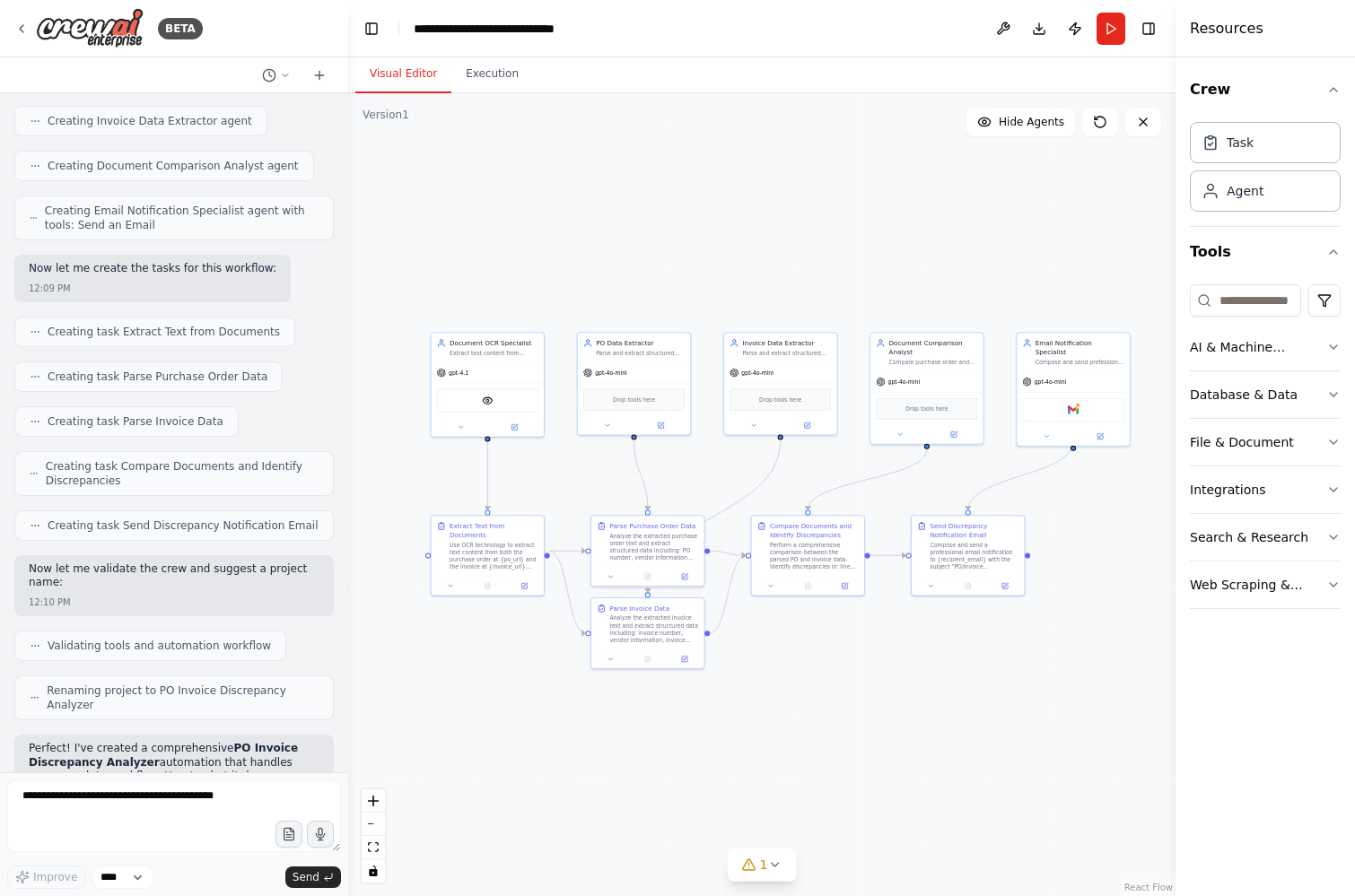
drag, startPoint x: 915, startPoint y: 493, endPoint x: 796, endPoint y: 493, distance: 119.0
click at [796, 493] on div ".deletable-edge-delete-btn { width: 20px; height: 20px; border: 0px solid #ffff…" at bounding box center [762, 494] width 827 height 803
click at [1070, 403] on img at bounding box center [1072, 407] width 11 height 11
click at [1038, 33] on button "Download" at bounding box center [1039, 29] width 29 height 33
click at [21, 26] on icon at bounding box center [22, 28] width 4 height 7
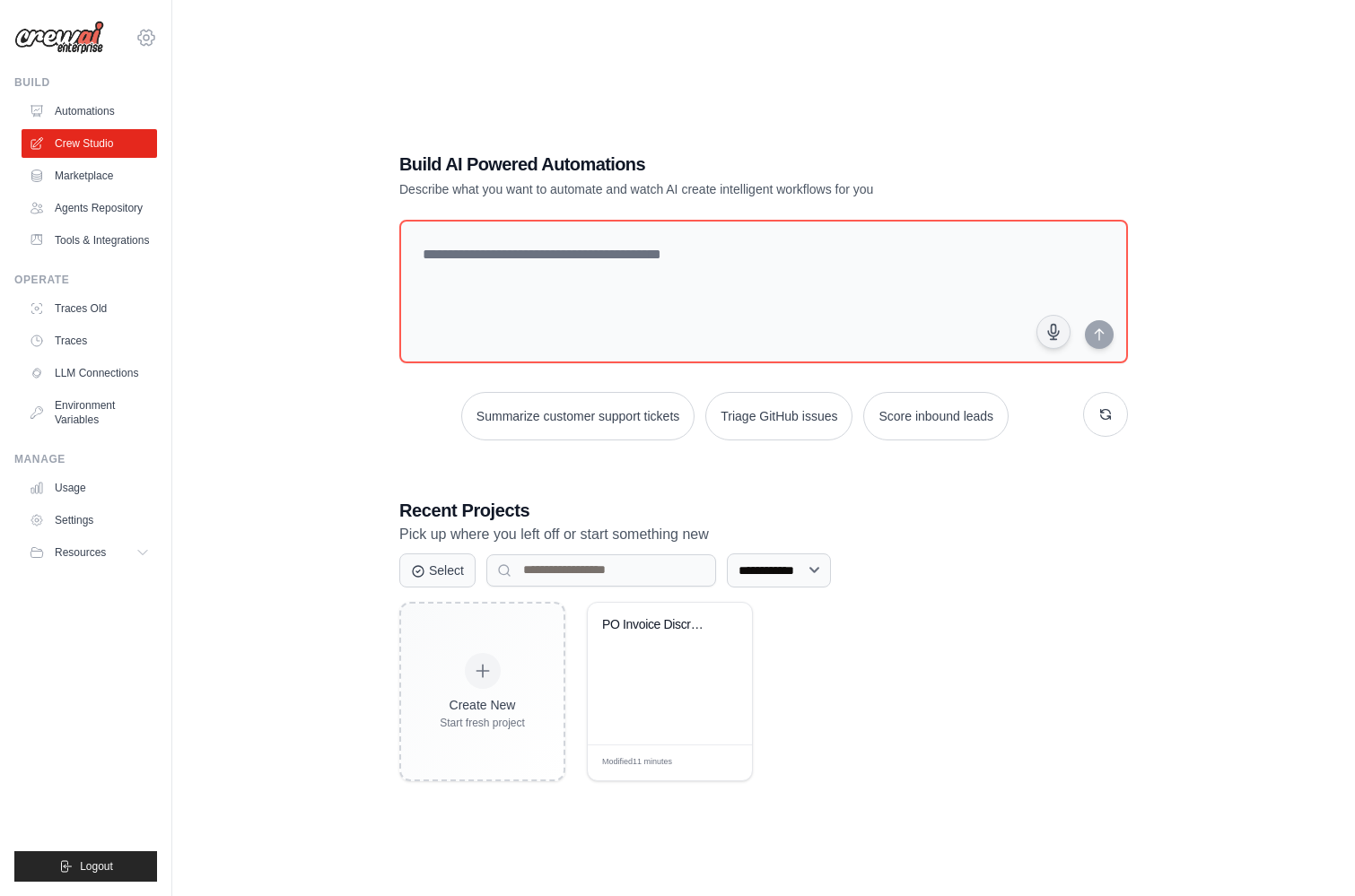
click at [140, 36] on icon at bounding box center [146, 38] width 22 height 22
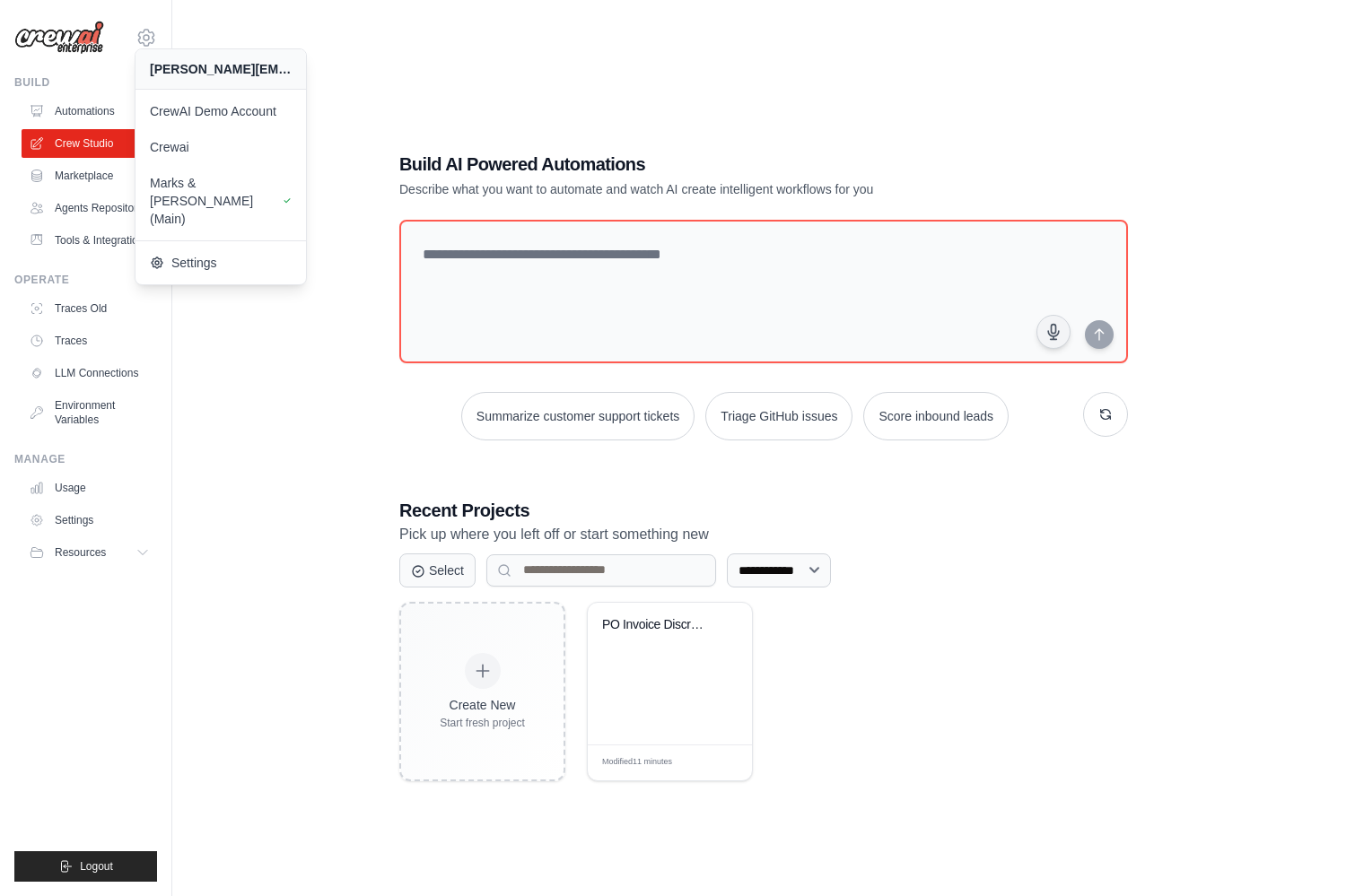
click at [237, 451] on div "**********" at bounding box center [764, 466] width 1126 height 896
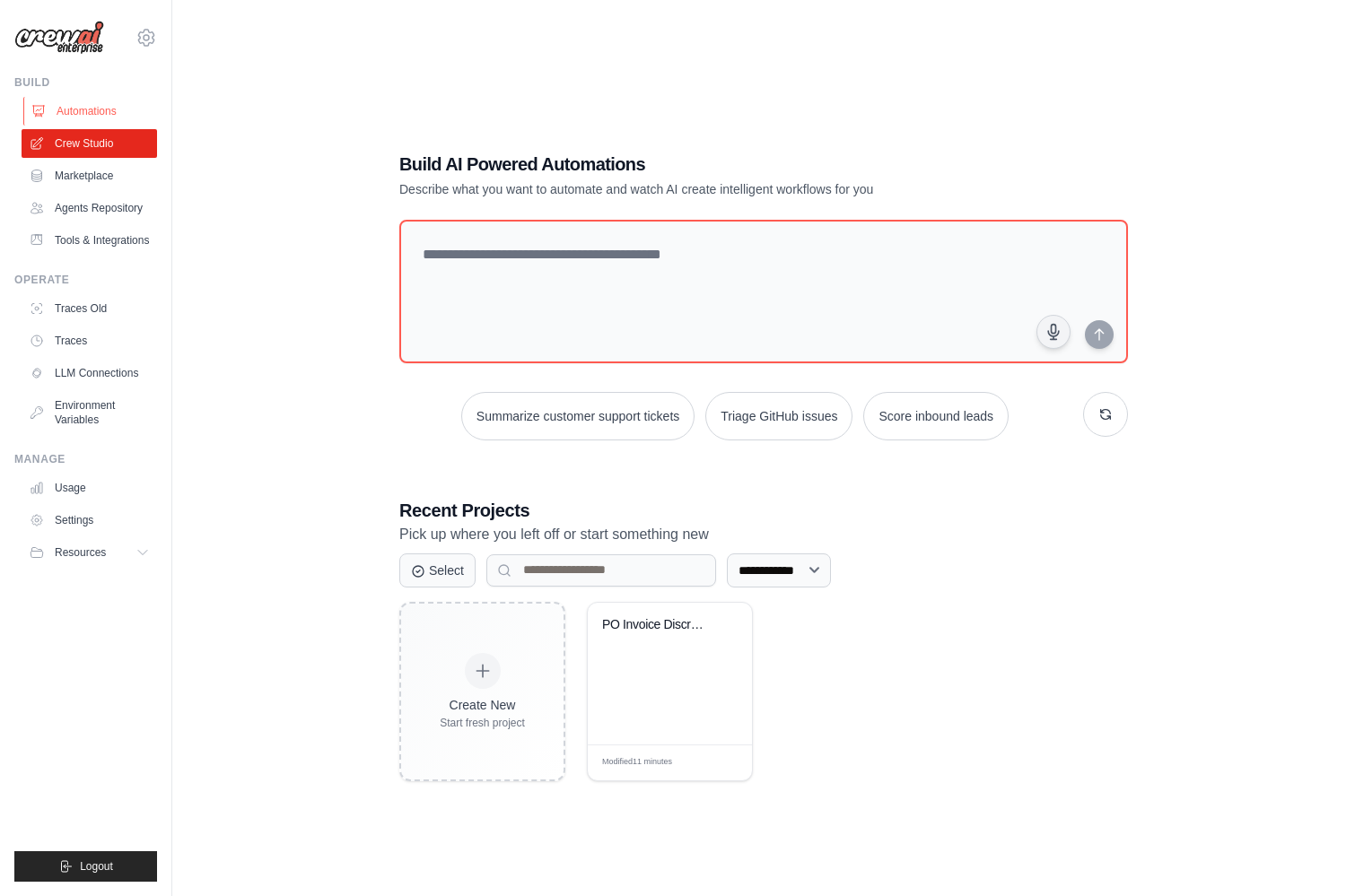
click at [92, 106] on link "Automations" at bounding box center [91, 111] width 136 height 29
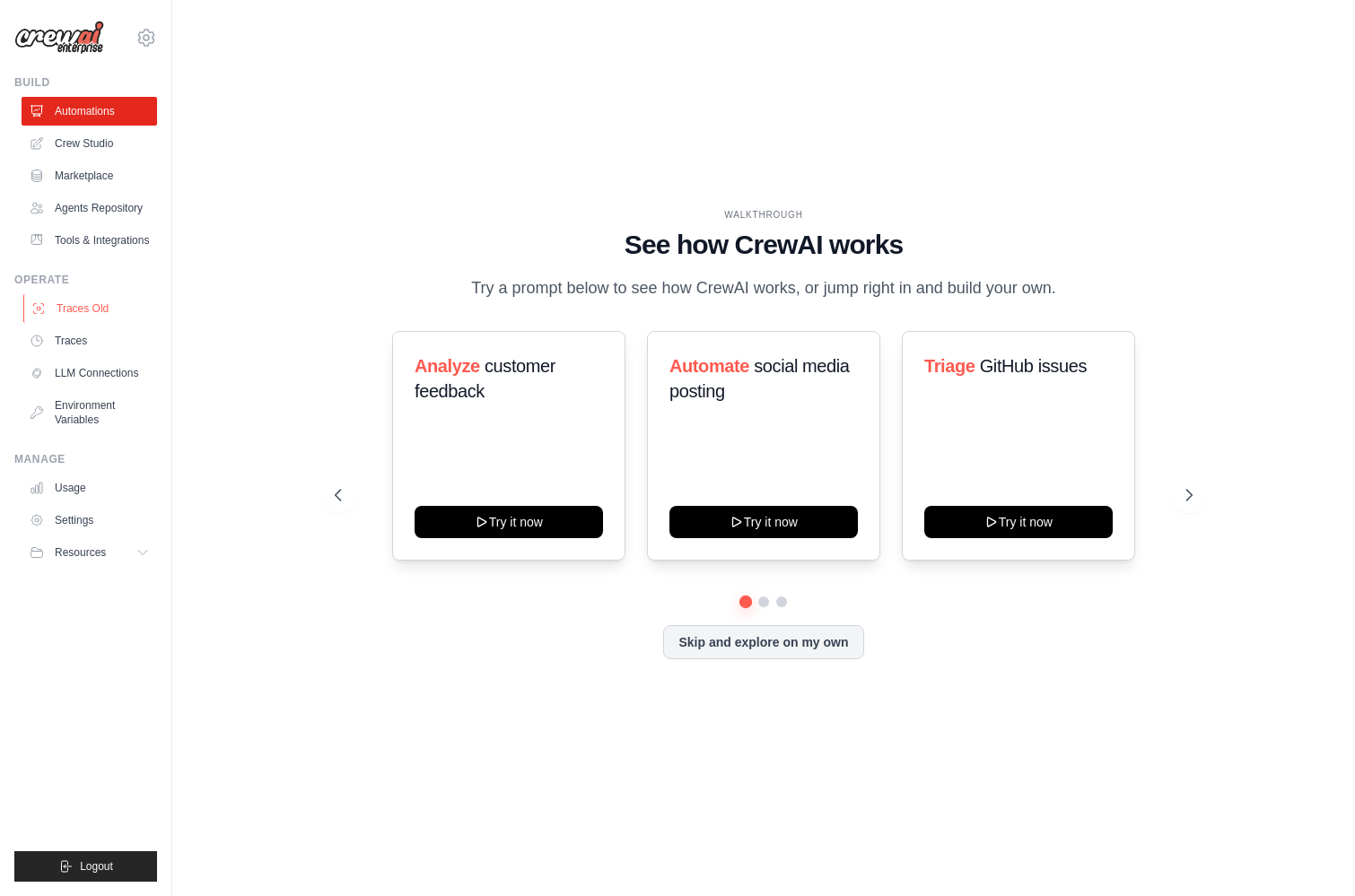
click at [94, 305] on link "Traces Old" at bounding box center [91, 309] width 136 height 29
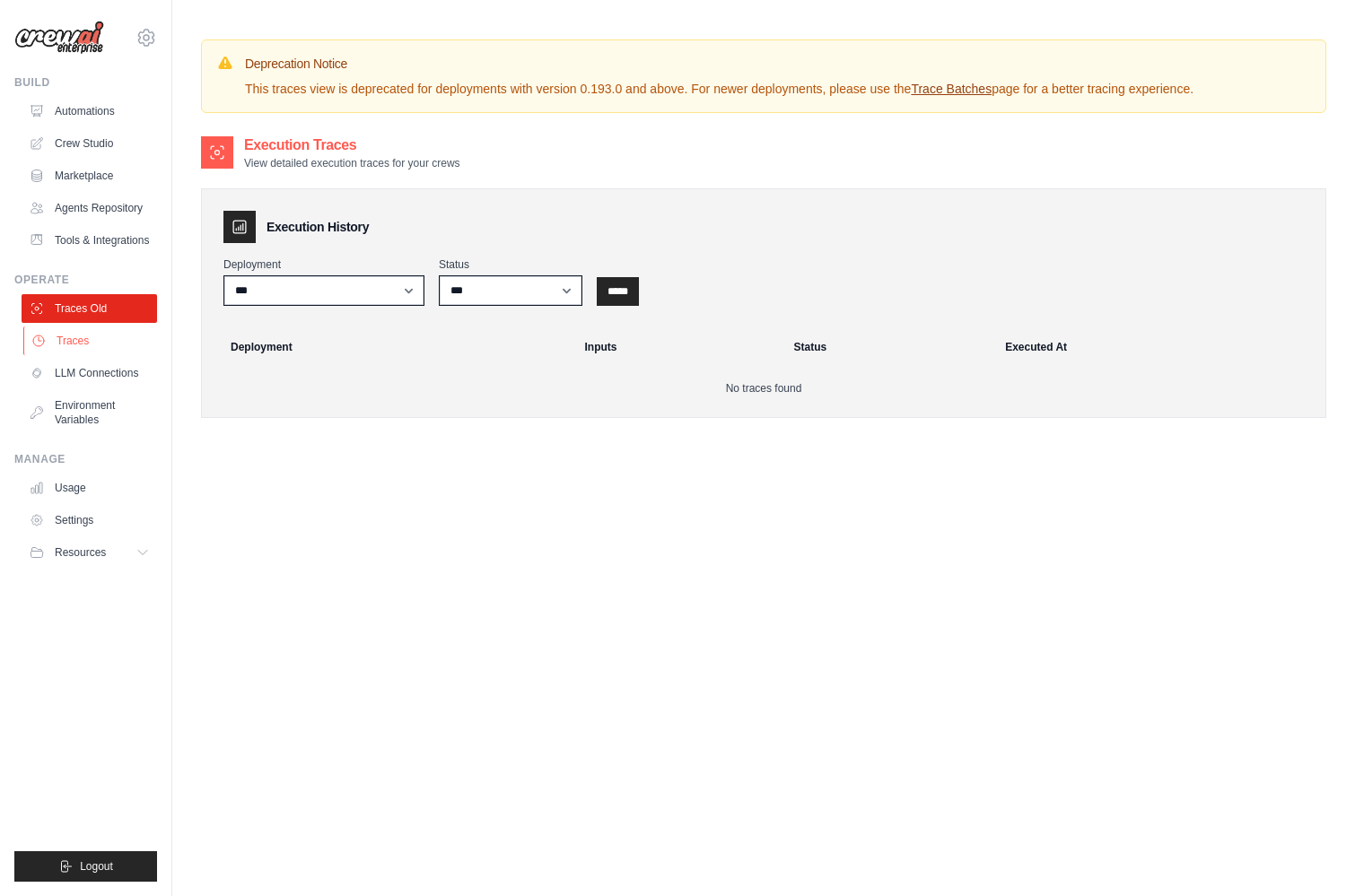
click at [91, 338] on link "Traces" at bounding box center [91, 340] width 136 height 29
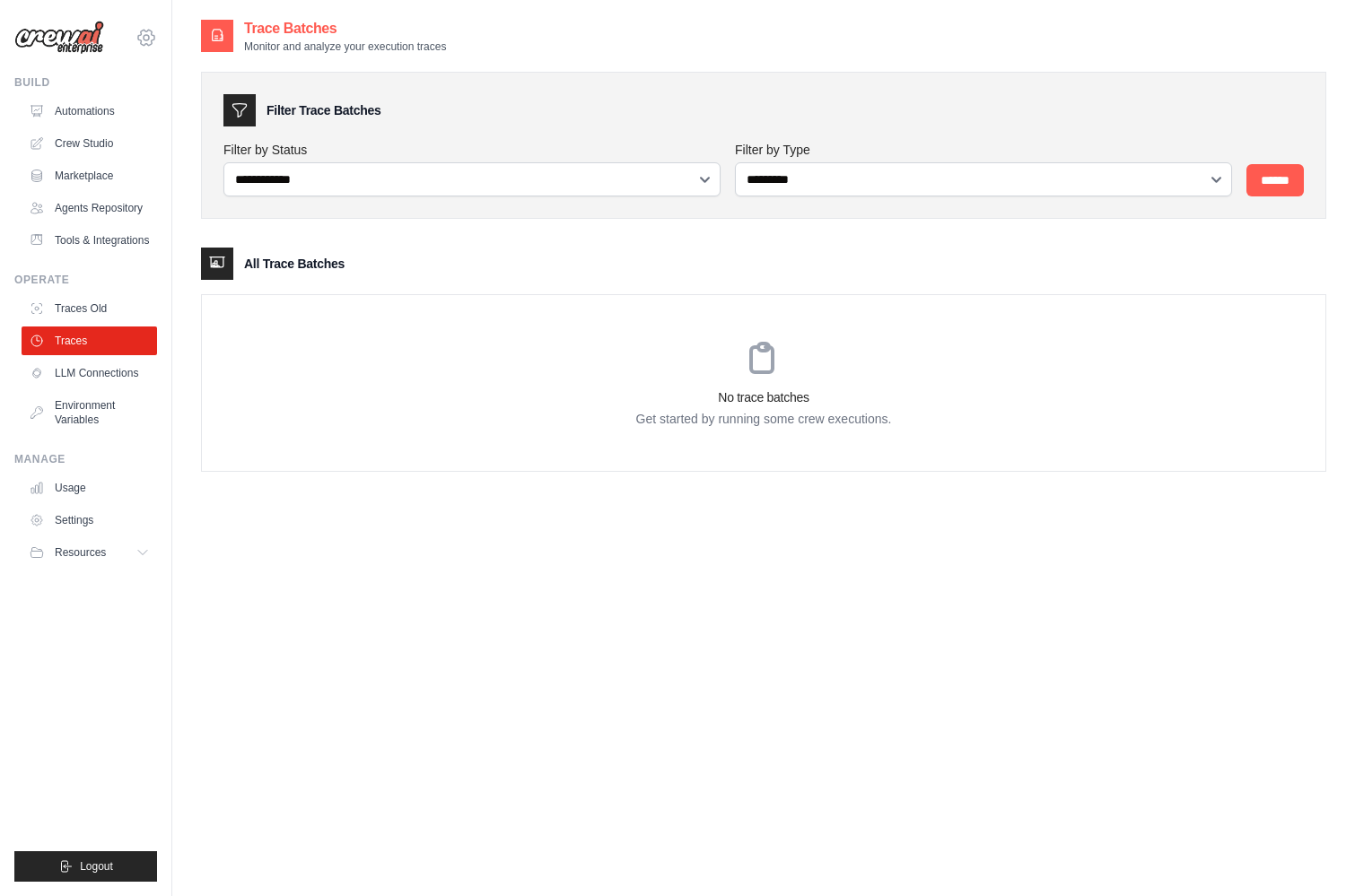
click at [148, 38] on icon at bounding box center [145, 37] width 5 height 5
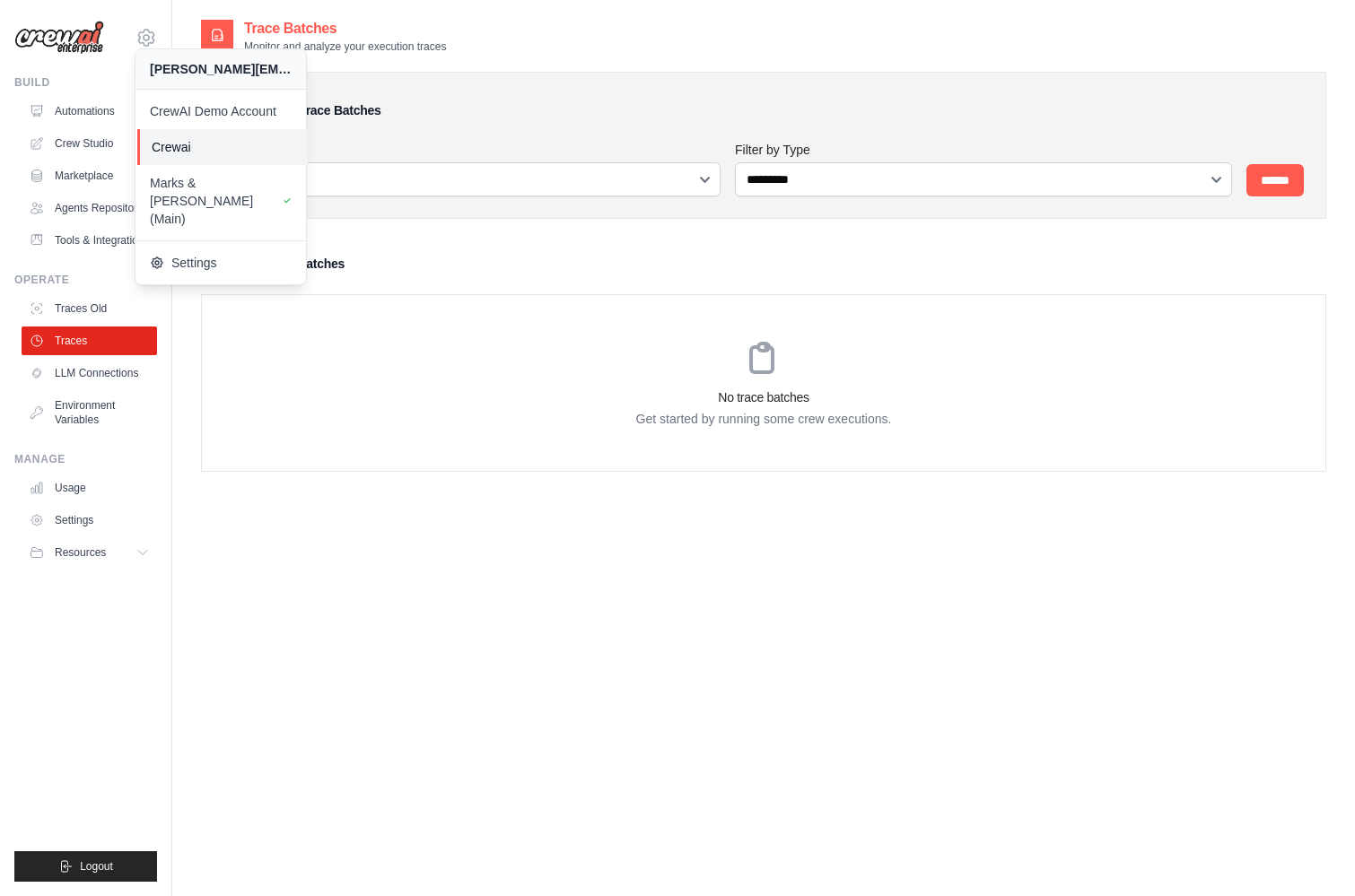
click at [218, 155] on span "Crewai" at bounding box center [222, 147] width 141 height 18
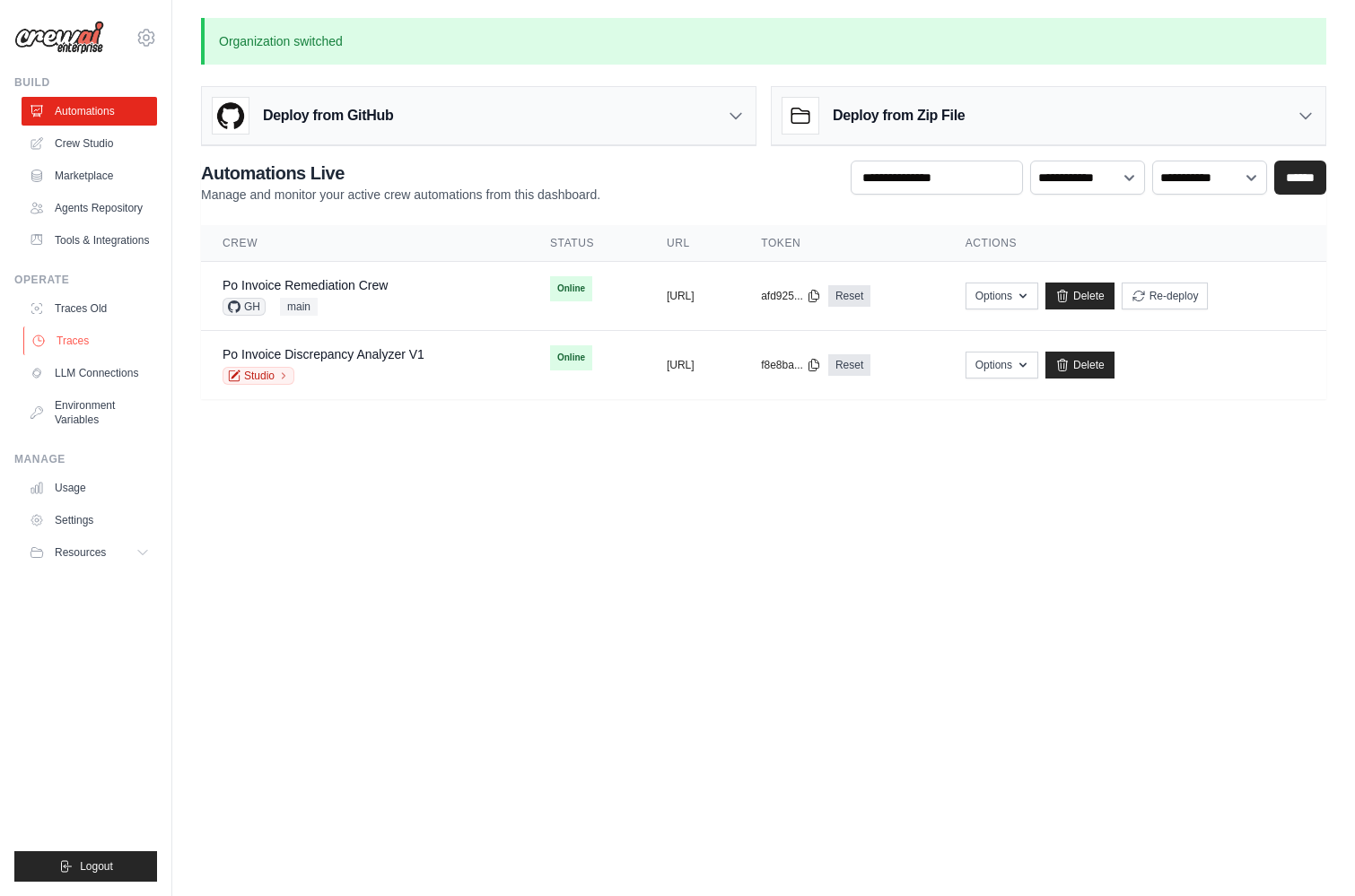
click at [72, 336] on link "Traces" at bounding box center [91, 340] width 136 height 29
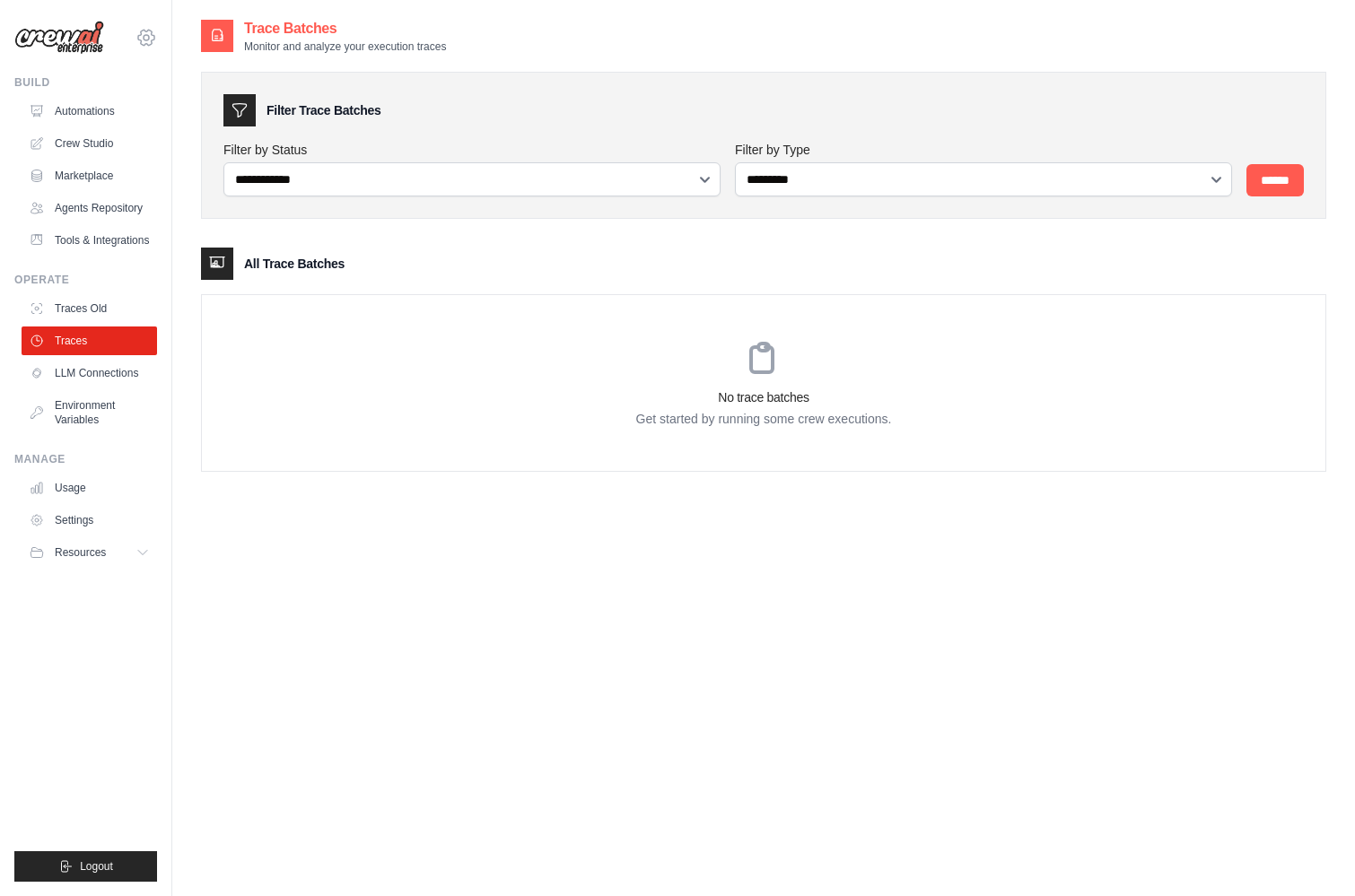
click at [147, 30] on icon at bounding box center [146, 37] width 16 height 15
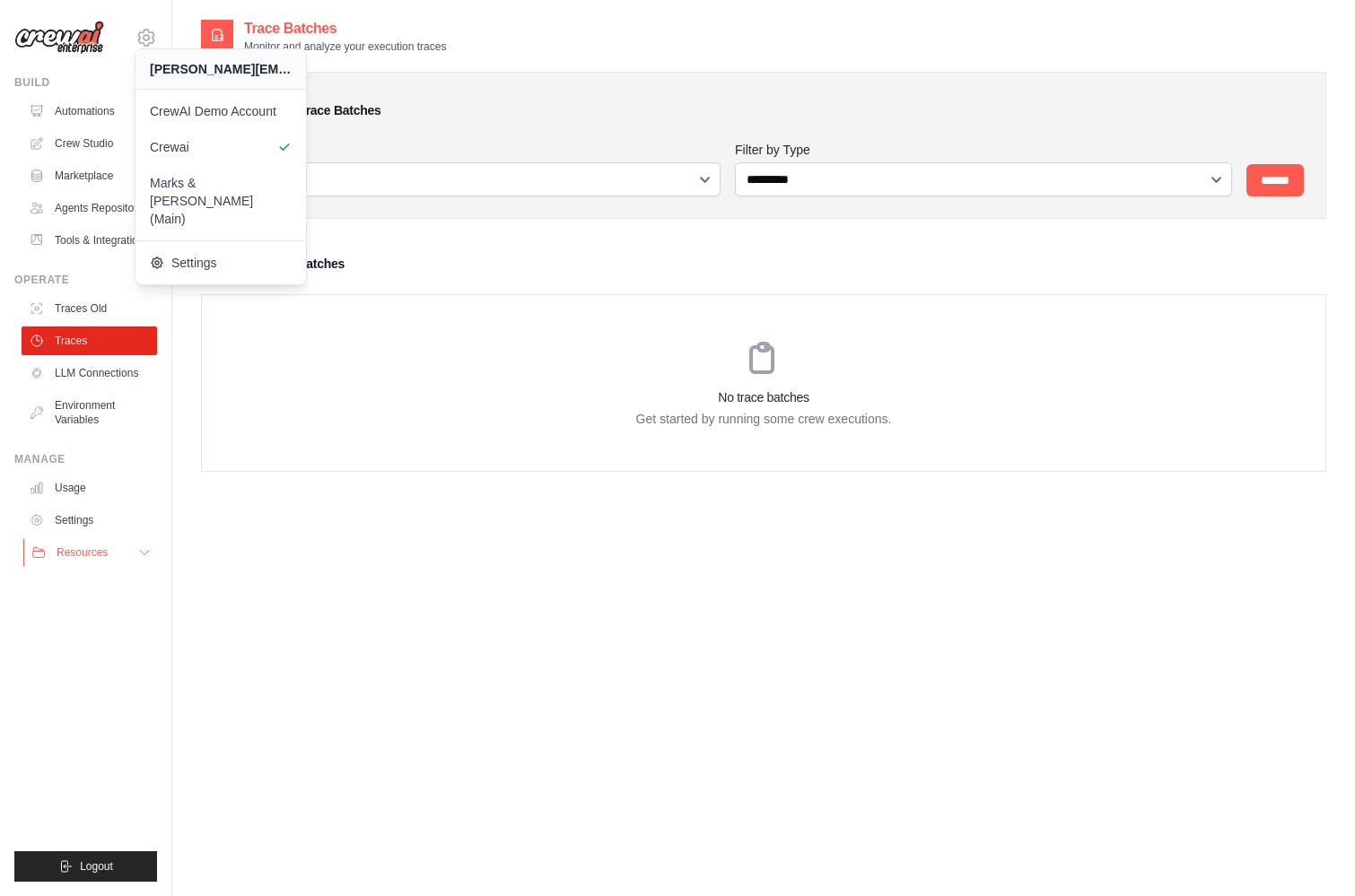
click at [68, 552] on span "Resources" at bounding box center [82, 553] width 51 height 15
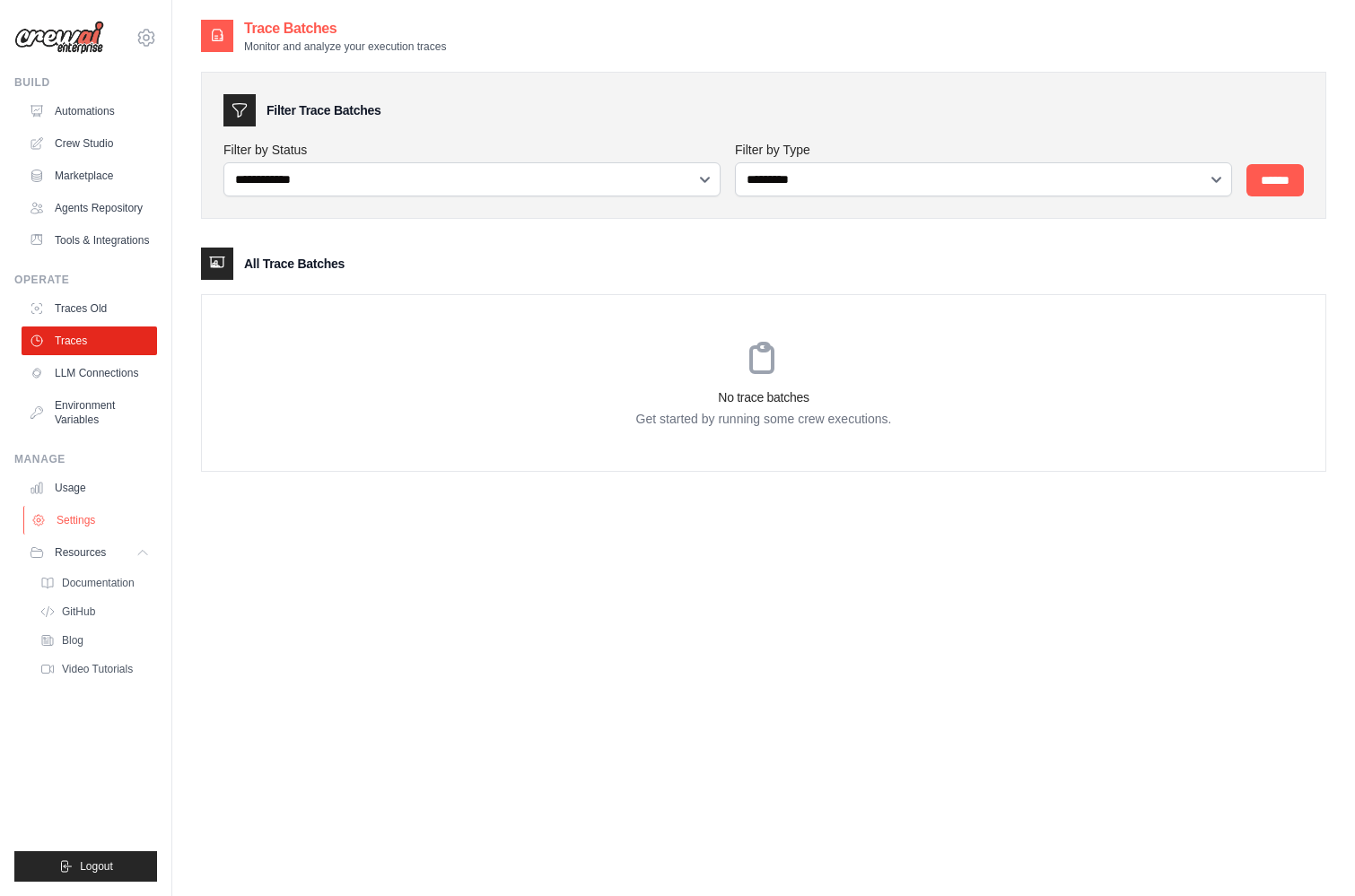
click at [64, 519] on link "Settings" at bounding box center [91, 520] width 136 height 29
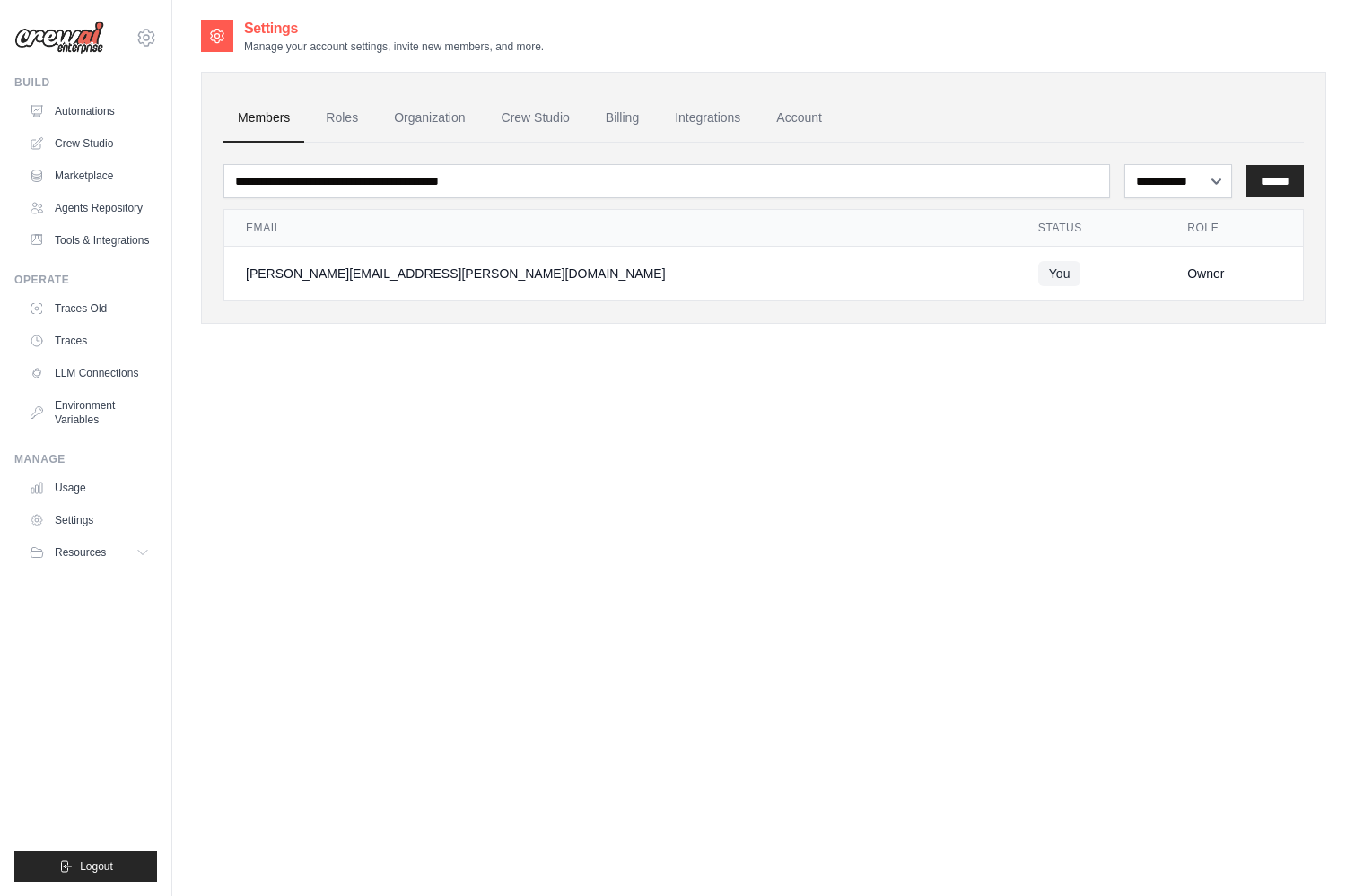
click at [64, 519] on link "Settings" at bounding box center [89, 520] width 136 height 29
click at [458, 113] on link "Organization" at bounding box center [429, 118] width 100 height 48
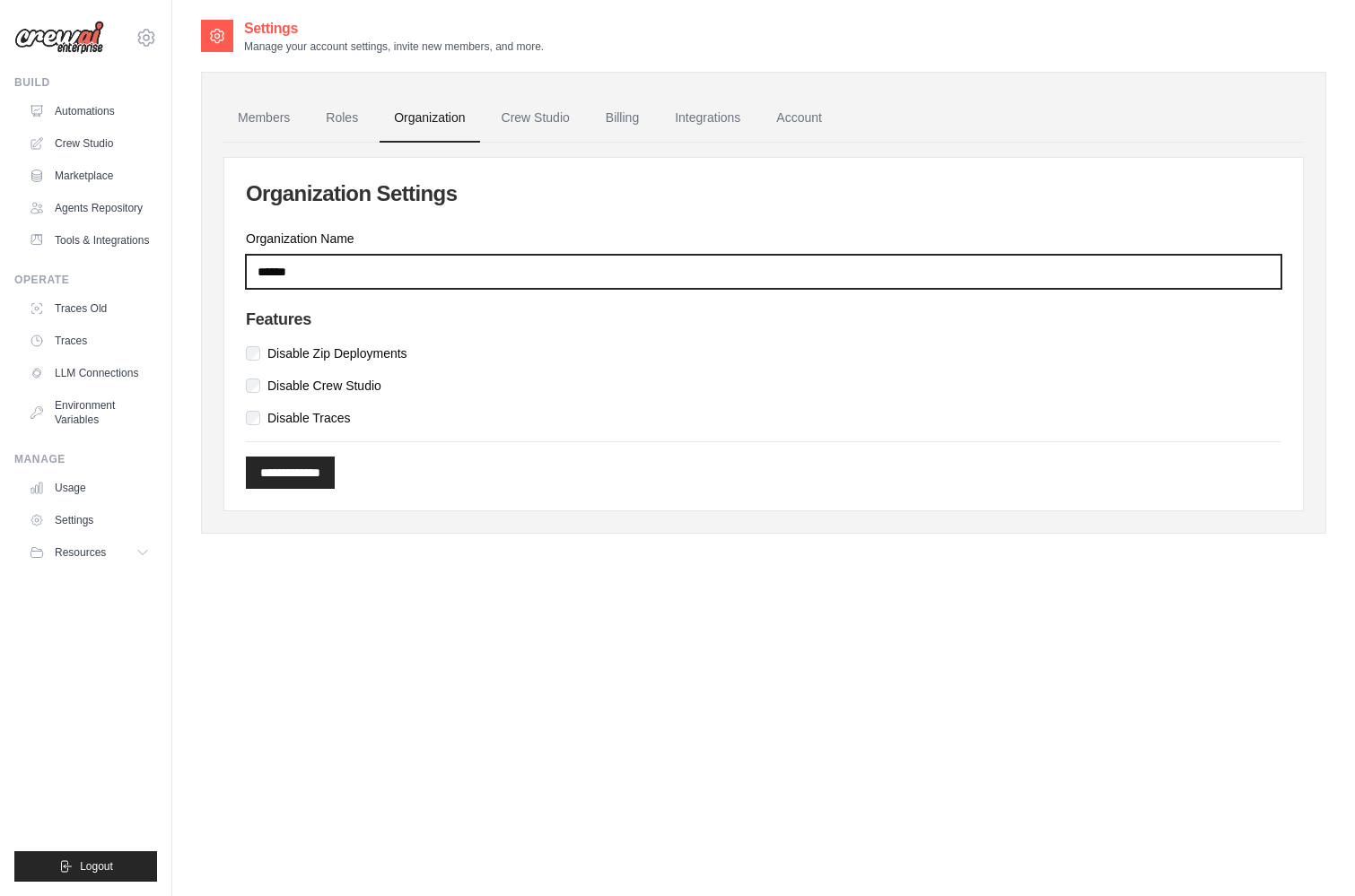
click at [319, 269] on input "******" at bounding box center [764, 272] width 1036 height 34
click at [257, 266] on input "******" at bounding box center [764, 272] width 1036 height 34
type input "**********"
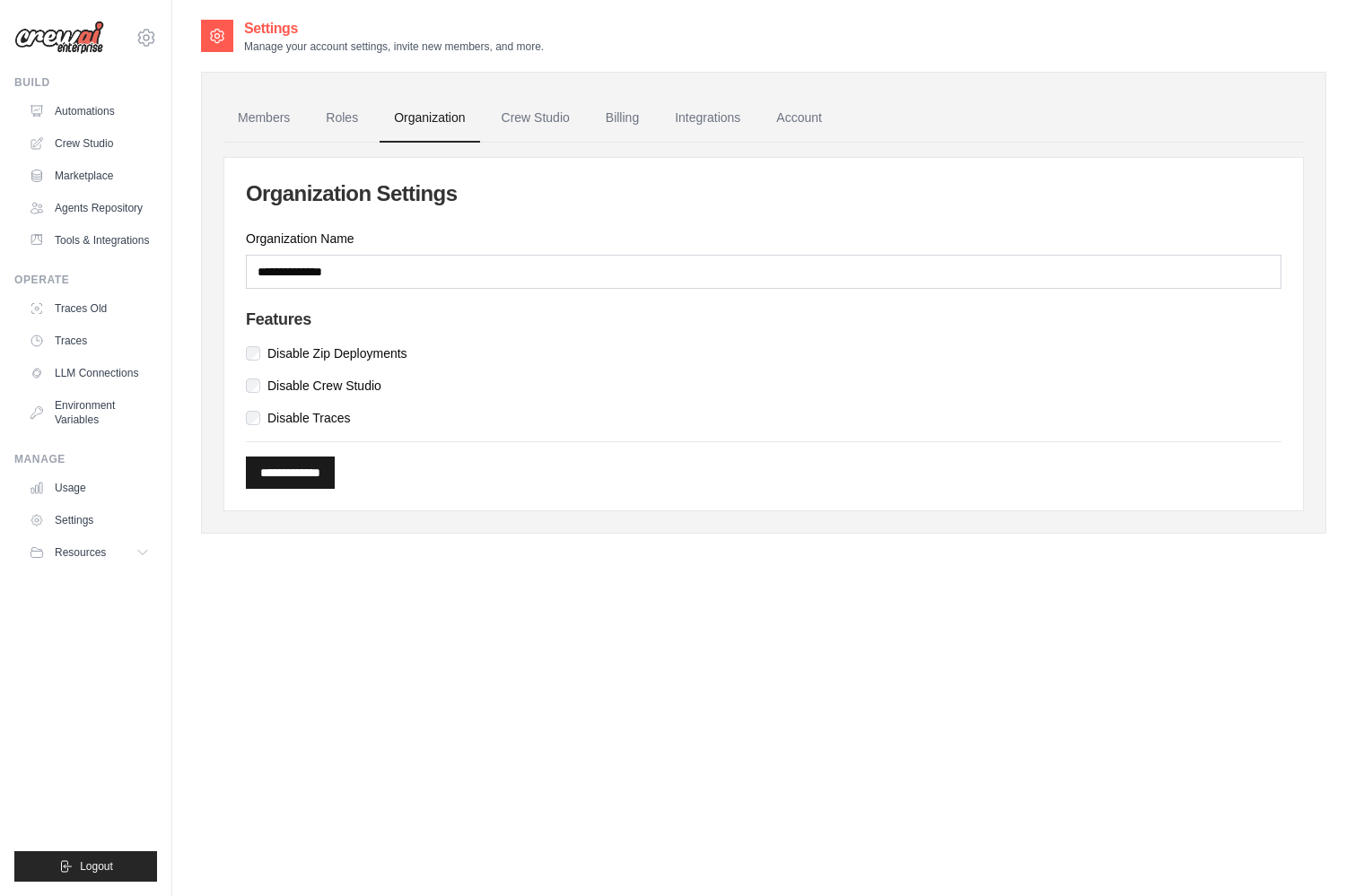
click at [321, 471] on input "**********" at bounding box center [291, 473] width 89 height 33
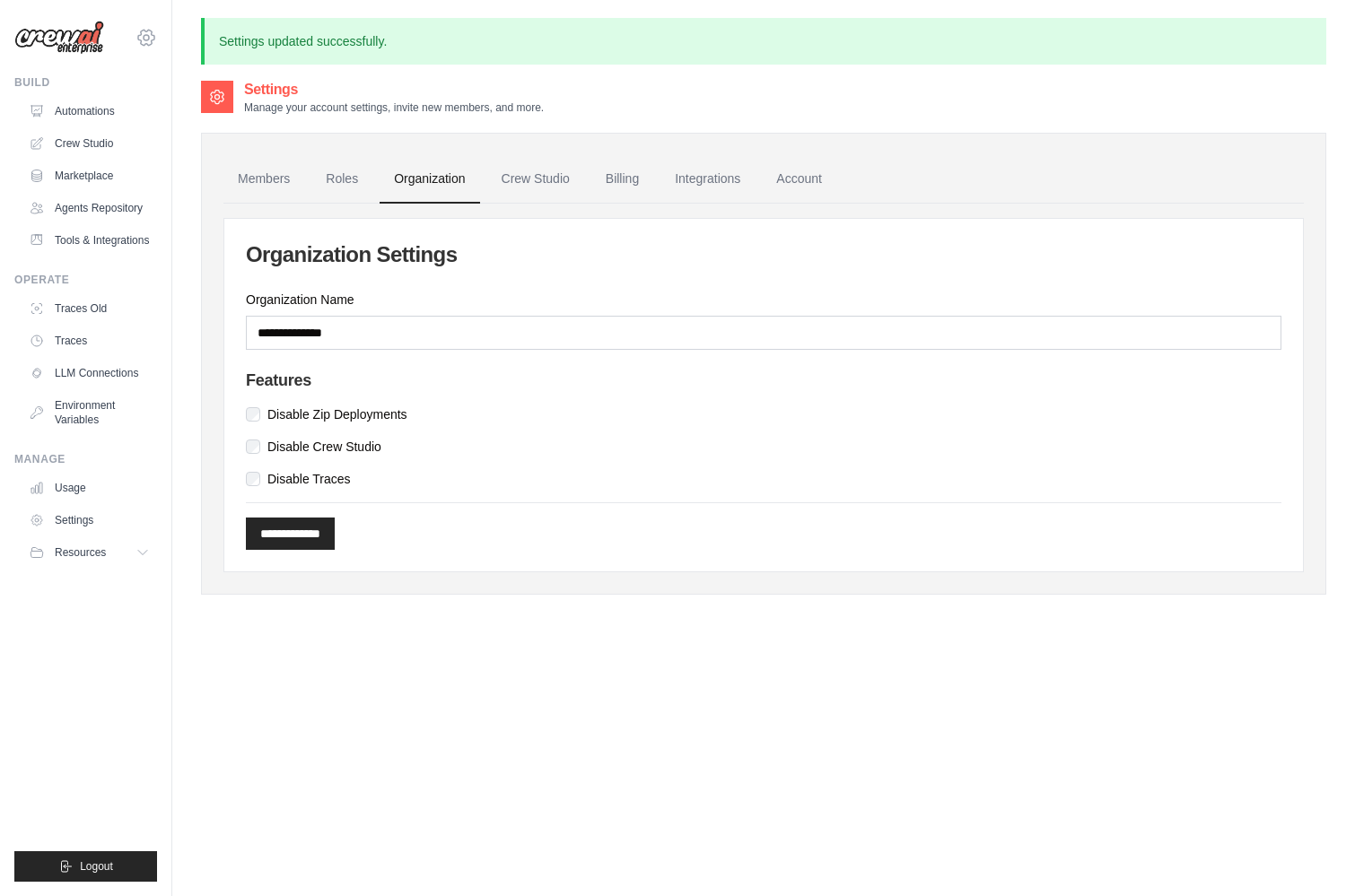
click at [140, 35] on icon at bounding box center [146, 38] width 22 height 22
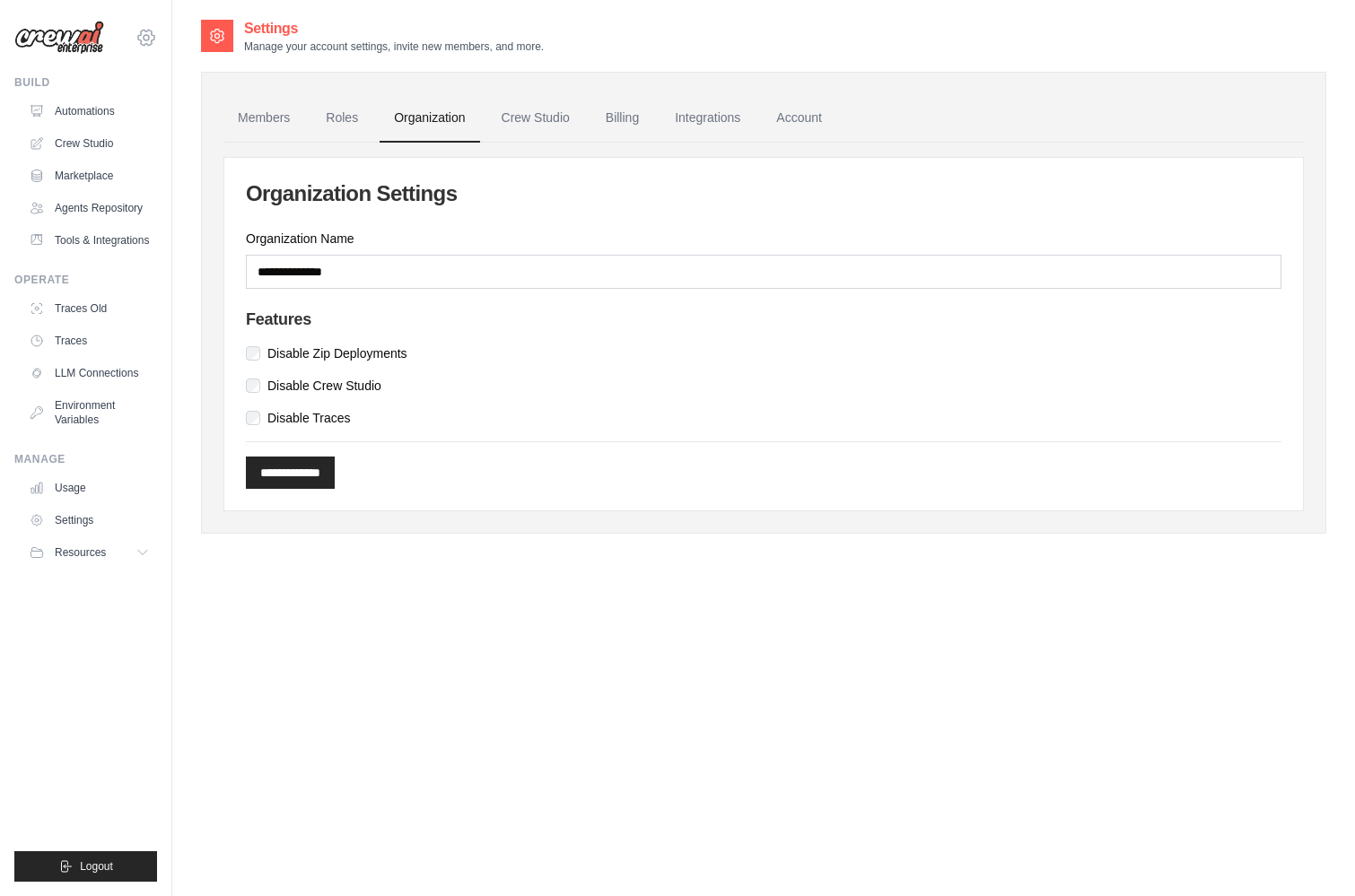
click at [136, 35] on icon at bounding box center [146, 38] width 22 height 22
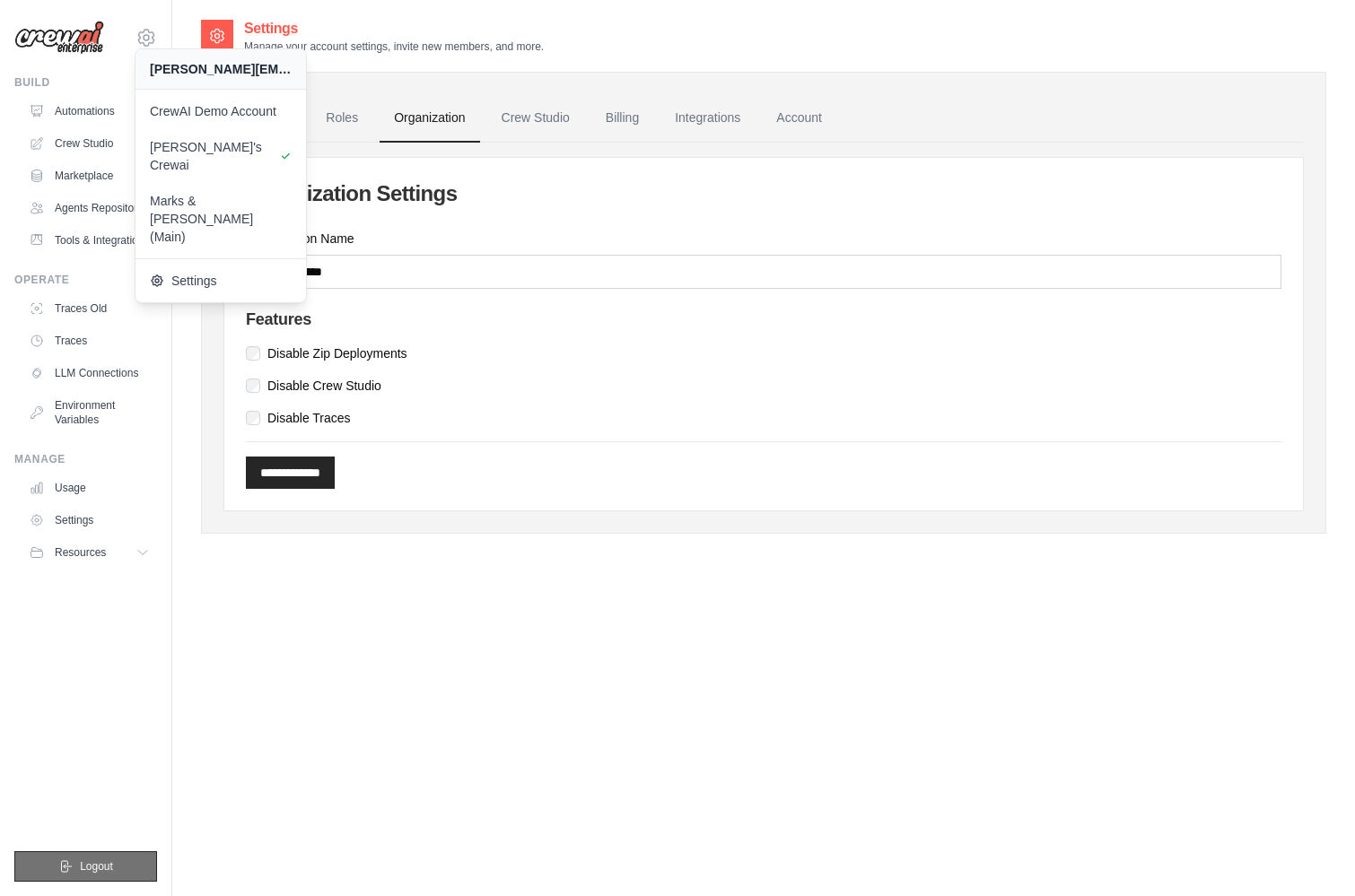
click at [105, 865] on span "Logout" at bounding box center [97, 866] width 34 height 15
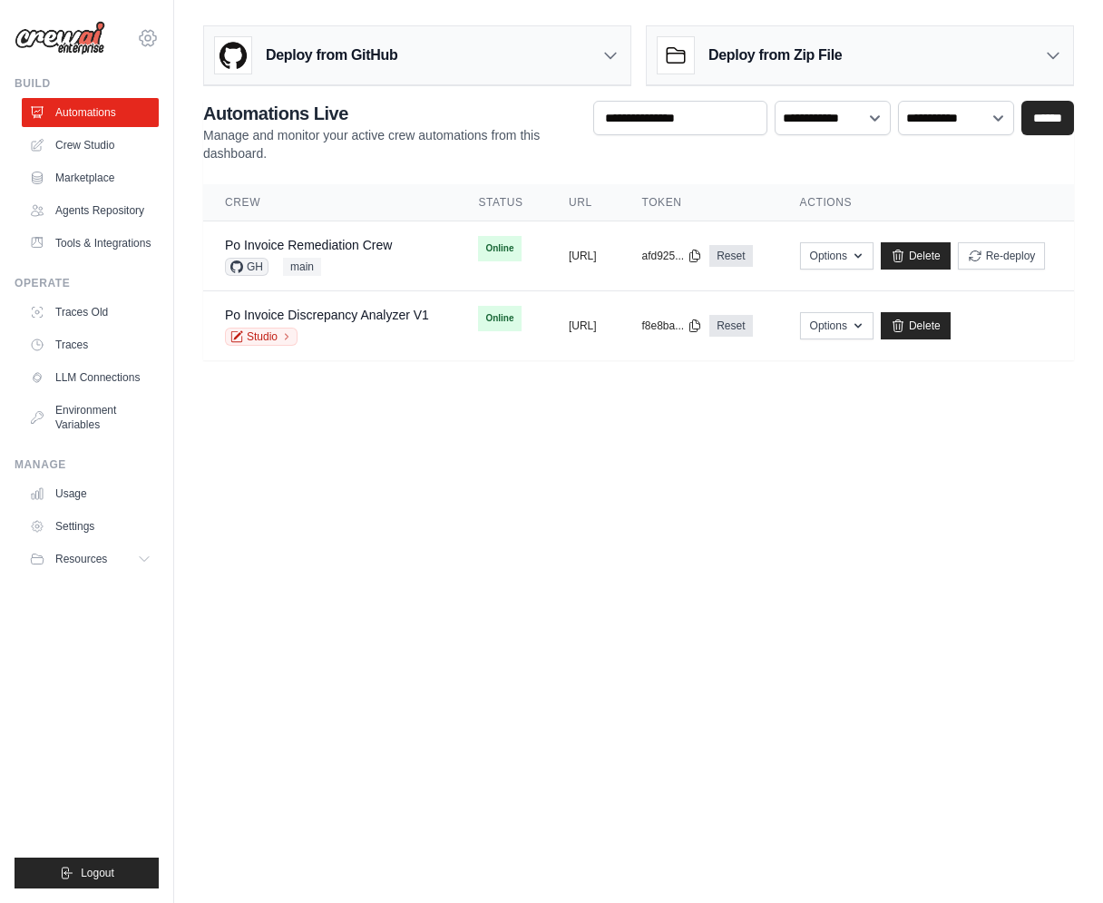
click at [148, 39] on icon at bounding box center [148, 38] width 22 height 22
click at [99, 869] on span "Logout" at bounding box center [98, 872] width 34 height 15
click at [81, 865] on span "Logout" at bounding box center [98, 872] width 34 height 15
click at [87, 875] on span "Logout" at bounding box center [98, 872] width 34 height 15
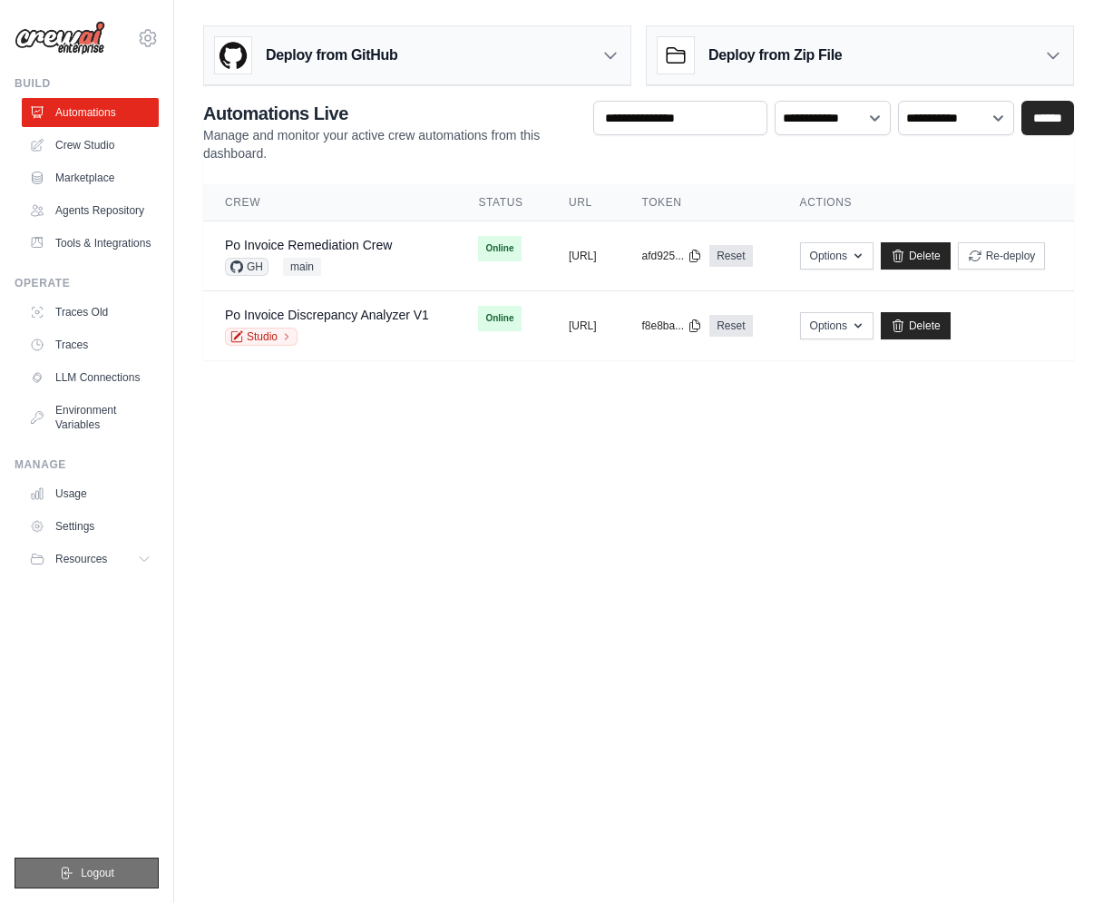
click at [87, 875] on span "Logout" at bounding box center [98, 872] width 34 height 15
click at [82, 864] on button "Logout" at bounding box center [87, 872] width 144 height 31
click at [138, 34] on icon at bounding box center [148, 38] width 22 height 22
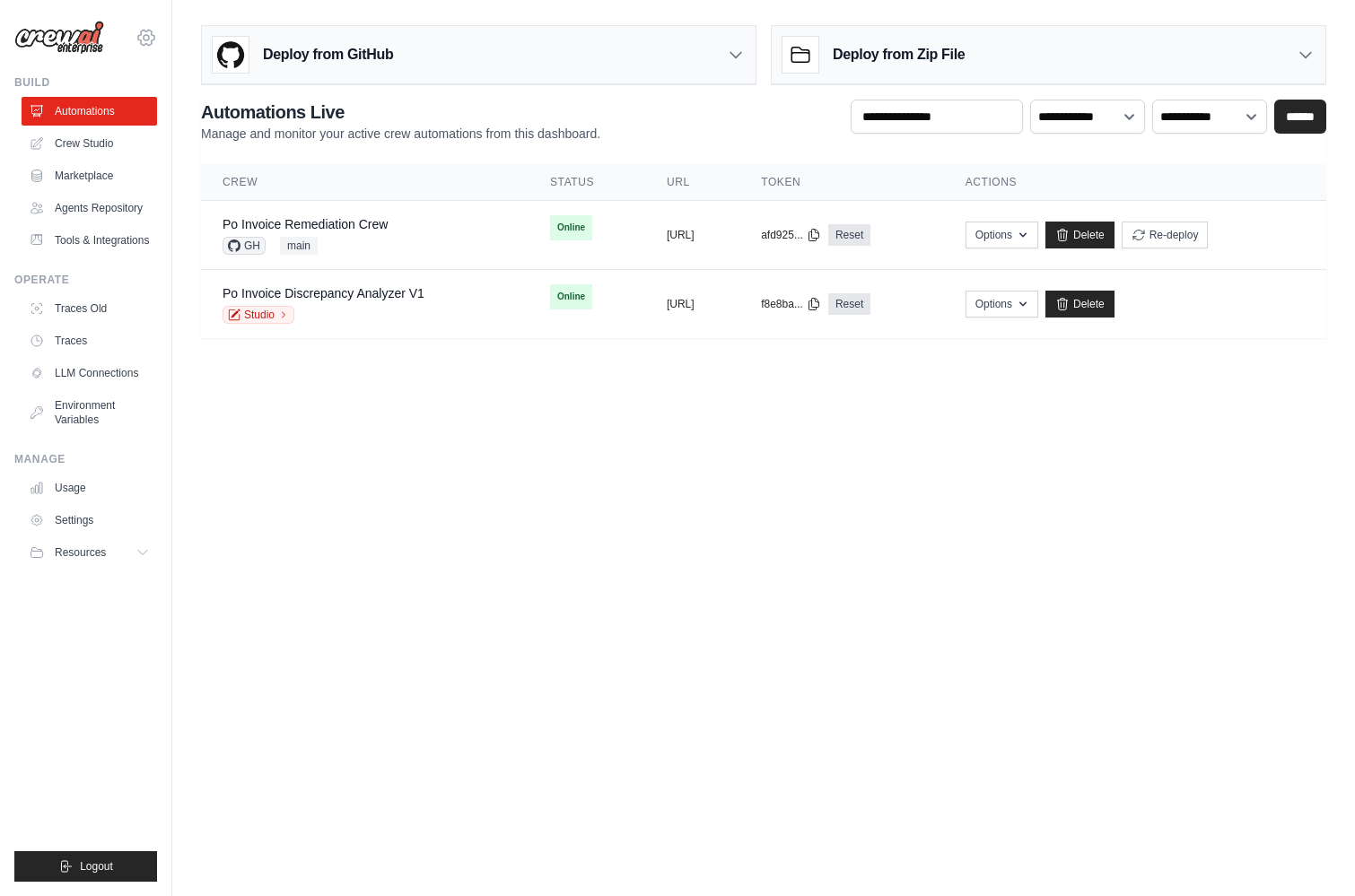
click at [147, 38] on icon at bounding box center [146, 38] width 22 height 22
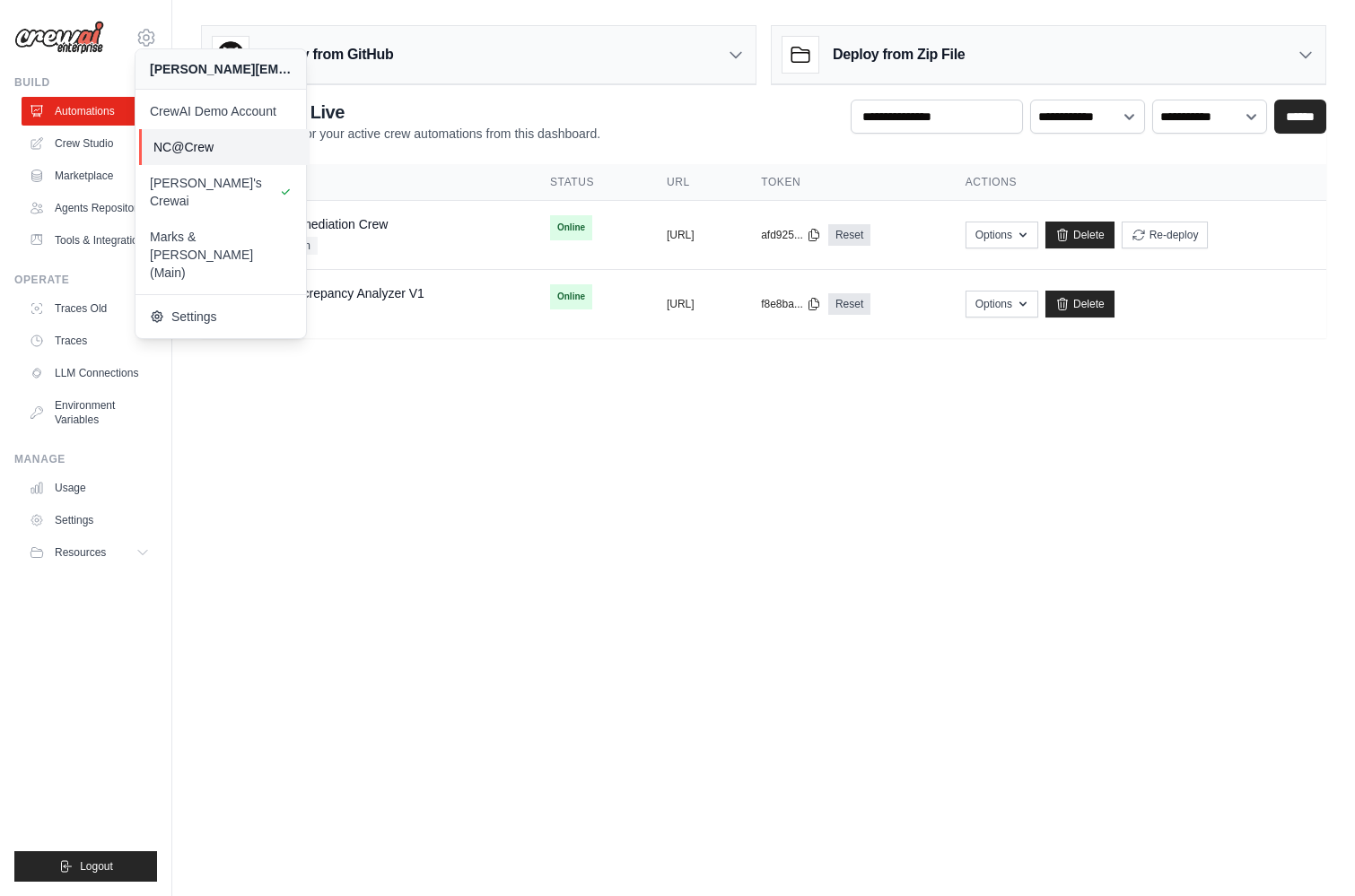
click at [188, 145] on span "NC@Crew" at bounding box center [224, 147] width 141 height 18
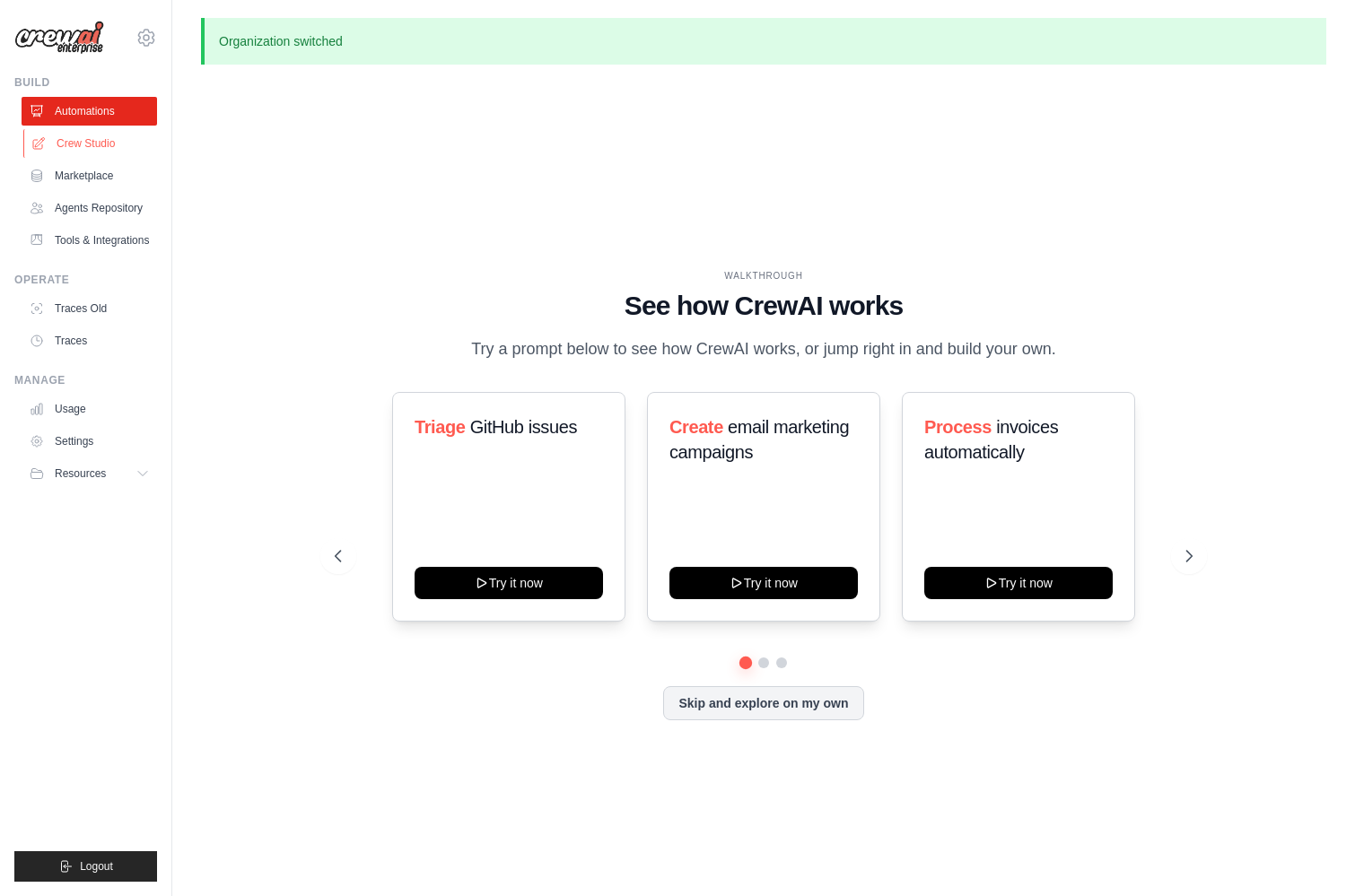
click at [102, 142] on link "Crew Studio" at bounding box center [91, 143] width 136 height 29
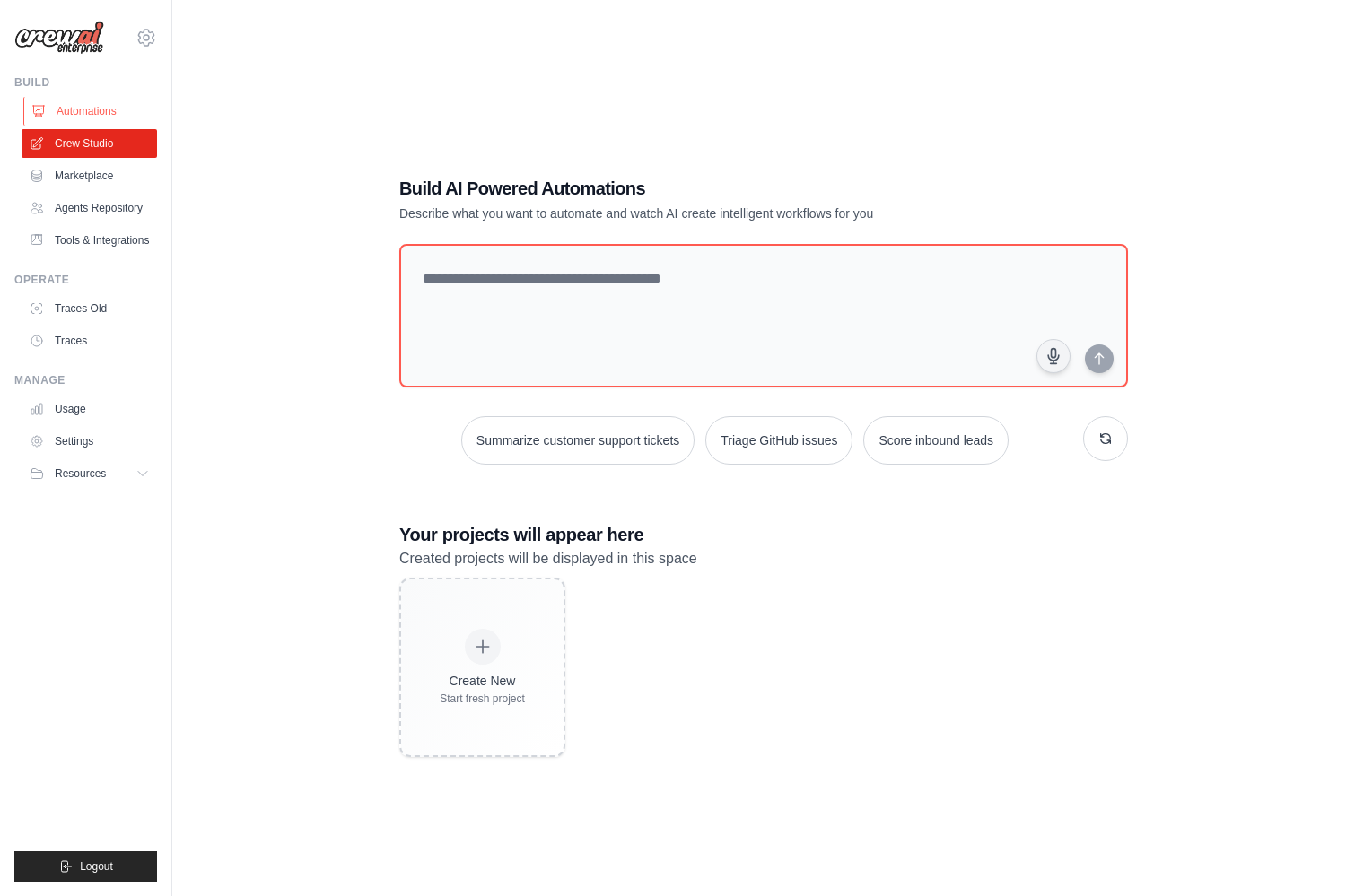
click at [102, 113] on link "Automations" at bounding box center [91, 111] width 136 height 29
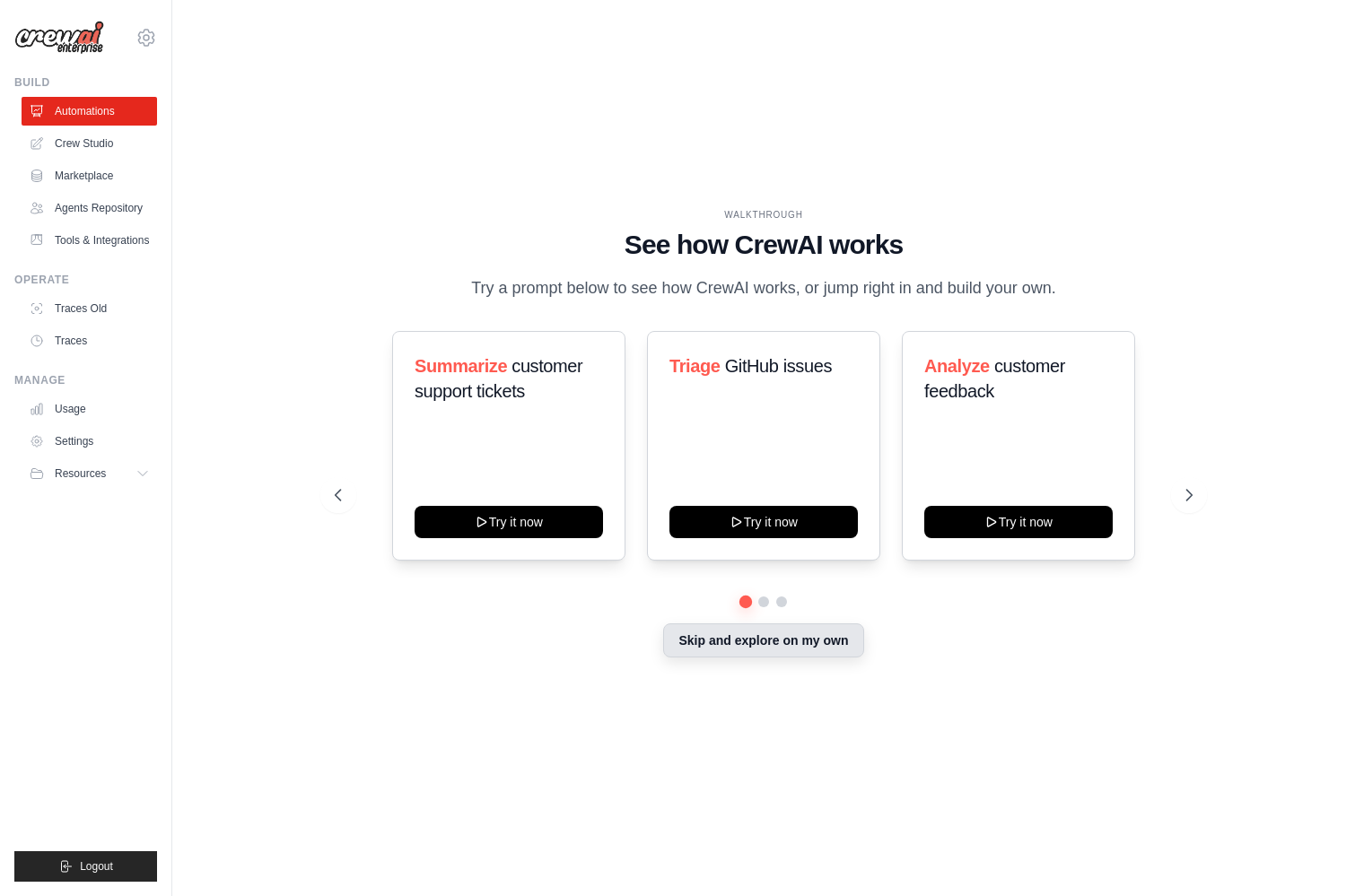
click at [768, 635] on button "Skip and explore on my own" at bounding box center [763, 640] width 200 height 34
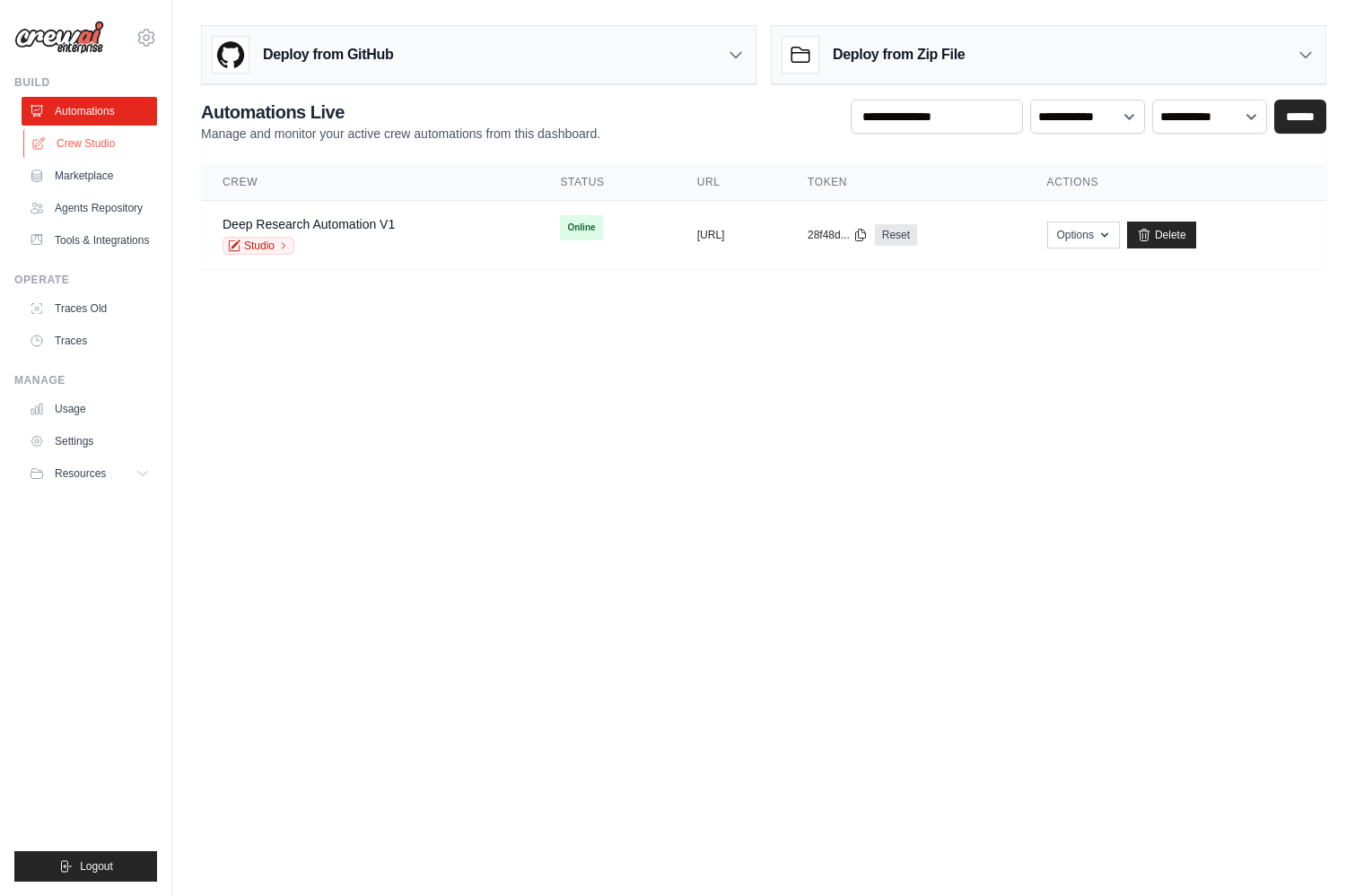
click at [95, 145] on link "Crew Studio" at bounding box center [91, 143] width 136 height 29
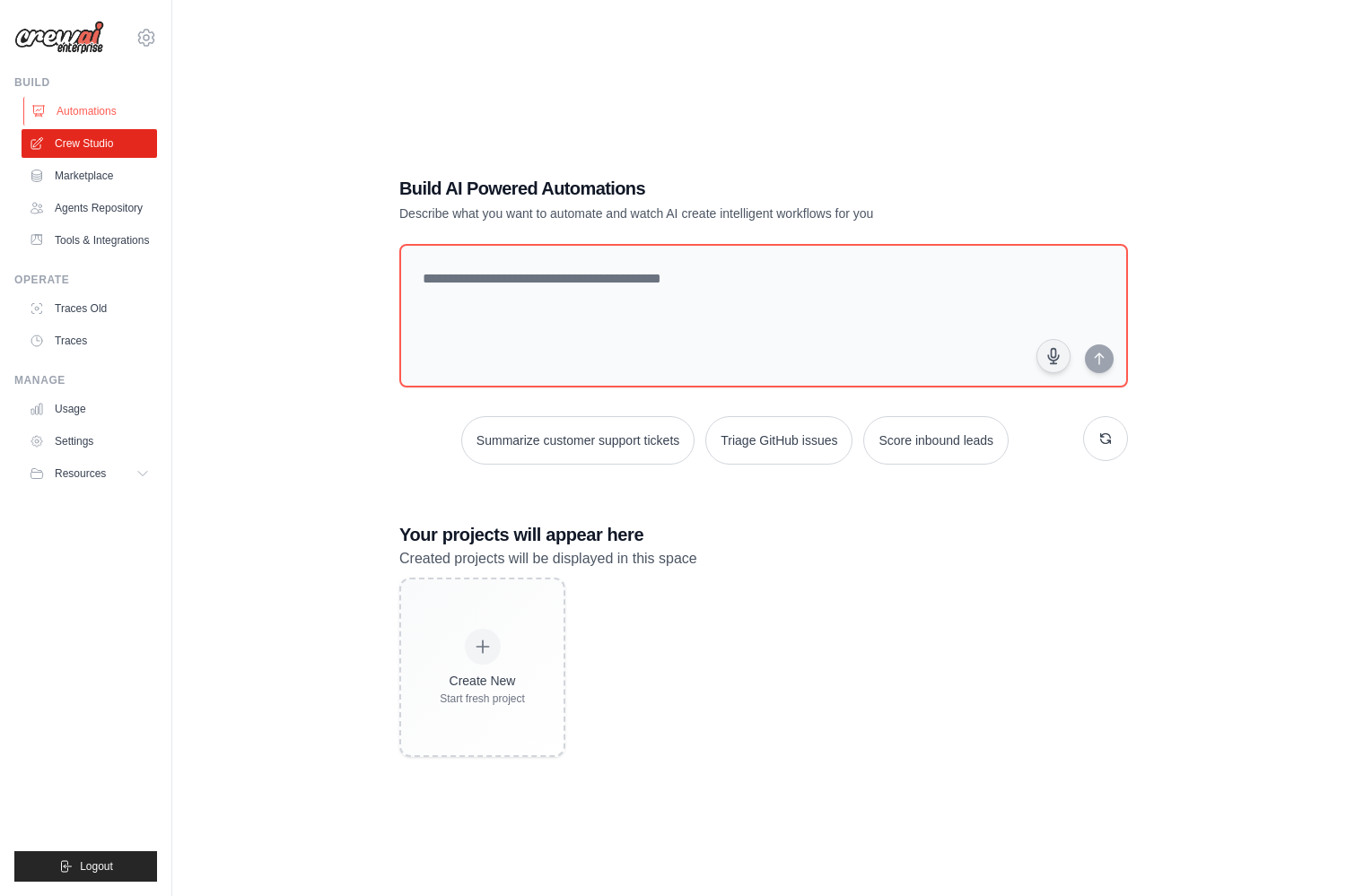
click at [92, 112] on link "Automations" at bounding box center [91, 111] width 136 height 29
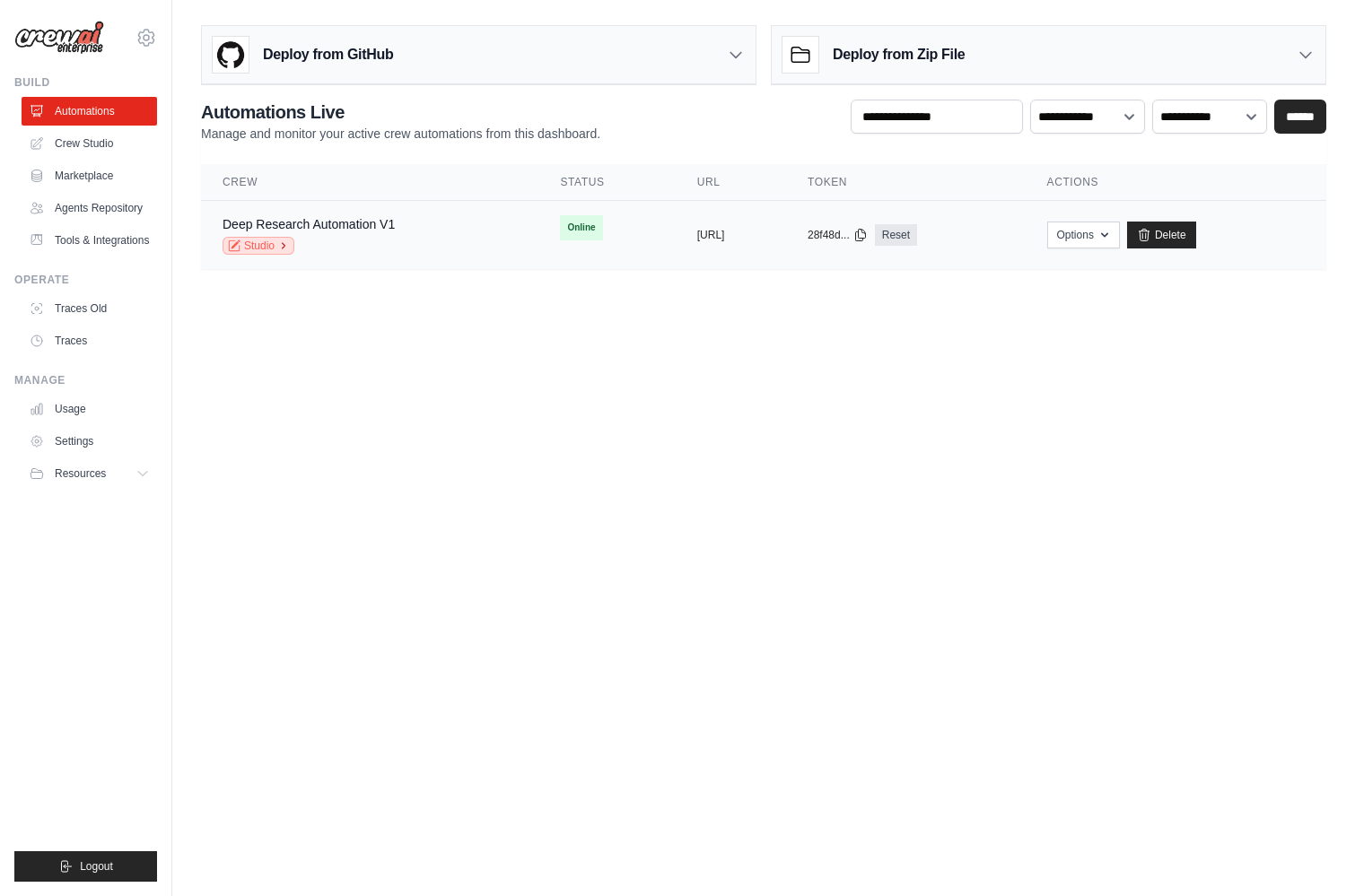
click at [260, 248] on link "Studio" at bounding box center [258, 245] width 72 height 18
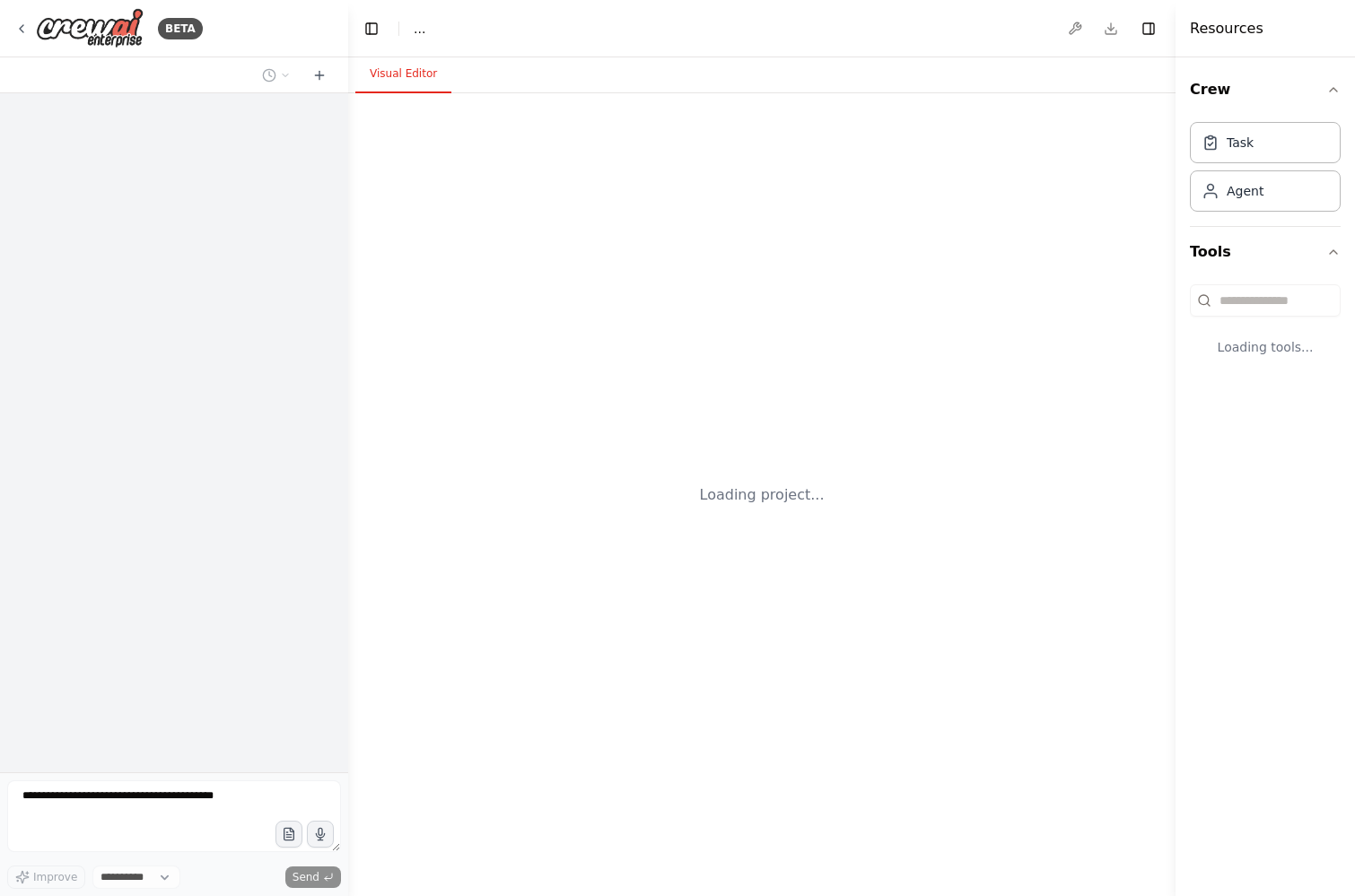
select select "****"
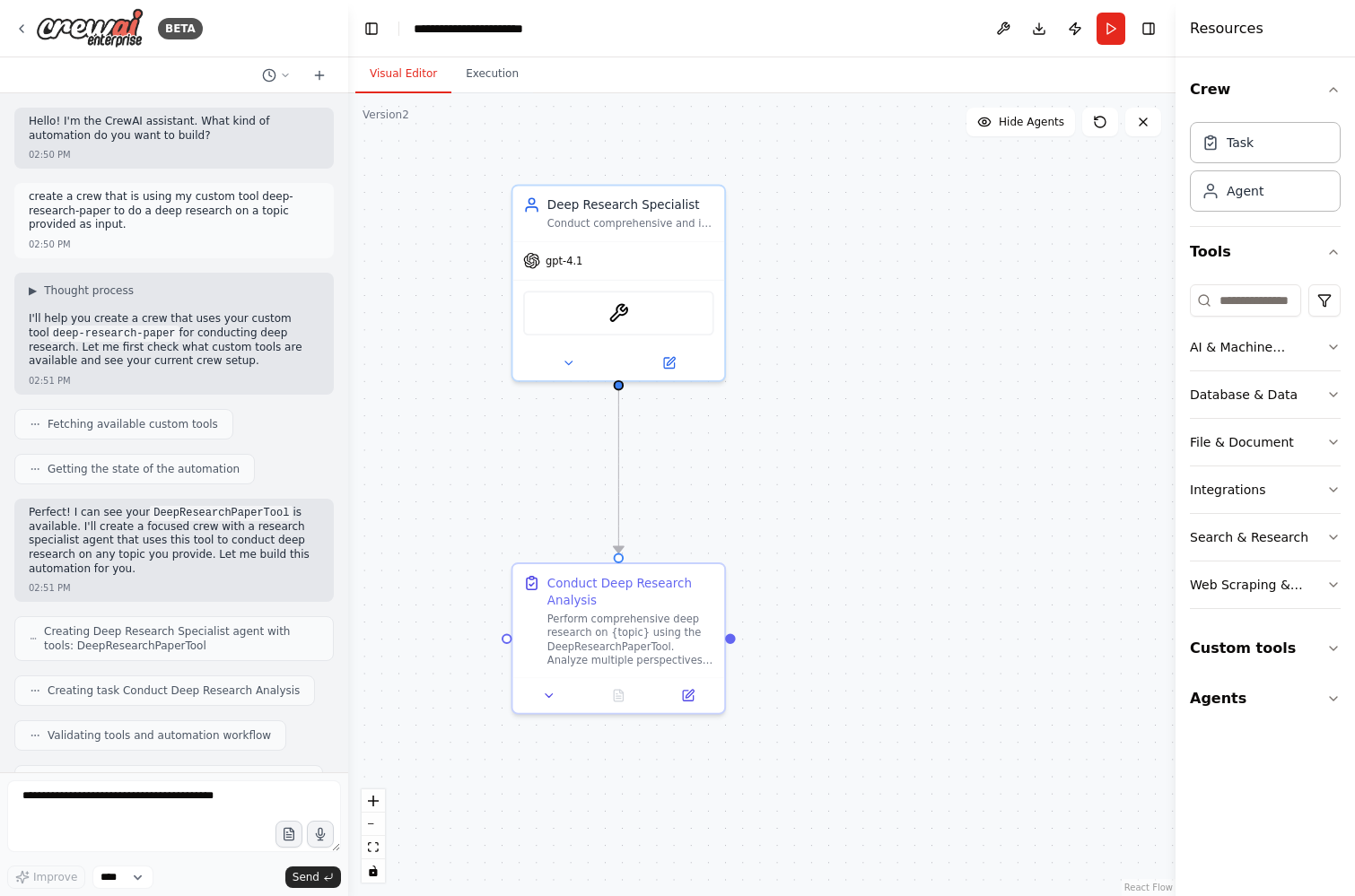
drag, startPoint x: 779, startPoint y: 417, endPoint x: 752, endPoint y: 459, distance: 49.9
click at [752, 460] on div ".deletable-edge-delete-btn { width: 20px; height: 20px; border: 0px solid #ffff…" at bounding box center [762, 494] width 827 height 803
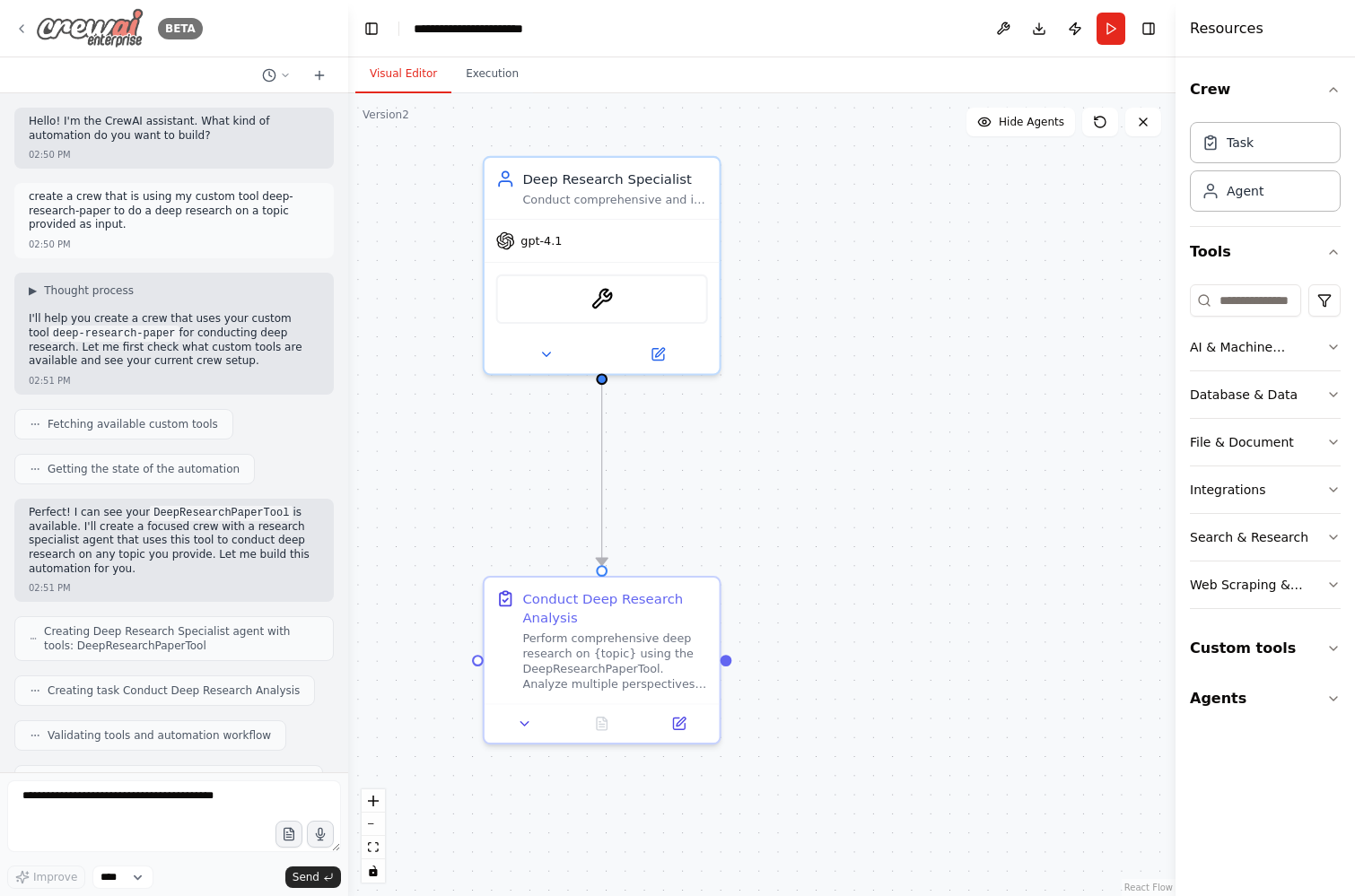
click at [23, 23] on icon at bounding box center [22, 29] width 15 height 15
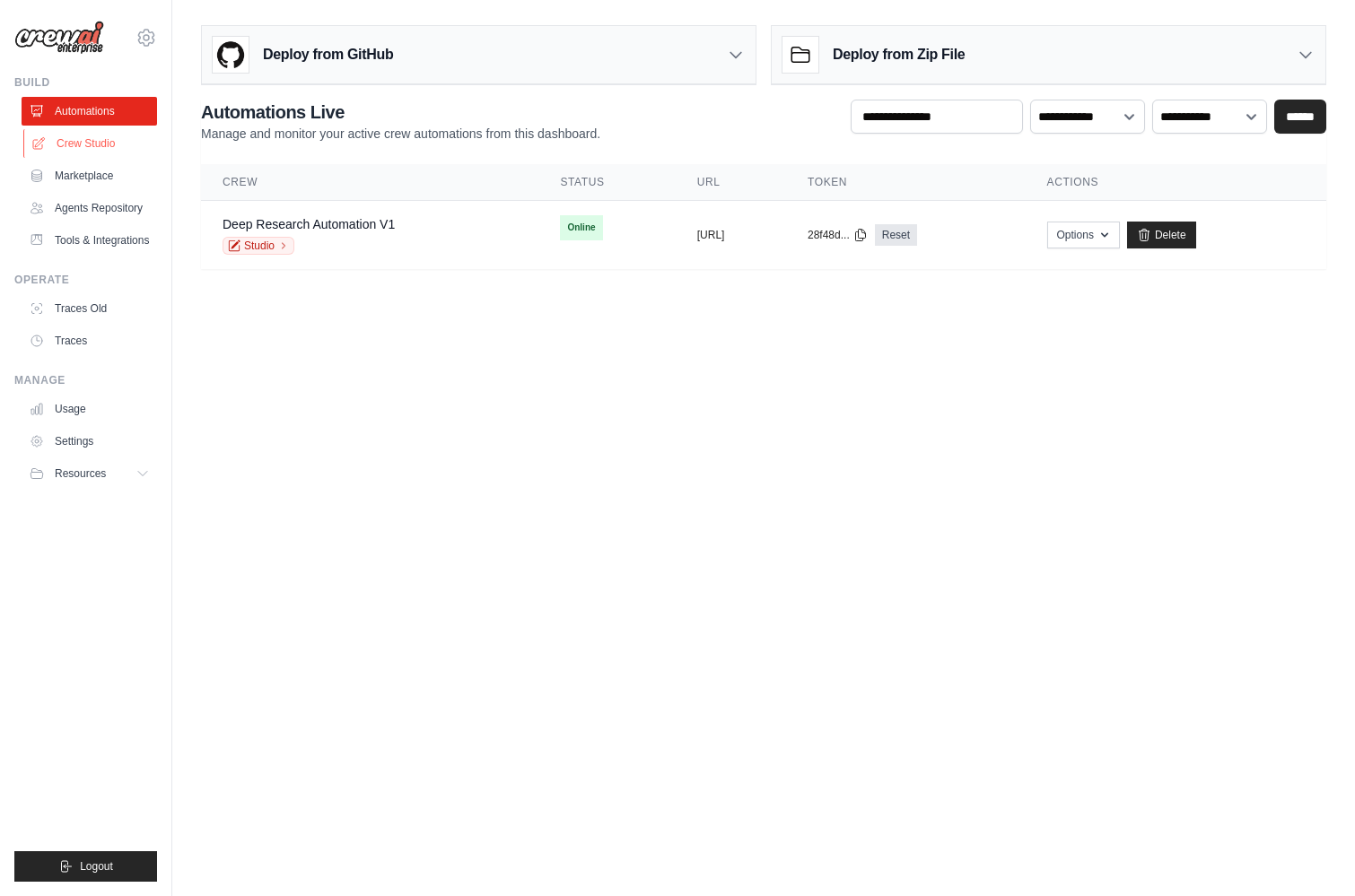
click at [111, 146] on link "Crew Studio" at bounding box center [91, 143] width 136 height 29
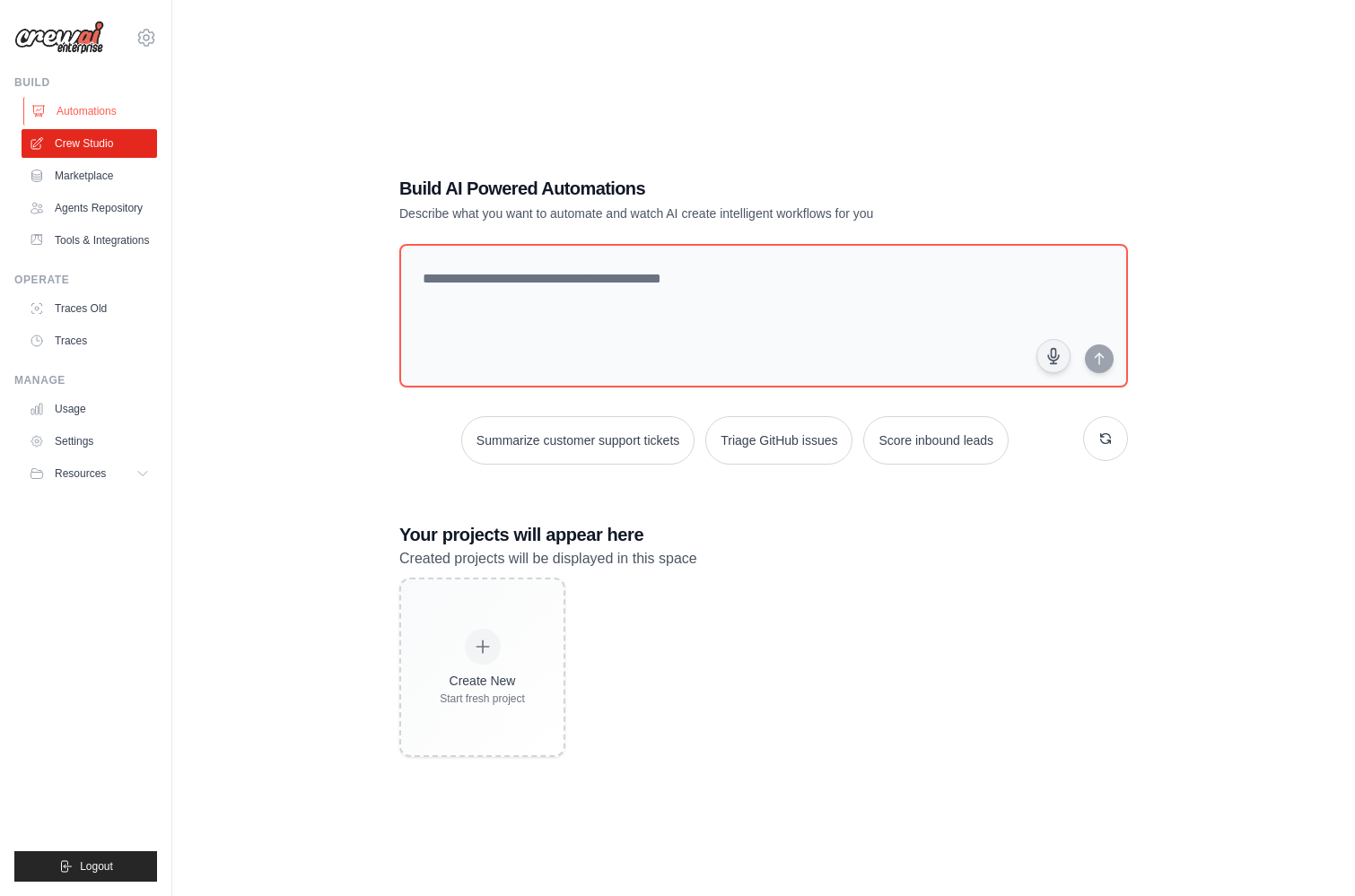
click at [82, 112] on link "Automations" at bounding box center [91, 111] width 136 height 29
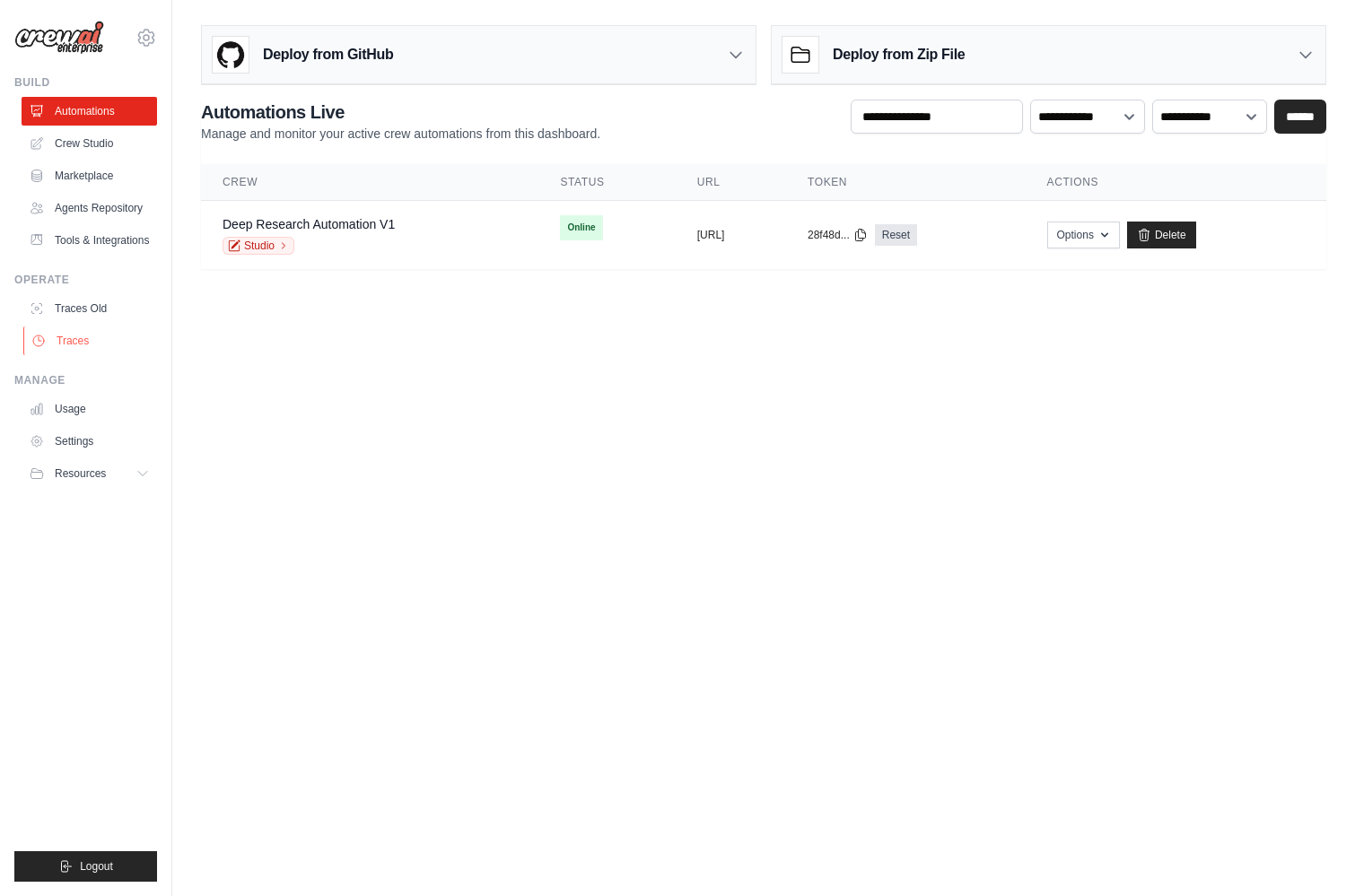
click at [74, 339] on link "Traces" at bounding box center [91, 340] width 136 height 29
